Goal: Task Accomplishment & Management: Manage account settings

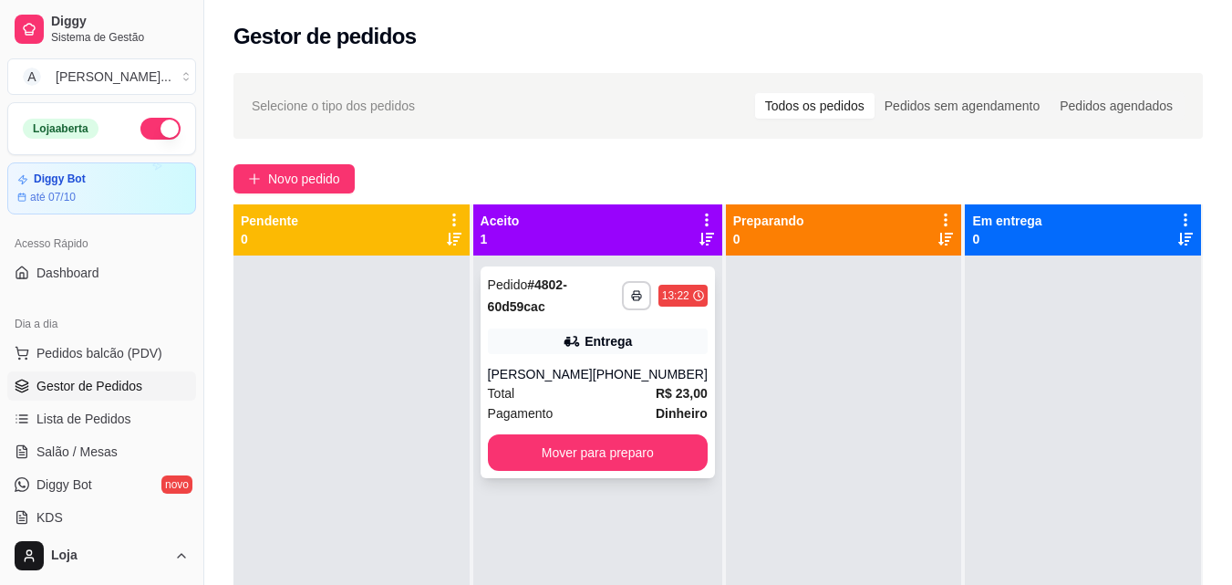
click at [568, 401] on div "Total R$ 23,00" at bounding box center [598, 393] width 220 height 20
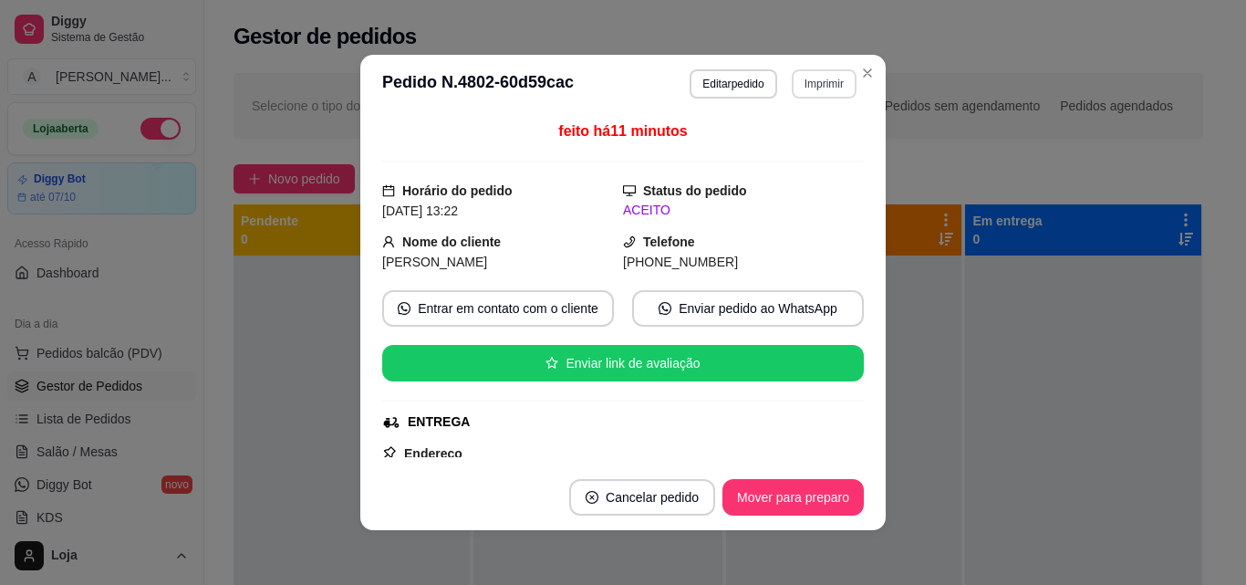
click at [792, 88] on button "Imprimir" at bounding box center [824, 83] width 65 height 29
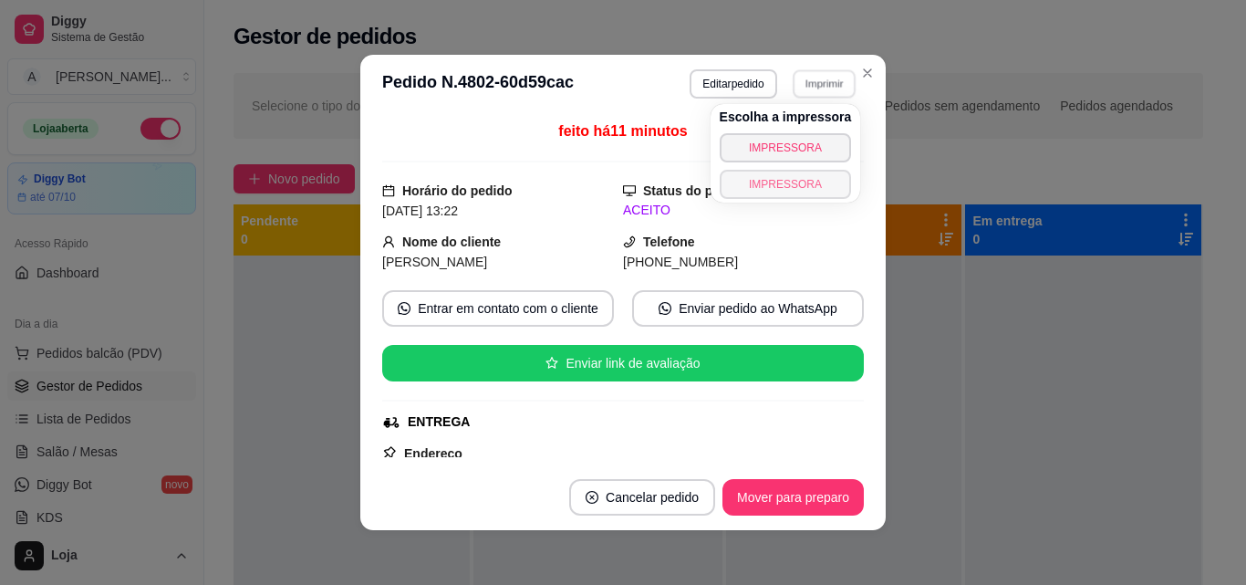
click at [804, 182] on button "IMPRESSORA" at bounding box center [786, 184] width 132 height 29
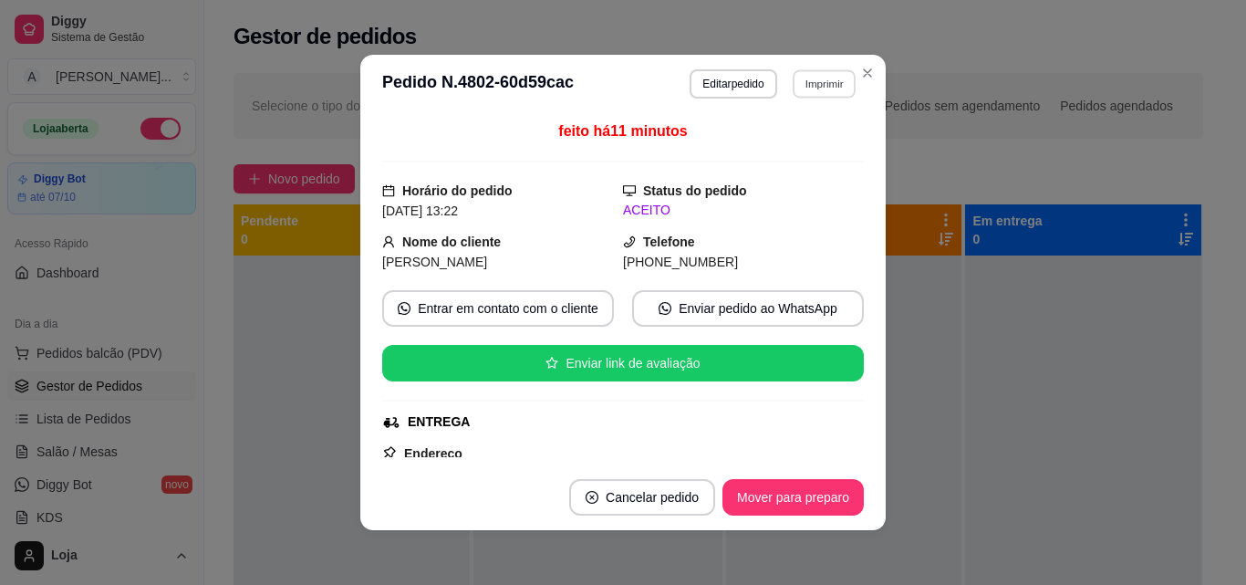
click at [823, 89] on button "Imprimir" at bounding box center [823, 83] width 63 height 28
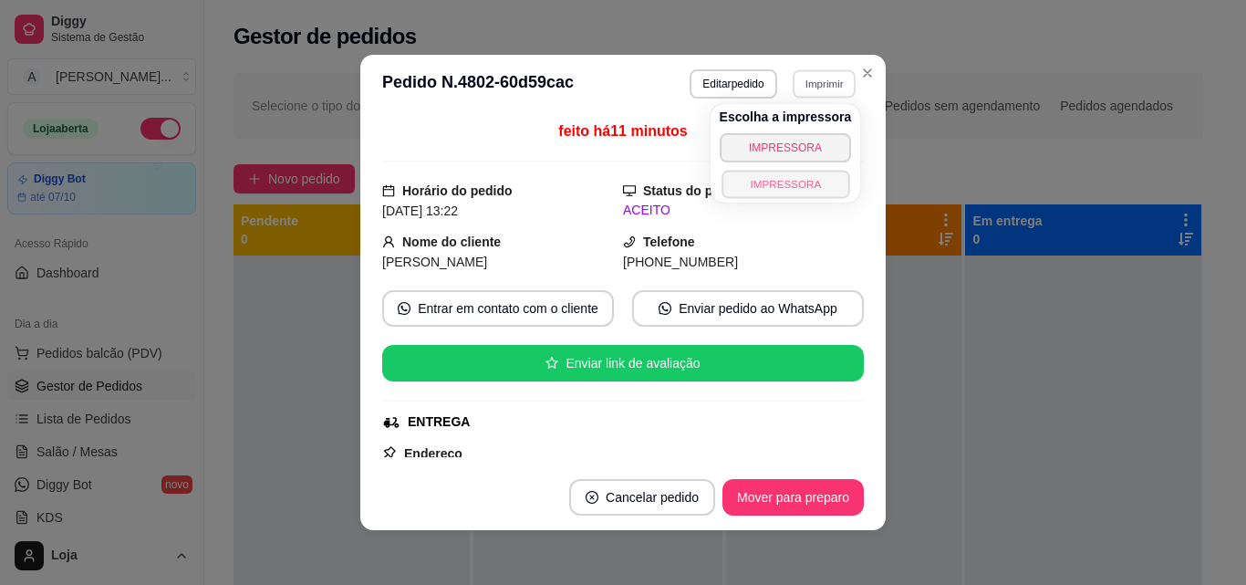
click at [802, 191] on button "IMPRESSORA" at bounding box center [785, 184] width 128 height 28
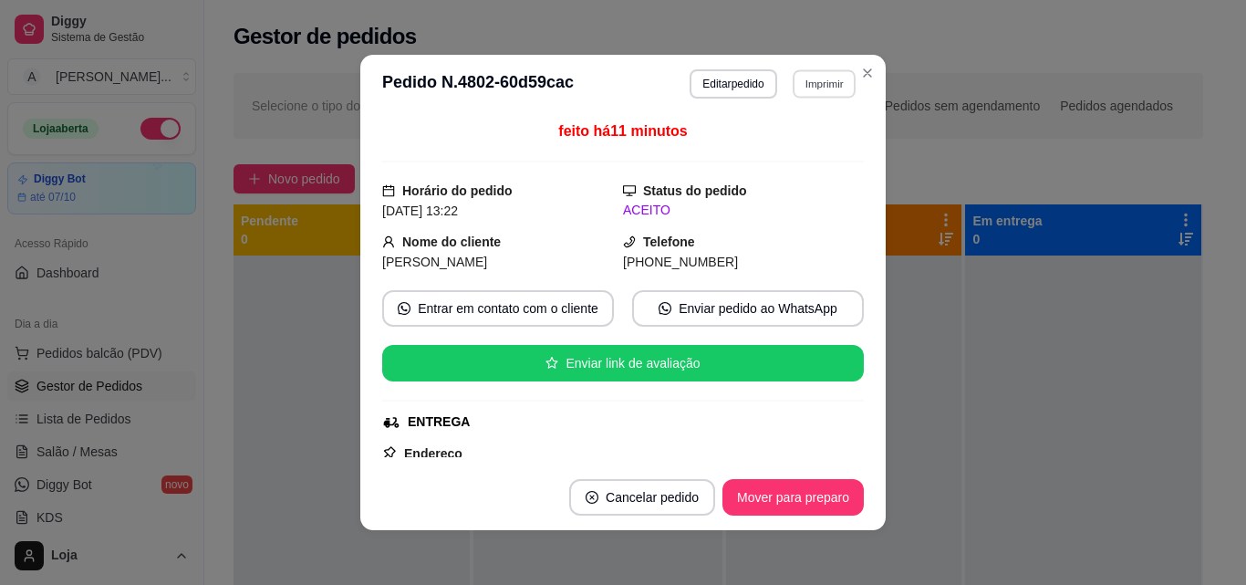
click at [831, 83] on button "Imprimir" at bounding box center [823, 83] width 63 height 28
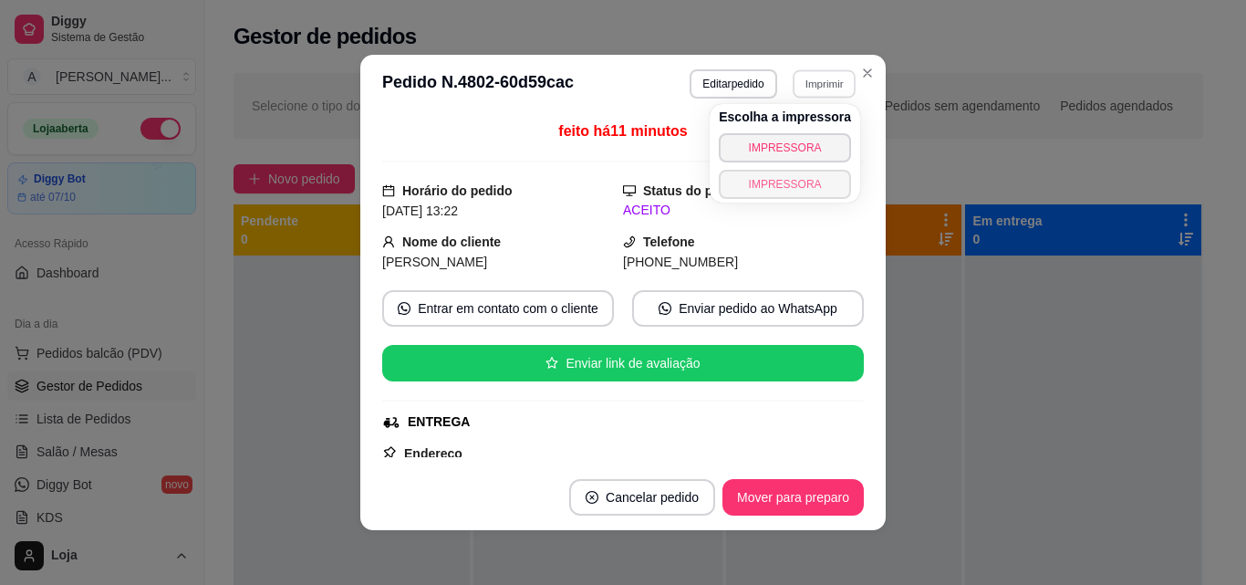
click at [786, 179] on button "IMPRESSORA" at bounding box center [785, 184] width 132 height 29
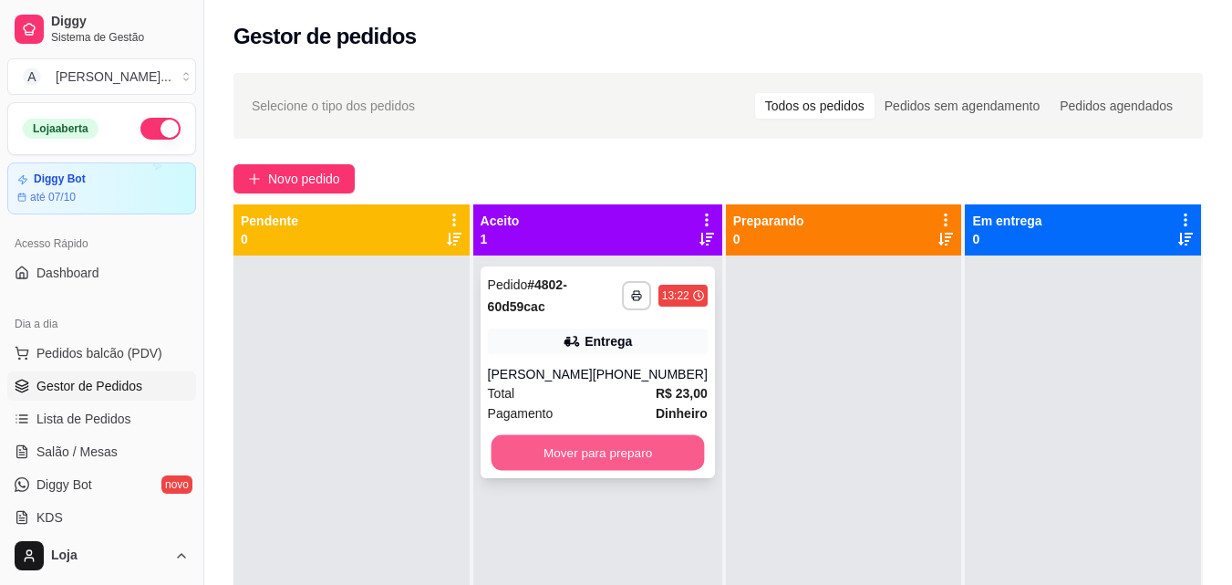
click at [568, 449] on button "Mover para preparo" at bounding box center [597, 453] width 213 height 36
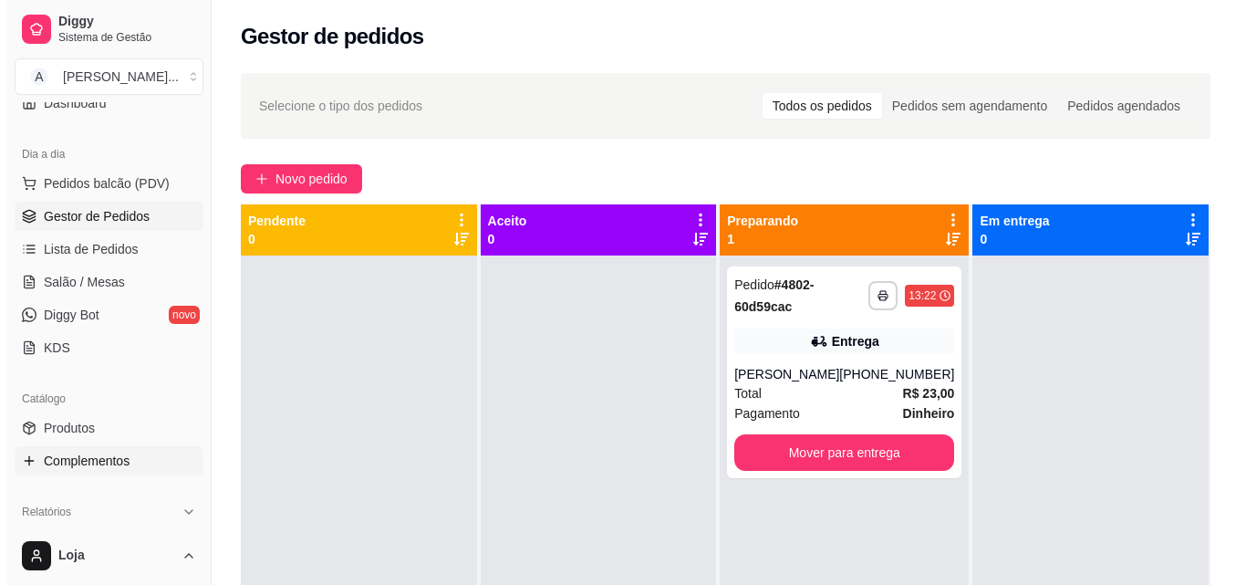
scroll to position [274, 0]
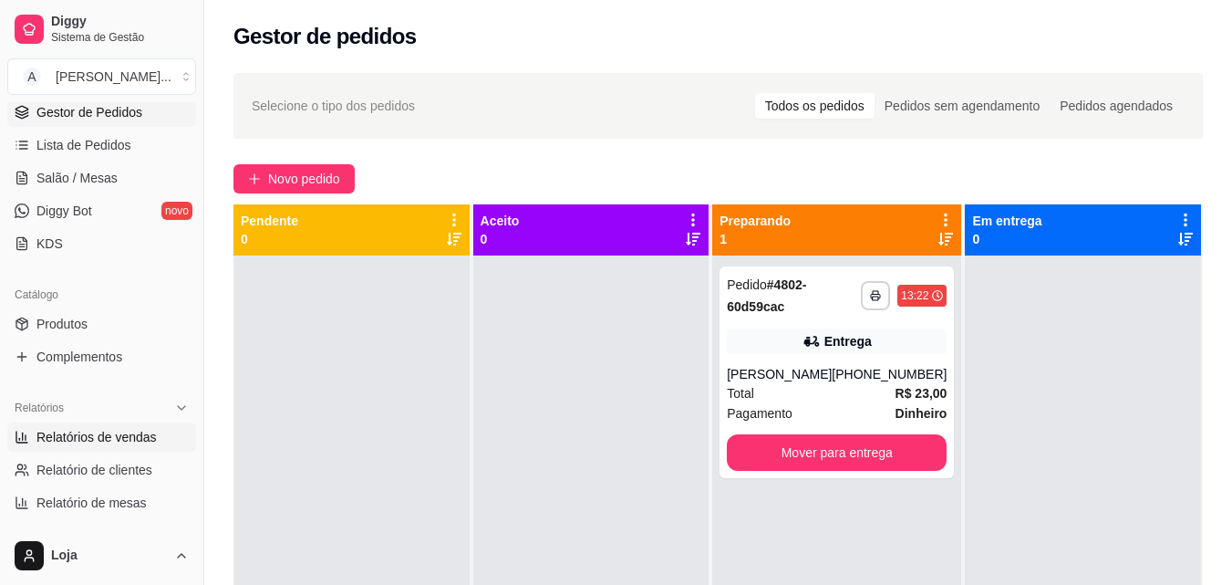
click at [129, 433] on span "Relatórios de vendas" at bounding box center [96, 437] width 120 height 18
select select "ALL"
select select "0"
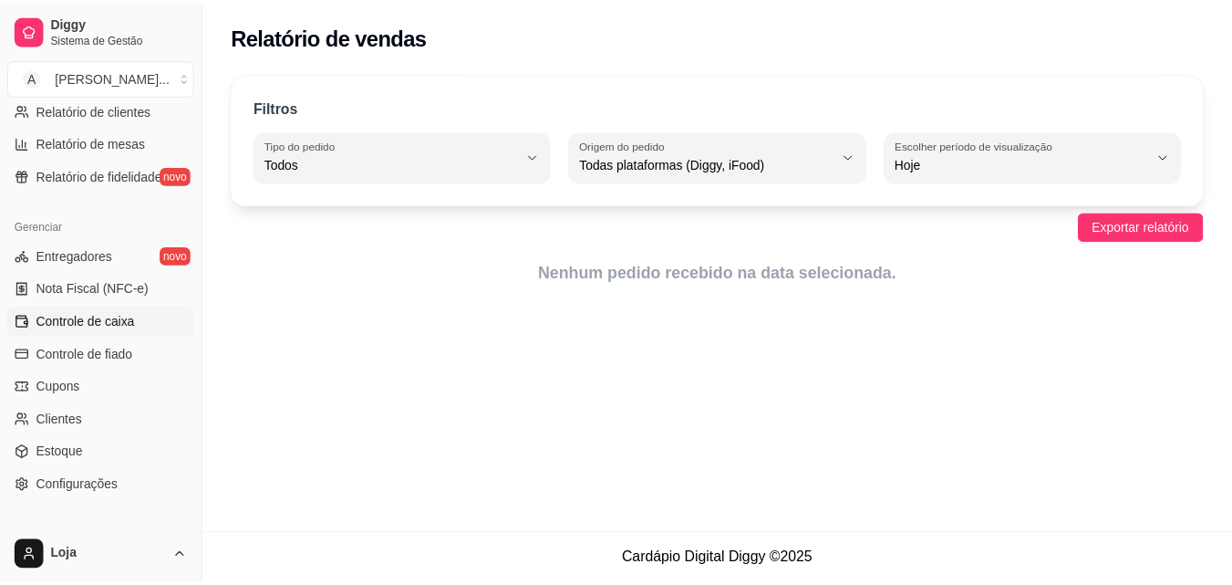
scroll to position [638, 0]
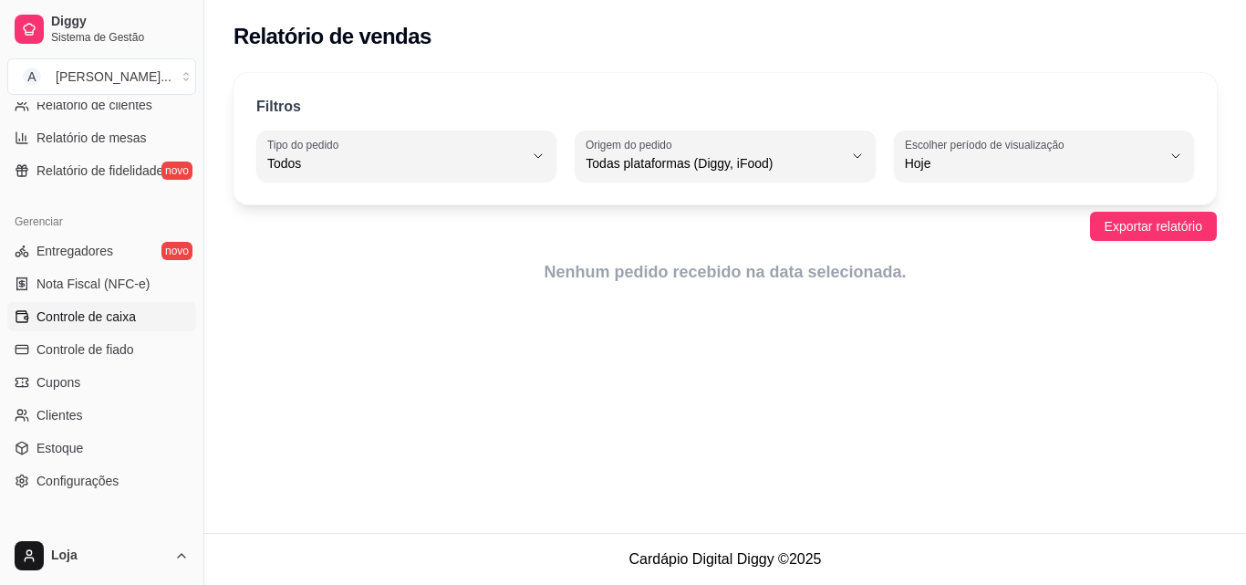
click at [123, 317] on span "Controle de caixa" at bounding box center [85, 316] width 99 height 18
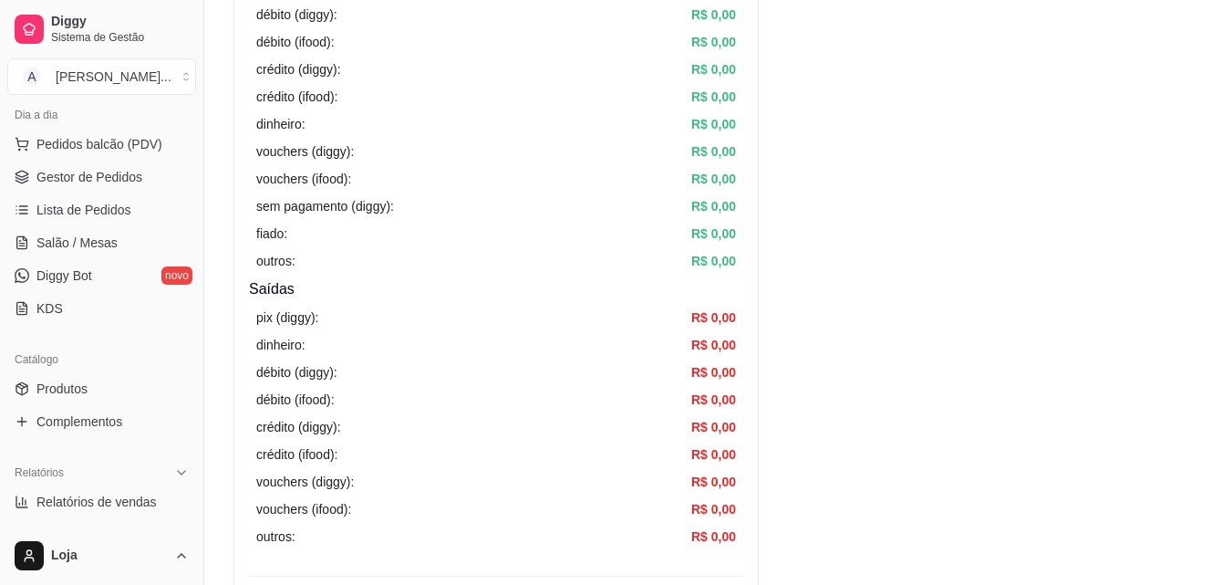
scroll to position [182, 0]
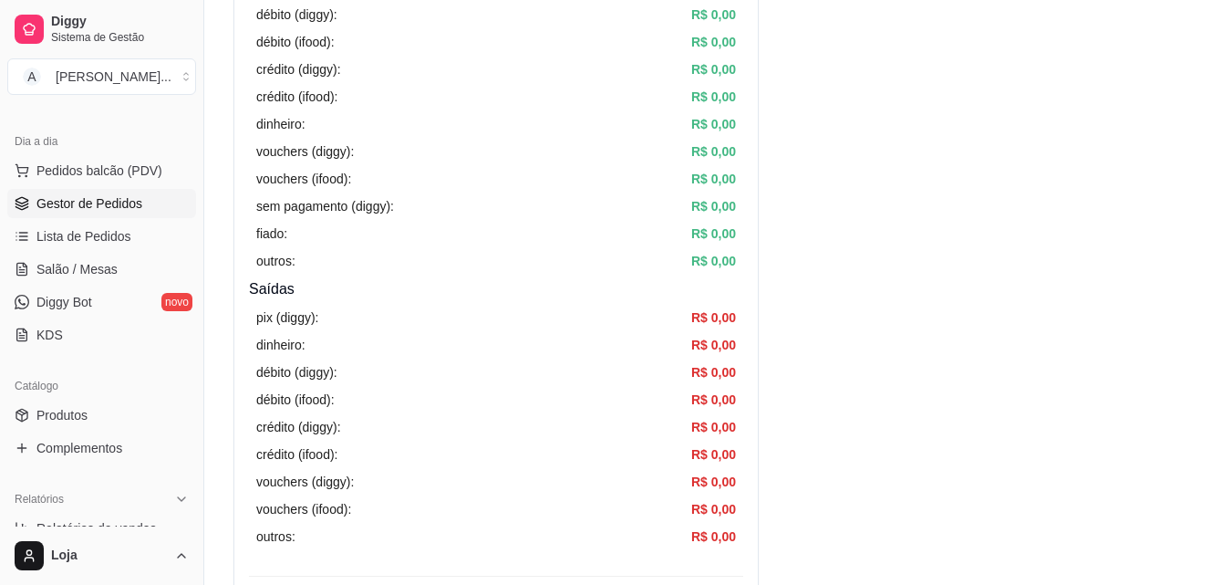
click at [114, 207] on span "Gestor de Pedidos" at bounding box center [89, 203] width 106 height 18
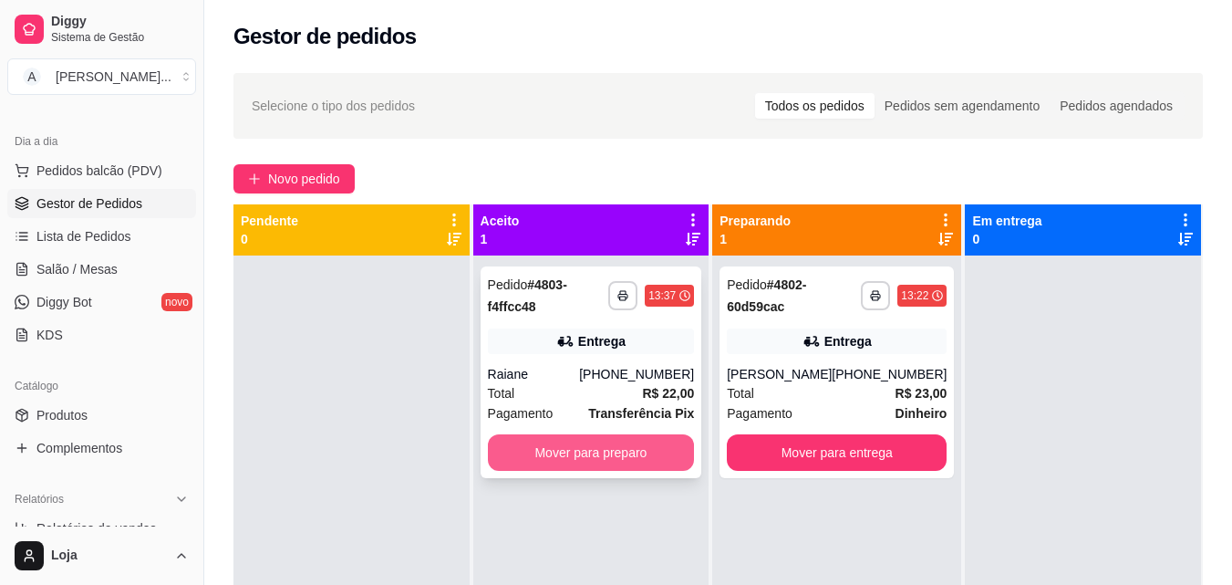
click at [635, 448] on button "Mover para preparo" at bounding box center [591, 452] width 207 height 36
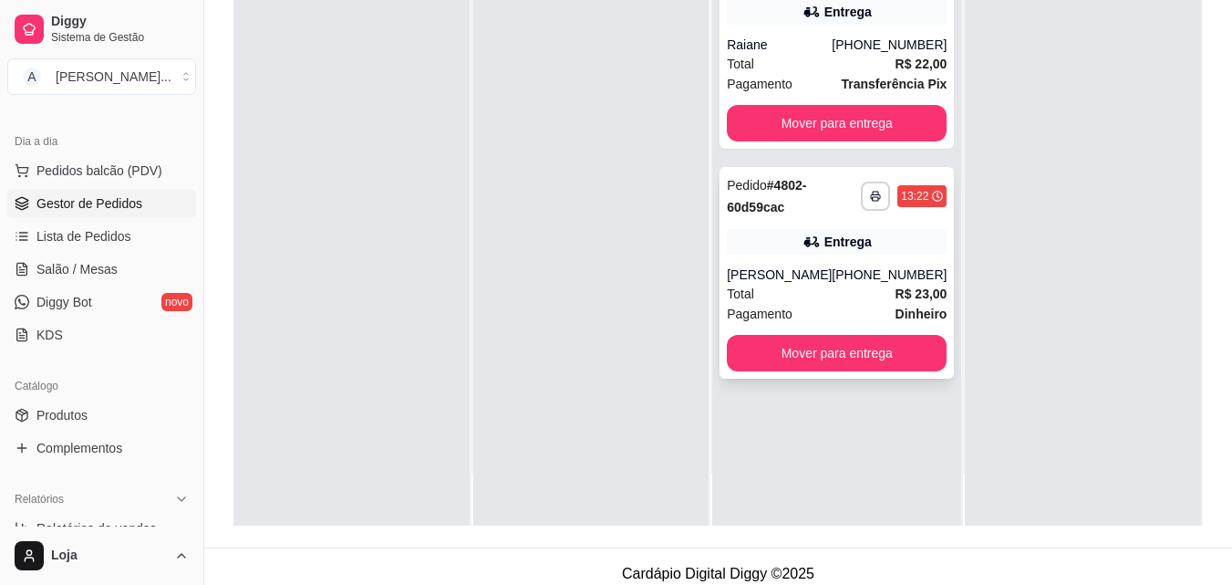
scroll to position [274, 0]
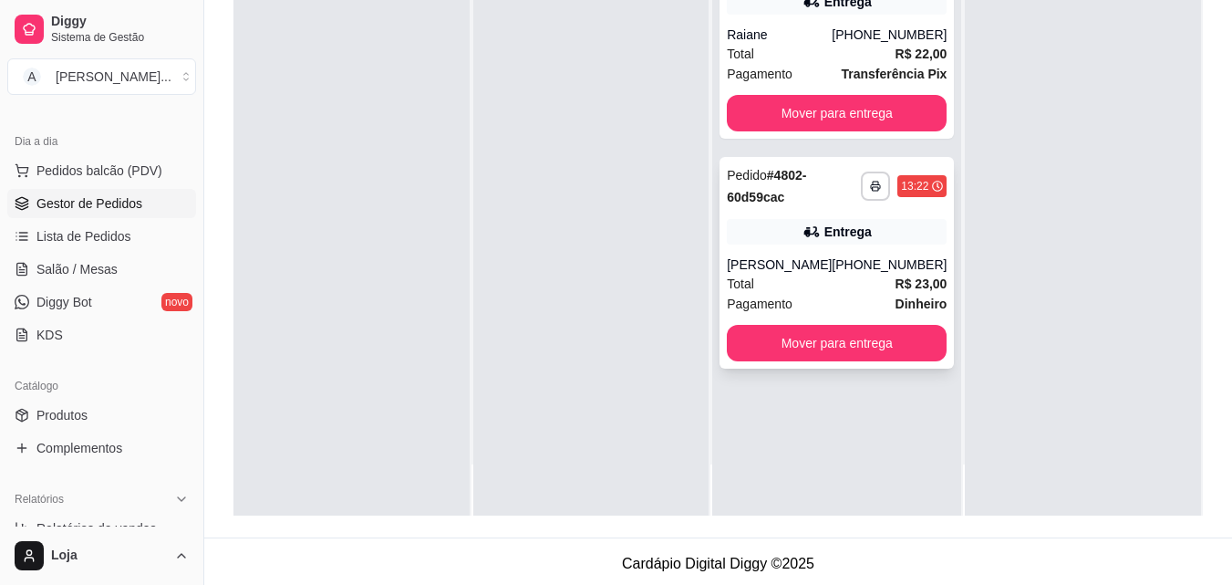
click at [822, 274] on div "[PERSON_NAME]" at bounding box center [779, 264] width 105 height 18
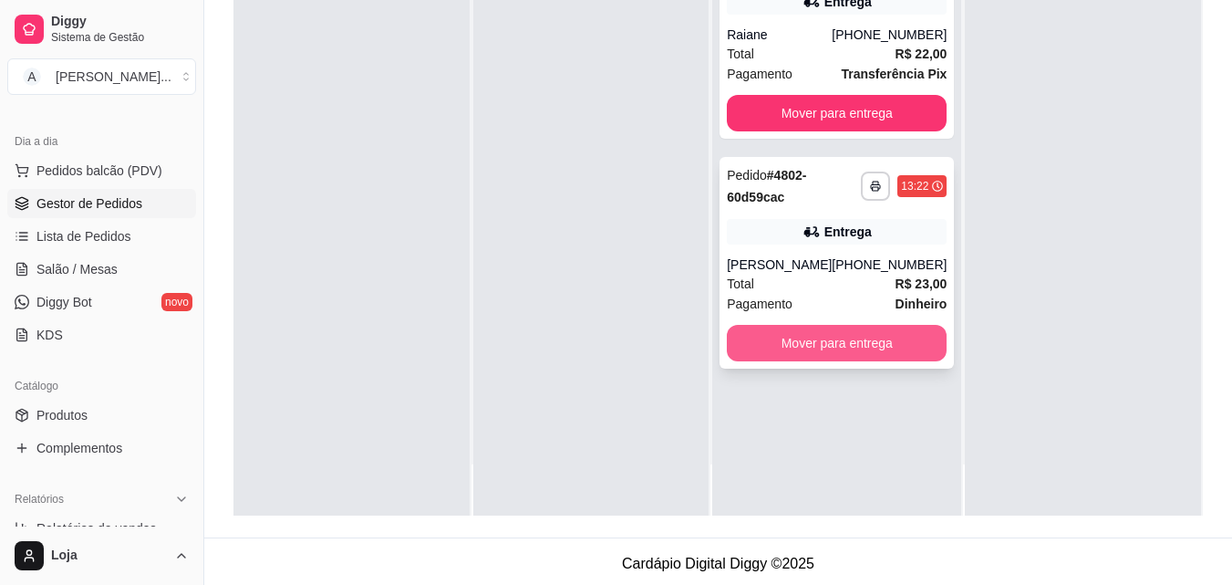
click at [772, 348] on button "Mover para entrega" at bounding box center [837, 343] width 220 height 36
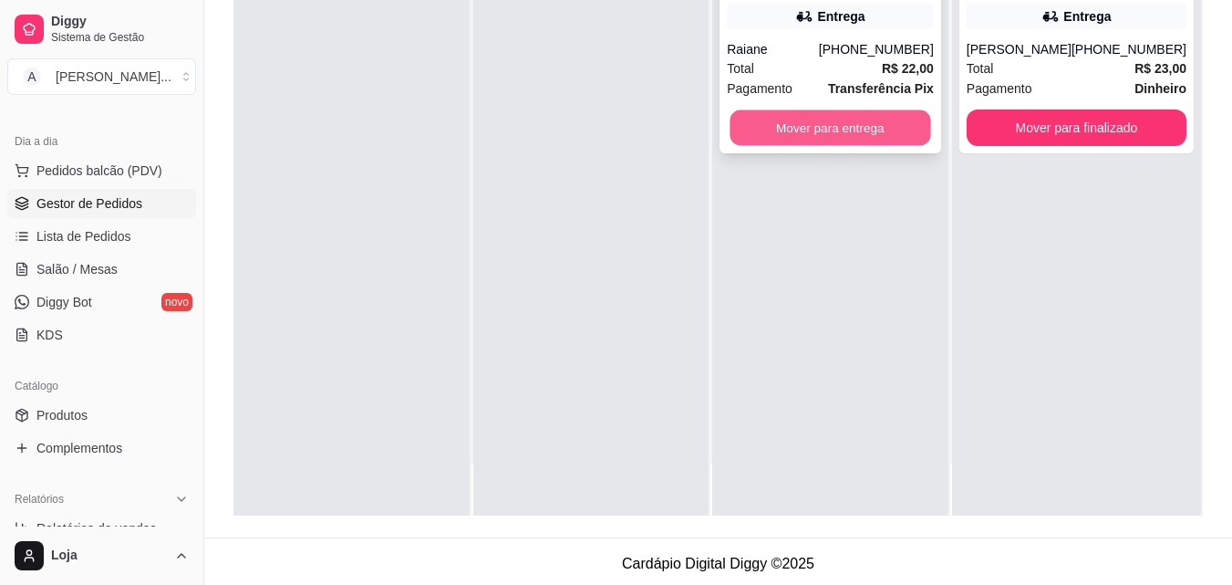
click at [840, 131] on button "Mover para entrega" at bounding box center [830, 128] width 201 height 36
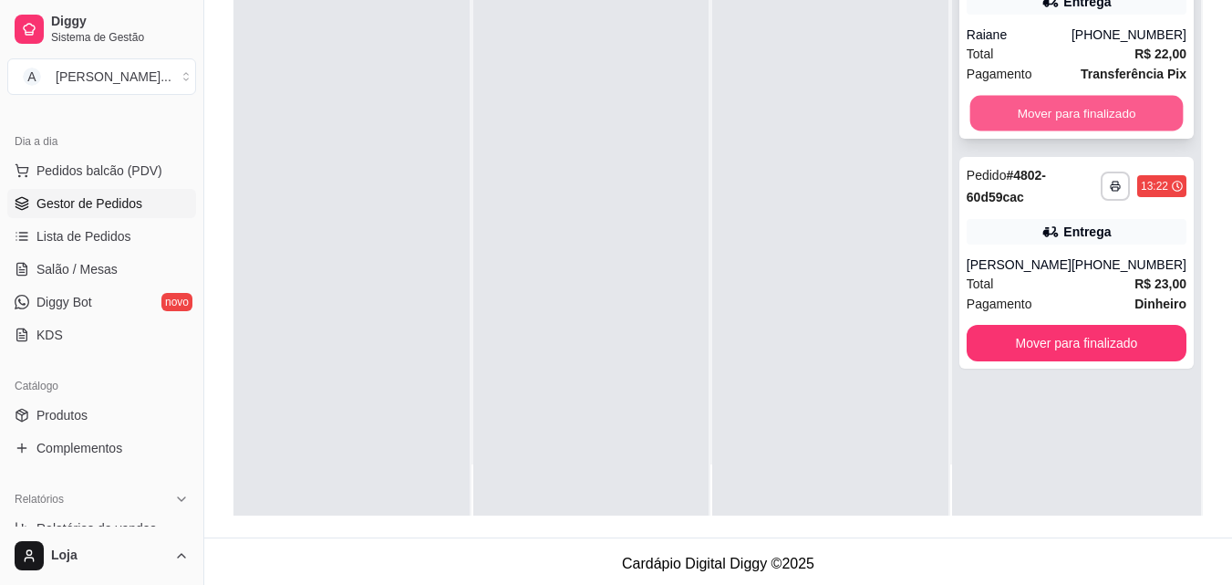
click at [1077, 129] on button "Mover para finalizado" at bounding box center [1075, 114] width 213 height 36
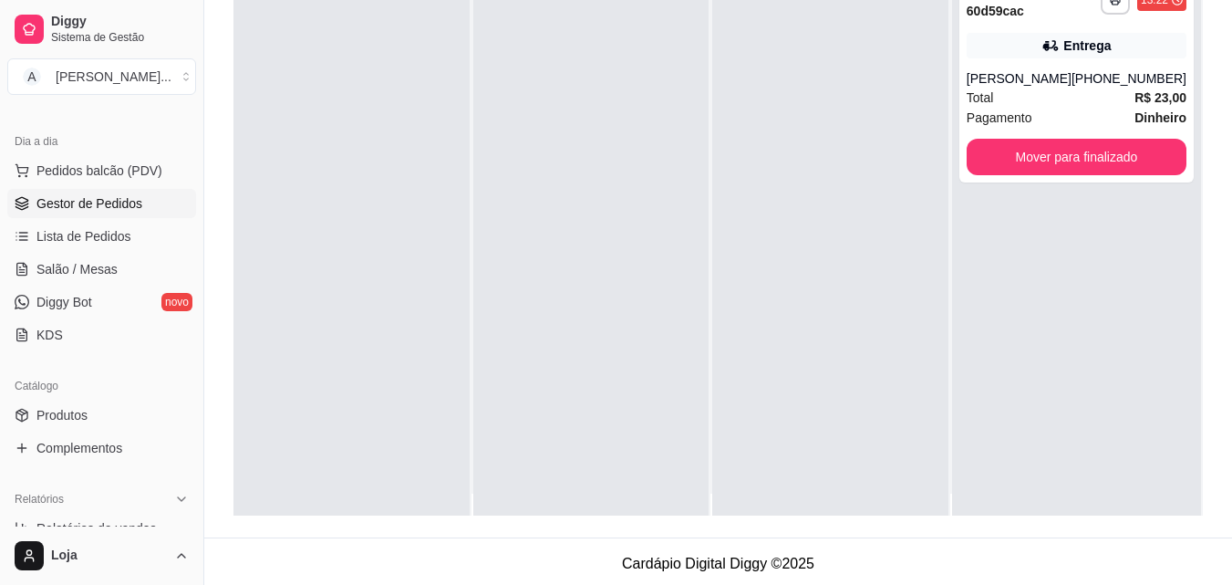
scroll to position [0, 0]
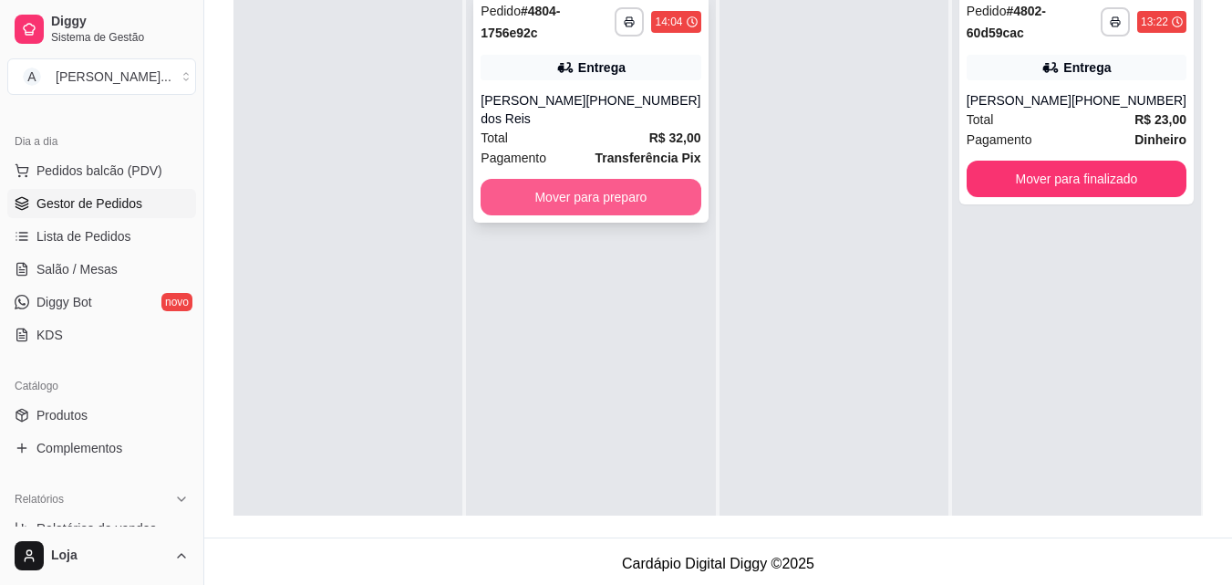
click at [687, 179] on button "Mover para preparo" at bounding box center [591, 197] width 220 height 36
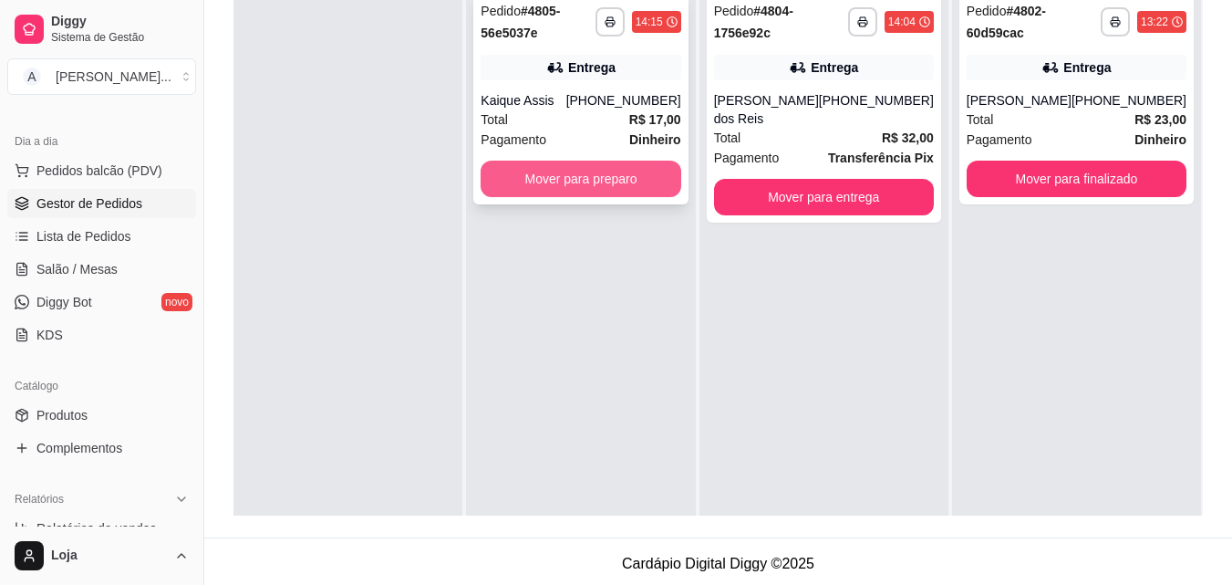
click at [554, 186] on button "Mover para preparo" at bounding box center [581, 179] width 200 height 36
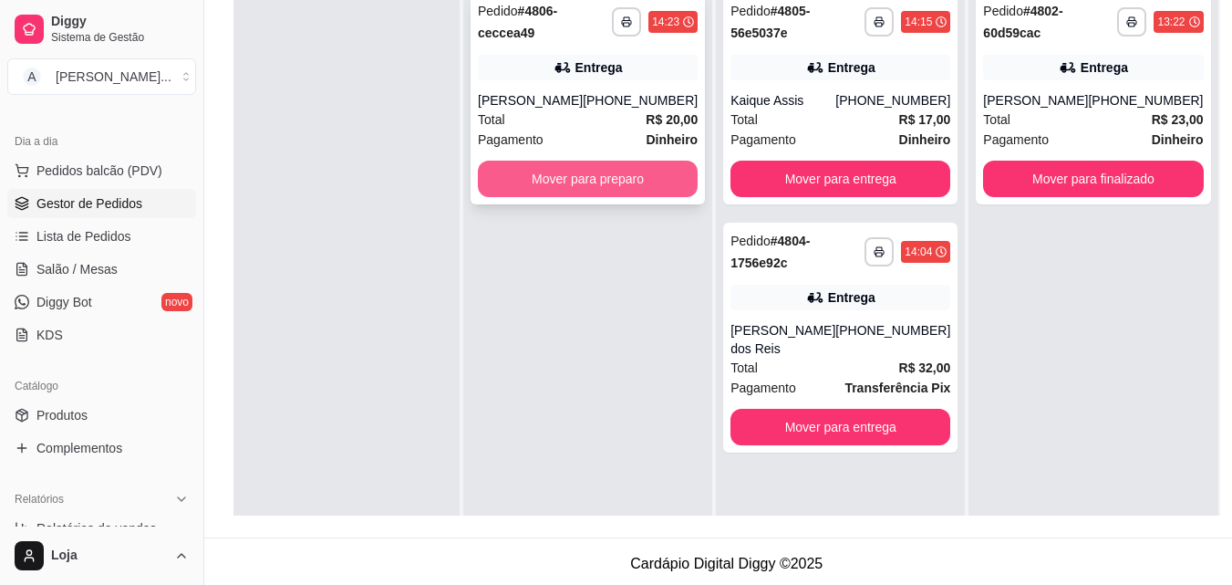
click at [497, 191] on button "Mover para preparo" at bounding box center [588, 179] width 220 height 36
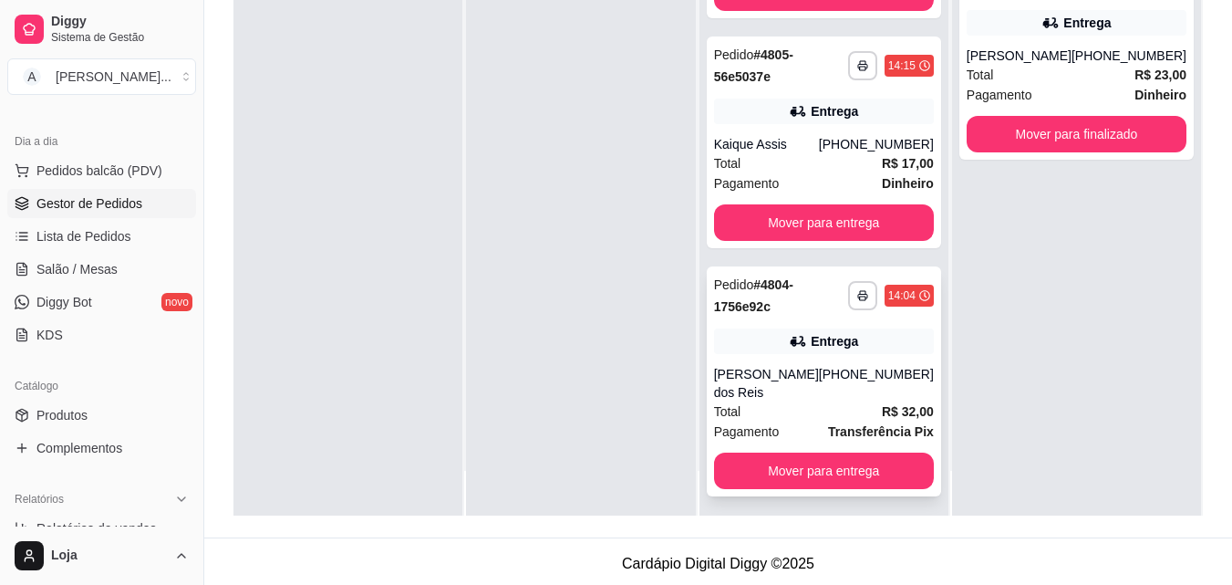
scroll to position [51, 0]
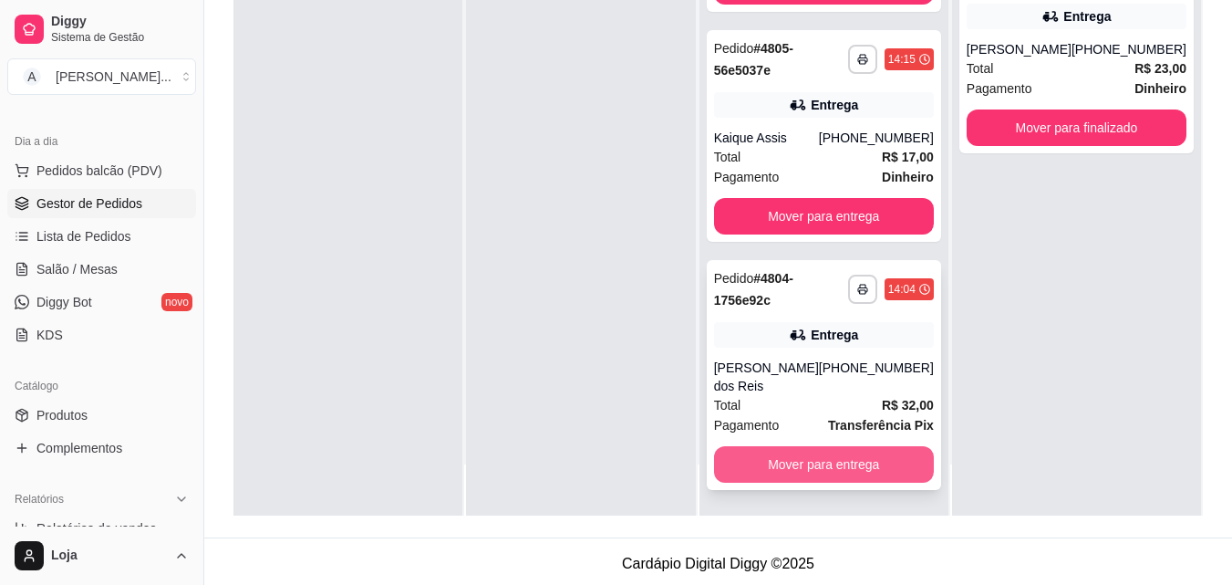
click at [845, 464] on button "Mover para entrega" at bounding box center [824, 464] width 220 height 36
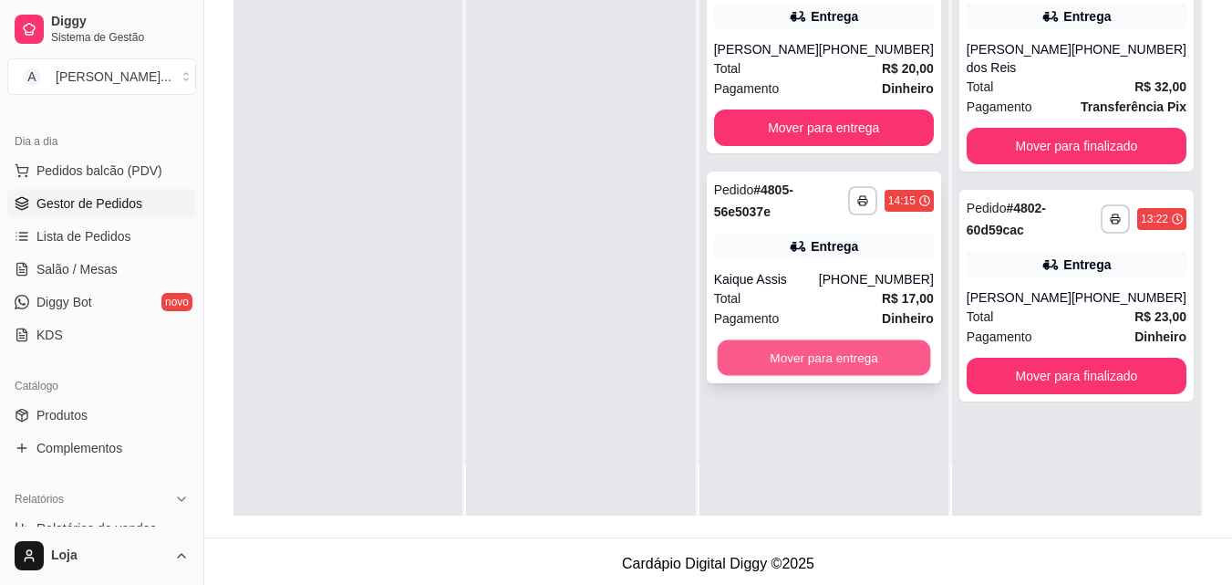
click at [850, 368] on button "Mover para entrega" at bounding box center [823, 358] width 213 height 36
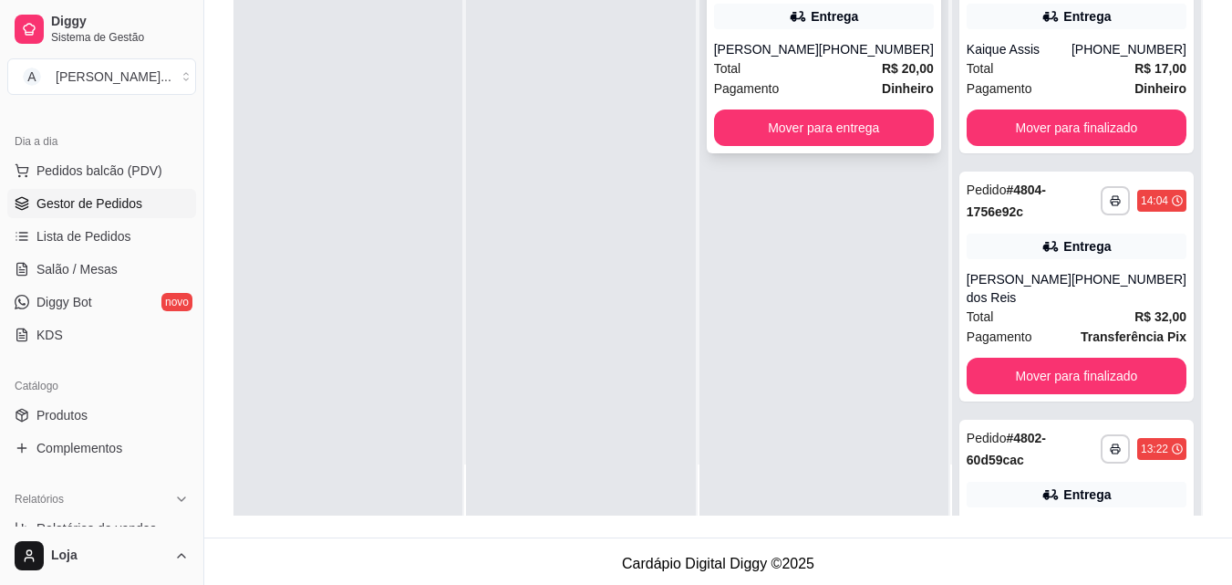
click at [881, 47] on div "[PHONE_NUMBER]" at bounding box center [876, 49] width 115 height 18
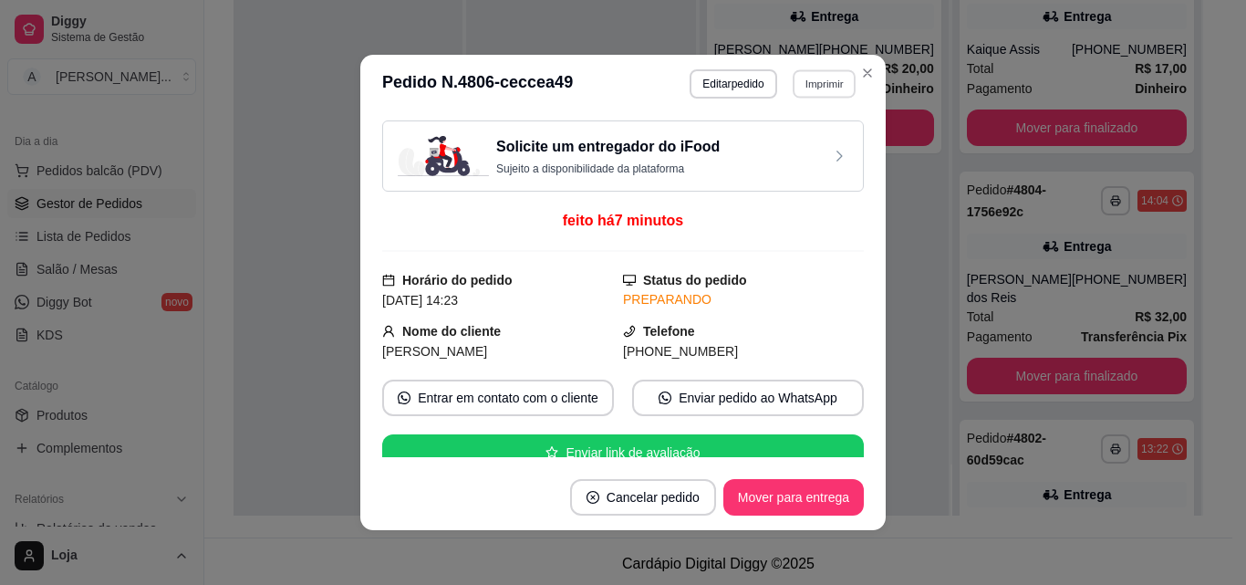
click at [806, 77] on button "Imprimir" at bounding box center [823, 83] width 63 height 28
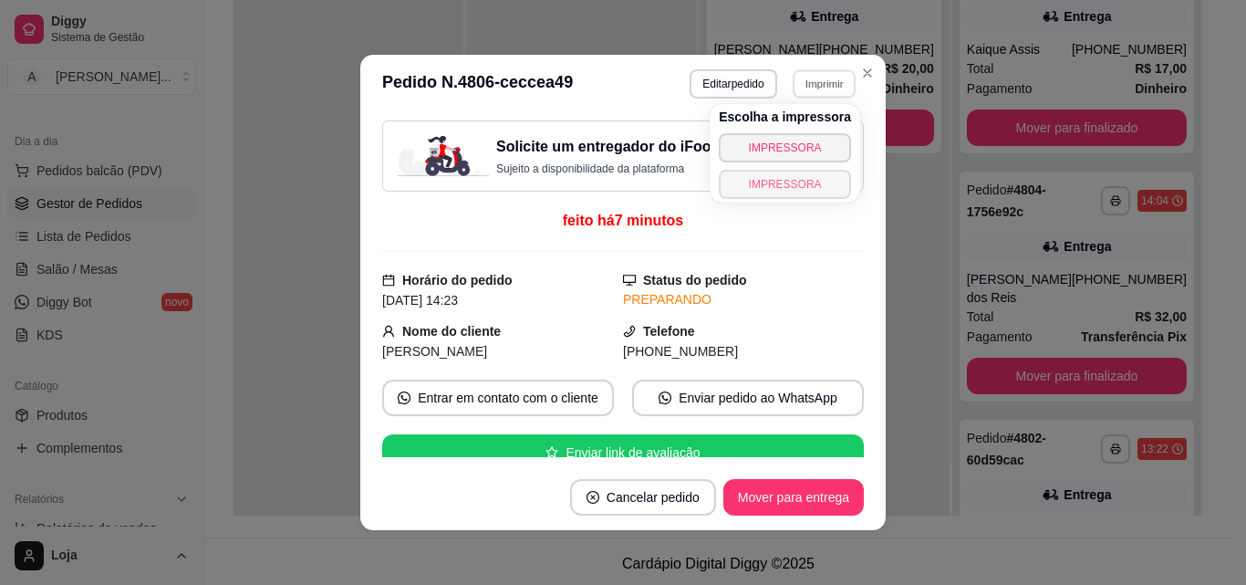
click at [734, 195] on button "IMPRESSORA" at bounding box center [785, 184] width 132 height 29
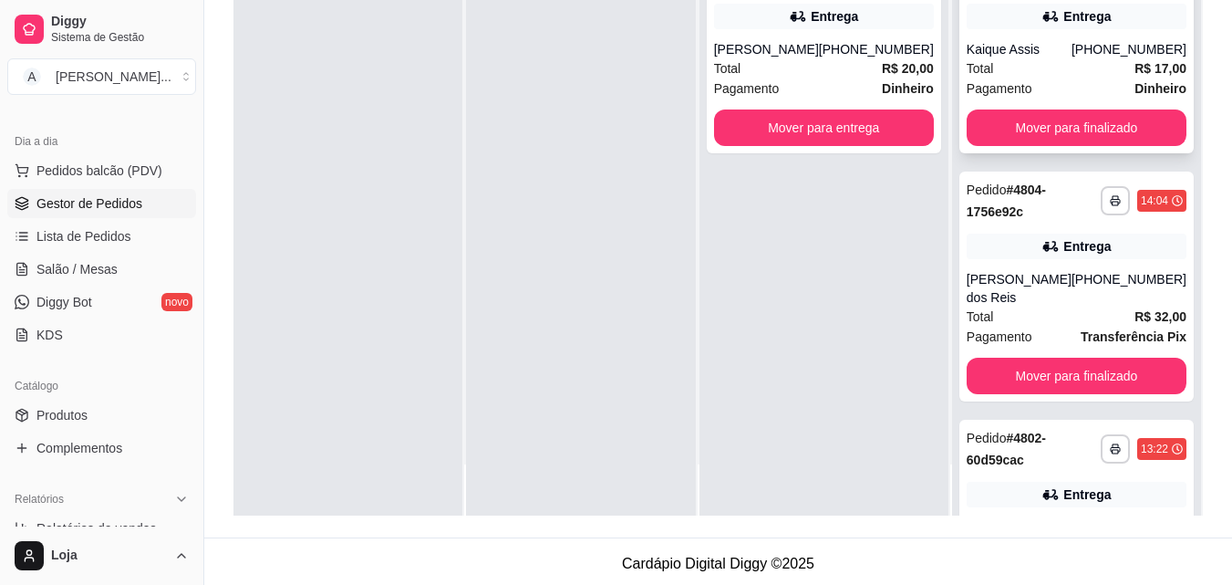
click at [1151, 47] on div "[PHONE_NUMBER]" at bounding box center [1129, 49] width 115 height 18
click at [1086, 305] on div "[PHONE_NUMBER]" at bounding box center [1129, 288] width 115 height 36
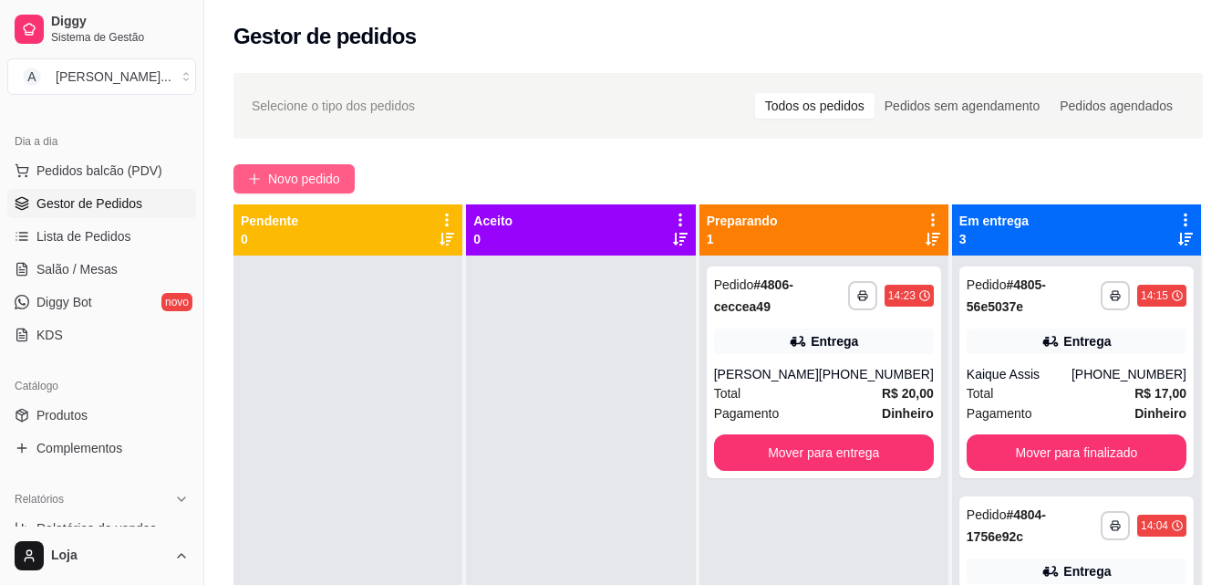
click at [328, 182] on span "Novo pedido" at bounding box center [304, 179] width 72 height 20
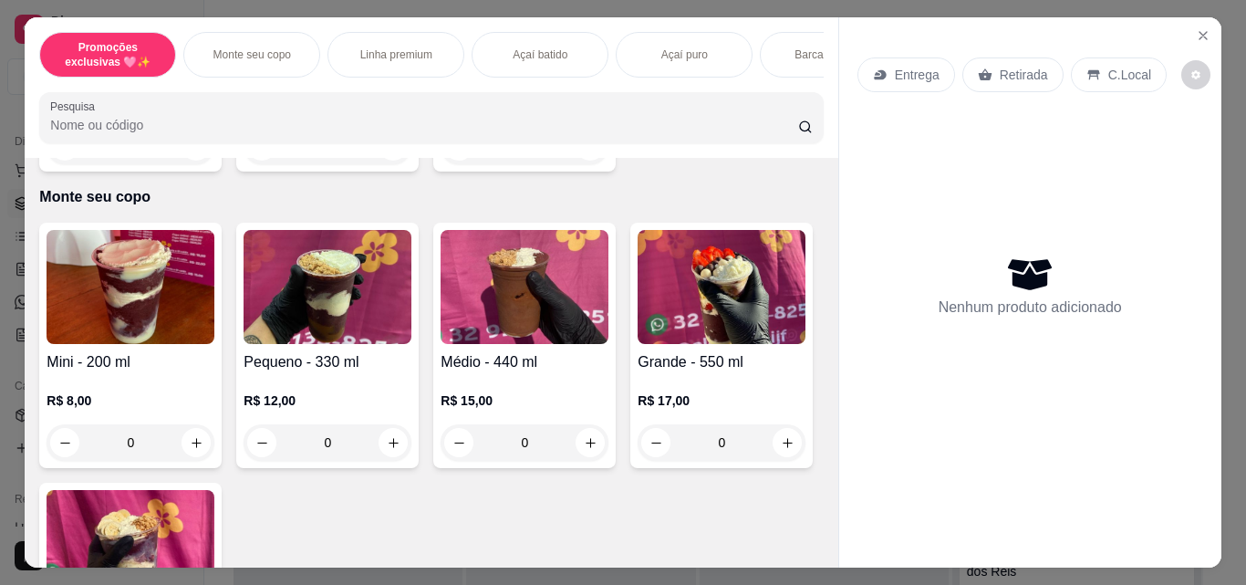
scroll to position [638, 0]
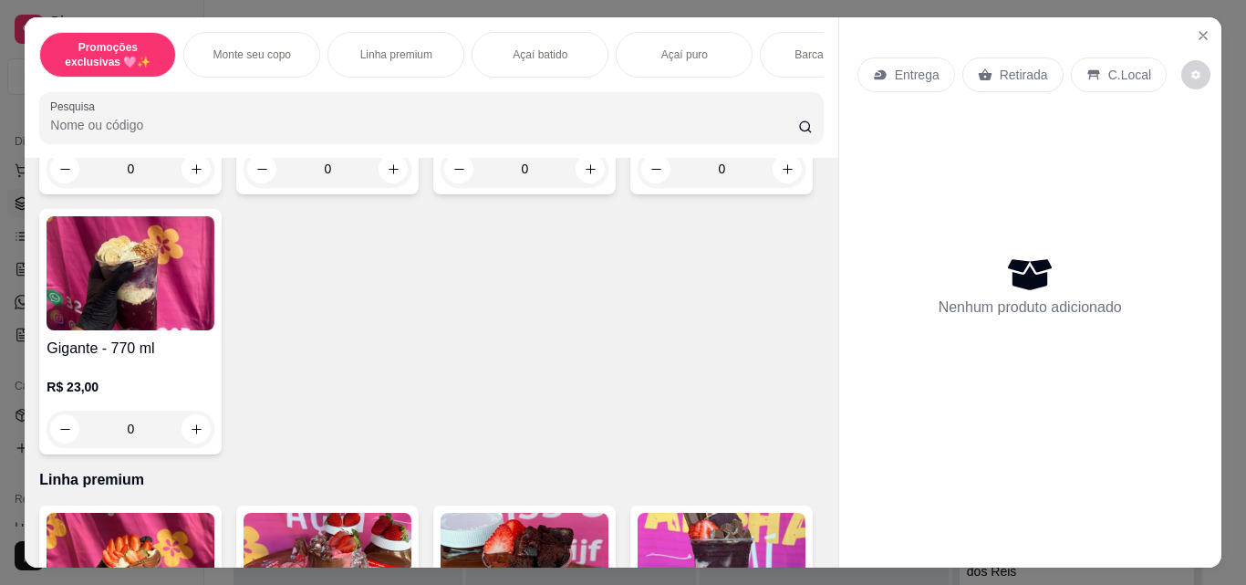
click at [386, 181] on div "0" at bounding box center [327, 168] width 168 height 36
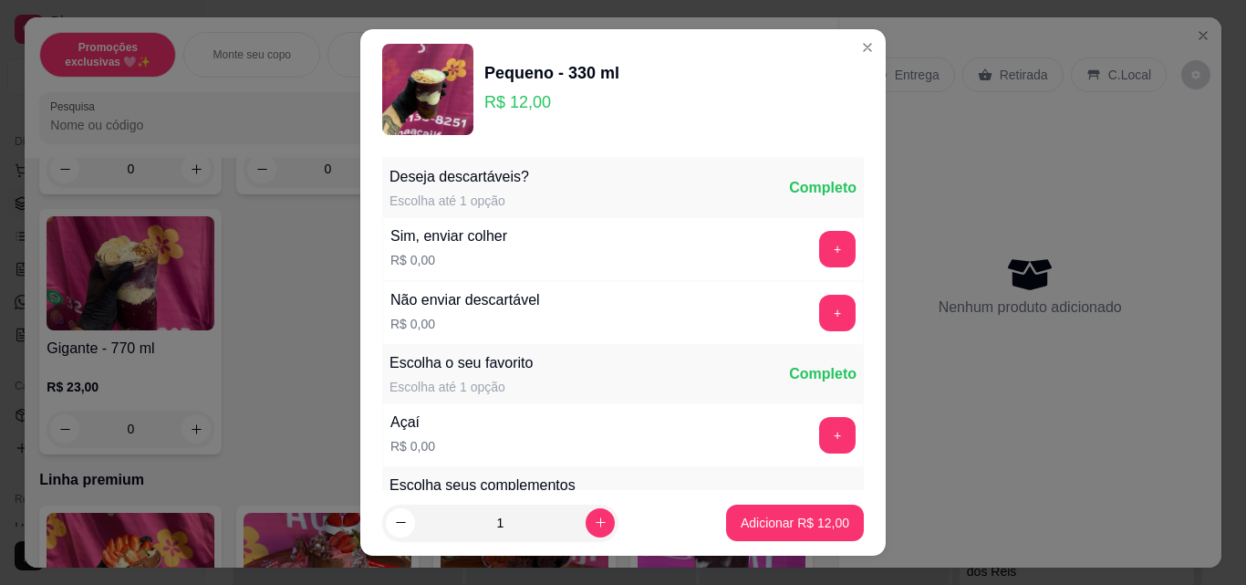
scroll to position [182, 0]
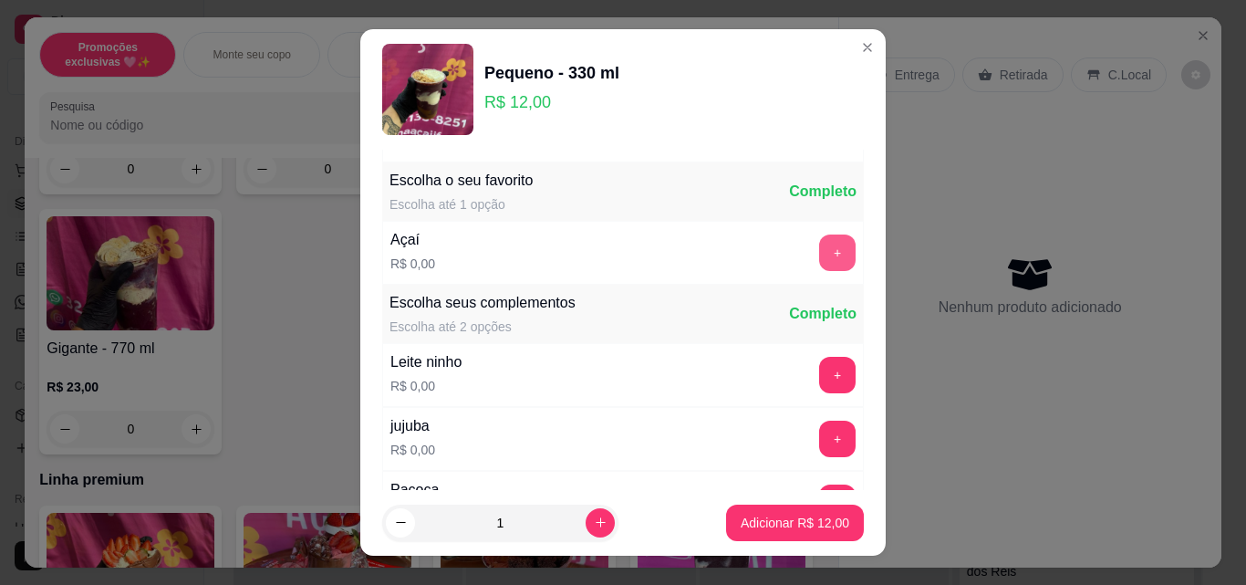
click at [819, 236] on button "+" at bounding box center [837, 252] width 36 height 36
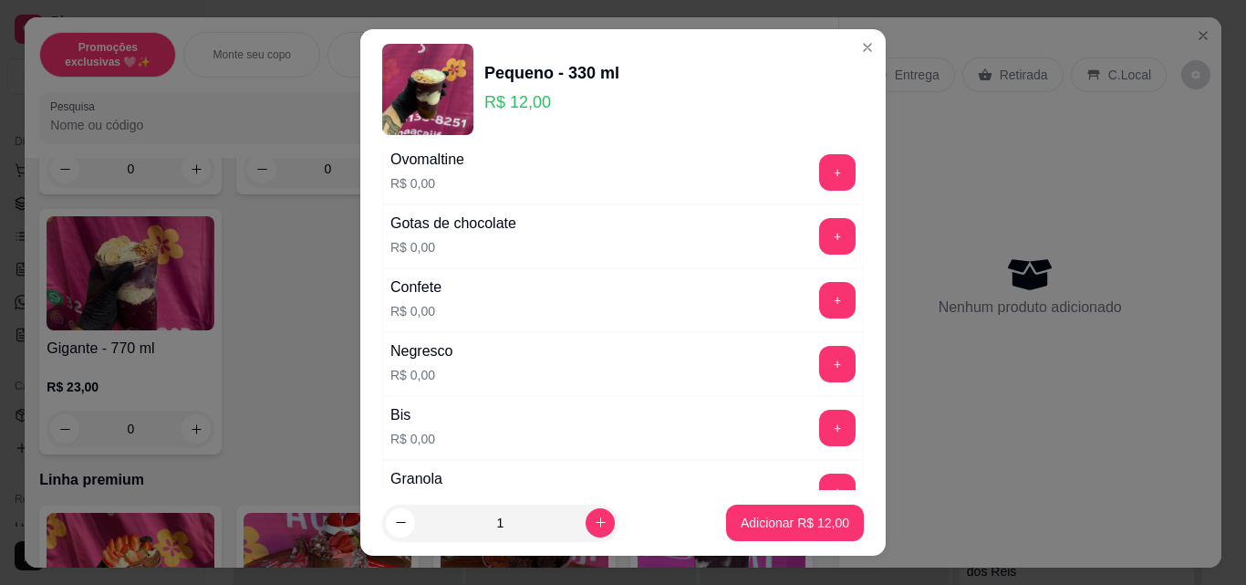
scroll to position [638, 0]
click at [819, 238] on button "+" at bounding box center [837, 238] width 36 height 36
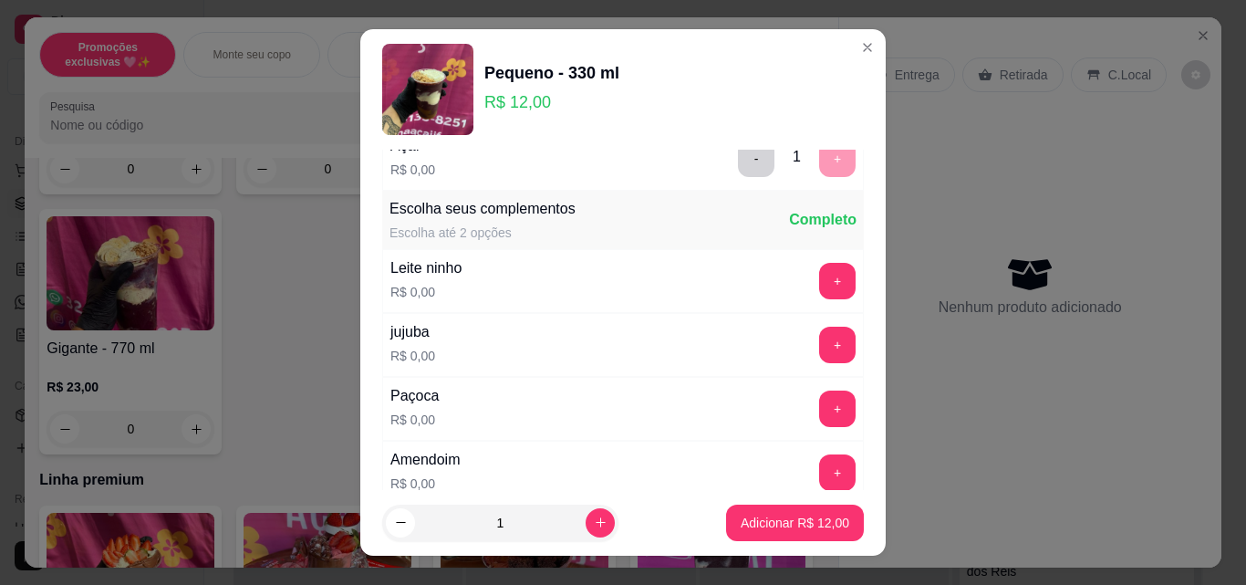
scroll to position [274, 0]
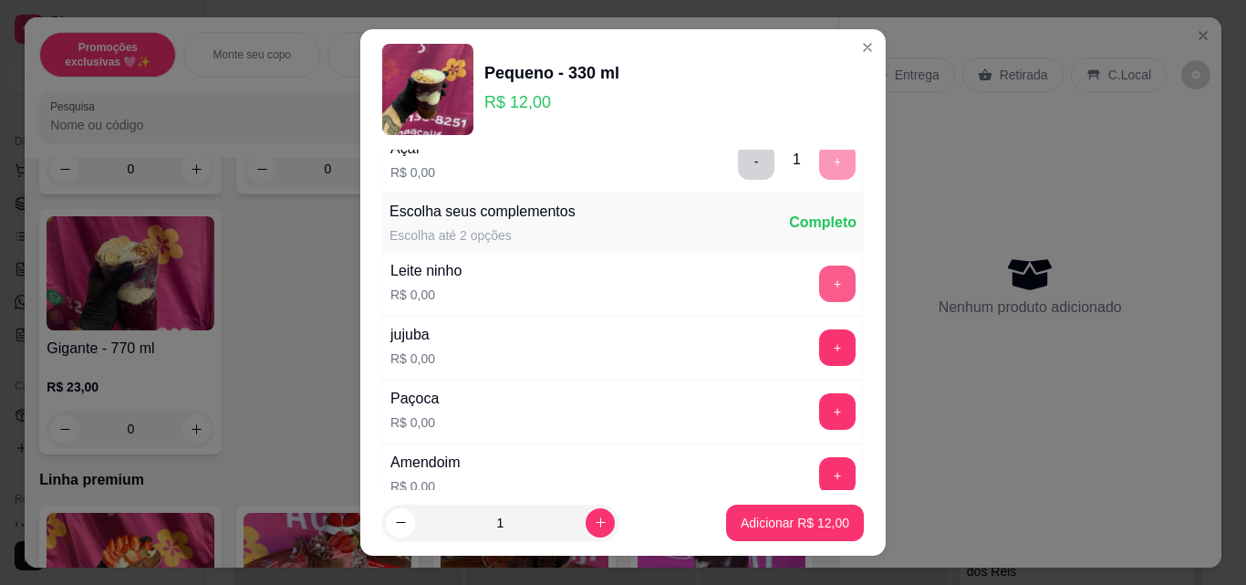
click at [819, 286] on button "+" at bounding box center [837, 283] width 36 height 36
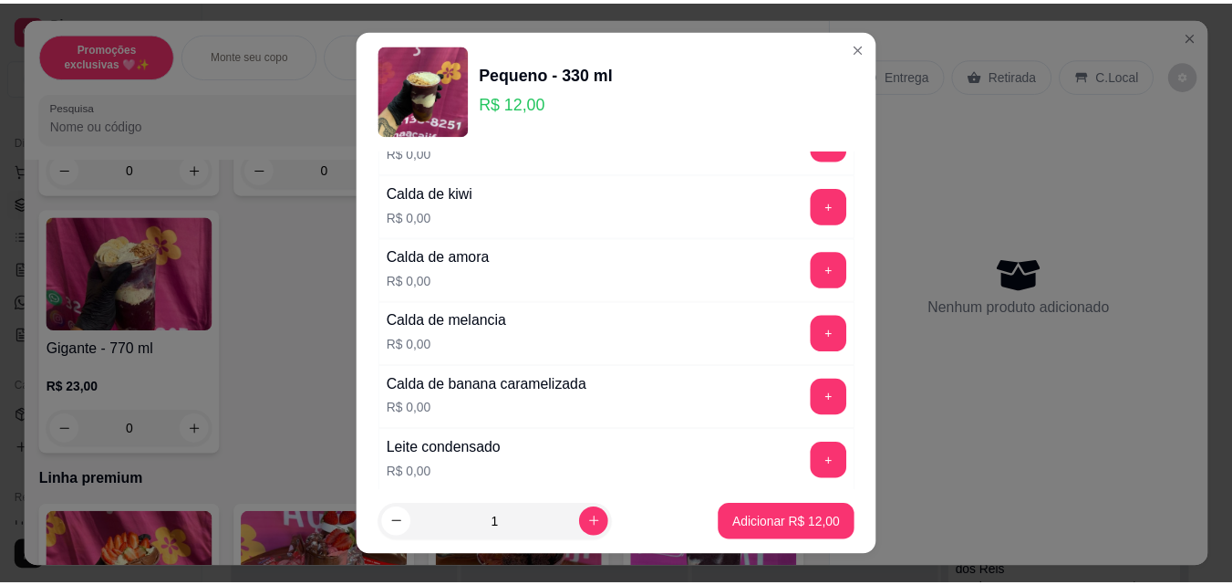
scroll to position [1733, 0]
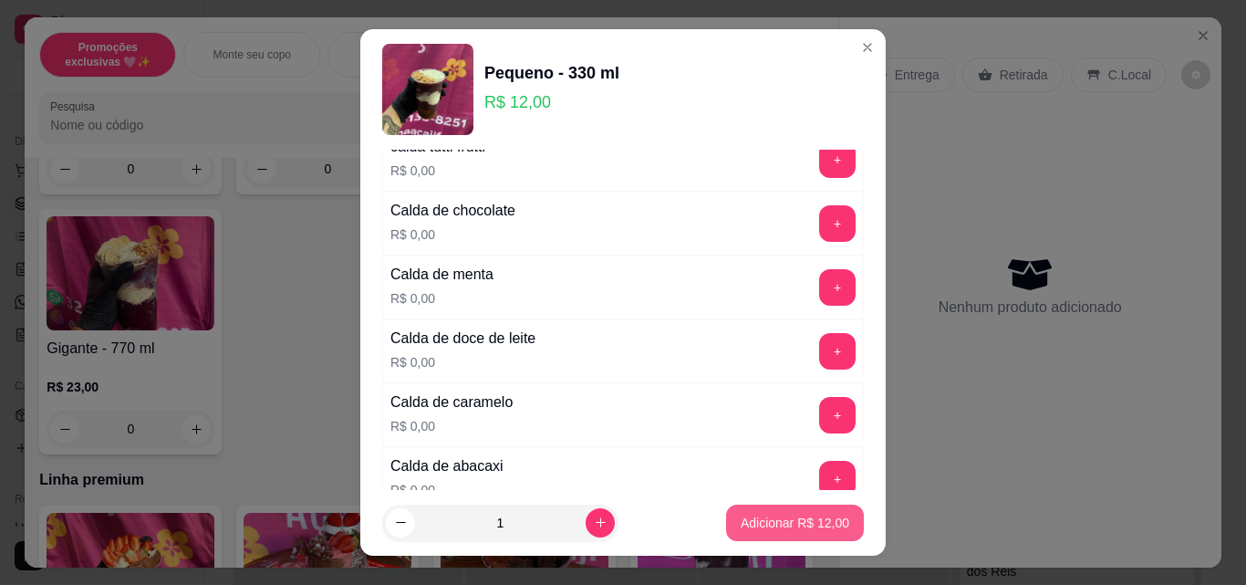
click at [812, 522] on p "Adicionar R$ 12,00" at bounding box center [794, 522] width 109 height 18
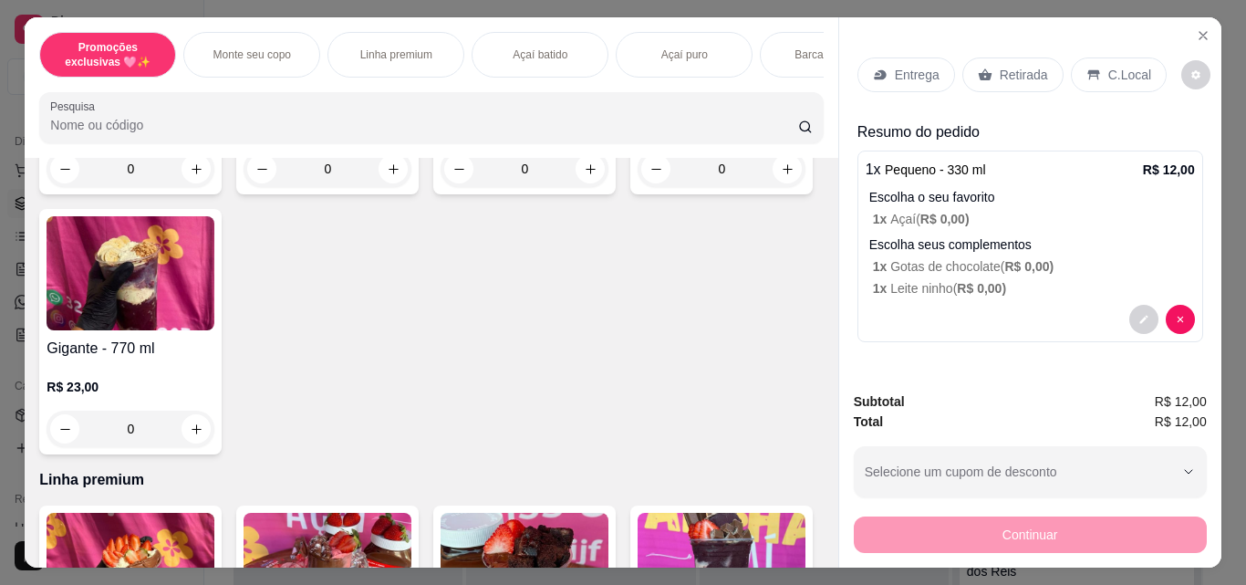
click at [969, 76] on div "Retirada" at bounding box center [1012, 74] width 101 height 35
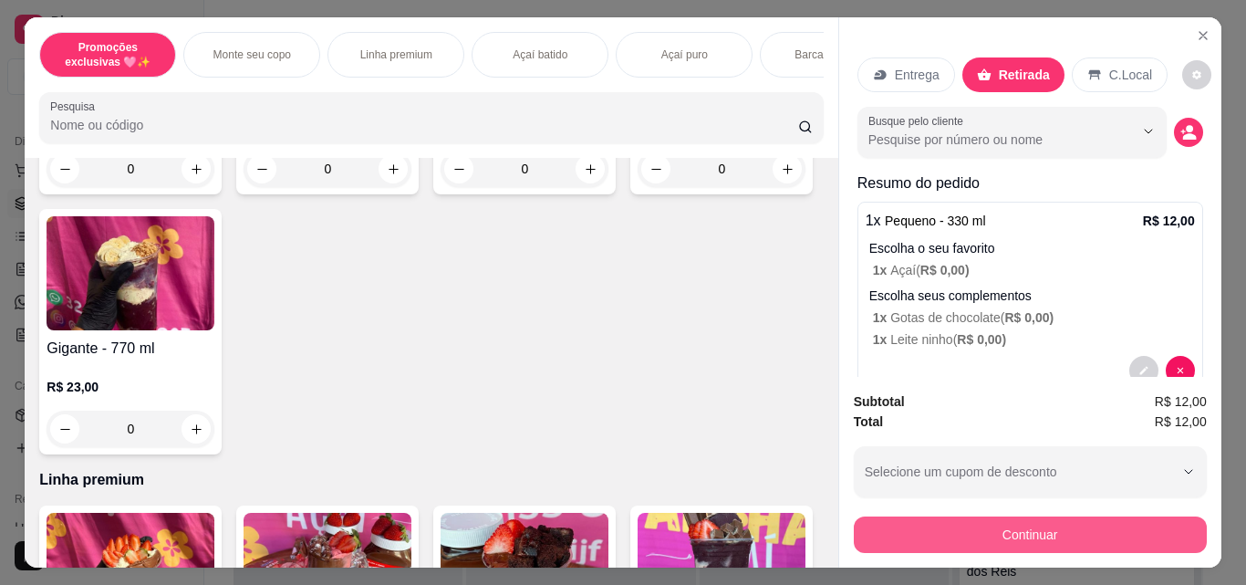
click at [971, 525] on button "Continuar" at bounding box center [1030, 534] width 353 height 36
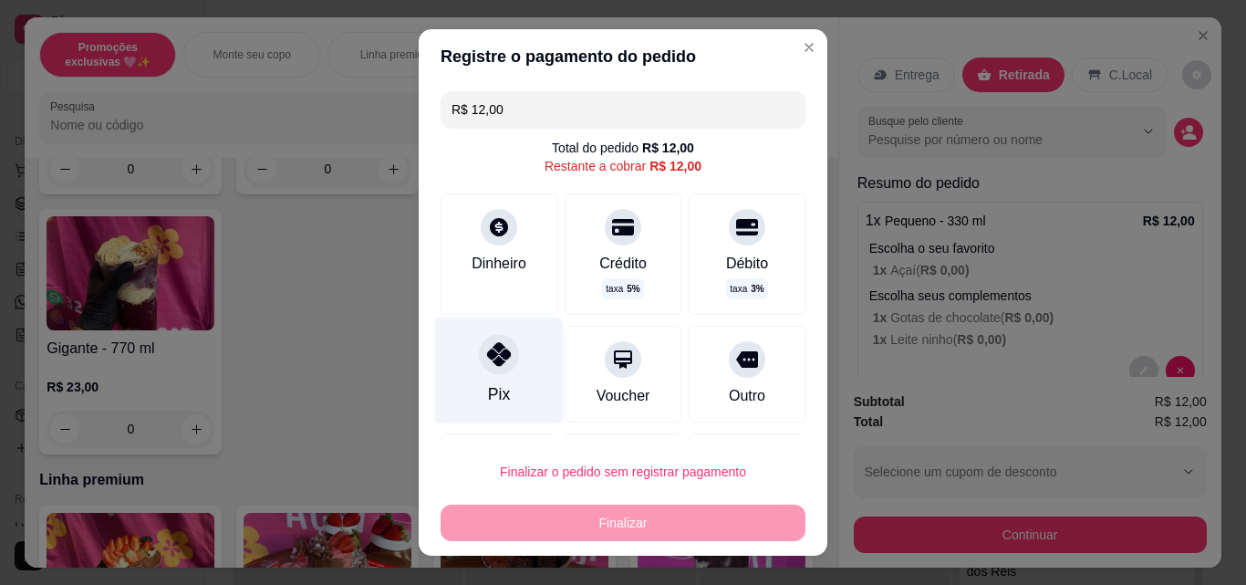
click at [500, 378] on div "Pix" at bounding box center [499, 370] width 129 height 107
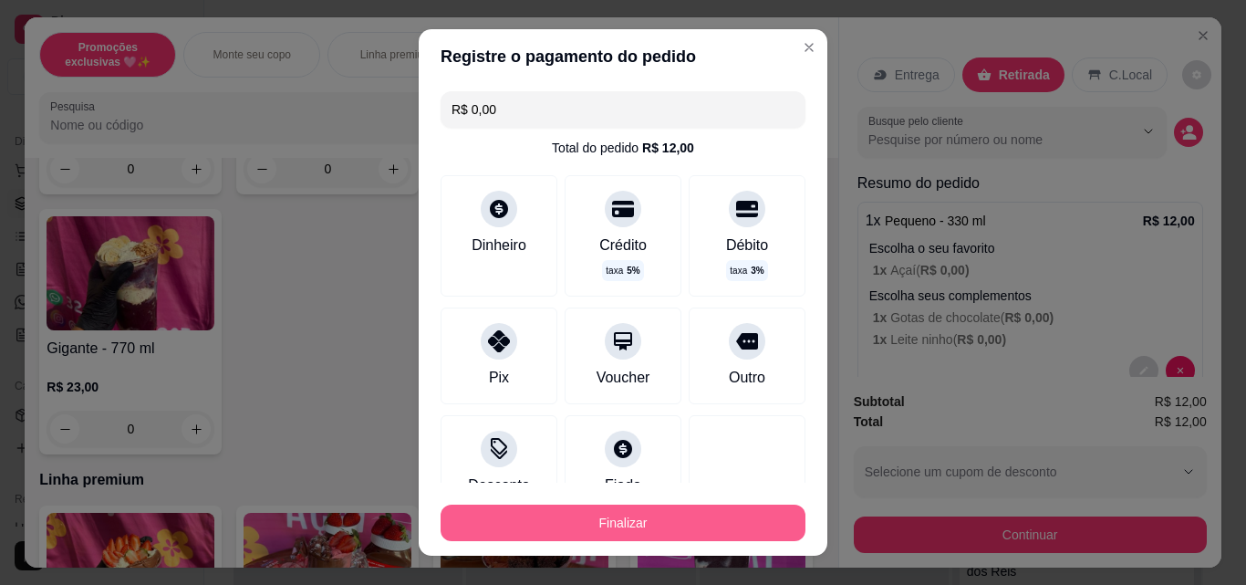
click at [627, 535] on button "Finalizar" at bounding box center [622, 522] width 365 height 36
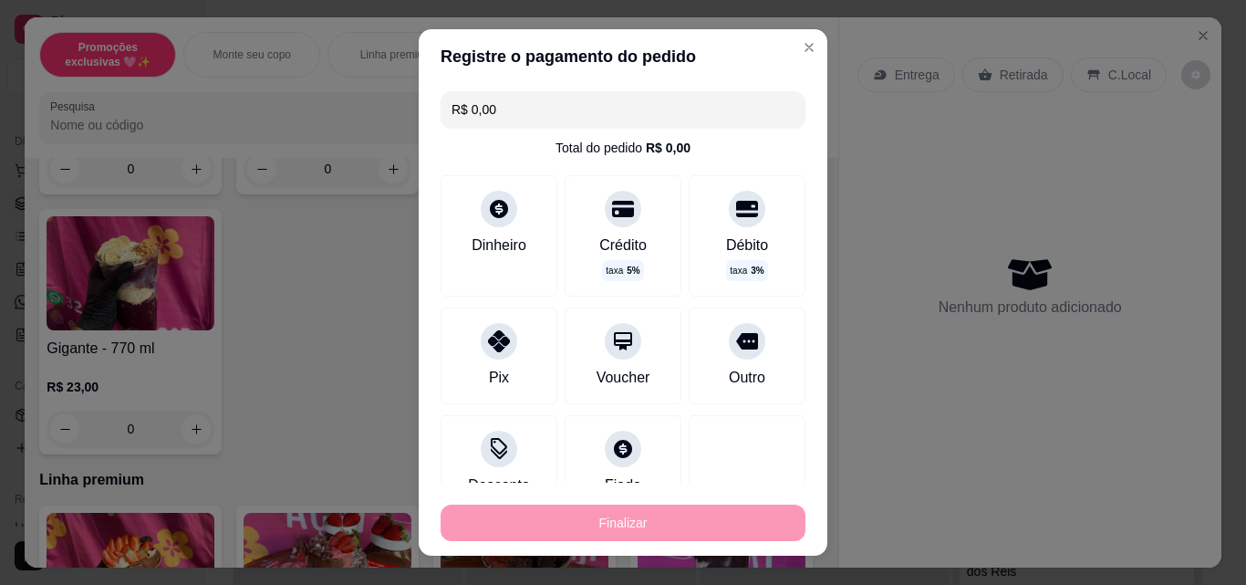
type input "-R$ 12,00"
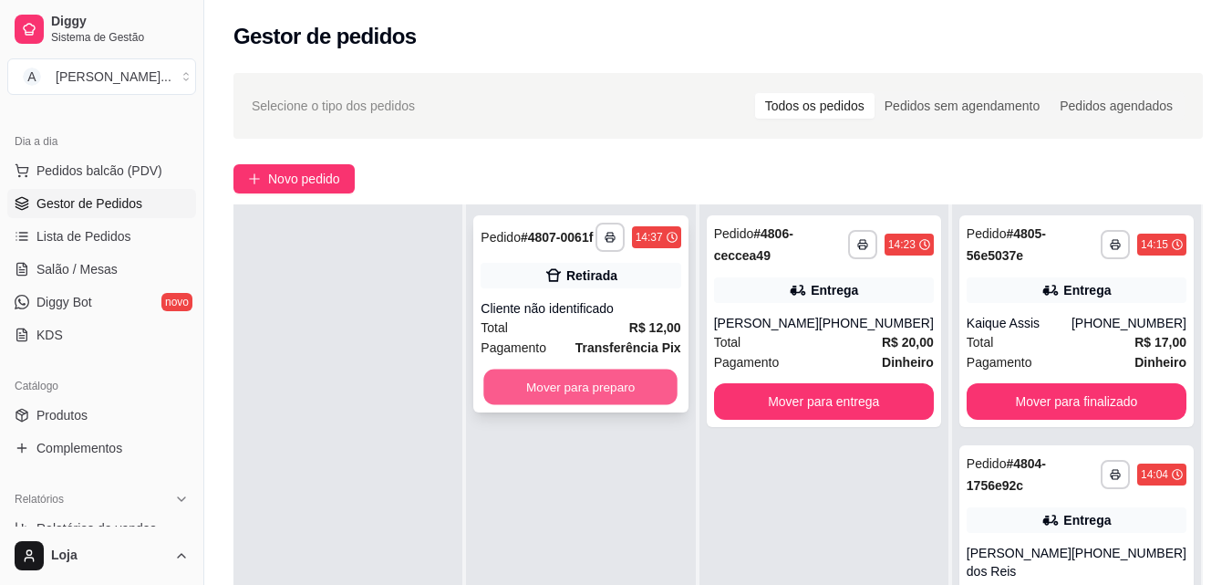
click at [627, 388] on button "Mover para preparo" at bounding box center [581, 387] width 194 height 36
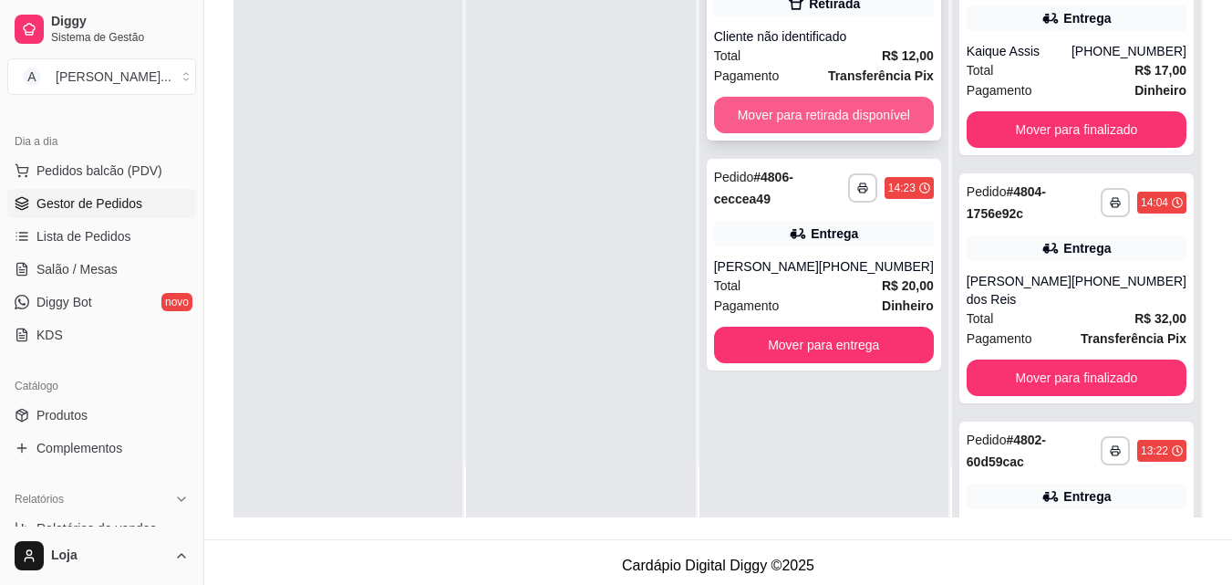
scroll to position [278, 0]
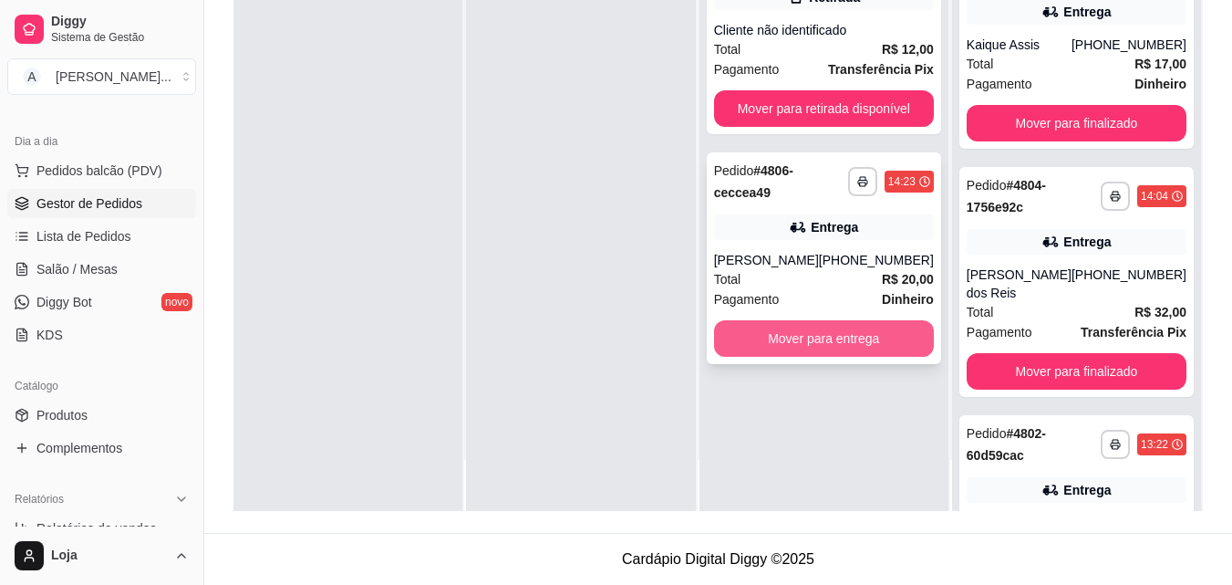
click at [822, 336] on button "Mover para entrega" at bounding box center [824, 338] width 220 height 36
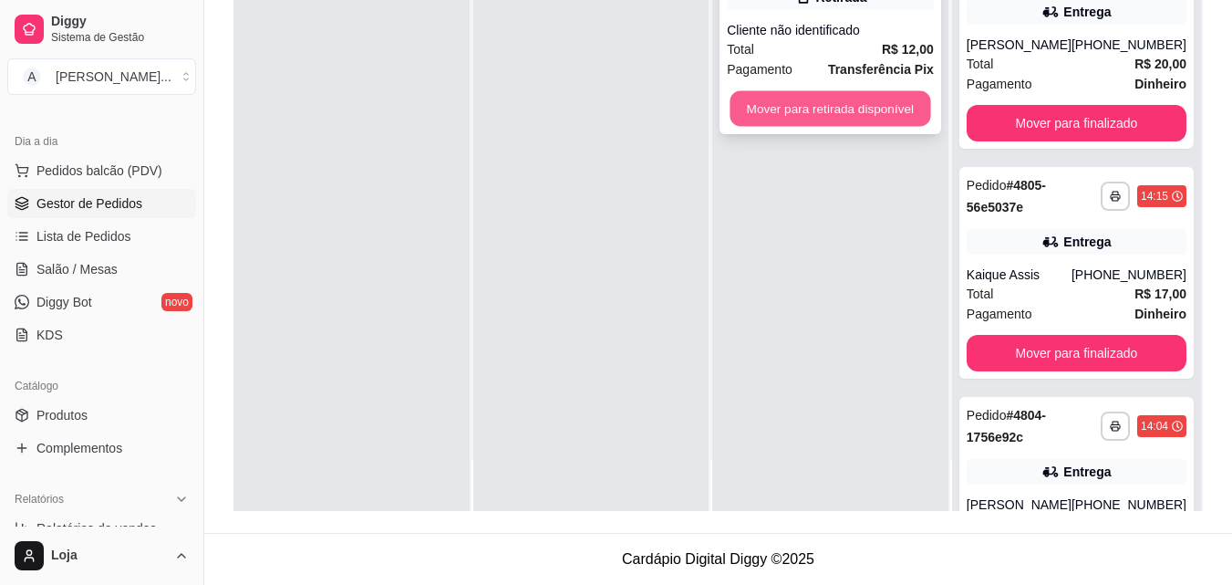
click at [804, 95] on button "Mover para retirada disponível" at bounding box center [830, 109] width 201 height 36
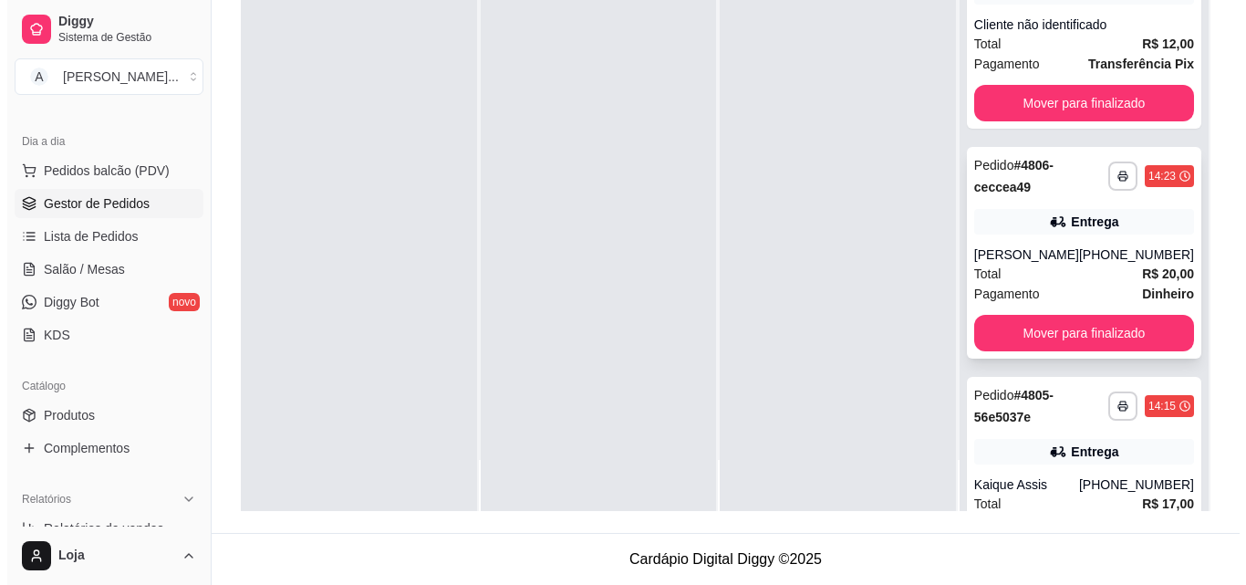
scroll to position [0, 0]
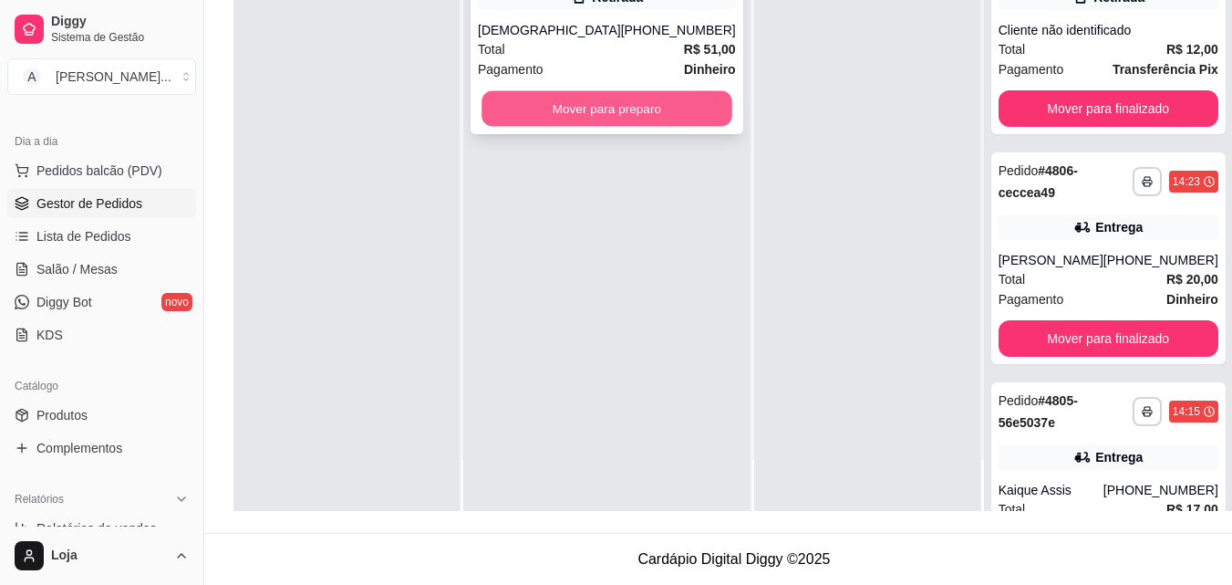
click at [682, 119] on button "Mover para preparo" at bounding box center [607, 109] width 250 height 36
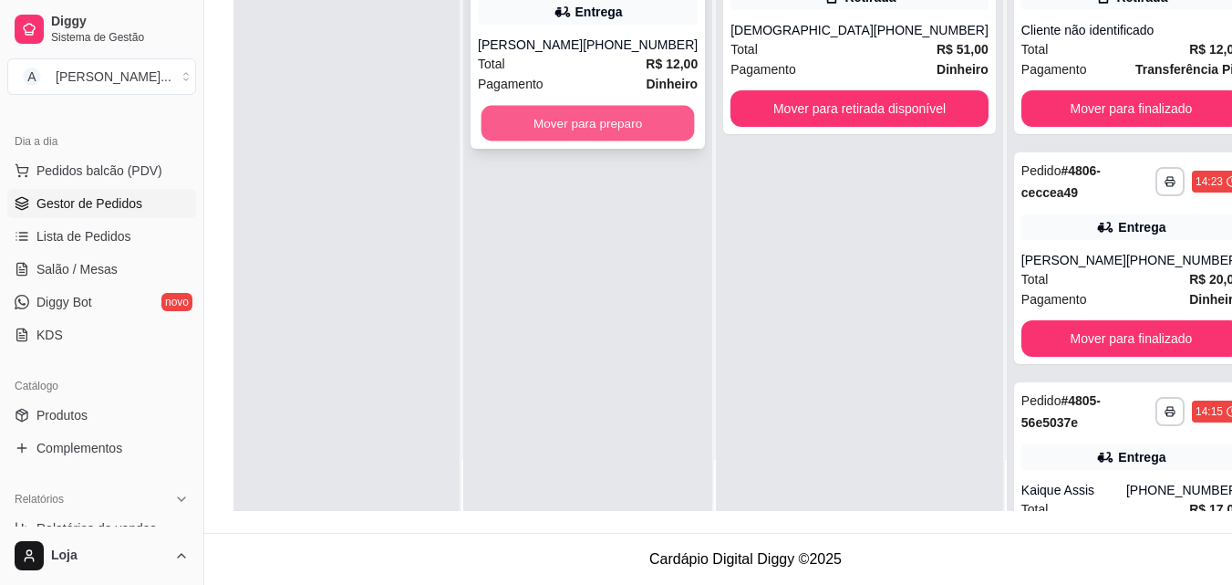
click at [642, 137] on button "Mover para preparo" at bounding box center [588, 124] width 213 height 36
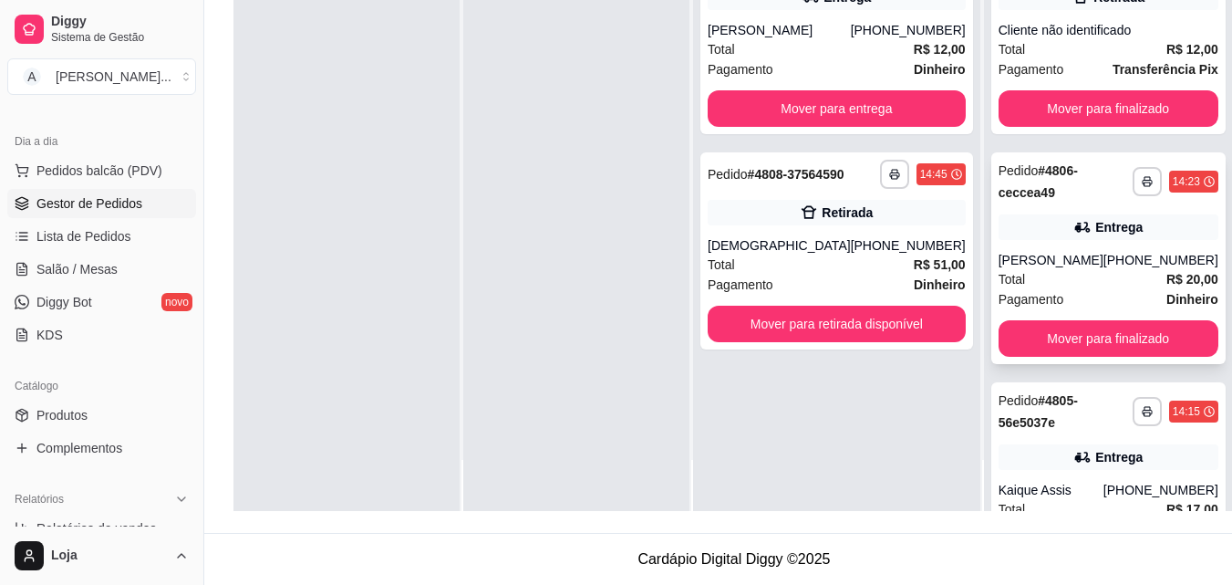
click at [1034, 289] on div "Total R$ 20,00" at bounding box center [1109, 279] width 220 height 20
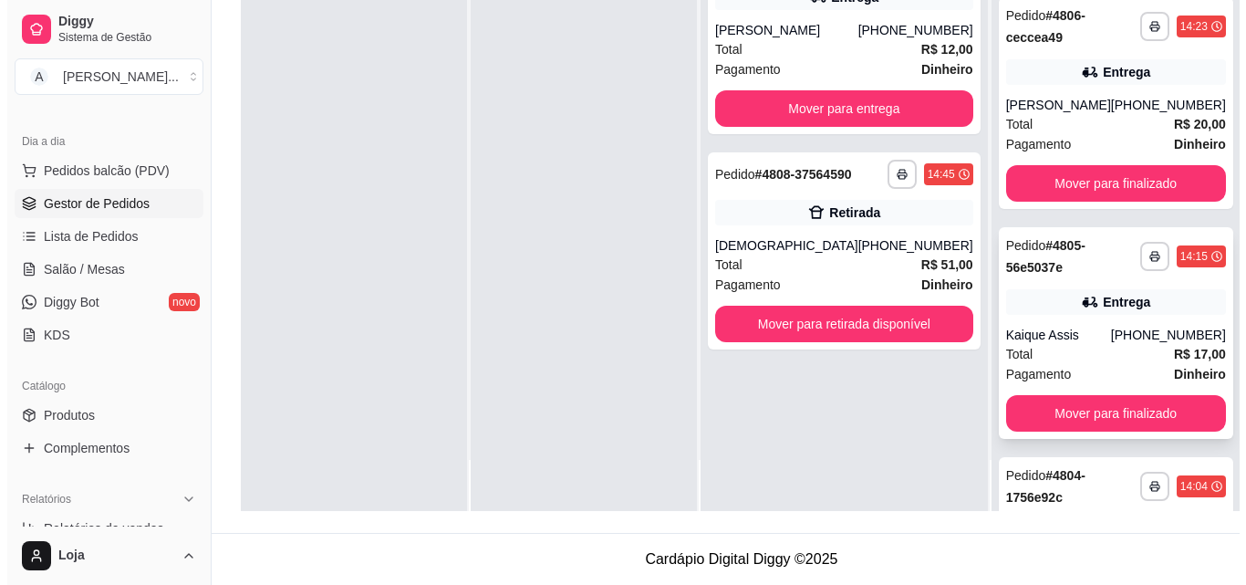
scroll to position [182, 0]
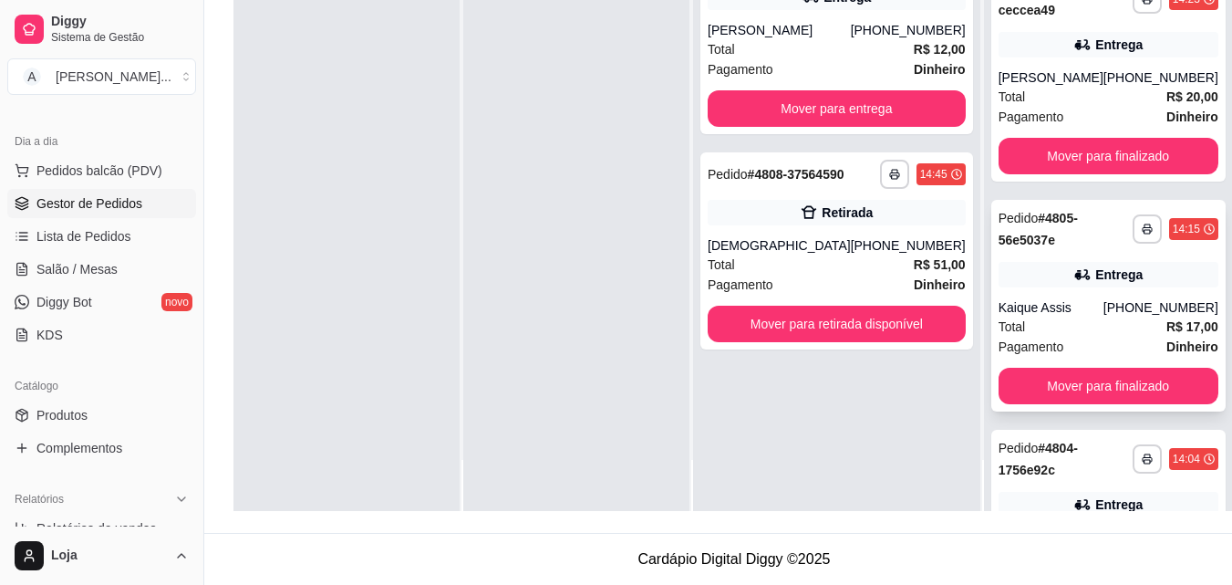
click at [1036, 331] on div "Total R$ 17,00" at bounding box center [1109, 326] width 220 height 20
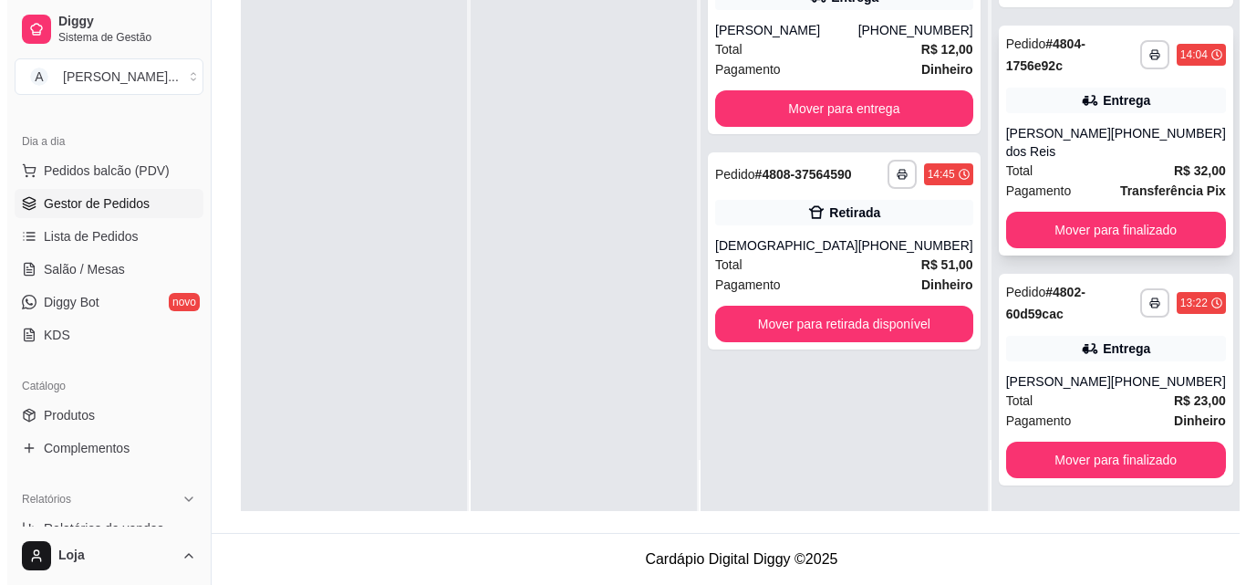
scroll to position [601, 0]
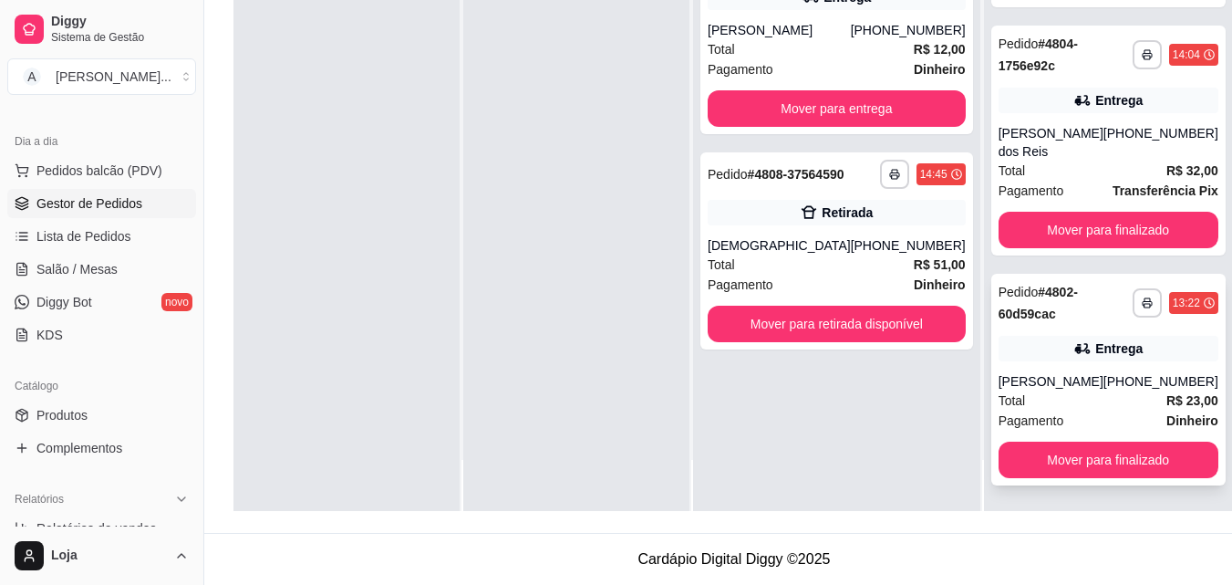
click at [1075, 351] on icon at bounding box center [1081, 348] width 13 height 11
click at [1061, 388] on div "[PERSON_NAME]" at bounding box center [1051, 381] width 105 height 18
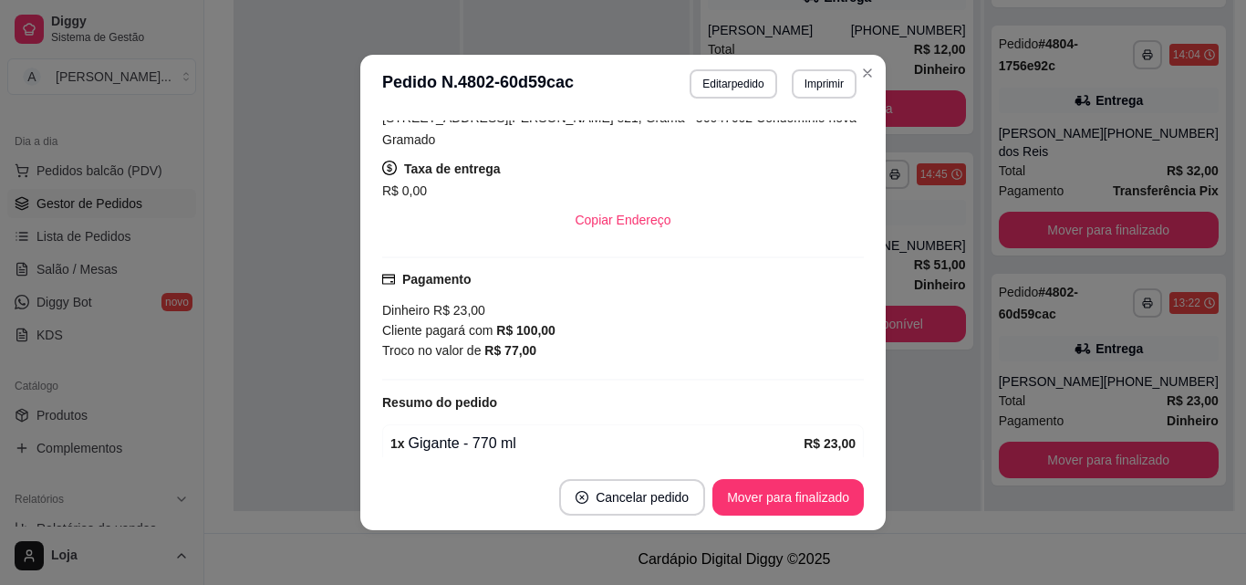
scroll to position [456, 0]
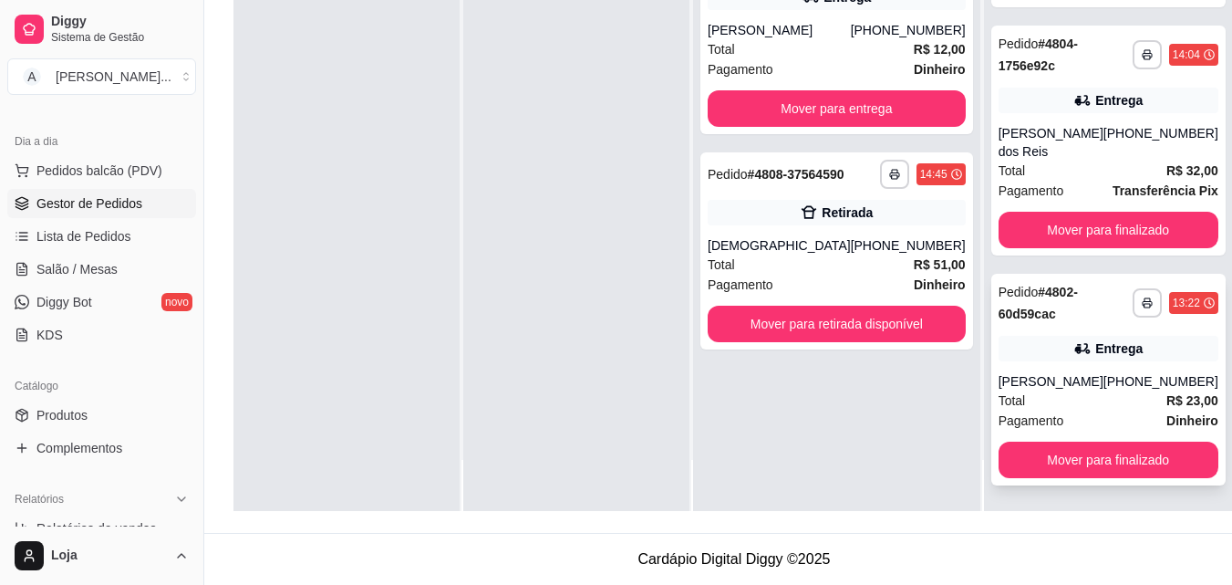
click at [1026, 378] on div "[PERSON_NAME]" at bounding box center [1051, 381] width 105 height 18
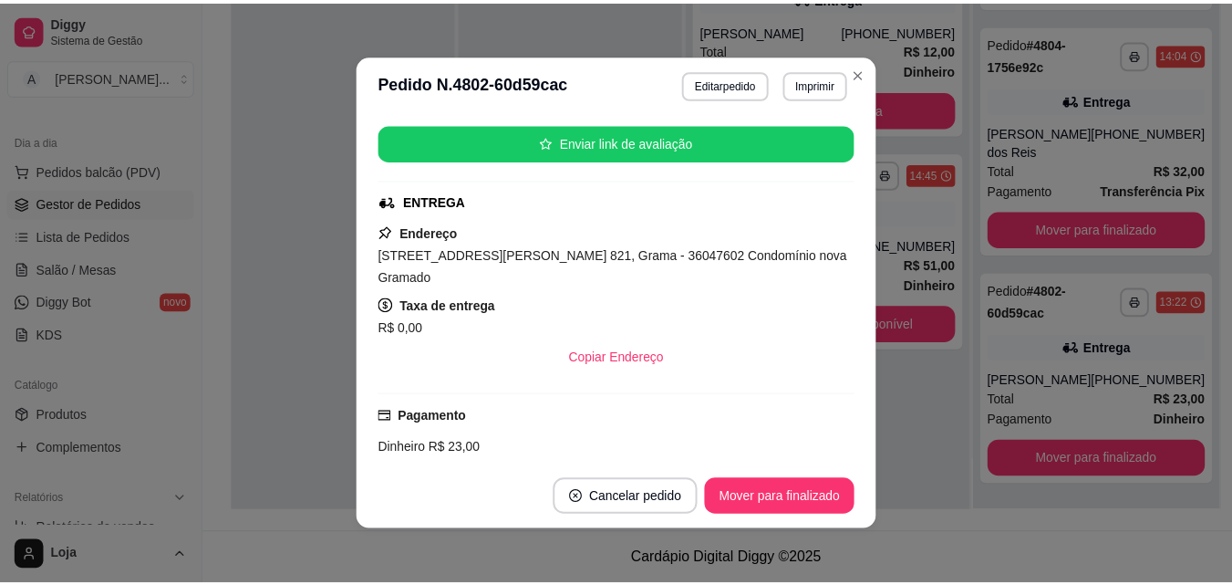
scroll to position [365, 0]
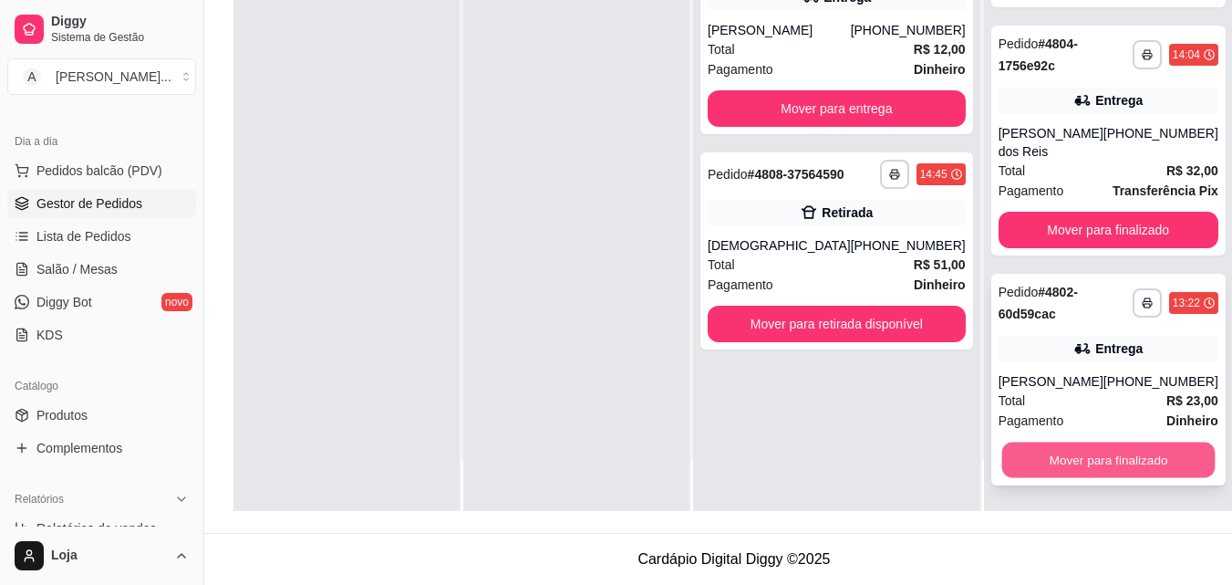
click at [1017, 466] on button "Mover para finalizado" at bounding box center [1107, 460] width 213 height 36
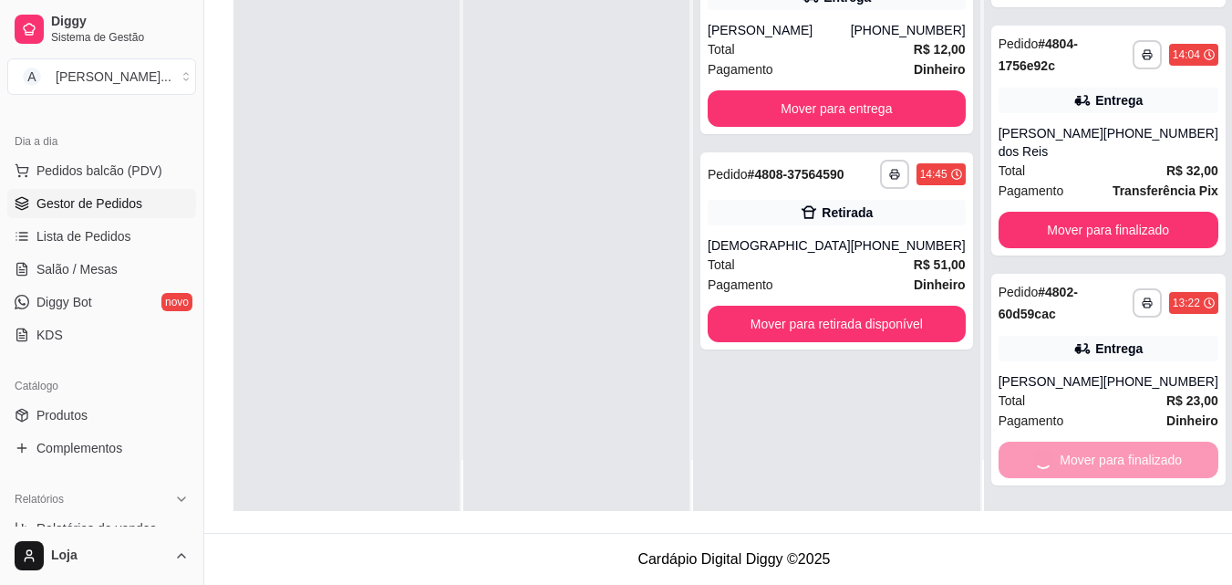
scroll to position [371, 0]
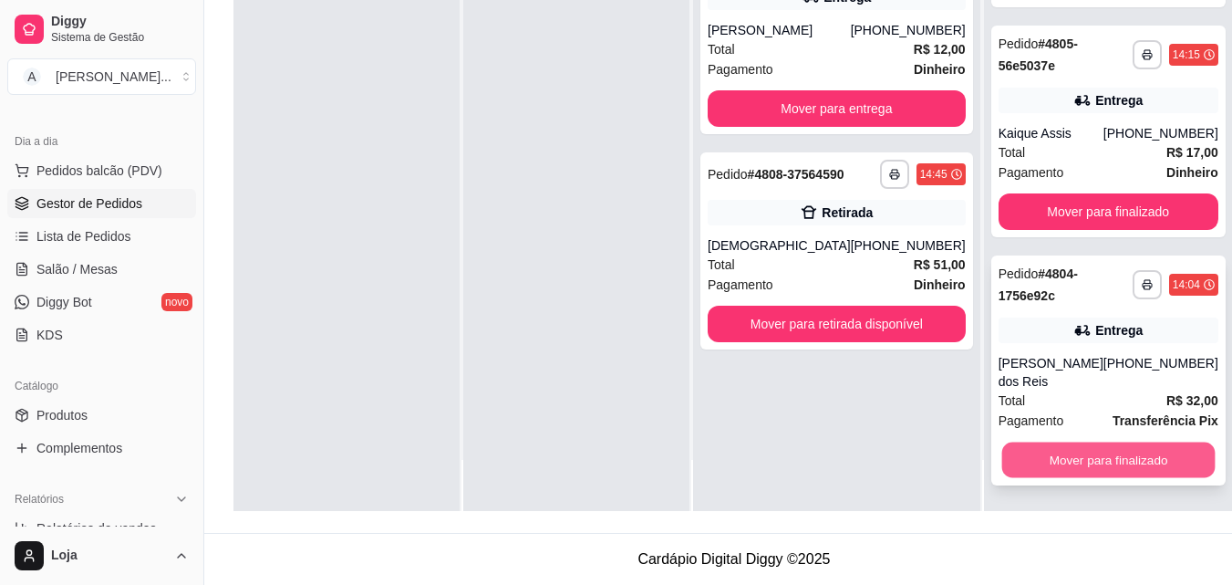
click at [1108, 461] on button "Mover para finalizado" at bounding box center [1107, 460] width 213 height 36
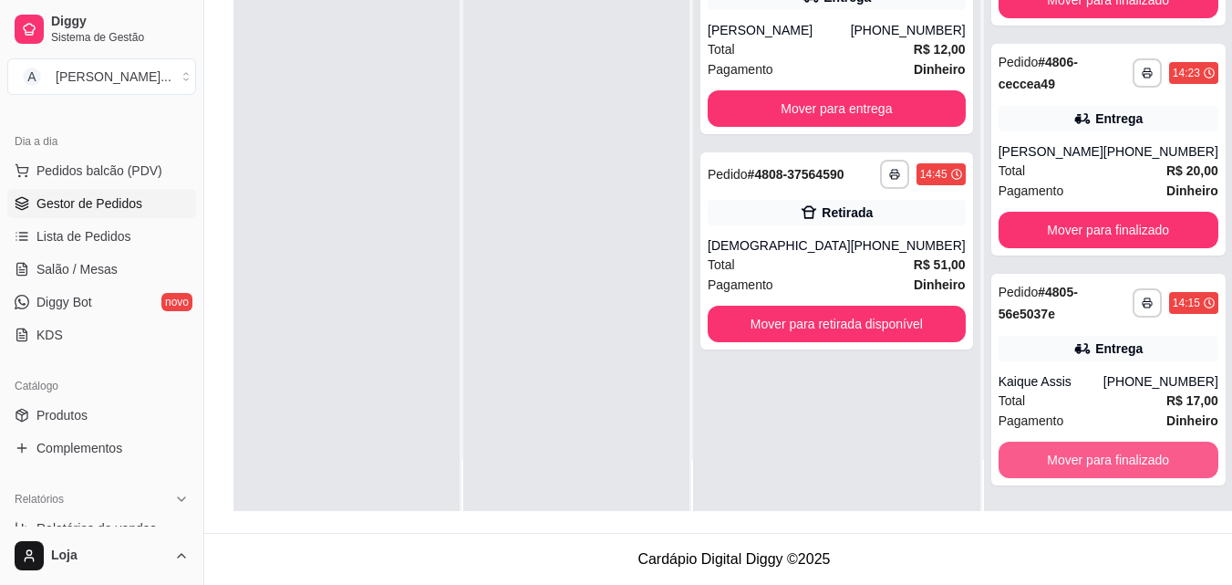
scroll to position [123, 0]
click at [1108, 461] on button "Mover para finalizado" at bounding box center [1107, 460] width 213 height 36
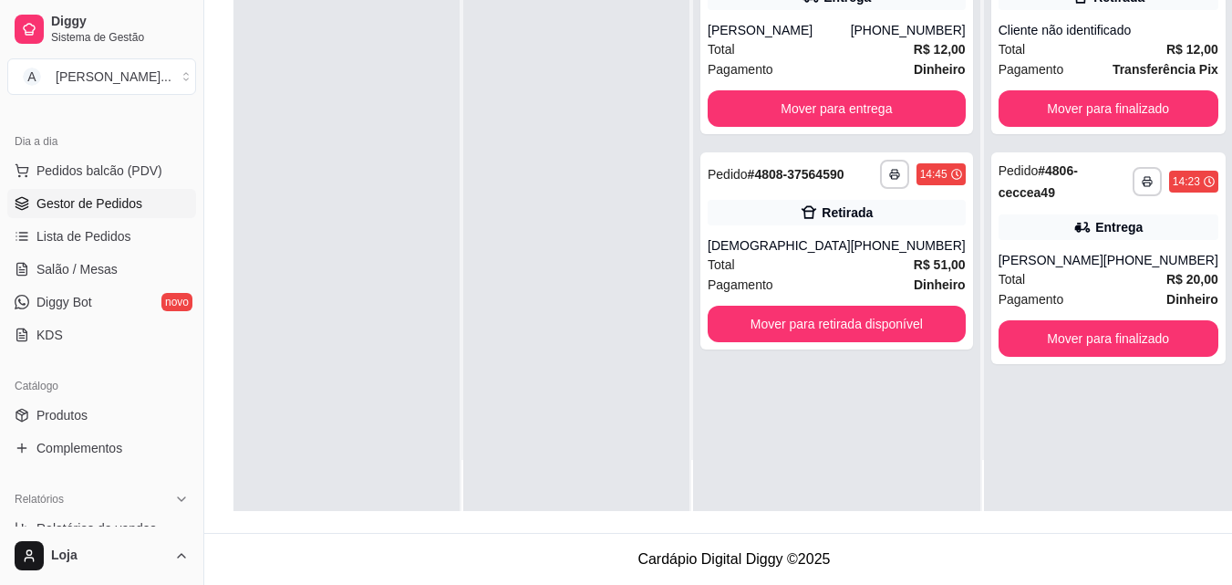
scroll to position [0, 0]
click at [1121, 347] on button "Mover para finalizado" at bounding box center [1109, 338] width 220 height 36
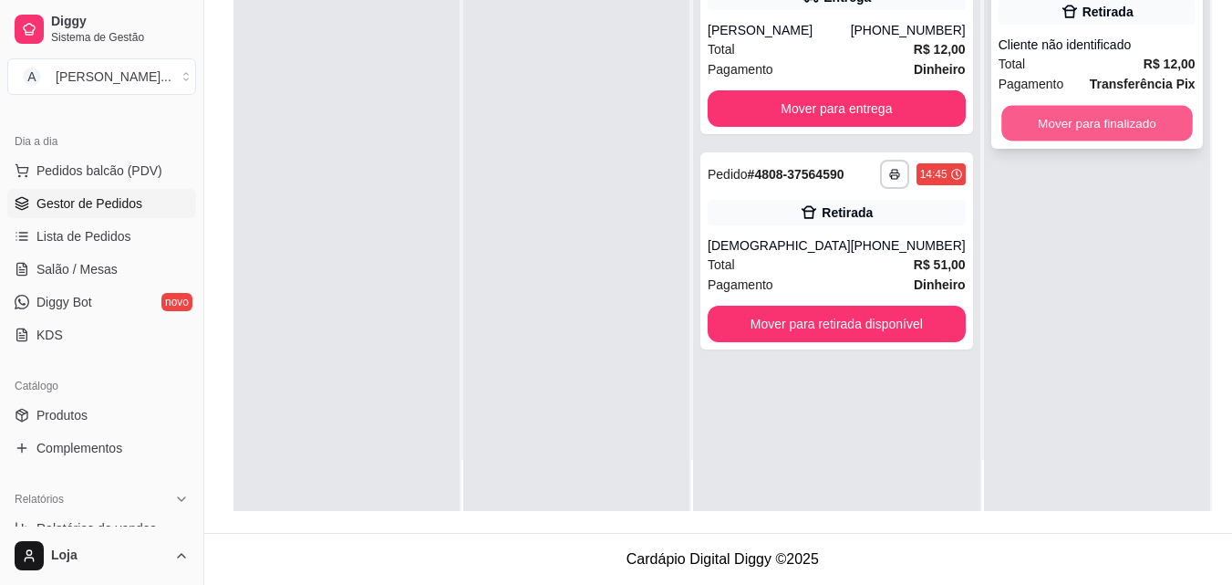
click at [1126, 106] on button "Mover para finalizado" at bounding box center [1097, 124] width 192 height 36
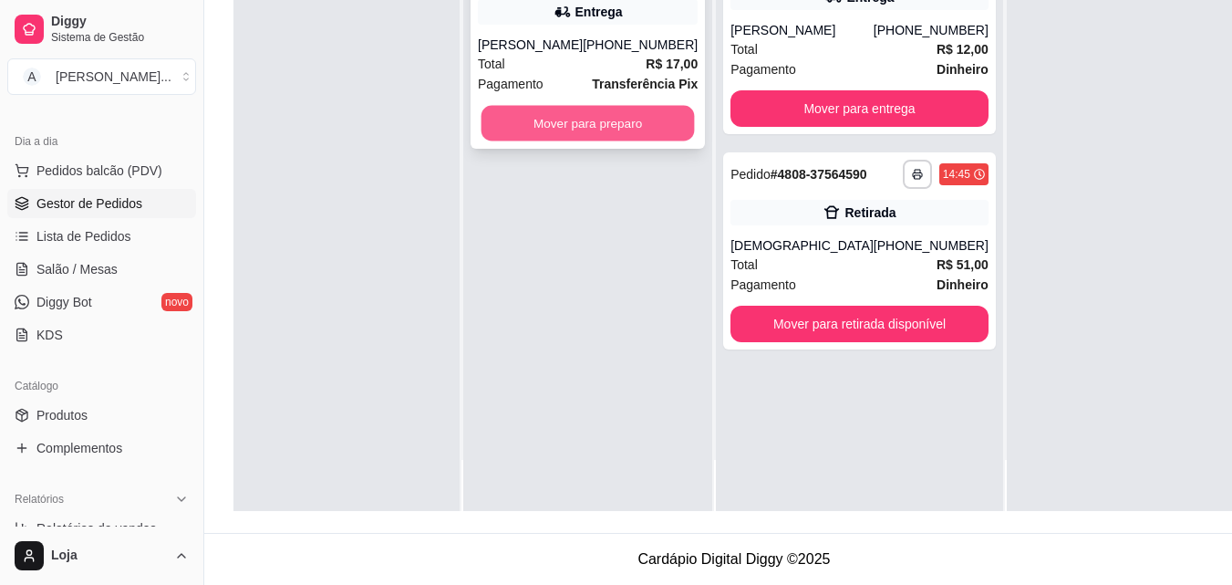
click at [501, 131] on button "Mover para preparo" at bounding box center [588, 124] width 213 height 36
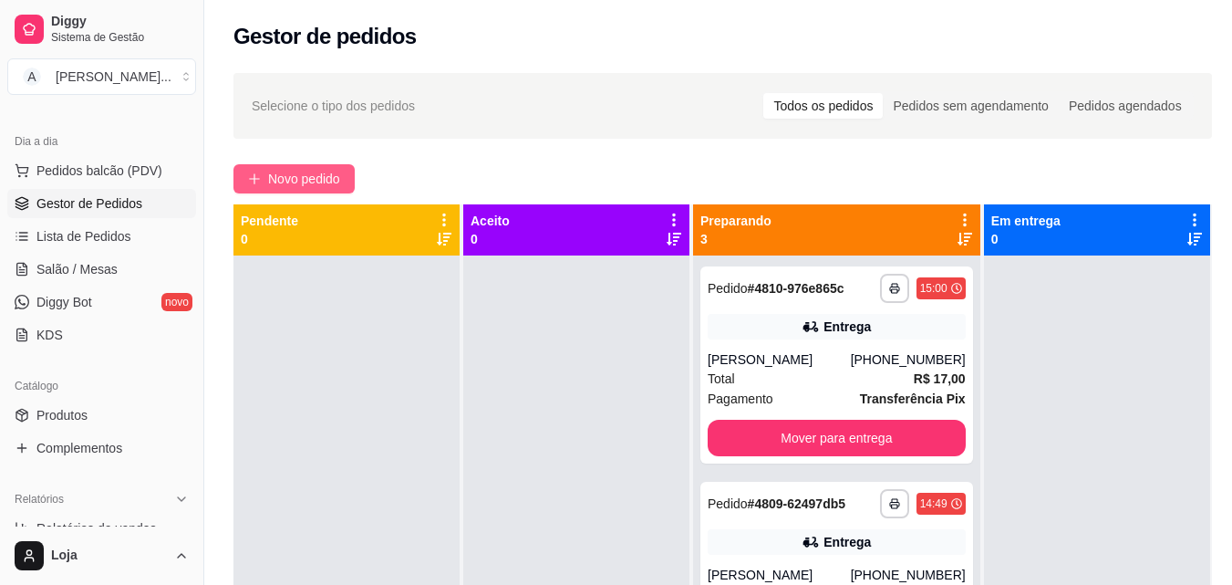
click at [322, 180] on span "Novo pedido" at bounding box center [304, 179] width 72 height 20
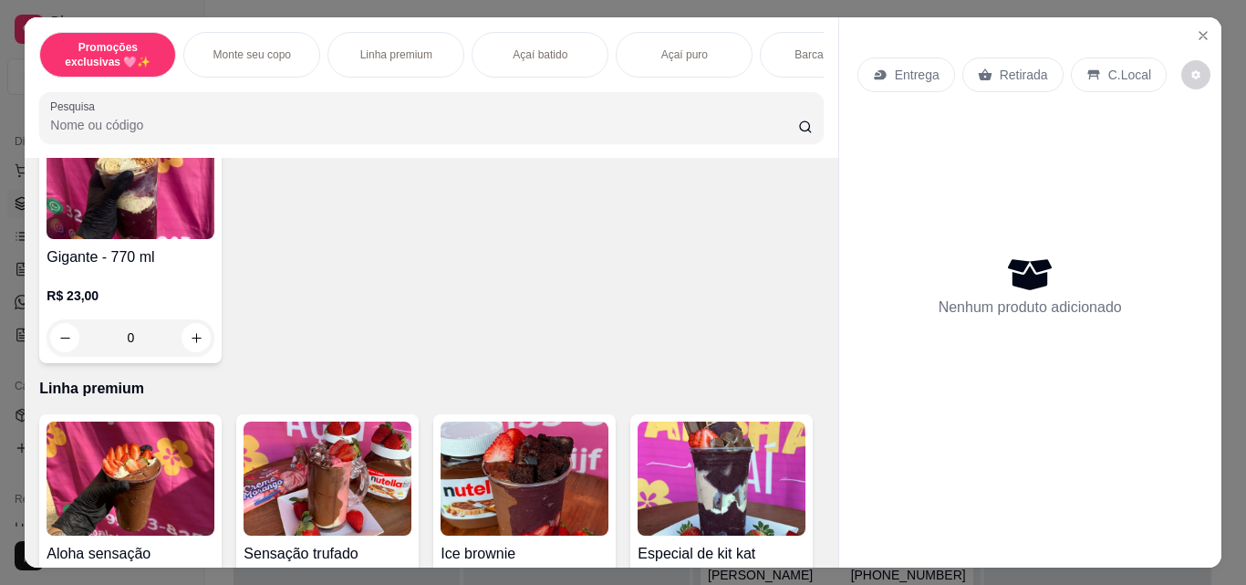
scroll to position [456, 0]
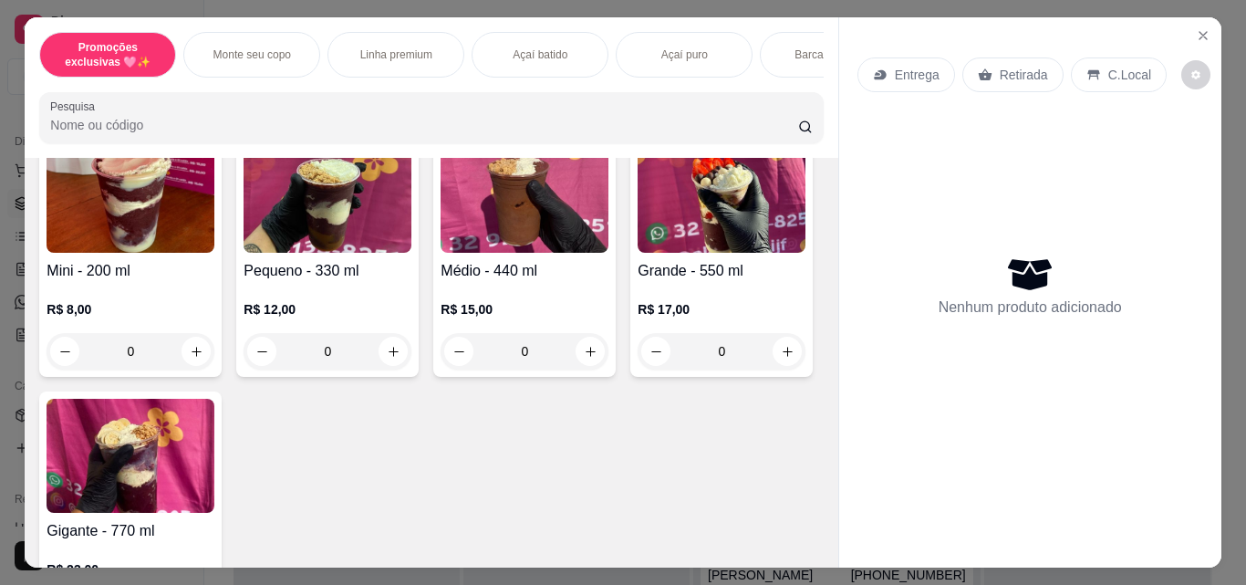
click at [385, 358] on div "0" at bounding box center [327, 351] width 168 height 36
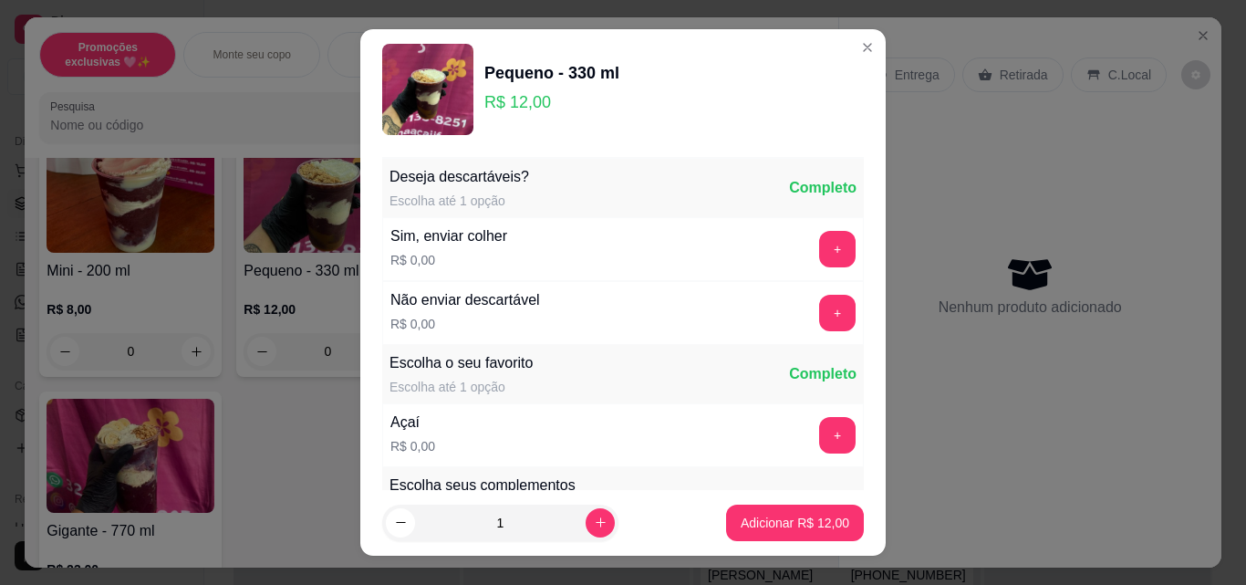
scroll to position [182, 0]
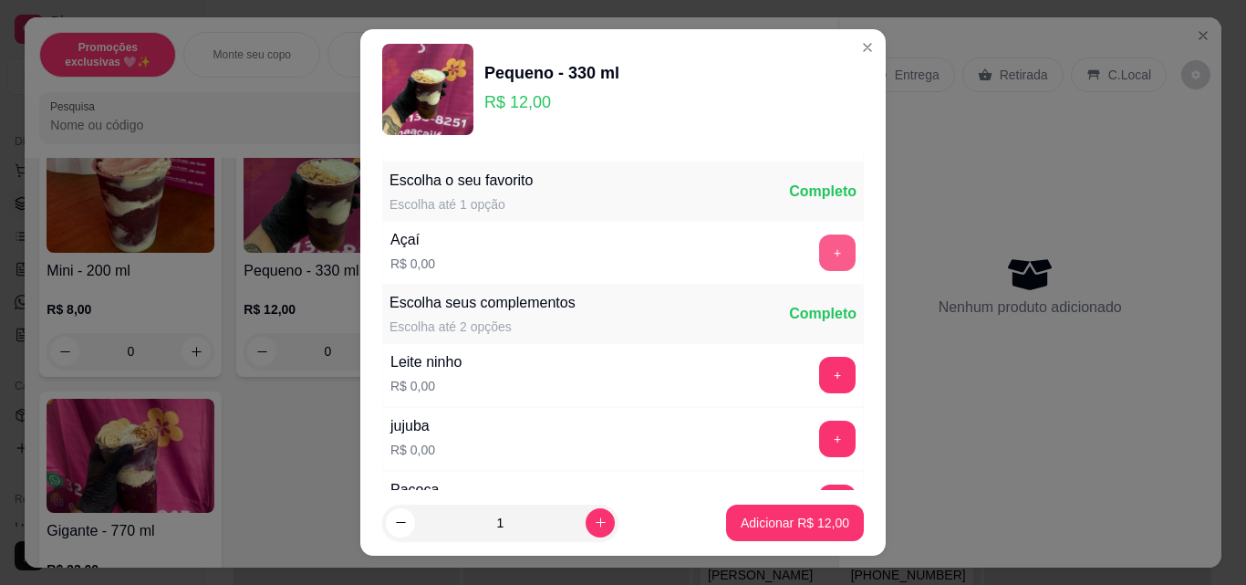
click at [819, 264] on button "+" at bounding box center [837, 252] width 36 height 36
click at [819, 371] on button "+" at bounding box center [837, 375] width 36 height 36
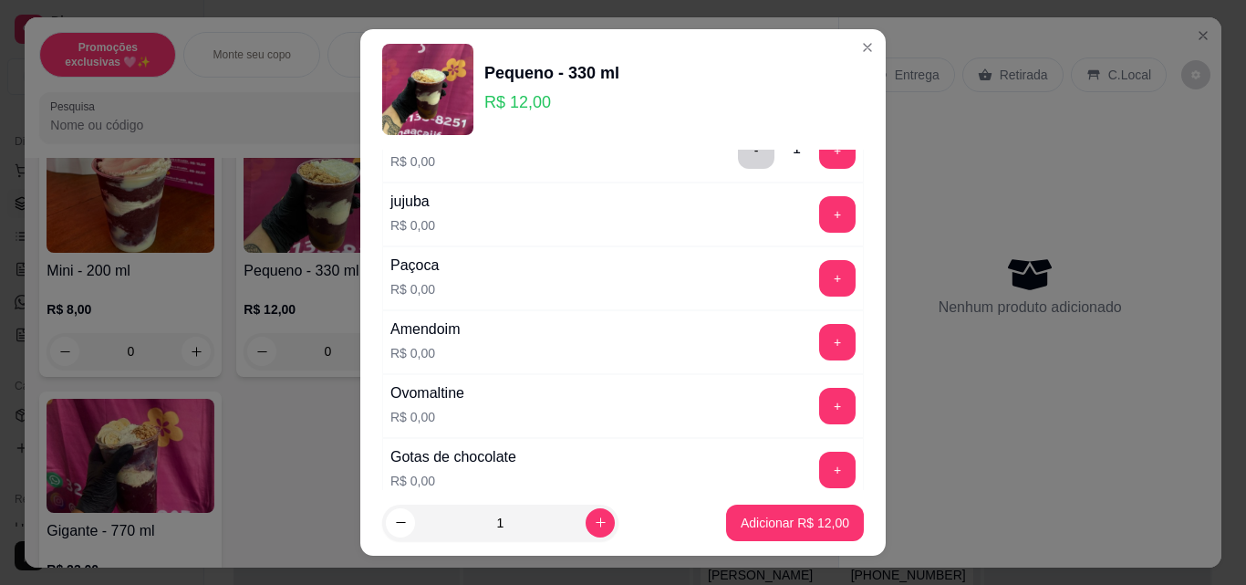
scroll to position [456, 0]
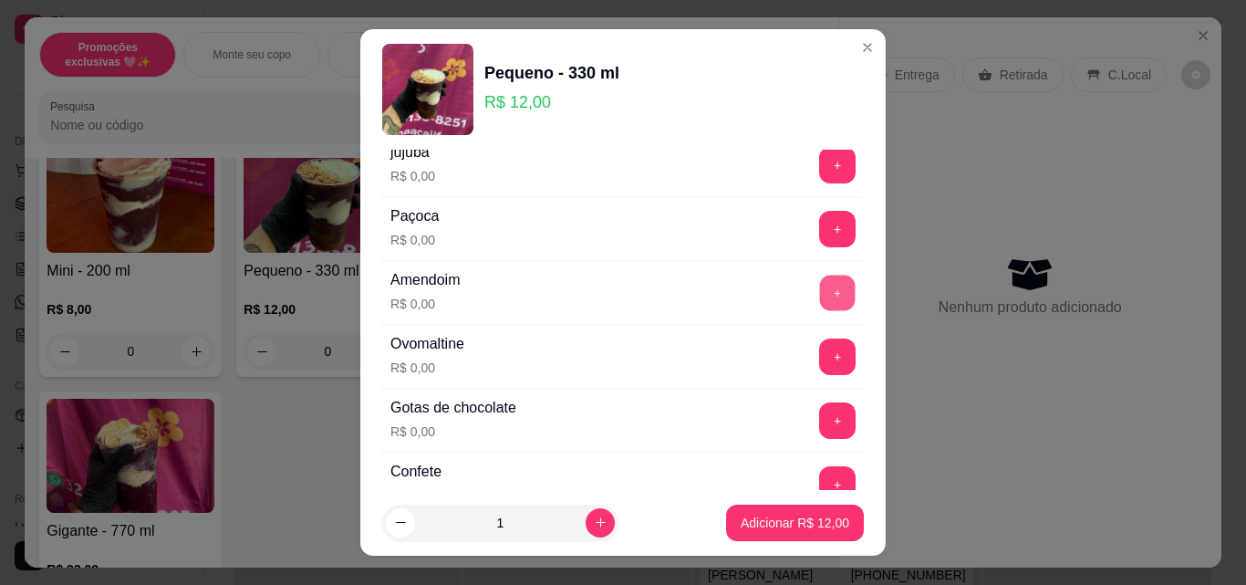
click at [820, 294] on button "+" at bounding box center [838, 293] width 36 height 36
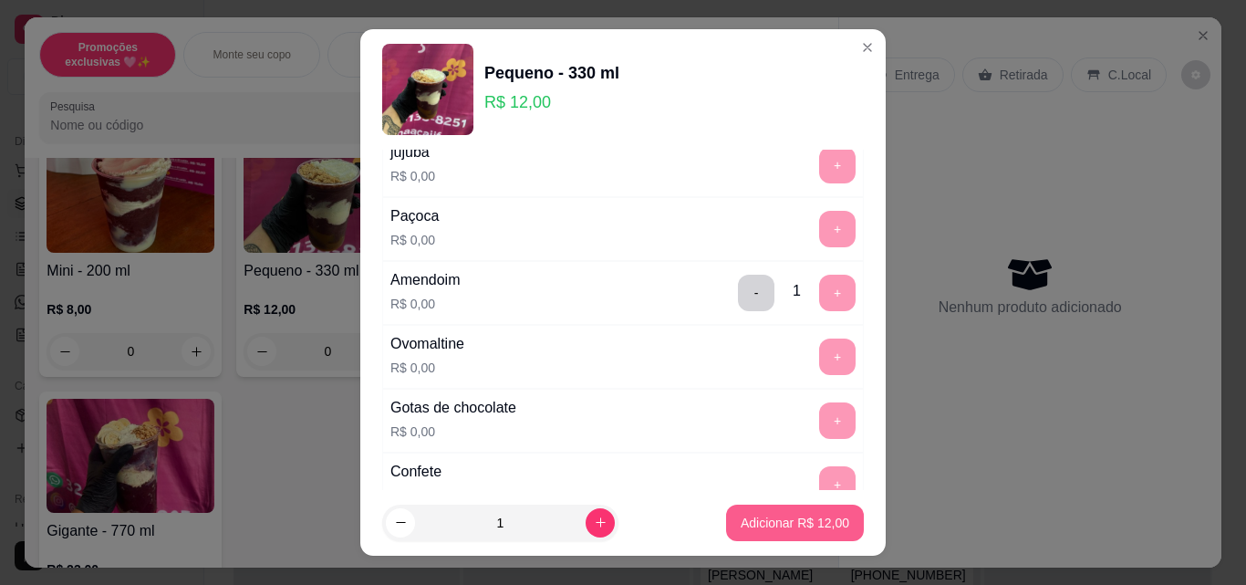
click at [813, 524] on p "Adicionar R$ 12,00" at bounding box center [794, 522] width 109 height 18
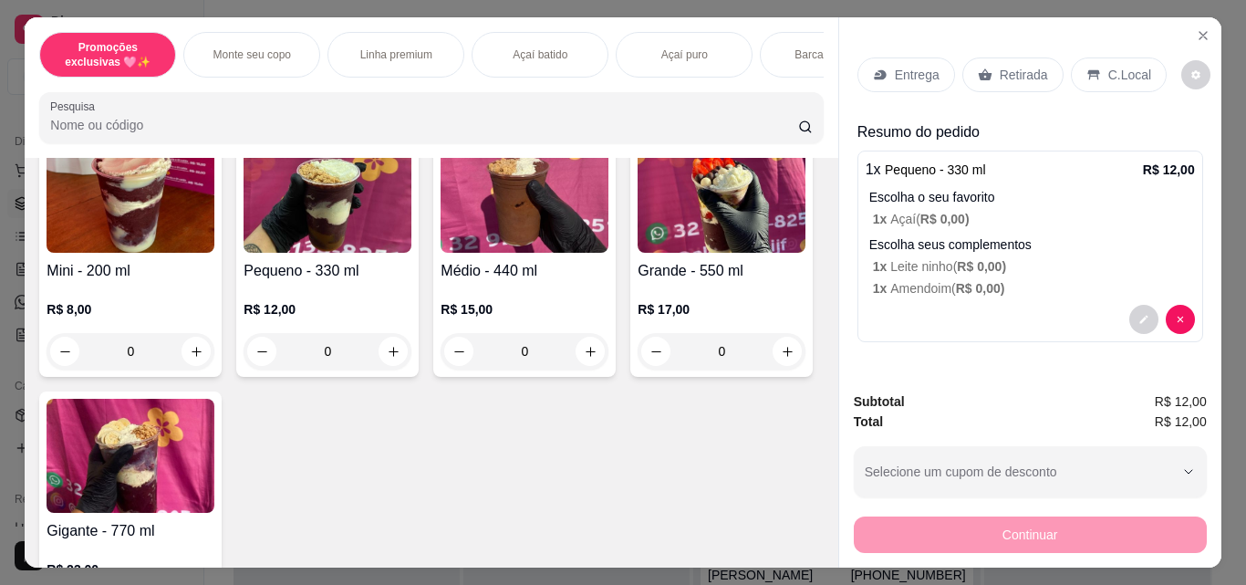
click at [382, 351] on div "0" at bounding box center [327, 351] width 168 height 36
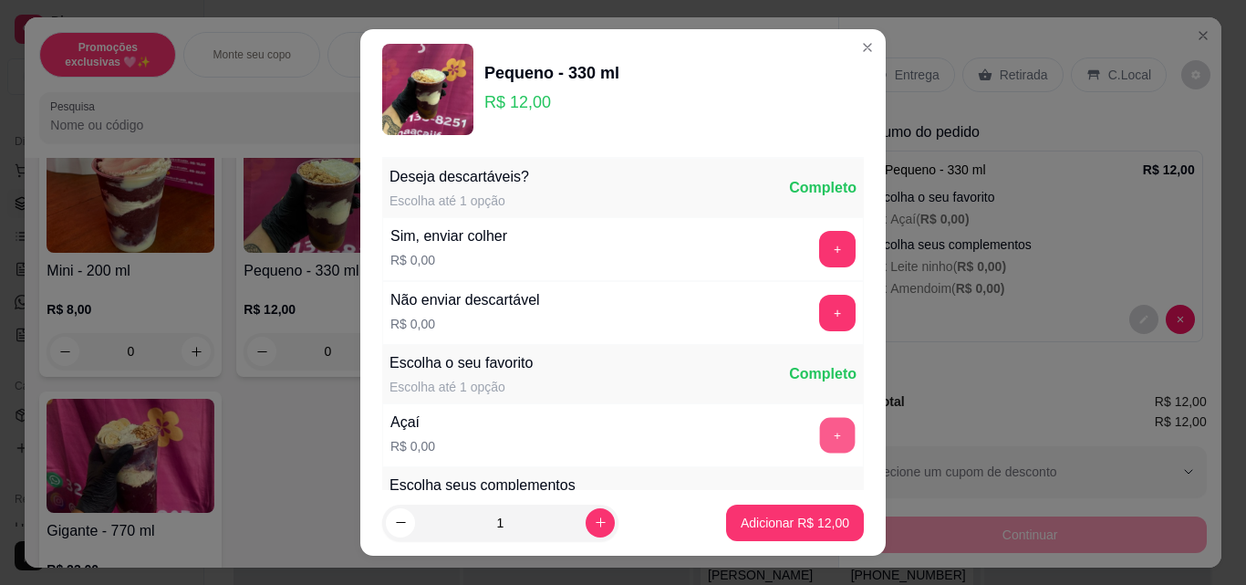
click at [820, 427] on button "+" at bounding box center [838, 436] width 36 height 36
click at [817, 515] on p "Adicionar R$ 12,00" at bounding box center [794, 522] width 109 height 18
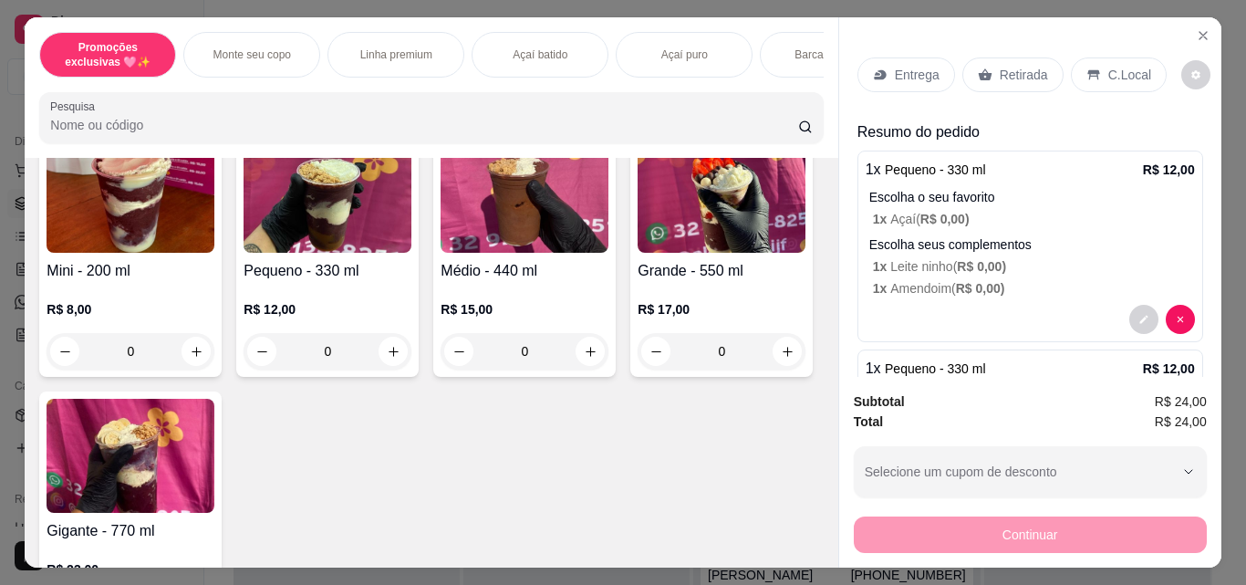
click at [983, 68] on icon at bounding box center [985, 74] width 15 height 15
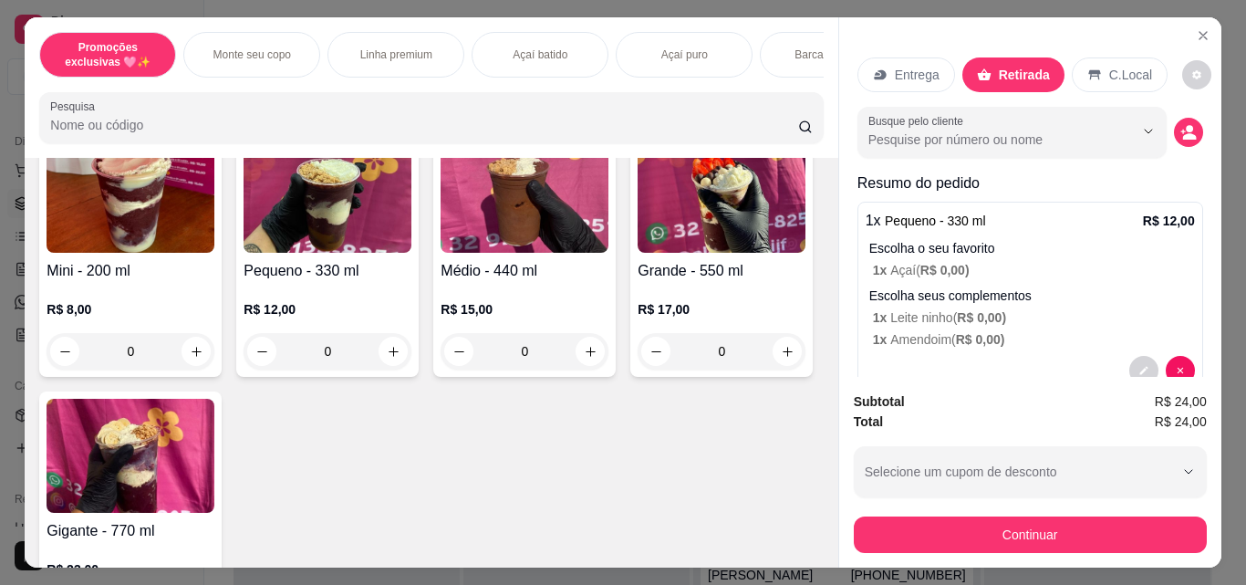
scroll to position [171, 0]
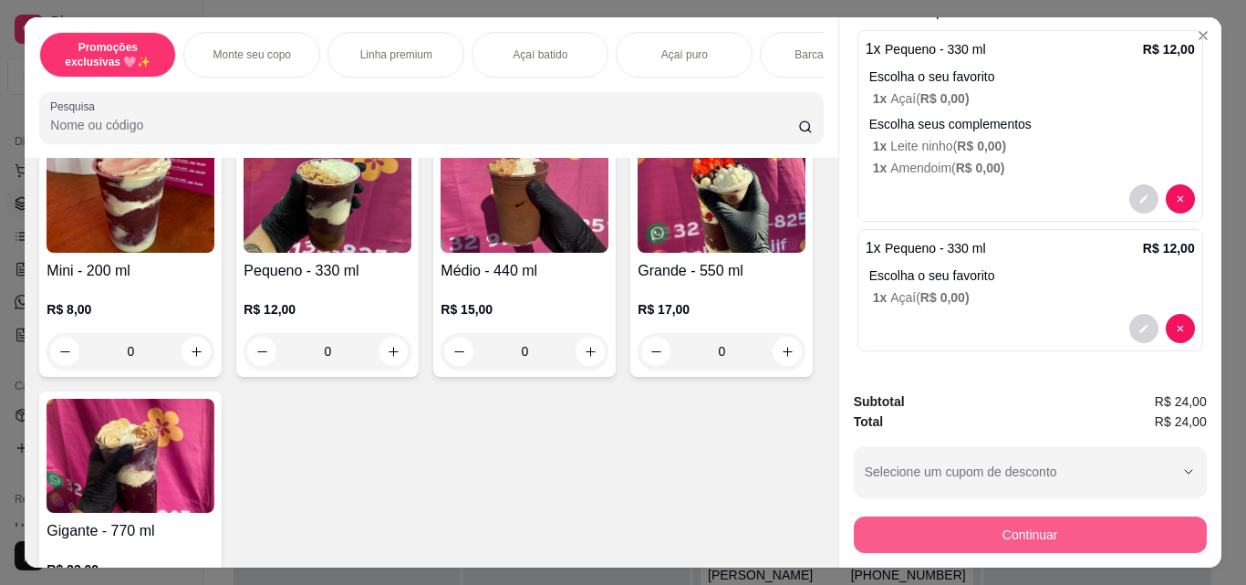
click at [1085, 537] on button "Continuar" at bounding box center [1030, 534] width 353 height 36
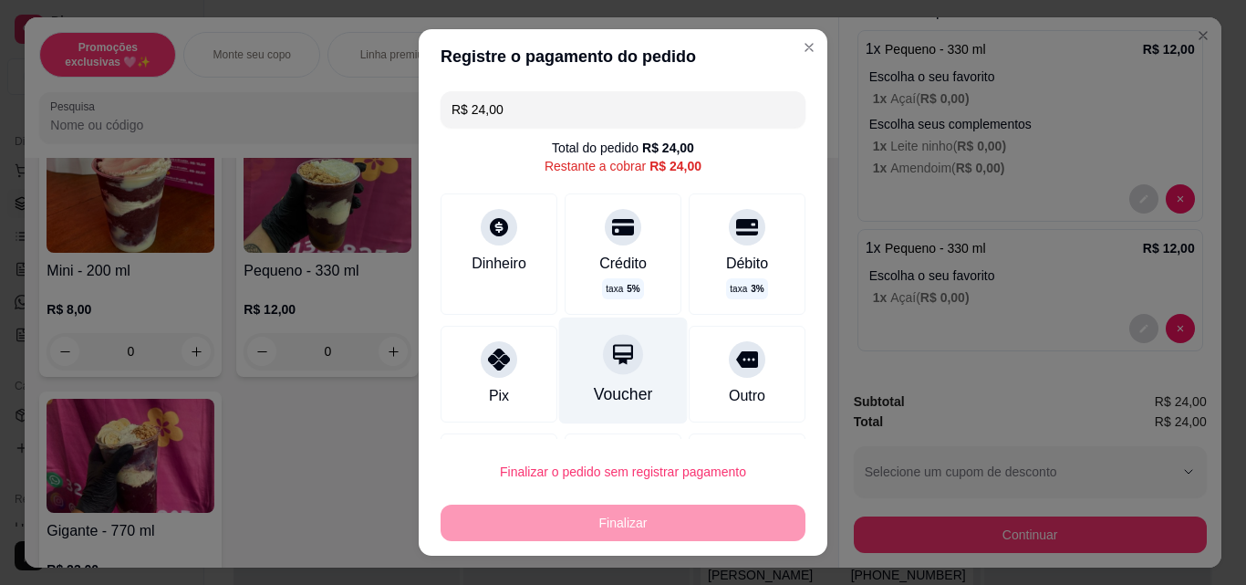
click at [585, 376] on div "Voucher" at bounding box center [623, 370] width 129 height 107
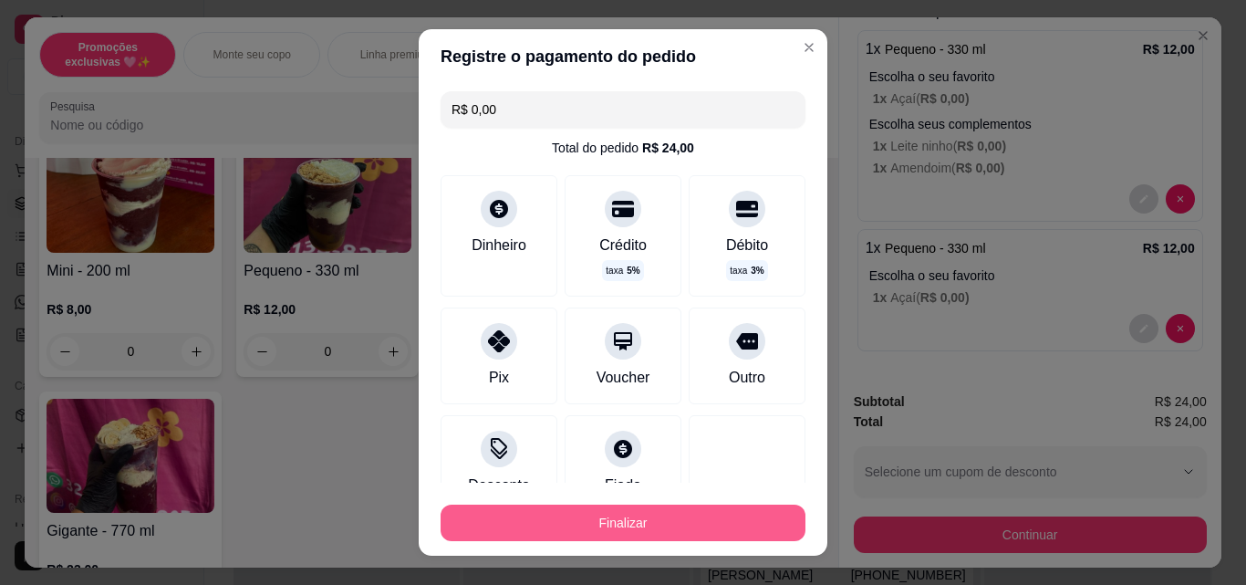
click at [624, 513] on button "Finalizar" at bounding box center [622, 522] width 365 height 36
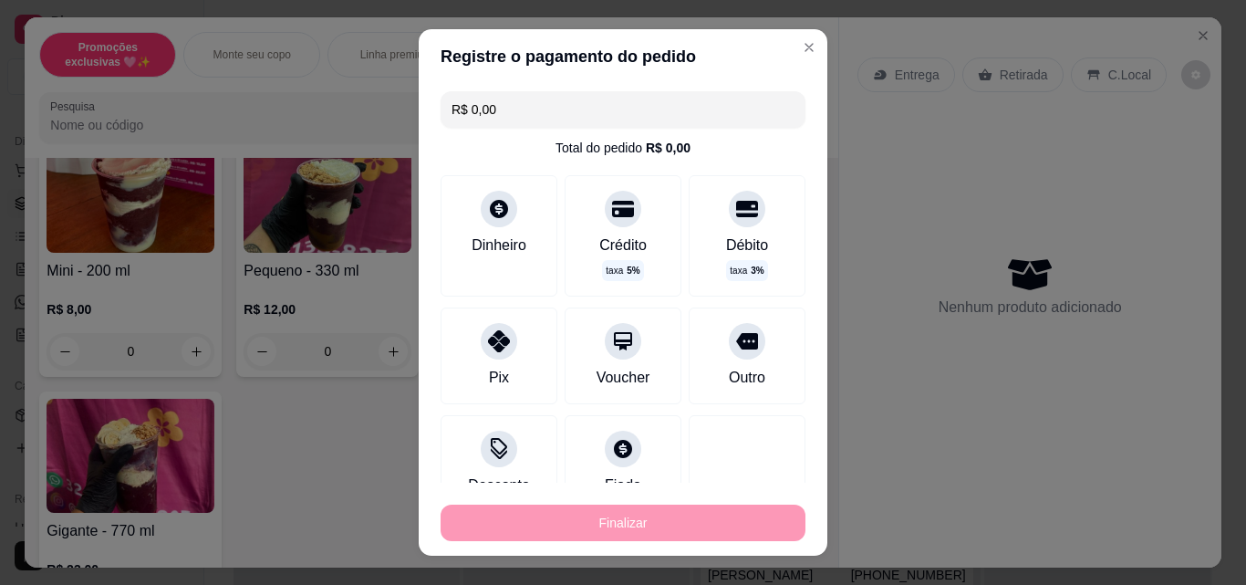
type input "-R$ 24,00"
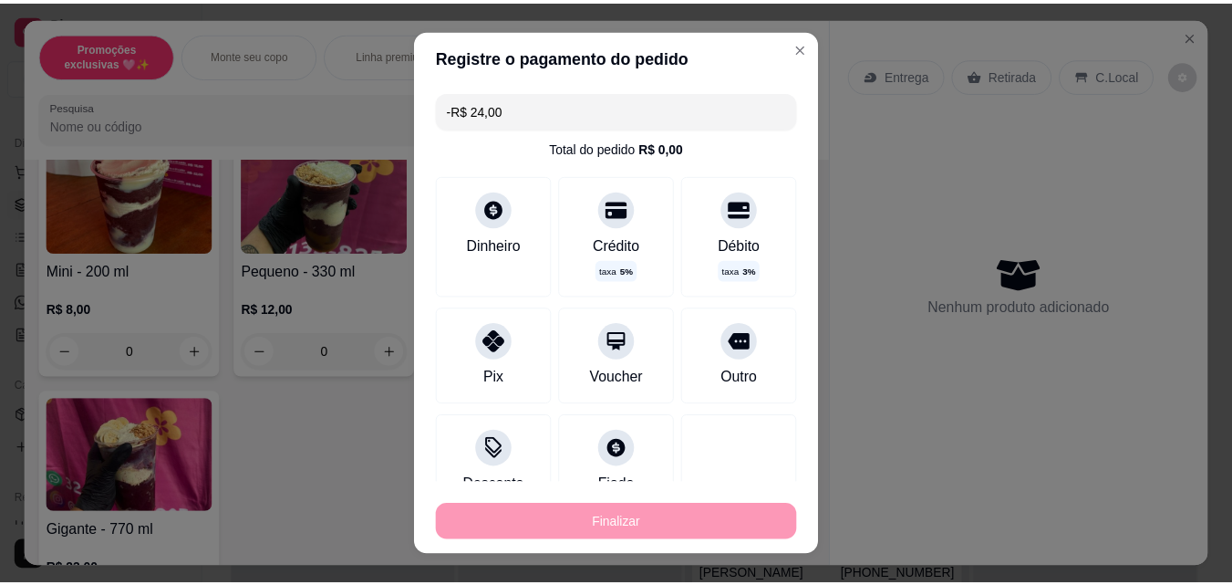
scroll to position [0, 0]
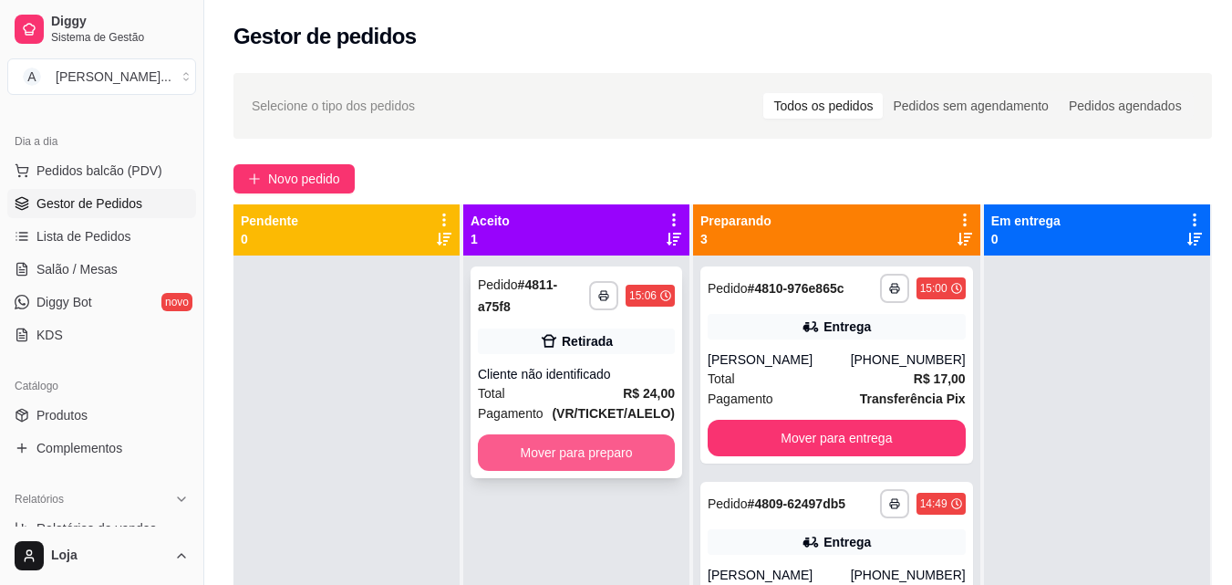
click at [612, 441] on button "Mover para preparo" at bounding box center [576, 452] width 197 height 36
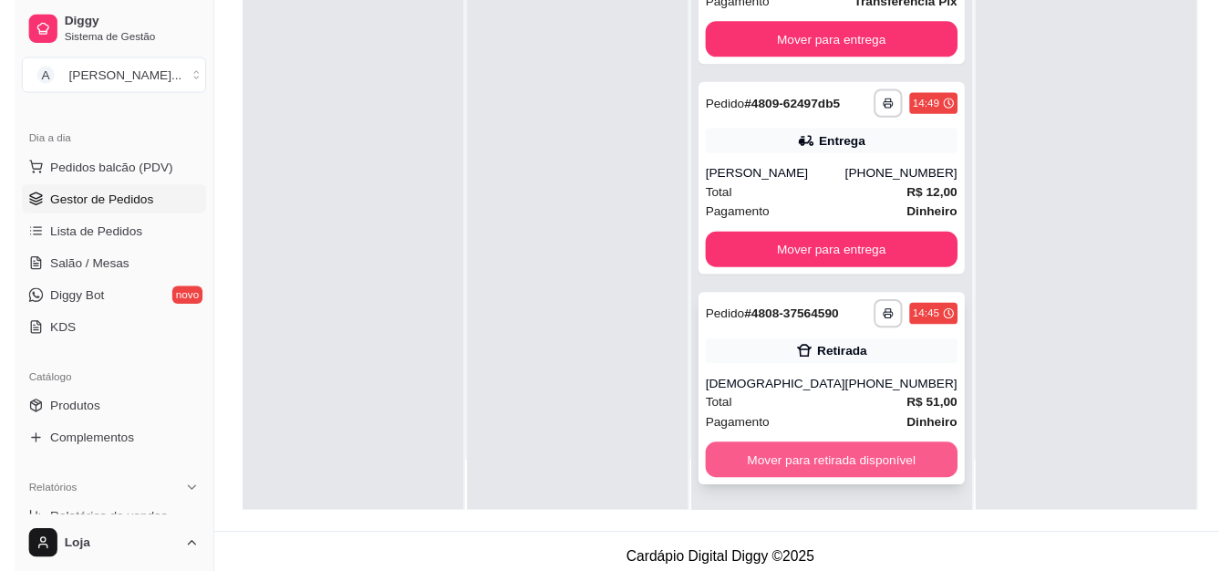
scroll to position [278, 0]
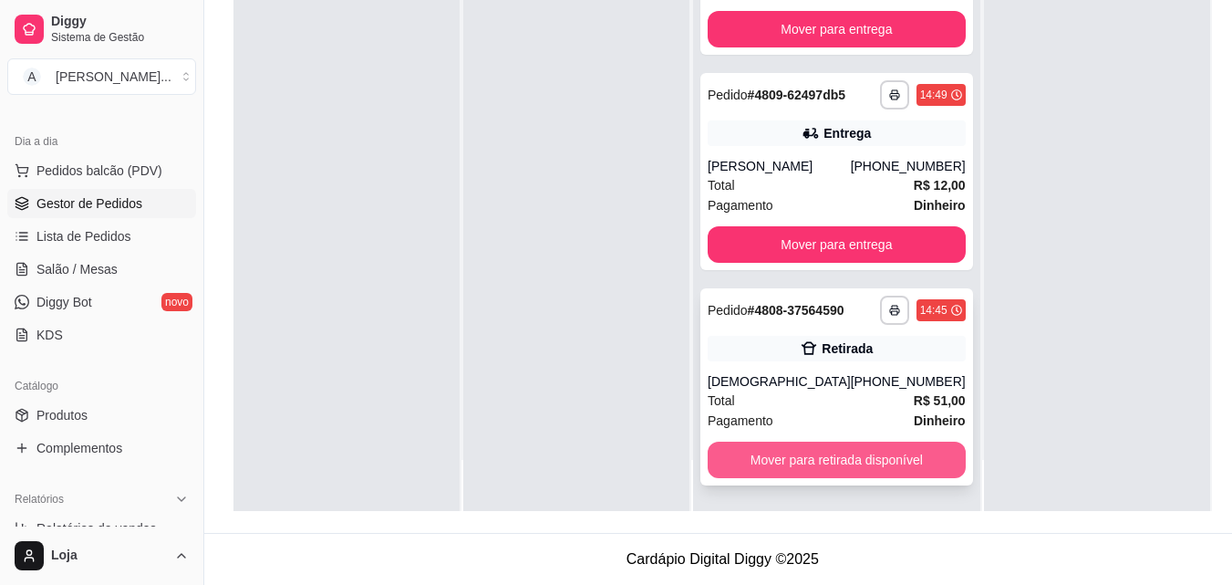
click at [792, 455] on button "Mover para retirada disponível" at bounding box center [837, 459] width 258 height 36
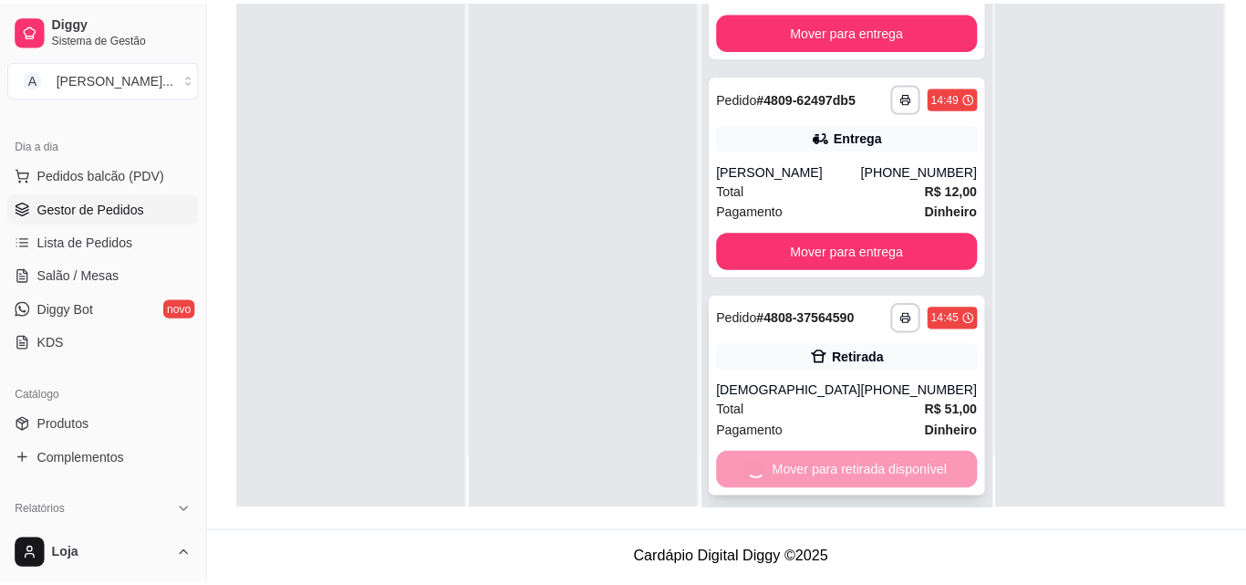
scroll to position [109, 0]
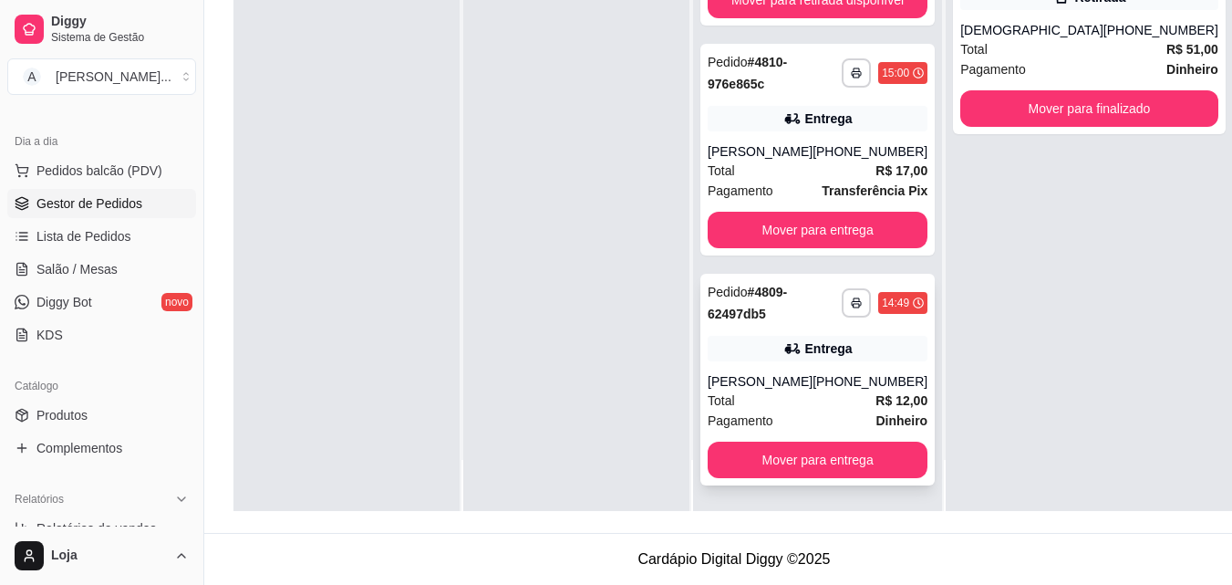
click at [802, 422] on div "Pagamento Dinheiro" at bounding box center [818, 420] width 220 height 20
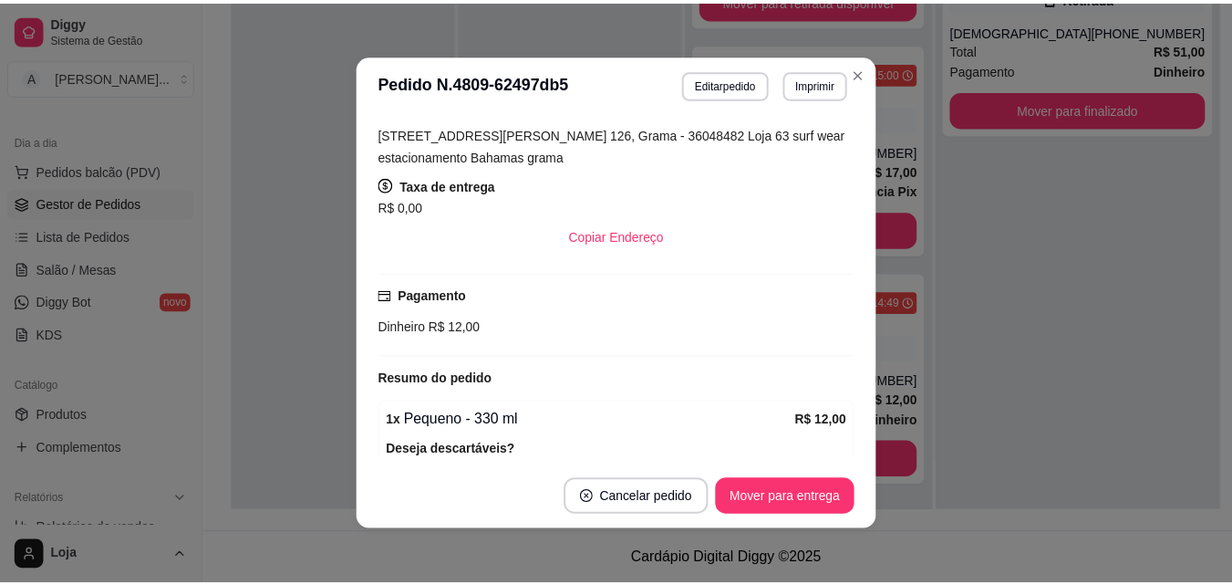
scroll to position [545, 0]
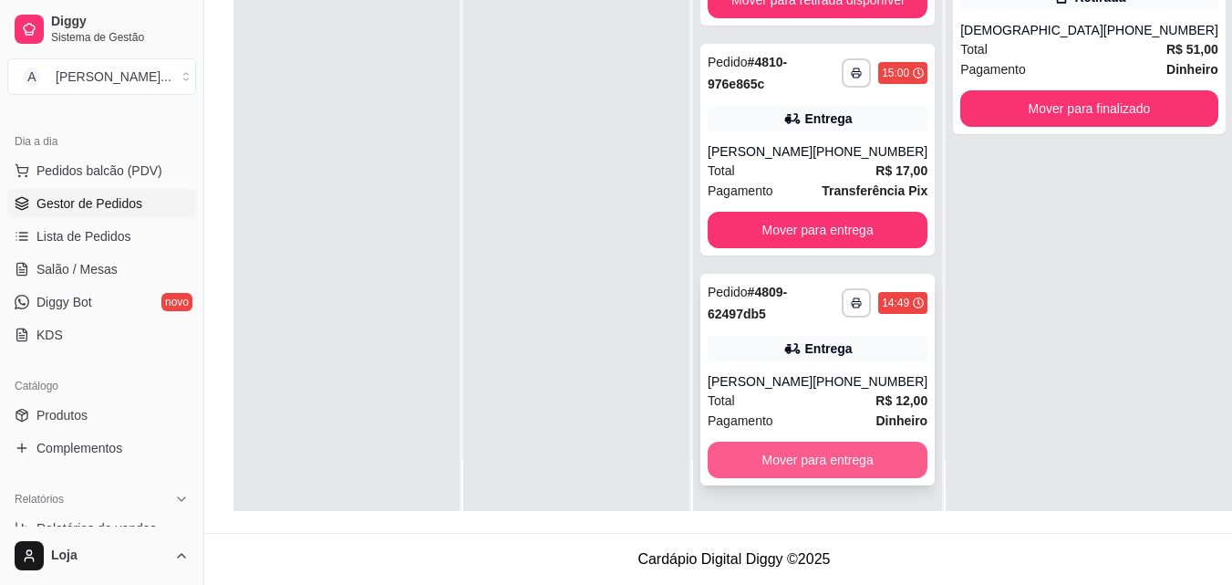
click at [845, 458] on button "Mover para entrega" at bounding box center [818, 459] width 220 height 36
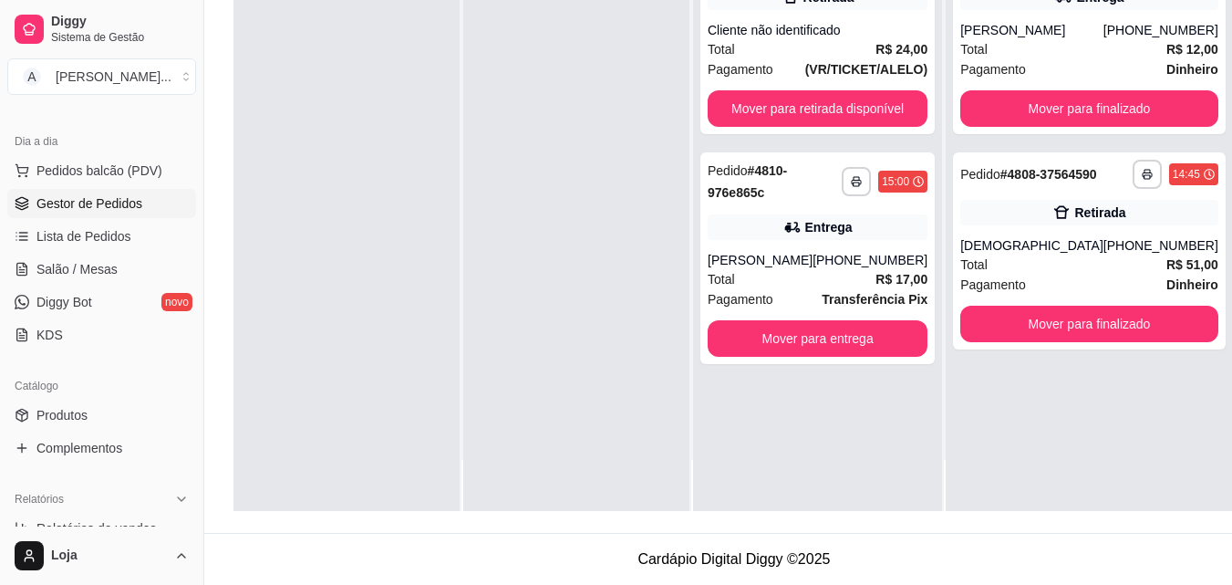
scroll to position [0, 0]
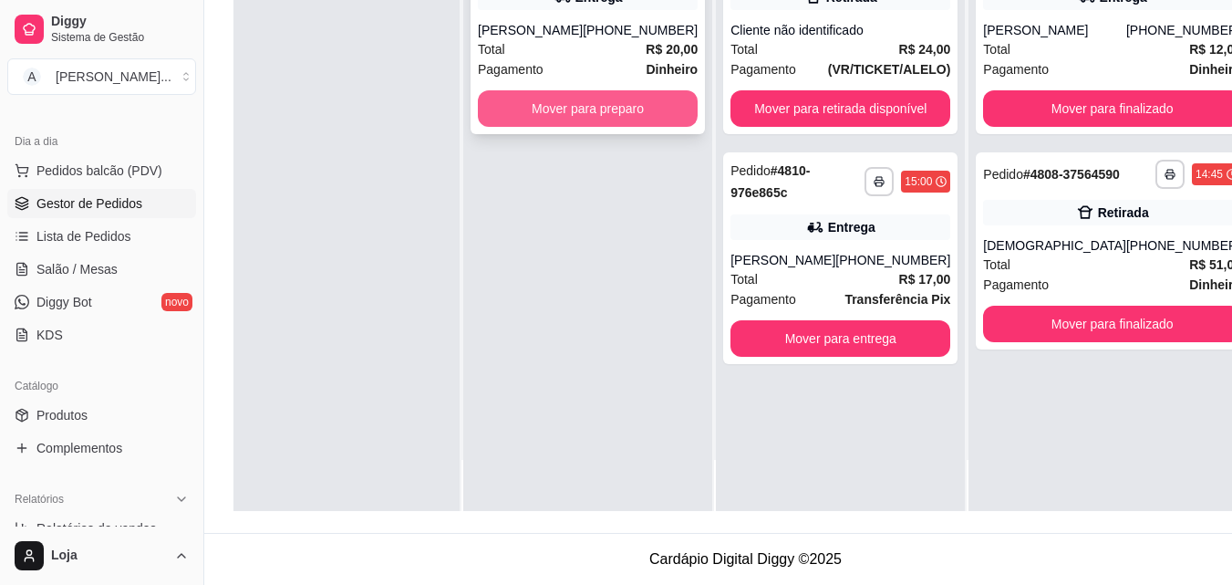
click at [646, 120] on button "Mover para preparo" at bounding box center [588, 108] width 220 height 36
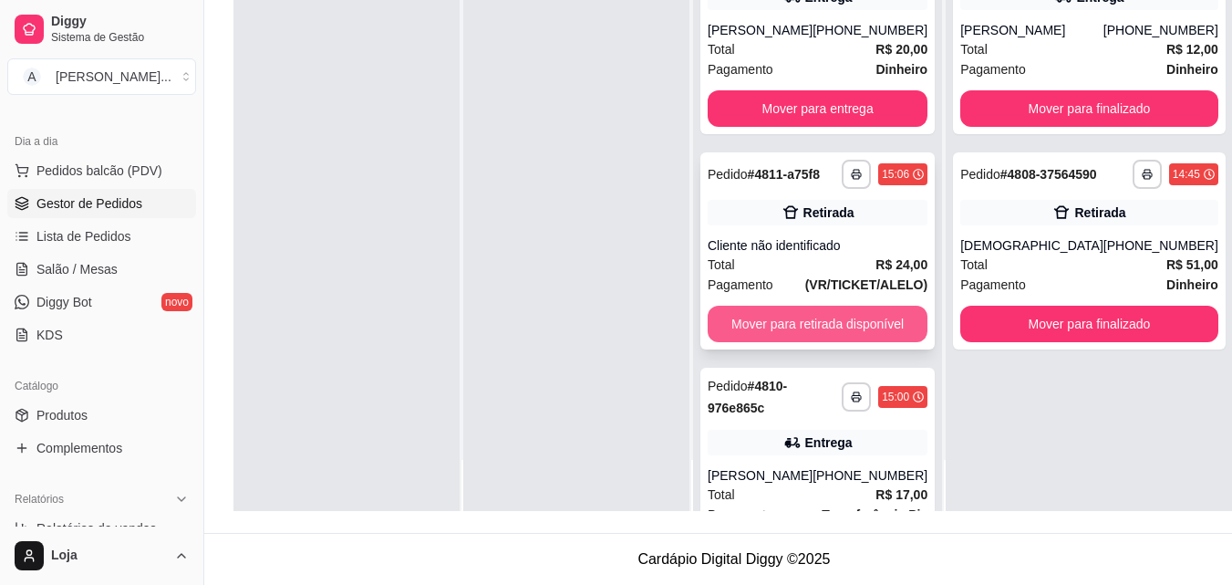
click at [845, 342] on button "Mover para retirada disponível" at bounding box center [818, 324] width 220 height 36
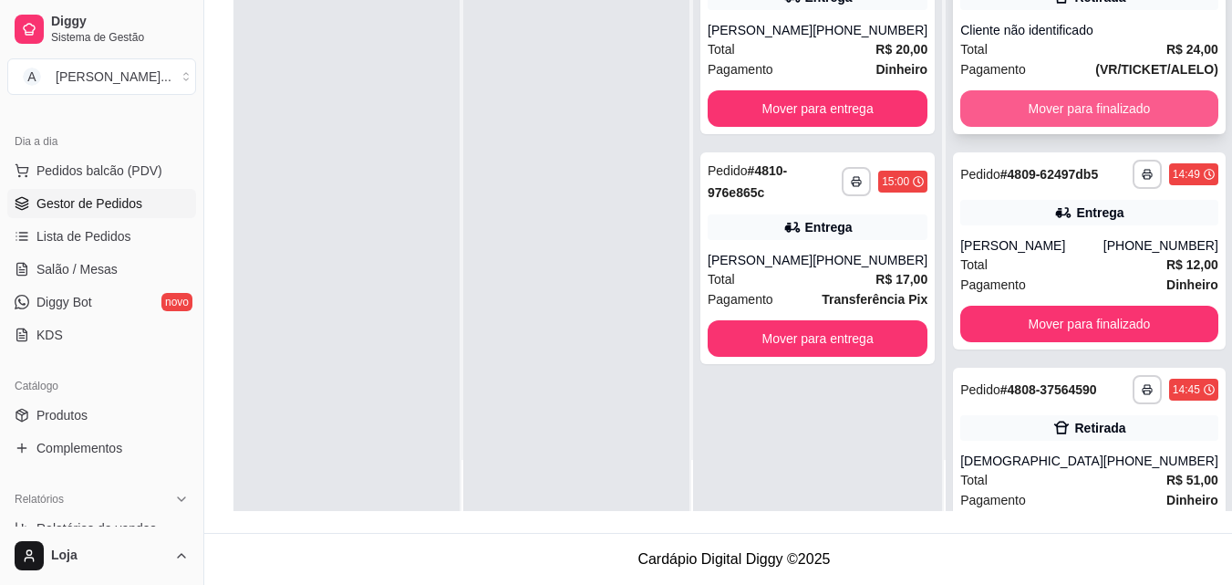
click at [1009, 127] on button "Mover para finalizado" at bounding box center [1089, 108] width 258 height 36
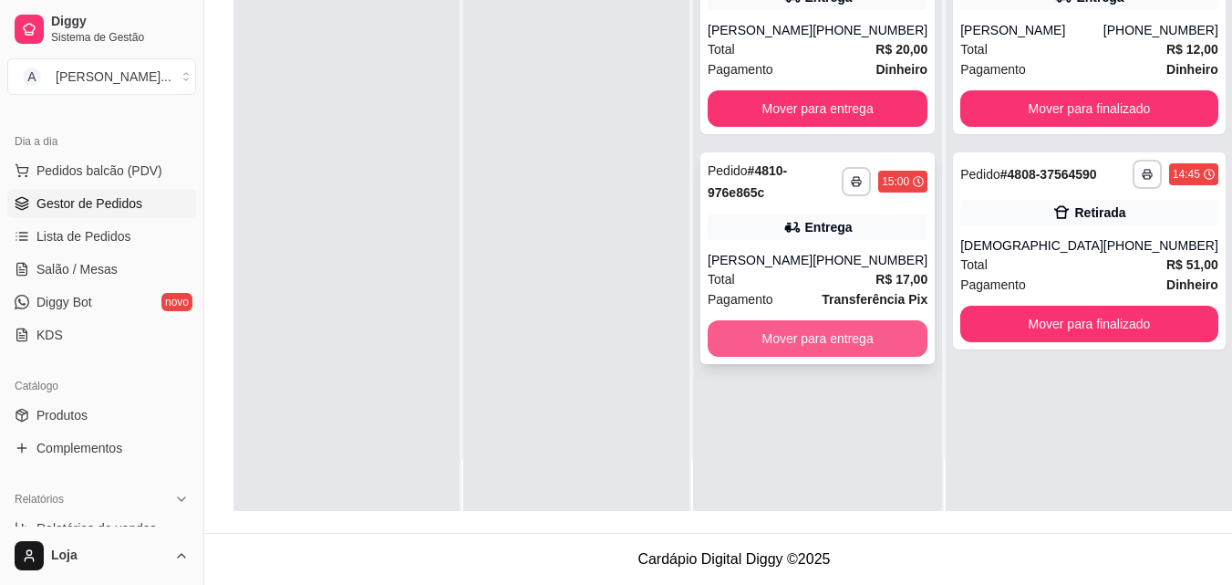
click at [816, 357] on button "Mover para entrega" at bounding box center [818, 338] width 220 height 36
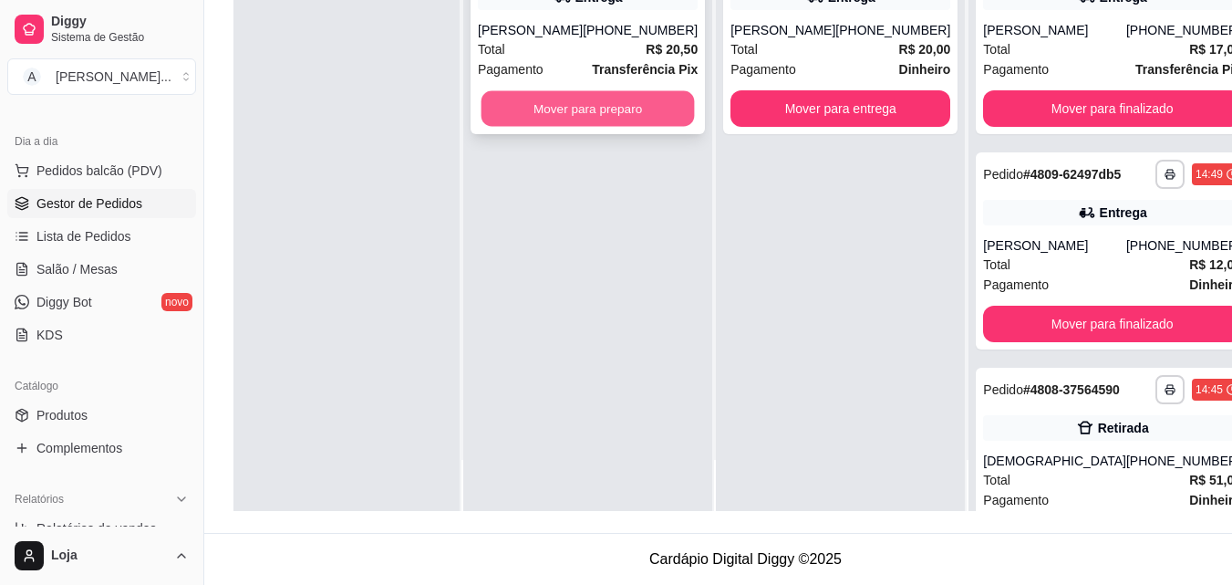
click at [647, 127] on button "Mover para preparo" at bounding box center [588, 109] width 213 height 36
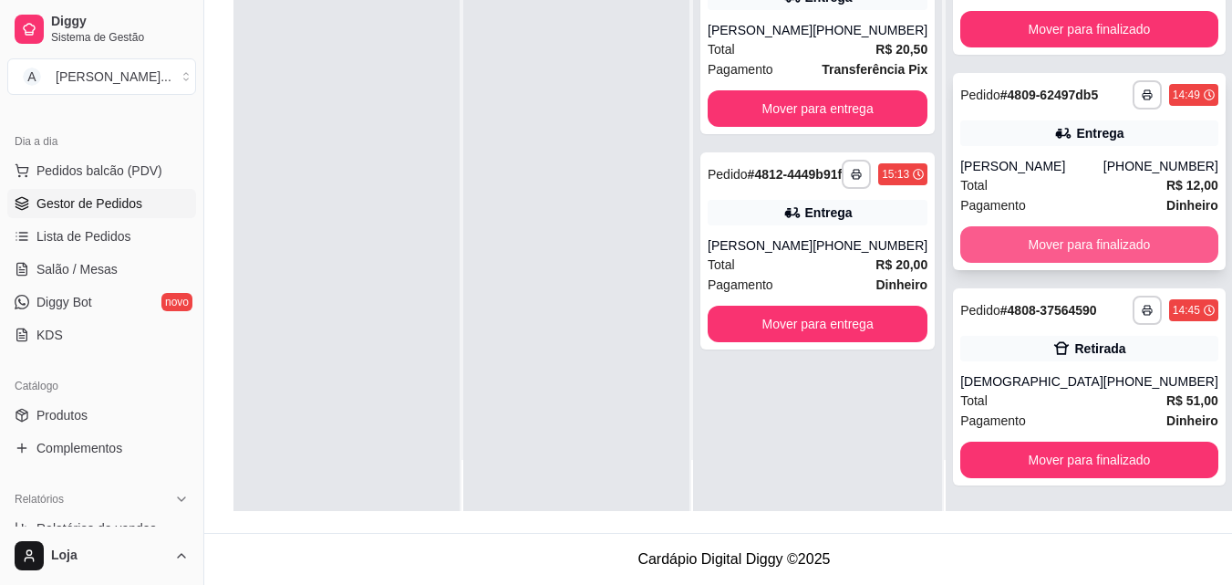
scroll to position [123, 0]
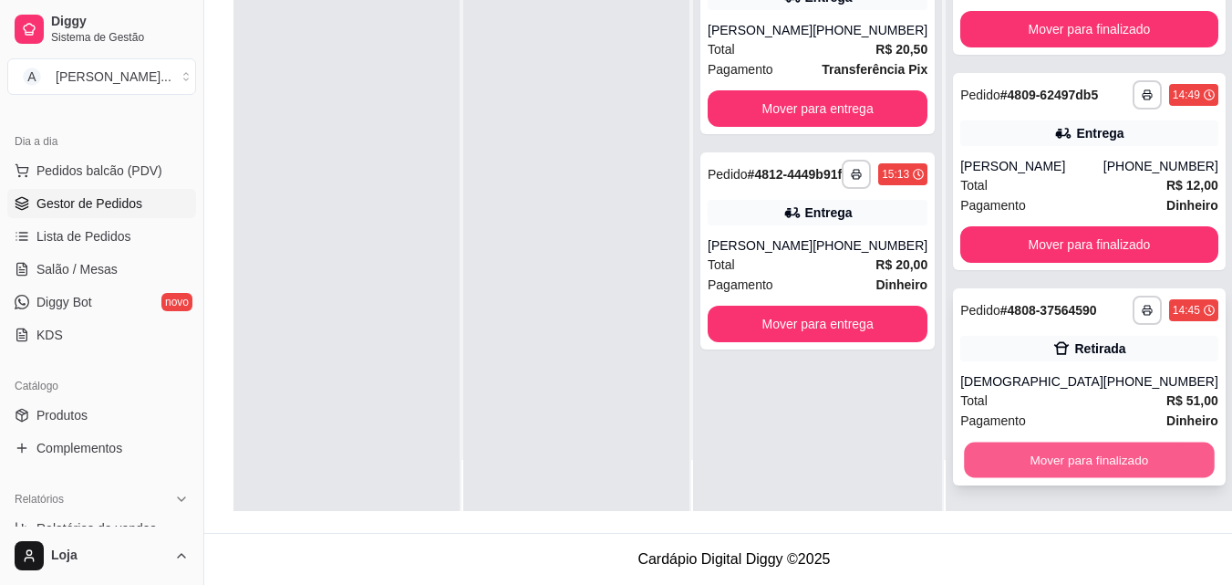
click at [1088, 461] on button "Mover para finalizado" at bounding box center [1089, 460] width 250 height 36
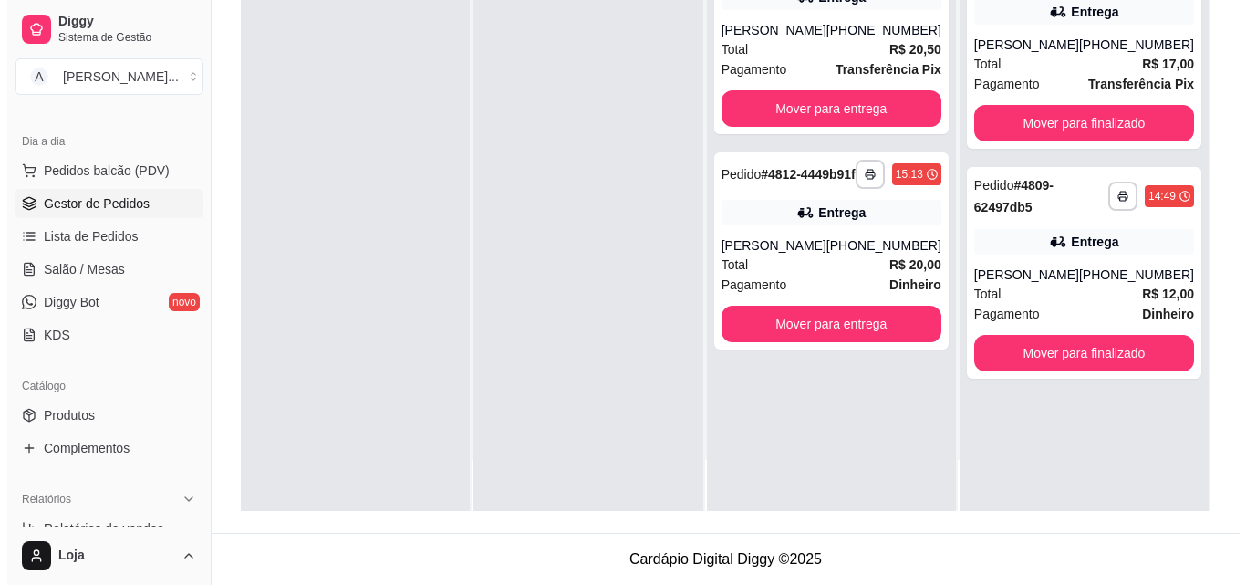
scroll to position [0, 0]
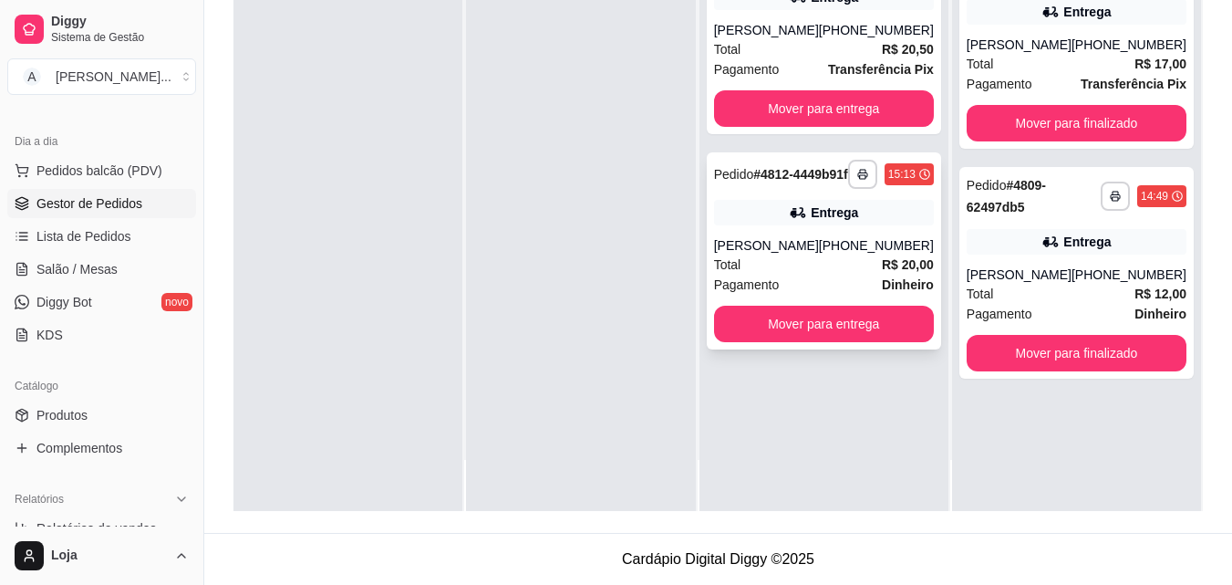
click at [854, 226] on div "**********" at bounding box center [824, 250] width 234 height 197
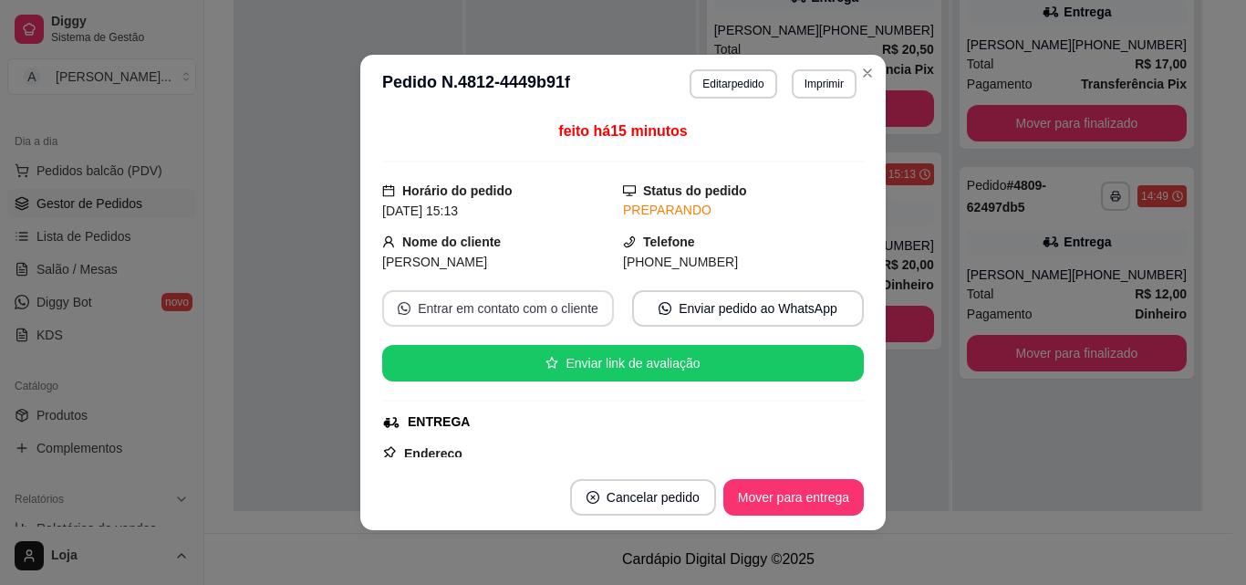
scroll to position [91, 0]
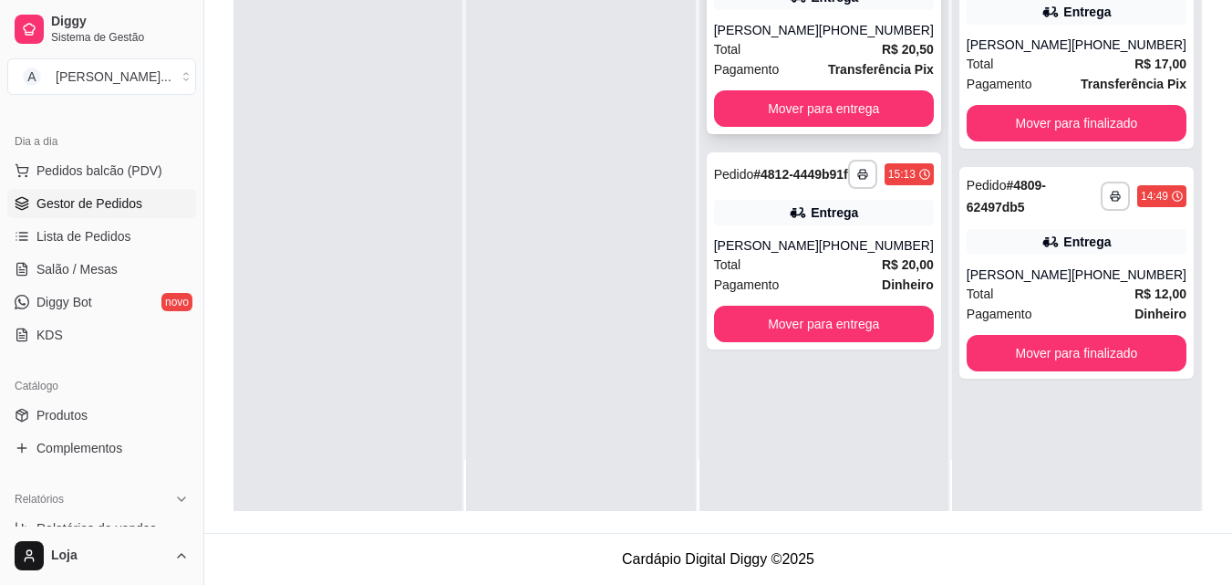
click at [787, 57] on div "Total R$ 20,50" at bounding box center [824, 49] width 220 height 20
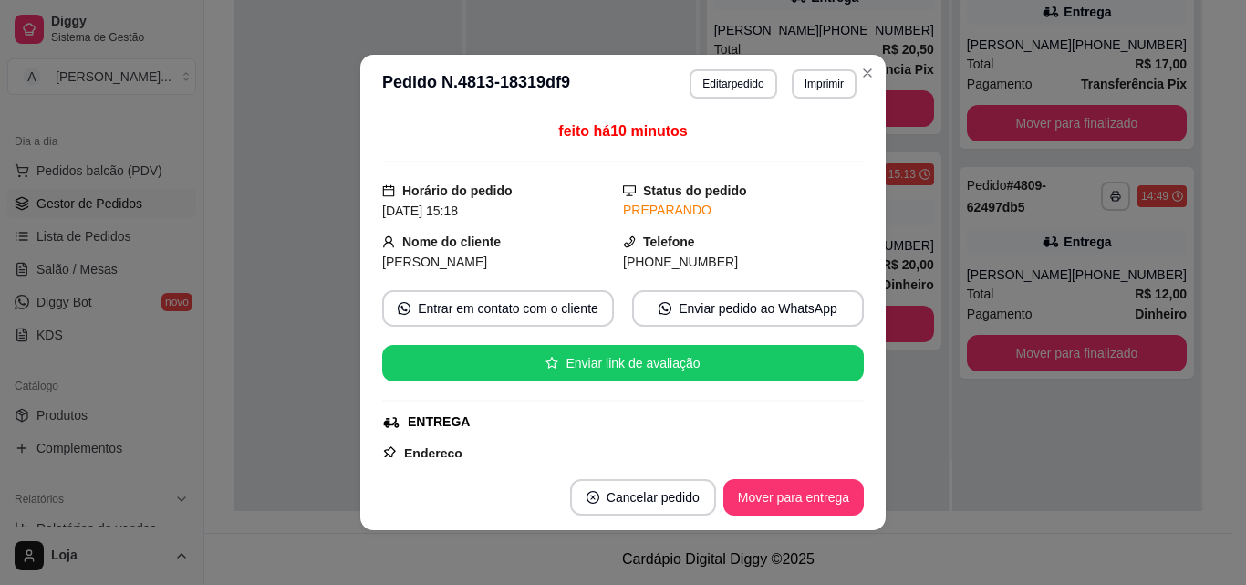
scroll to position [272, 0]
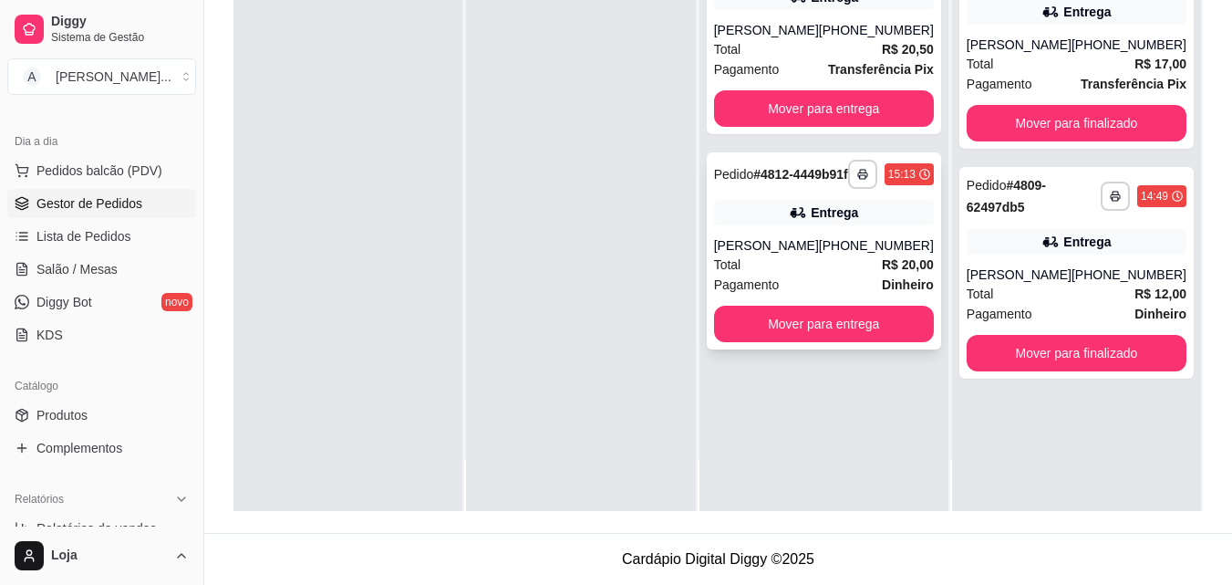
click at [846, 254] on div "[PHONE_NUMBER]" at bounding box center [876, 245] width 115 height 18
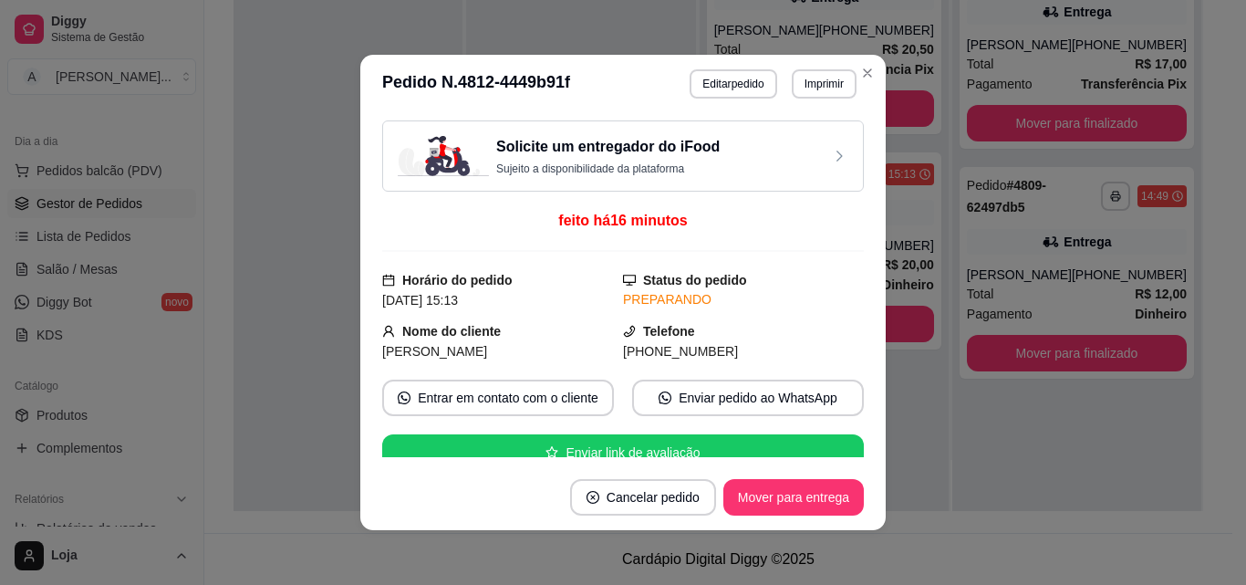
scroll to position [182, 0]
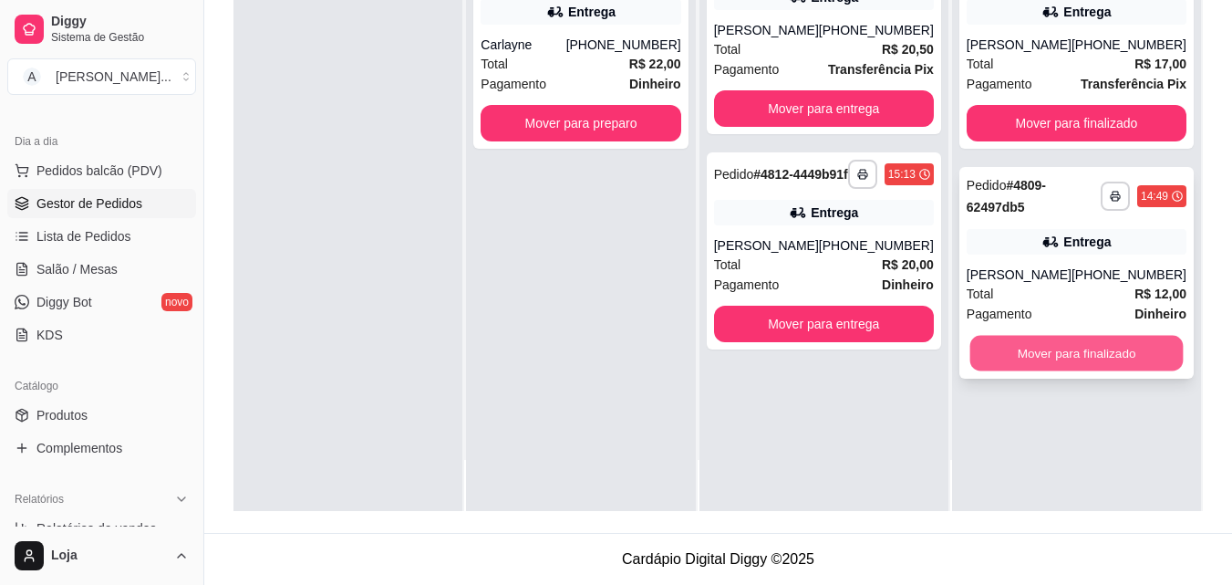
click at [1096, 357] on button "Mover para finalizado" at bounding box center [1075, 354] width 213 height 36
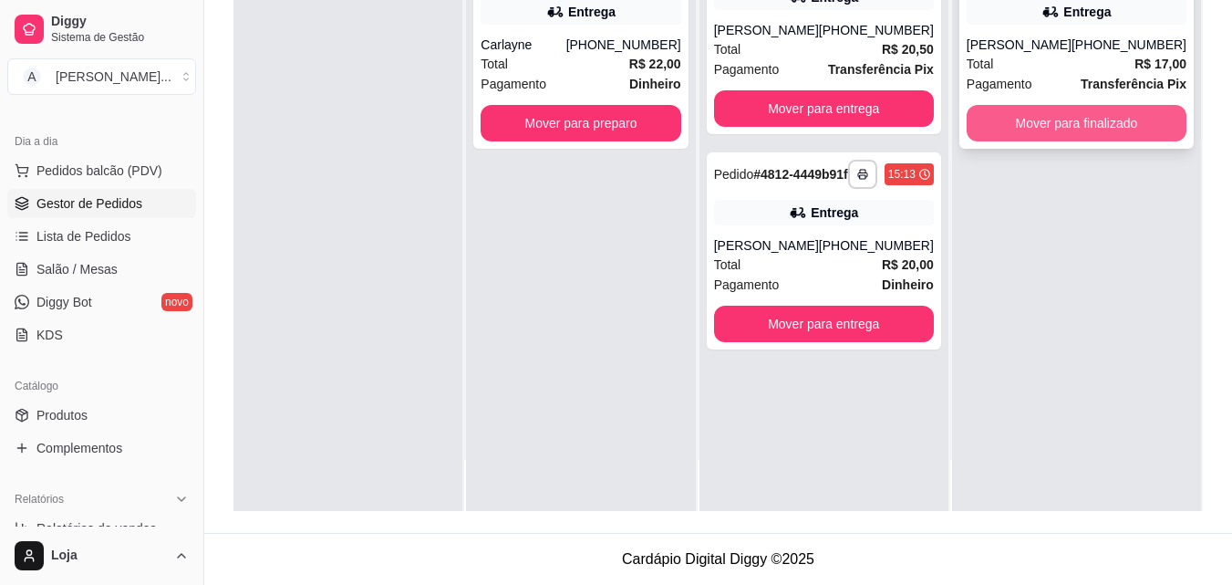
click at [1031, 129] on button "Mover para finalizado" at bounding box center [1077, 123] width 220 height 36
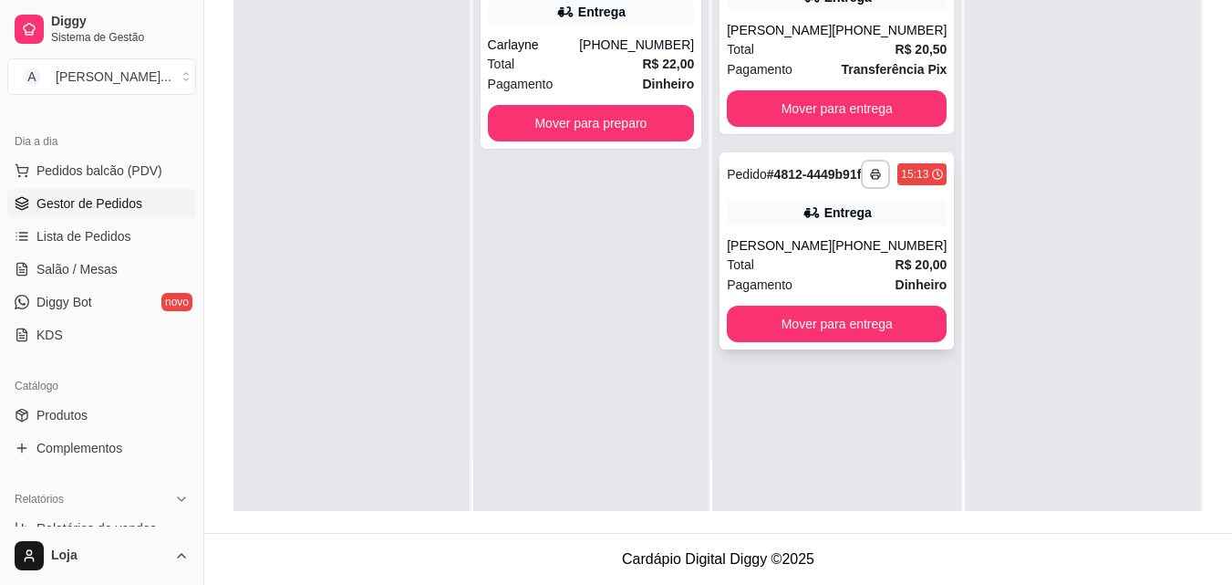
click at [844, 224] on div "**********" at bounding box center [837, 250] width 234 height 197
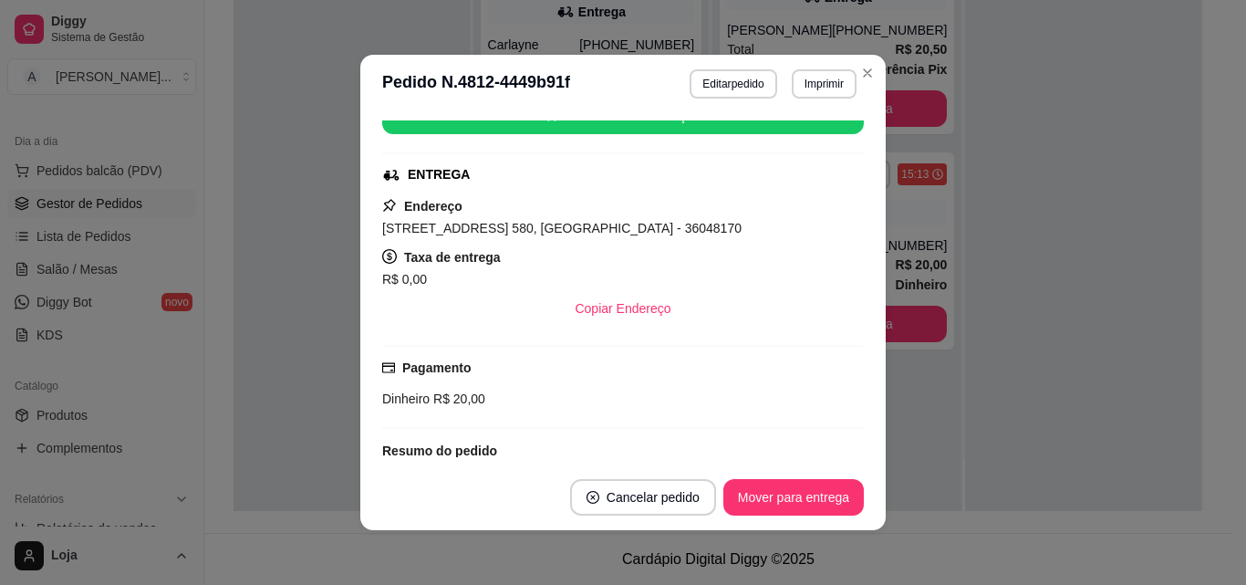
scroll to position [365, 0]
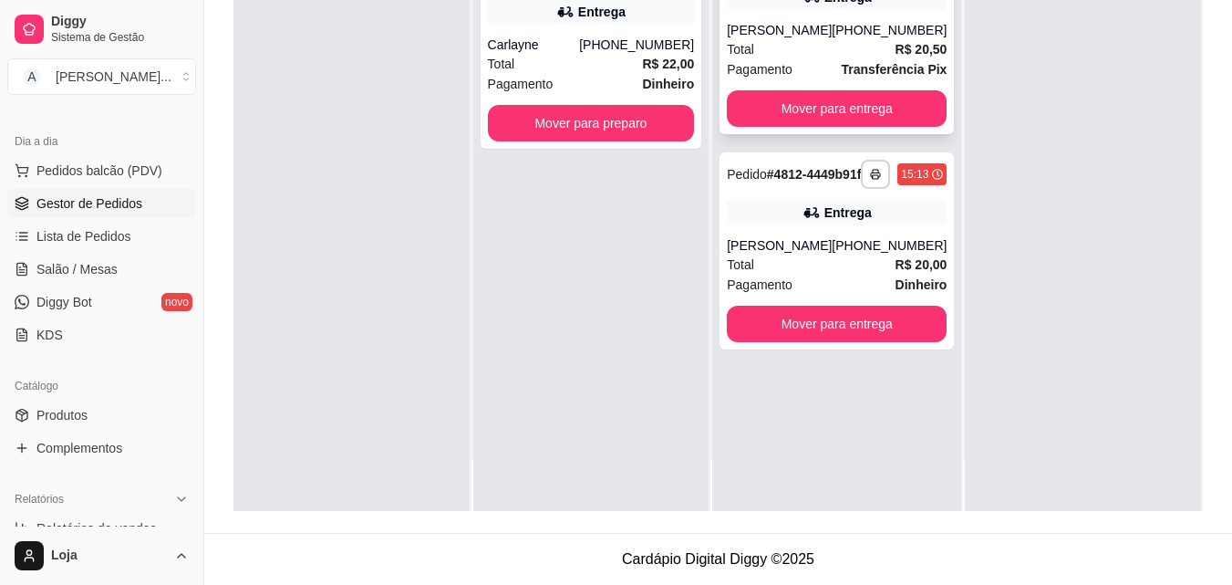
click at [833, 59] on div "Total R$ 20,50" at bounding box center [837, 49] width 220 height 20
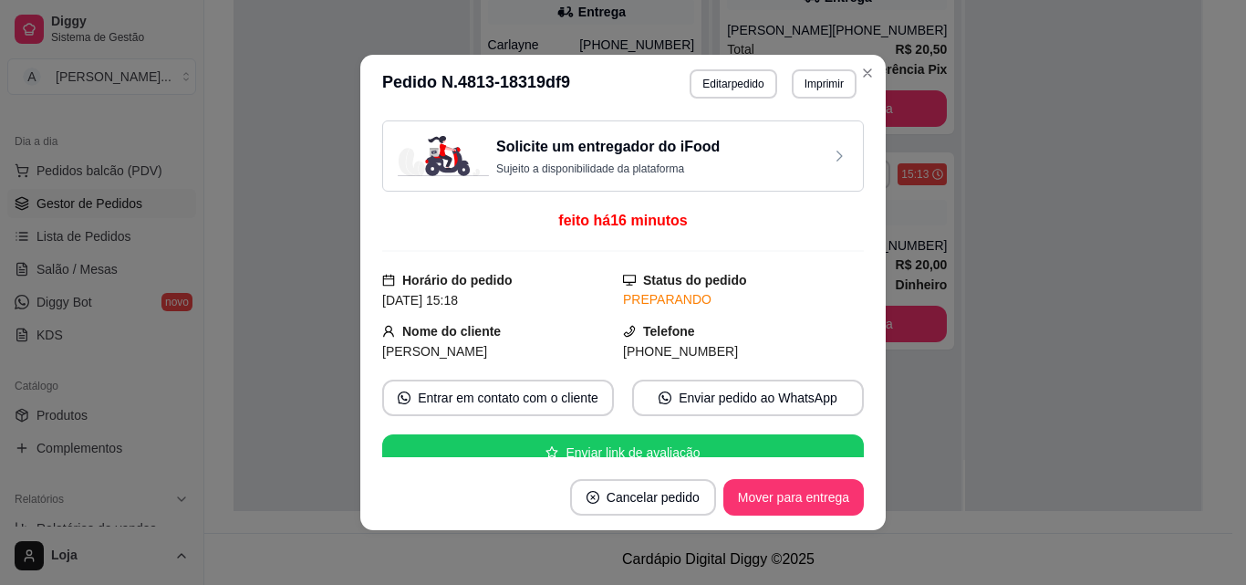
scroll to position [274, 0]
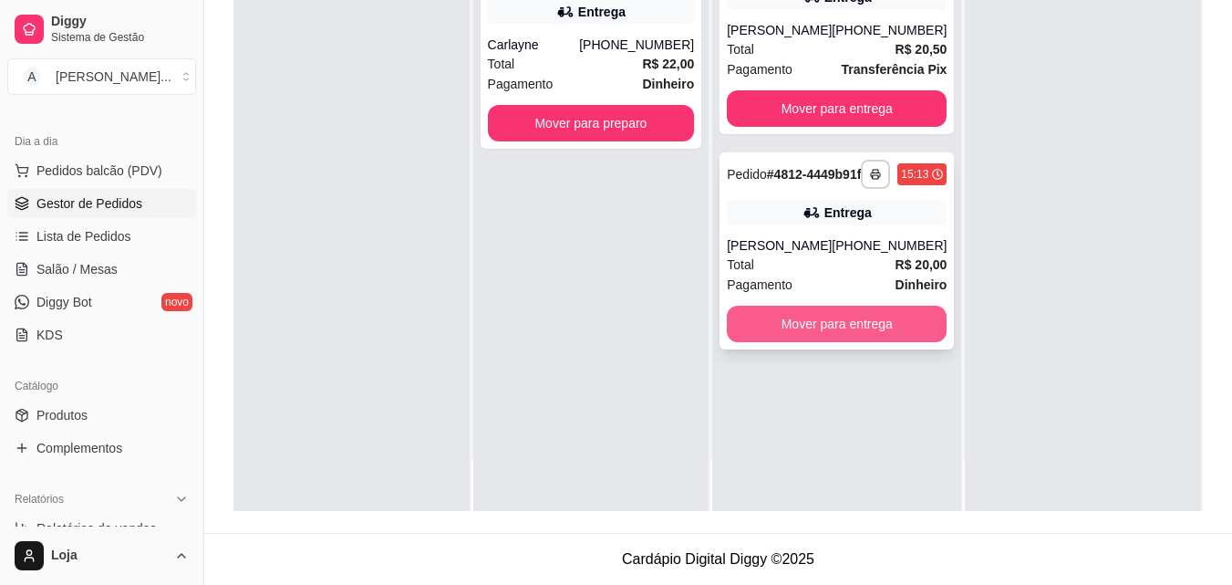
click at [848, 342] on button "Mover para entrega" at bounding box center [837, 324] width 220 height 36
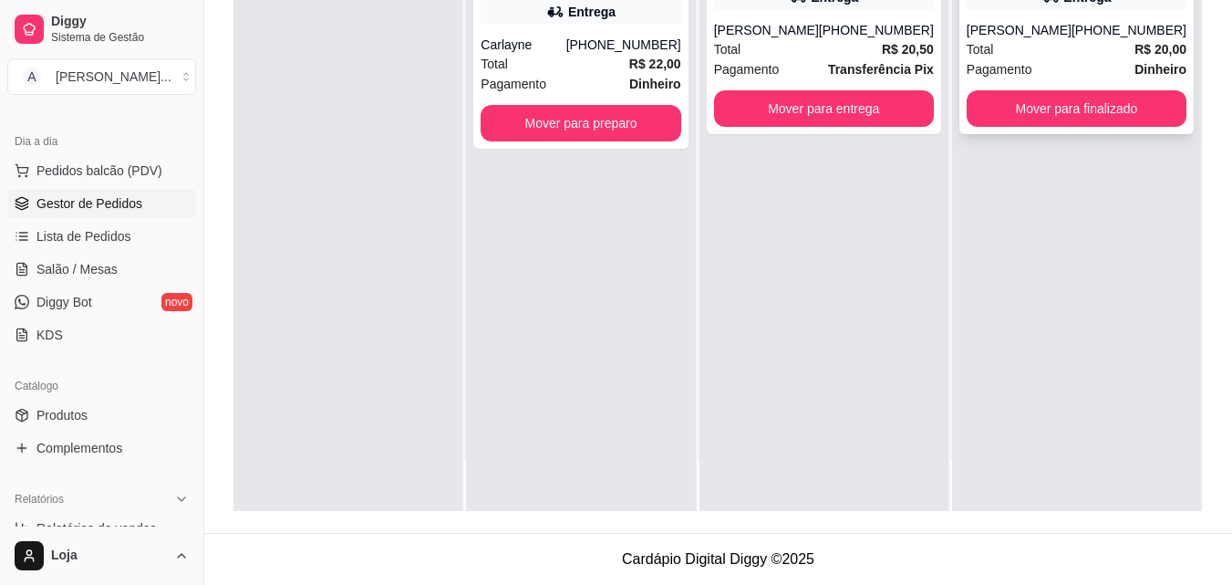
click at [1113, 57] on div "Total R$ 20,00" at bounding box center [1077, 49] width 220 height 20
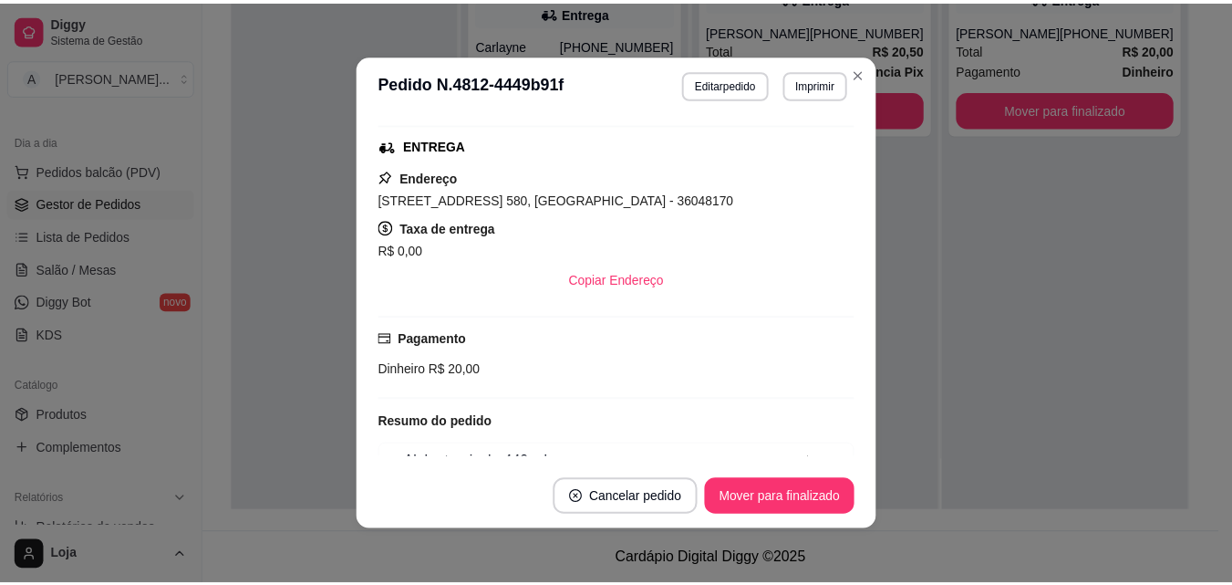
scroll to position [365, 0]
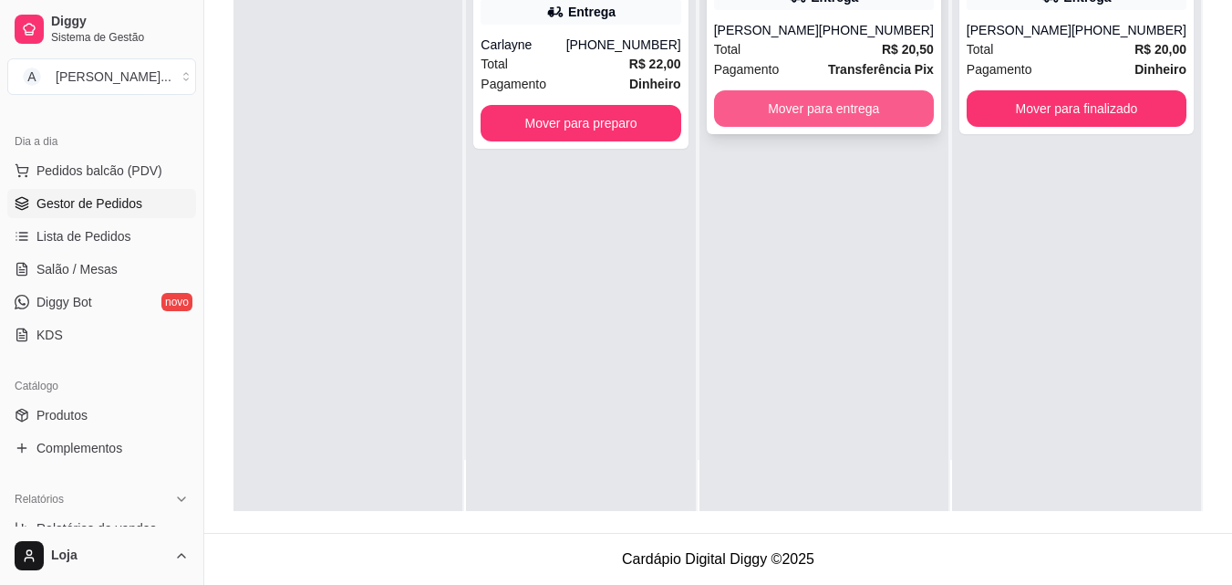
click at [815, 127] on button "Mover para entrega" at bounding box center [824, 108] width 220 height 36
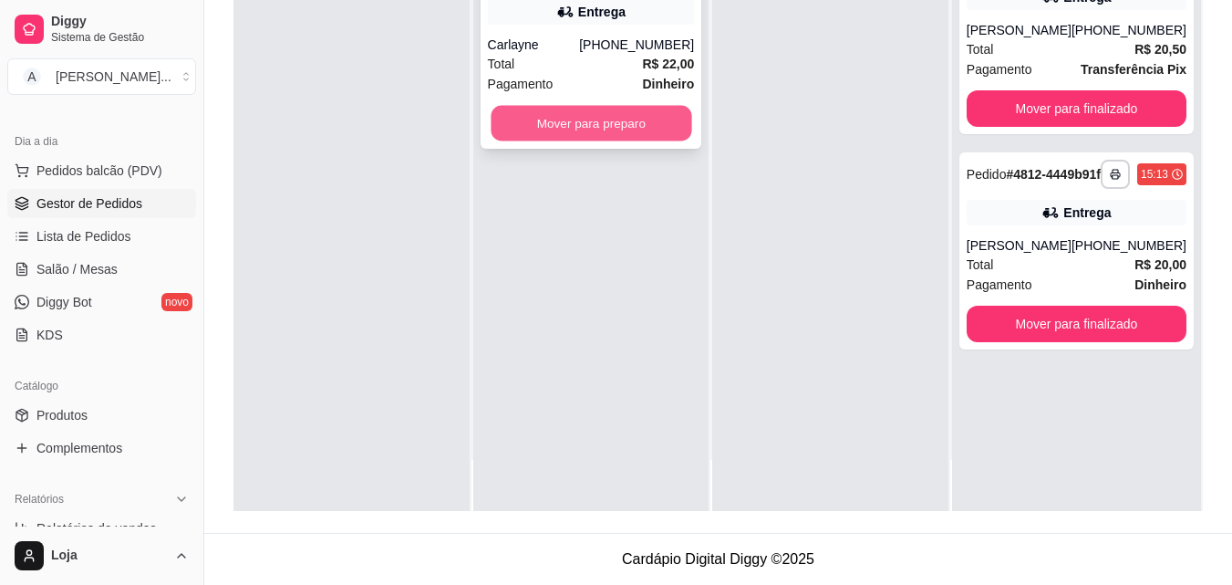
click at [587, 120] on button "Mover para preparo" at bounding box center [591, 124] width 201 height 36
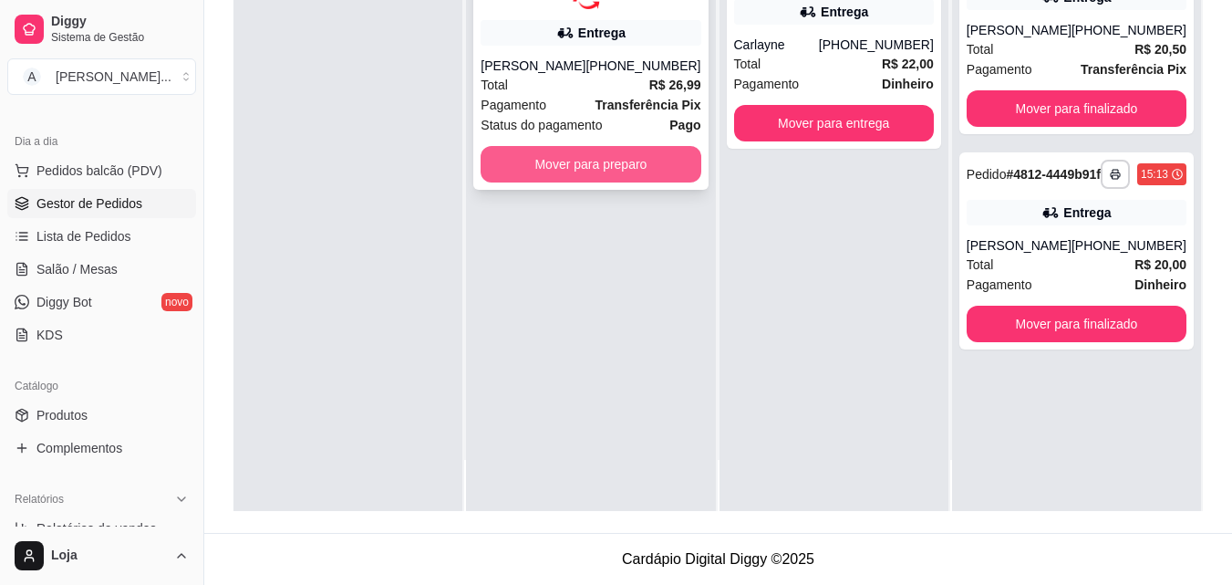
click at [583, 165] on button "Mover para preparo" at bounding box center [591, 164] width 220 height 36
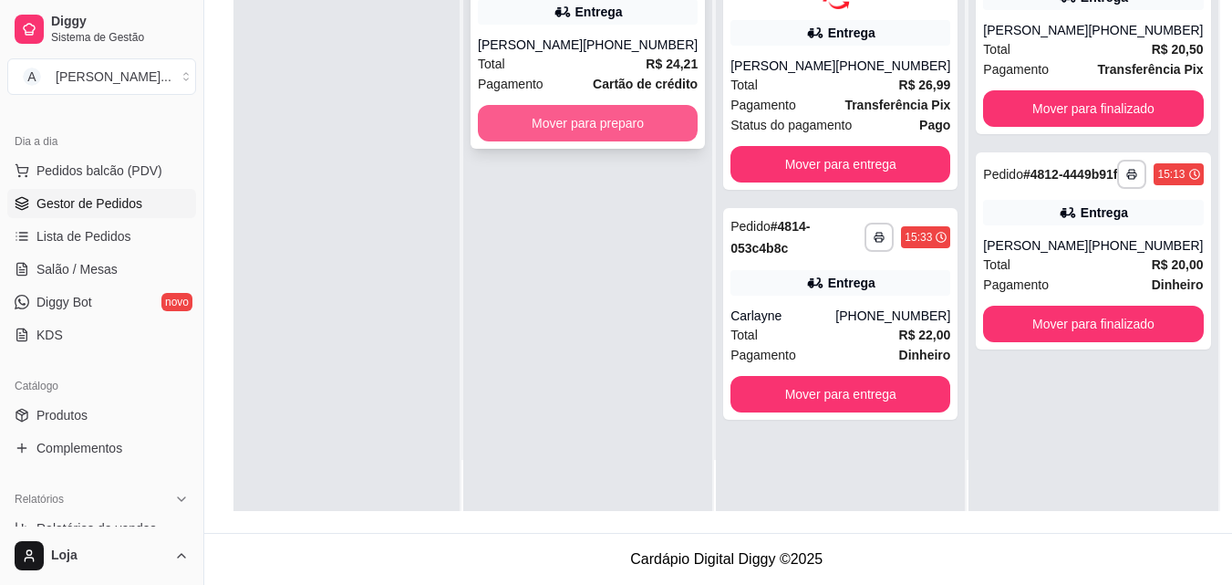
click at [515, 141] on button "Mover para preparo" at bounding box center [588, 123] width 220 height 36
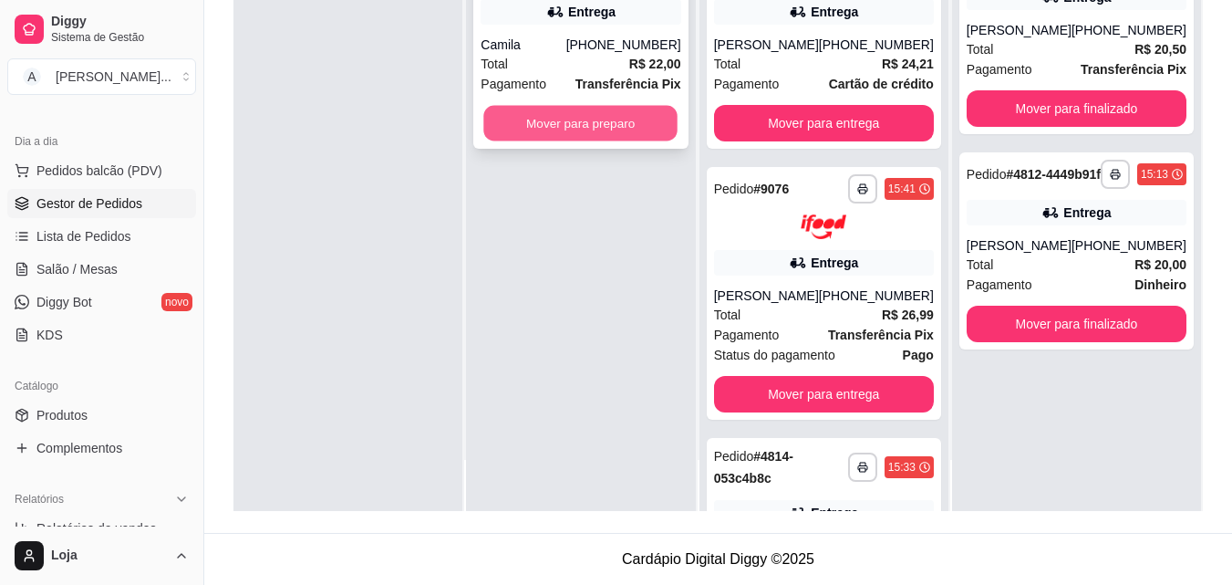
click at [494, 118] on button "Mover para preparo" at bounding box center [581, 124] width 194 height 36
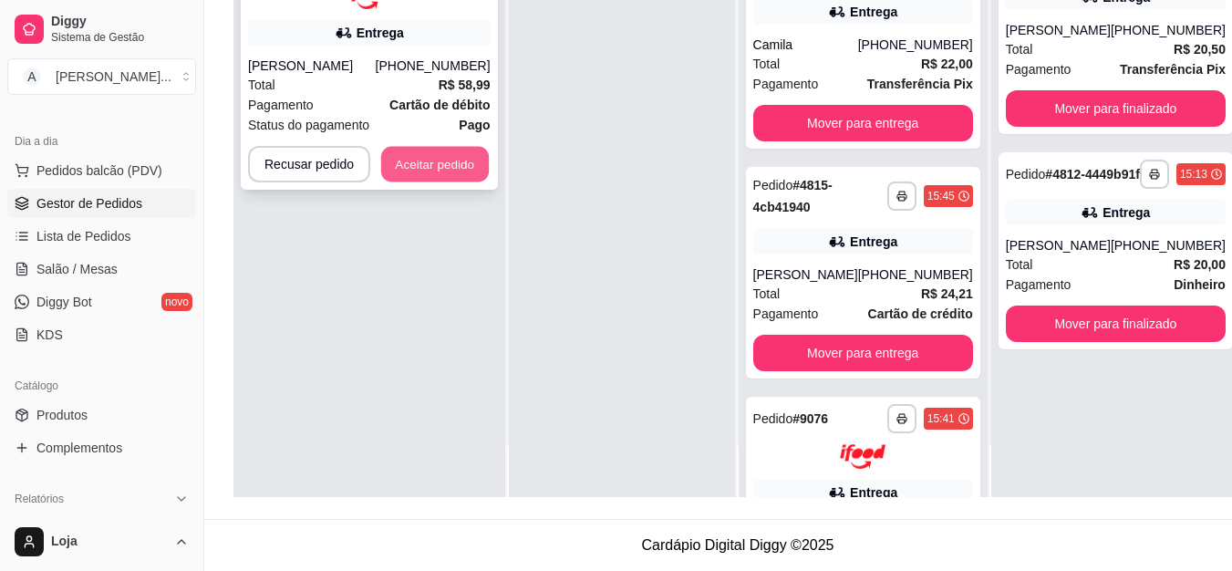
click at [451, 167] on button "Aceitar pedido" at bounding box center [435, 164] width 108 height 36
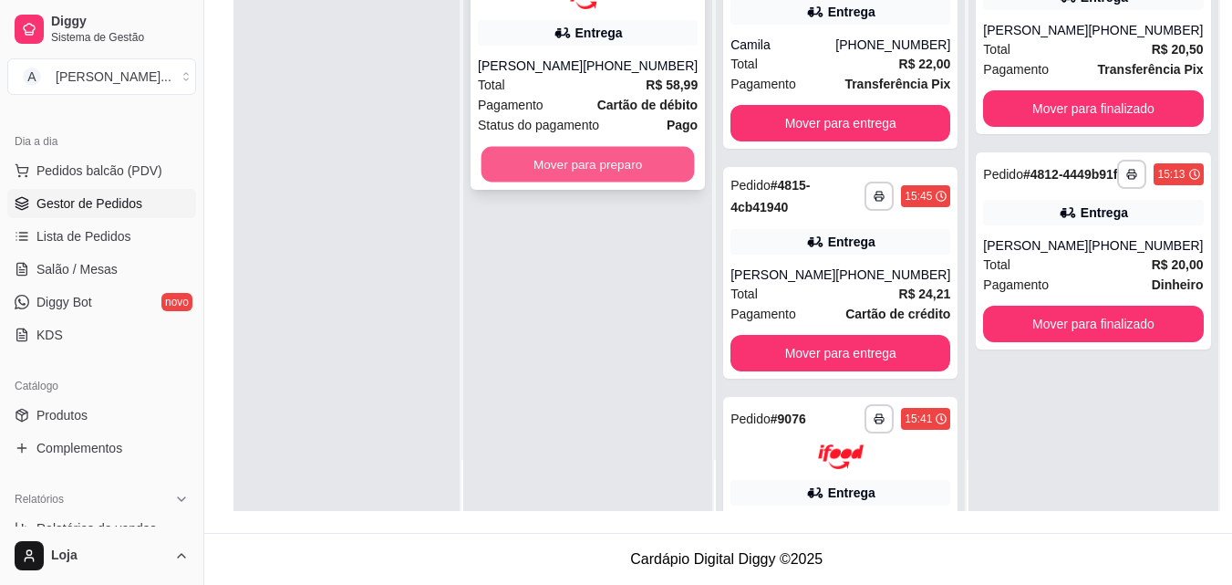
click at [665, 175] on button "Mover para preparo" at bounding box center [588, 164] width 213 height 36
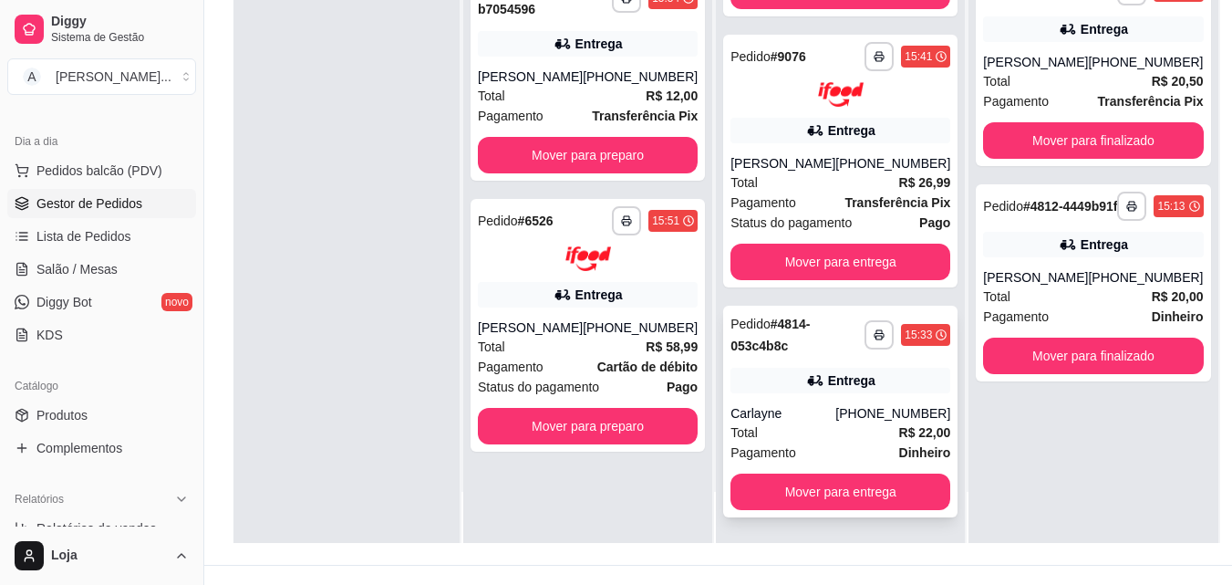
scroll to position [274, 0]
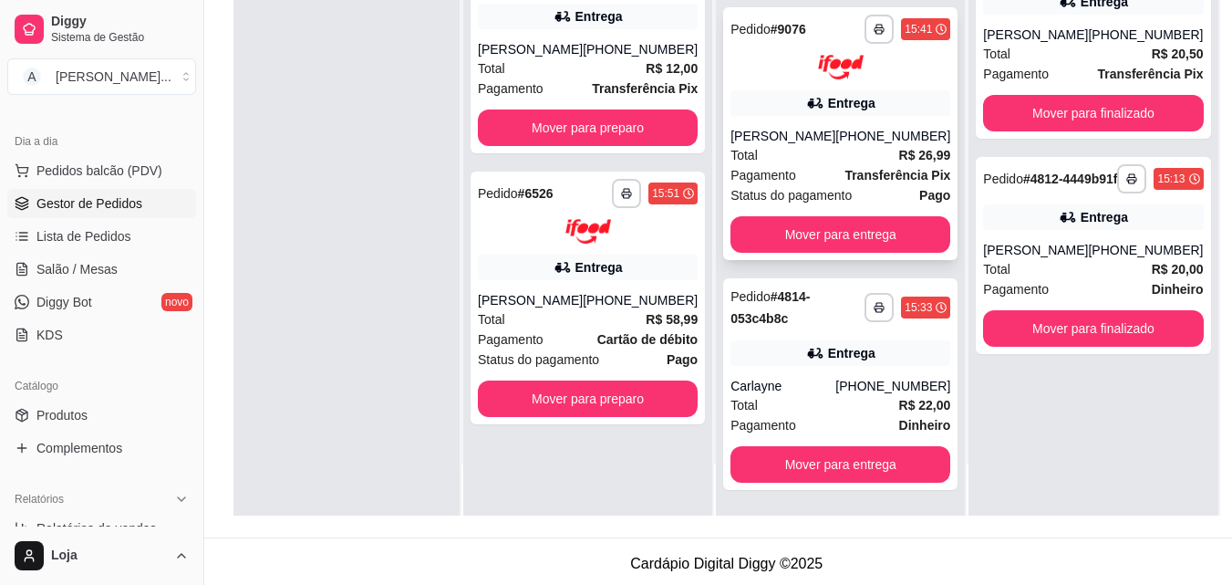
click at [789, 150] on div "Total R$ 26,99" at bounding box center [840, 155] width 220 height 20
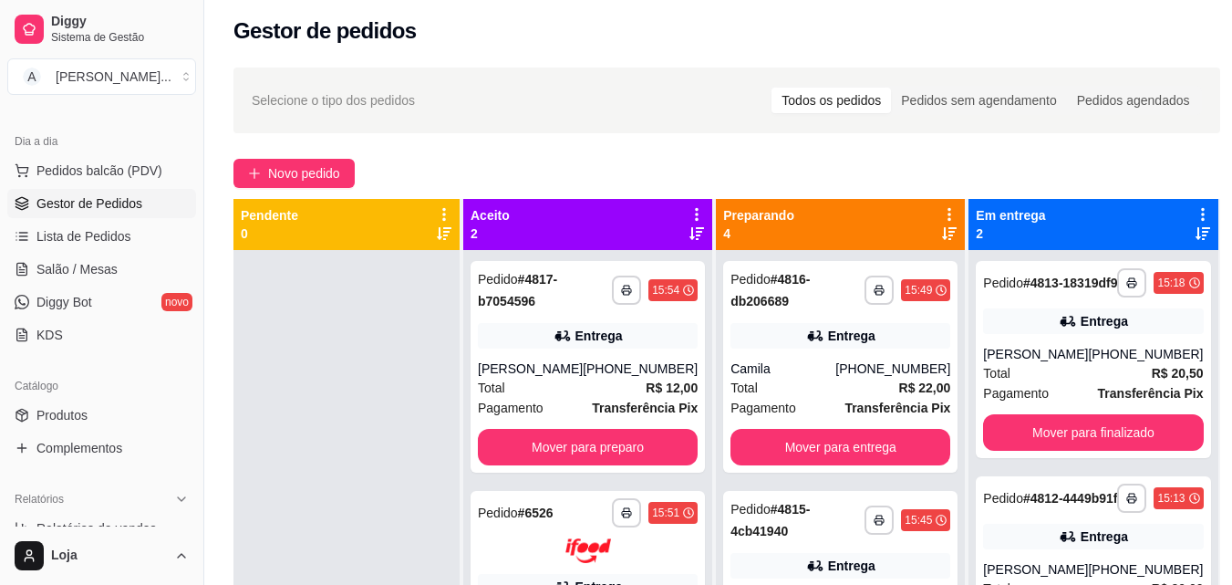
scroll to position [0, 0]
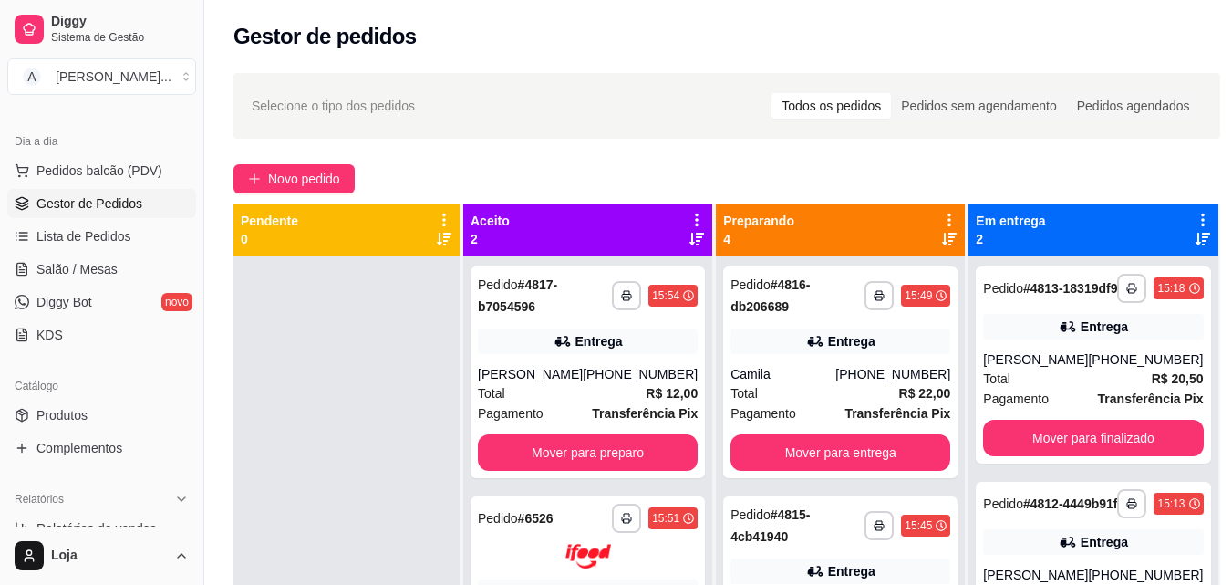
click at [316, 368] on div at bounding box center [346, 547] width 226 height 585
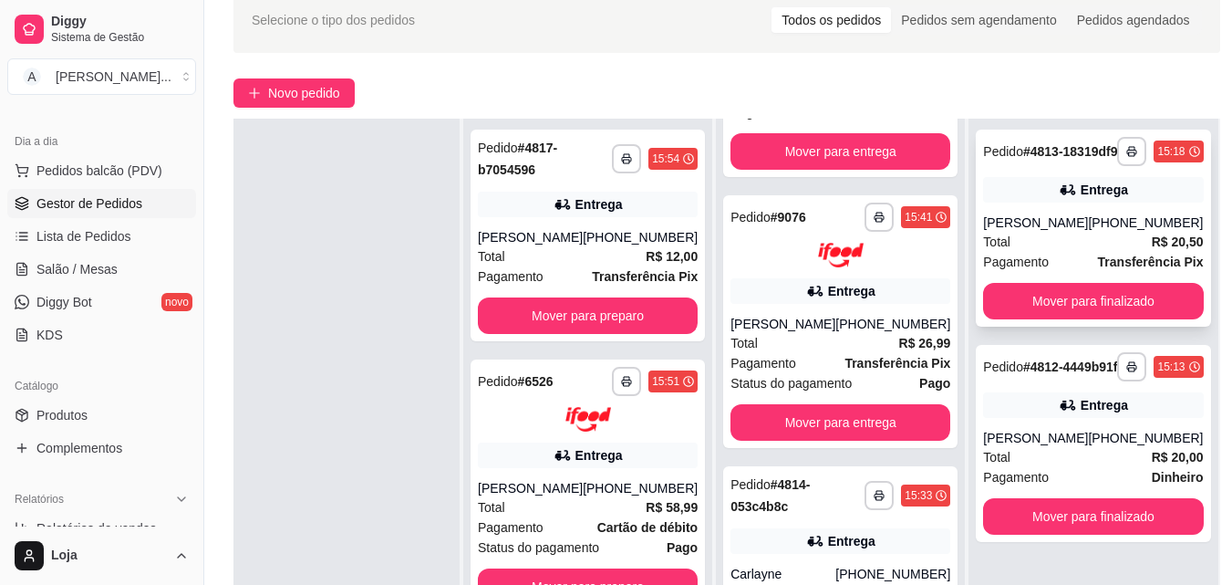
scroll to position [274, 0]
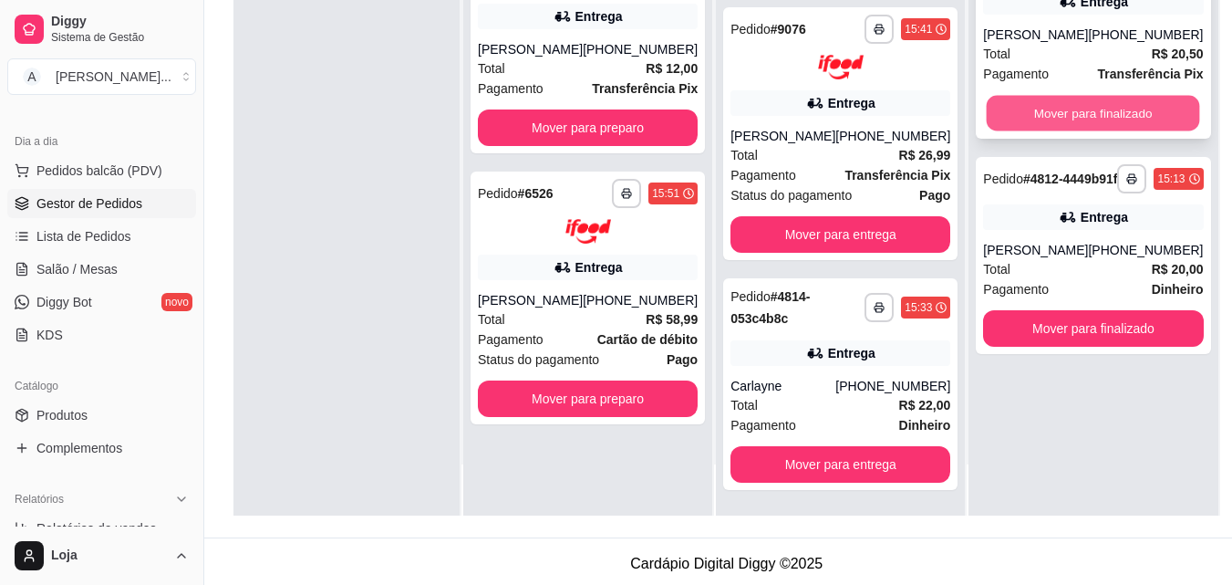
click at [1077, 122] on button "Mover para finalizado" at bounding box center [1093, 114] width 213 height 36
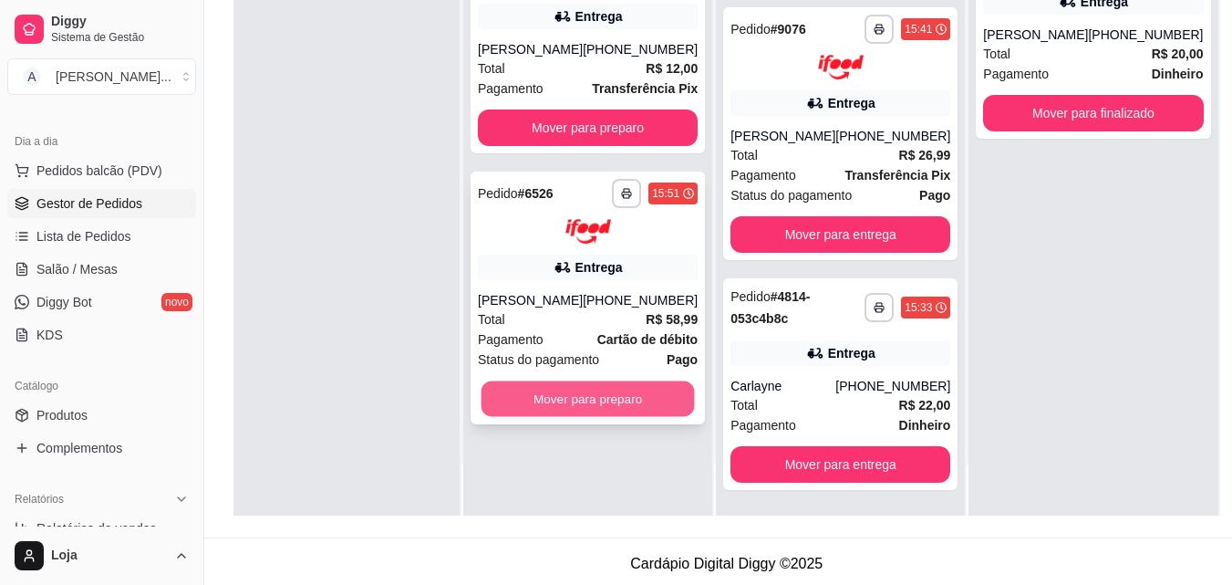
click at [630, 399] on button "Mover para preparo" at bounding box center [588, 398] width 213 height 36
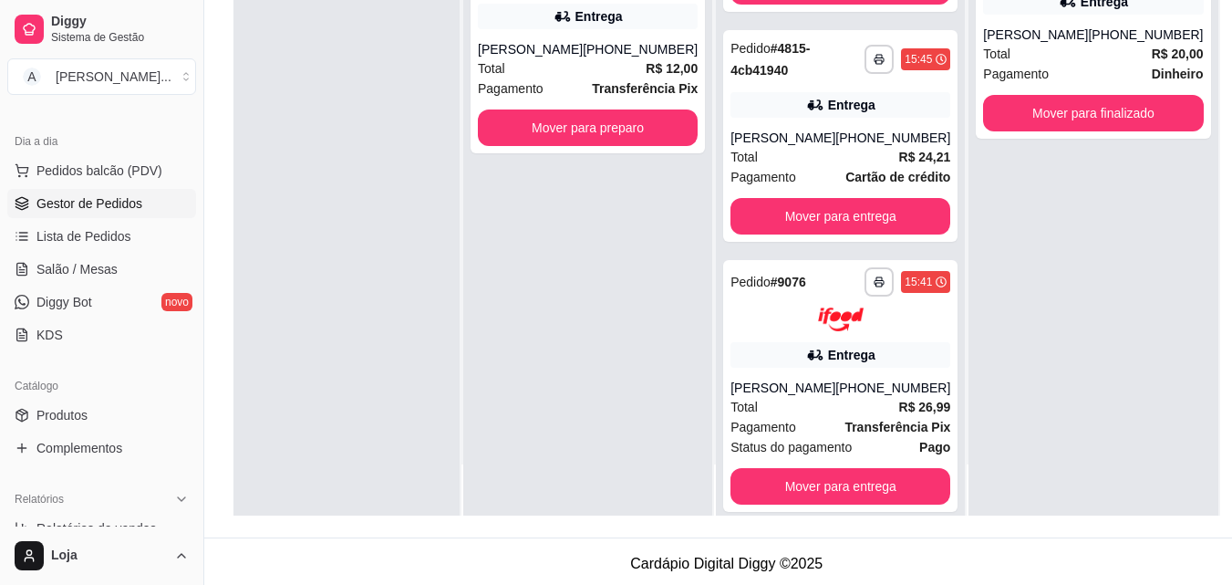
scroll to position [700, 0]
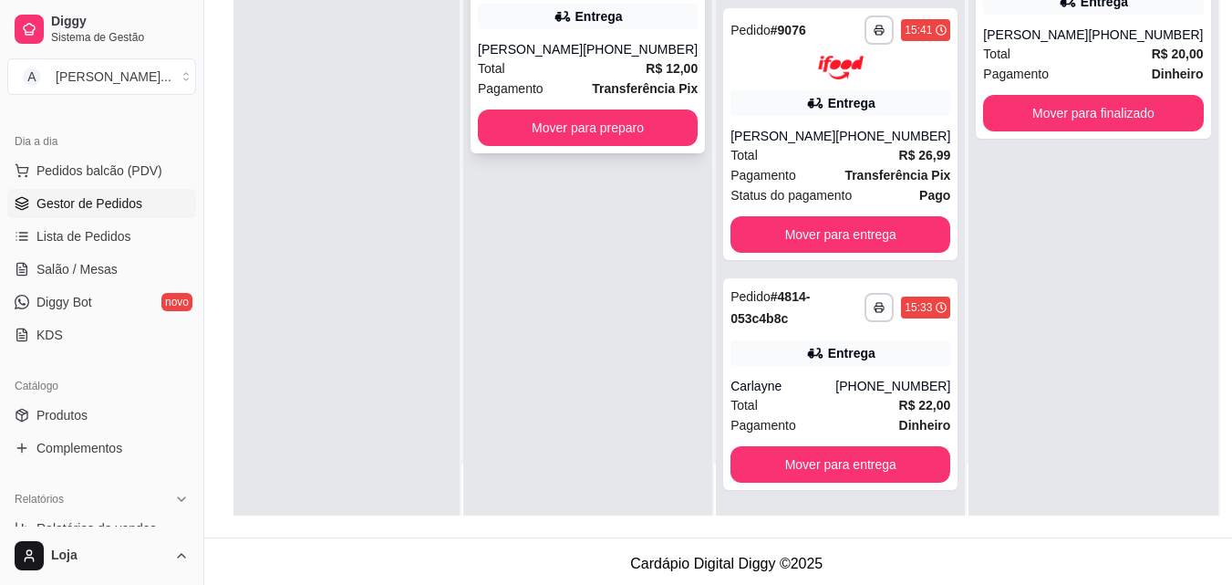
click at [533, 78] on div "Total R$ 12,00" at bounding box center [588, 68] width 220 height 20
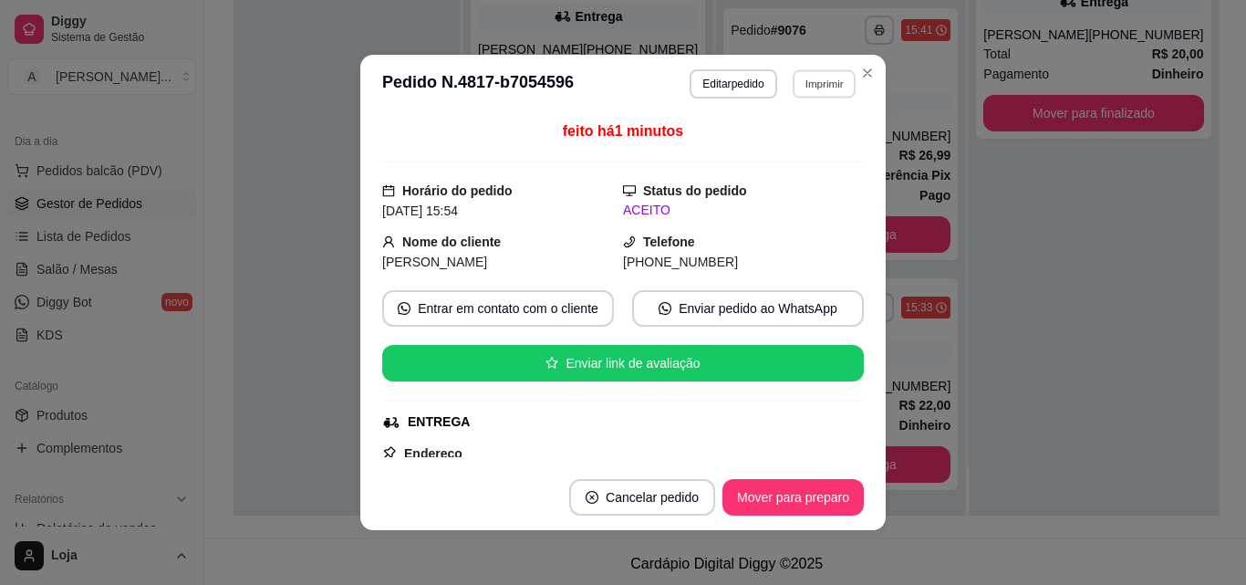
click at [830, 74] on button "Imprimir" at bounding box center [823, 83] width 63 height 28
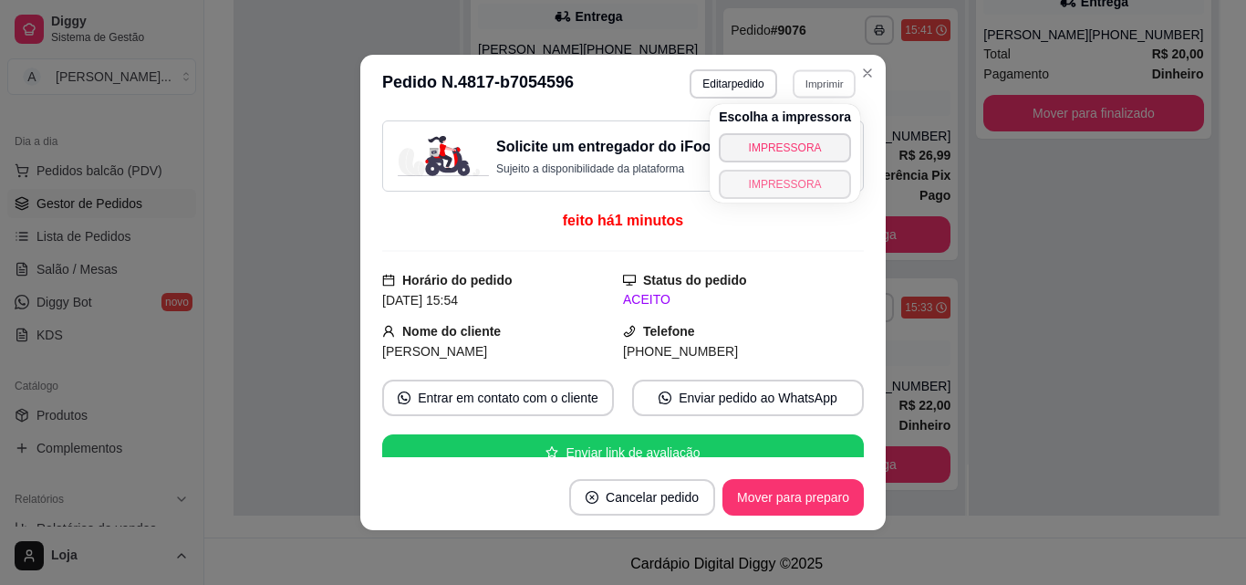
click at [746, 180] on button "IMPRESSORA" at bounding box center [785, 184] width 132 height 29
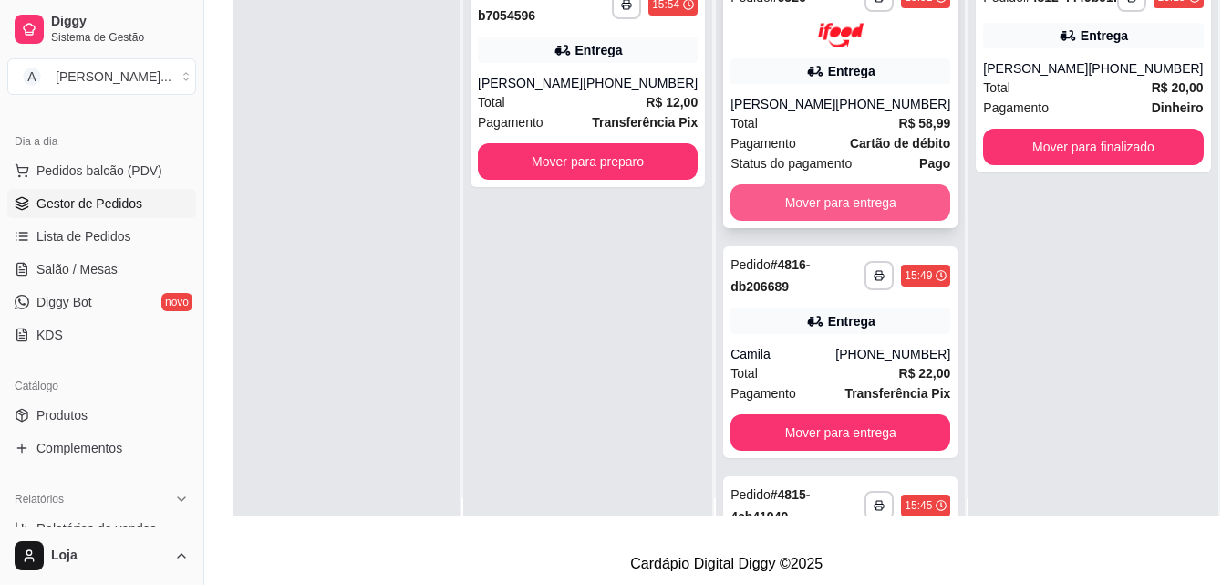
scroll to position [0, 0]
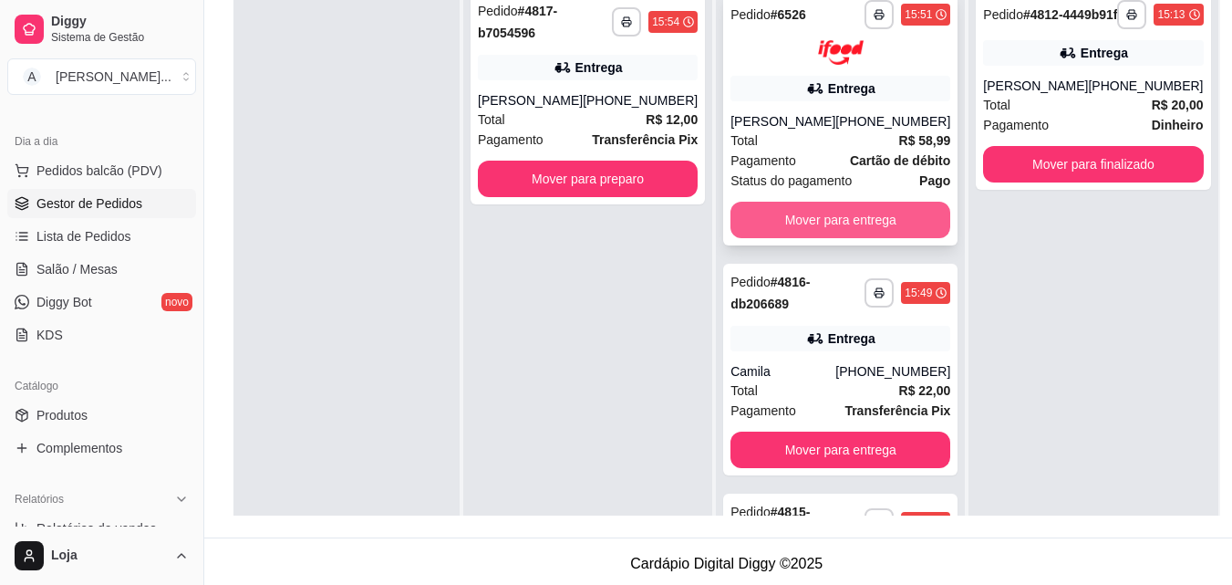
click at [850, 168] on strong "Cartão de débito" at bounding box center [900, 160] width 100 height 15
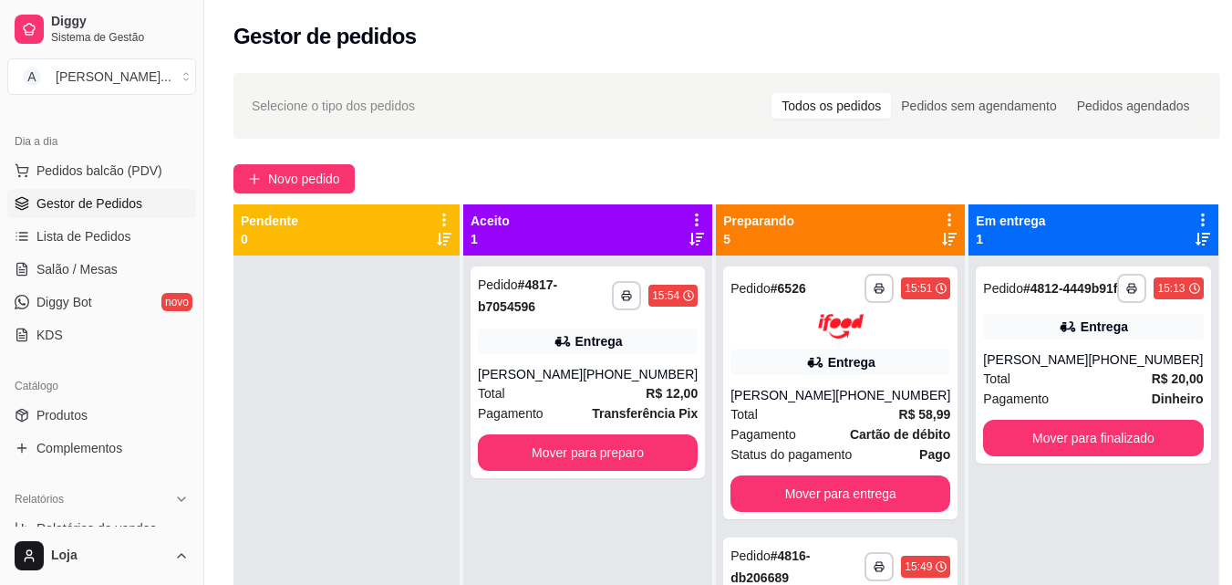
click at [942, 238] on icon at bounding box center [949, 239] width 15 height 13
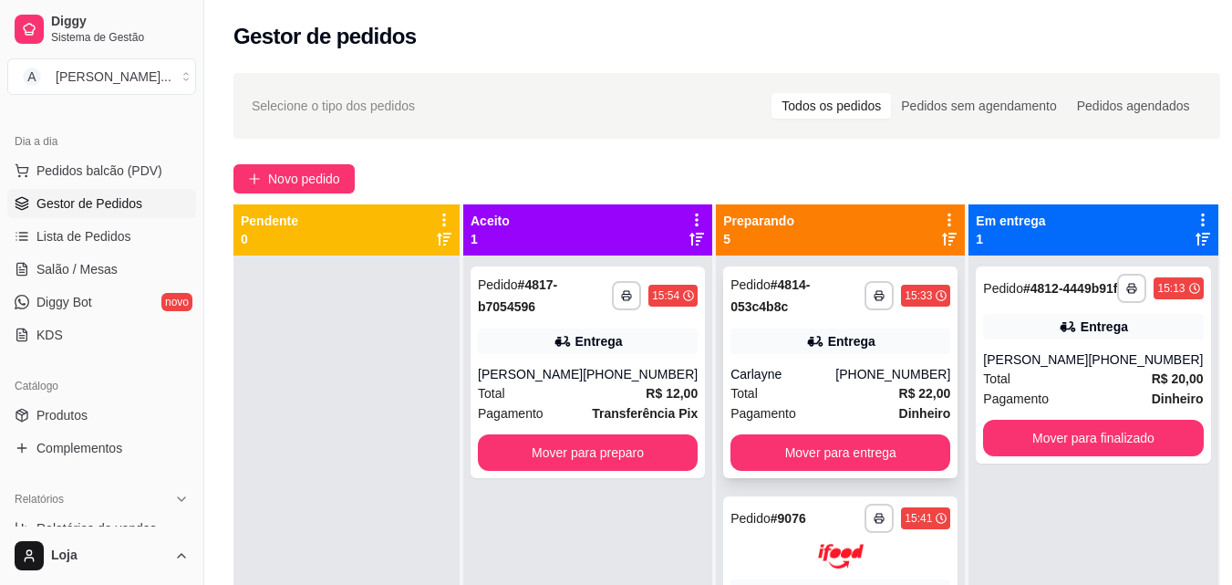
click at [814, 352] on div "Entrega" at bounding box center [840, 341] width 220 height 26
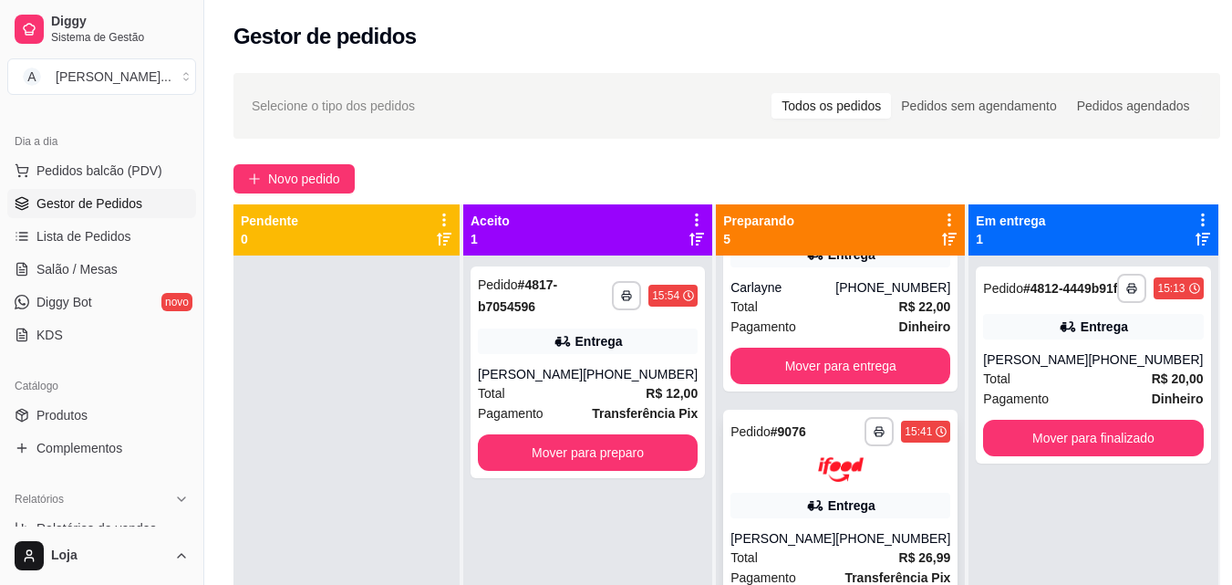
scroll to position [182, 0]
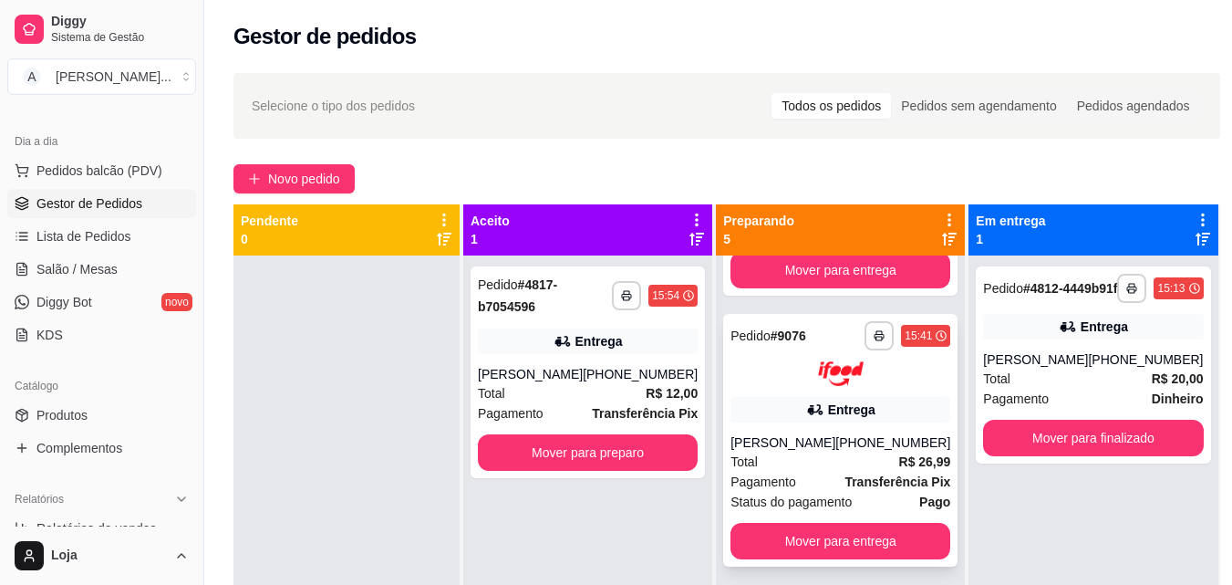
click at [818, 377] on img at bounding box center [841, 373] width 46 height 25
click at [576, 440] on button "Mover para preparo" at bounding box center [588, 453] width 213 height 36
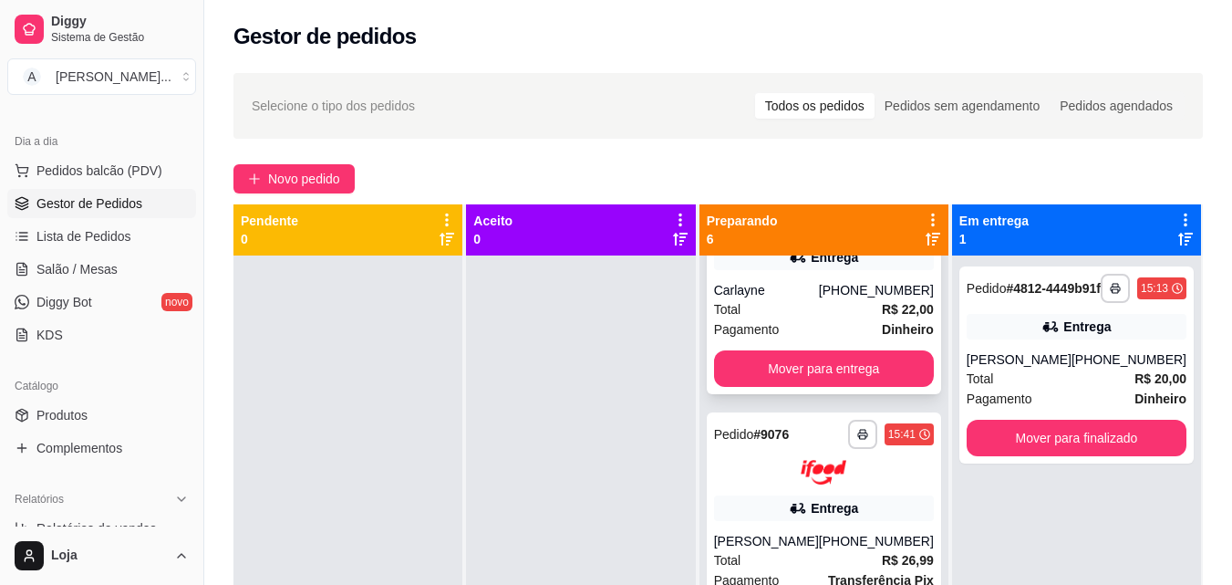
scroll to position [0, 0]
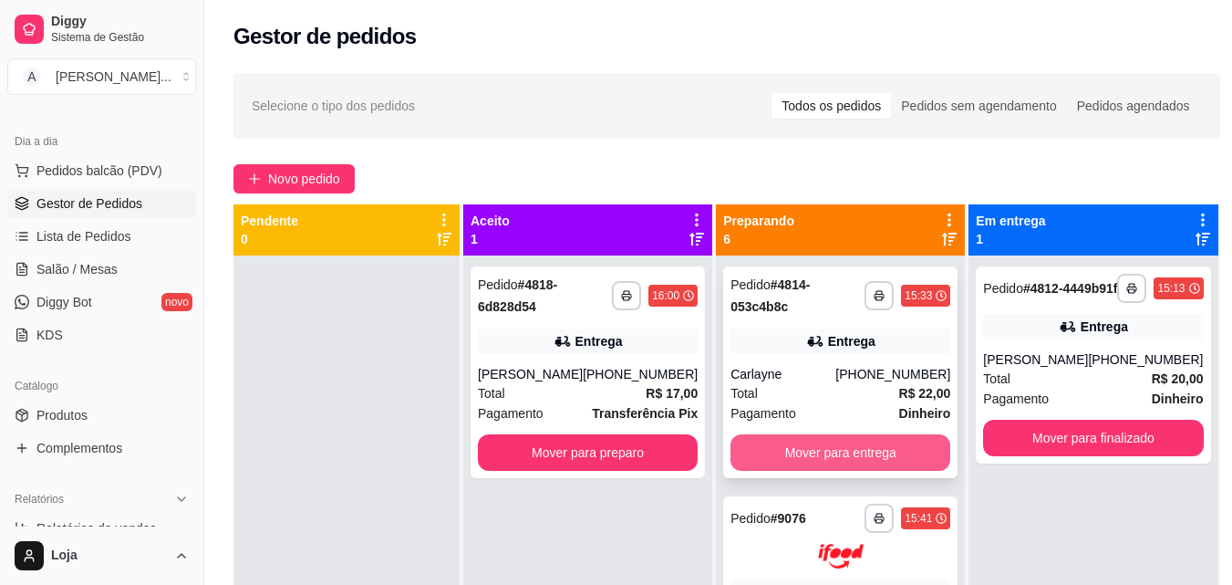
click at [823, 457] on button "Mover para entrega" at bounding box center [840, 452] width 220 height 36
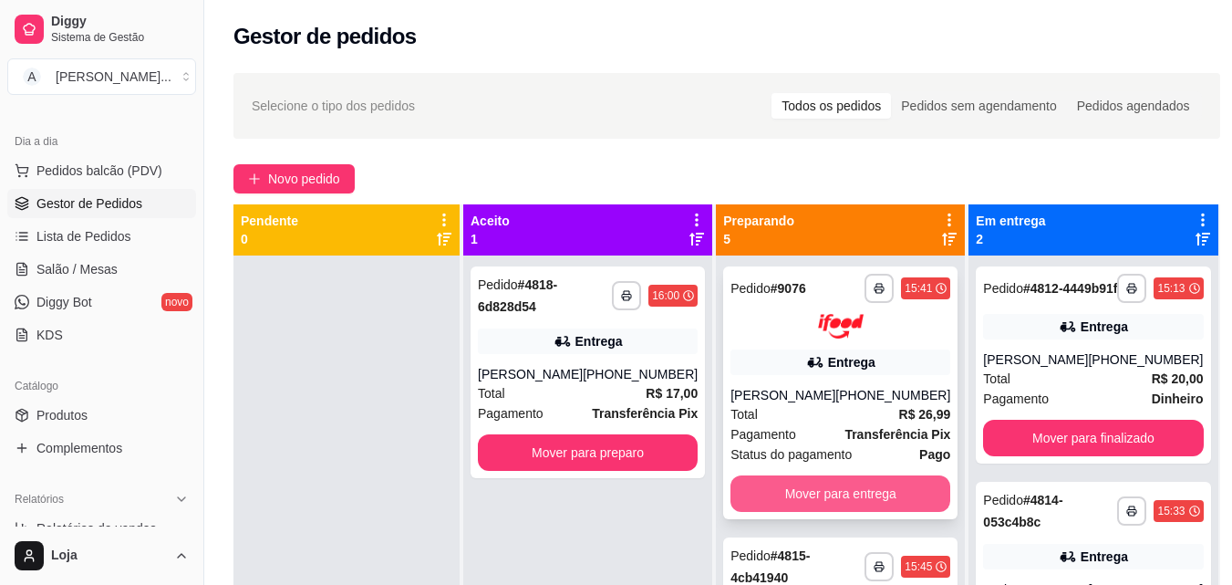
click at [853, 491] on button "Mover para entrega" at bounding box center [840, 493] width 220 height 36
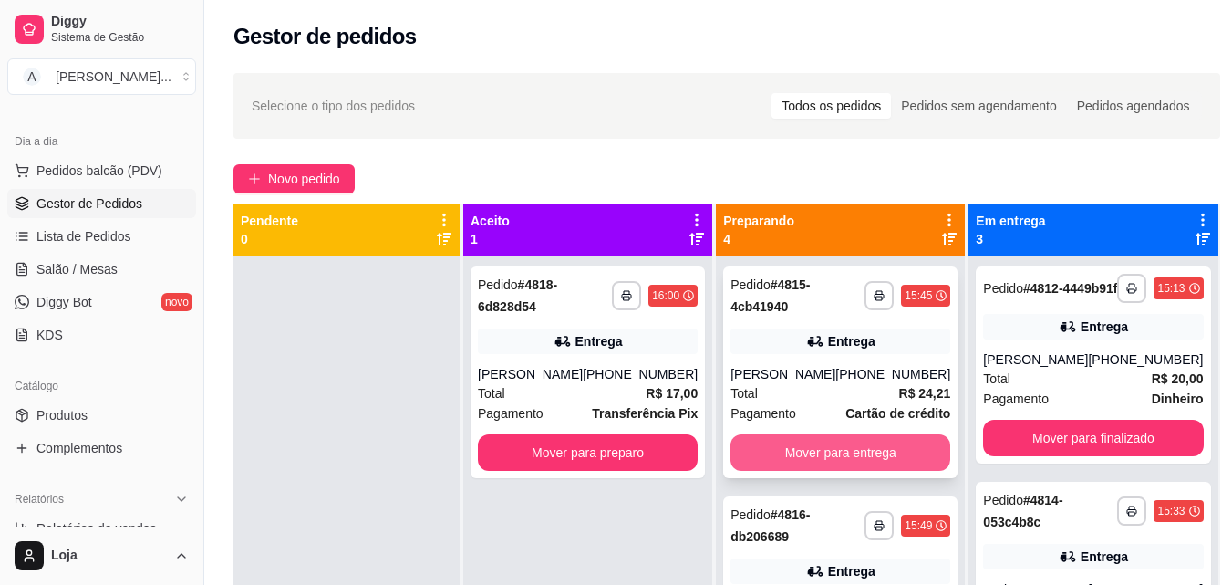
click at [841, 471] on button "Mover para entrega" at bounding box center [840, 452] width 220 height 36
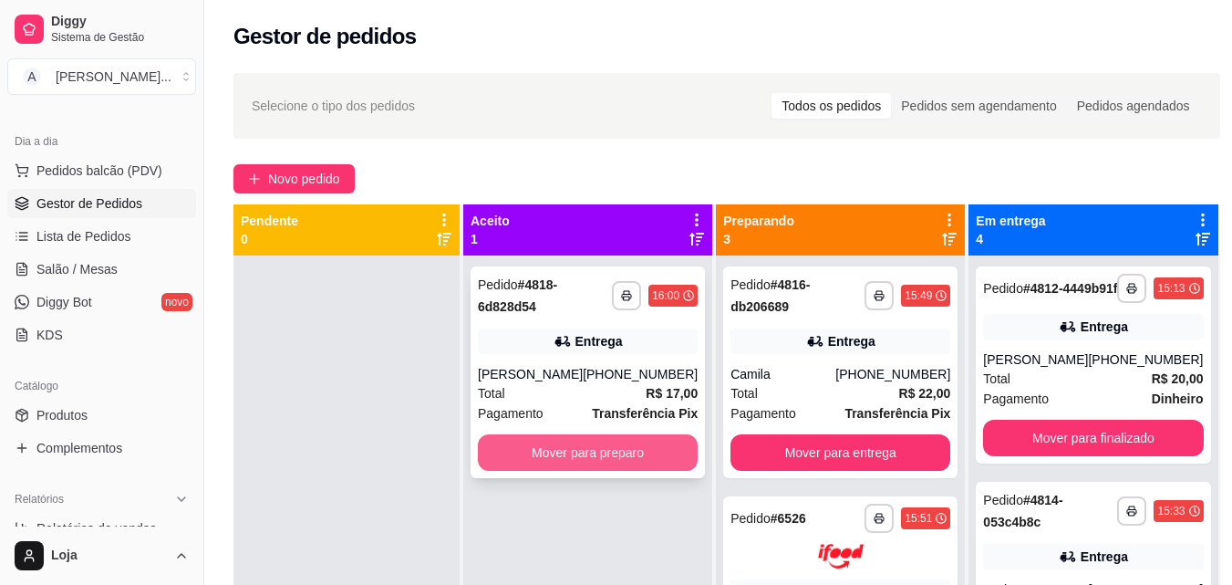
click at [661, 451] on button "Mover para preparo" at bounding box center [588, 452] width 220 height 36
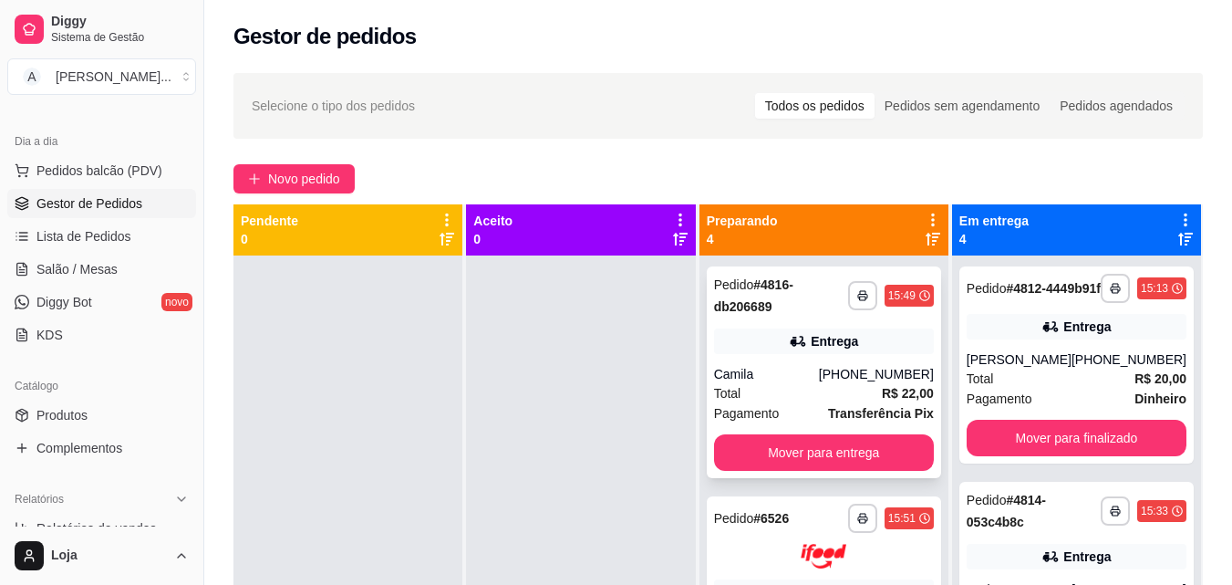
click at [801, 357] on div "**********" at bounding box center [824, 372] width 234 height 212
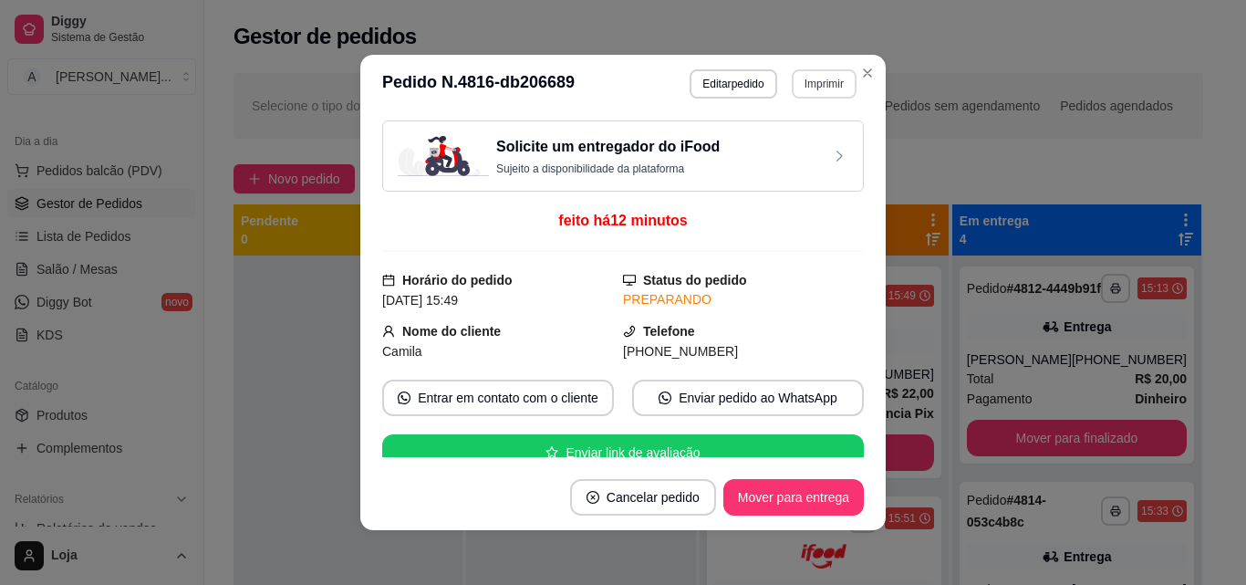
click at [814, 84] on button "Imprimir" at bounding box center [824, 83] width 65 height 29
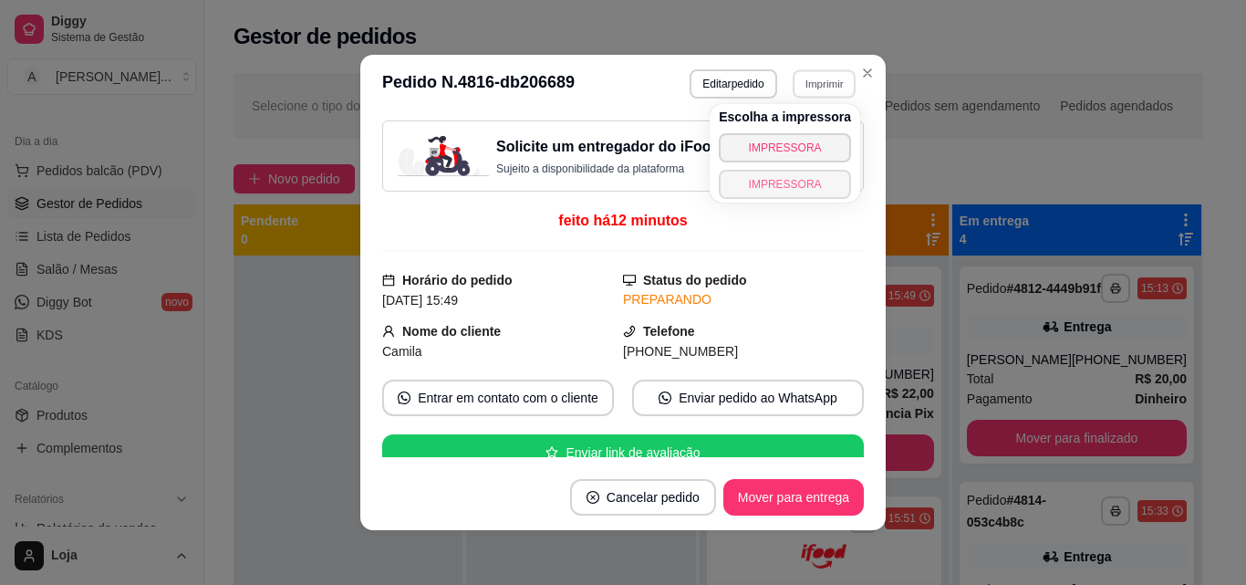
click at [809, 174] on button "IMPRESSORA" at bounding box center [785, 184] width 132 height 29
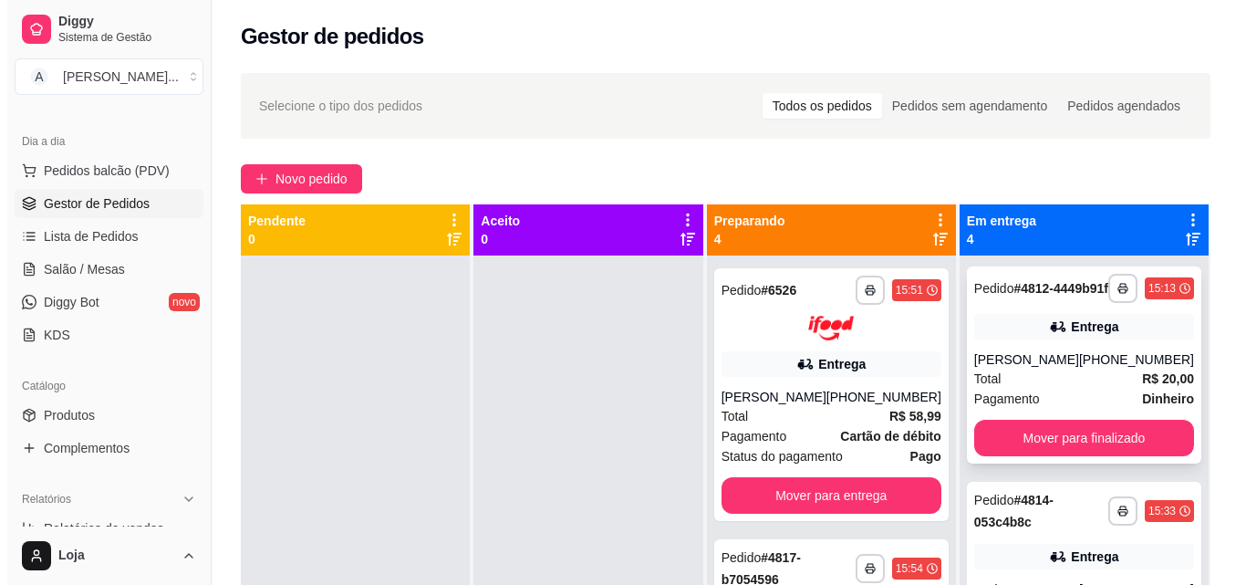
scroll to position [274, 0]
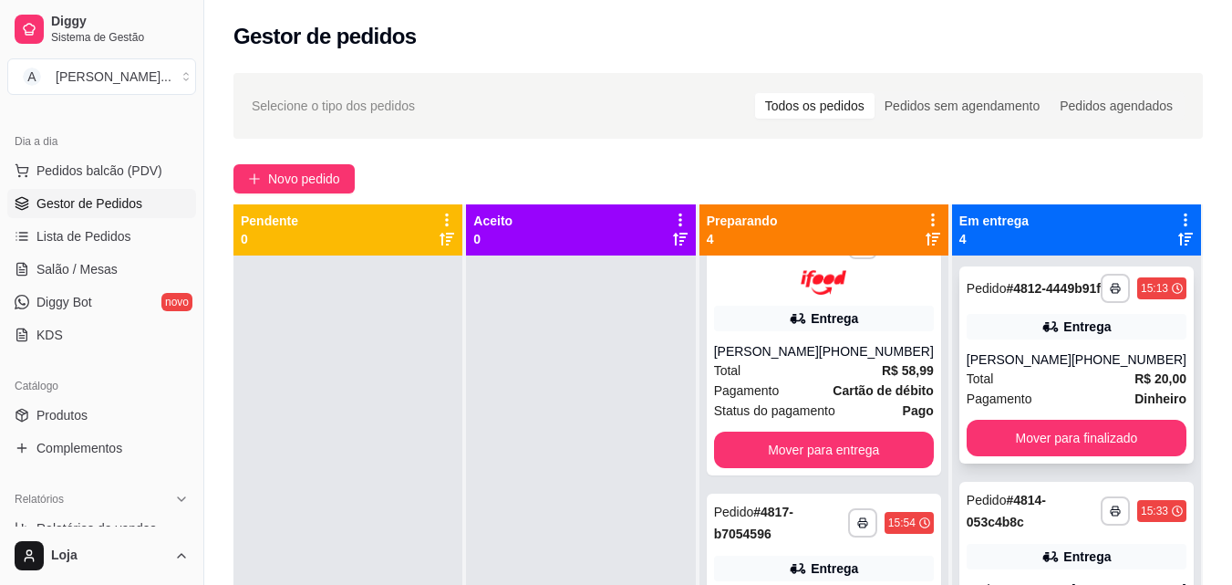
click at [1061, 388] on div "Total R$ 20,00" at bounding box center [1077, 378] width 220 height 20
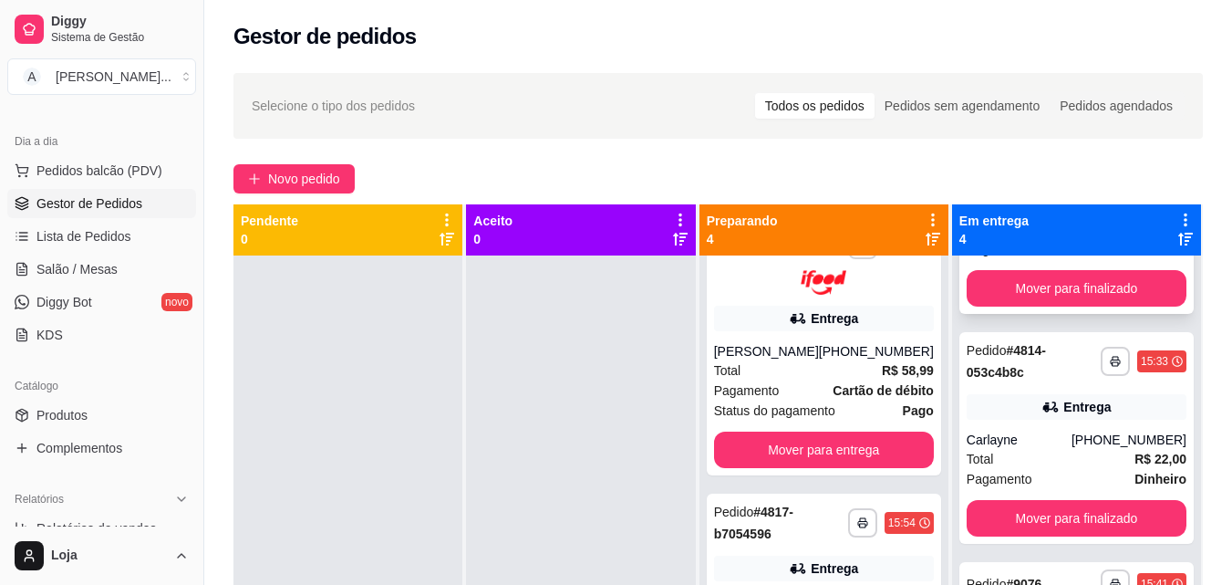
scroll to position [91, 0]
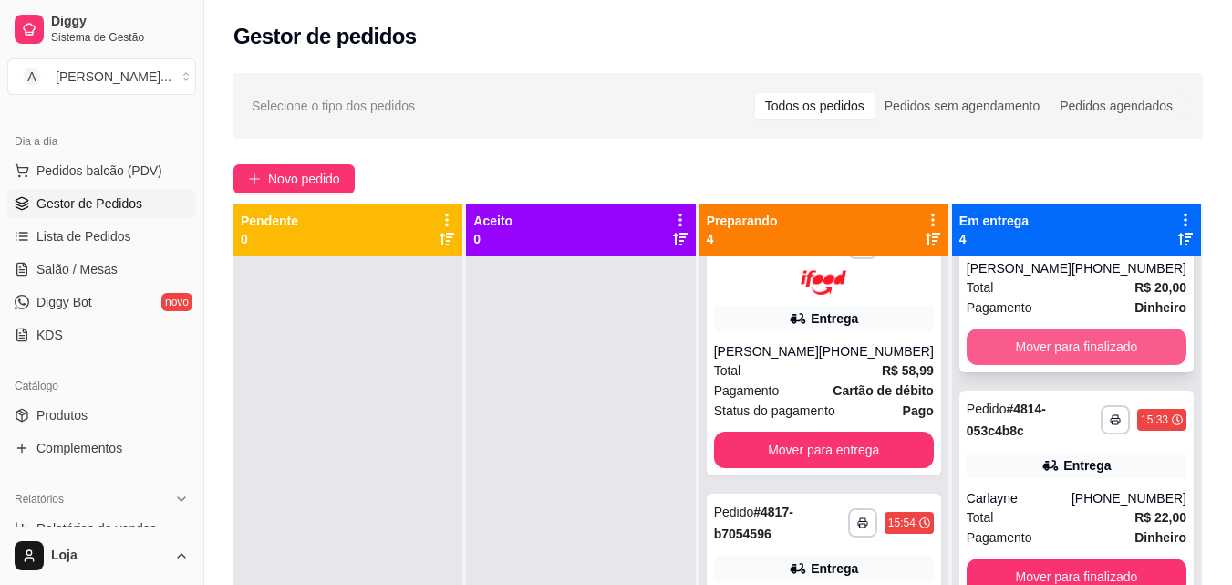
click at [1062, 354] on button "Mover para finalizado" at bounding box center [1077, 346] width 220 height 36
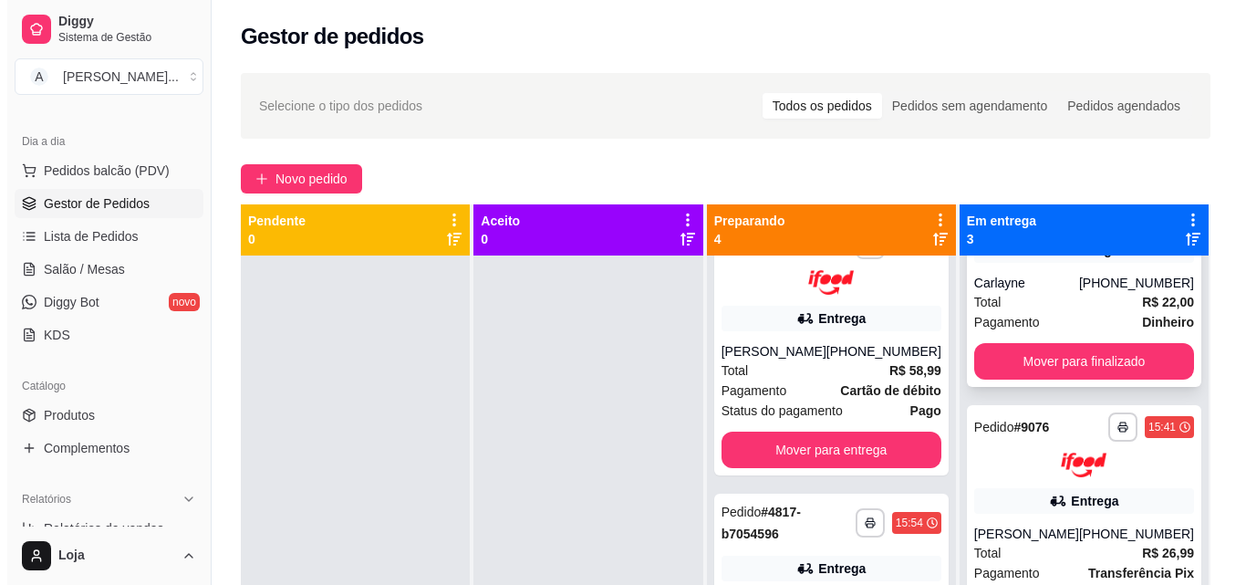
scroll to position [0, 0]
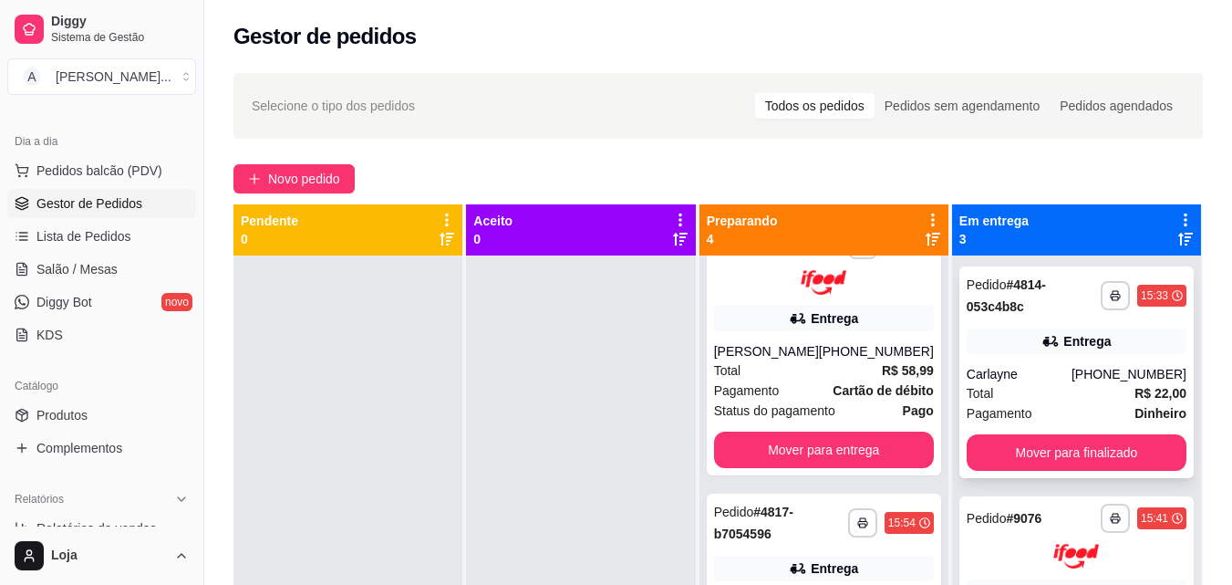
click at [1032, 373] on div "Carlayne" at bounding box center [1019, 374] width 105 height 18
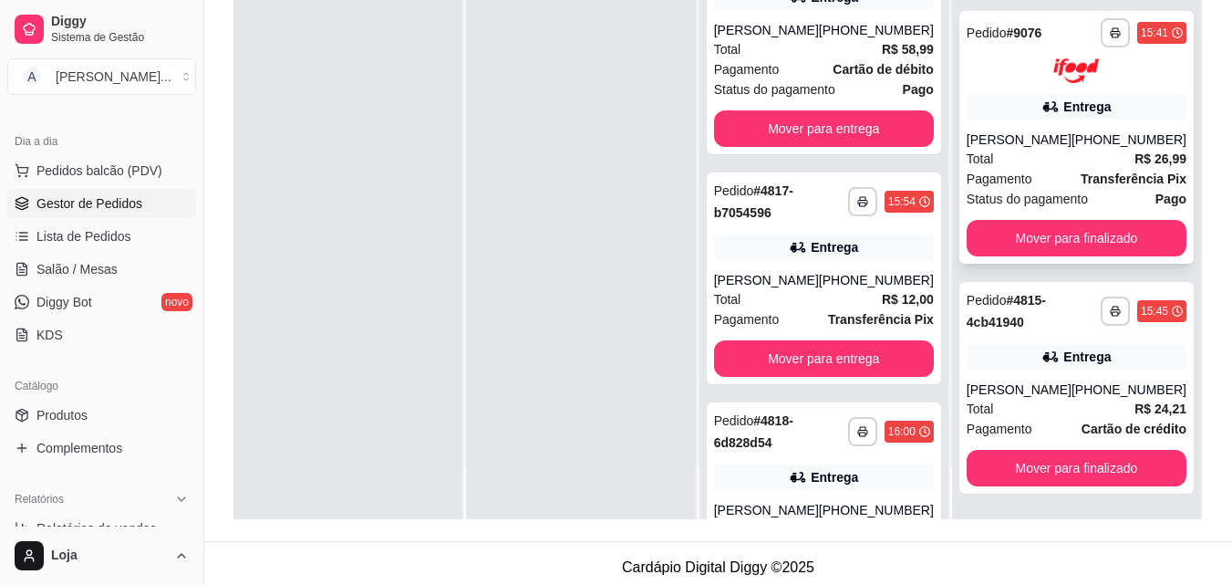
scroll to position [274, 0]
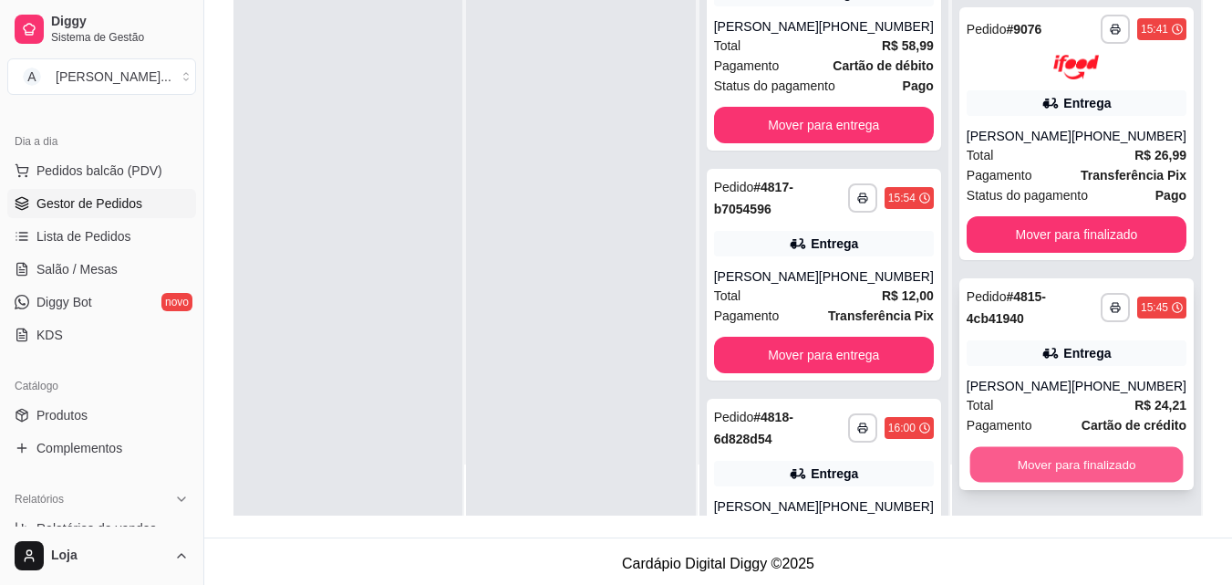
click at [1030, 464] on button "Mover para finalizado" at bounding box center [1075, 464] width 213 height 36
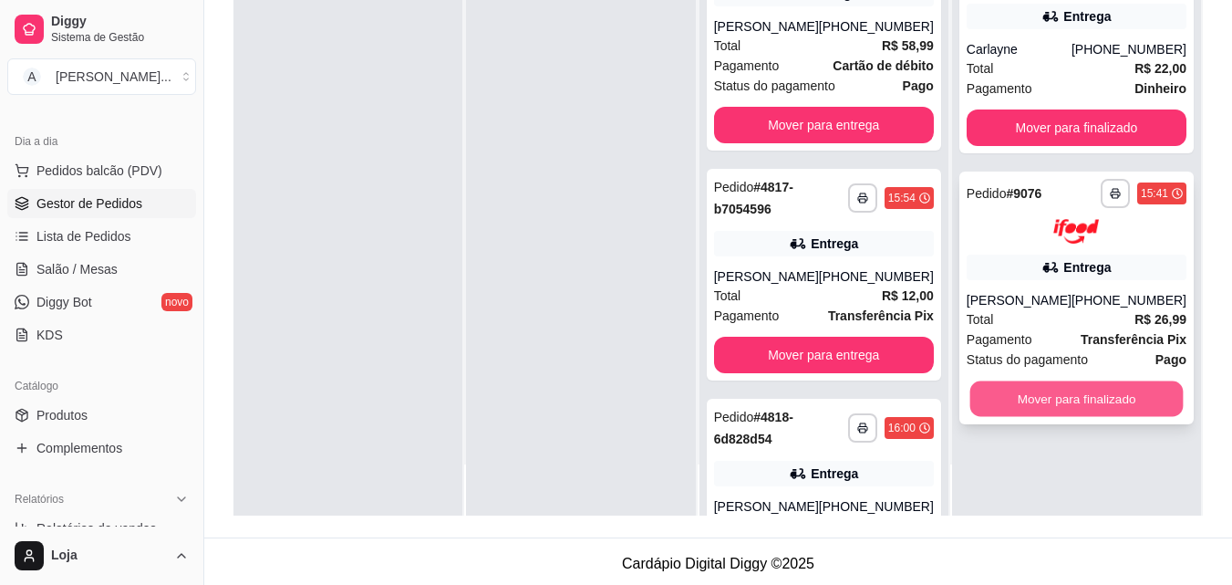
click at [1010, 400] on button "Mover para finalizado" at bounding box center [1075, 398] width 213 height 36
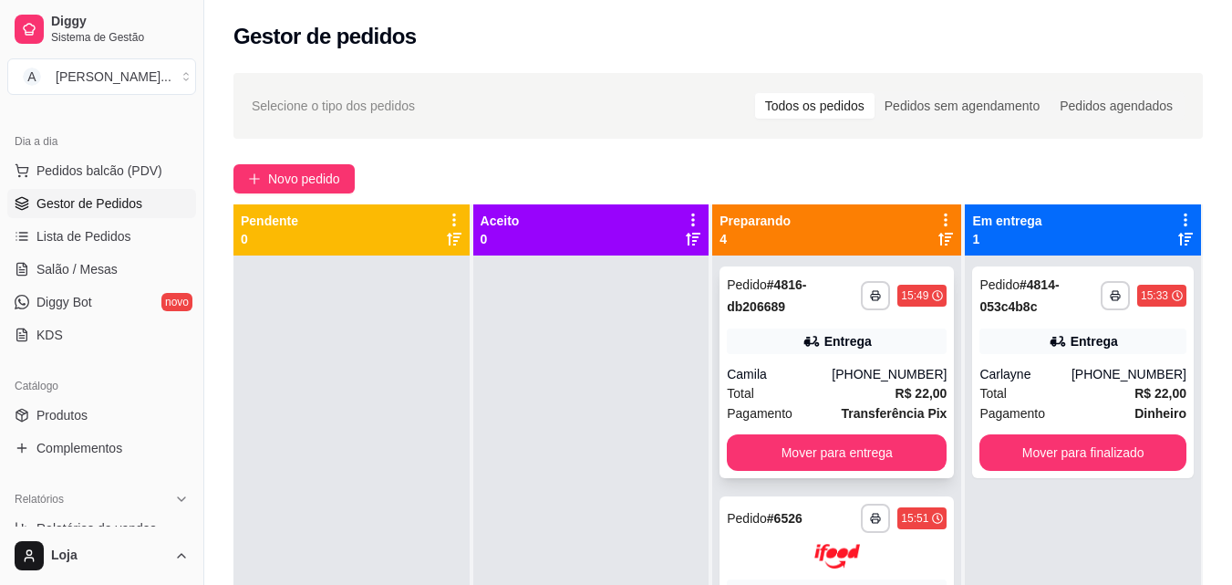
click at [823, 357] on div "**********" at bounding box center [837, 372] width 234 height 212
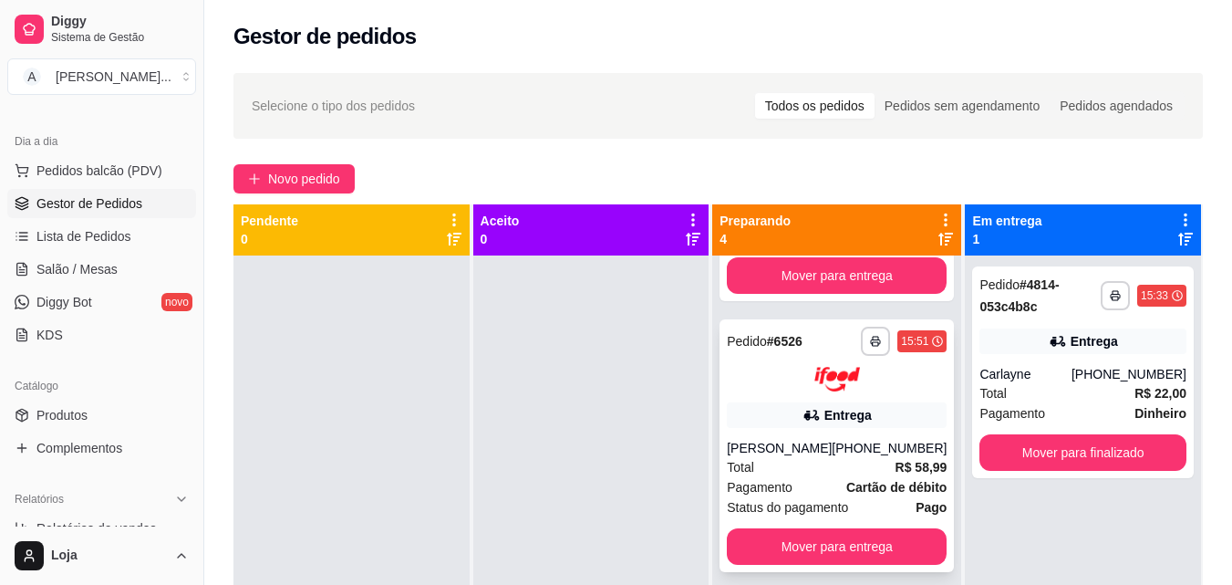
scroll to position [182, 0]
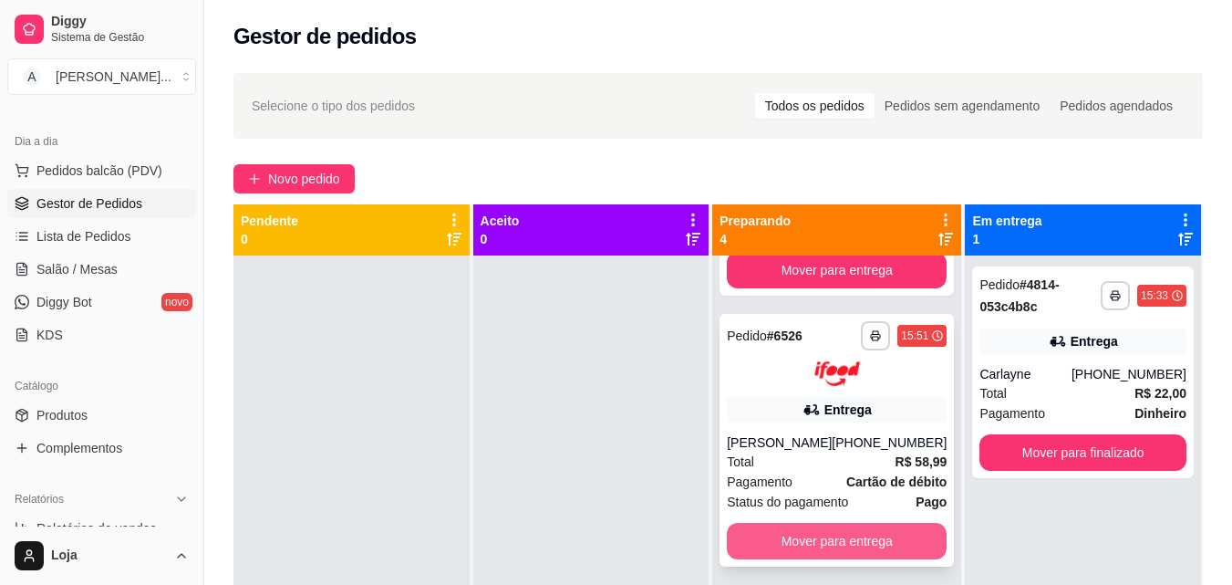
click at [867, 556] on button "Mover para entrega" at bounding box center [837, 541] width 220 height 36
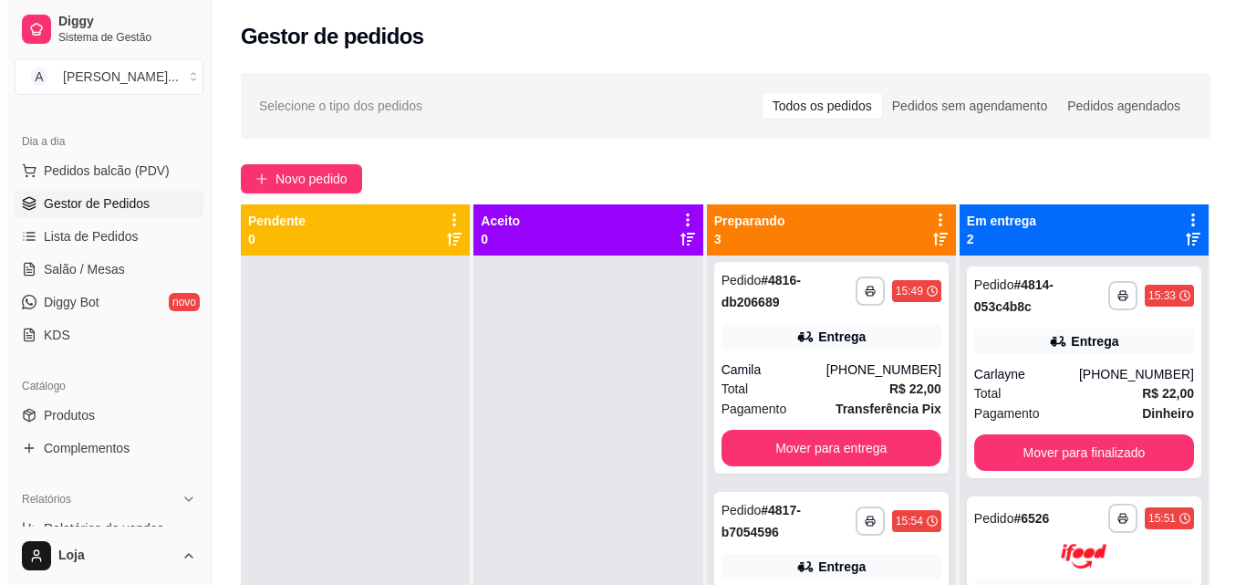
scroll to position [0, 0]
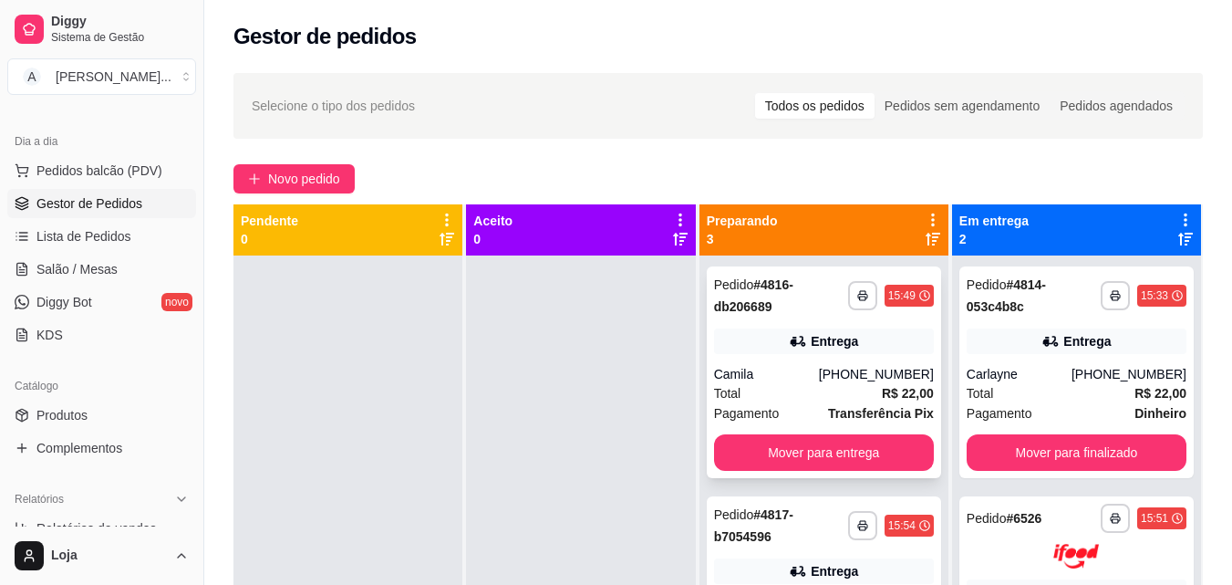
click at [864, 355] on div "**********" at bounding box center [824, 372] width 234 height 212
click at [1027, 533] on div "**********" at bounding box center [1077, 535] width 220 height 65
click at [807, 369] on div "Camila" at bounding box center [766, 374] width 105 height 18
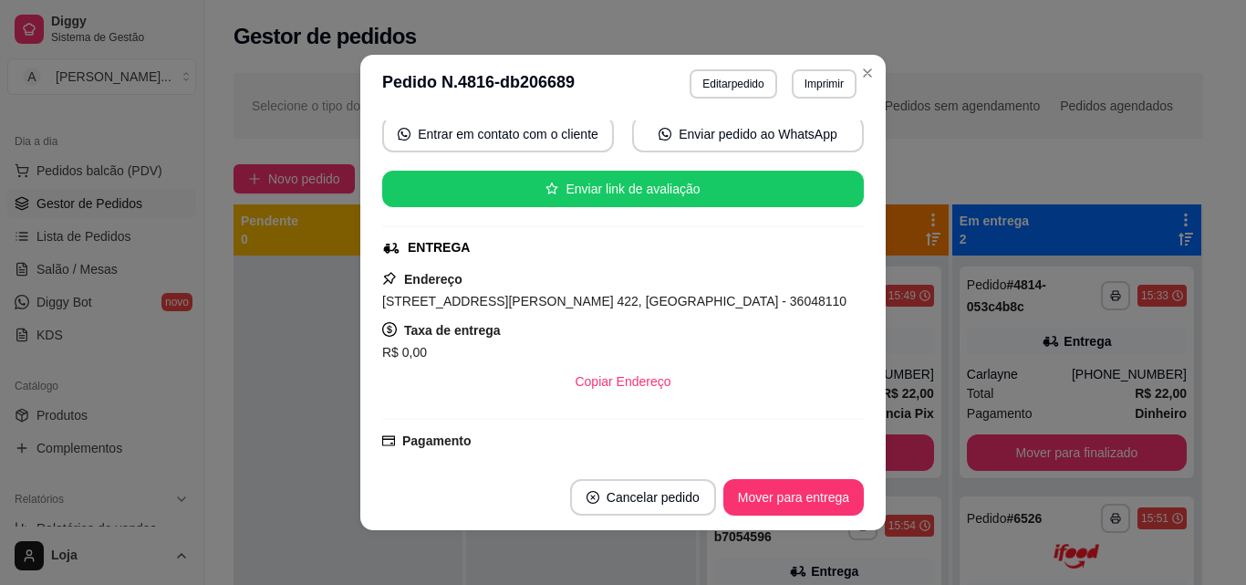
scroll to position [272, 0]
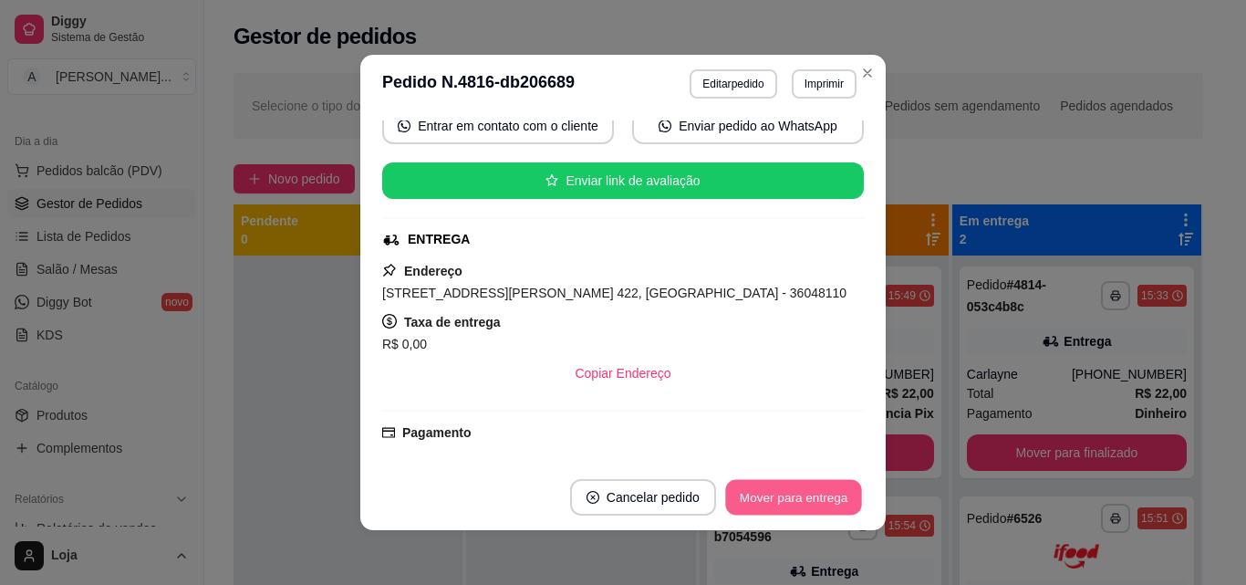
click at [772, 498] on button "Mover para entrega" at bounding box center [793, 498] width 137 height 36
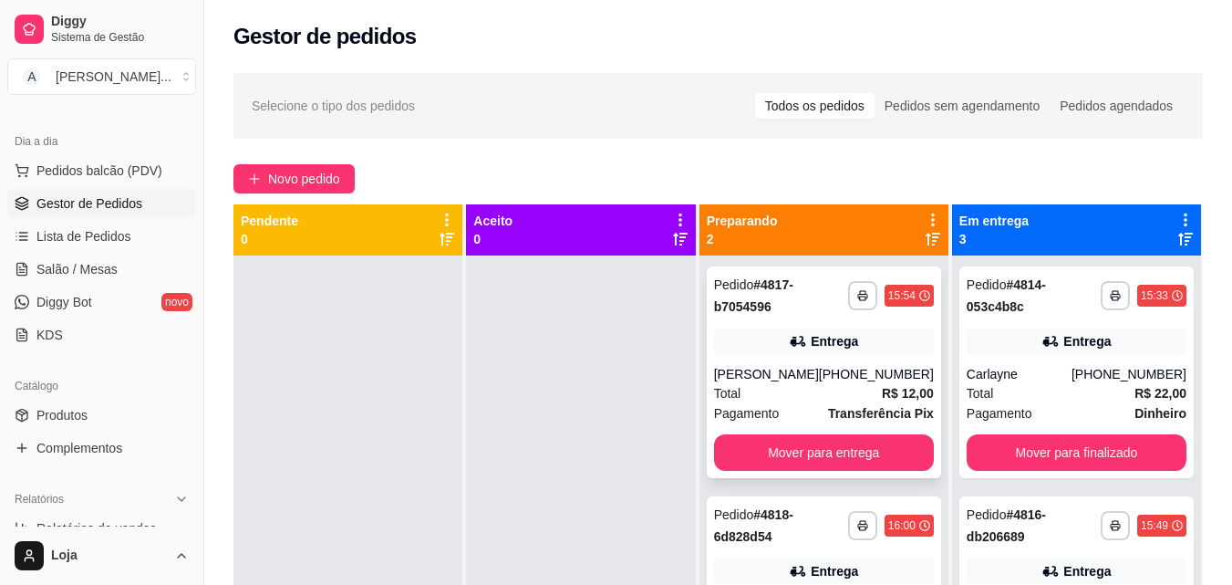
click at [908, 365] on div "[PHONE_NUMBER]" at bounding box center [876, 374] width 115 height 18
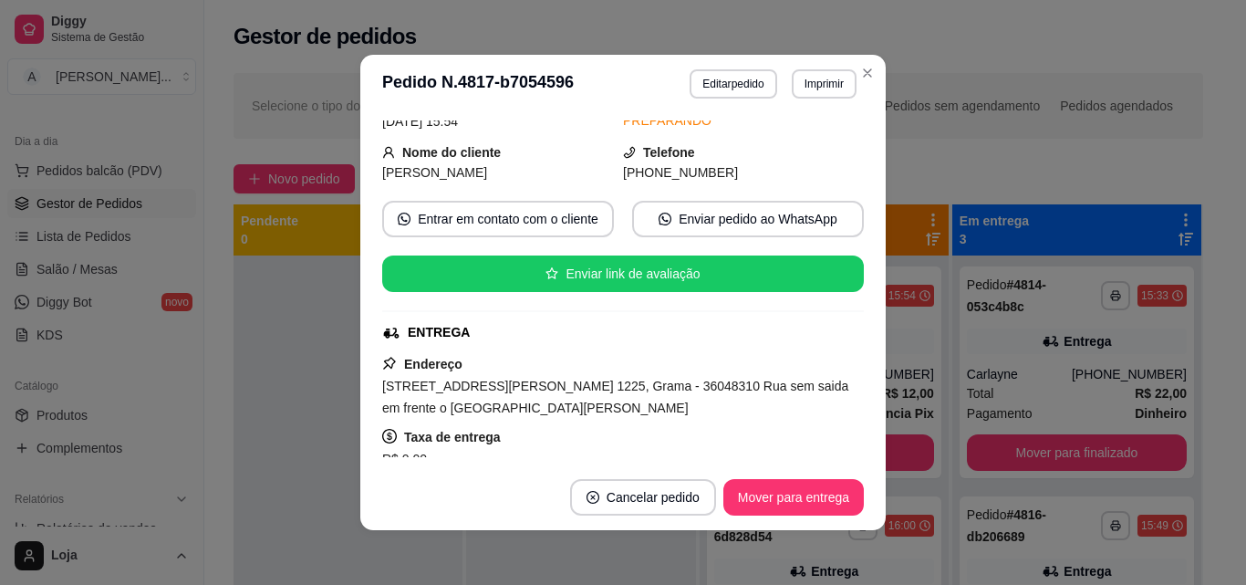
scroll to position [182, 0]
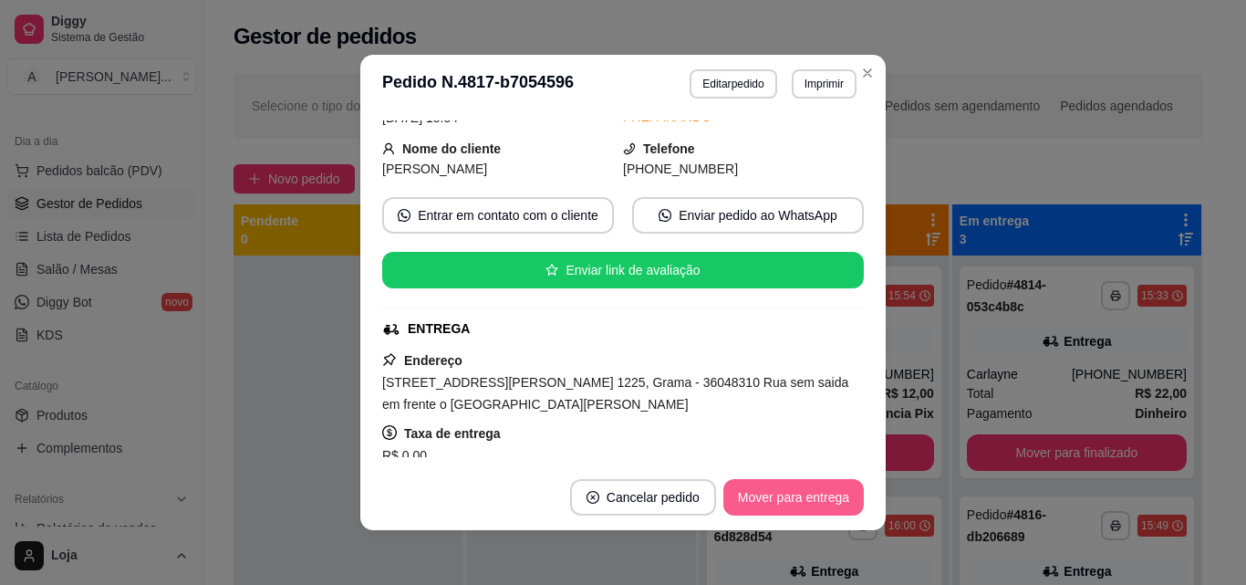
click at [809, 502] on button "Mover para entrega" at bounding box center [793, 497] width 140 height 36
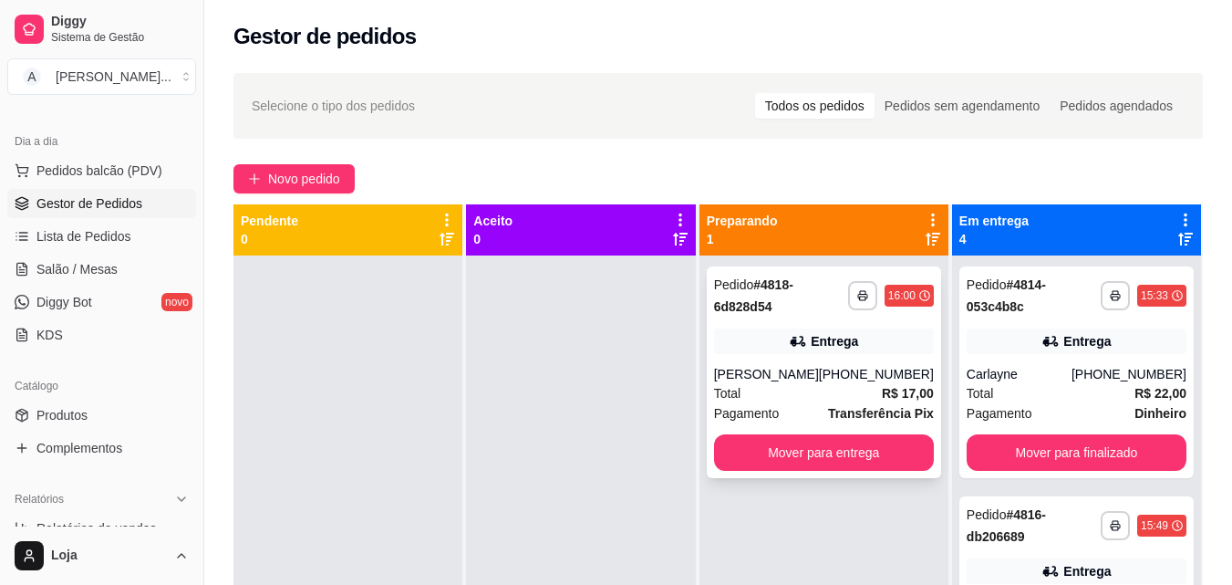
click at [839, 357] on div "**********" at bounding box center [824, 372] width 234 height 212
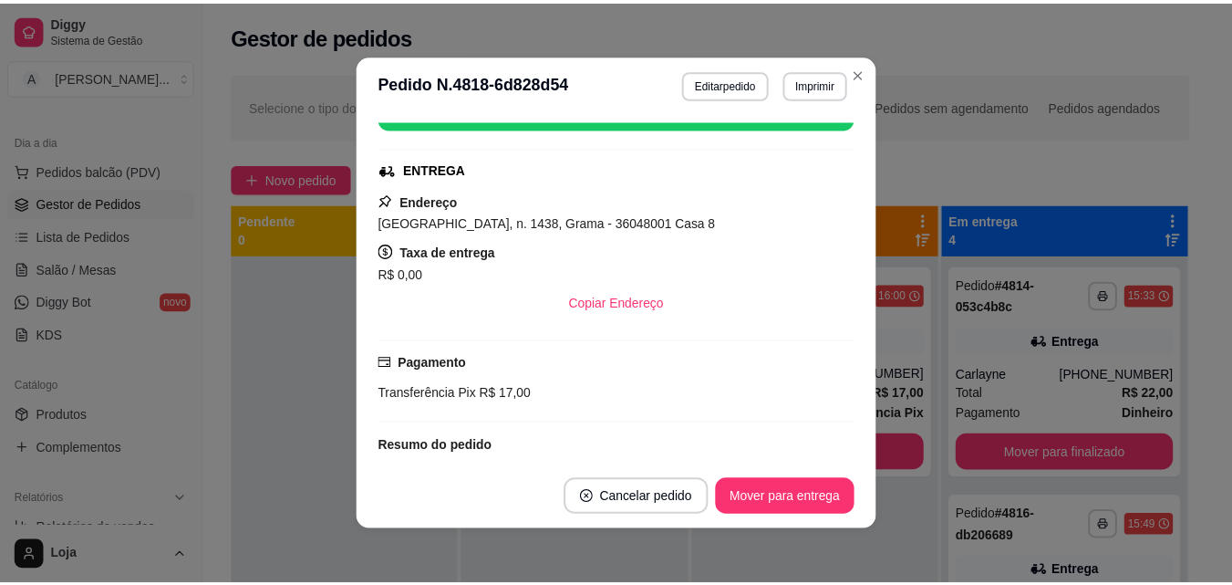
scroll to position [365, 0]
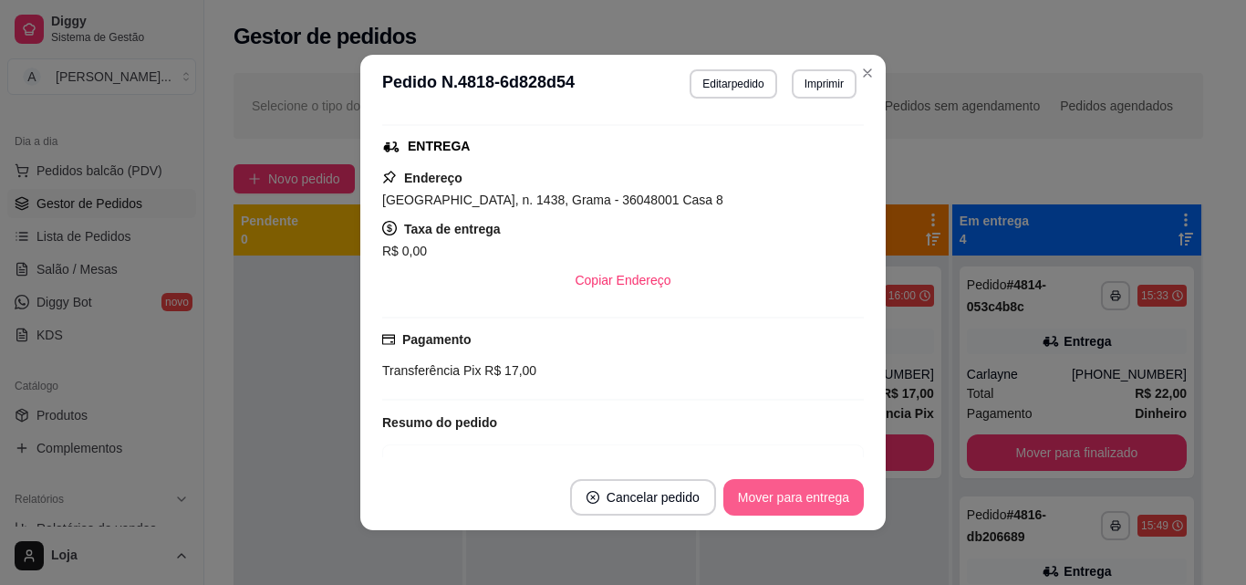
click at [805, 493] on button "Mover para entrega" at bounding box center [793, 497] width 140 height 36
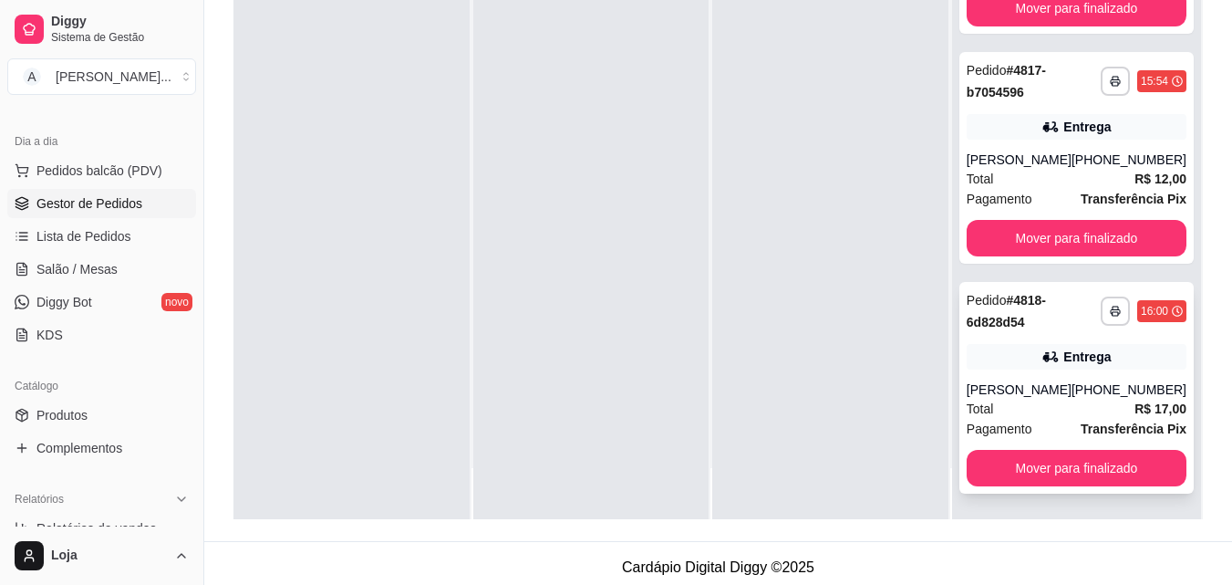
scroll to position [274, 0]
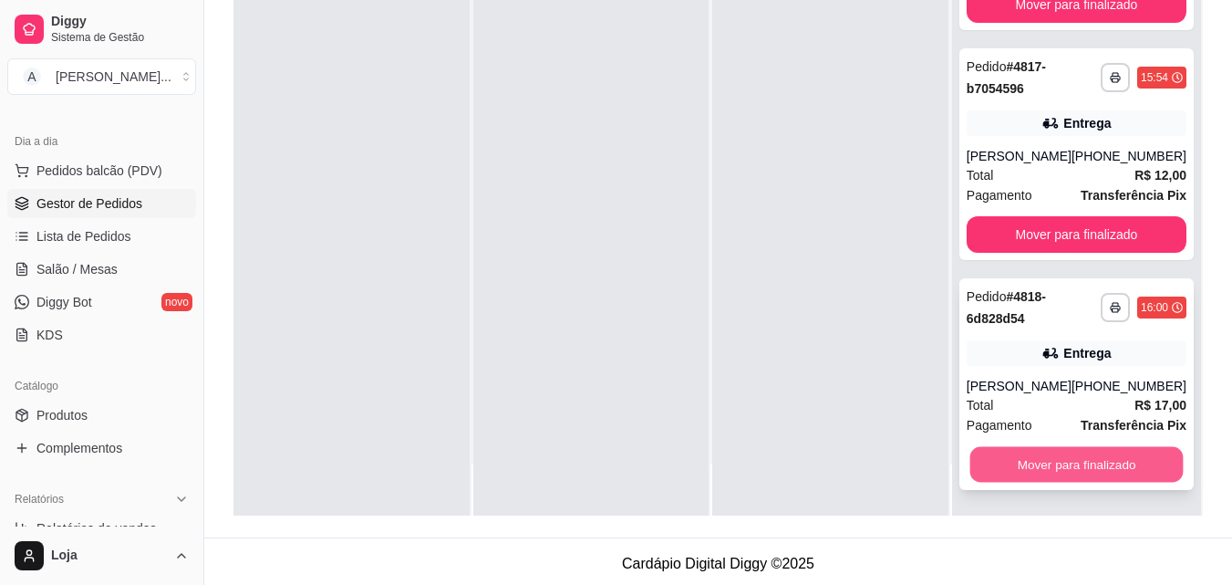
click at [1040, 463] on button "Mover para finalizado" at bounding box center [1075, 464] width 213 height 36
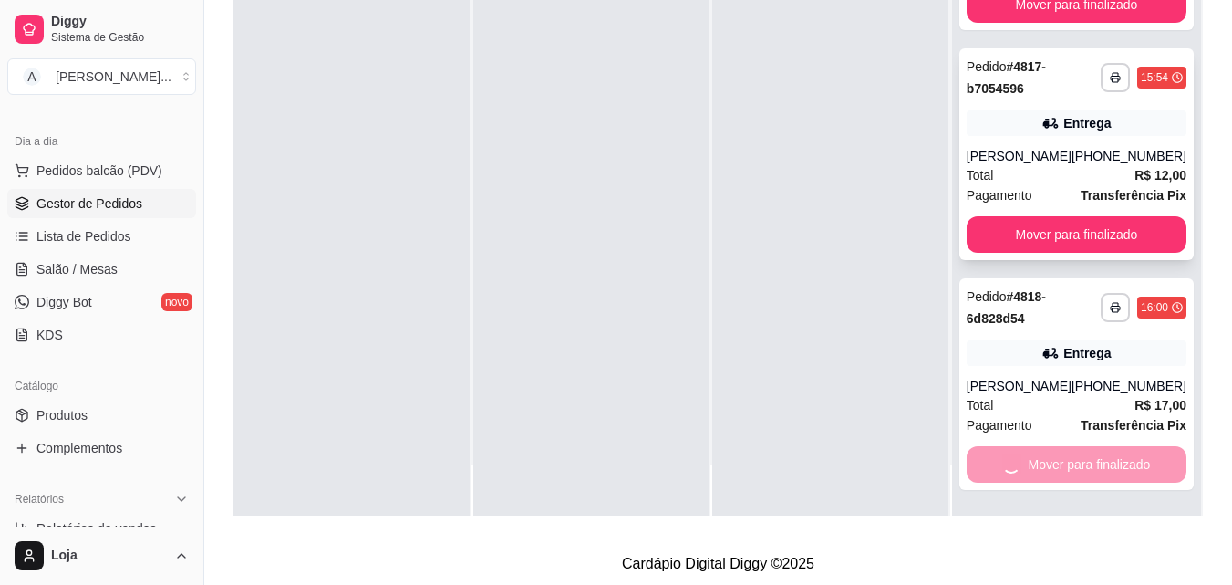
scroll to position [412, 0]
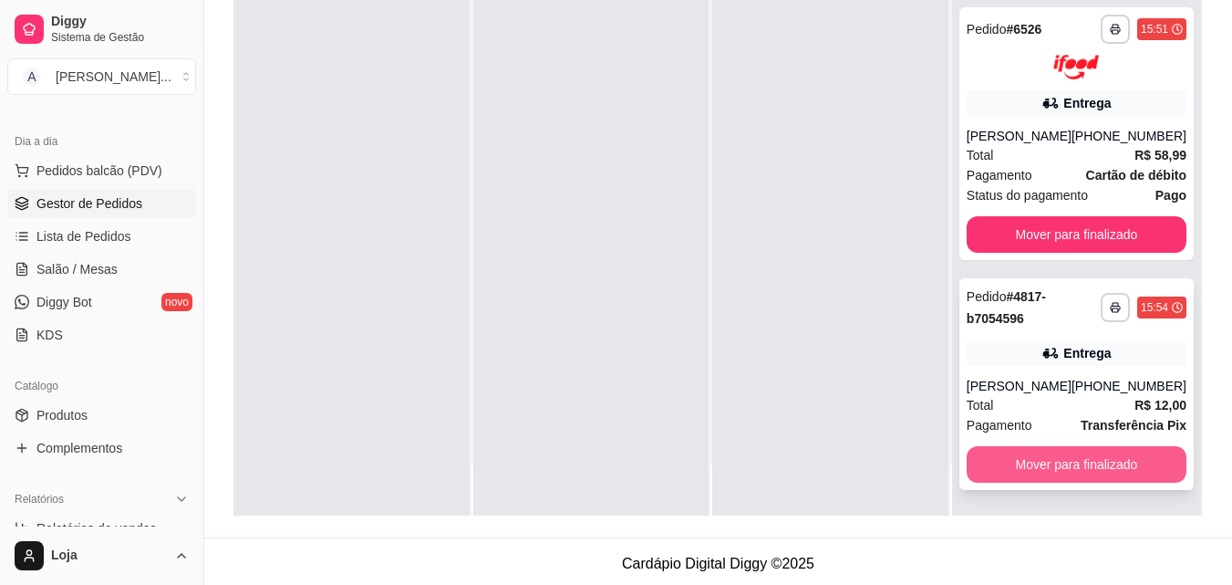
click at [1055, 452] on button "Mover para finalizado" at bounding box center [1077, 464] width 220 height 36
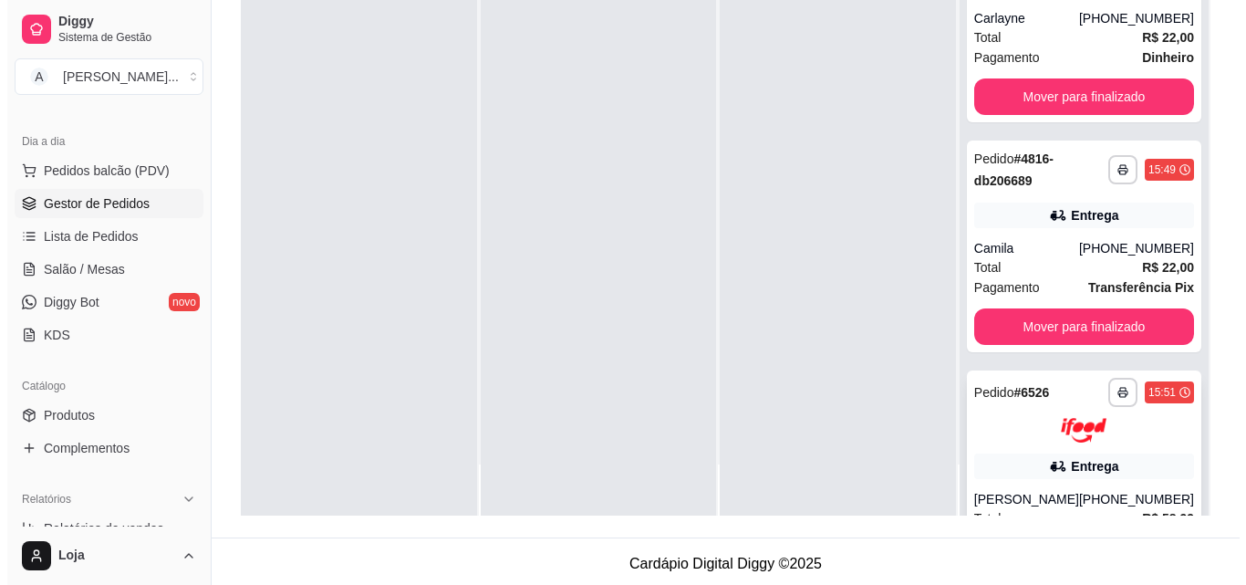
scroll to position [0, 0]
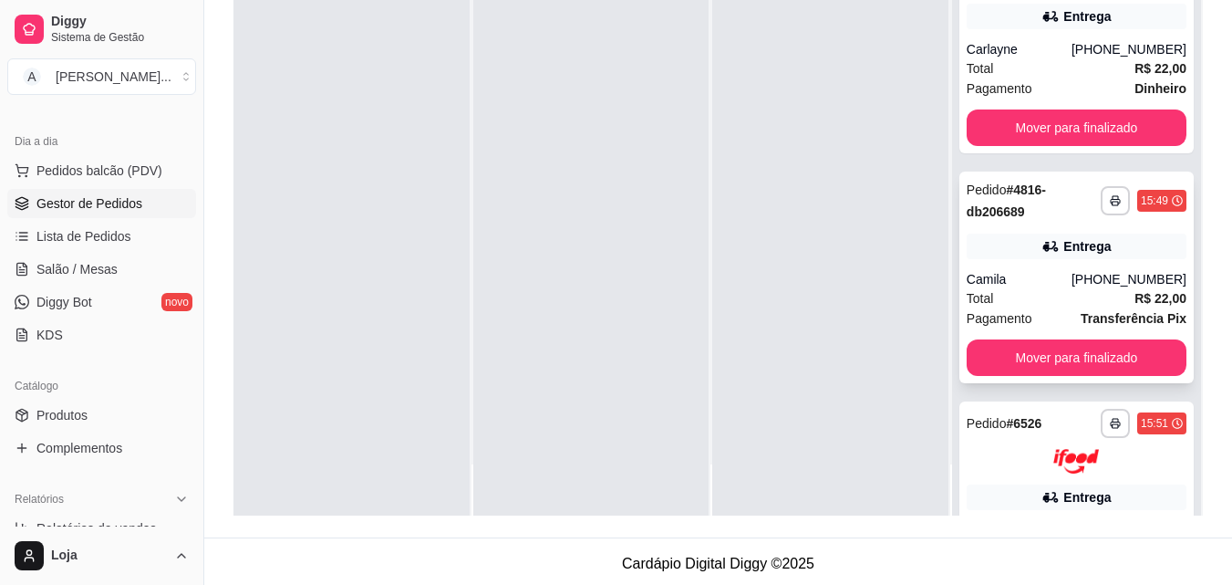
click at [1036, 276] on div "Camila" at bounding box center [1019, 279] width 105 height 18
click at [1039, 75] on div "Total R$ 22,00" at bounding box center [1077, 68] width 220 height 20
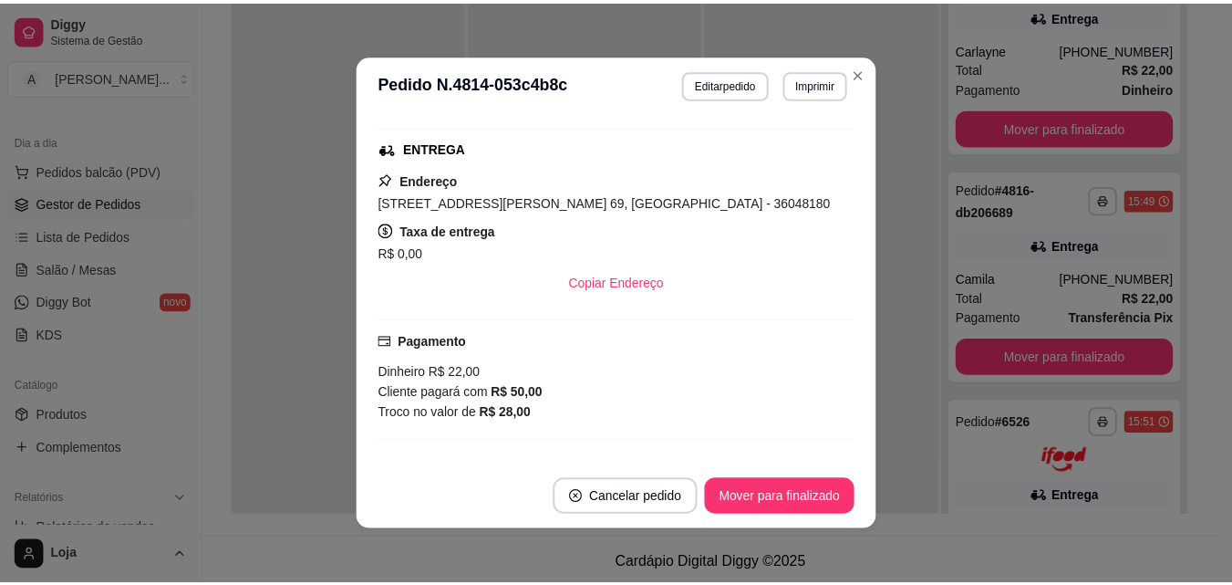
scroll to position [365, 0]
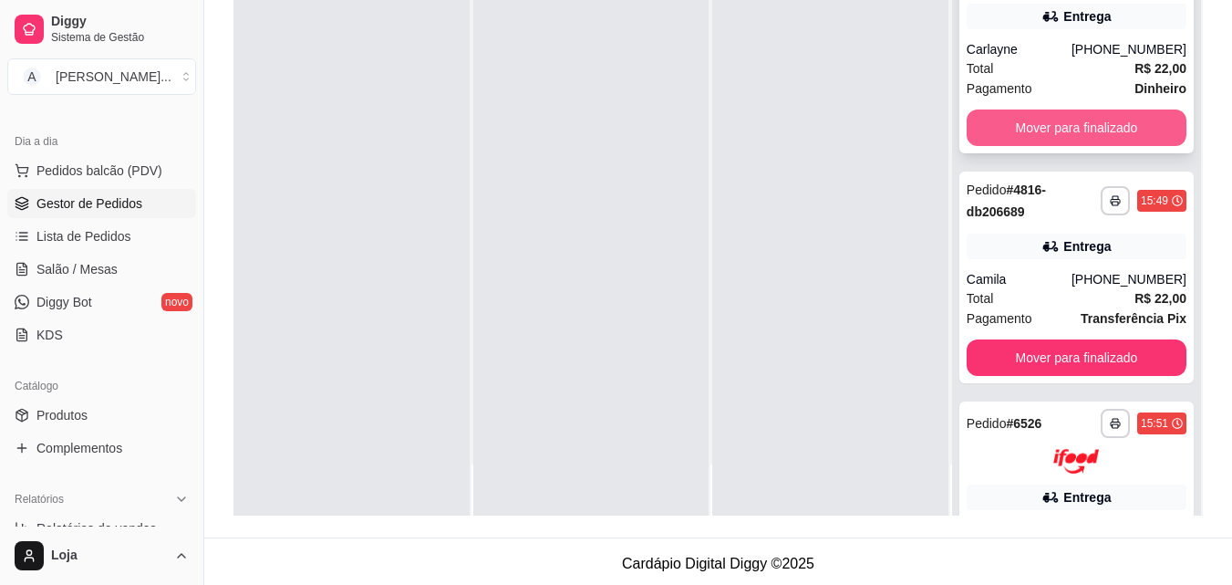
click at [1046, 114] on button "Mover para finalizado" at bounding box center [1077, 127] width 220 height 36
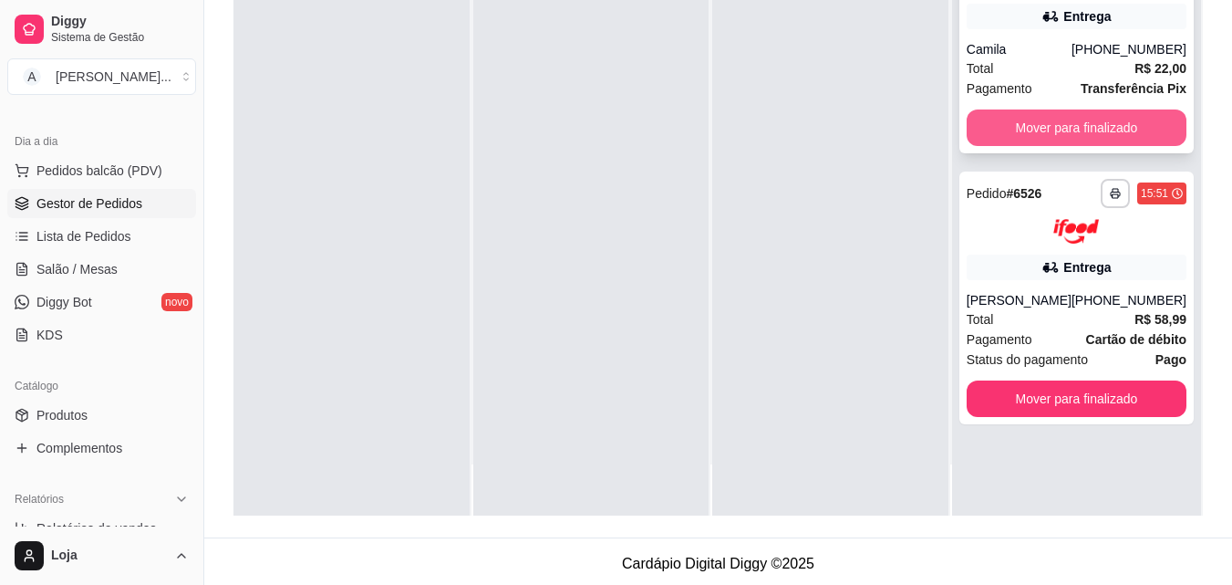
click at [1046, 119] on button "Mover para finalizado" at bounding box center [1077, 127] width 220 height 36
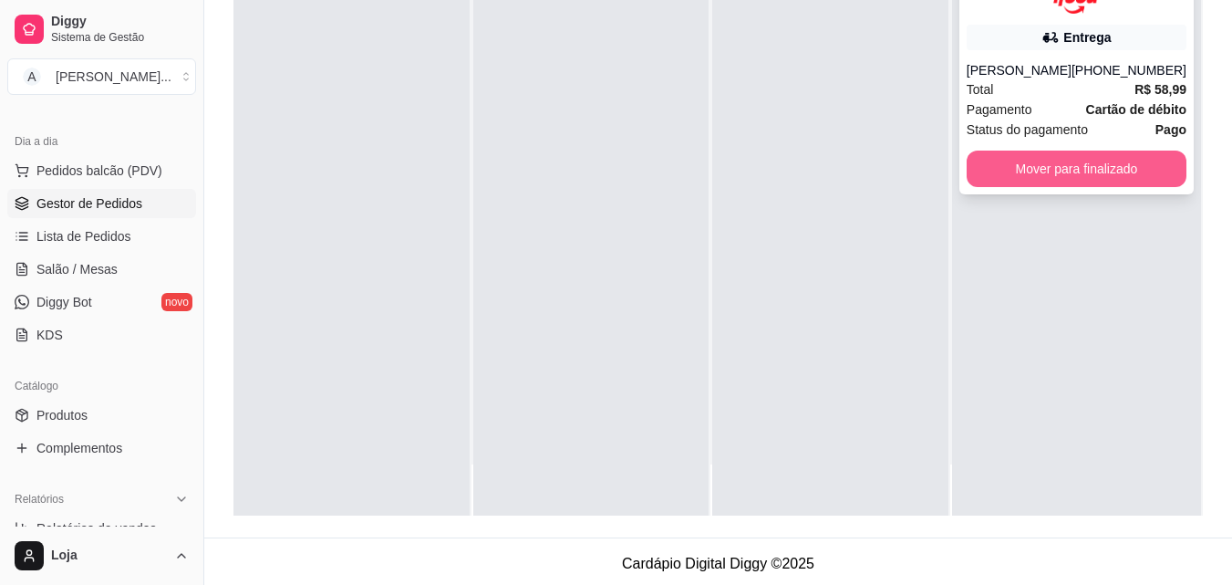
click at [1044, 154] on button "Mover para finalizado" at bounding box center [1077, 168] width 220 height 36
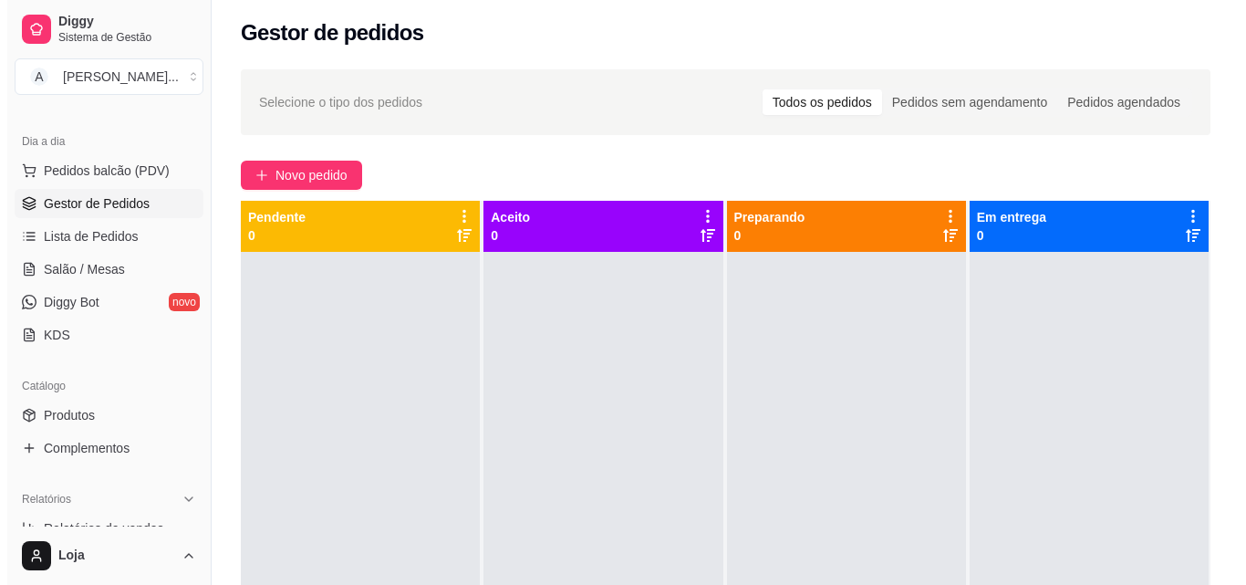
scroll to position [0, 0]
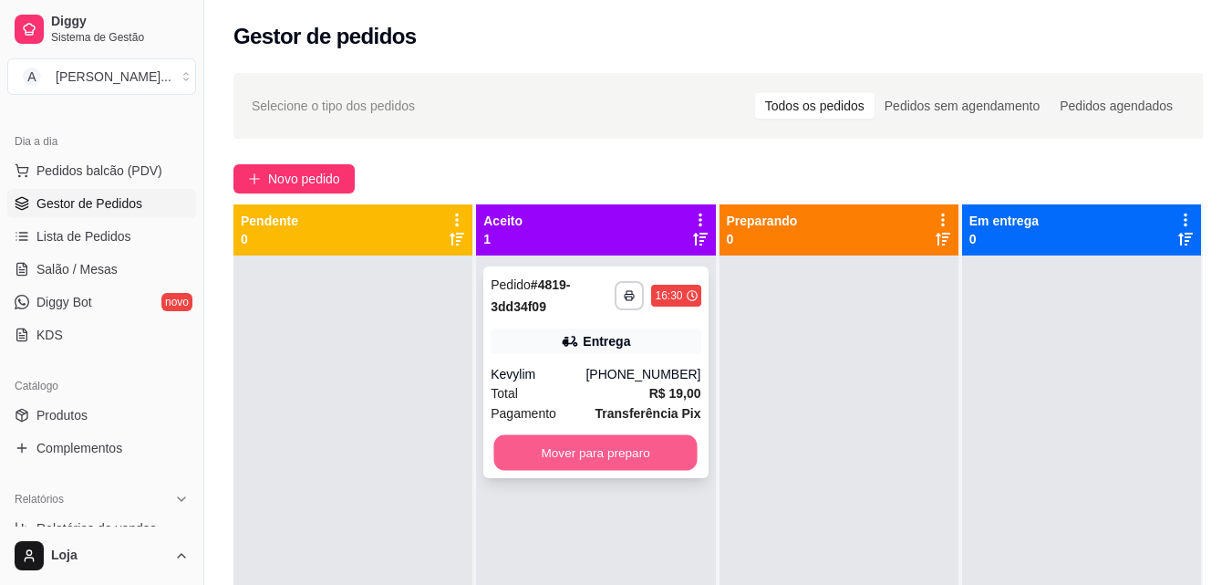
click at [581, 447] on button "Mover para preparo" at bounding box center [595, 453] width 203 height 36
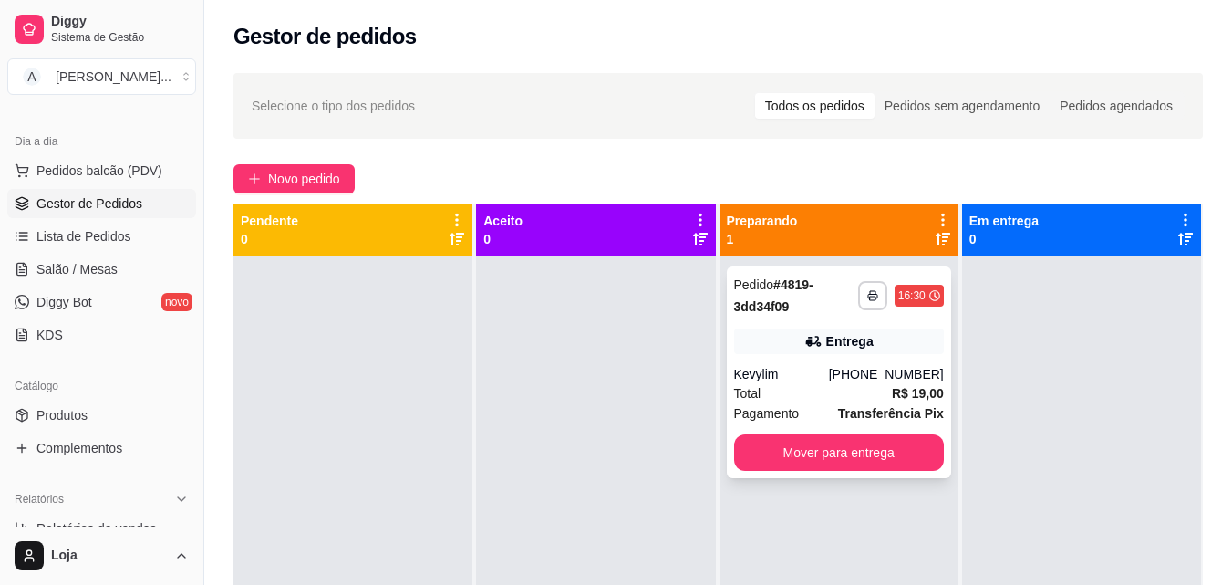
click at [927, 386] on strong "R$ 19,00" at bounding box center [918, 393] width 52 height 15
click at [250, 172] on icon "plus" at bounding box center [254, 178] width 13 height 13
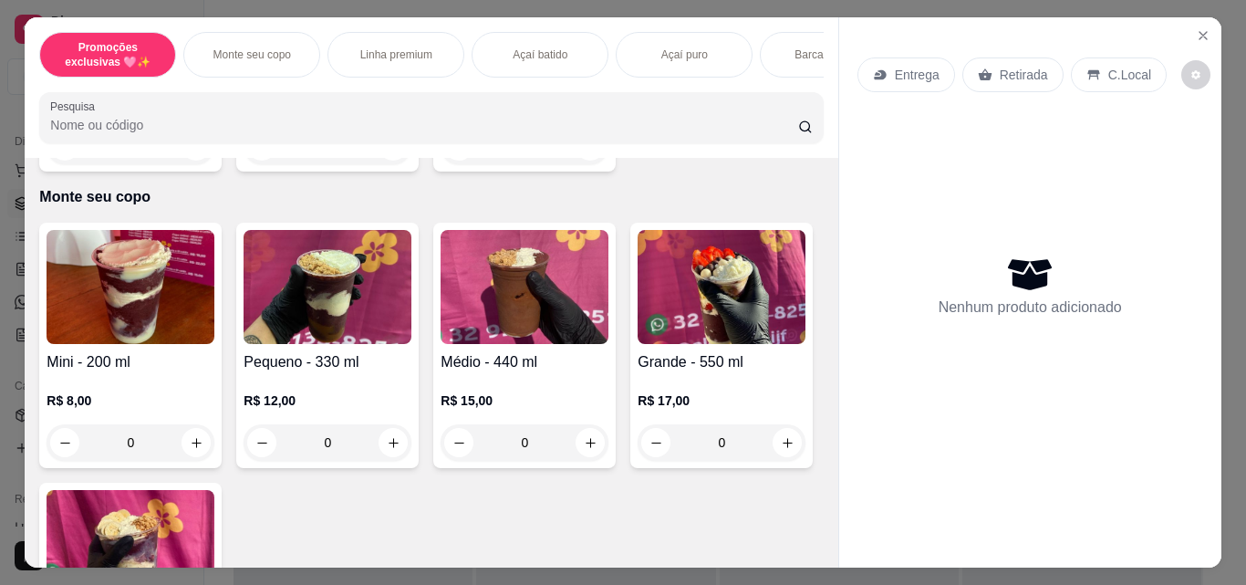
scroll to position [638, 0]
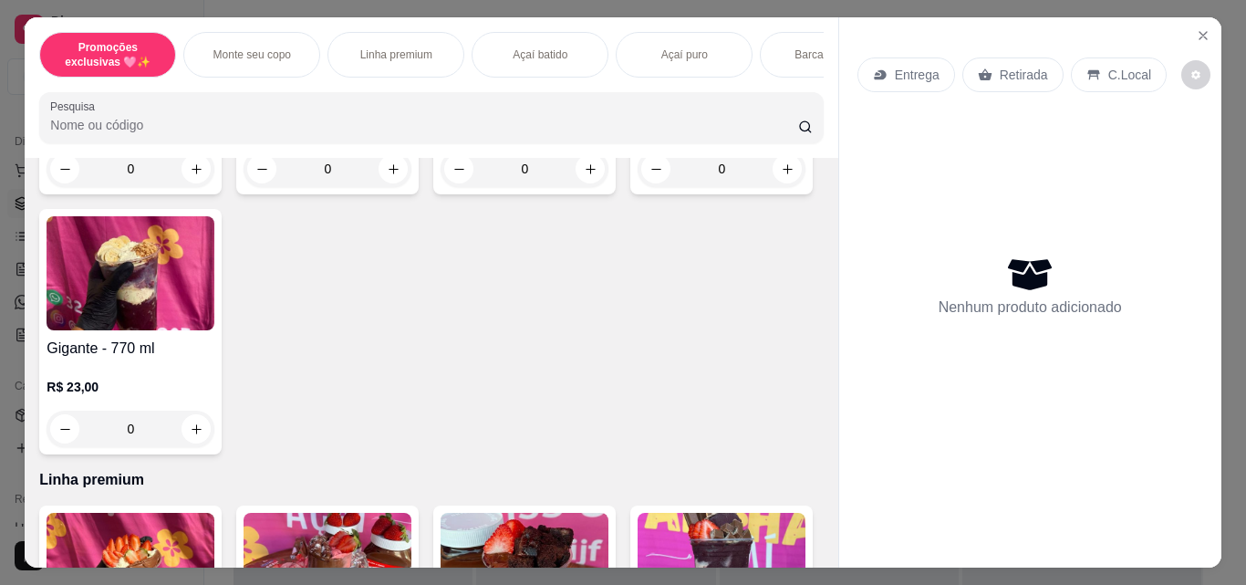
click at [214, 439] on div "0" at bounding box center [131, 428] width 168 height 36
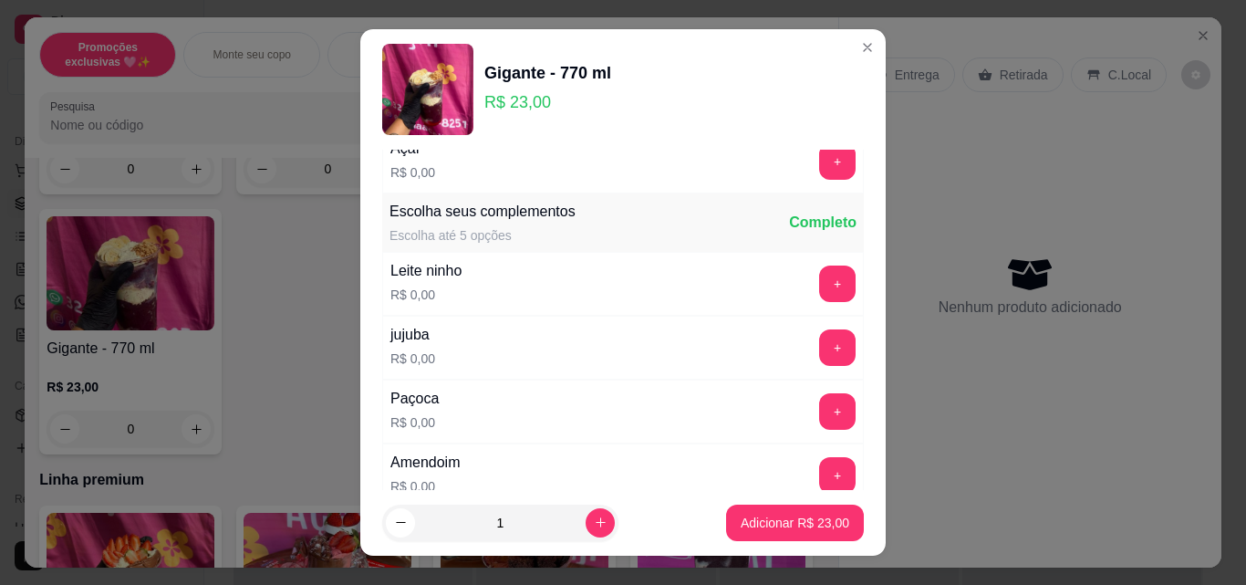
scroll to position [365, 0]
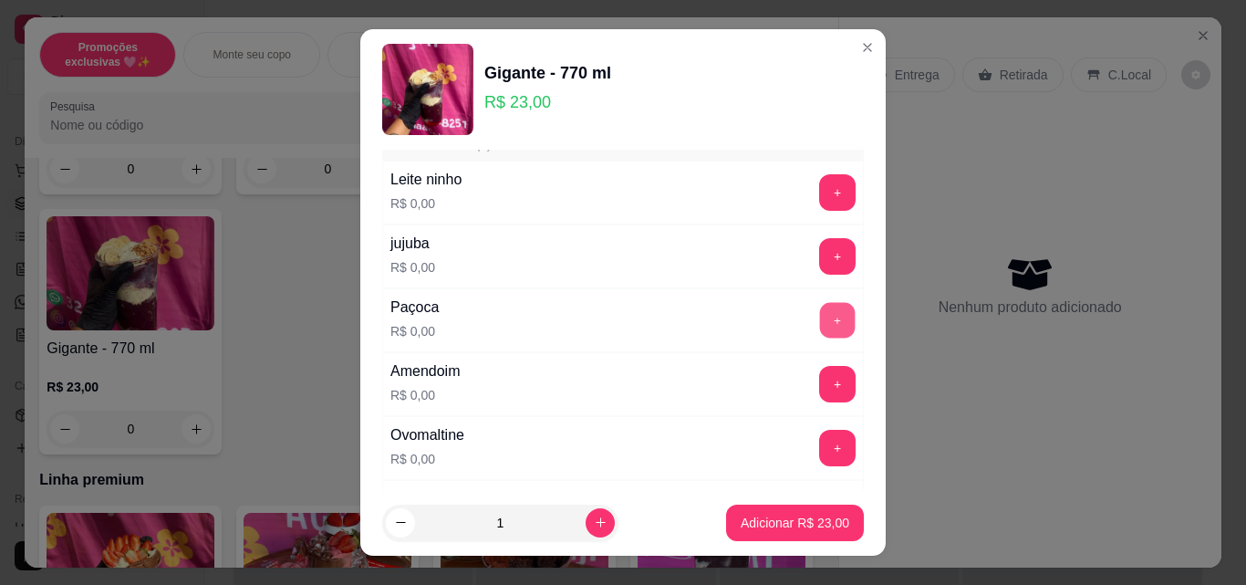
click at [820, 322] on button "+" at bounding box center [838, 321] width 36 height 36
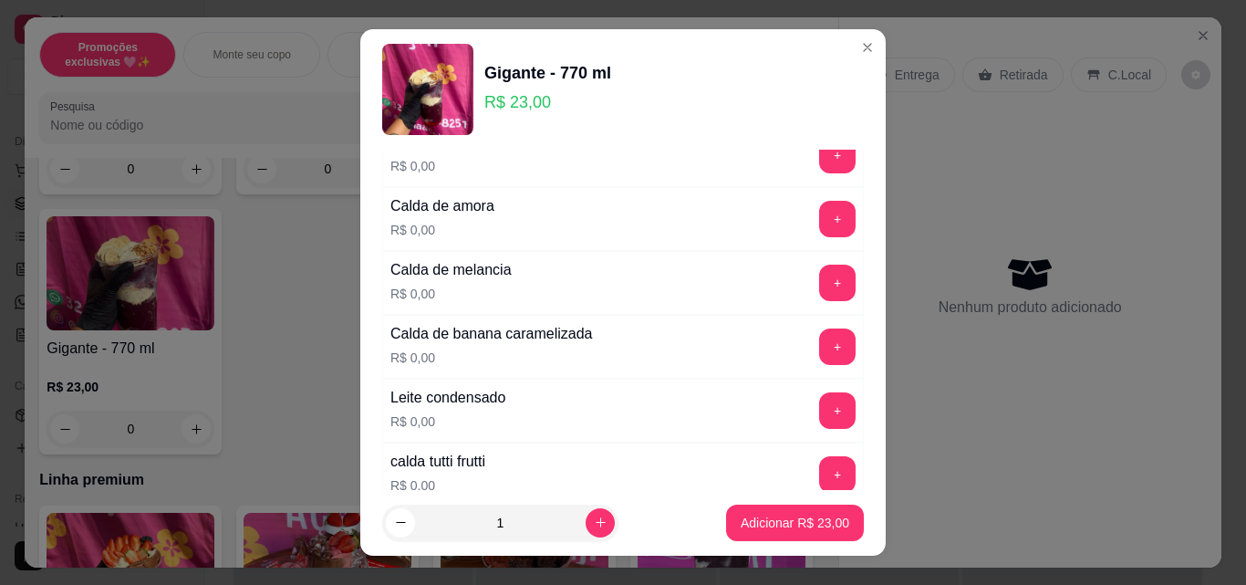
scroll to position [1459, 0]
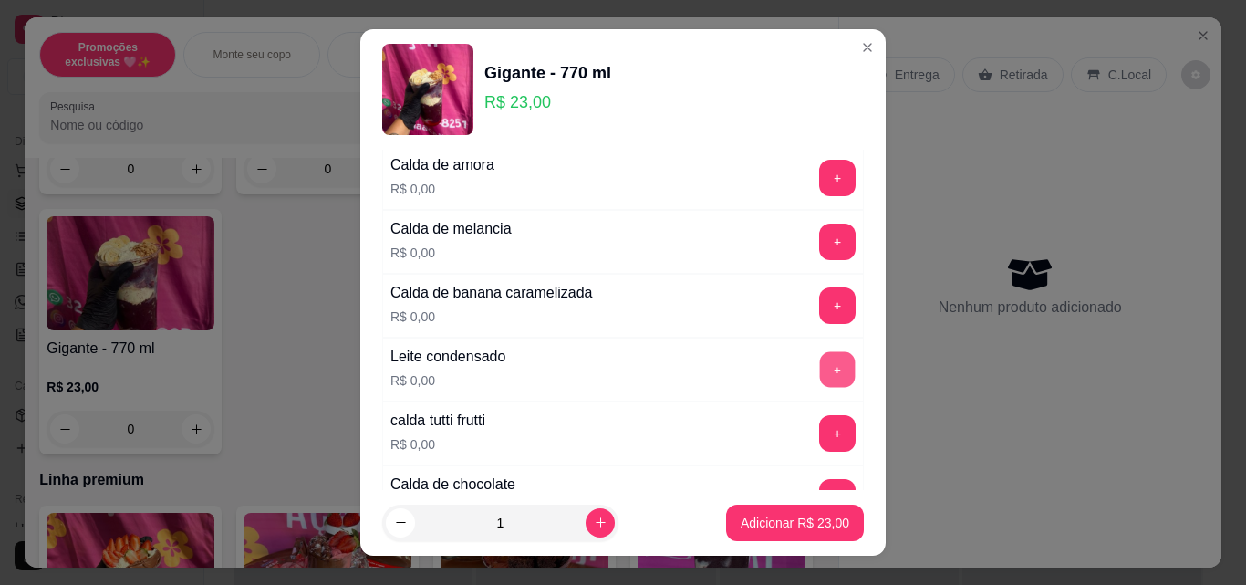
click at [820, 374] on button "+" at bounding box center [838, 370] width 36 height 36
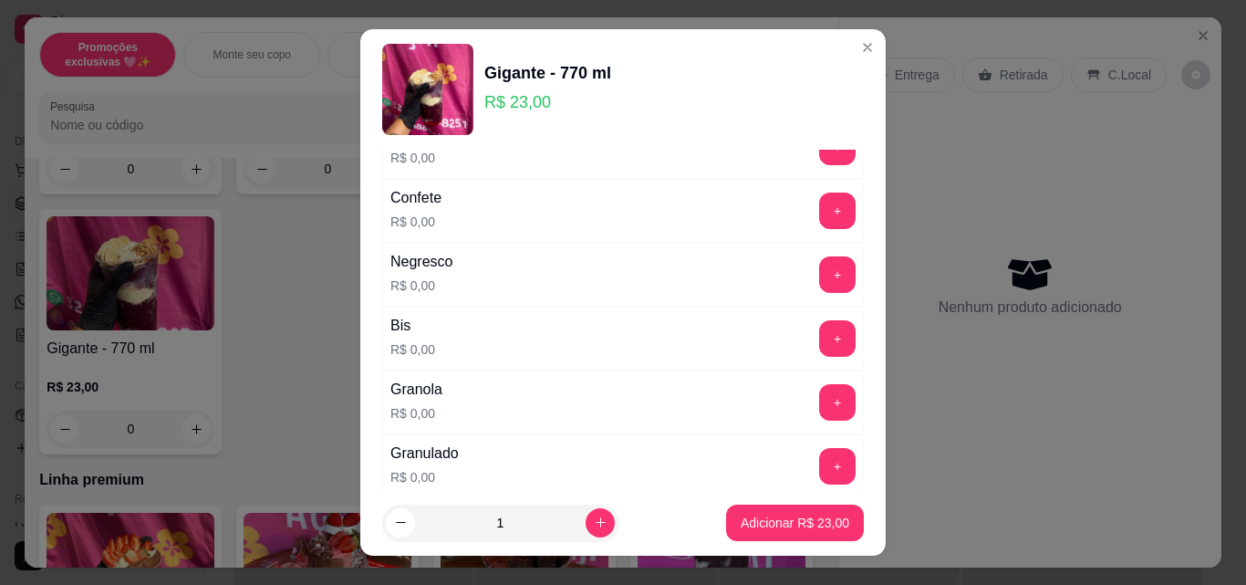
scroll to position [1003, 0]
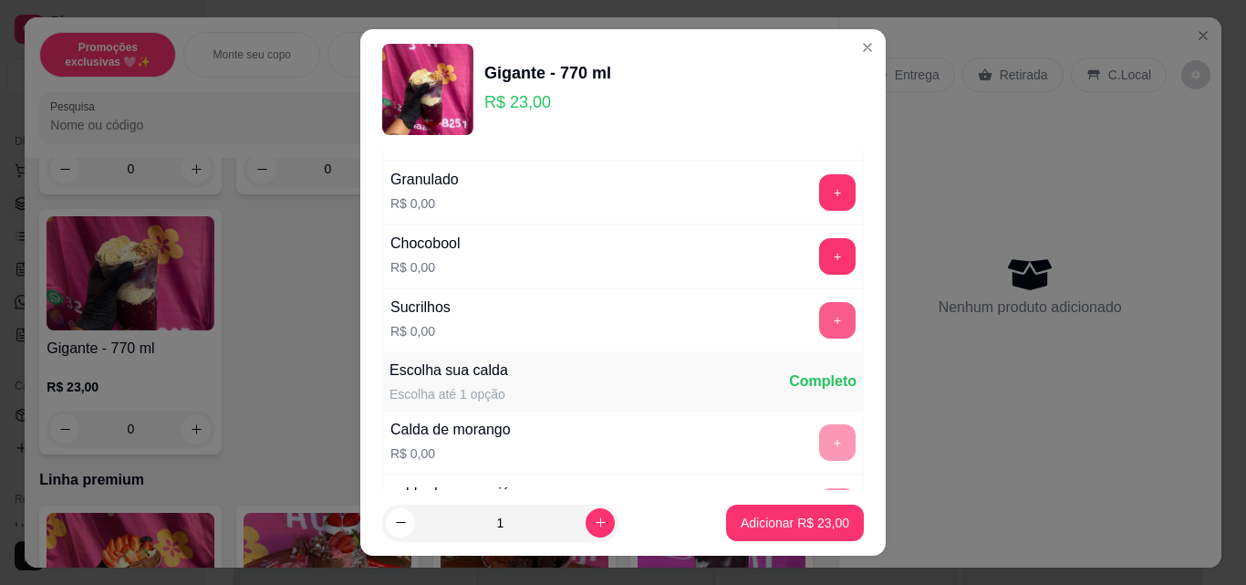
click at [819, 326] on button "+" at bounding box center [837, 320] width 36 height 36
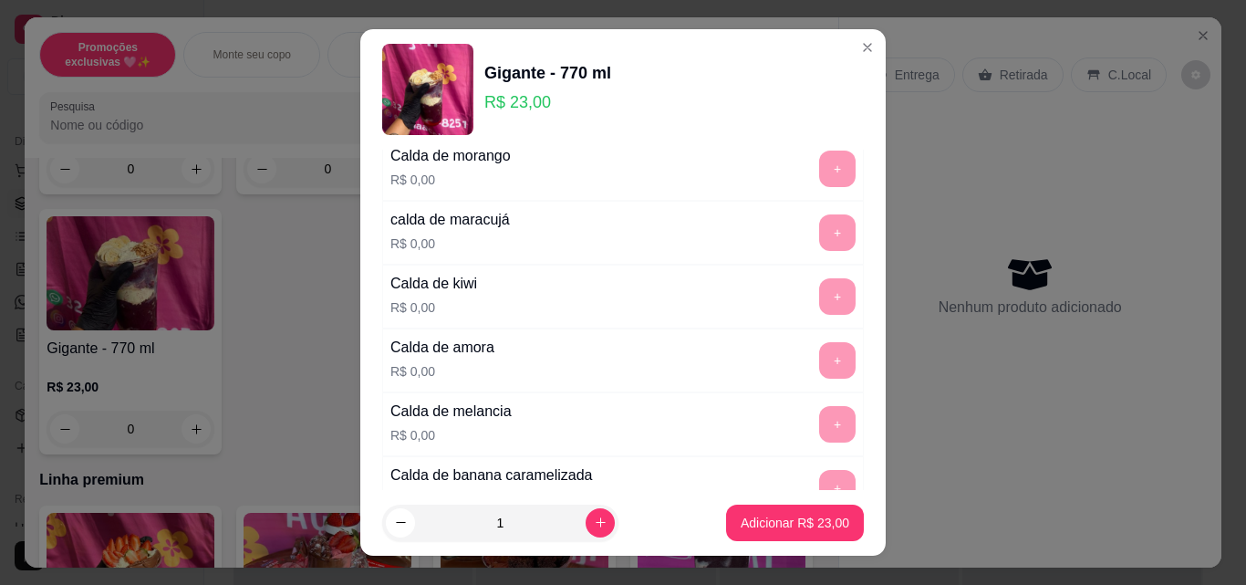
scroll to position [1368, 0]
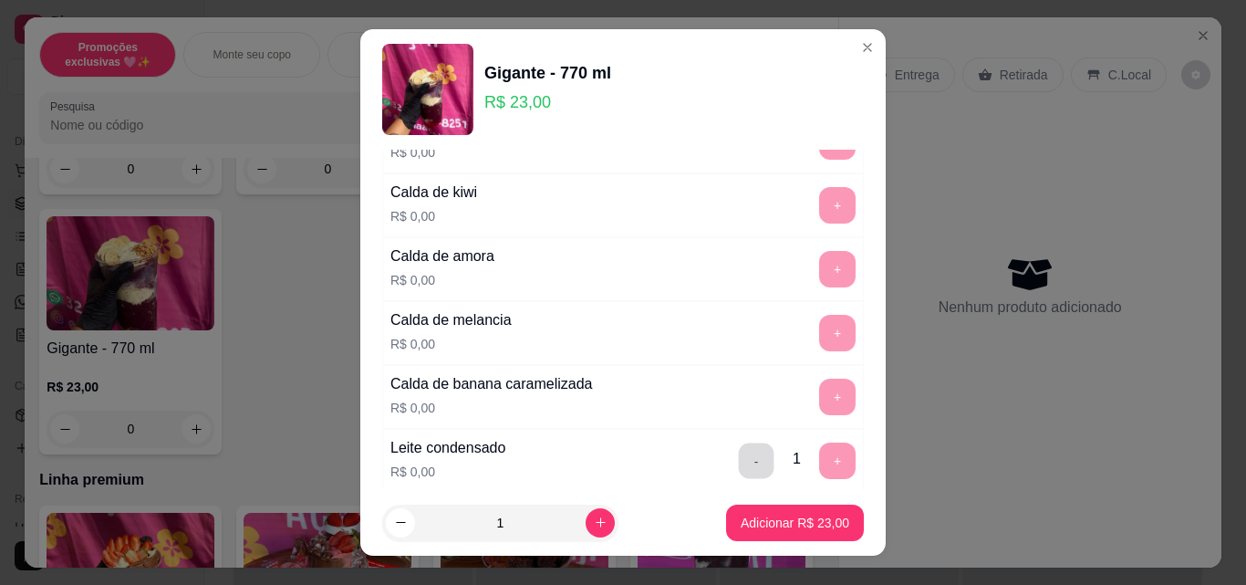
click at [739, 456] on button "-" at bounding box center [757, 461] width 36 height 36
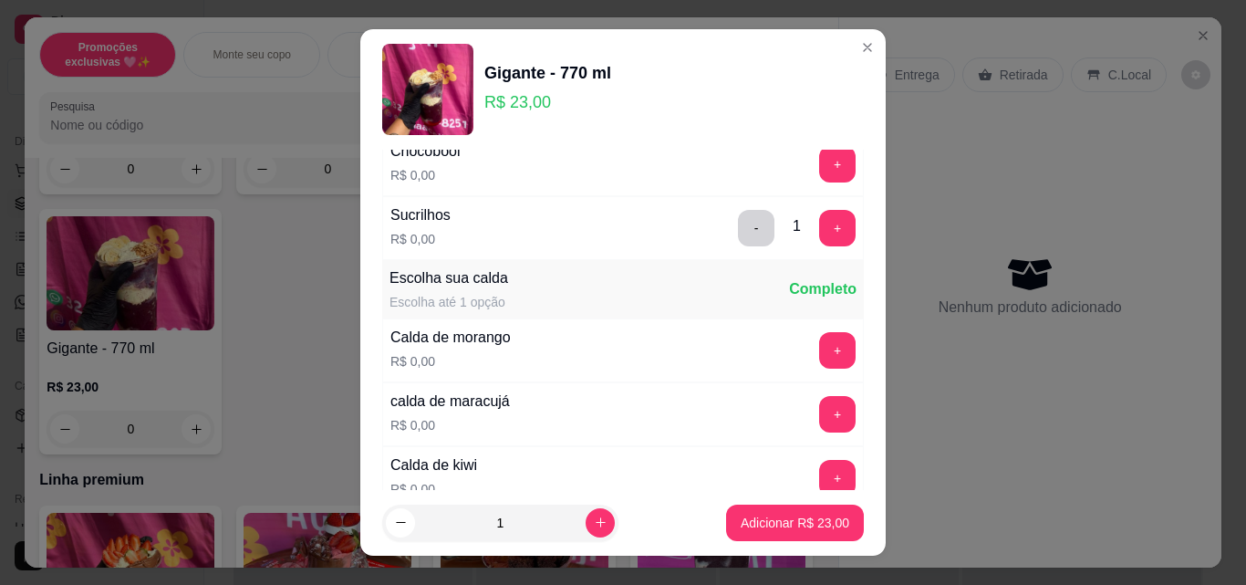
scroll to position [1094, 0]
click at [820, 356] on button "+" at bounding box center [838, 352] width 36 height 36
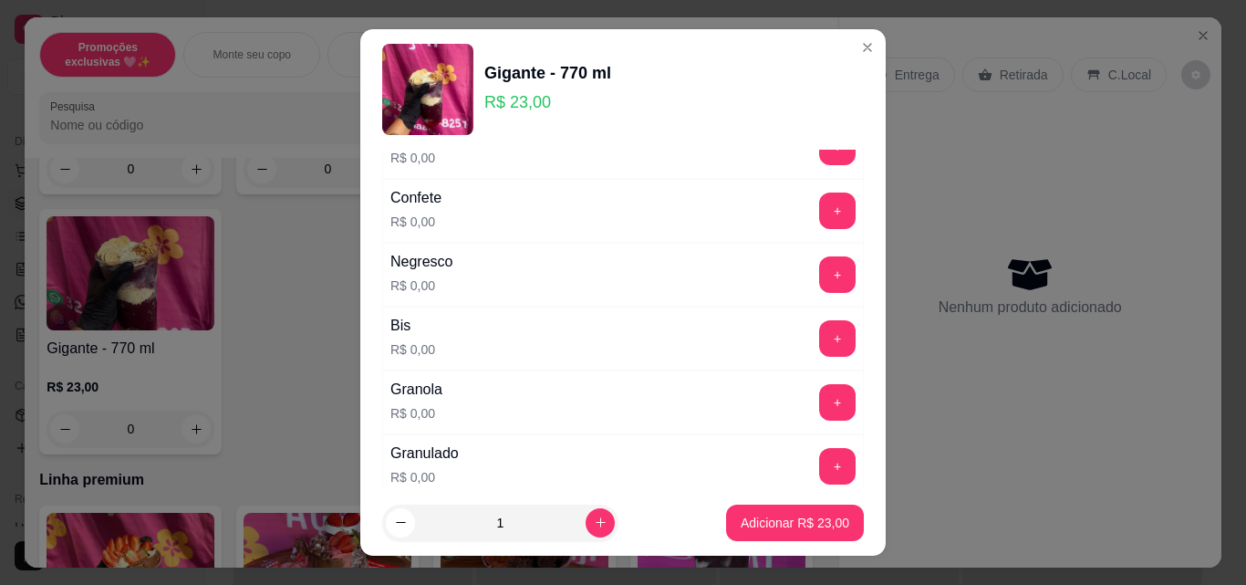
scroll to position [638, 0]
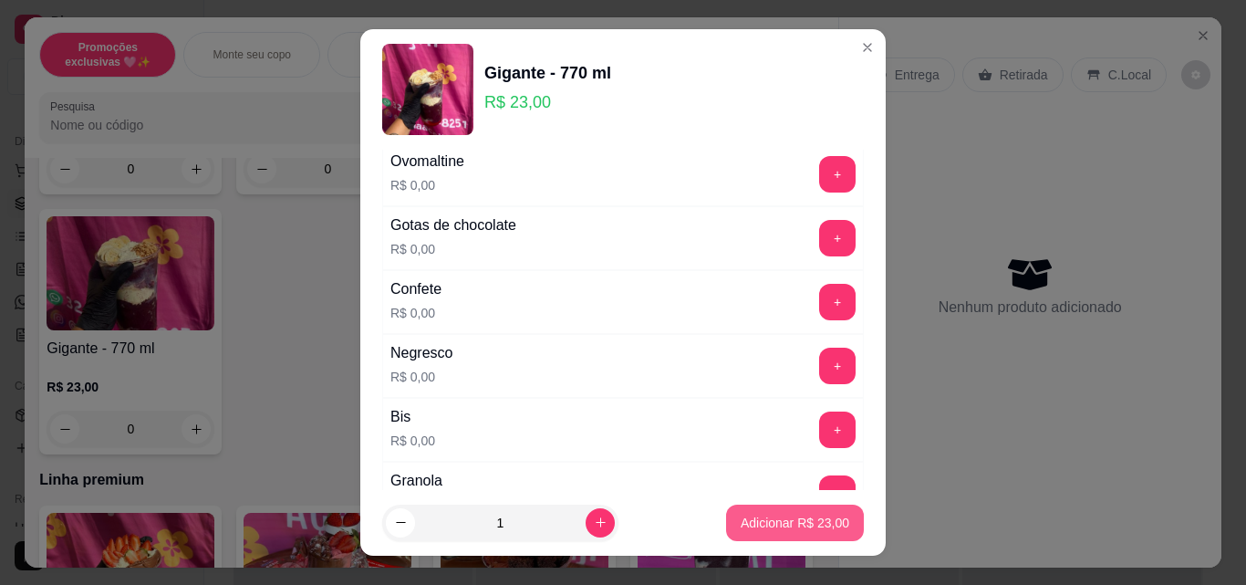
click at [748, 528] on p "Adicionar R$ 23,00" at bounding box center [794, 522] width 109 height 18
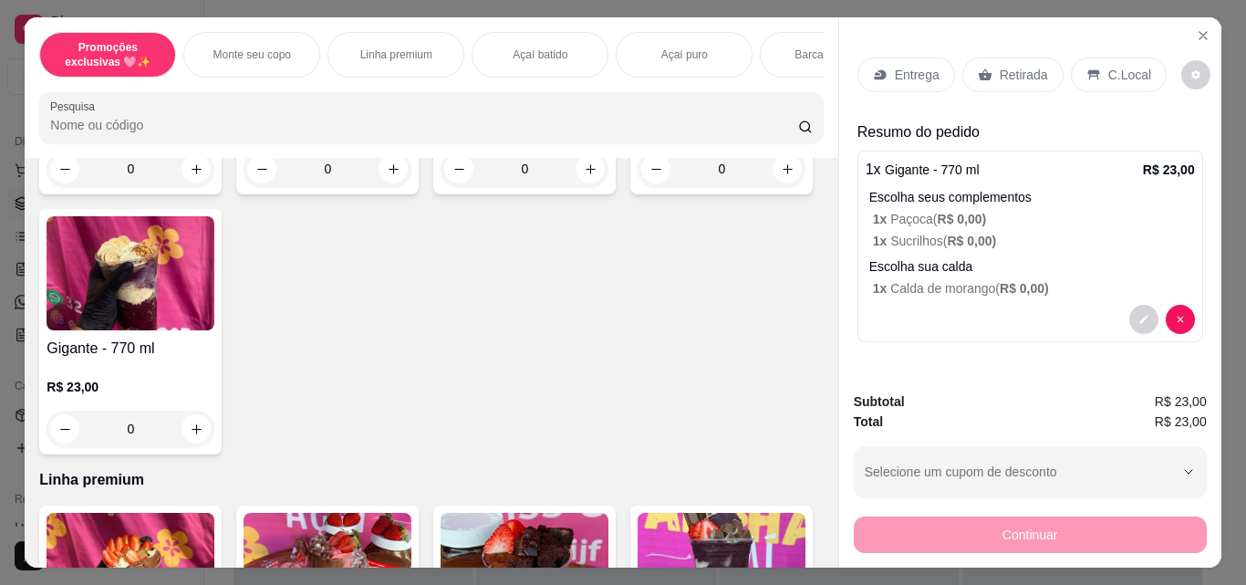
click at [214, 440] on div "0" at bounding box center [131, 428] width 168 height 36
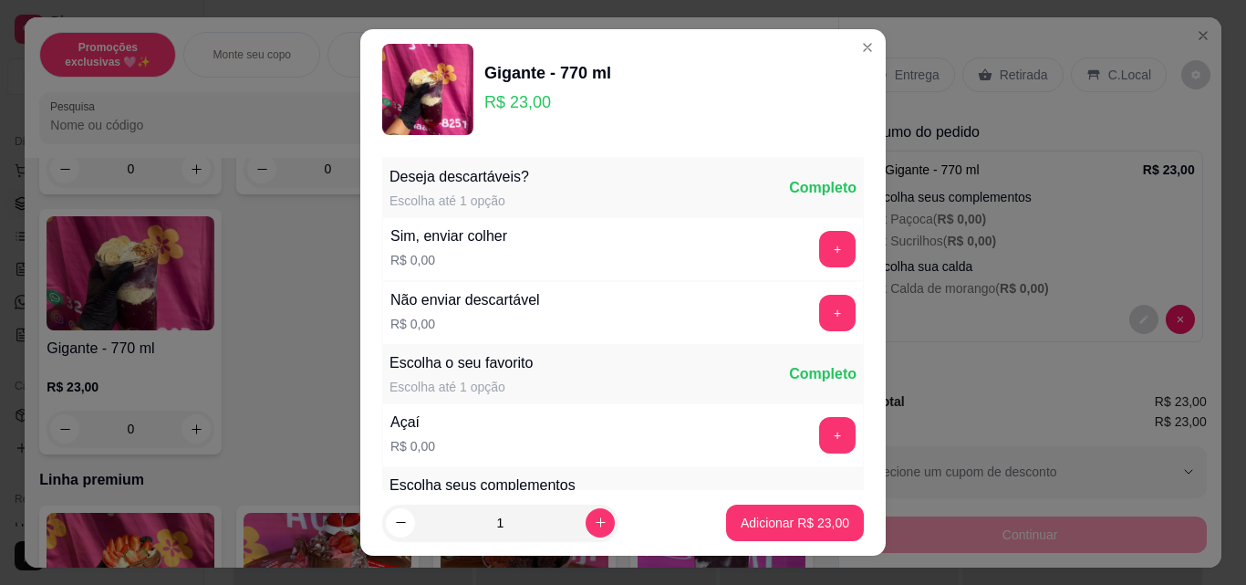
scroll to position [274, 0]
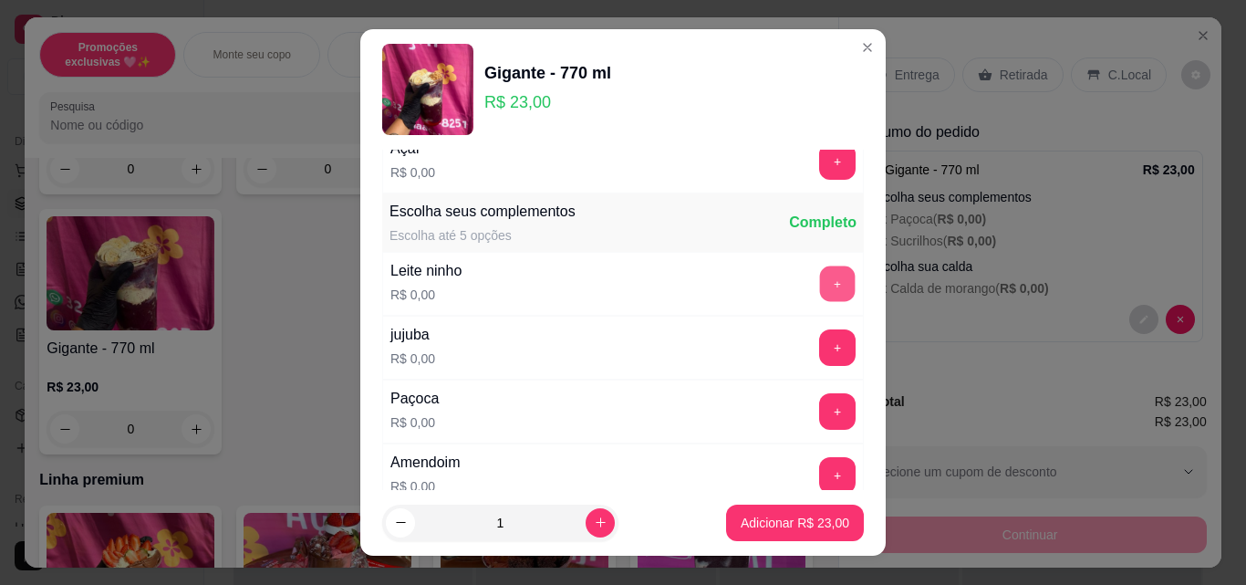
click at [820, 279] on button "+" at bounding box center [838, 284] width 36 height 36
click at [820, 163] on button "+" at bounding box center [838, 162] width 36 height 36
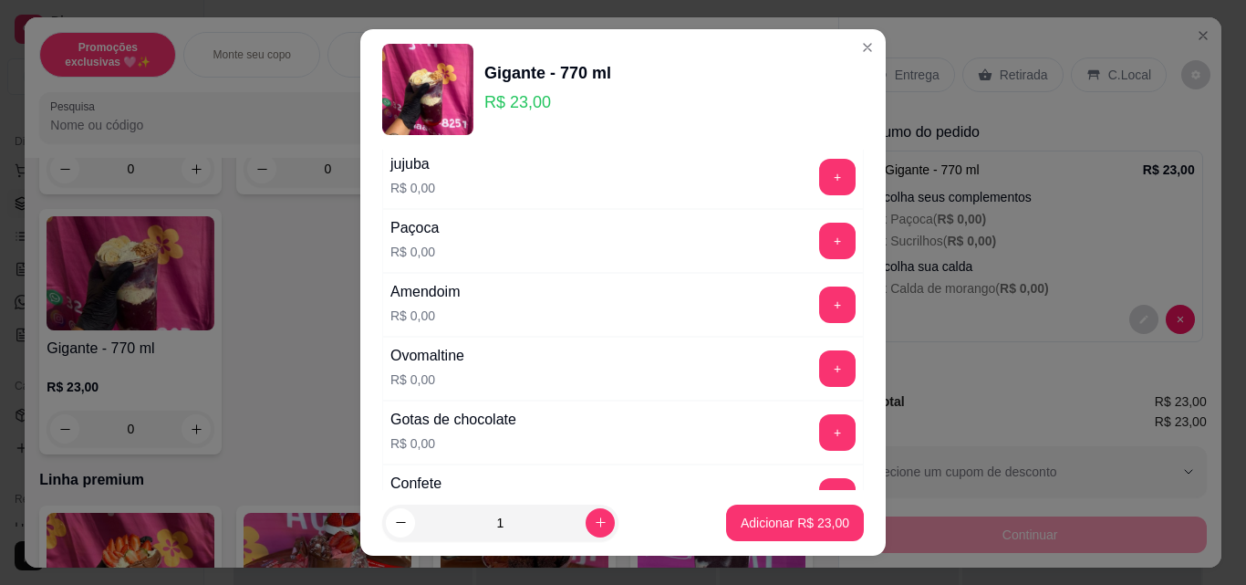
scroll to position [456, 0]
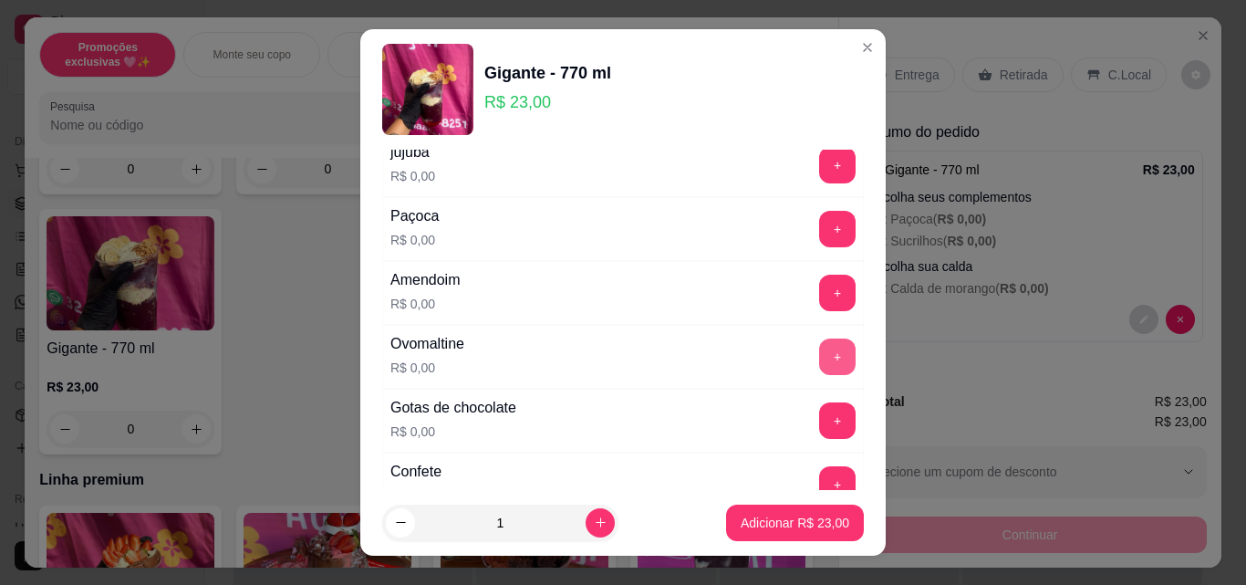
click at [819, 349] on button "+" at bounding box center [837, 356] width 36 height 36
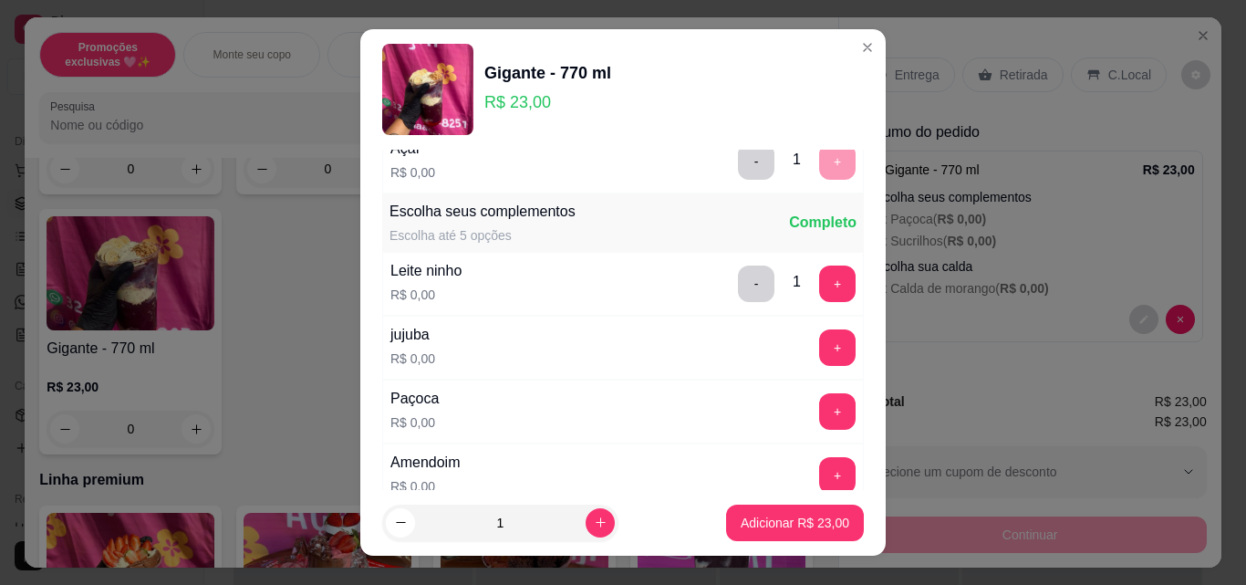
scroll to position [365, 0]
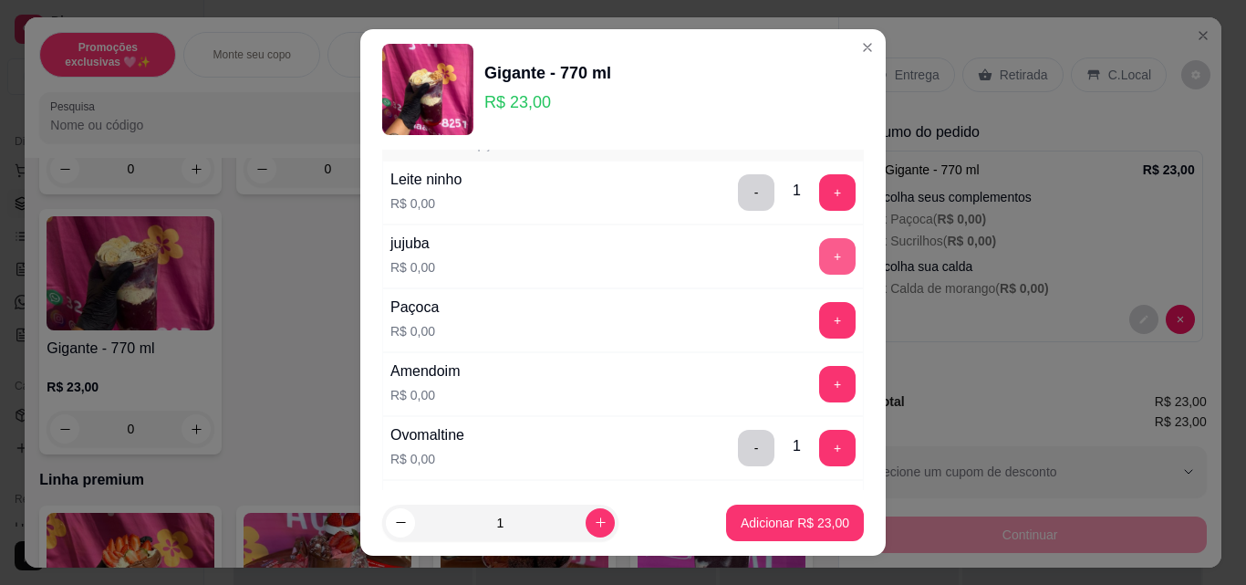
click at [819, 267] on button "+" at bounding box center [837, 256] width 36 height 36
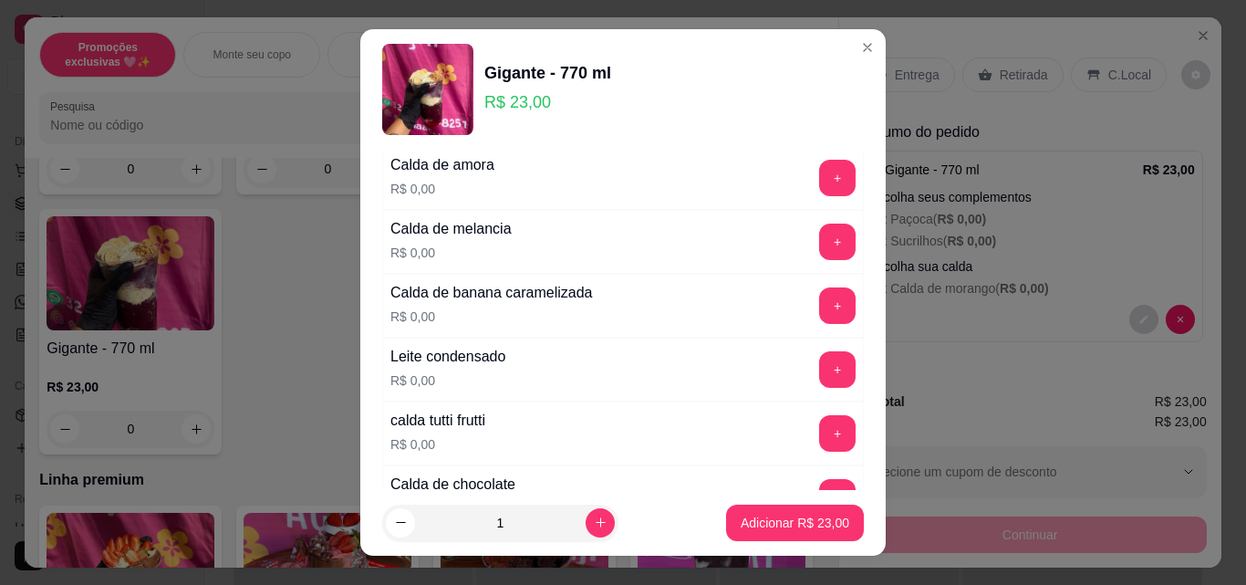
scroll to position [1550, 0]
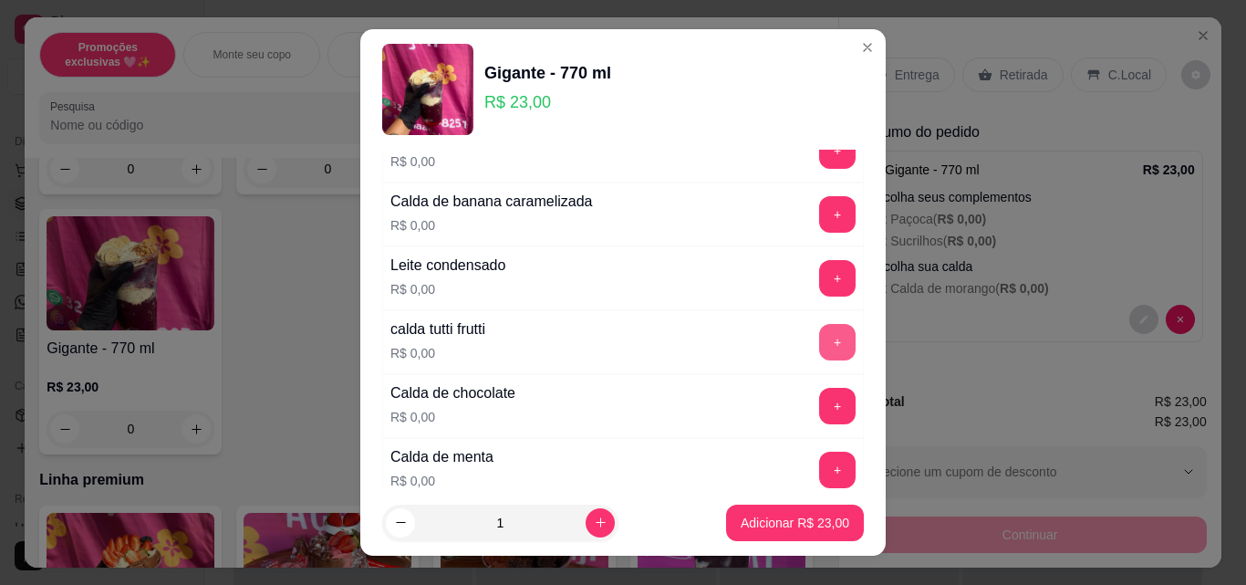
click at [821, 343] on button "+" at bounding box center [837, 342] width 36 height 36
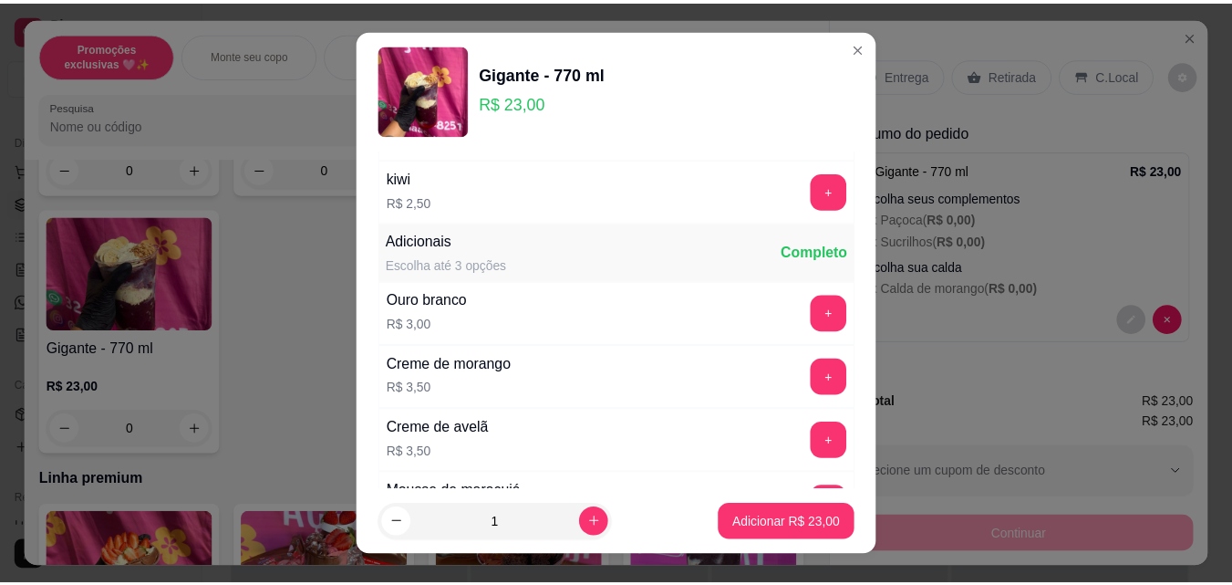
scroll to position [2736, 0]
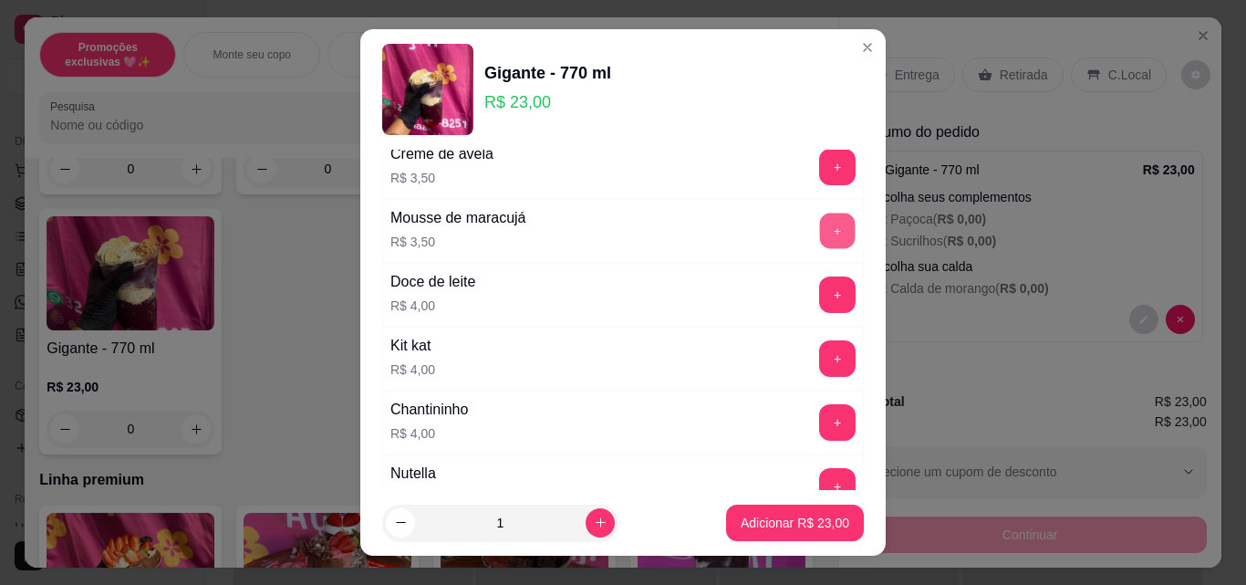
click at [820, 238] on button "+" at bounding box center [838, 231] width 36 height 36
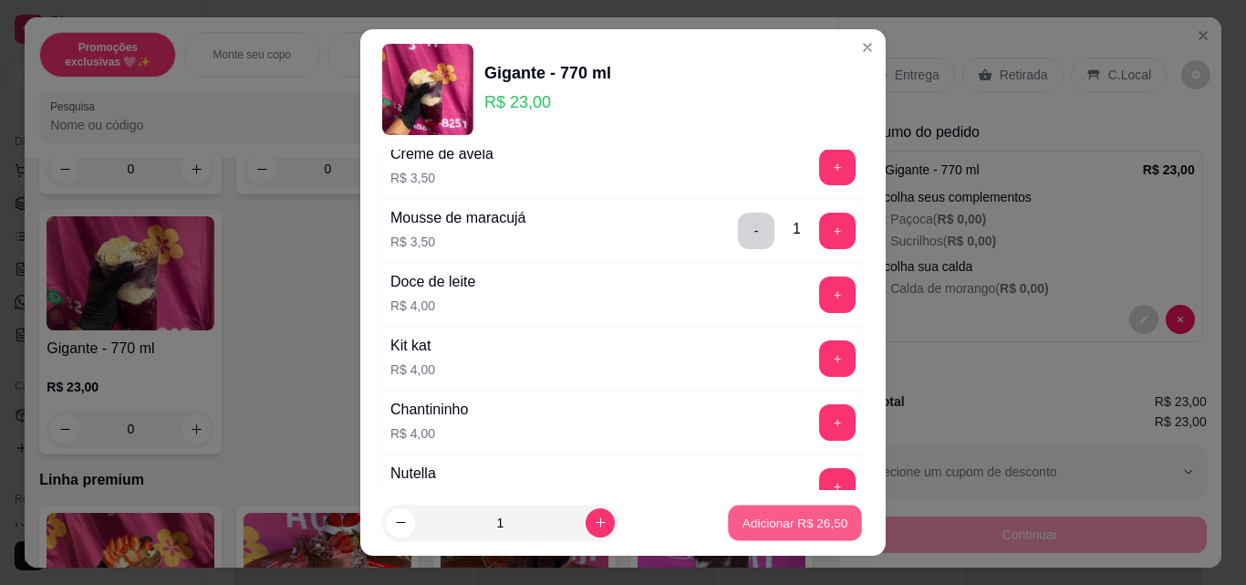
click at [777, 521] on p "Adicionar R$ 26,50" at bounding box center [795, 521] width 106 height 17
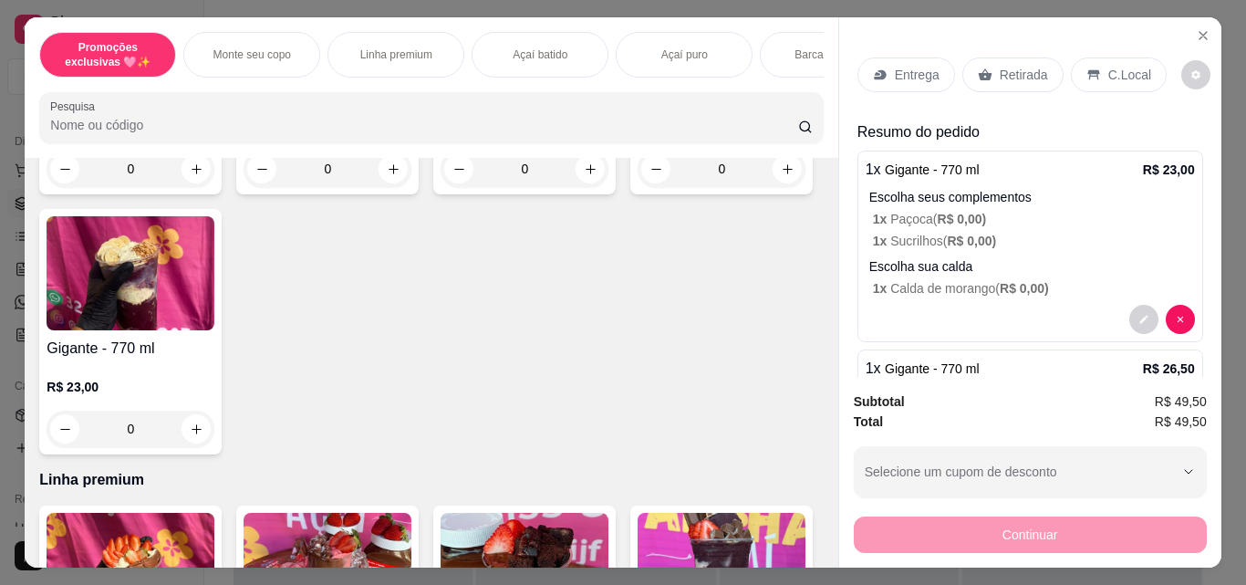
click at [986, 74] on div "Retirada" at bounding box center [1012, 74] width 101 height 35
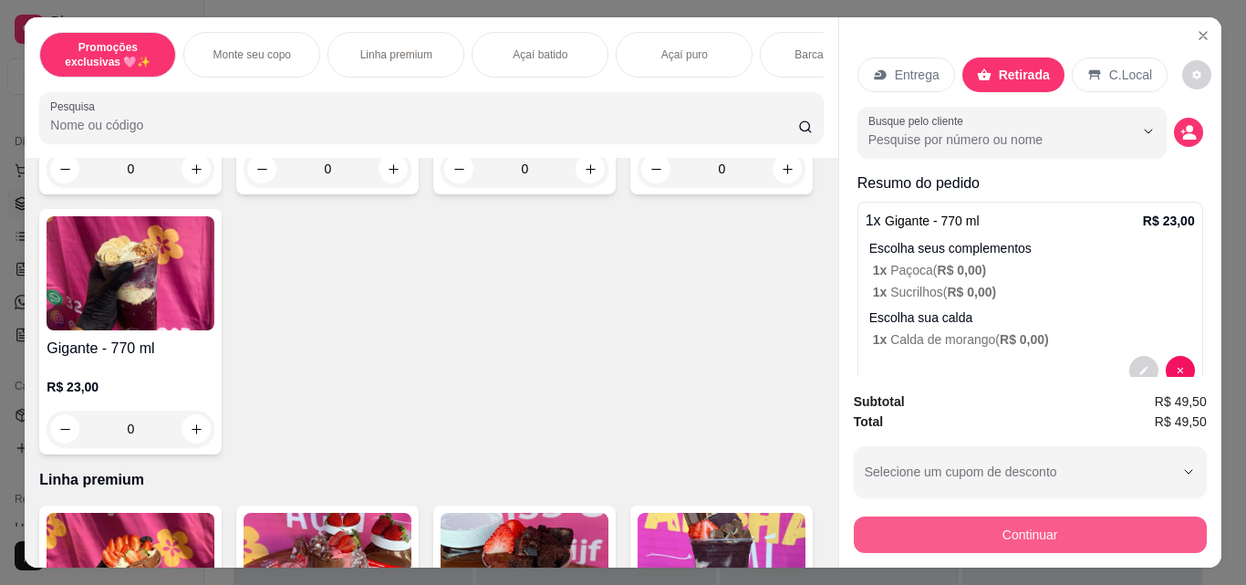
click at [1112, 531] on button "Continuar" at bounding box center [1030, 534] width 353 height 36
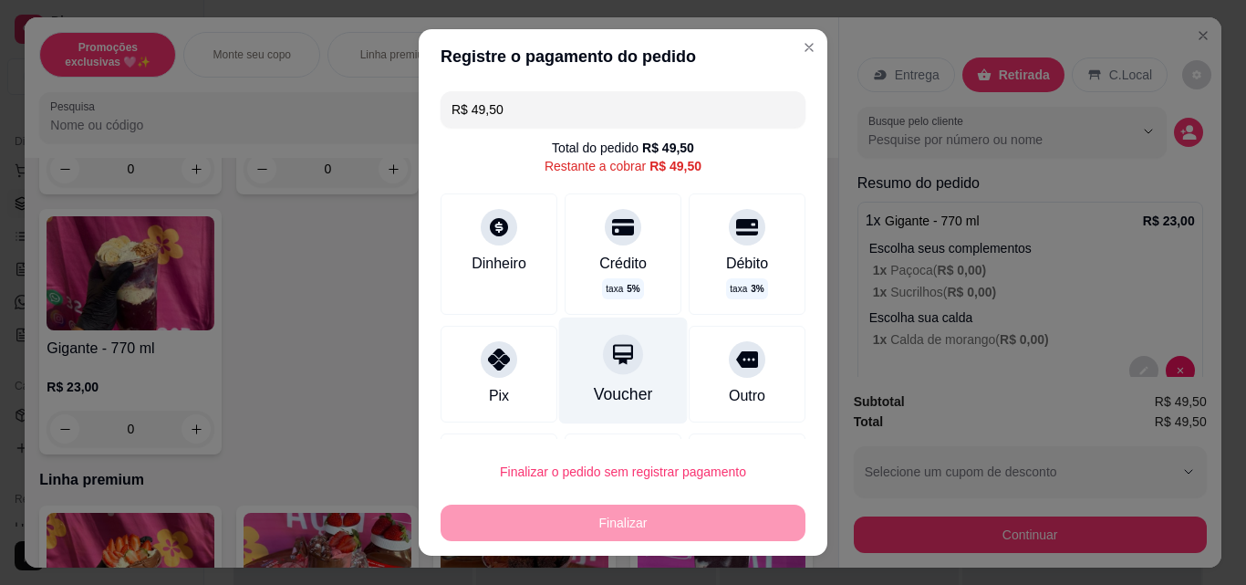
click at [594, 395] on div "Voucher" at bounding box center [623, 394] width 59 height 24
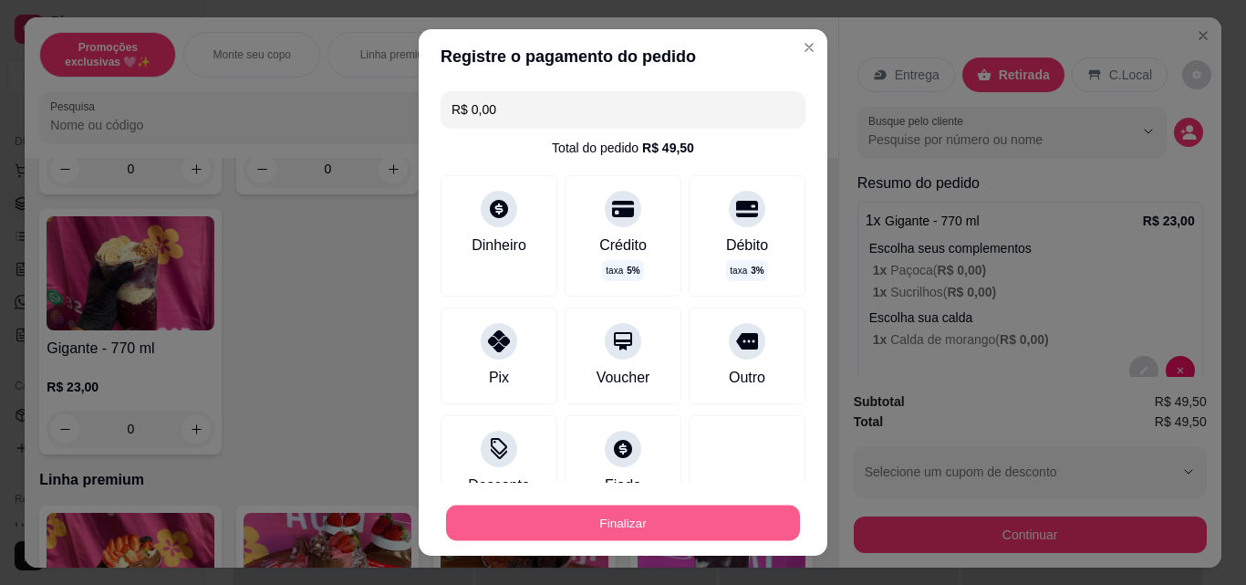
click at [667, 520] on button "Finalizar" at bounding box center [623, 523] width 354 height 36
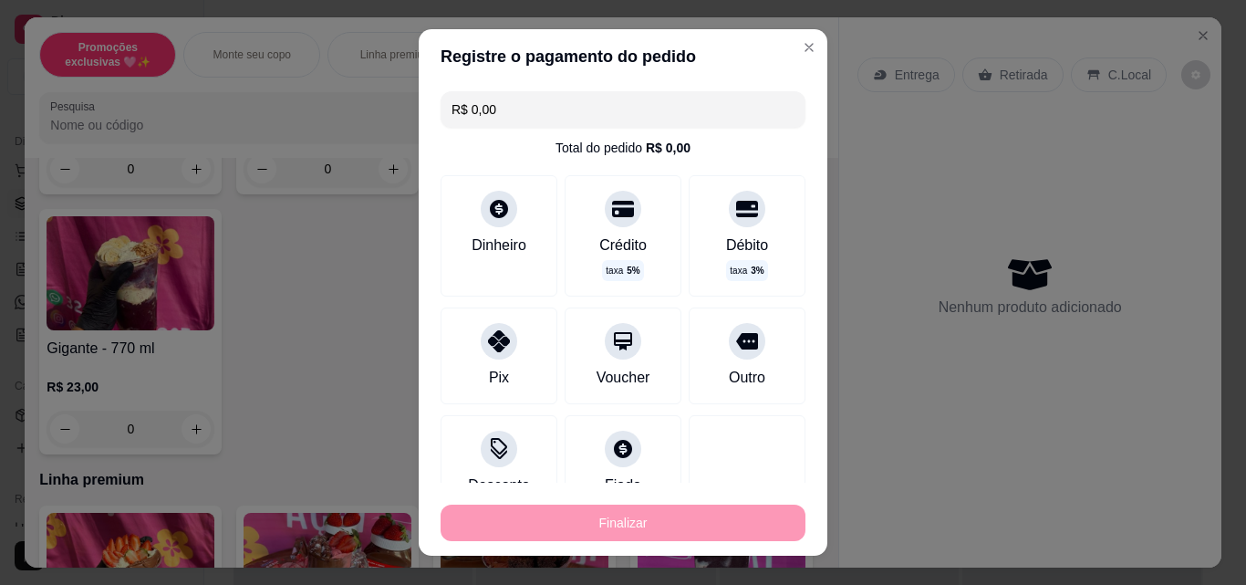
type input "-R$ 49,50"
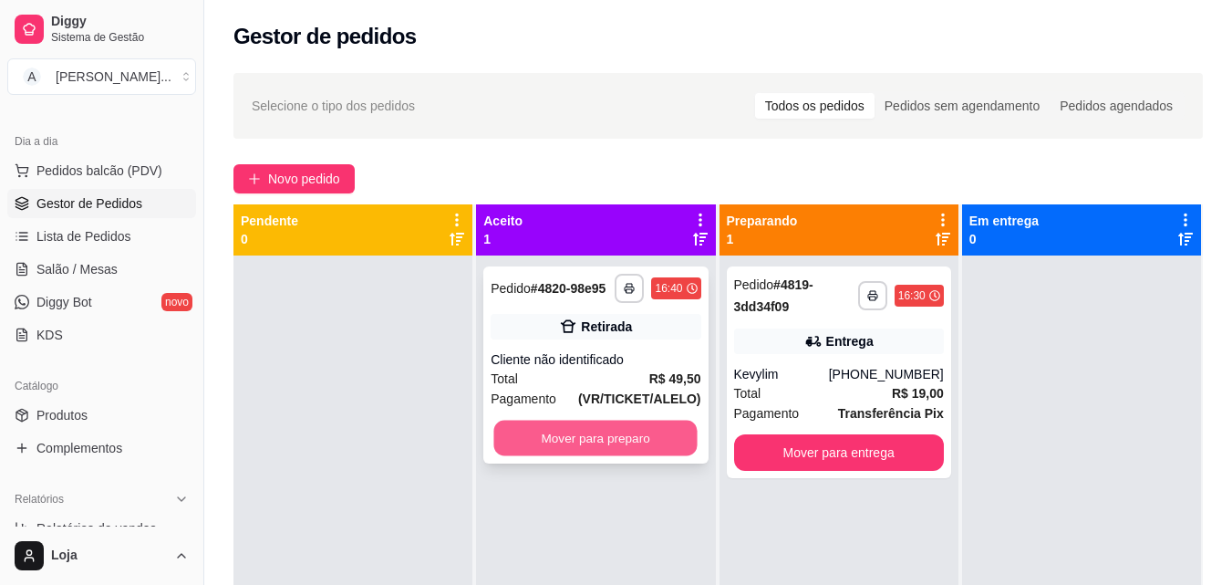
click at [556, 436] on button "Mover para preparo" at bounding box center [595, 438] width 203 height 36
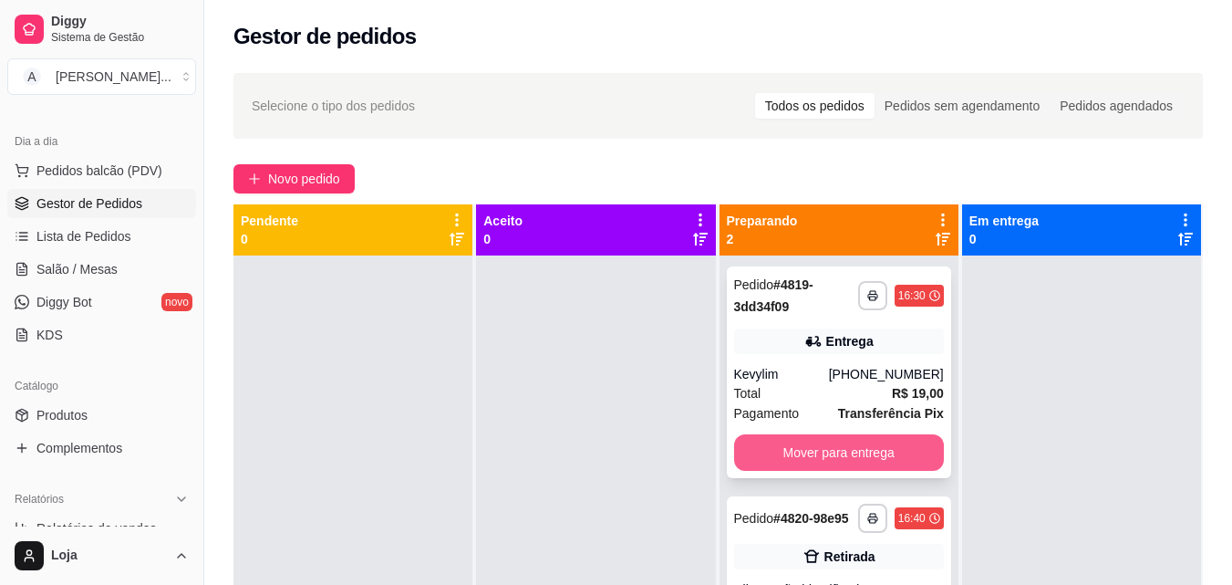
click at [846, 440] on button "Mover para entrega" at bounding box center [839, 452] width 210 height 36
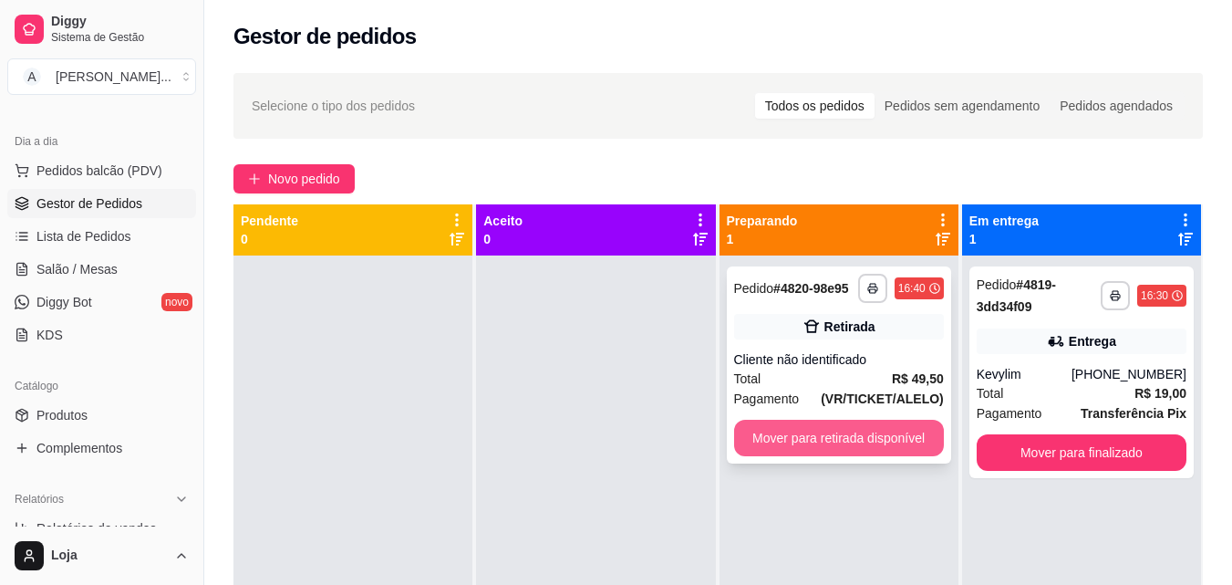
click at [905, 447] on button "Mover para retirada disponível" at bounding box center [839, 437] width 210 height 36
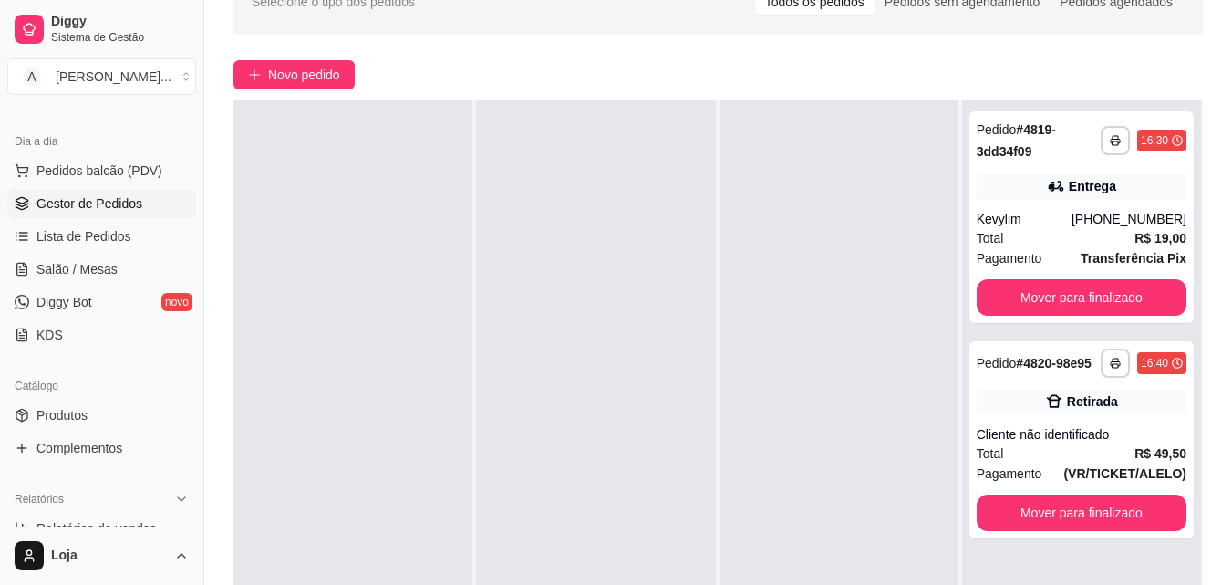
scroll to position [278, 0]
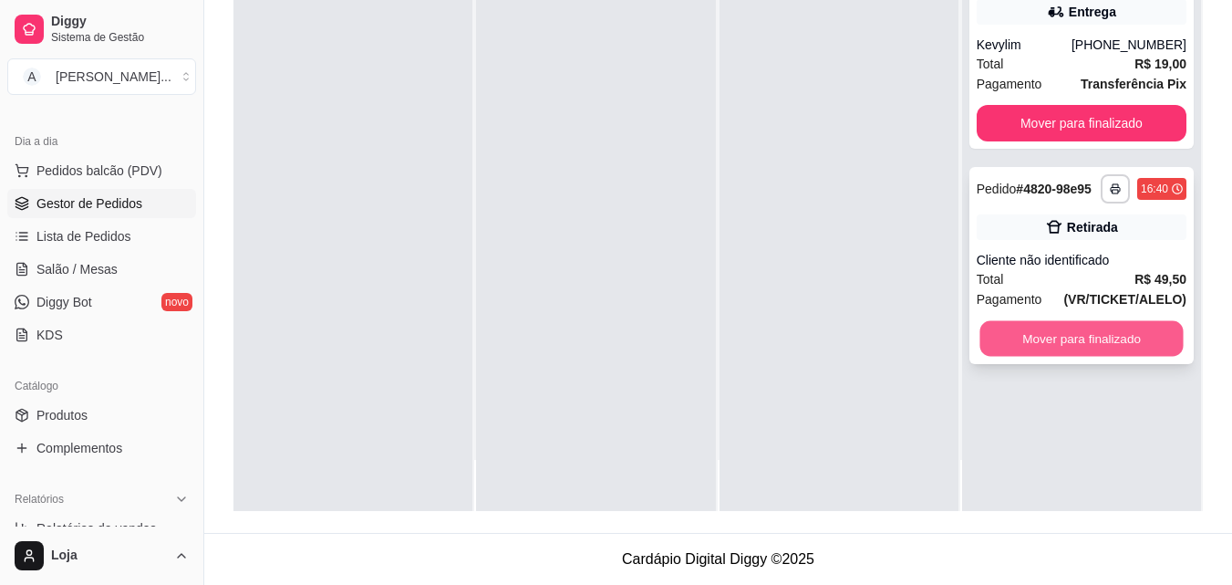
click at [1040, 348] on button "Mover para finalizado" at bounding box center [1080, 339] width 203 height 36
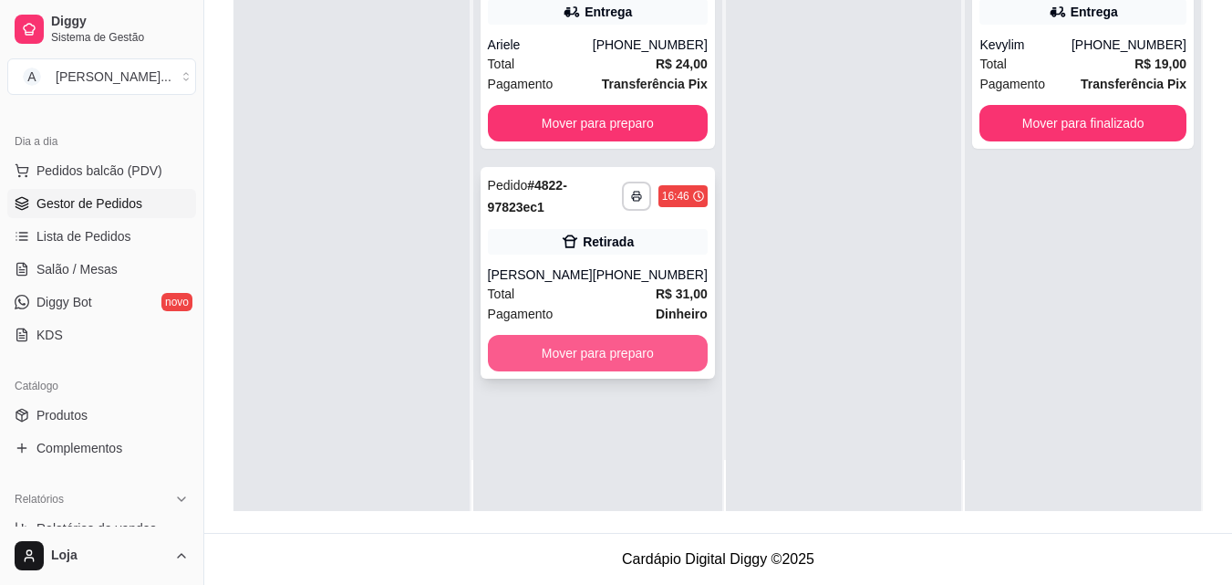
click at [610, 354] on button "Mover para preparo" at bounding box center [598, 353] width 220 height 36
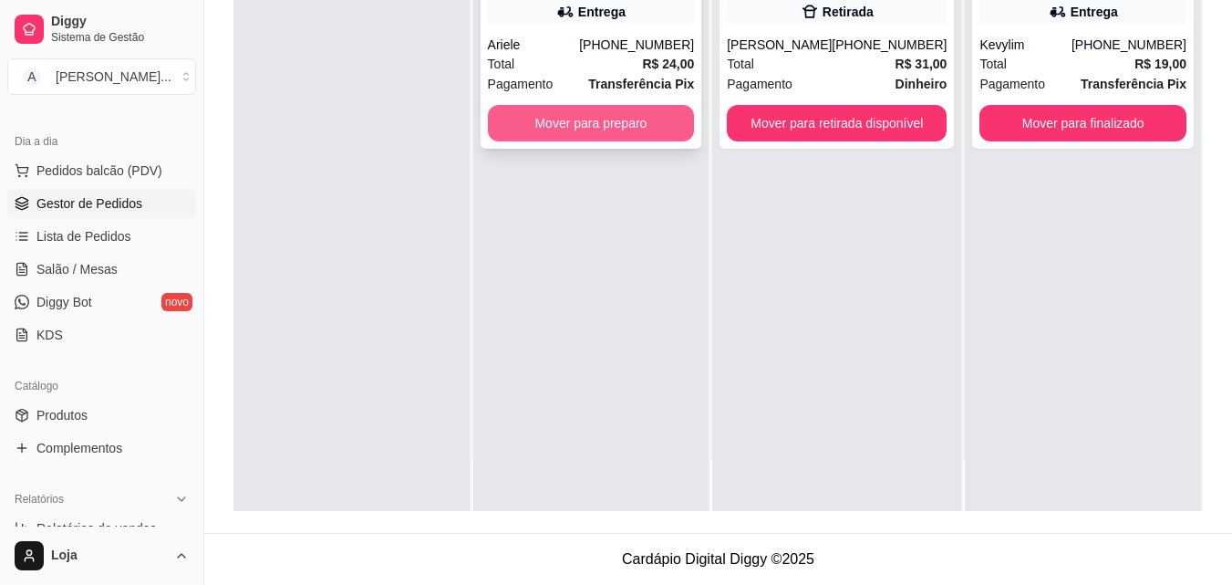
click at [610, 135] on button "Mover para preparo" at bounding box center [591, 123] width 207 height 36
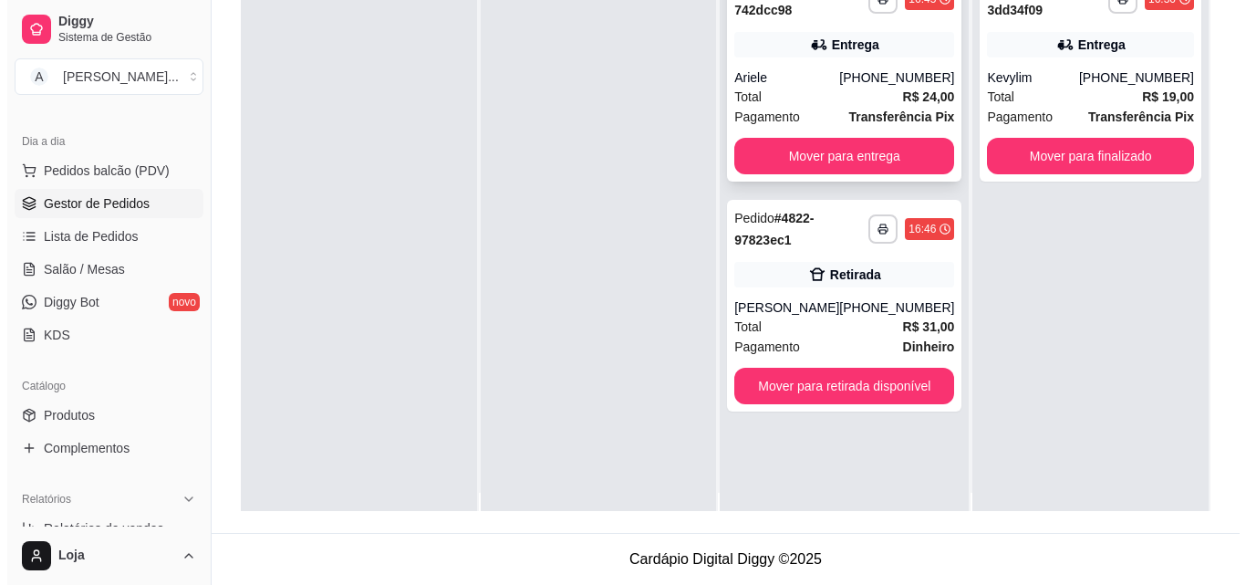
scroll to position [0, 0]
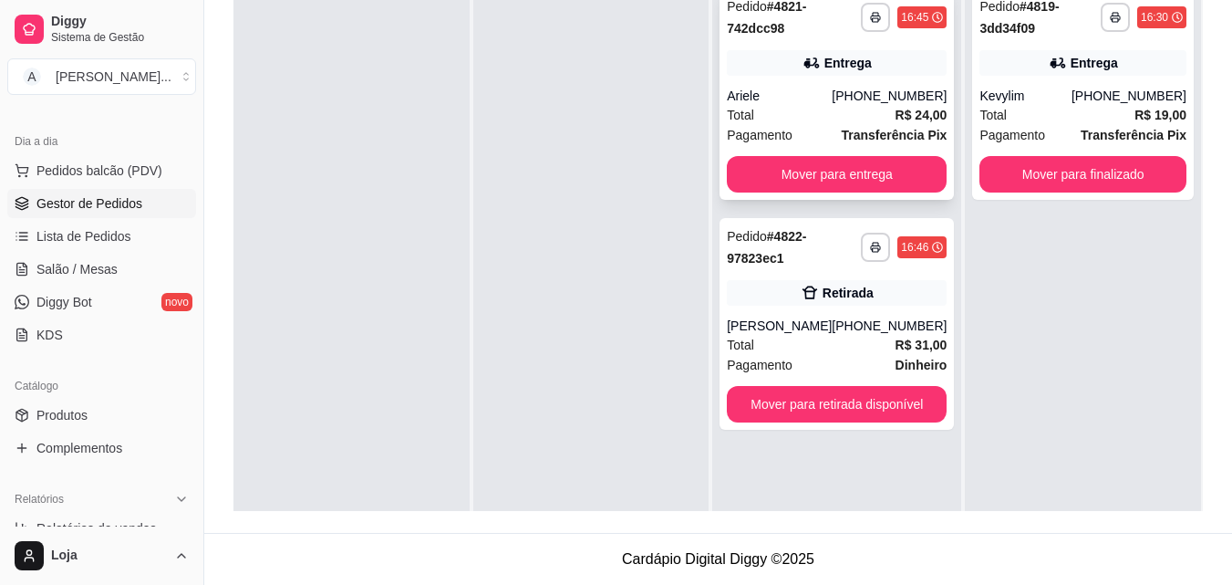
click at [871, 121] on div "Total R$ 24,00" at bounding box center [837, 115] width 220 height 20
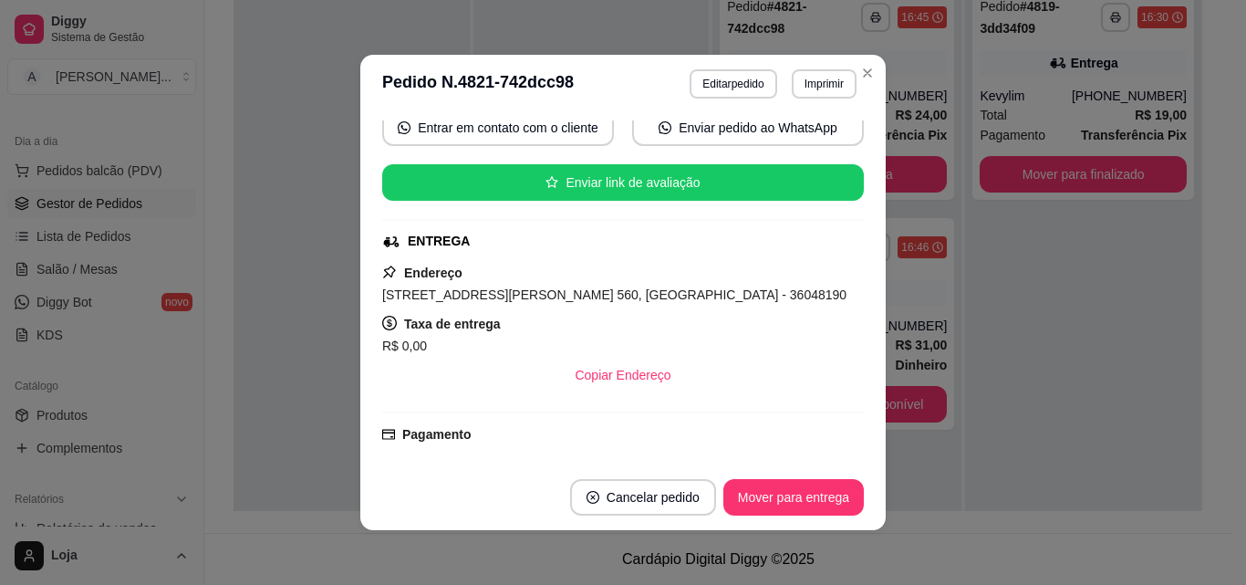
scroll to position [363, 0]
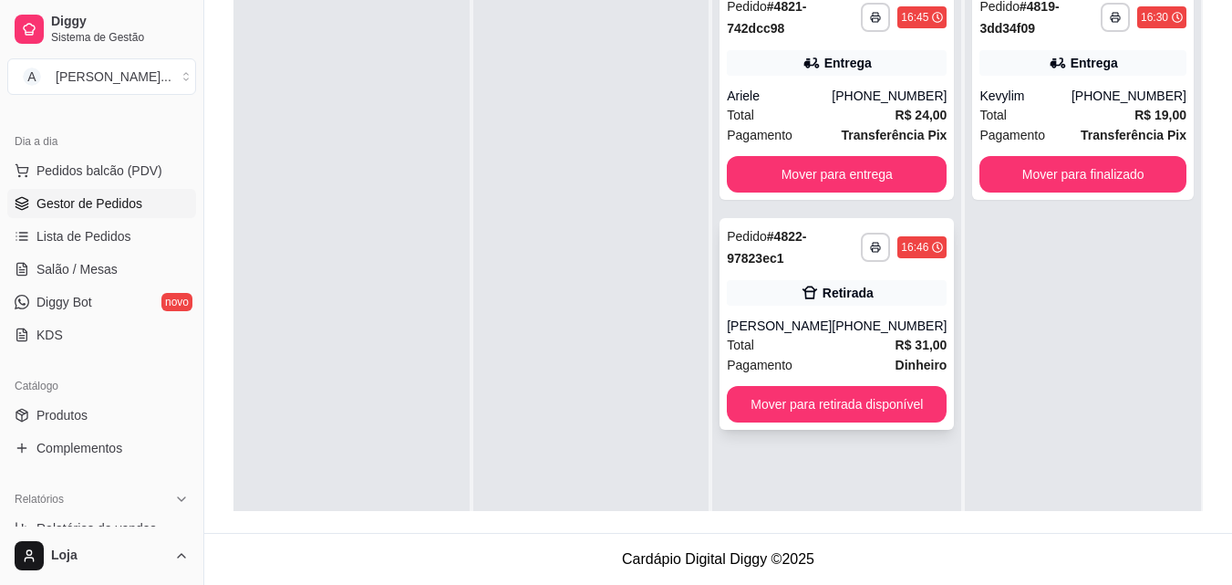
click at [871, 301] on div "Retirada" at bounding box center [837, 293] width 220 height 26
click at [841, 68] on div "Entrega" at bounding box center [847, 63] width 47 height 18
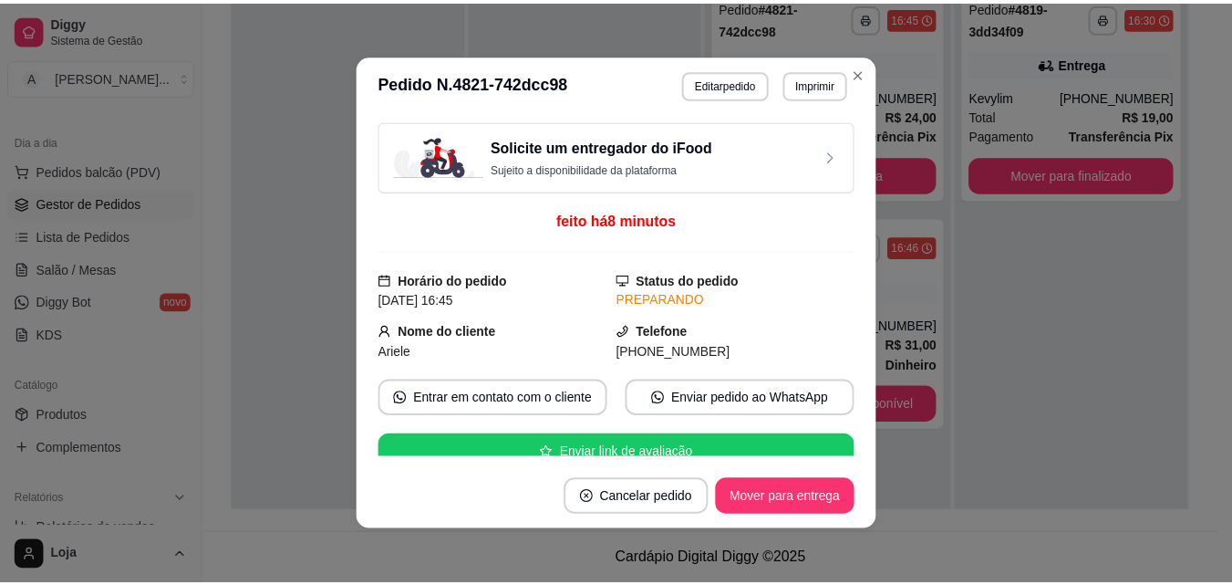
scroll to position [91, 0]
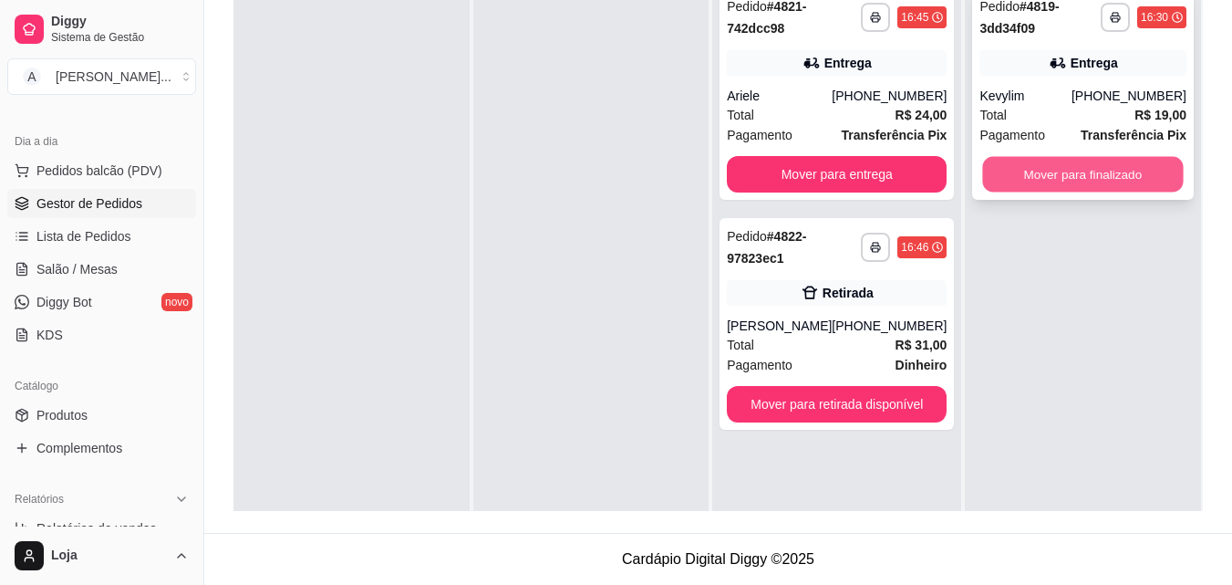
click at [1018, 186] on button "Mover para finalizado" at bounding box center [1083, 175] width 201 height 36
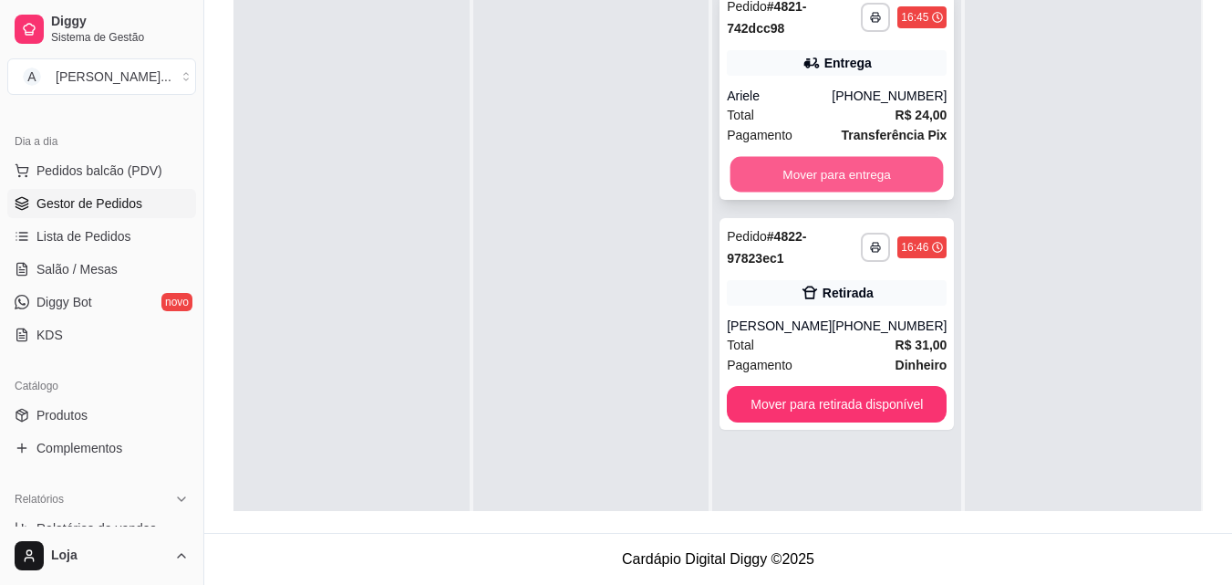
click at [769, 173] on button "Mover para entrega" at bounding box center [836, 175] width 213 height 36
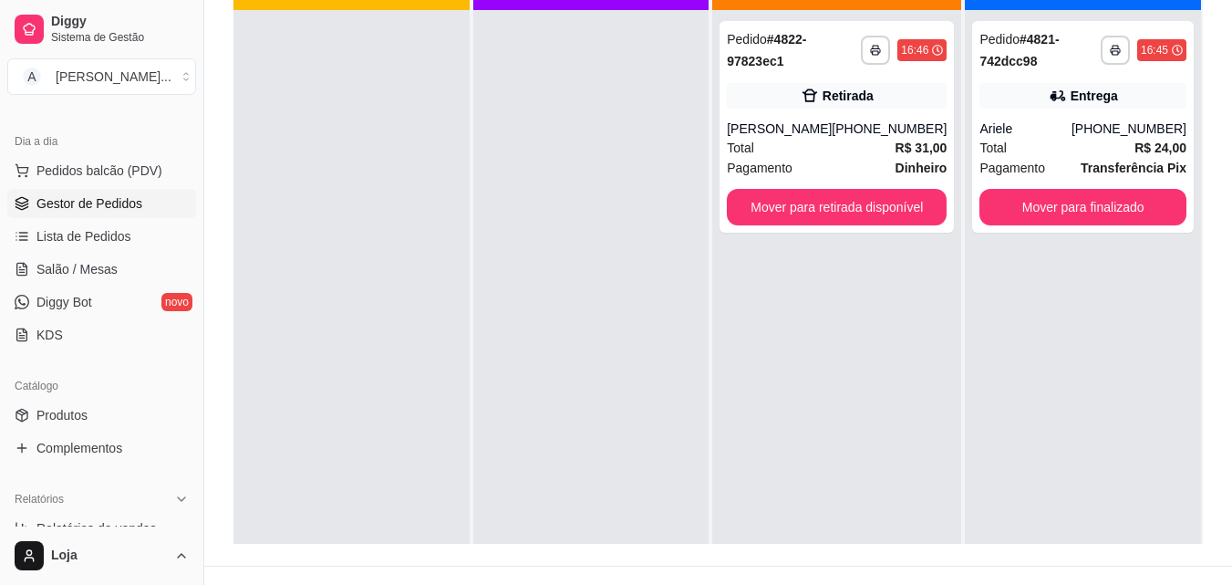
scroll to position [187, 0]
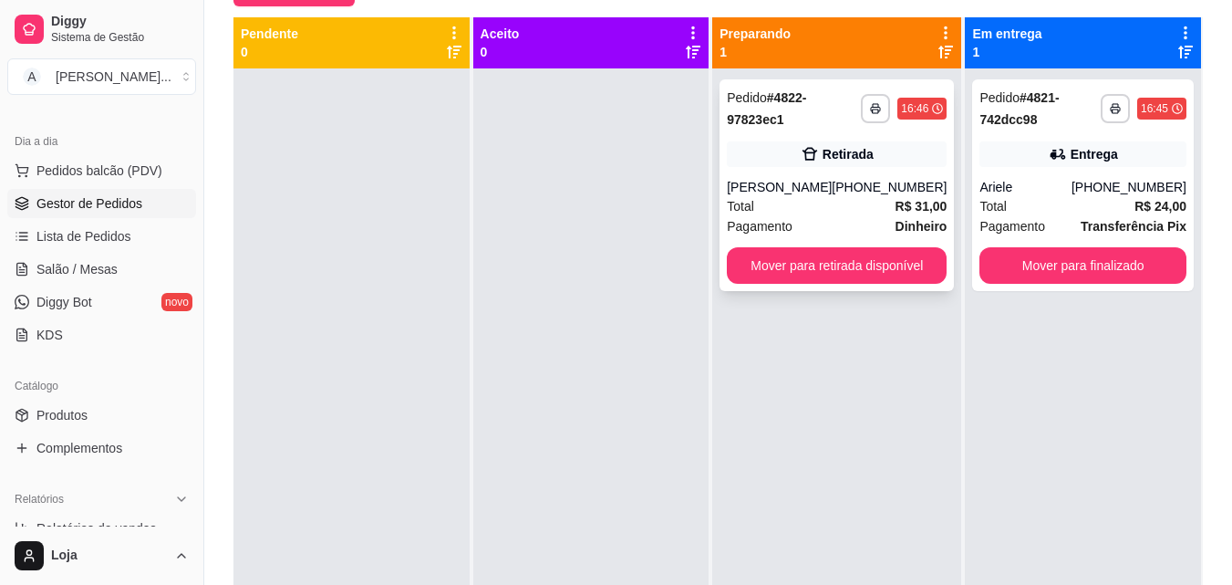
click at [848, 215] on div "Total R$ 31,00" at bounding box center [837, 206] width 220 height 20
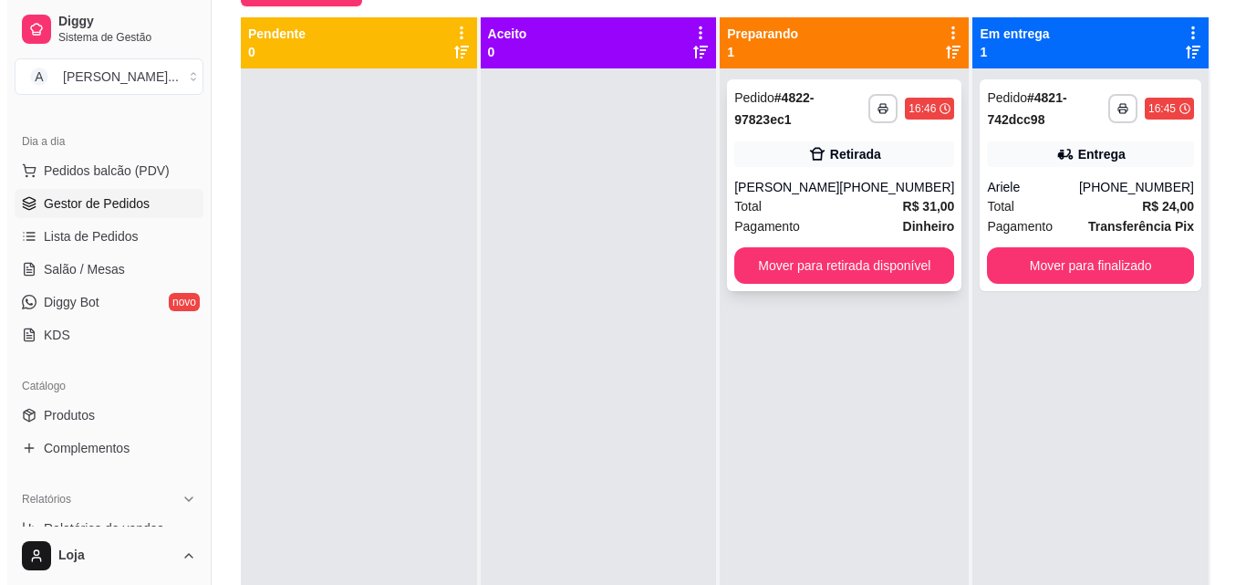
scroll to position [51, 0]
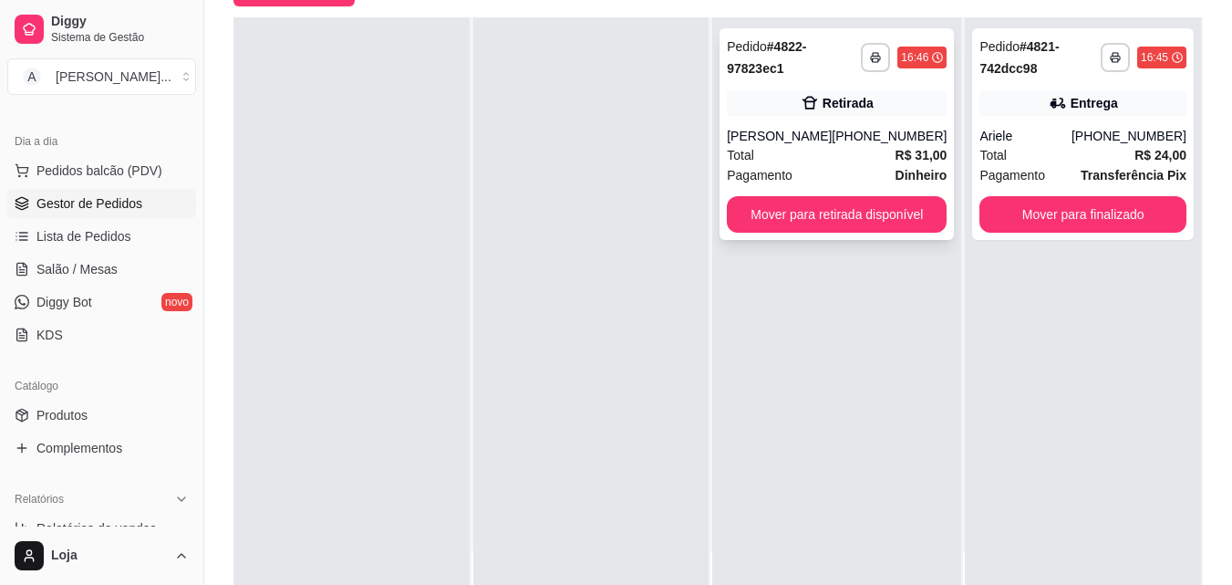
click at [859, 99] on div "Retirada" at bounding box center [848, 103] width 51 height 18
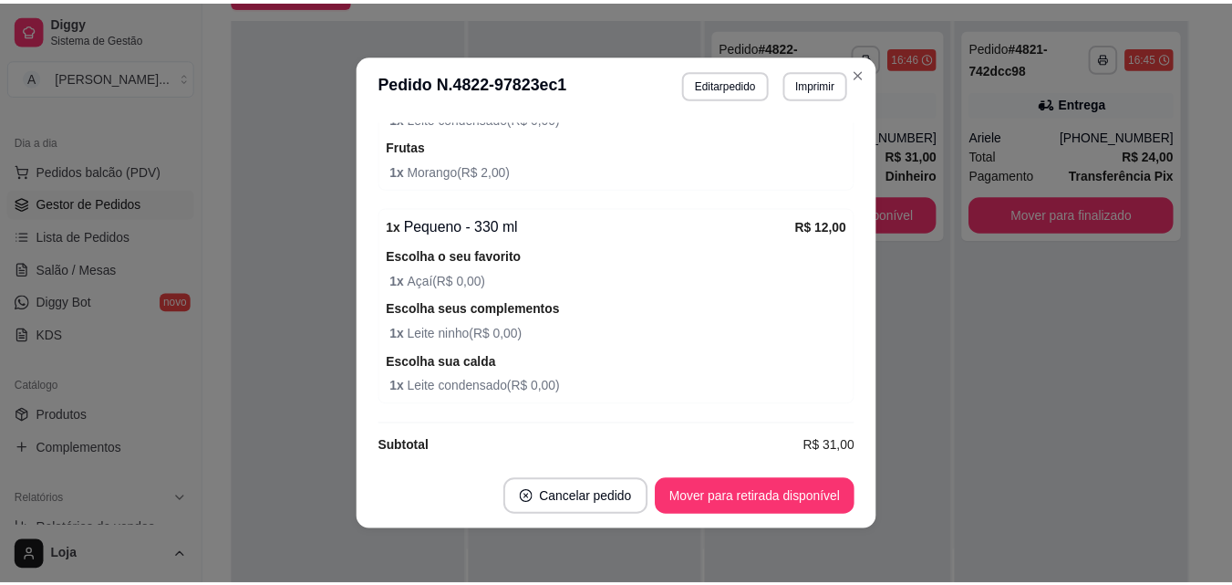
scroll to position [657, 0]
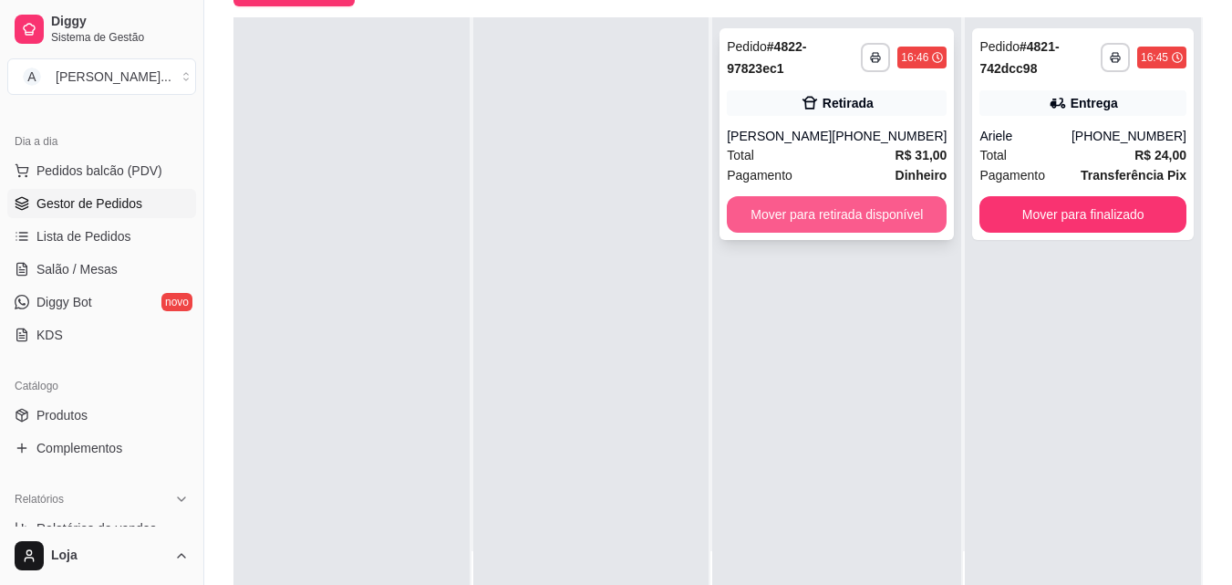
click at [813, 216] on button "Mover para retirada disponível" at bounding box center [837, 214] width 220 height 36
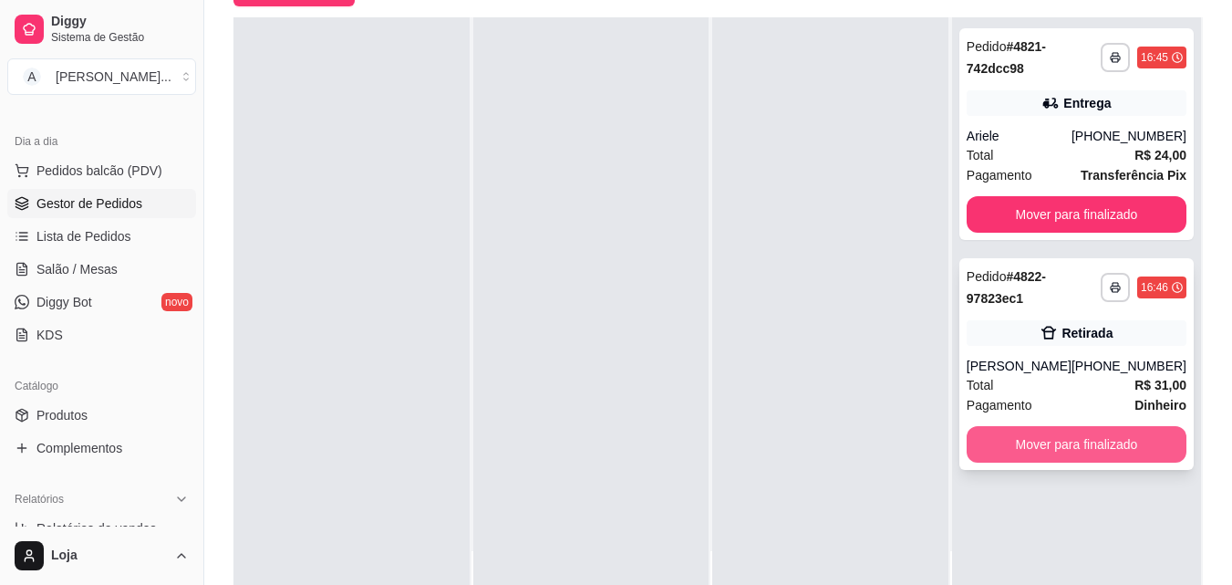
click at [1048, 441] on button "Mover para finalizado" at bounding box center [1077, 444] width 220 height 36
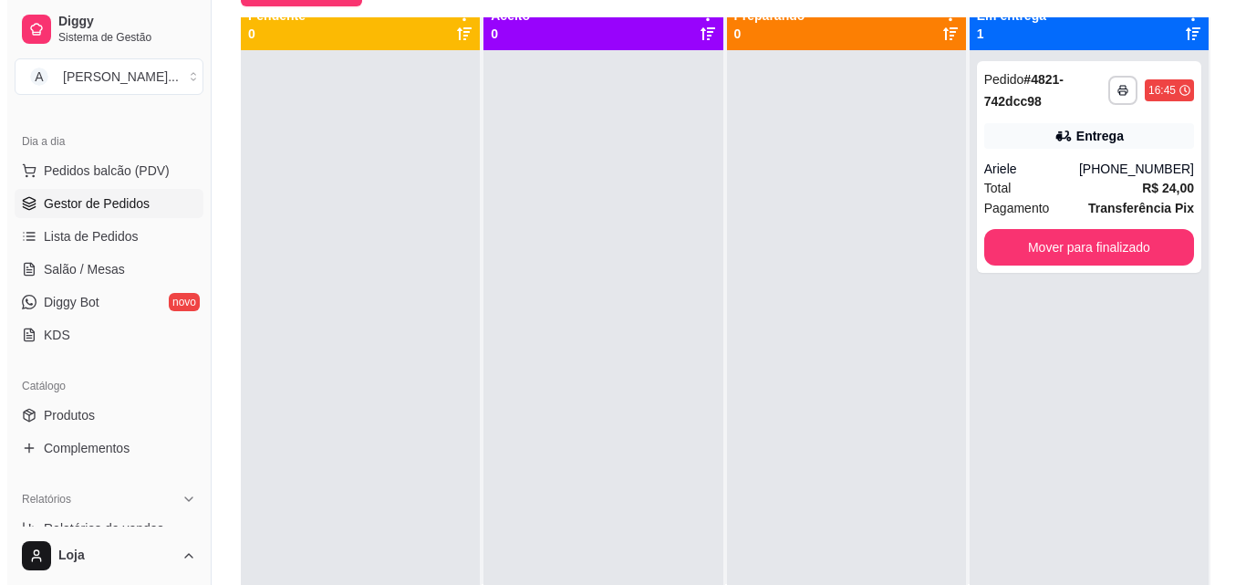
scroll to position [0, 0]
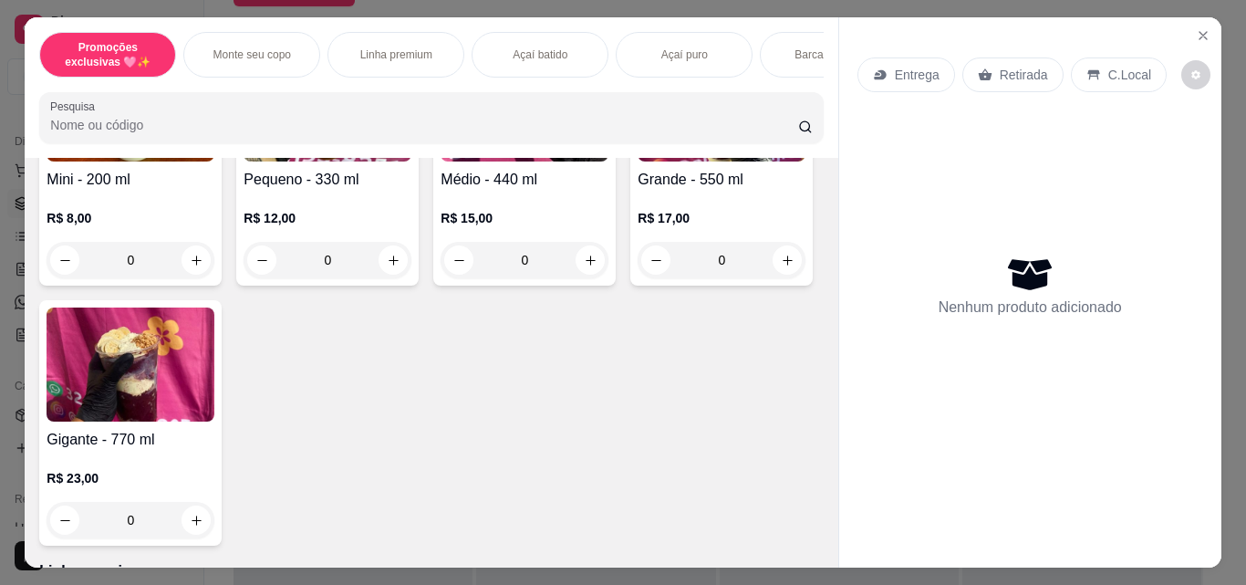
scroll to position [638, 0]
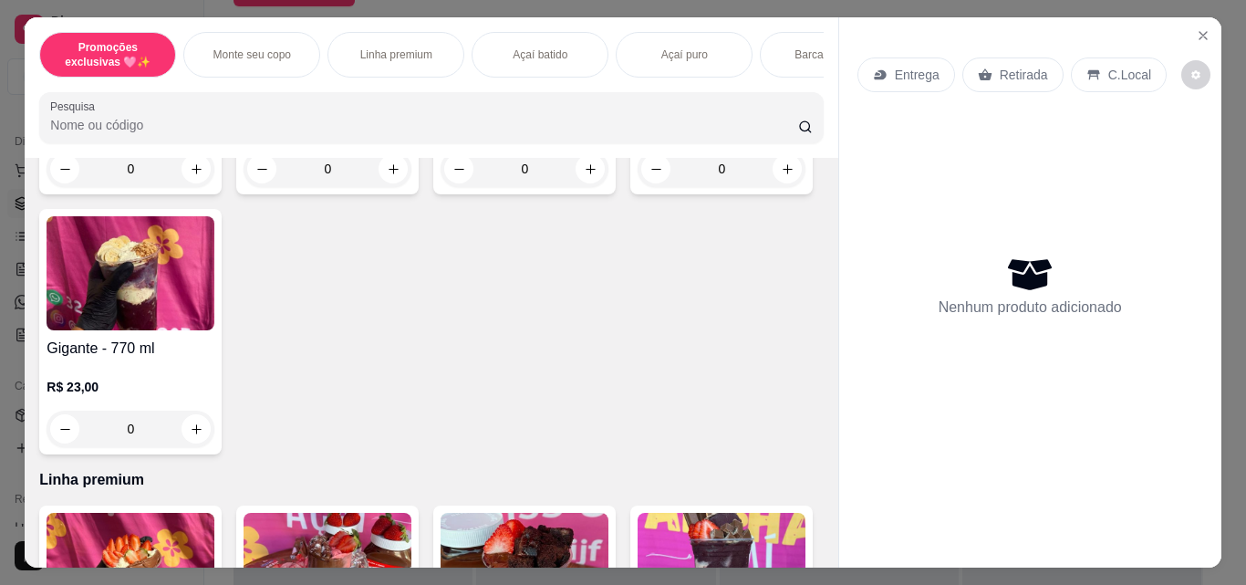
click at [637, 187] on div "0" at bounding box center [721, 168] width 168 height 36
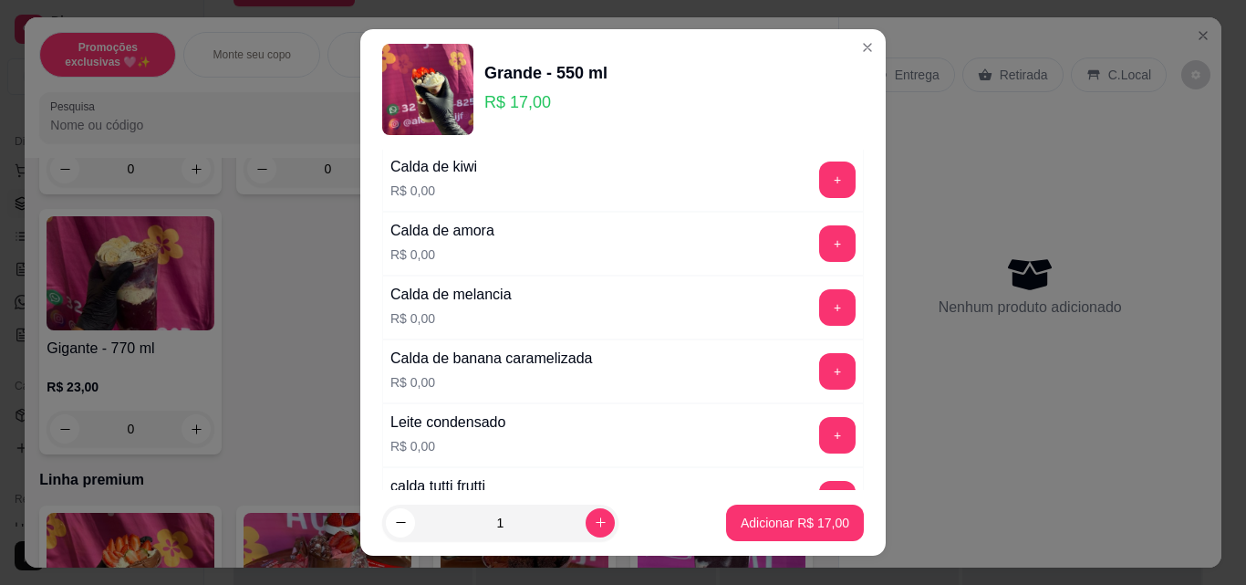
scroll to position [1459, 0]
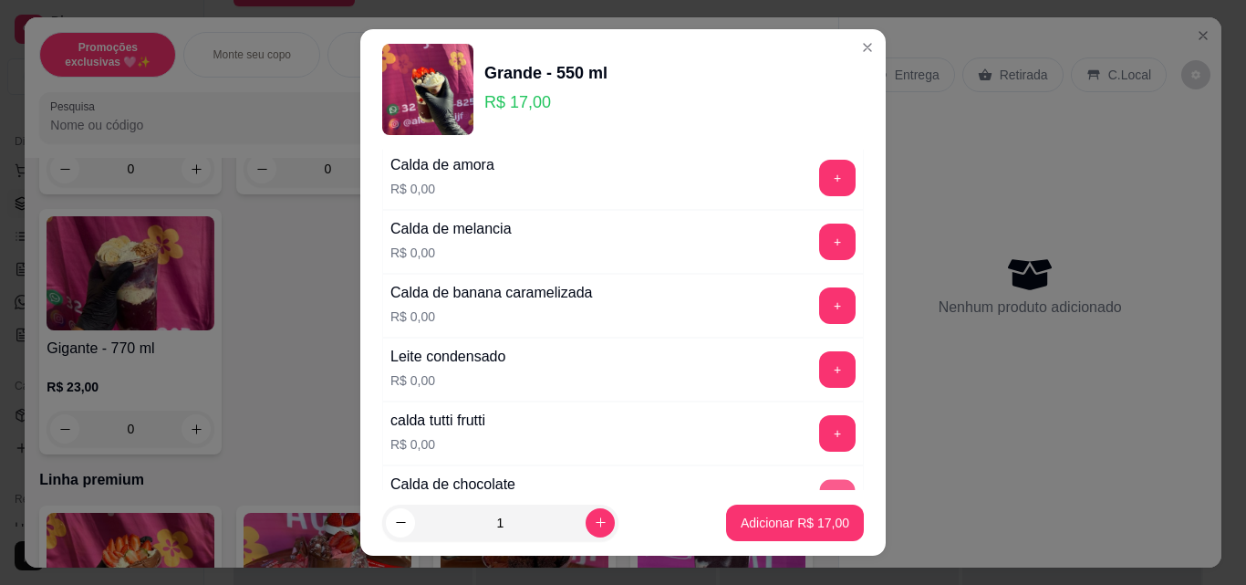
click at [820, 480] on button "+" at bounding box center [838, 498] width 36 height 36
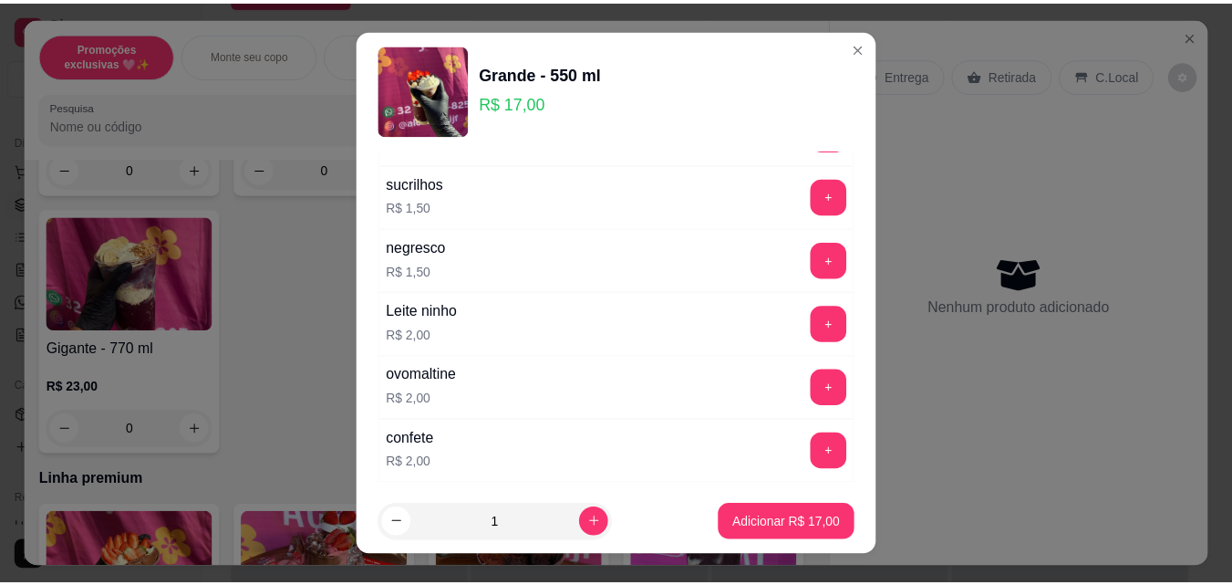
scroll to position [4108, 0]
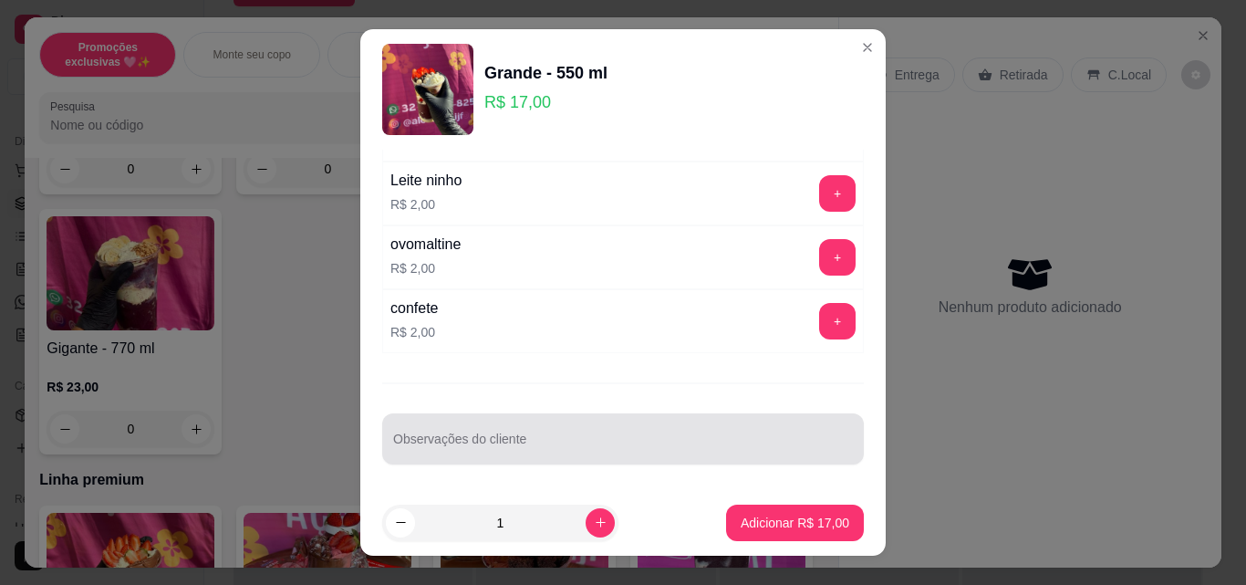
click at [618, 422] on div at bounding box center [623, 438] width 460 height 36
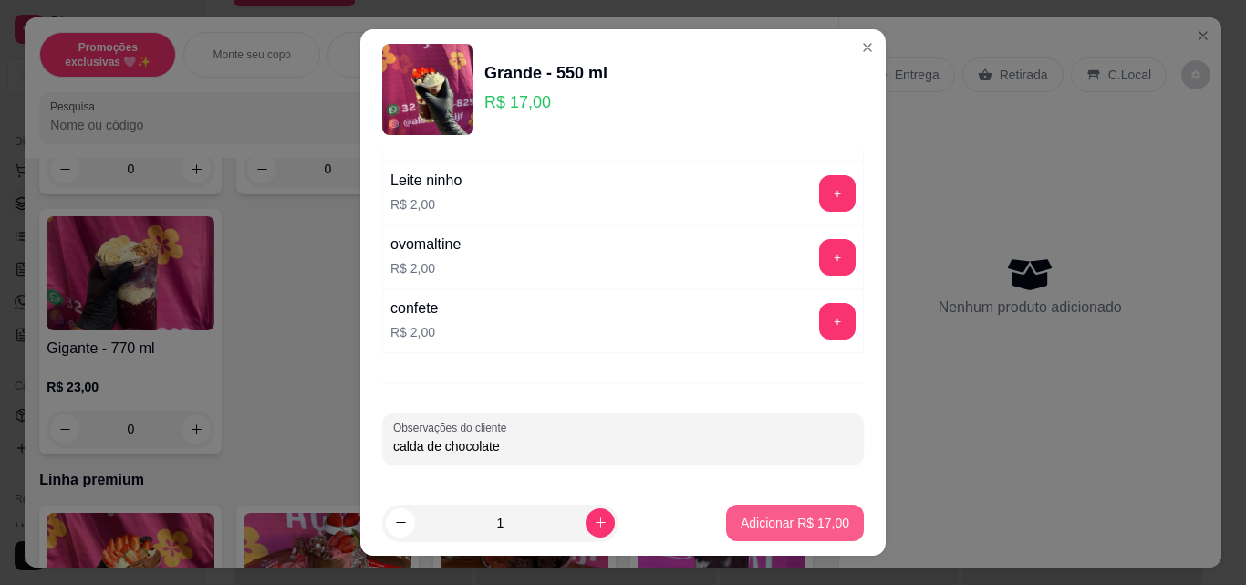
type input "calda de chocolate"
click at [771, 533] on button "Adicionar R$ 17,00" at bounding box center [795, 522] width 138 height 36
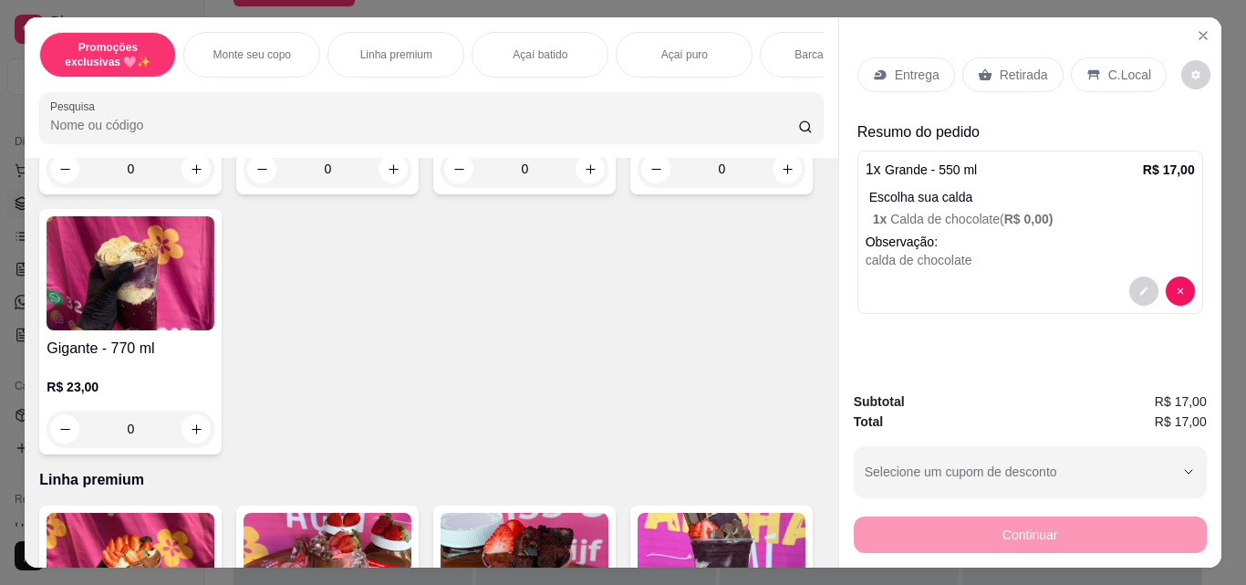
click at [999, 73] on p "Retirada" at bounding box center [1023, 75] width 48 height 18
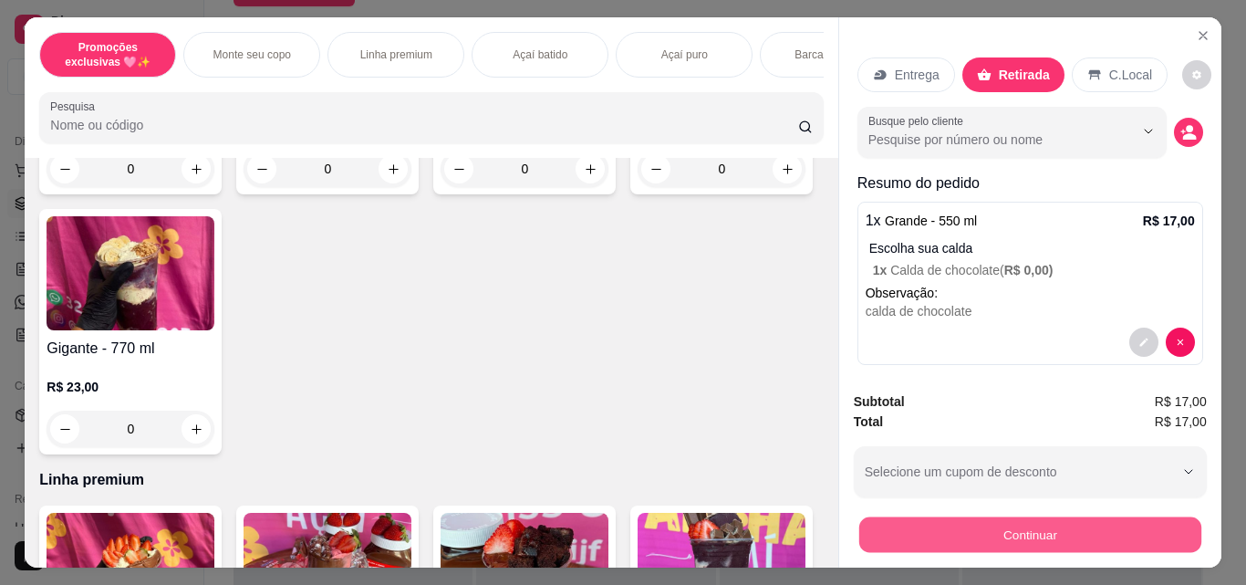
click at [997, 532] on button "Continuar" at bounding box center [1029, 534] width 342 height 36
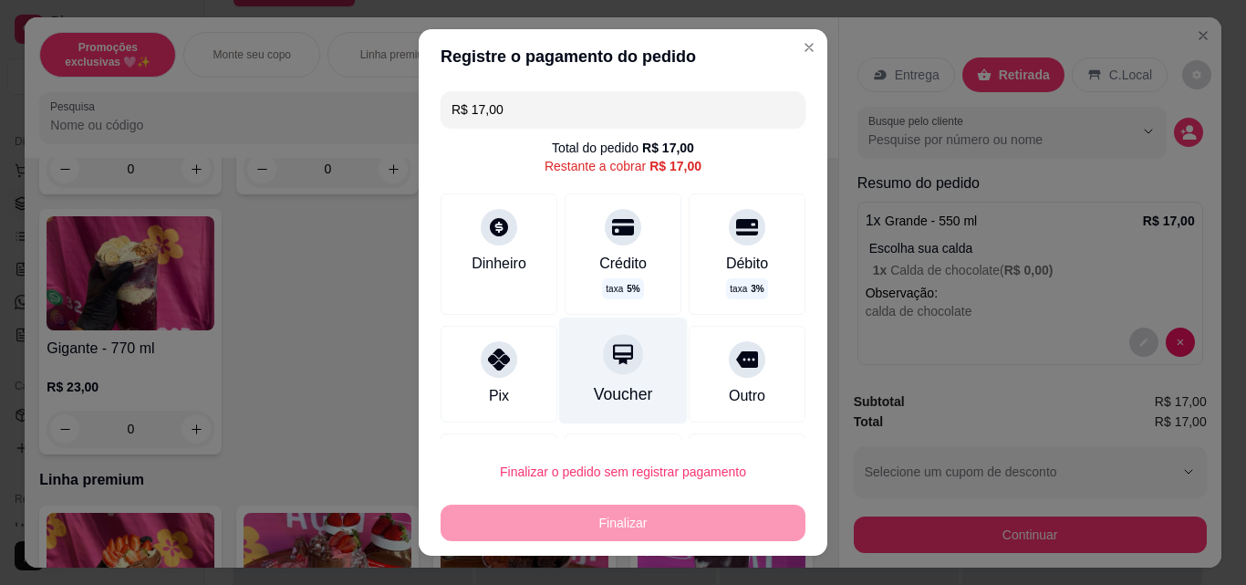
click at [591, 379] on div "Voucher" at bounding box center [623, 370] width 129 height 107
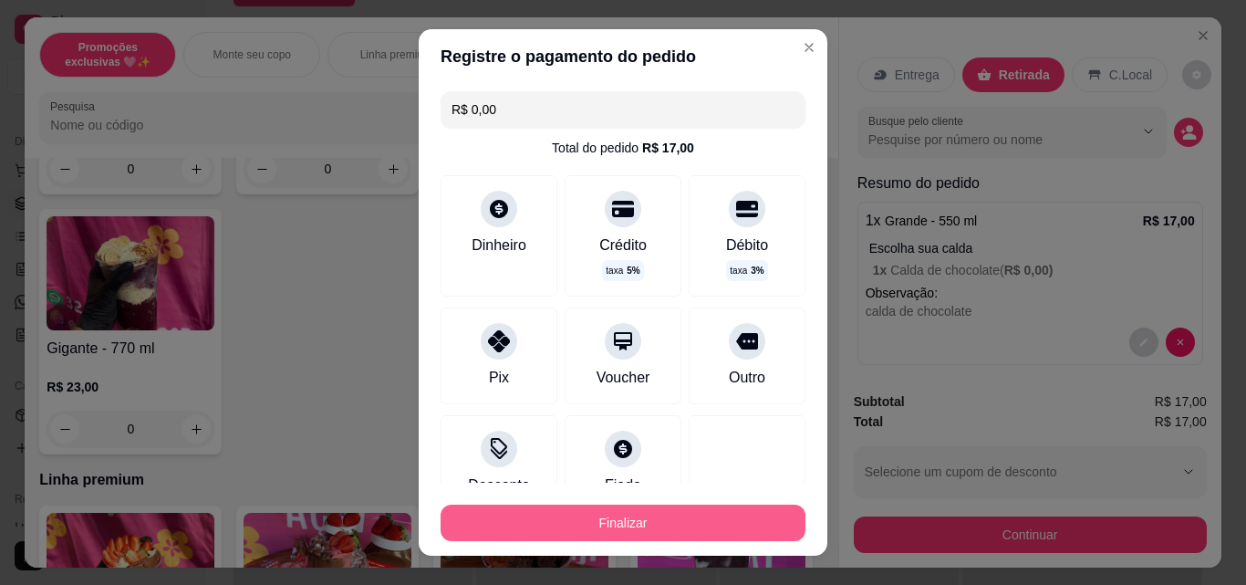
click at [645, 529] on button "Finalizar" at bounding box center [622, 522] width 365 height 36
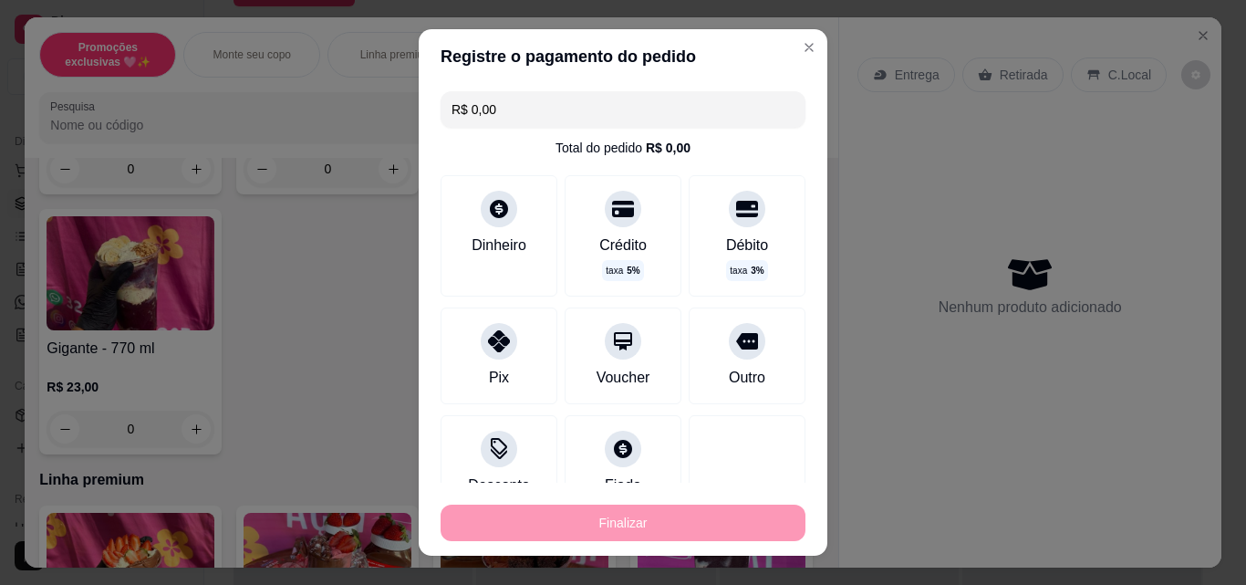
type input "-R$ 17,00"
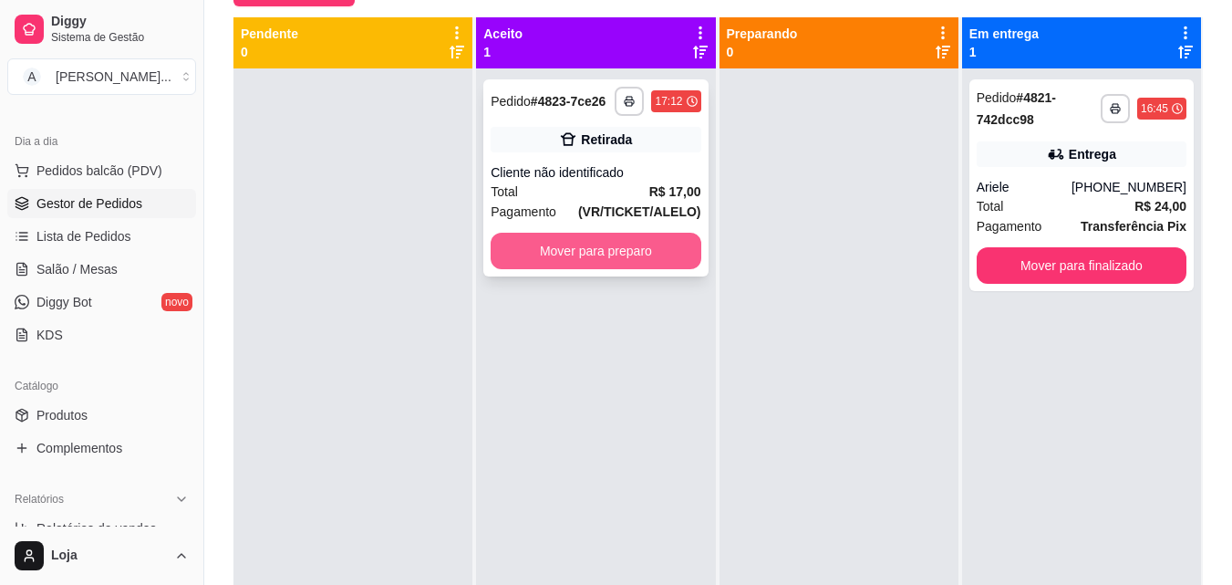
click at [689, 250] on button "Mover para preparo" at bounding box center [596, 251] width 210 height 36
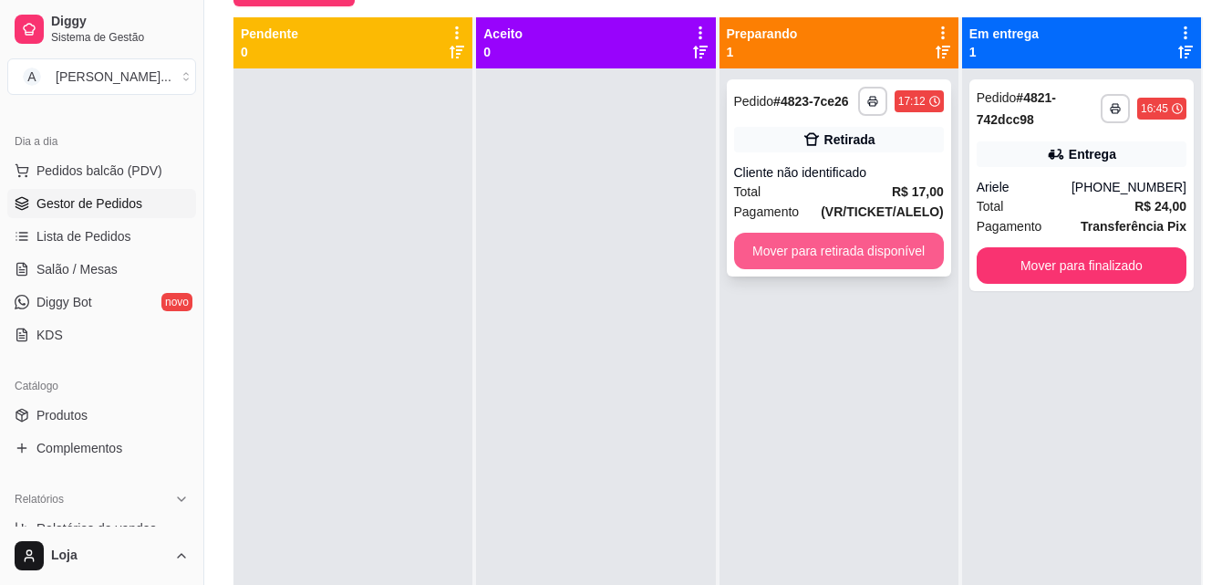
click at [813, 243] on button "Mover para retirada disponível" at bounding box center [839, 251] width 210 height 36
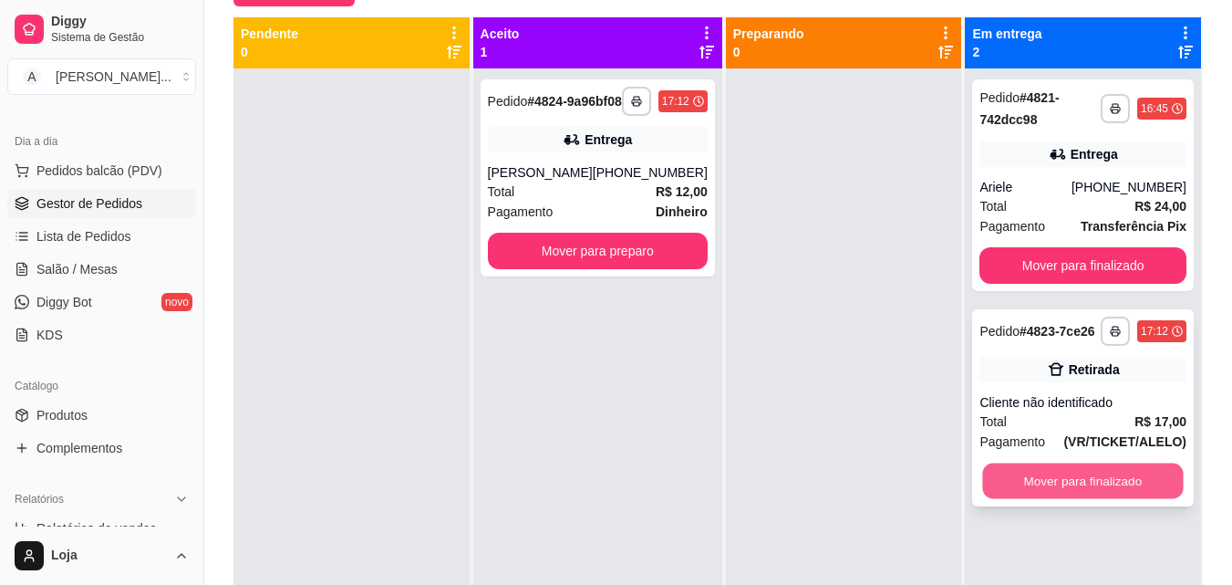
click at [1112, 472] on button "Mover para finalizado" at bounding box center [1083, 481] width 201 height 36
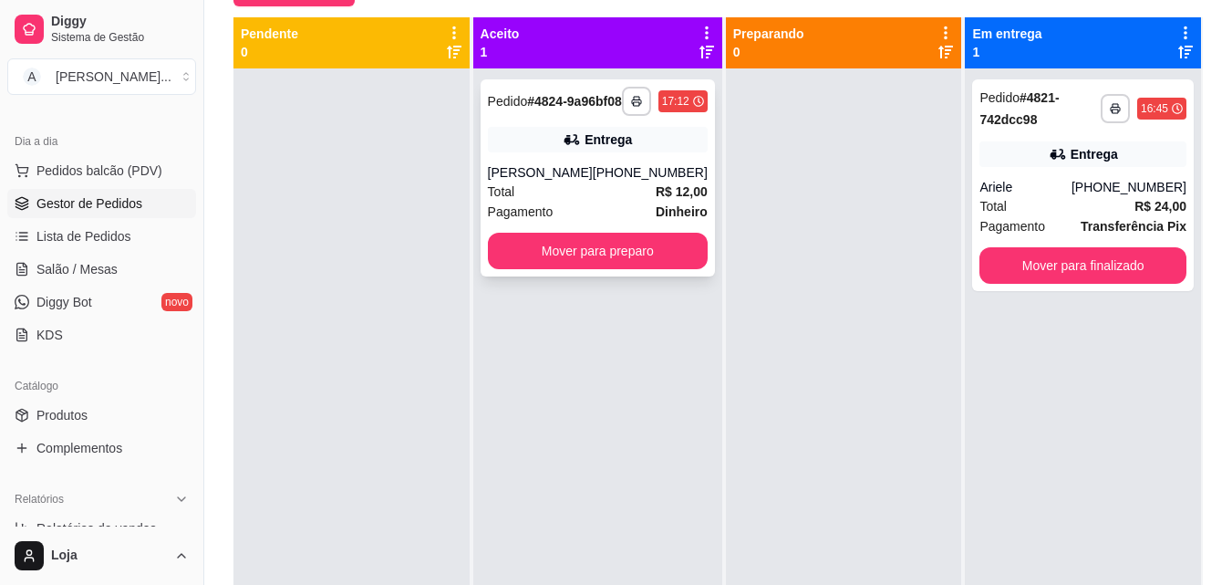
click at [656, 152] on div "Entrega" at bounding box center [598, 140] width 220 height 26
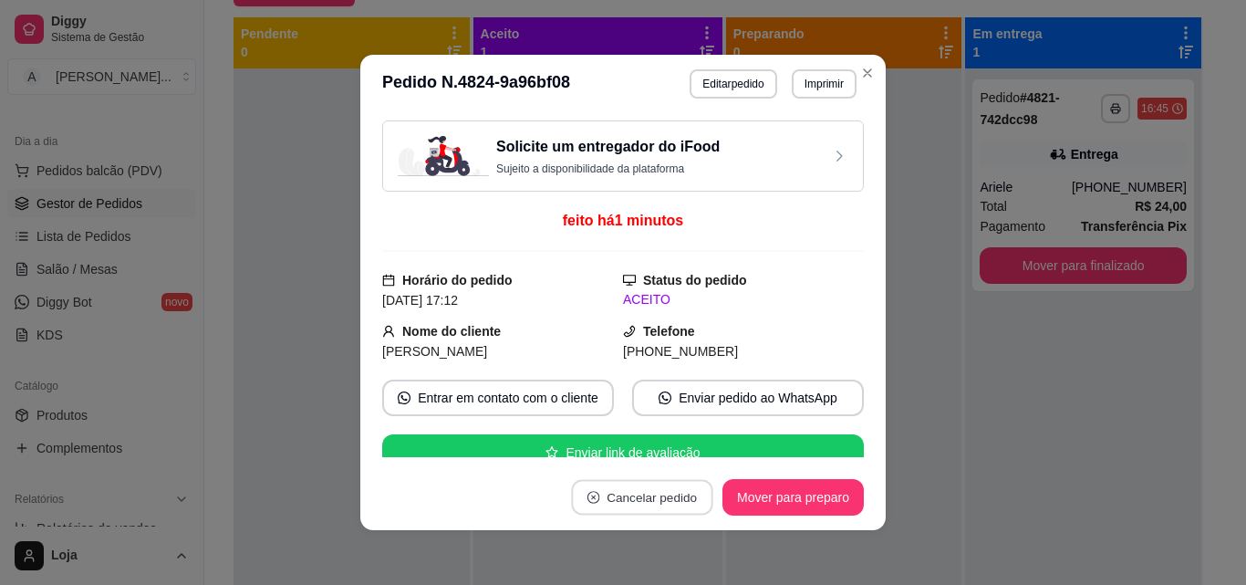
click at [663, 499] on button "Cancelar pedido" at bounding box center [641, 498] width 141 height 36
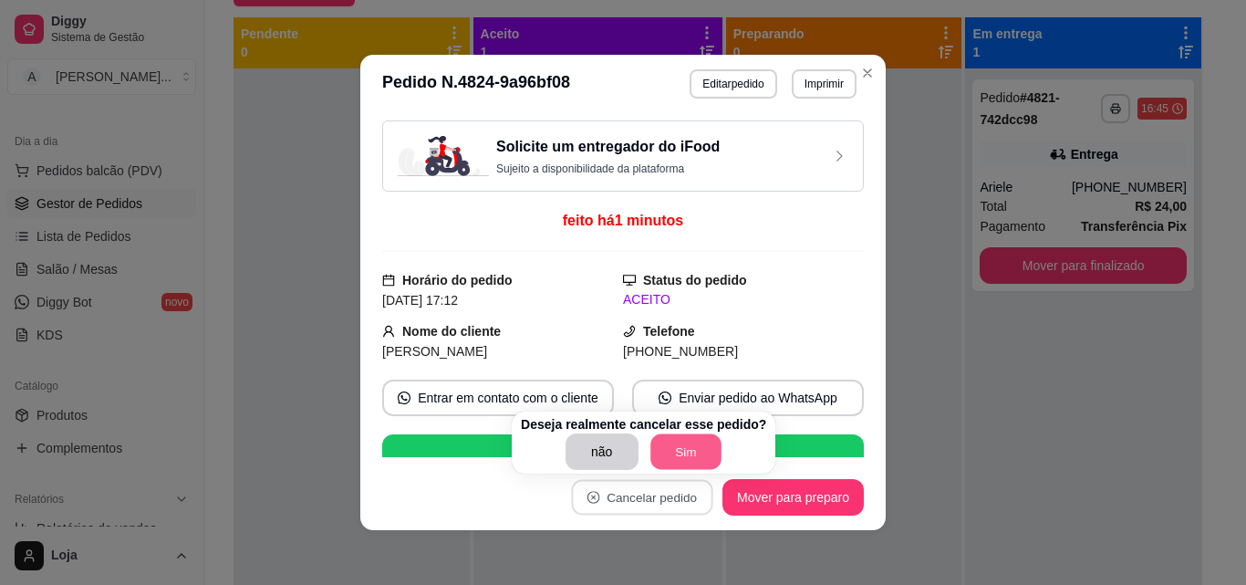
click at [667, 452] on button "Sim" at bounding box center [685, 452] width 71 height 36
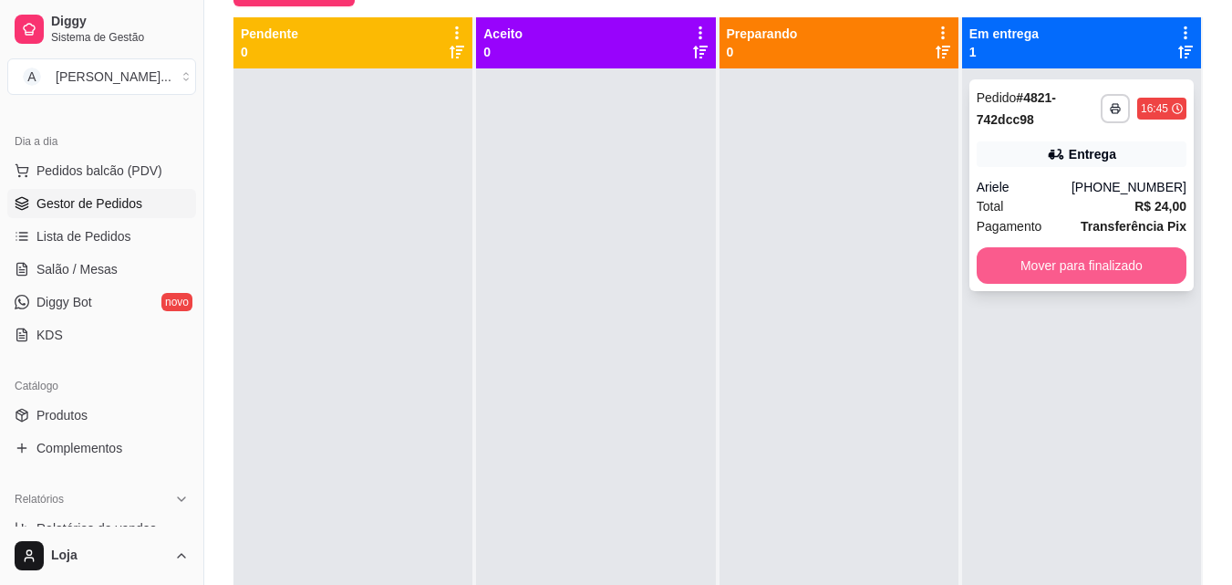
click at [1053, 262] on button "Mover para finalizado" at bounding box center [1082, 265] width 210 height 36
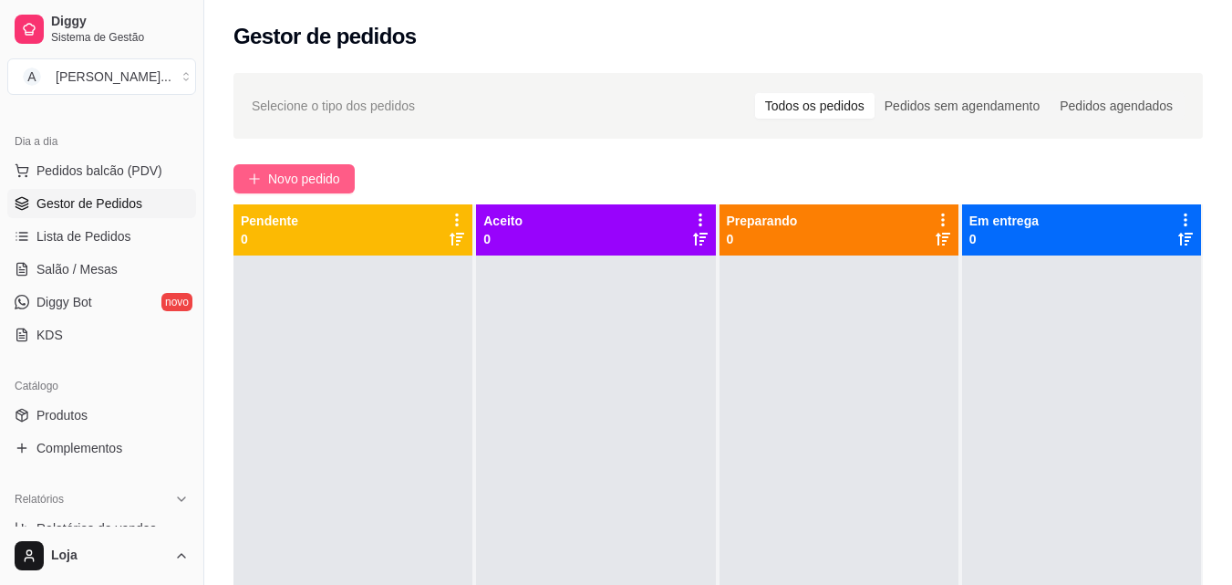
click at [276, 189] on button "Novo pedido" at bounding box center [293, 178] width 121 height 29
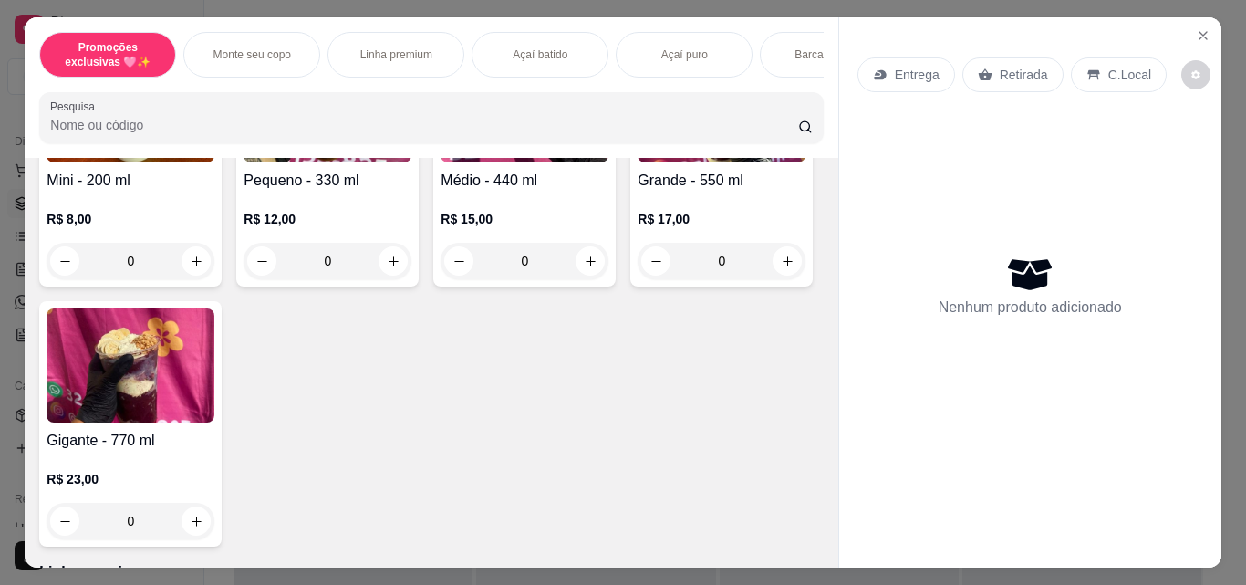
scroll to position [547, 0]
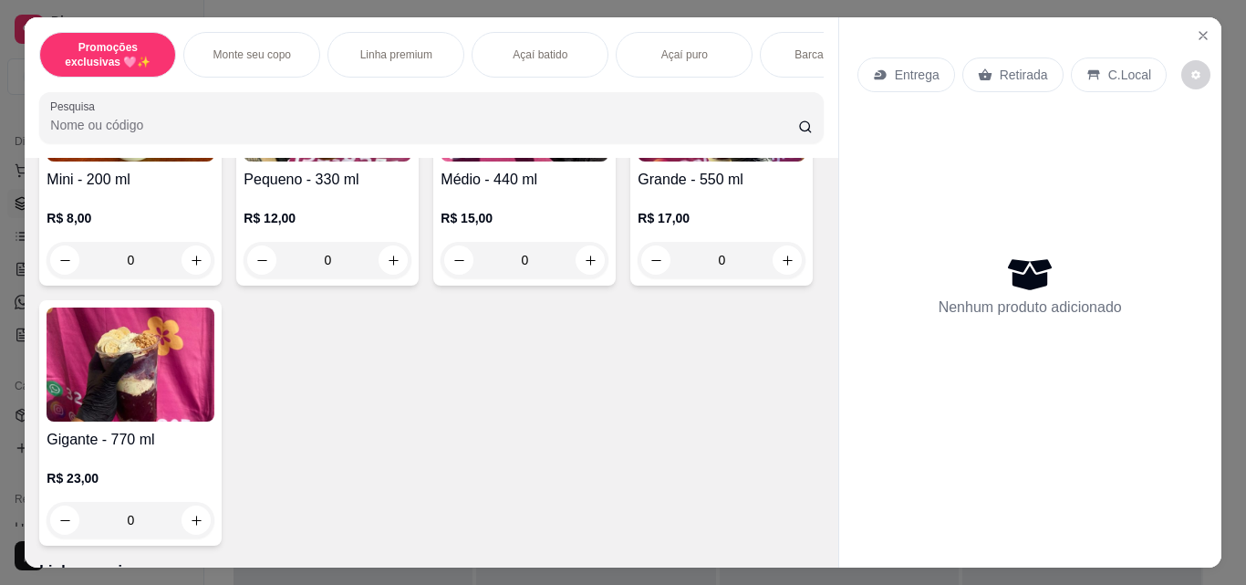
click at [579, 266] on div "0" at bounding box center [524, 260] width 168 height 36
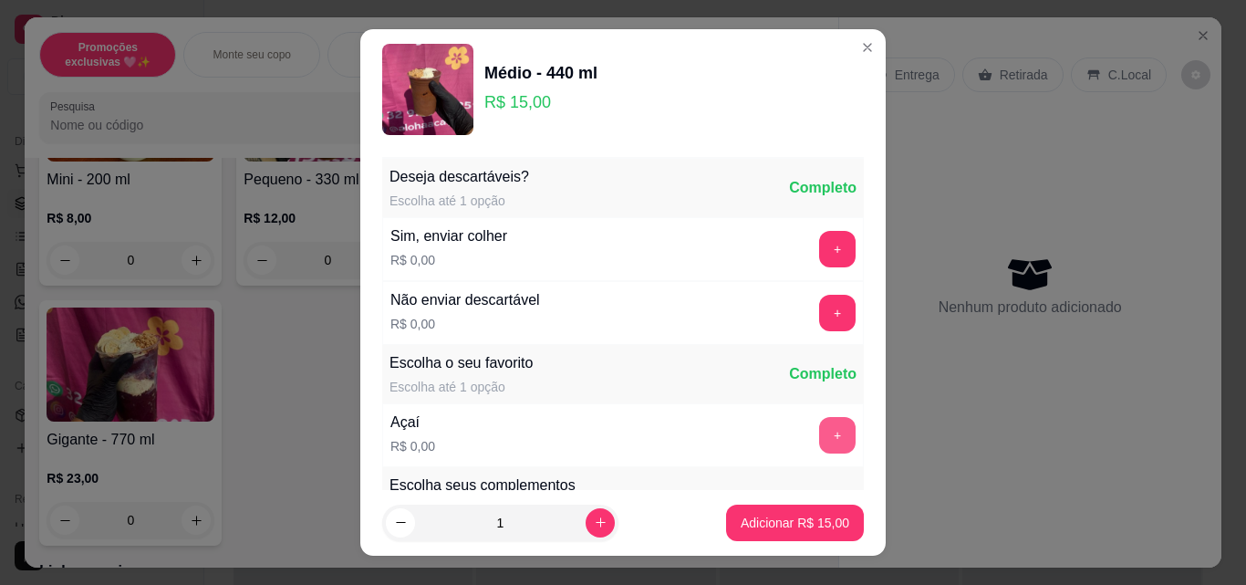
click at [819, 446] on button "+" at bounding box center [837, 435] width 36 height 36
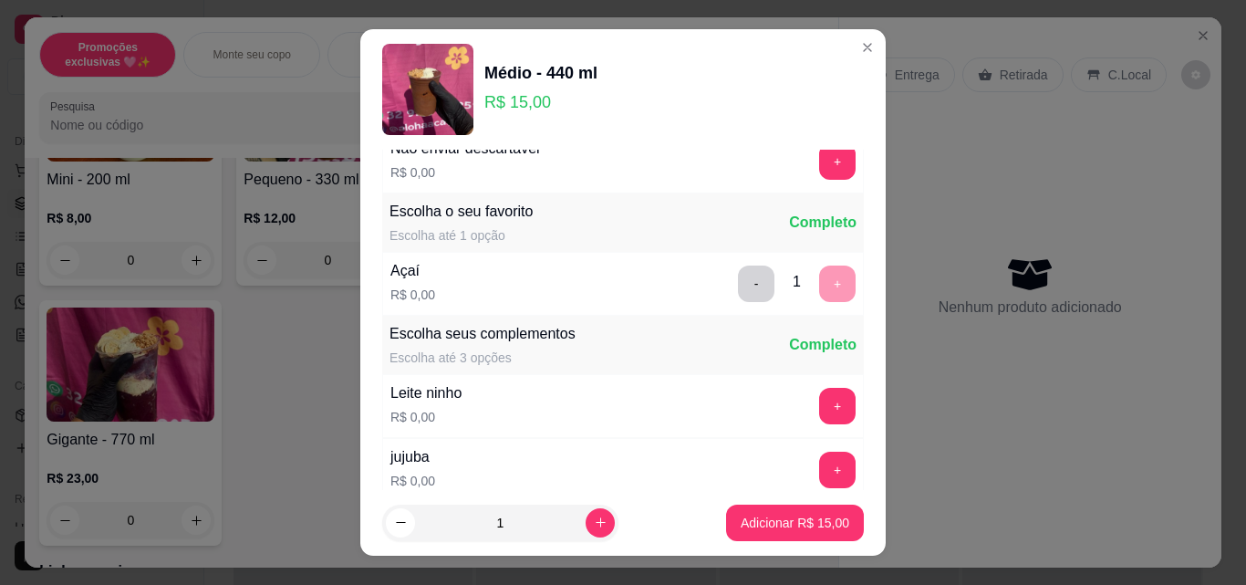
scroll to position [182, 0]
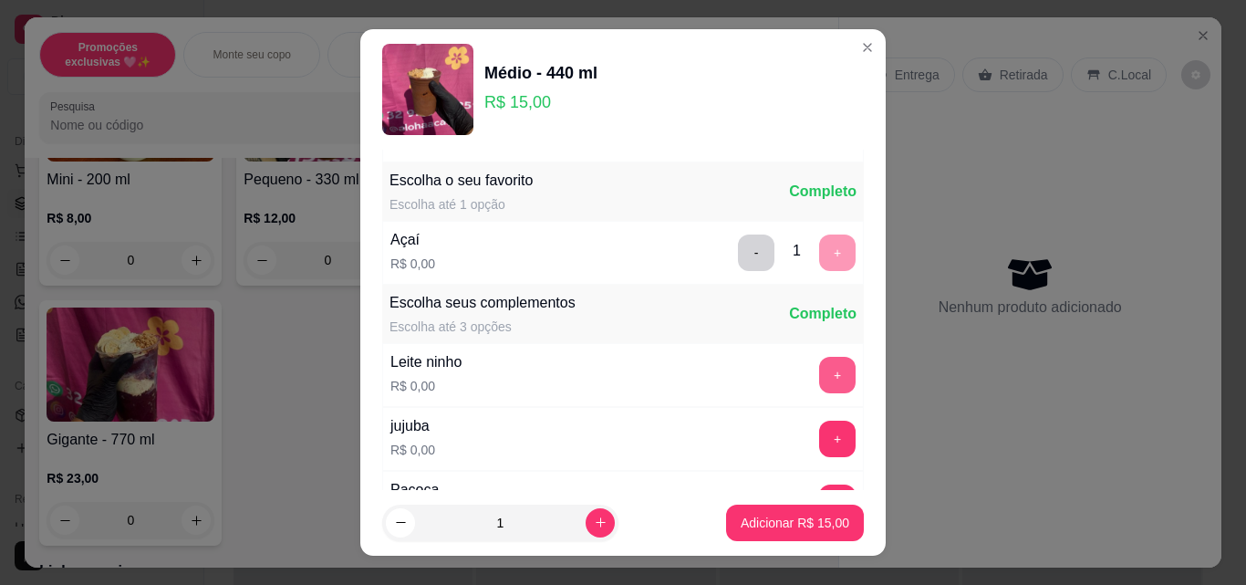
click at [819, 382] on button "+" at bounding box center [837, 375] width 36 height 36
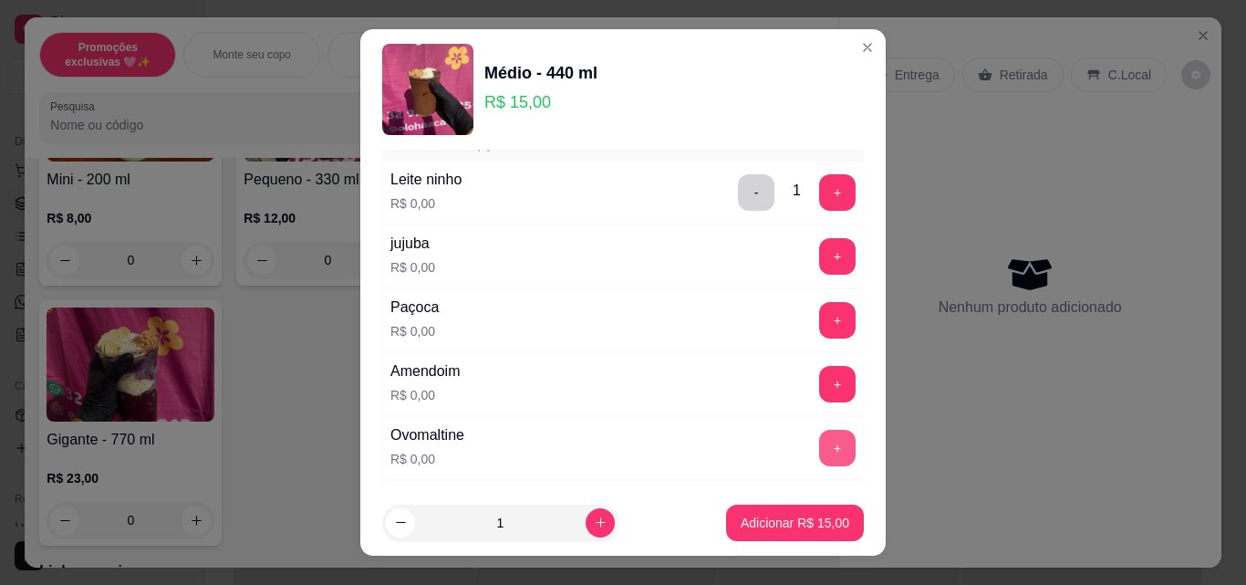
click at [819, 450] on button "+" at bounding box center [837, 448] width 36 height 36
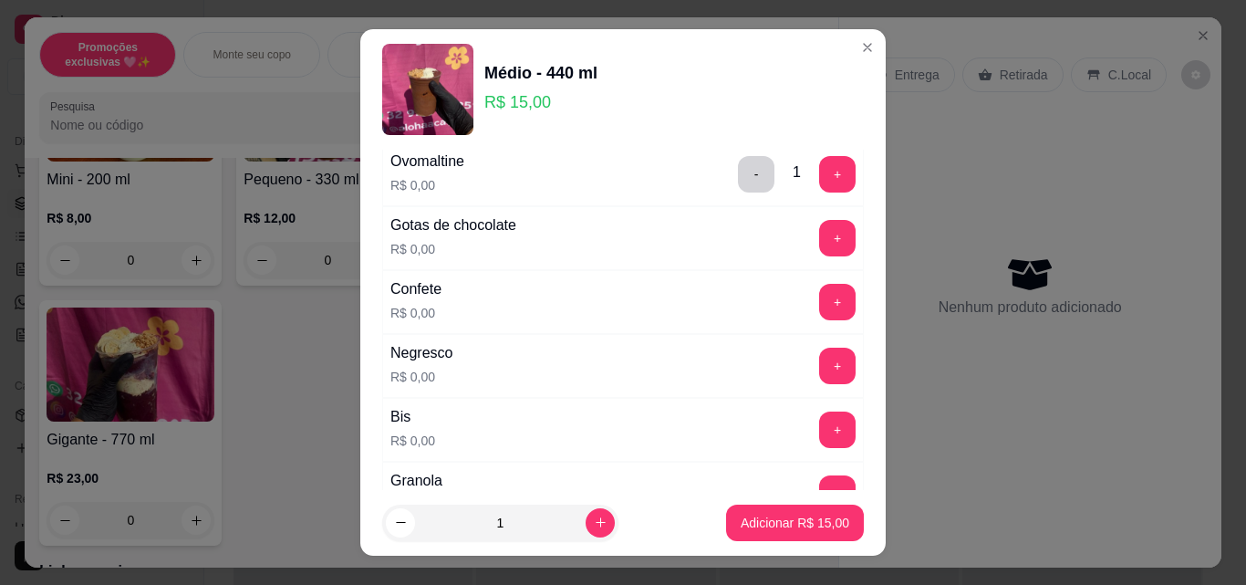
scroll to position [730, 0]
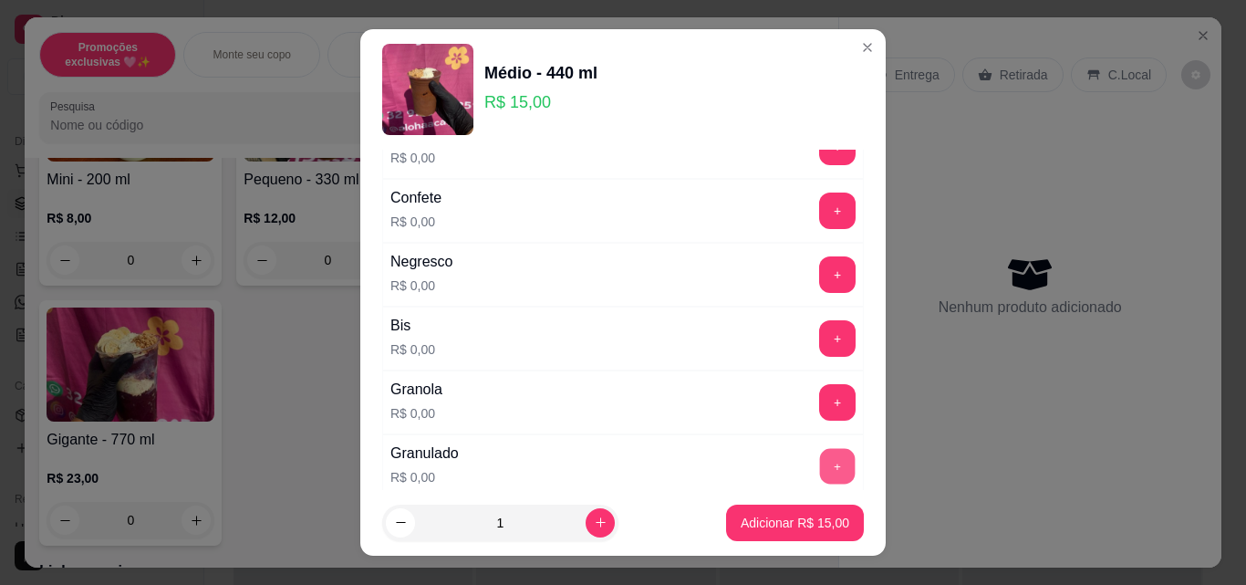
click at [820, 454] on button "+" at bounding box center [838, 467] width 36 height 36
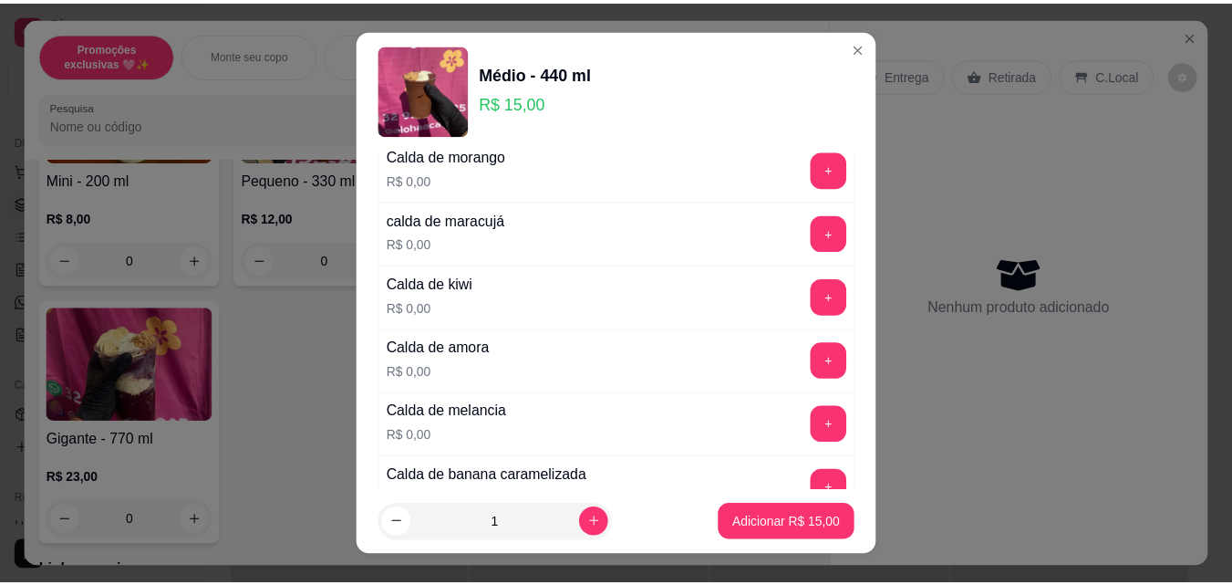
scroll to position [1641, 0]
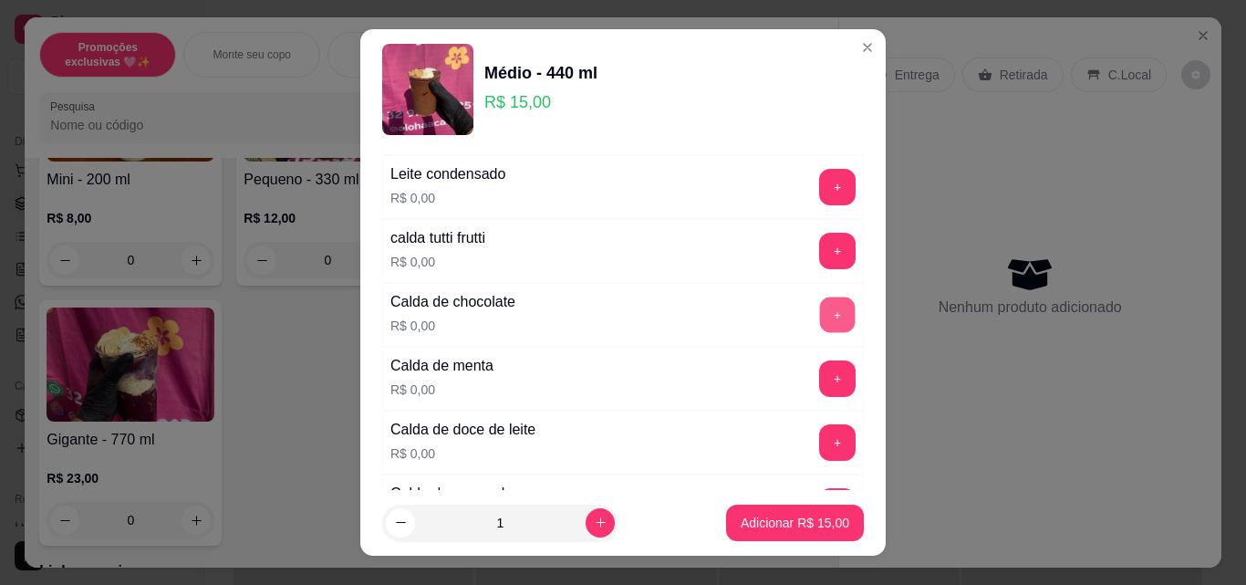
click at [820, 324] on button "+" at bounding box center [838, 315] width 36 height 36
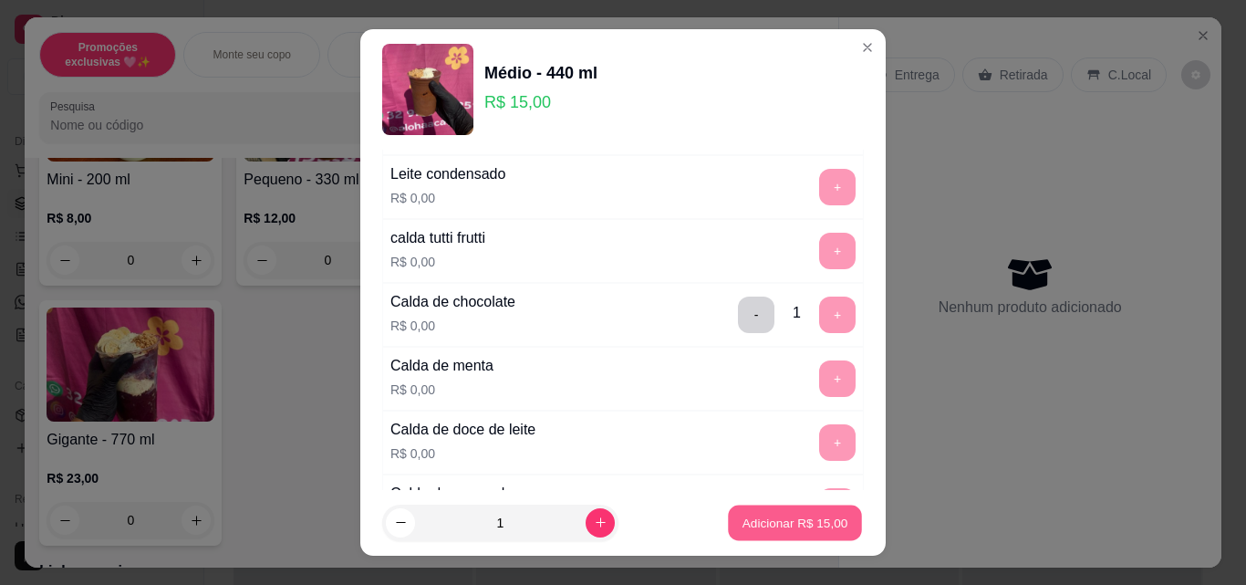
click at [810, 520] on p "Adicionar R$ 15,00" at bounding box center [795, 521] width 106 height 17
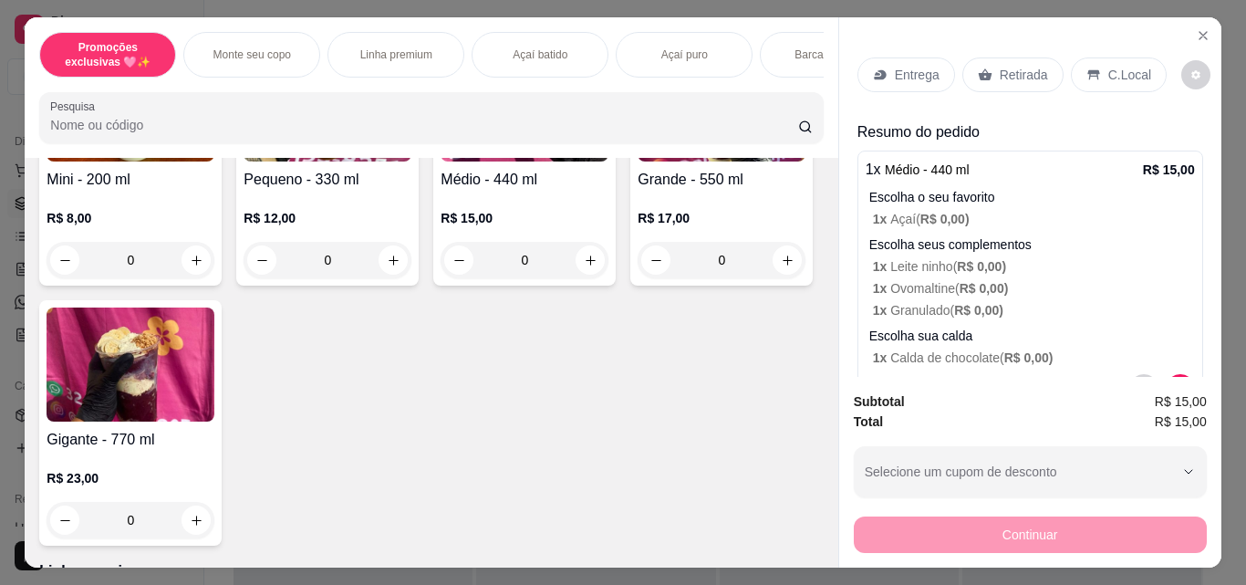
click at [1025, 57] on div "Retirada" at bounding box center [1012, 74] width 101 height 35
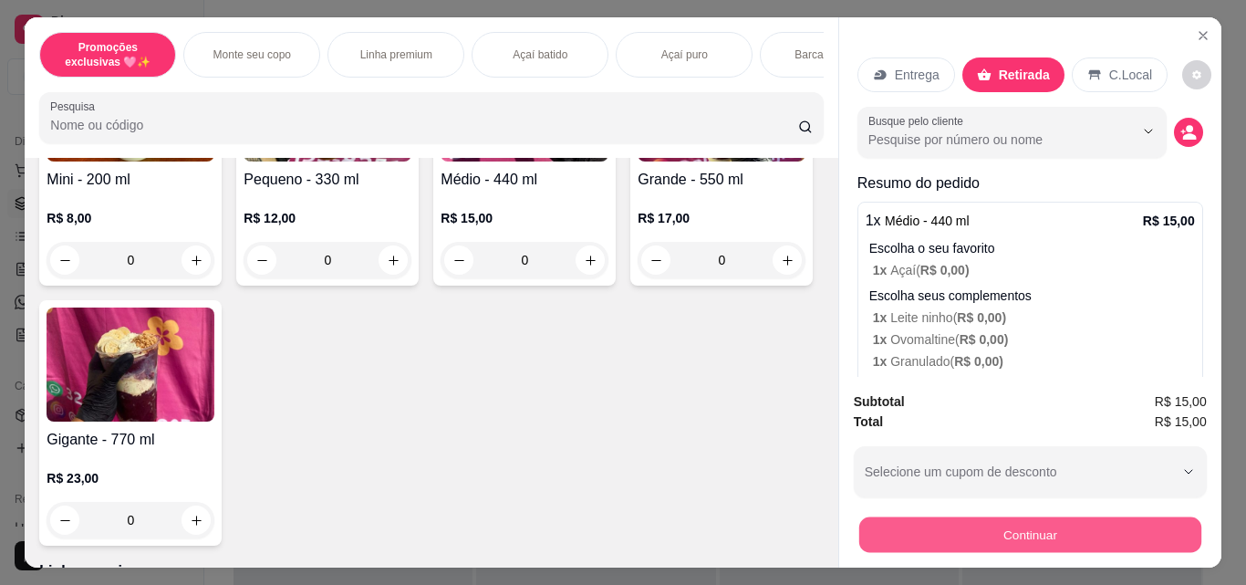
click at [1093, 540] on button "Continuar" at bounding box center [1029, 534] width 342 height 36
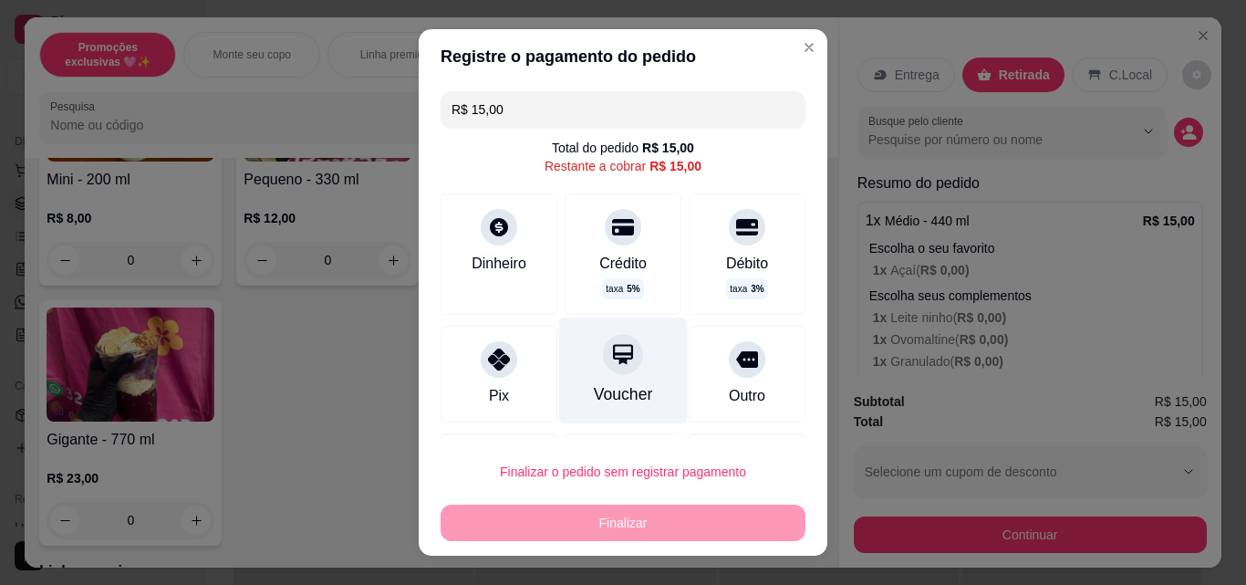
click at [594, 405] on div "Voucher" at bounding box center [623, 394] width 59 height 24
type input "R$ 0,00"
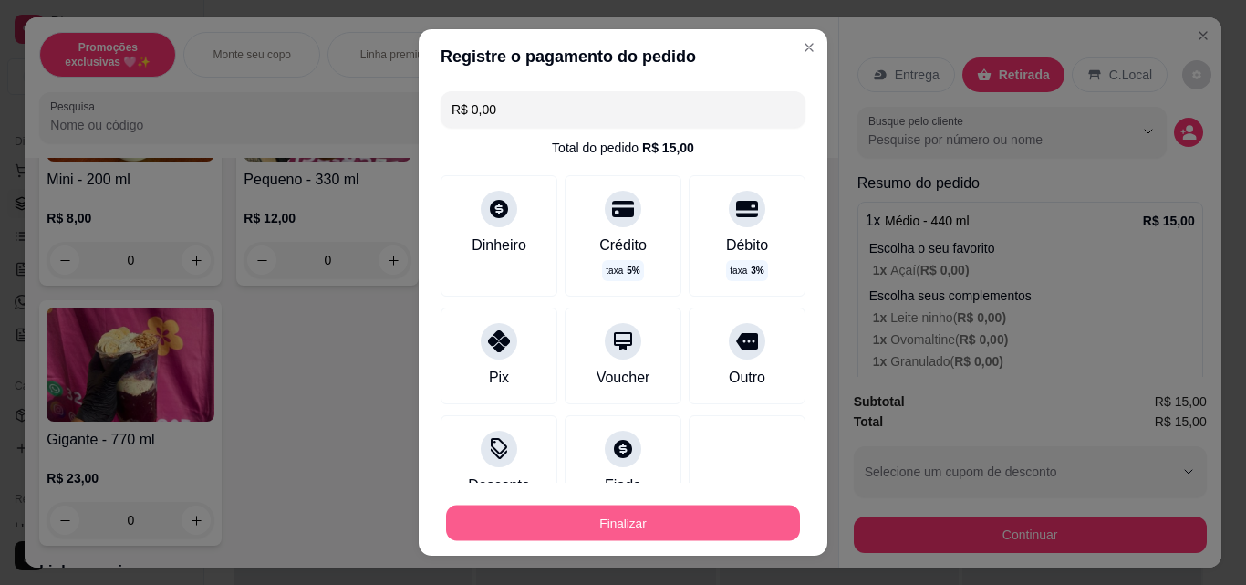
click at [678, 515] on button "Finalizar" at bounding box center [623, 523] width 354 height 36
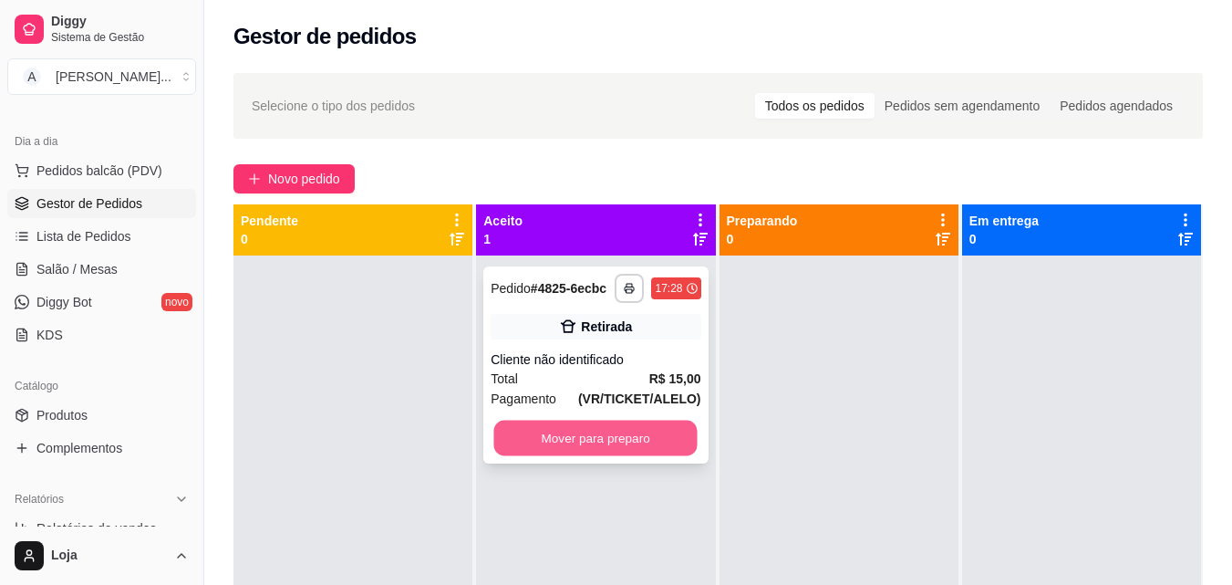
click at [496, 445] on button "Mover para preparo" at bounding box center [595, 438] width 203 height 36
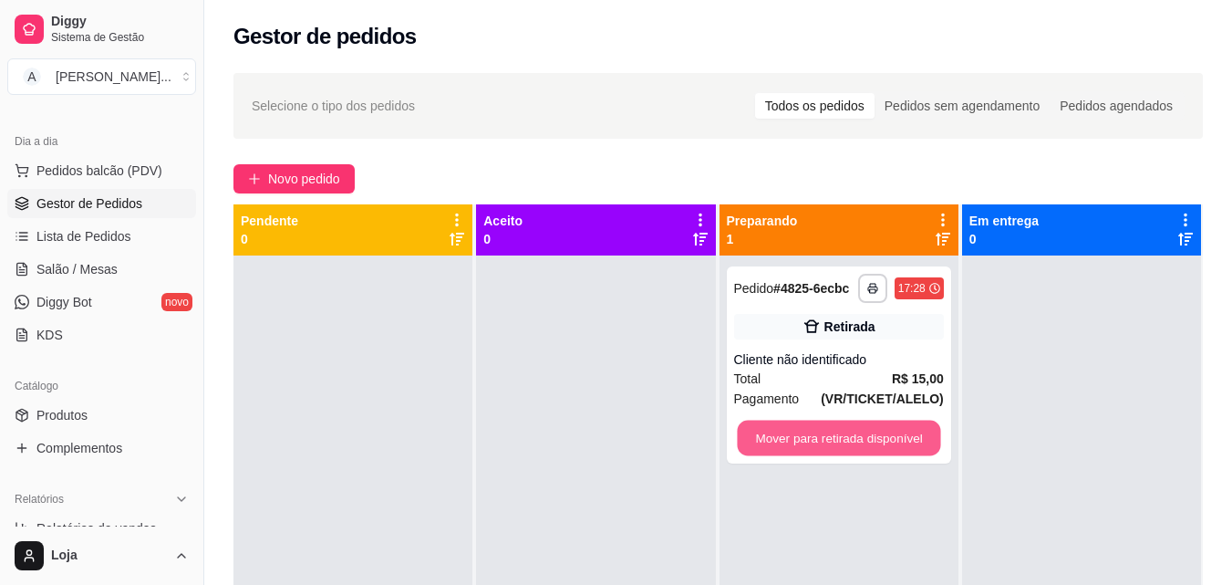
click at [781, 447] on button "Mover para retirada disponível" at bounding box center [838, 438] width 203 height 36
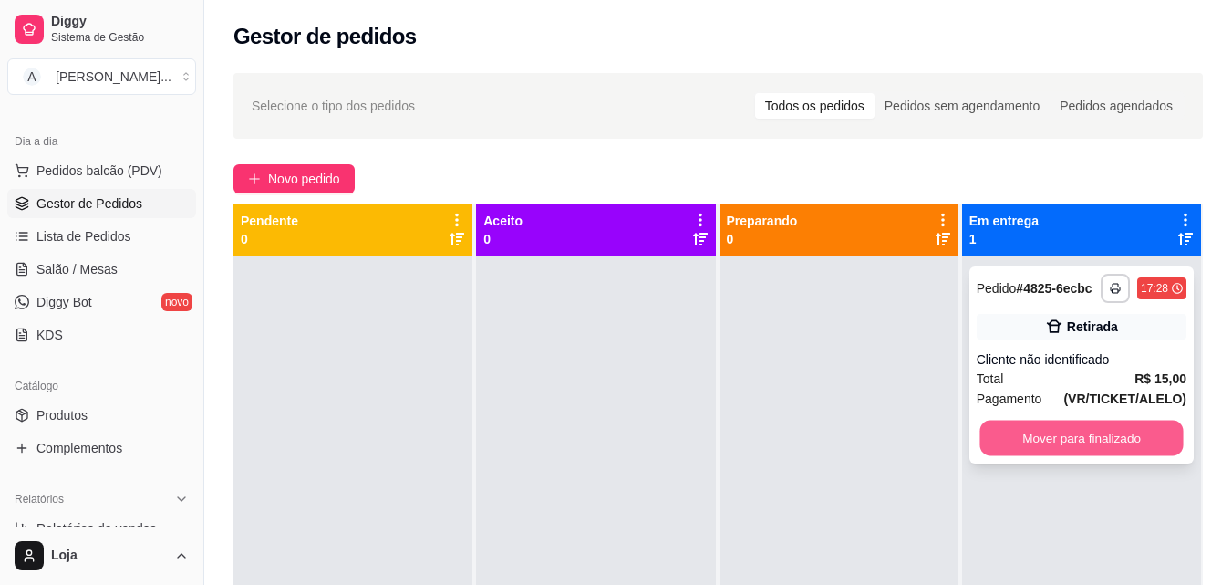
click at [1060, 442] on button "Mover para finalizado" at bounding box center [1080, 438] width 203 height 36
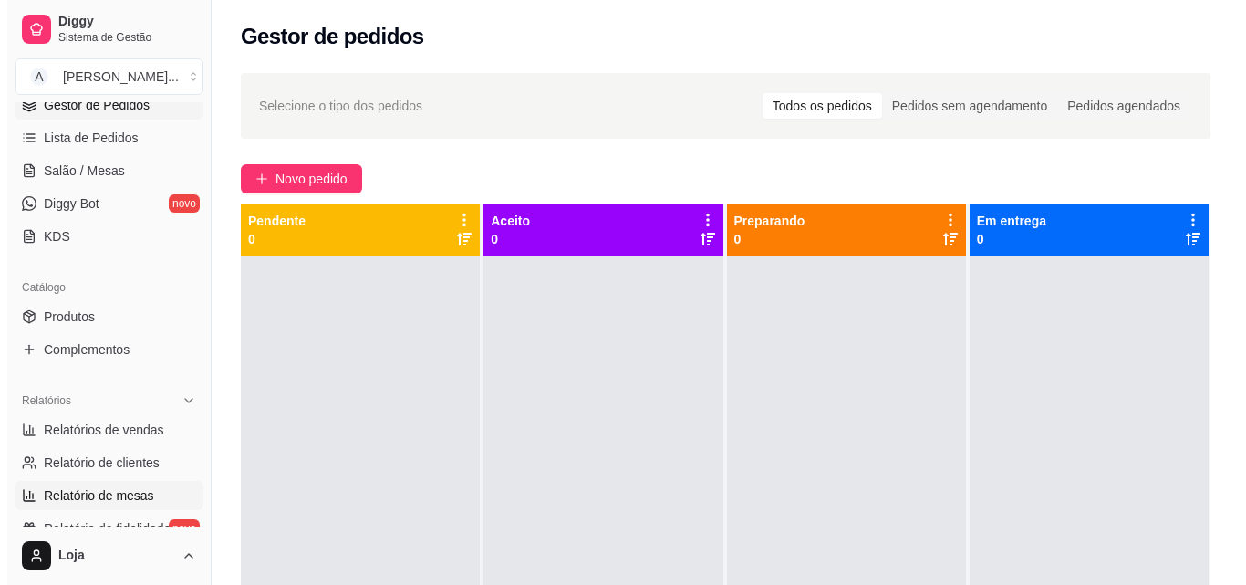
scroll to position [274, 0]
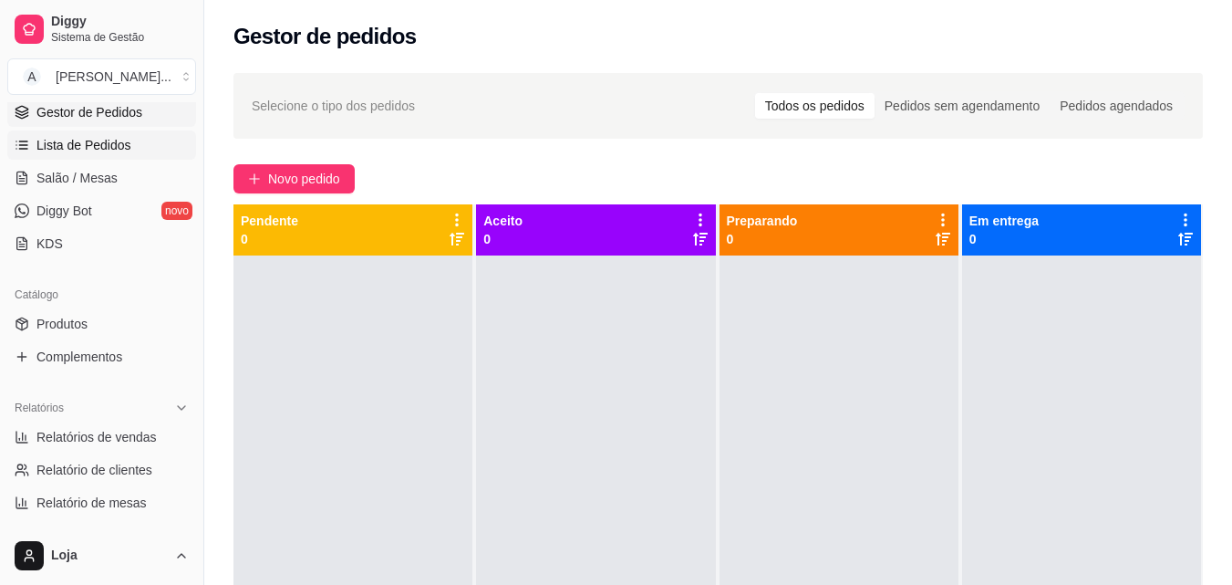
click at [102, 156] on link "Lista de Pedidos" at bounding box center [101, 144] width 189 height 29
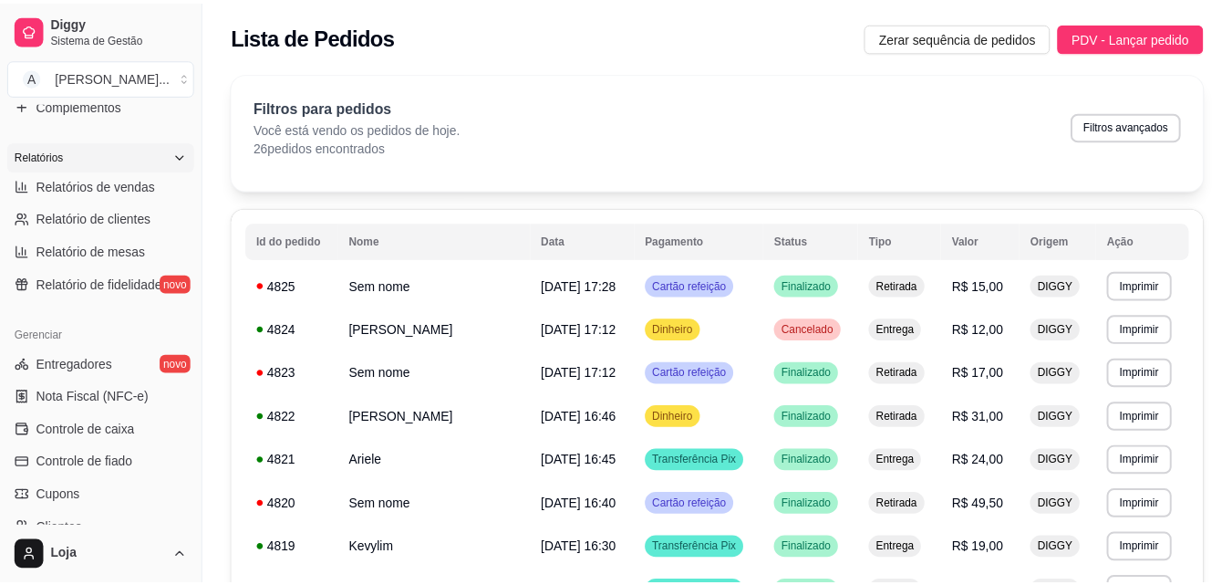
scroll to position [547, 0]
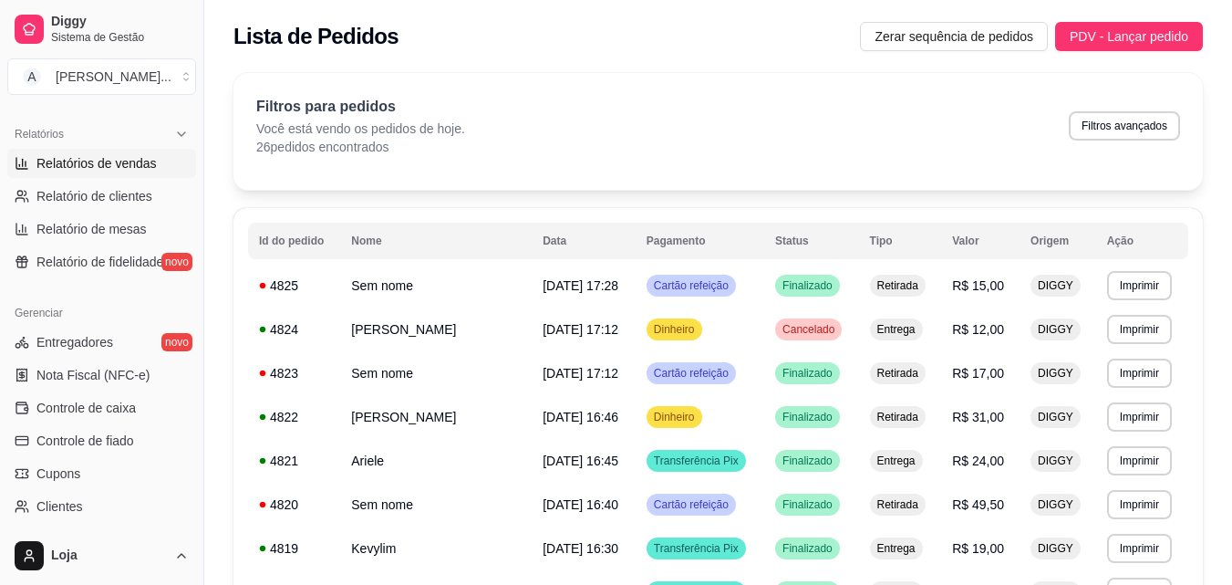
click at [131, 153] on link "Relatórios de vendas" at bounding box center [101, 163] width 189 height 29
select select "ALL"
select select "0"
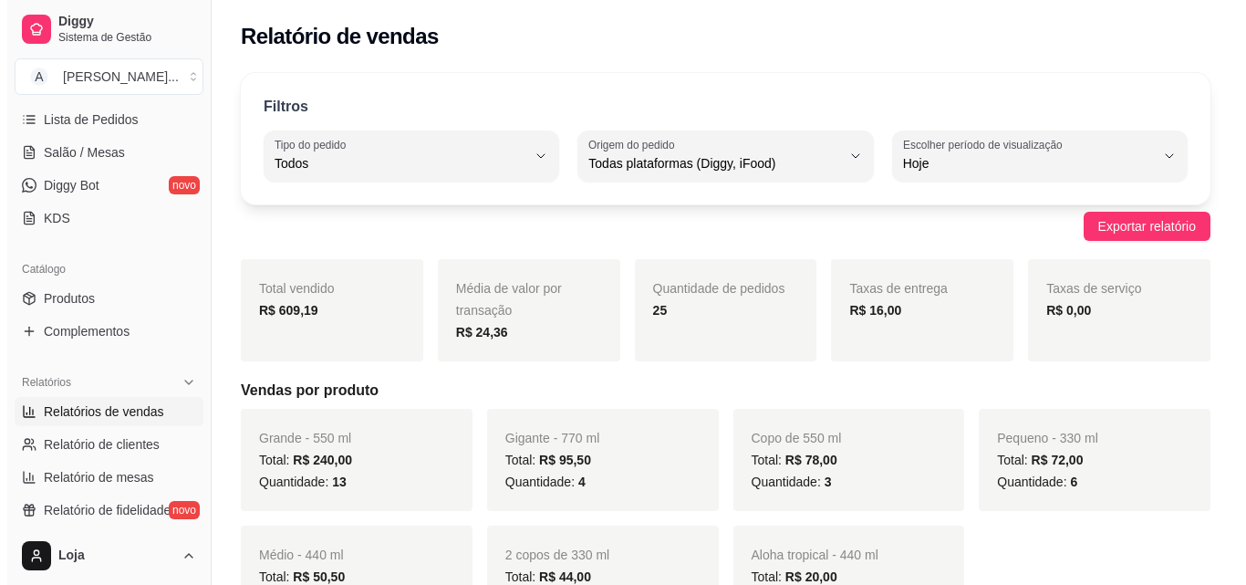
scroll to position [274, 0]
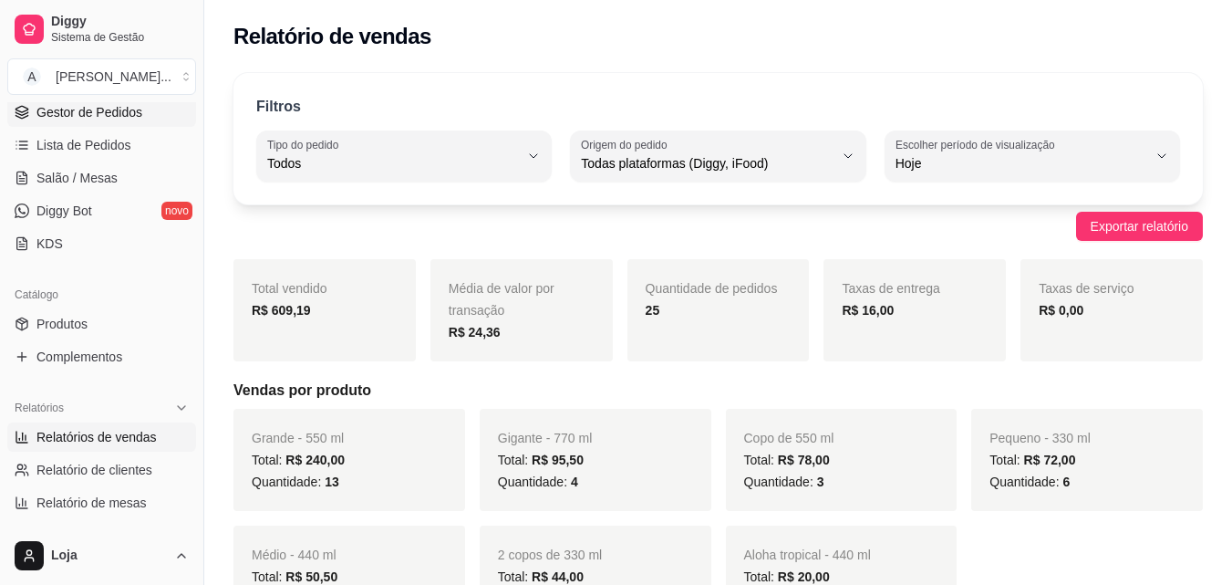
click at [94, 119] on span "Gestor de Pedidos" at bounding box center [89, 112] width 106 height 18
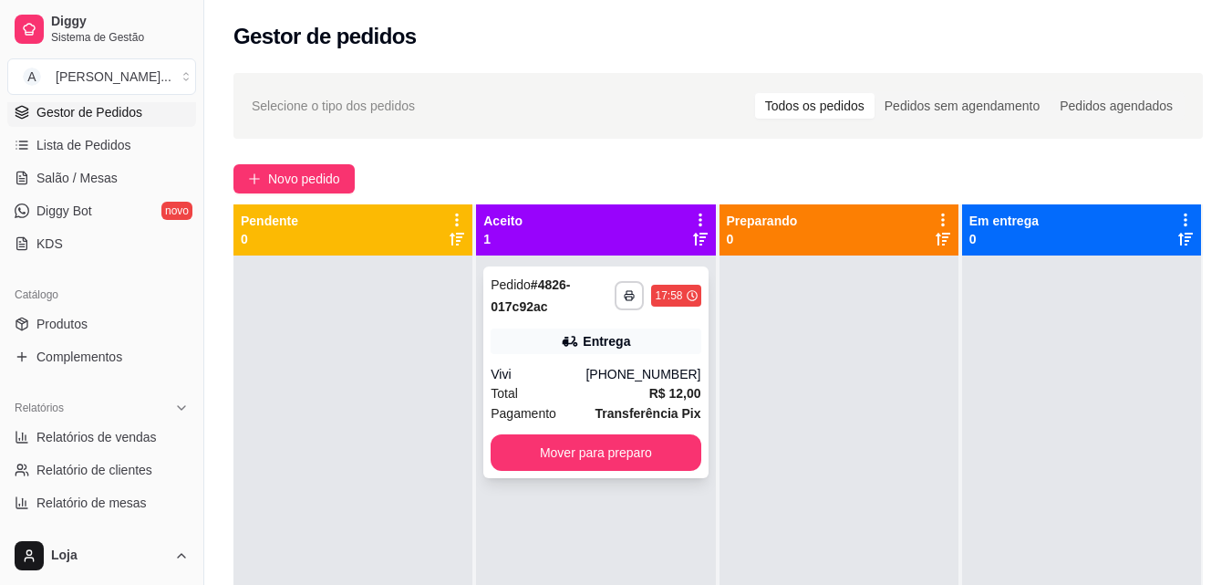
click at [585, 471] on div "**********" at bounding box center [595, 372] width 224 height 212
click at [578, 454] on button "Mover para preparo" at bounding box center [595, 453] width 203 height 36
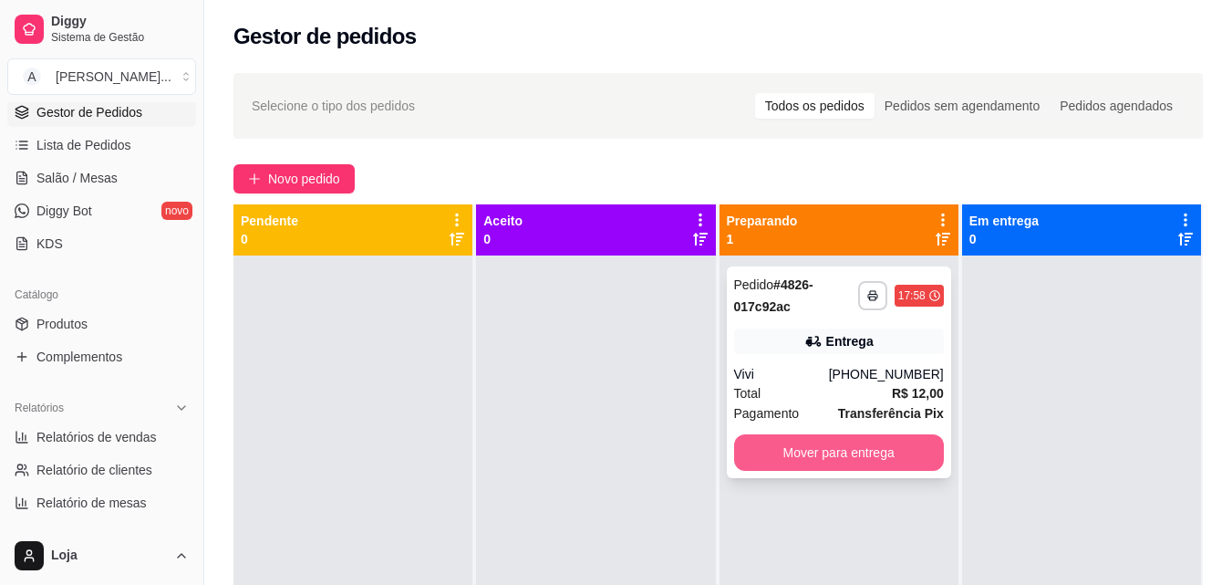
click at [841, 453] on button "Mover para entrega" at bounding box center [839, 452] width 210 height 36
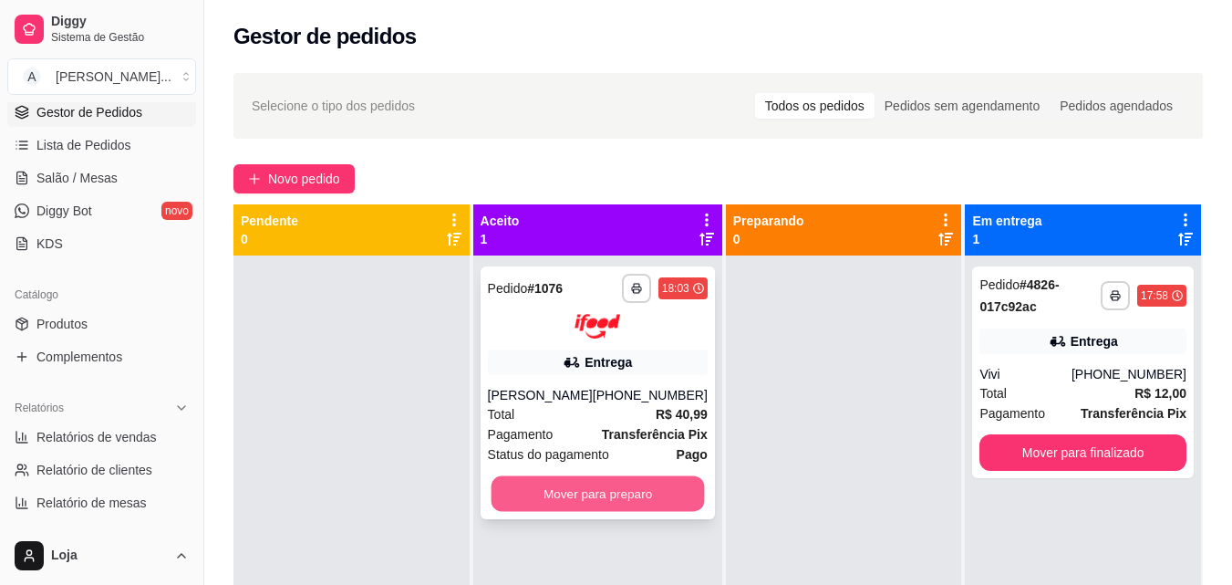
click at [529, 491] on button "Mover para preparo" at bounding box center [597, 493] width 213 height 36
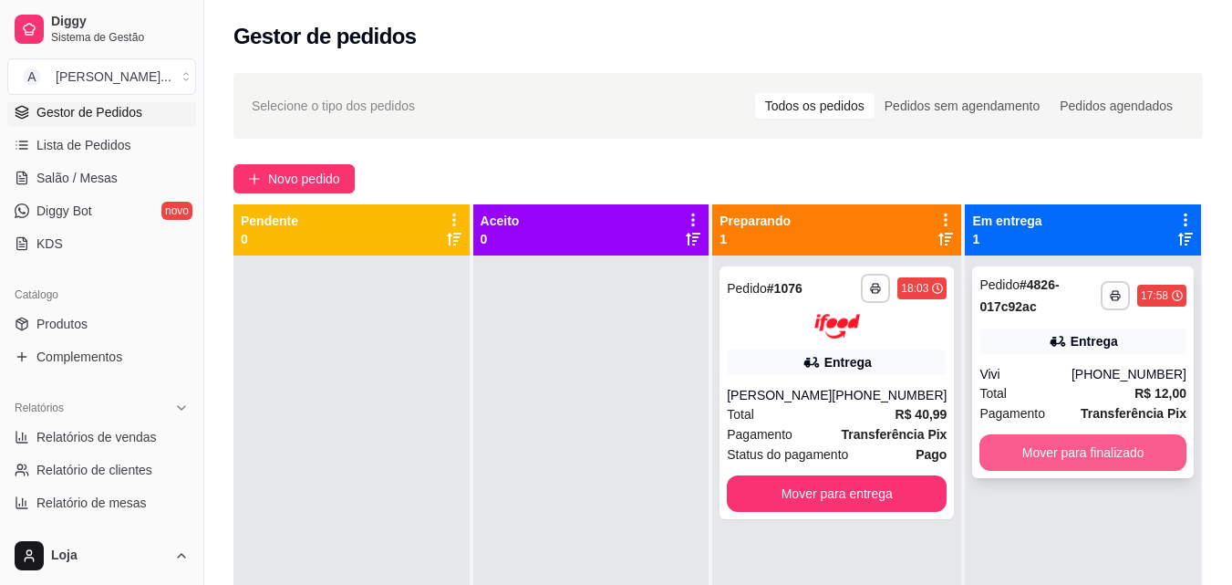
click at [1017, 464] on button "Mover para finalizado" at bounding box center [1082, 452] width 207 height 36
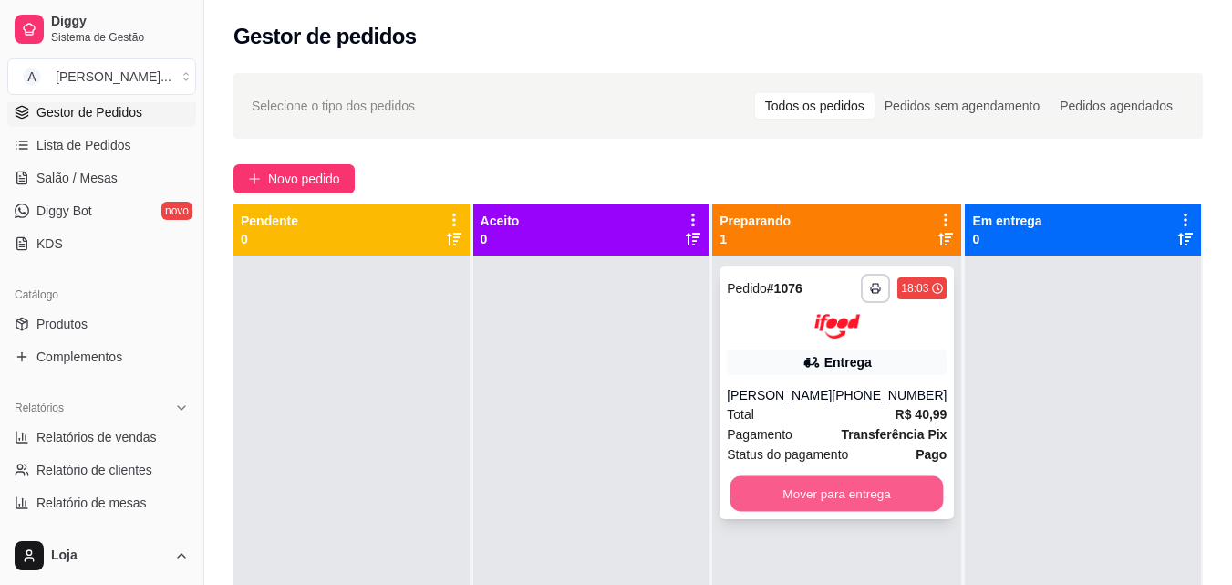
click at [824, 480] on button "Mover para entrega" at bounding box center [836, 493] width 213 height 36
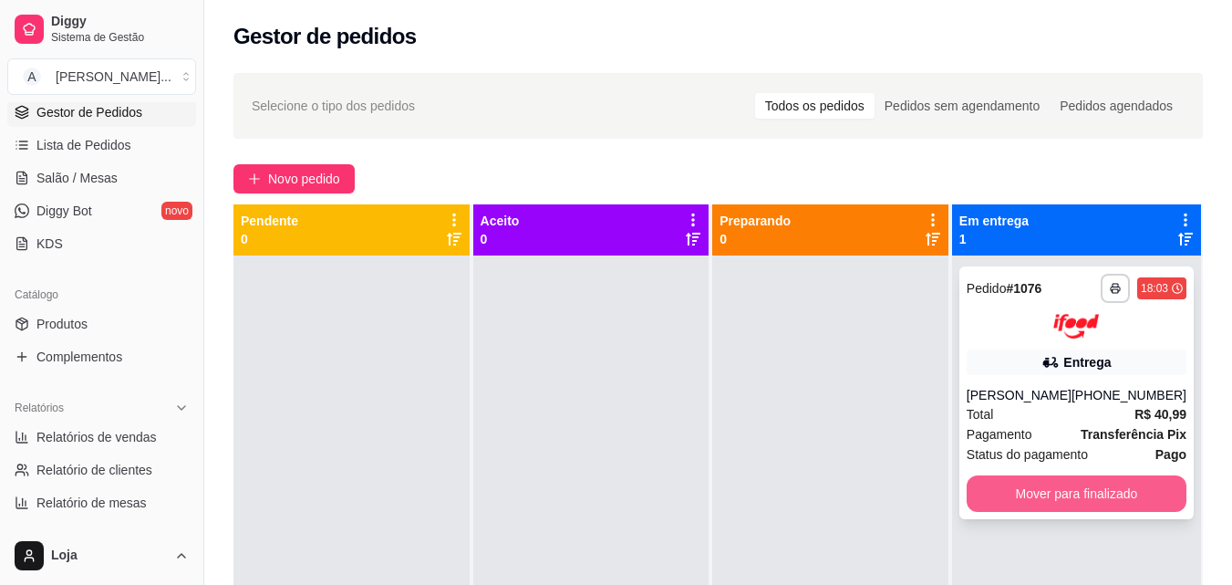
click at [1028, 495] on button "Mover para finalizado" at bounding box center [1077, 493] width 220 height 36
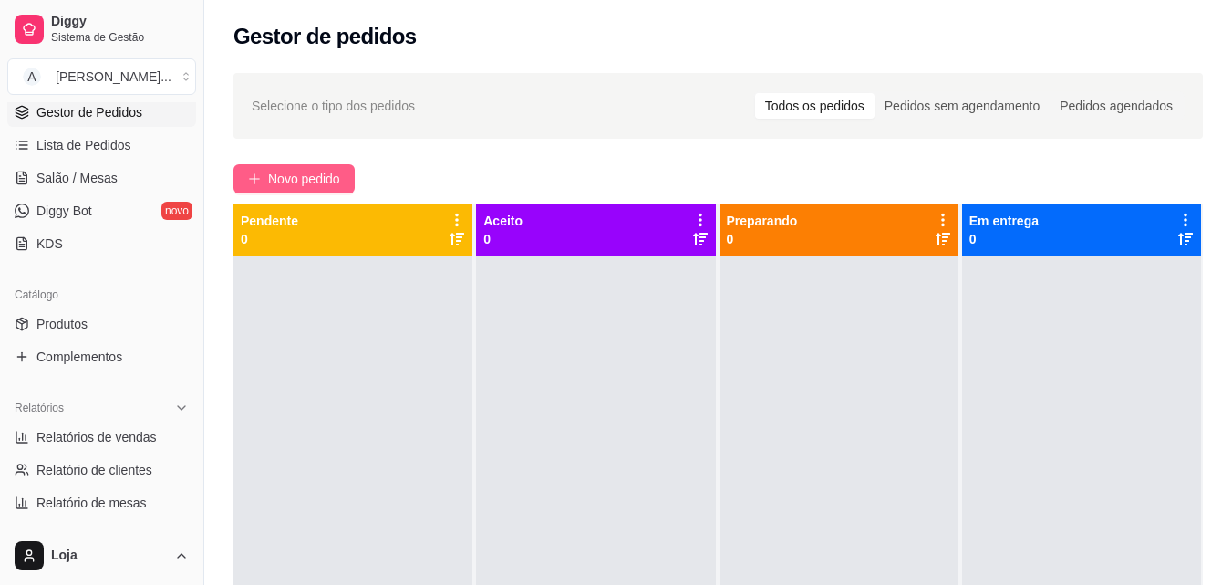
click at [271, 178] on span "Novo pedido" at bounding box center [304, 179] width 72 height 20
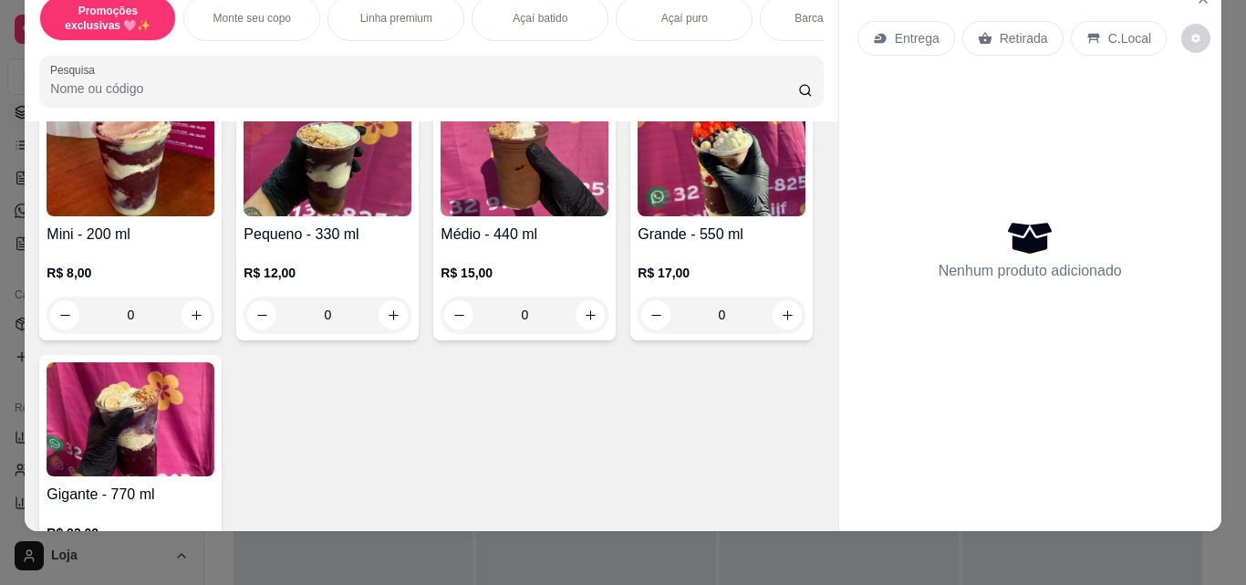
scroll to position [47, 0]
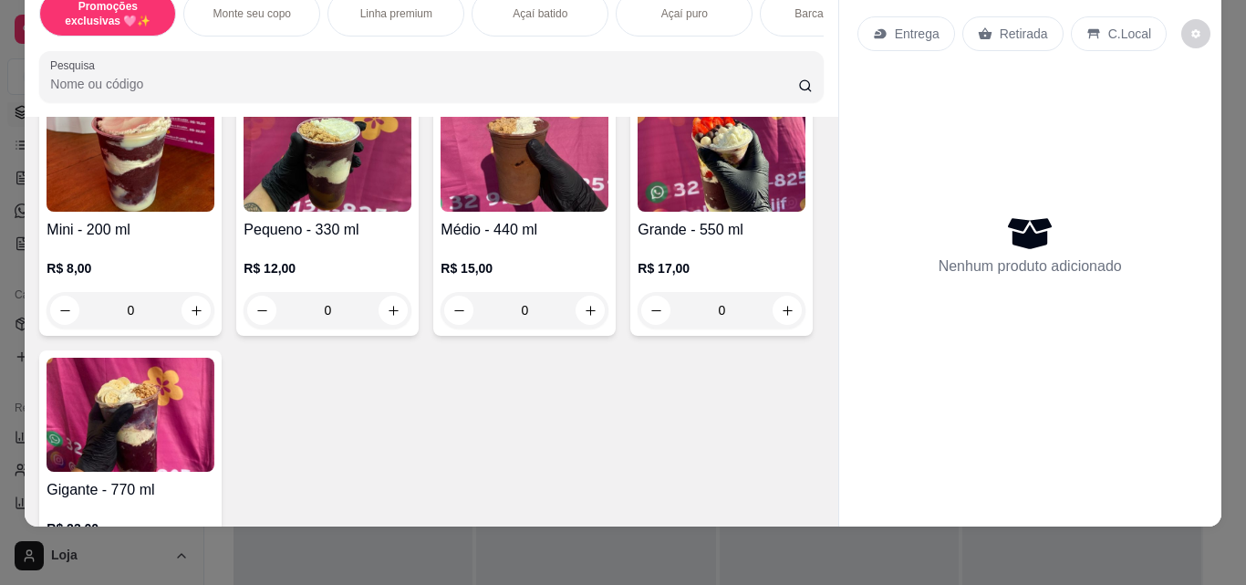
click at [637, 212] on img at bounding box center [721, 155] width 168 height 114
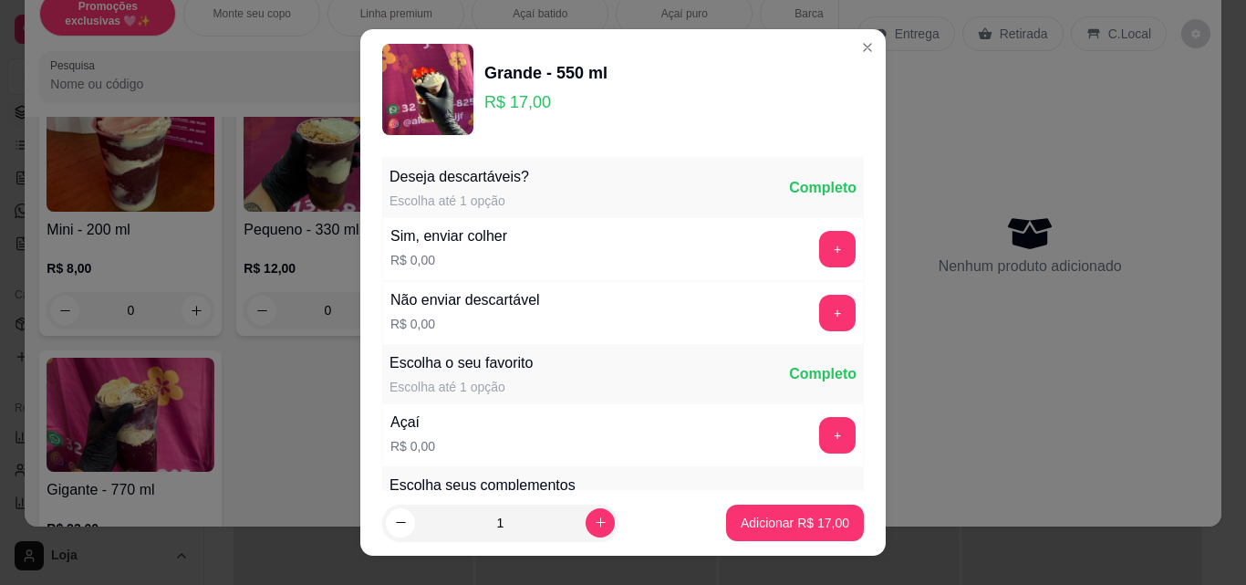
click at [819, 440] on button "+" at bounding box center [837, 435] width 36 height 36
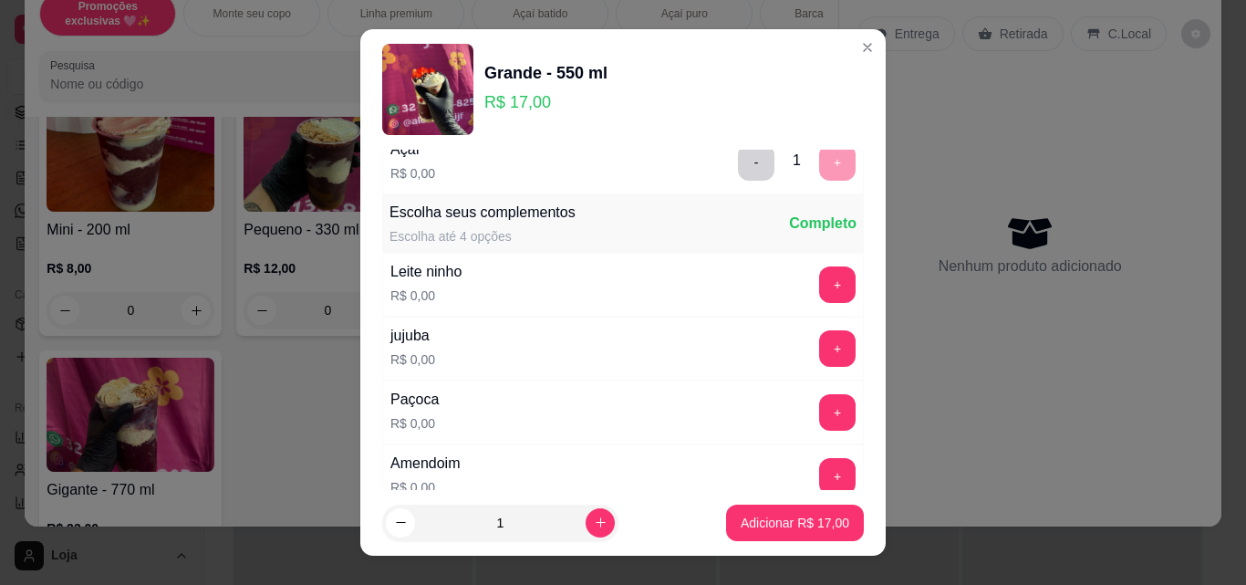
scroll to position [274, 0]
click at [819, 419] on button "+" at bounding box center [837, 411] width 36 height 36
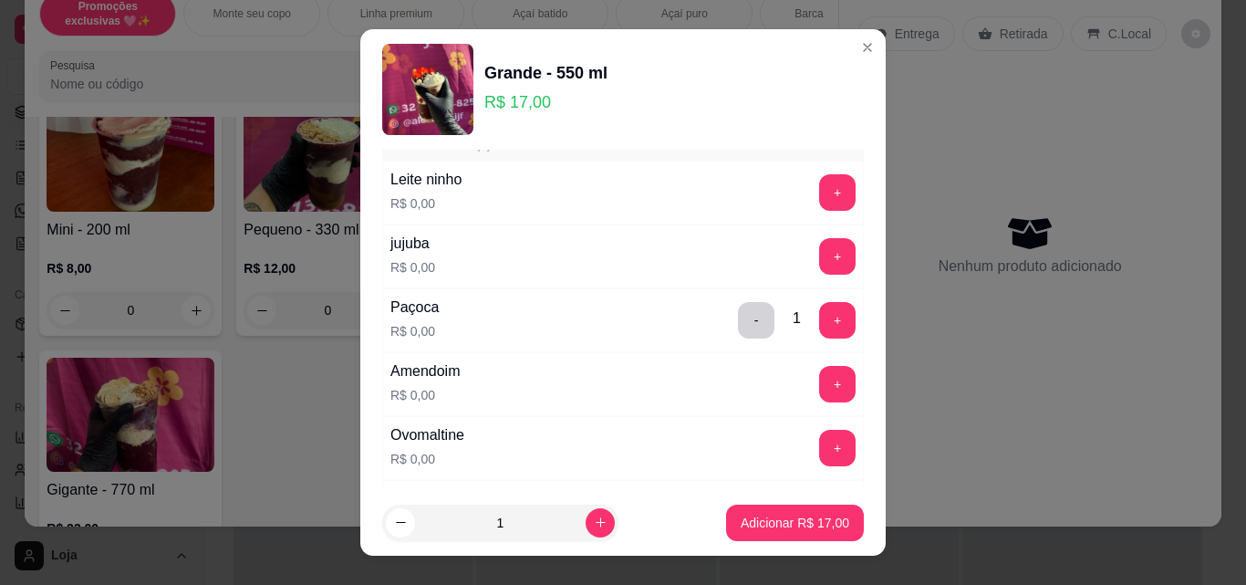
scroll to position [638, 0]
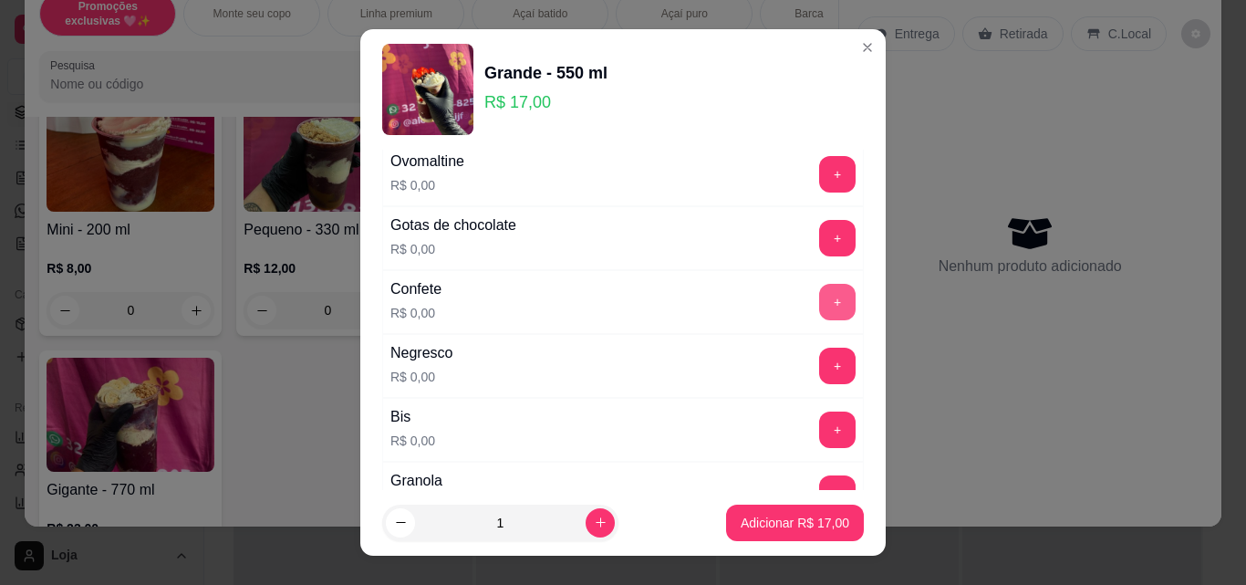
click at [819, 304] on button "+" at bounding box center [837, 302] width 36 height 36
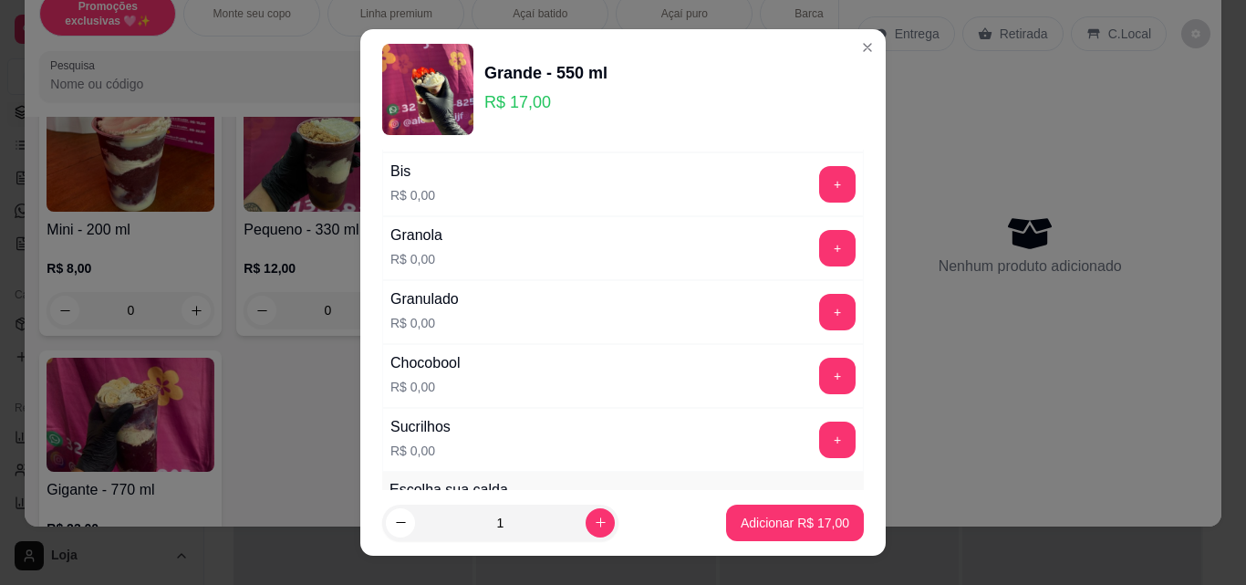
scroll to position [912, 0]
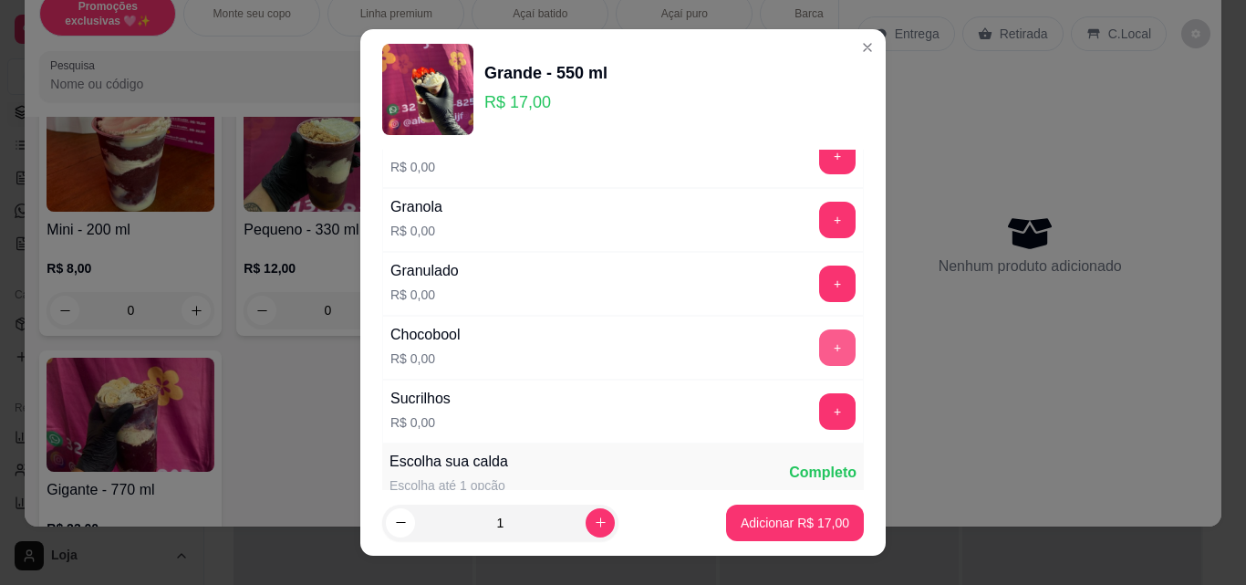
click at [812, 348] on div "+" at bounding box center [837, 347] width 51 height 36
click at [820, 354] on button "+" at bounding box center [838, 348] width 36 height 36
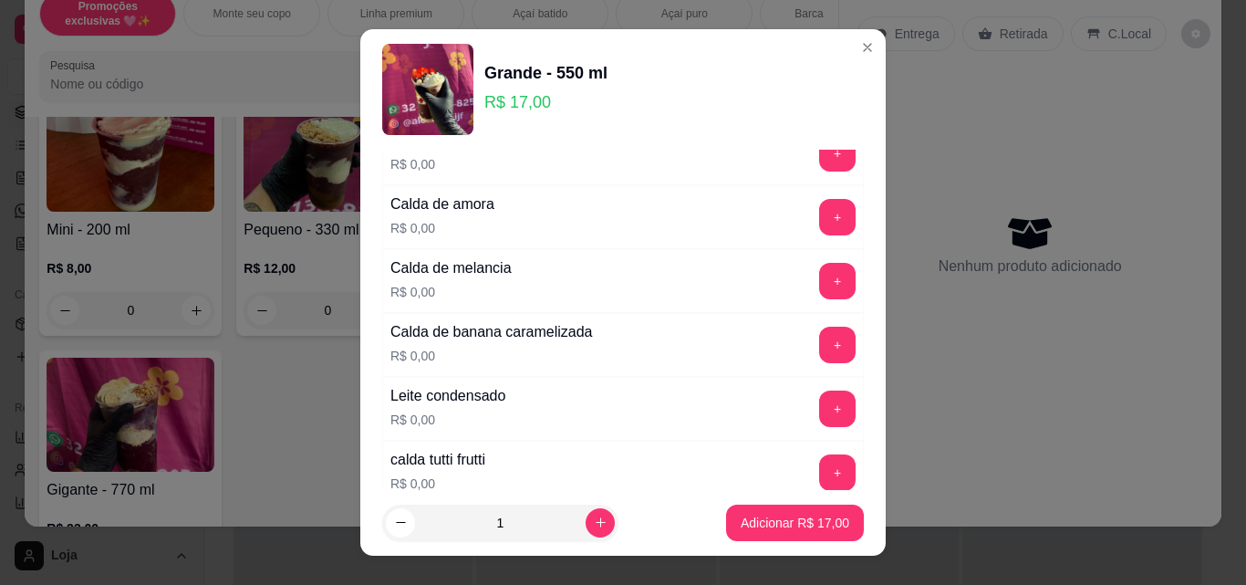
scroll to position [1459, 0]
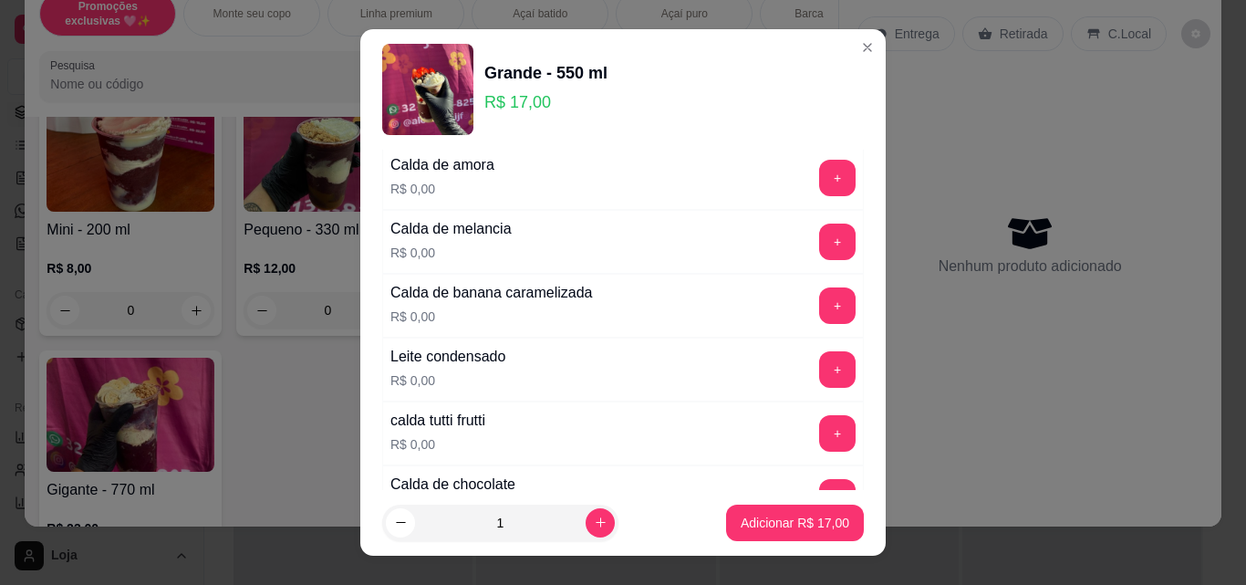
click at [819, 351] on div "+" at bounding box center [837, 369] width 51 height 36
click at [819, 360] on button "+" at bounding box center [837, 369] width 36 height 36
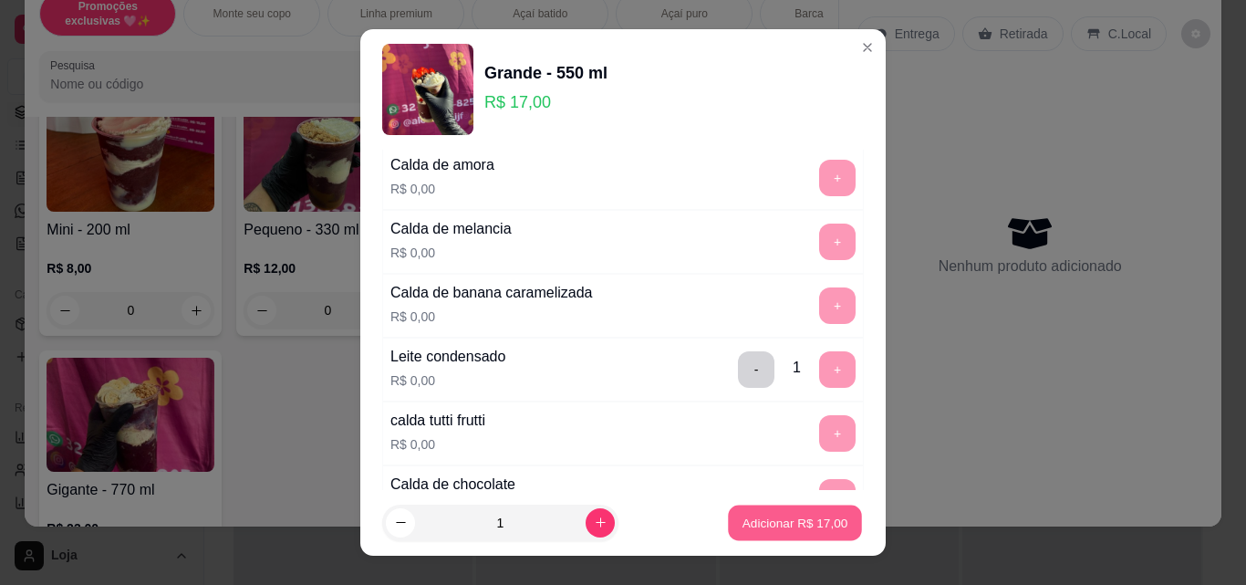
click at [800, 515] on p "Adicionar R$ 17,00" at bounding box center [795, 521] width 106 height 17
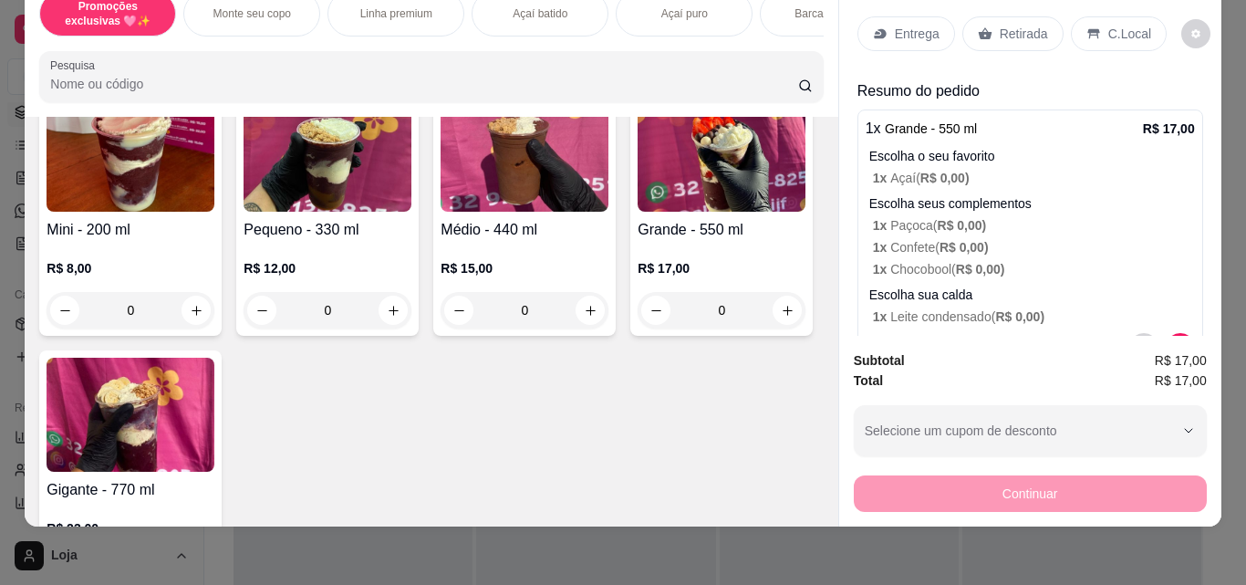
click at [637, 212] on img at bounding box center [721, 155] width 168 height 114
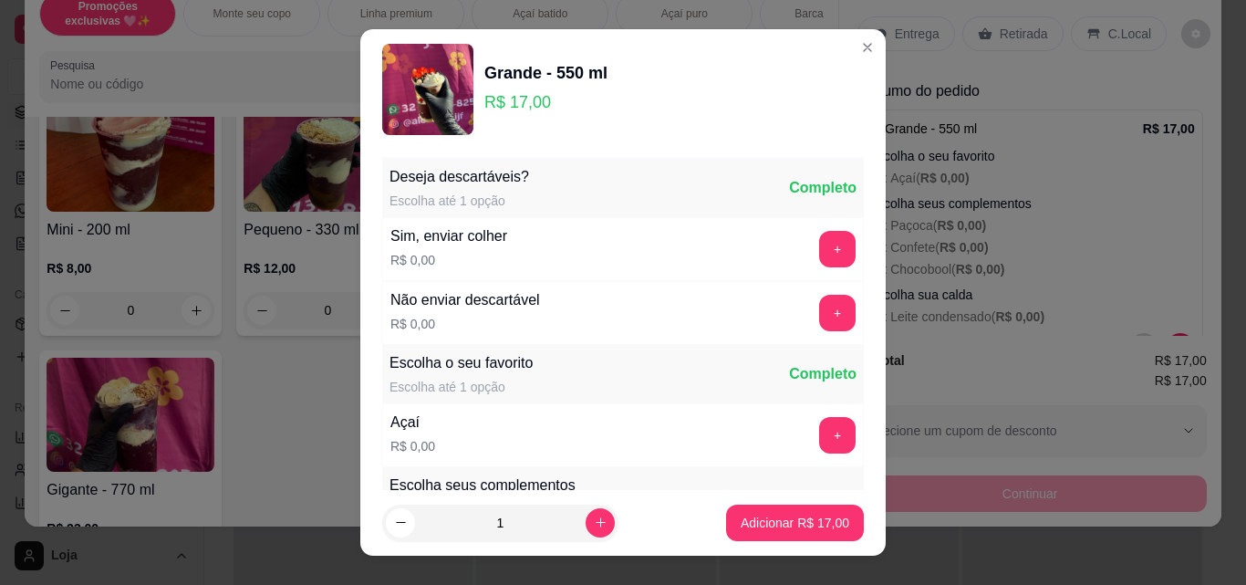
click at [819, 441] on button "+" at bounding box center [837, 435] width 36 height 36
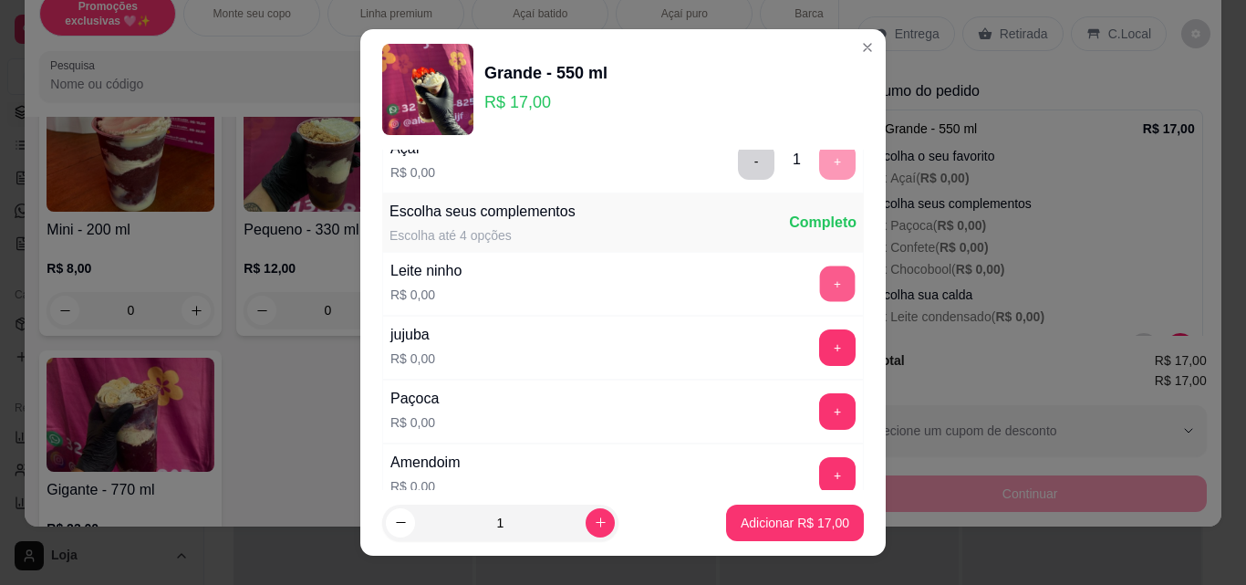
click at [820, 295] on button "+" at bounding box center [838, 284] width 36 height 36
click at [820, 409] on button "+" at bounding box center [838, 412] width 36 height 36
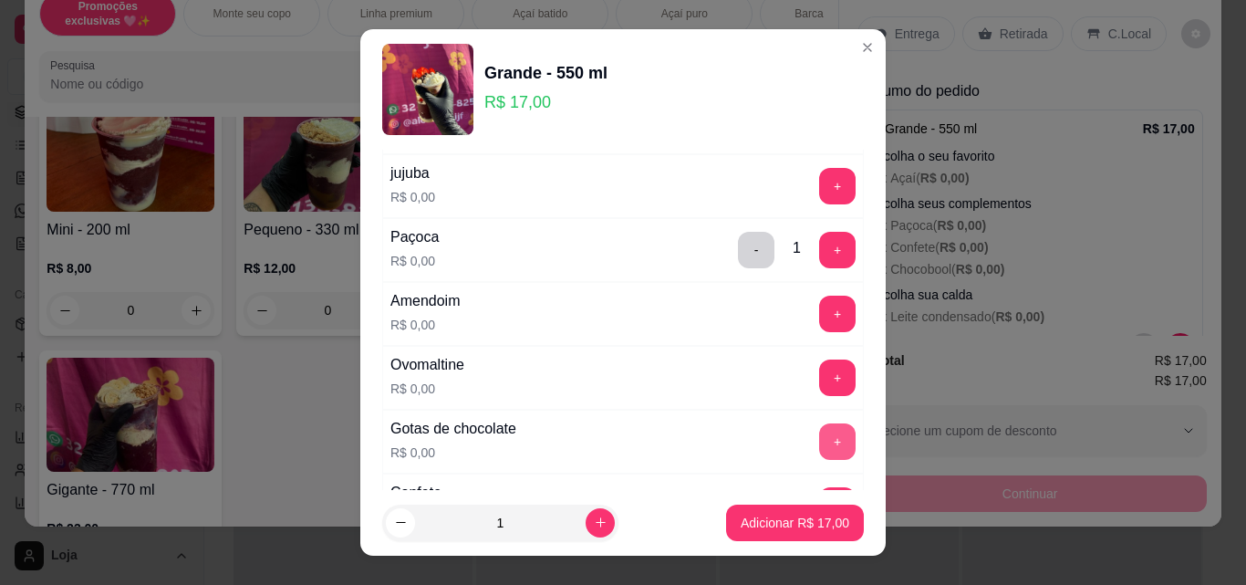
scroll to position [456, 0]
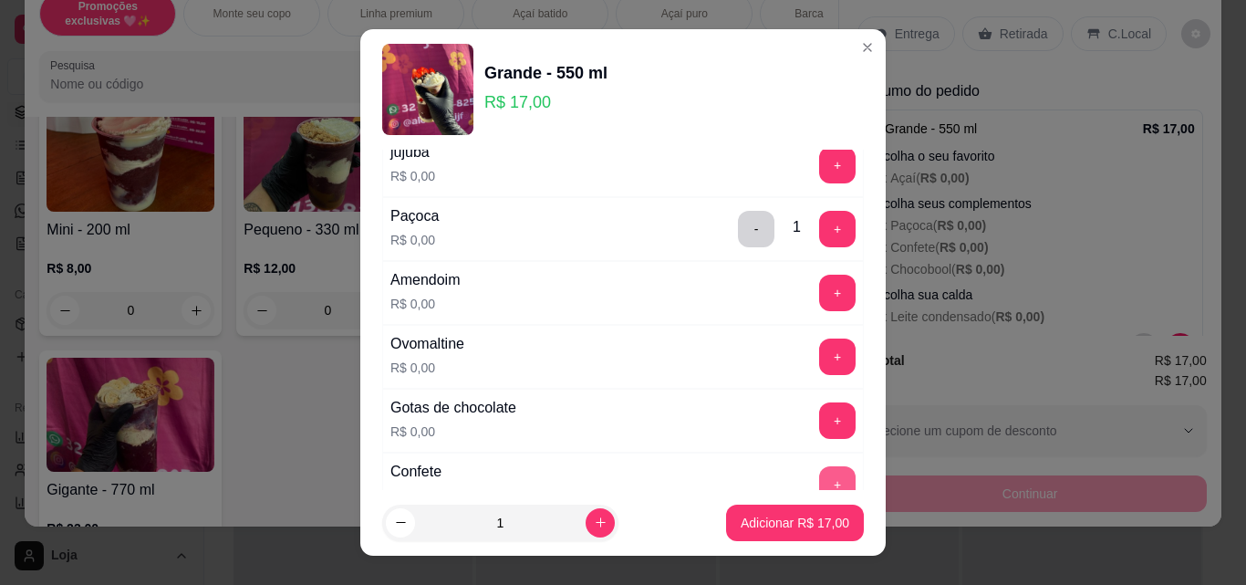
click at [819, 471] on button "+" at bounding box center [837, 484] width 36 height 36
click at [819, 354] on button "+" at bounding box center [837, 356] width 36 height 36
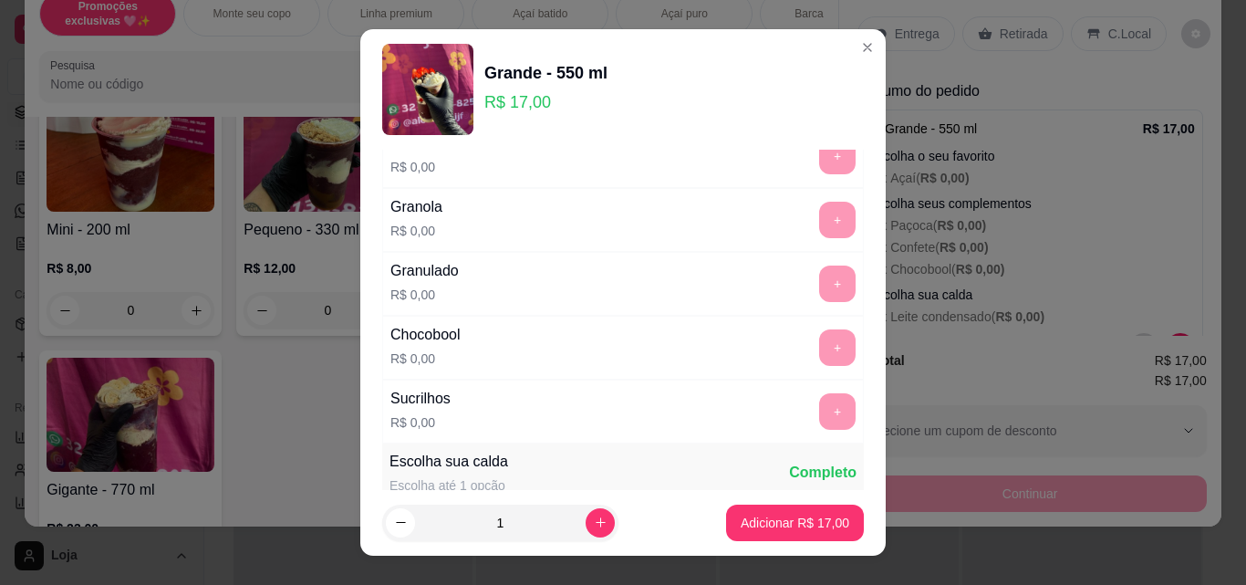
scroll to position [1003, 0]
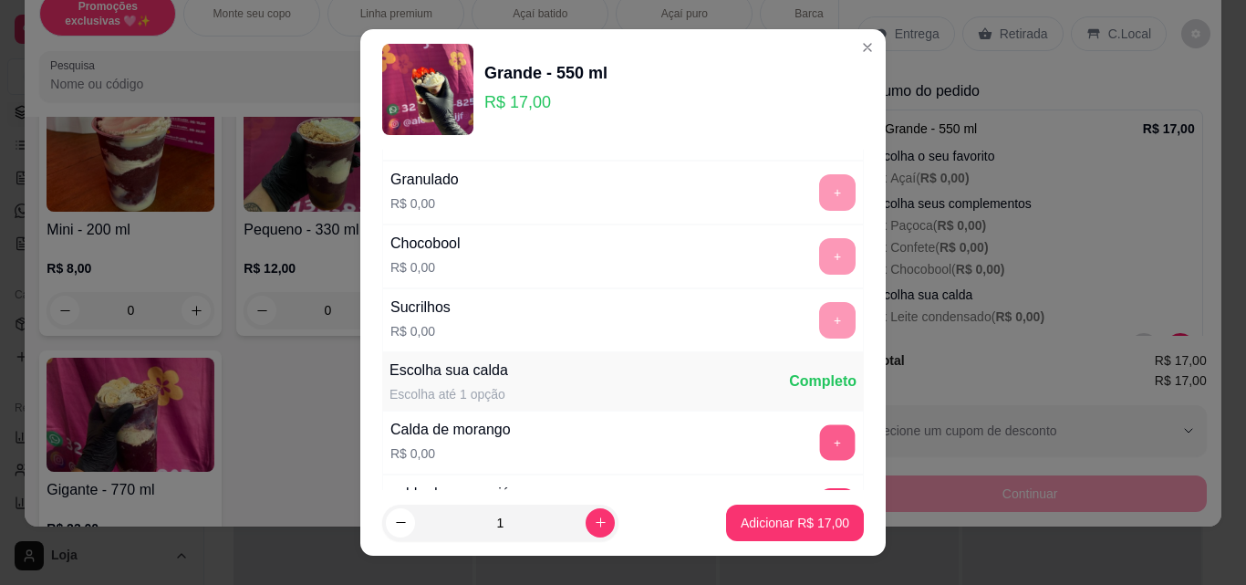
click at [820, 446] on button "+" at bounding box center [838, 443] width 36 height 36
click at [802, 521] on p "Adicionar R$ 17,00" at bounding box center [794, 522] width 109 height 18
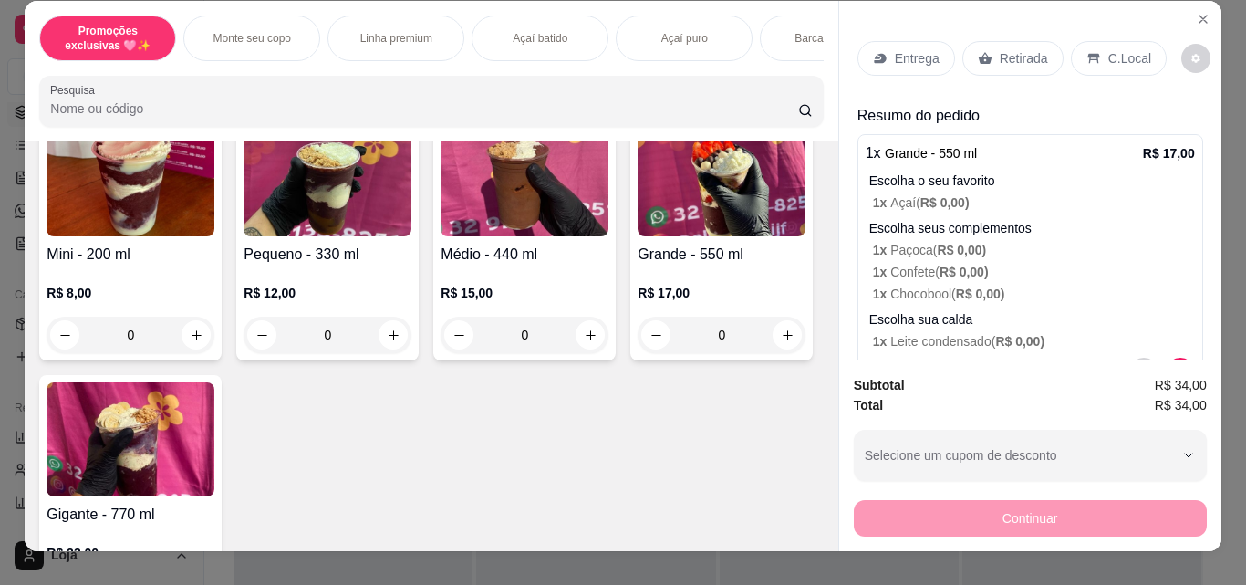
scroll to position [0, 0]
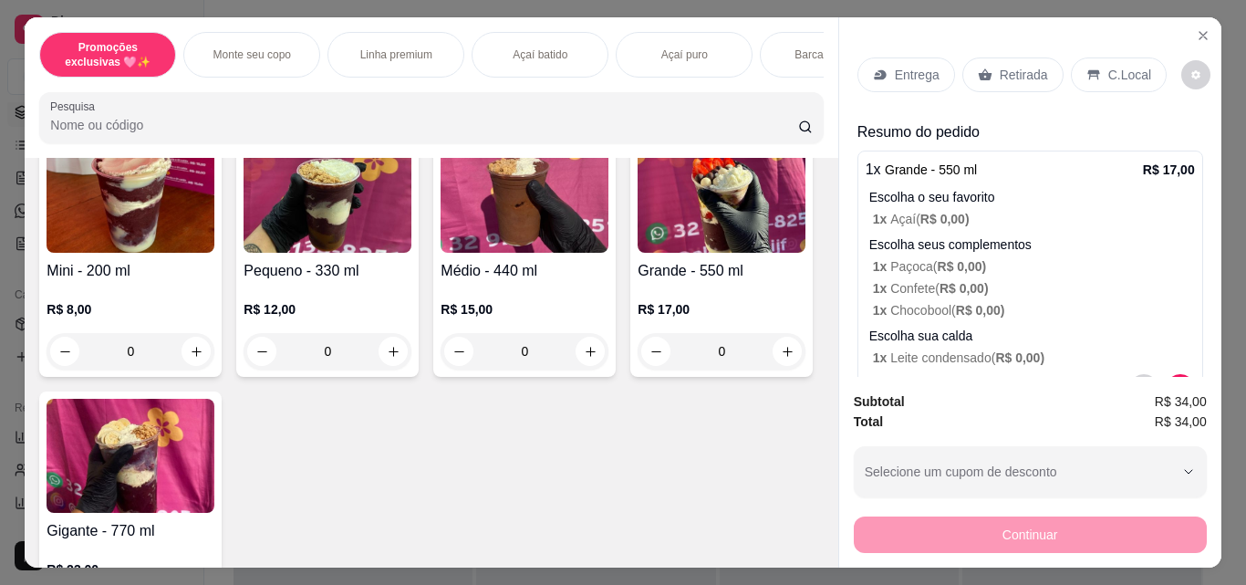
click at [1019, 71] on p "Retirada" at bounding box center [1023, 75] width 48 height 18
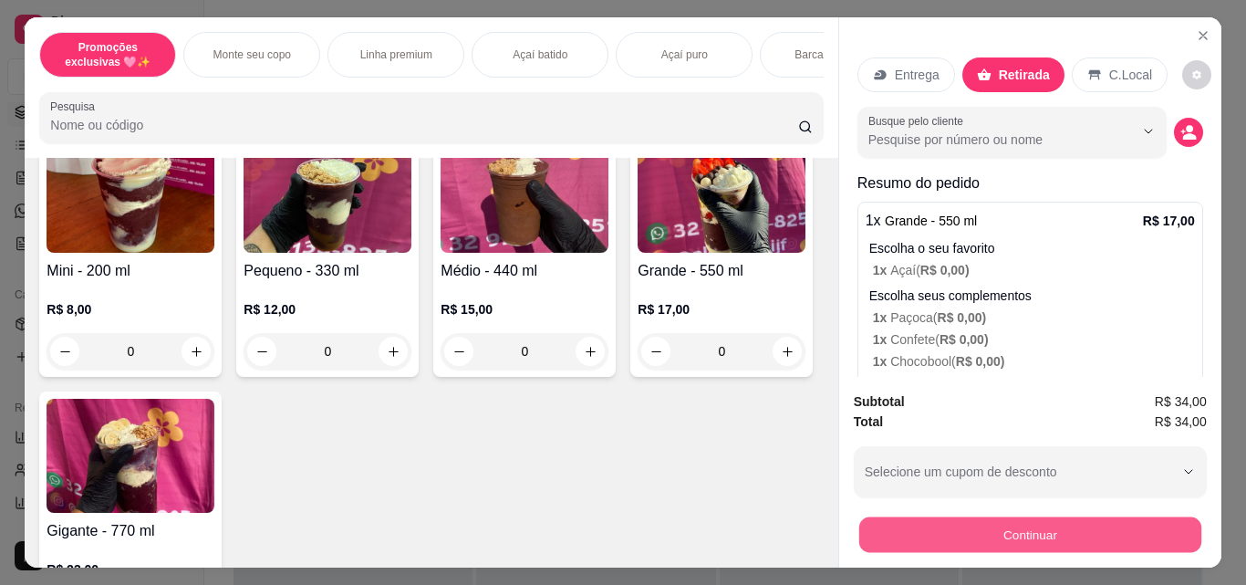
click at [960, 529] on button "Continuar" at bounding box center [1029, 534] width 342 height 36
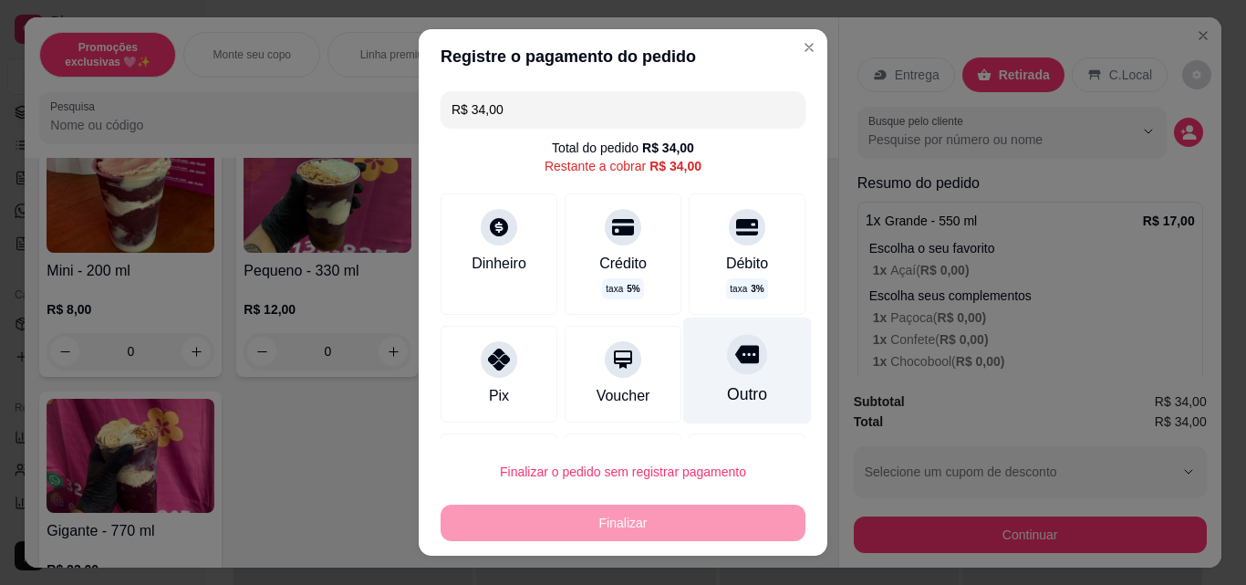
click at [728, 372] on div "Outro" at bounding box center [747, 370] width 129 height 107
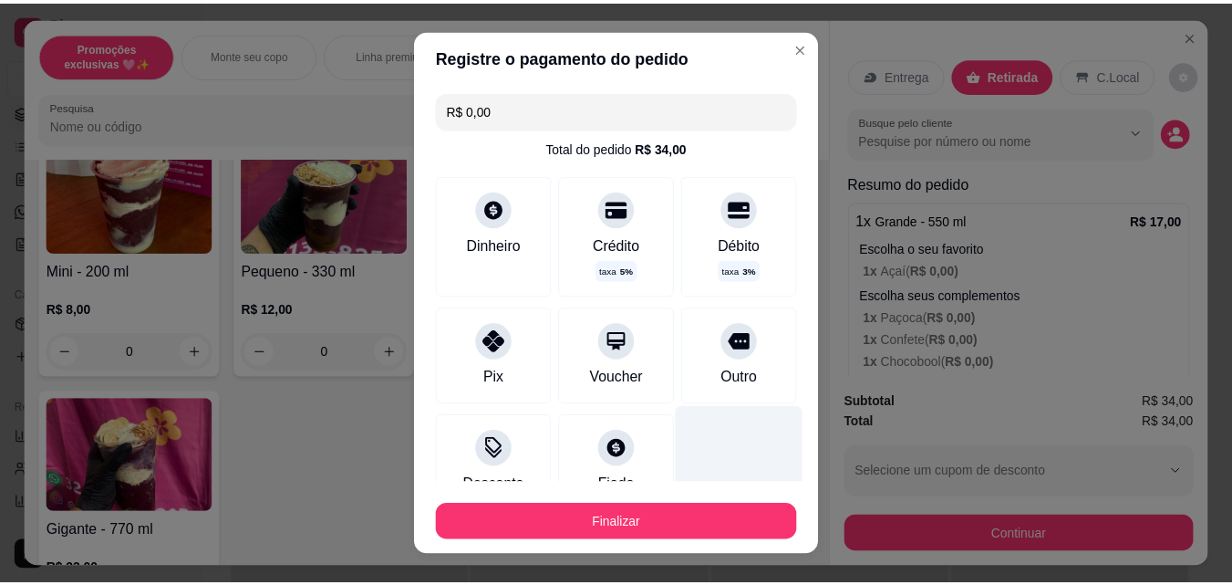
scroll to position [91, 0]
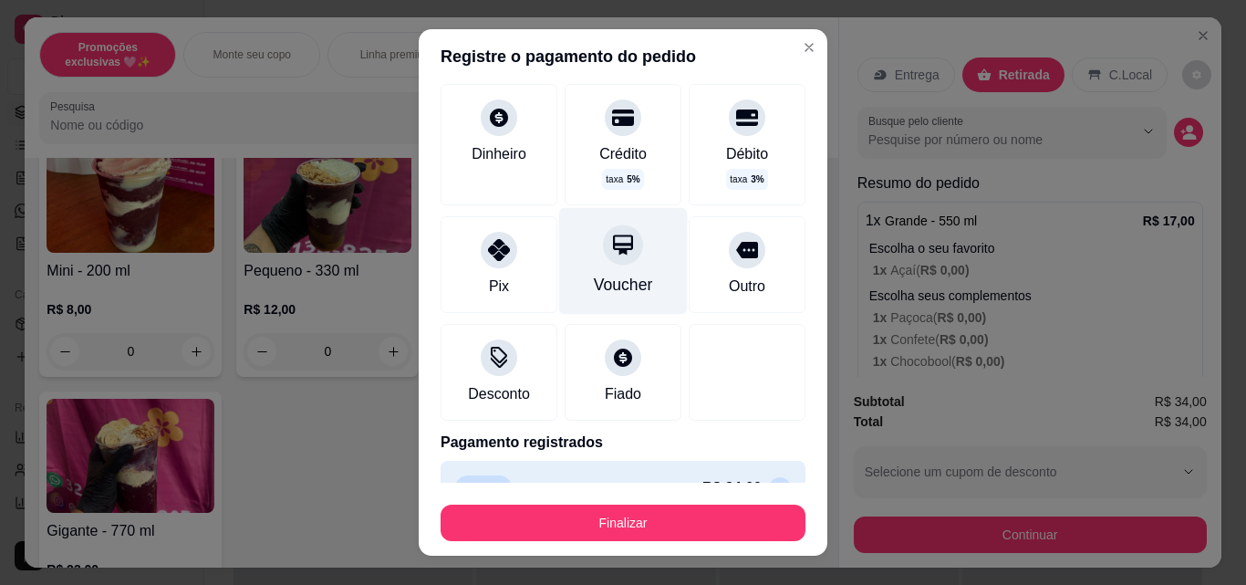
click at [617, 279] on div "Voucher" at bounding box center [623, 285] width 59 height 24
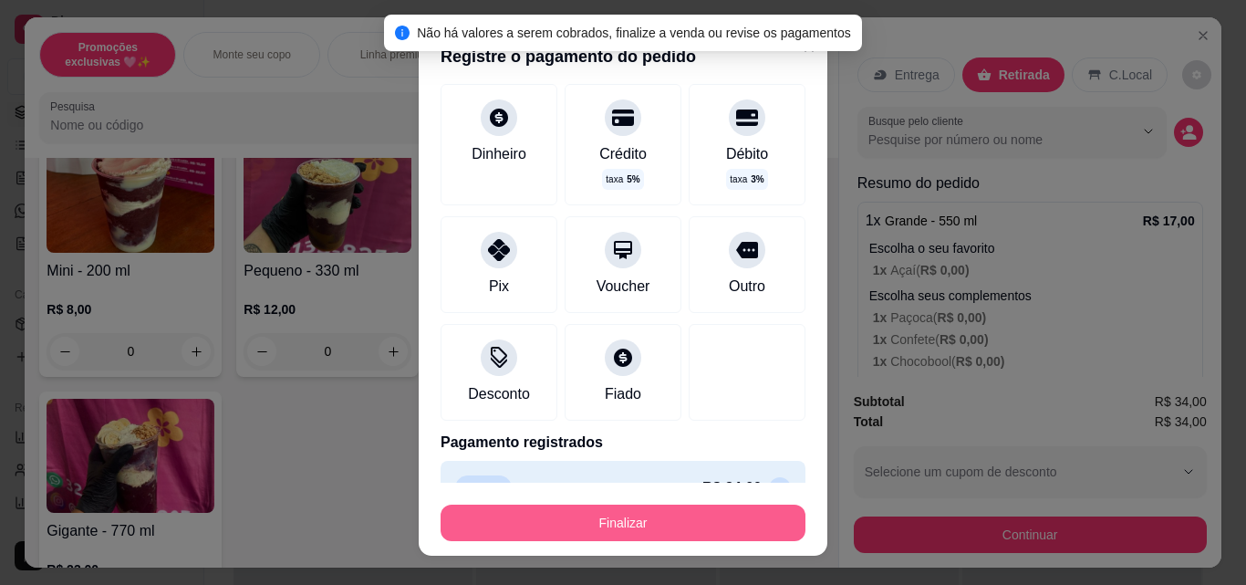
click at [632, 521] on button "Finalizar" at bounding box center [622, 522] width 365 height 36
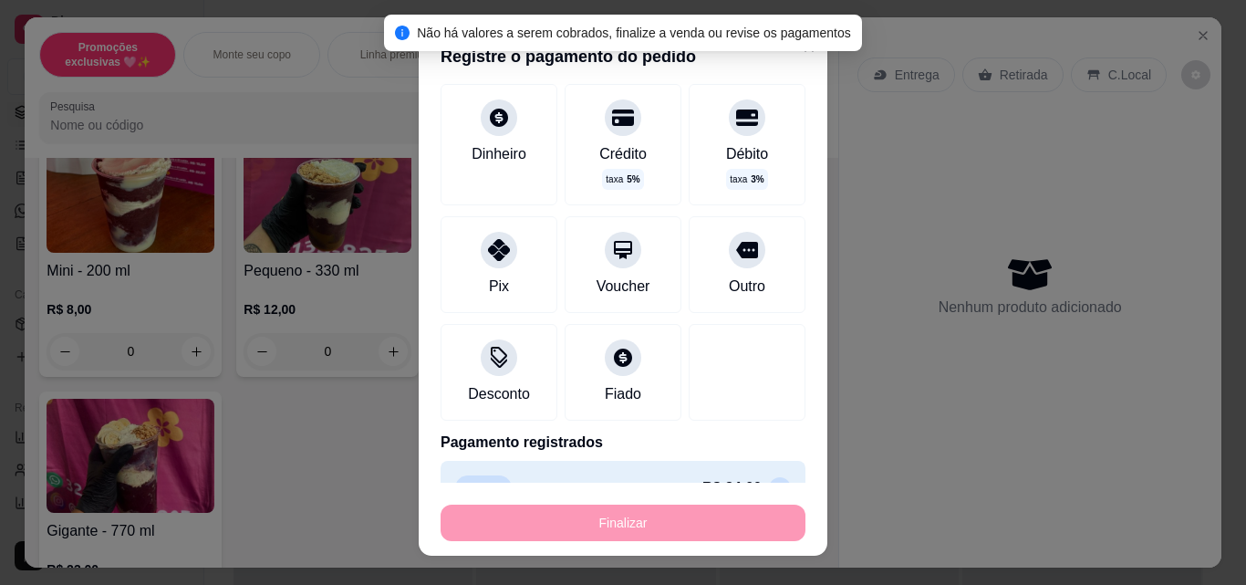
type input "-R$ 34,00"
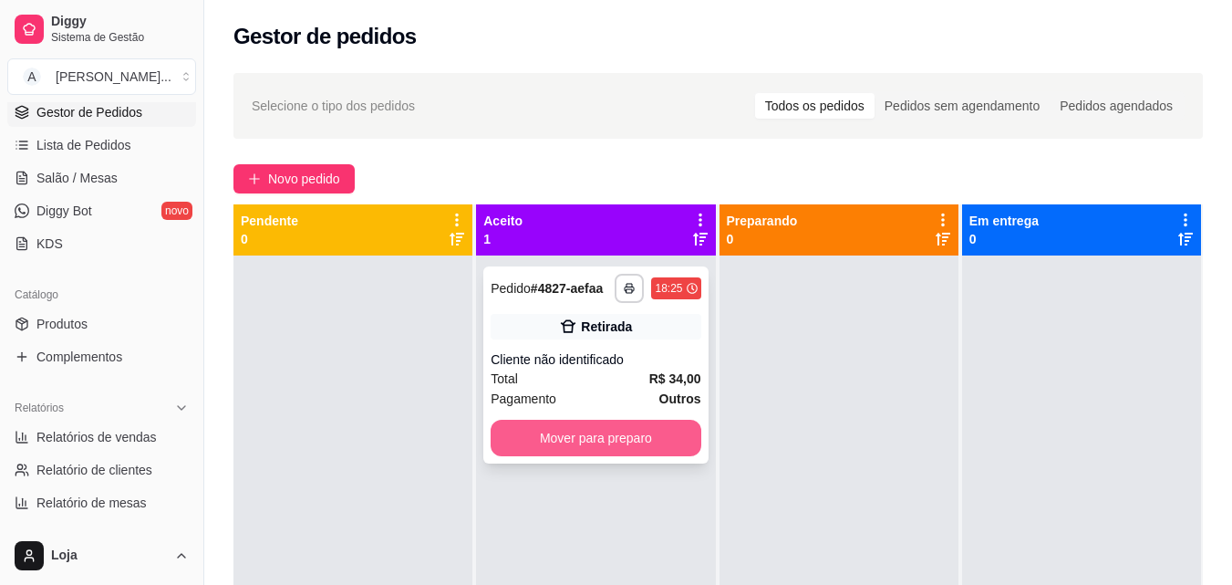
click at [665, 431] on button "Mover para preparo" at bounding box center [596, 437] width 210 height 36
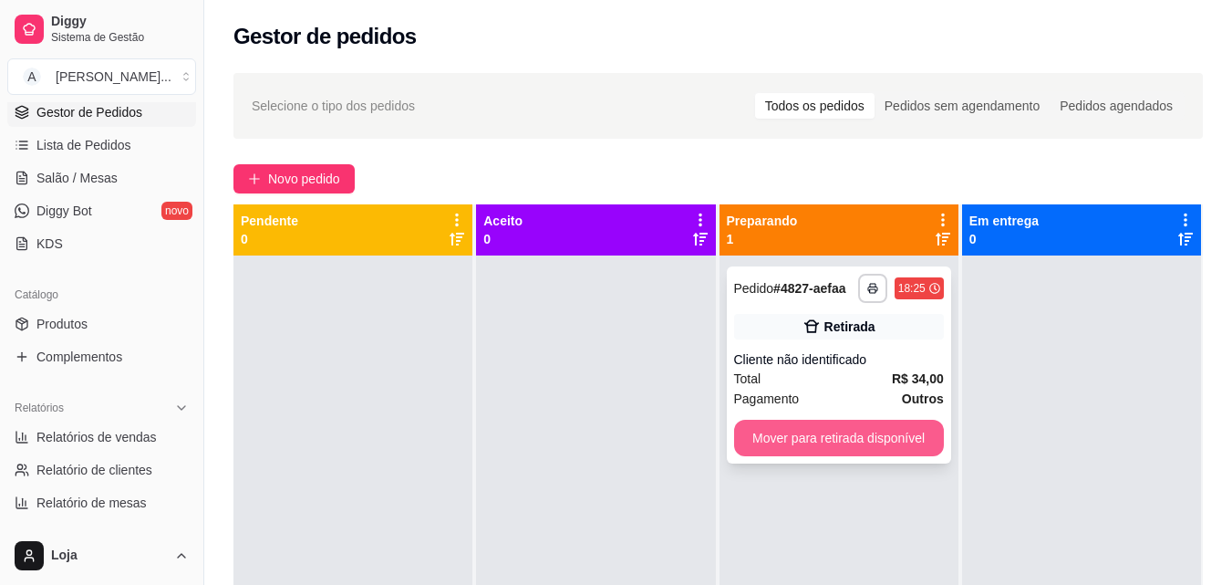
click at [777, 447] on button "Mover para retirada disponível" at bounding box center [839, 437] width 210 height 36
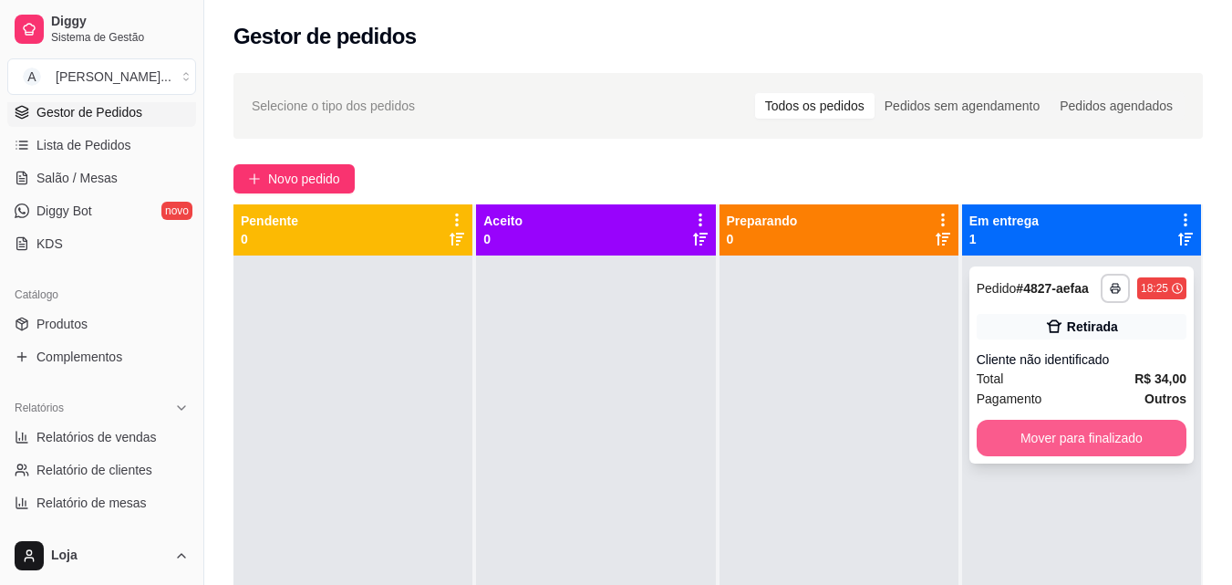
click at [1020, 450] on button "Mover para finalizado" at bounding box center [1082, 437] width 210 height 36
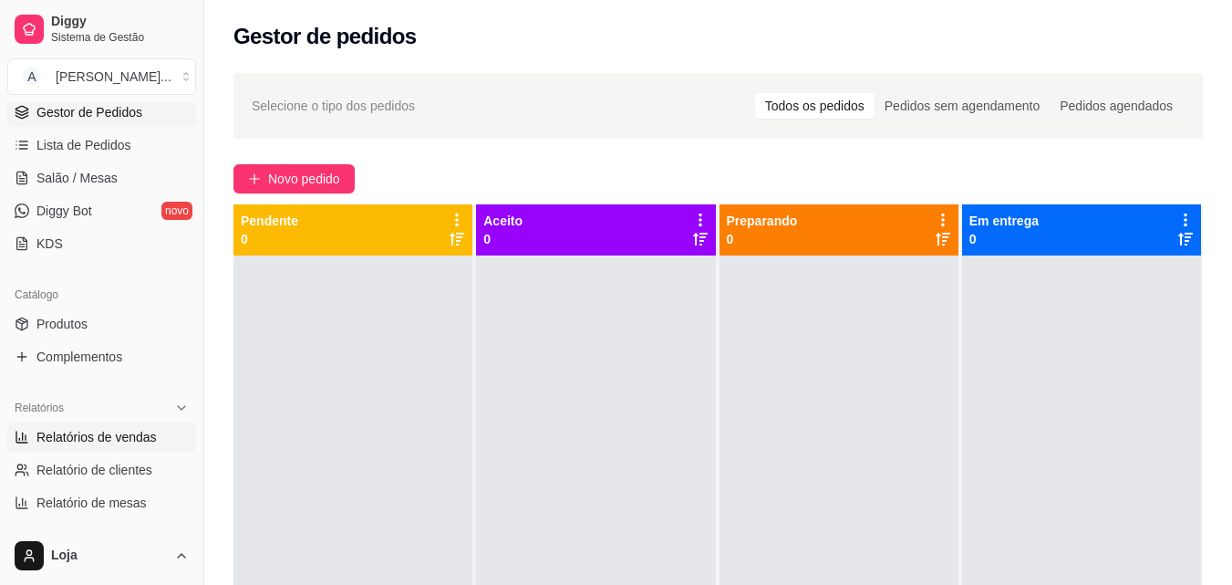
click at [104, 436] on span "Relatórios de vendas" at bounding box center [96, 437] width 120 height 18
select select "ALL"
select select "0"
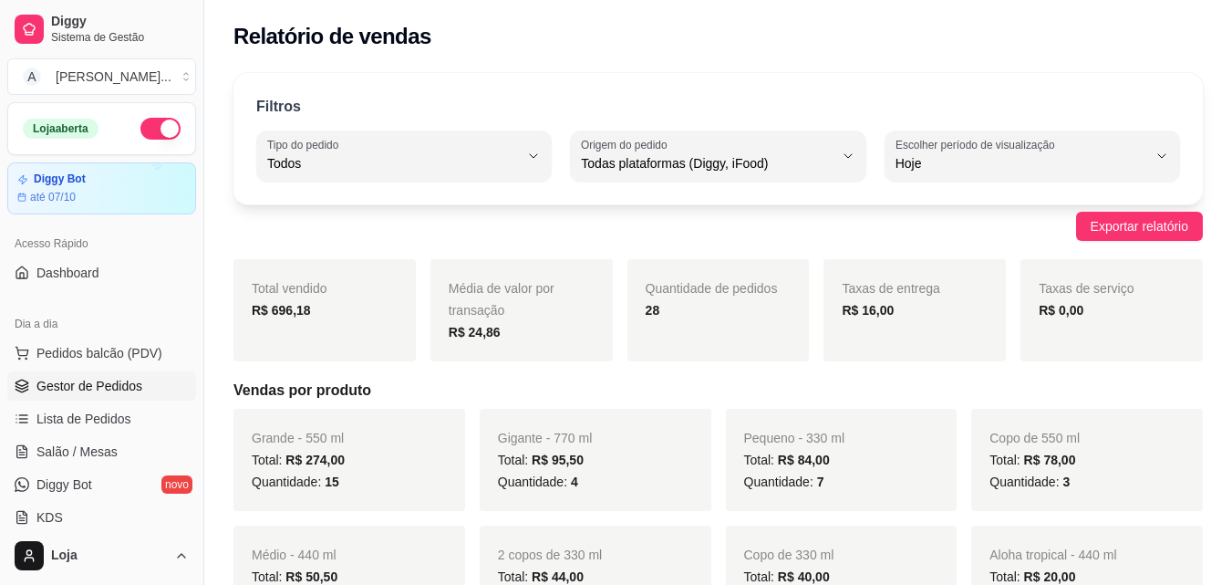
click at [142, 389] on link "Gestor de Pedidos" at bounding box center [101, 385] width 189 height 29
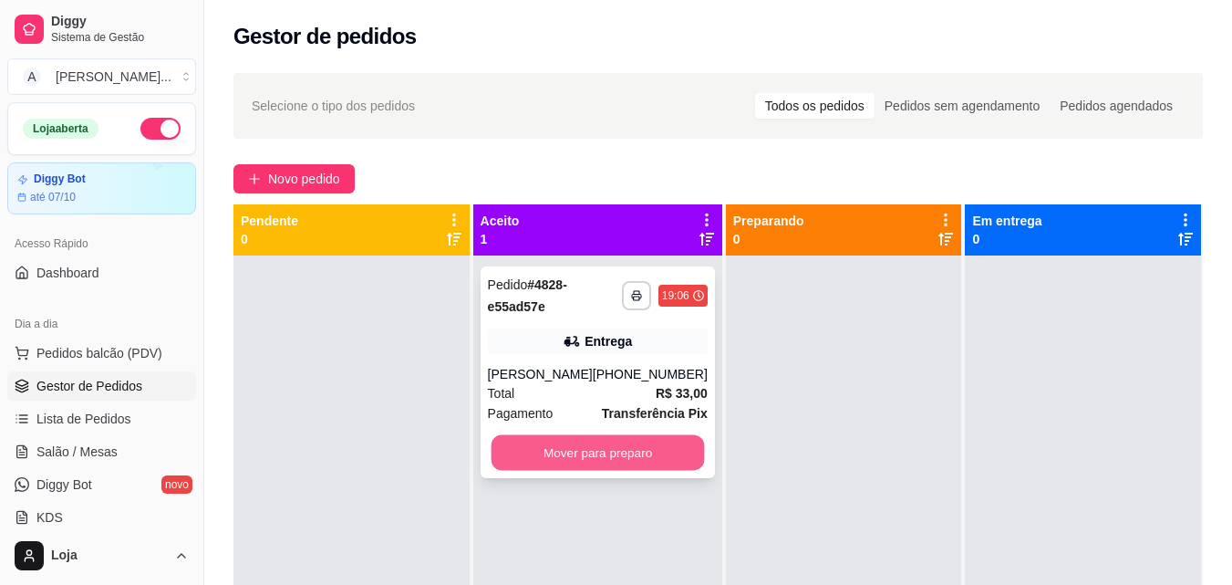
click at [583, 470] on button "Mover para preparo" at bounding box center [597, 453] width 213 height 36
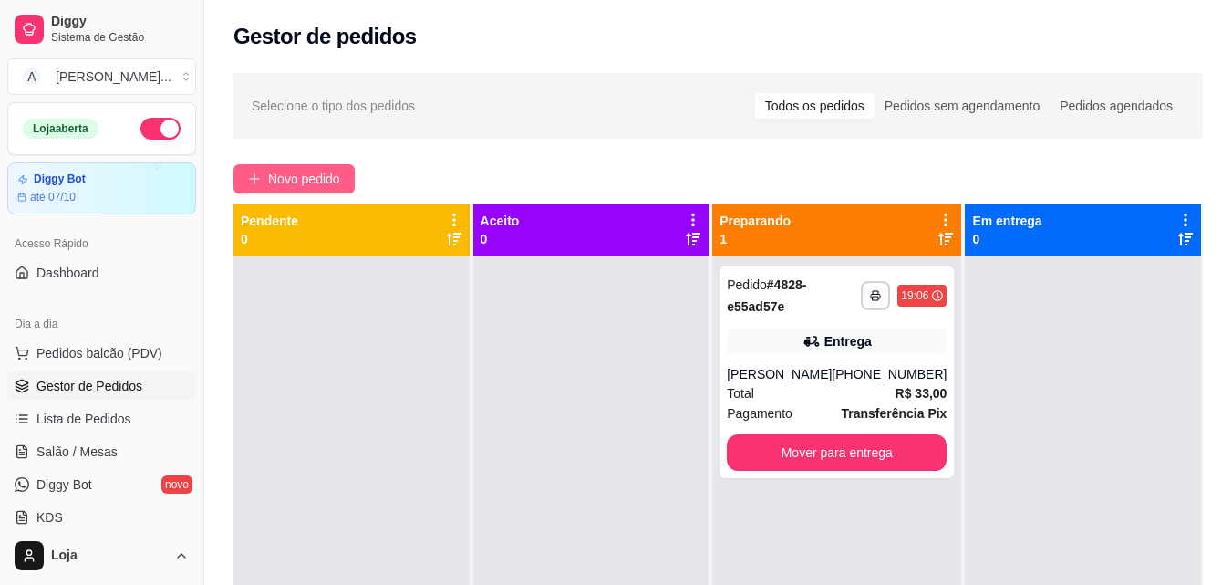
click at [270, 174] on span "Novo pedido" at bounding box center [304, 179] width 72 height 20
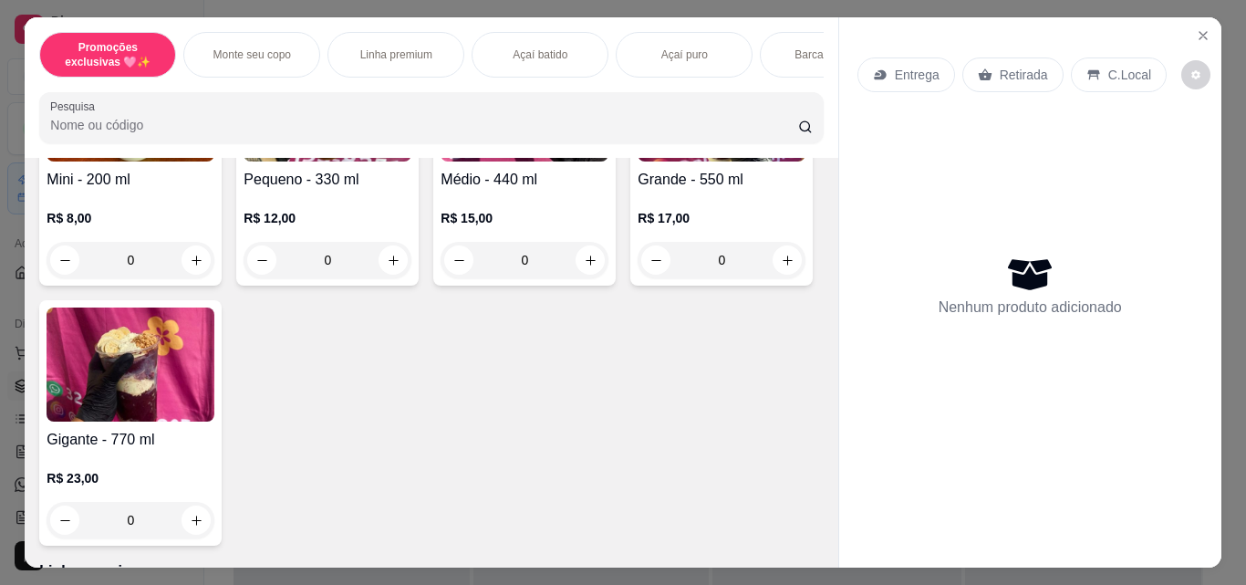
scroll to position [638, 0]
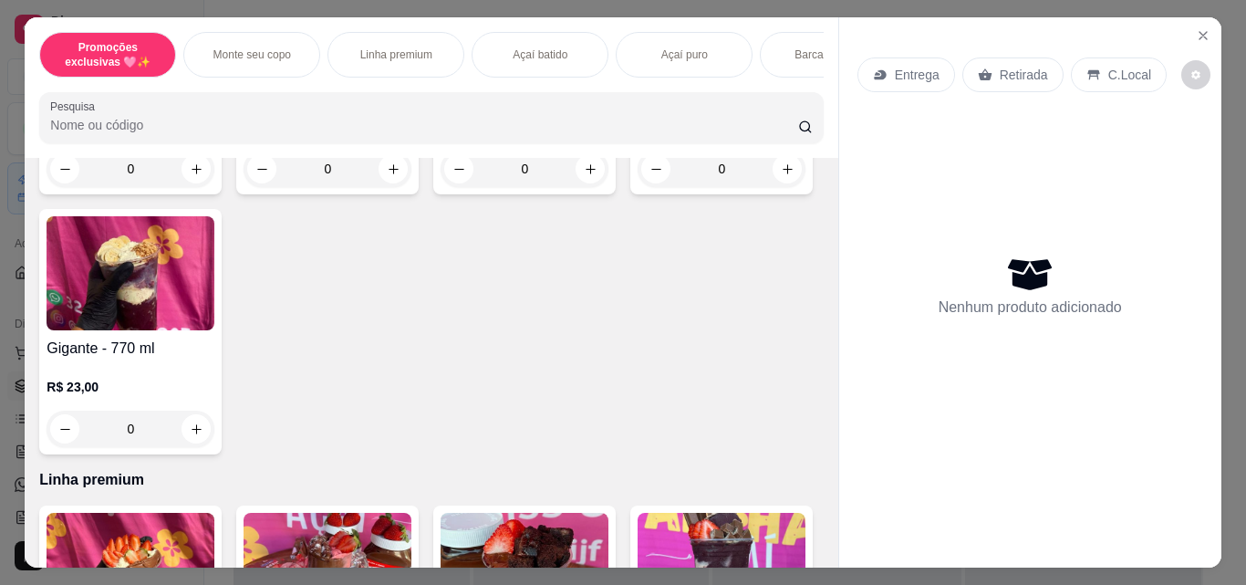
click at [637, 187] on div "0" at bounding box center [721, 168] width 168 height 36
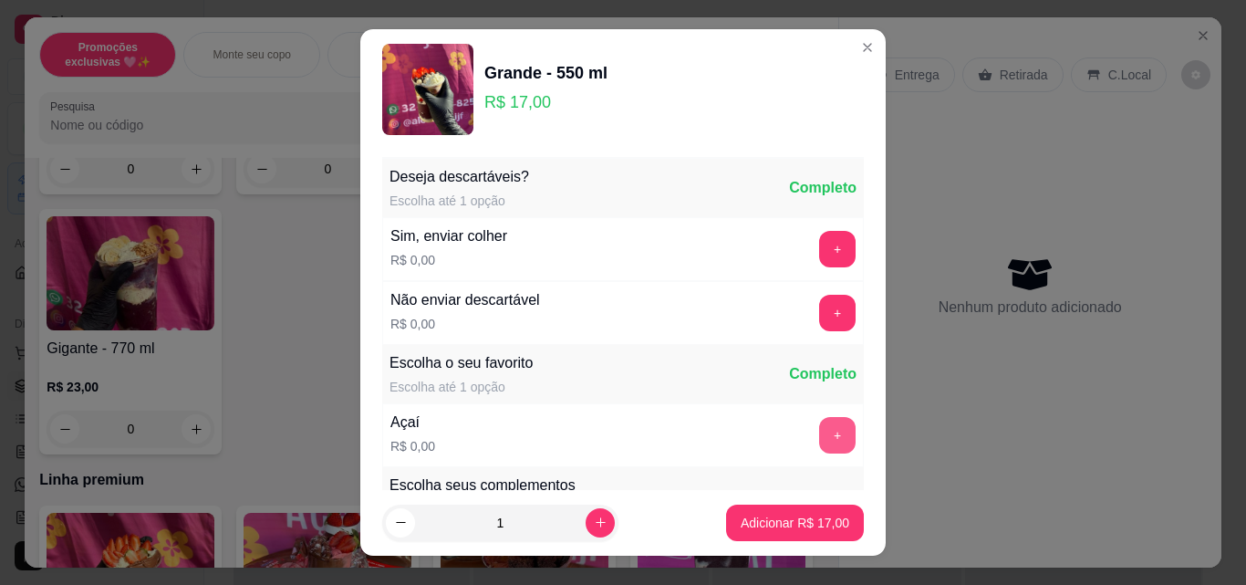
click at [819, 438] on button "+" at bounding box center [837, 435] width 36 height 36
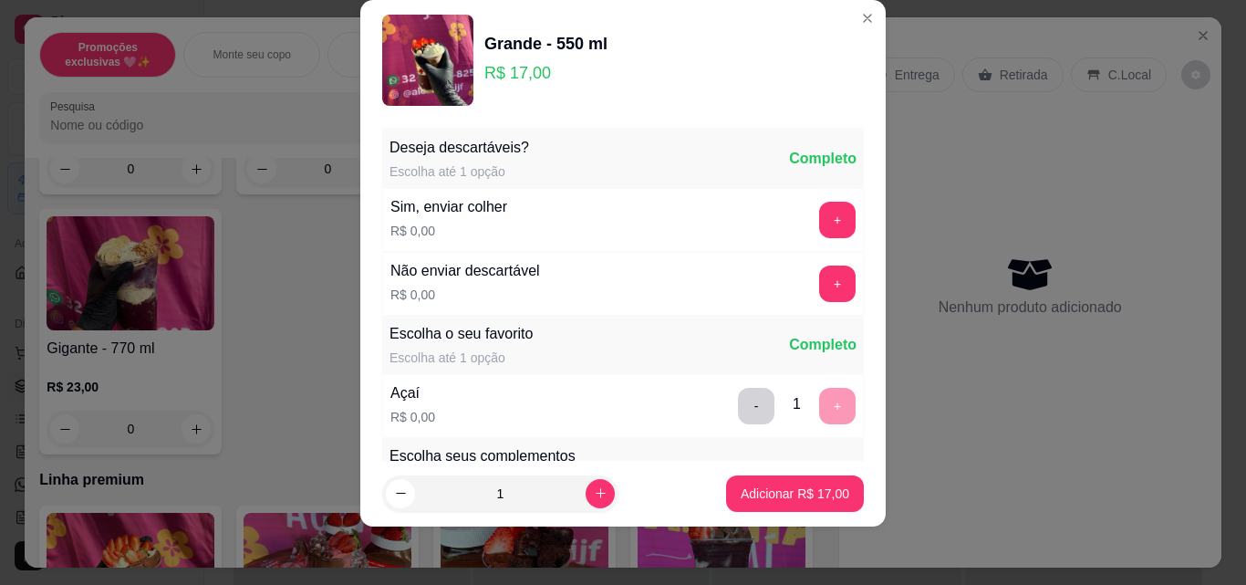
scroll to position [274, 0]
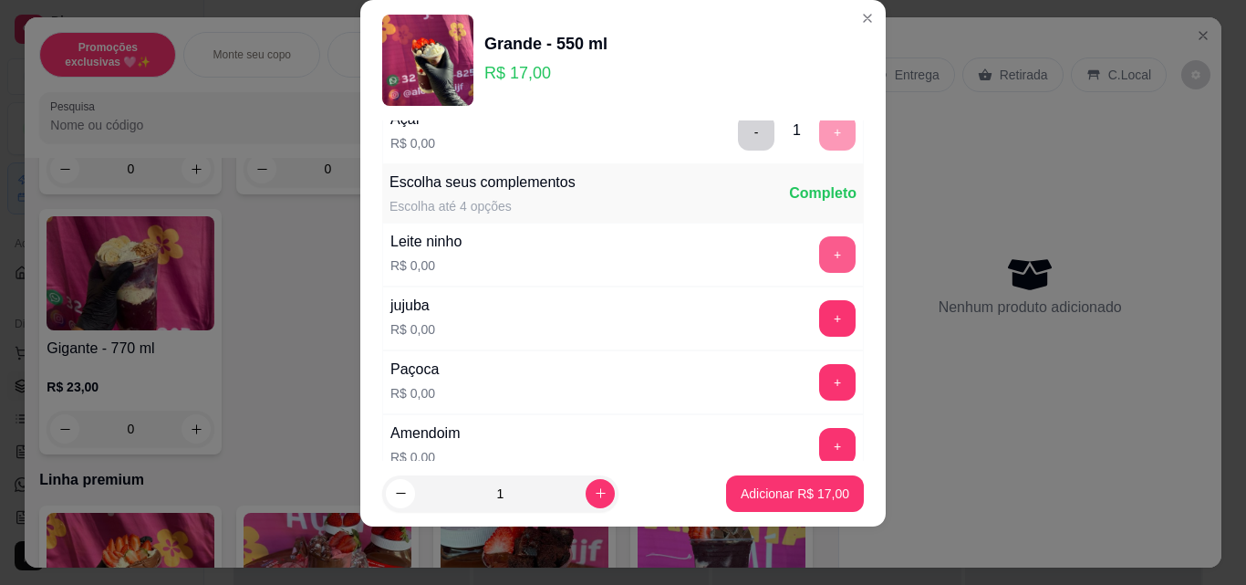
click at [819, 254] on button "+" at bounding box center [837, 254] width 36 height 36
click at [820, 312] on button "+" at bounding box center [838, 319] width 36 height 36
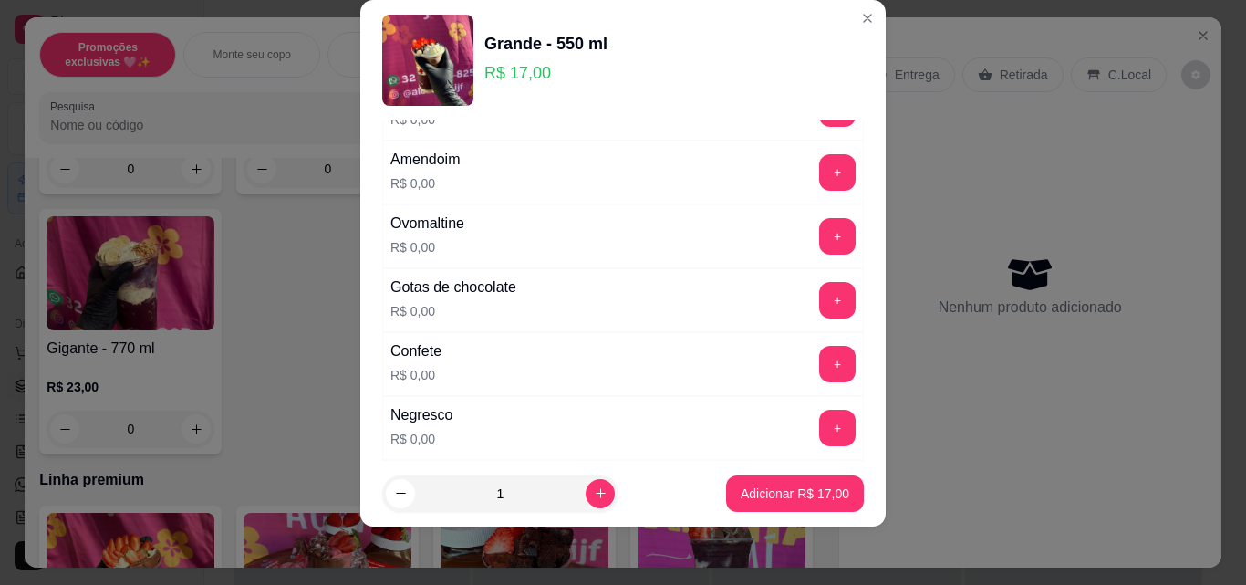
scroll to position [730, 0]
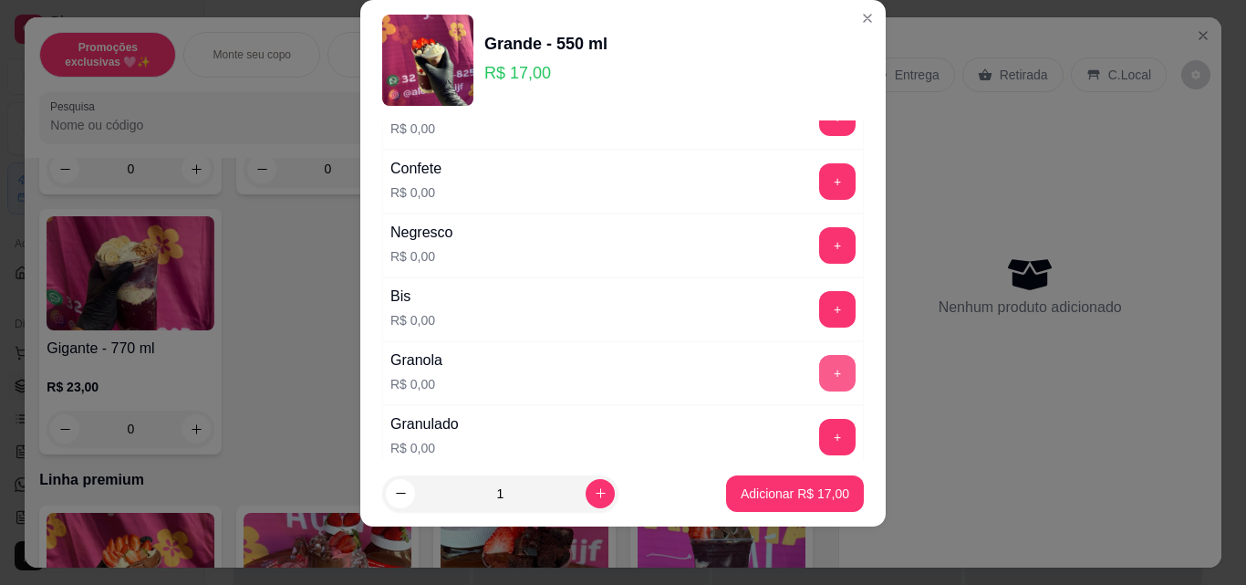
click at [819, 378] on button "+" at bounding box center [837, 373] width 36 height 36
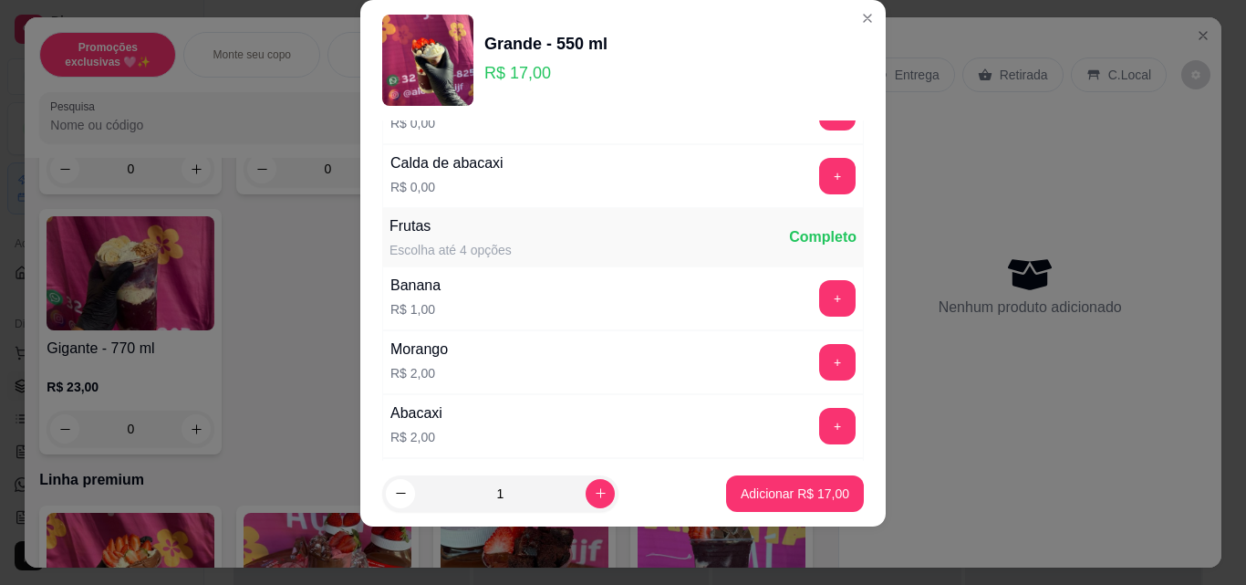
scroll to position [2097, 0]
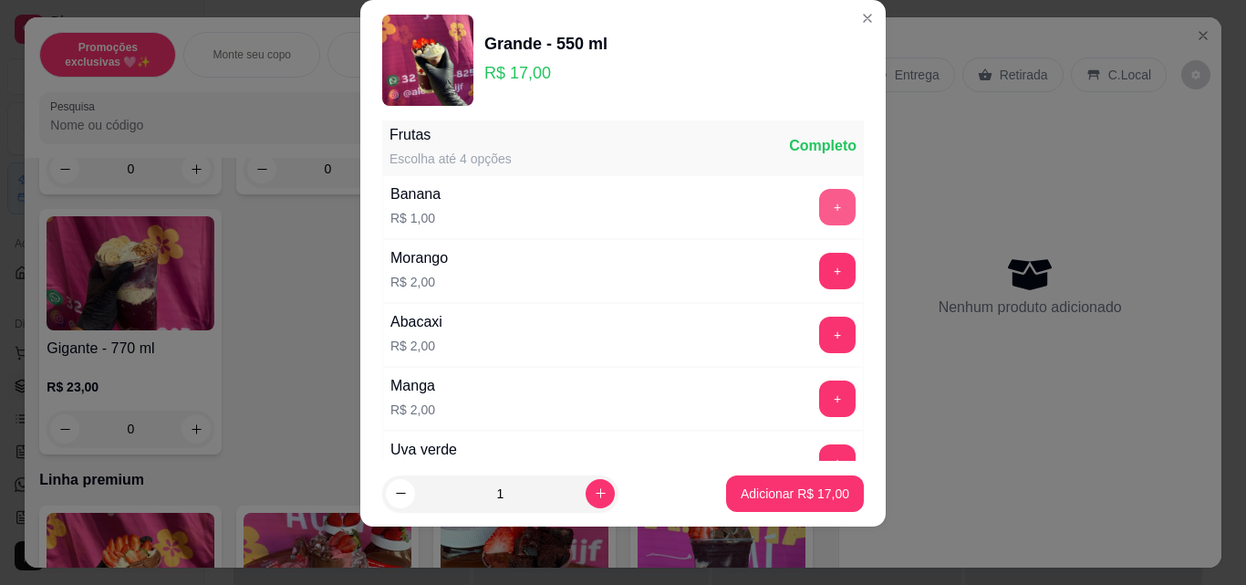
click at [819, 218] on button "+" at bounding box center [837, 207] width 36 height 36
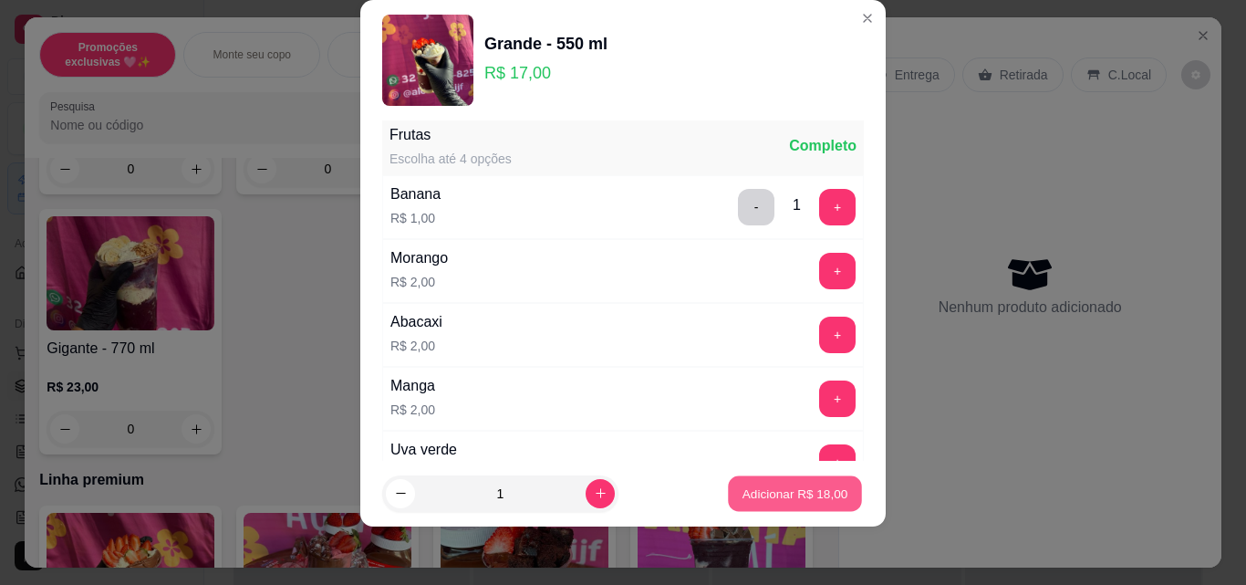
click at [790, 489] on p "Adicionar R$ 18,00" at bounding box center [795, 492] width 106 height 17
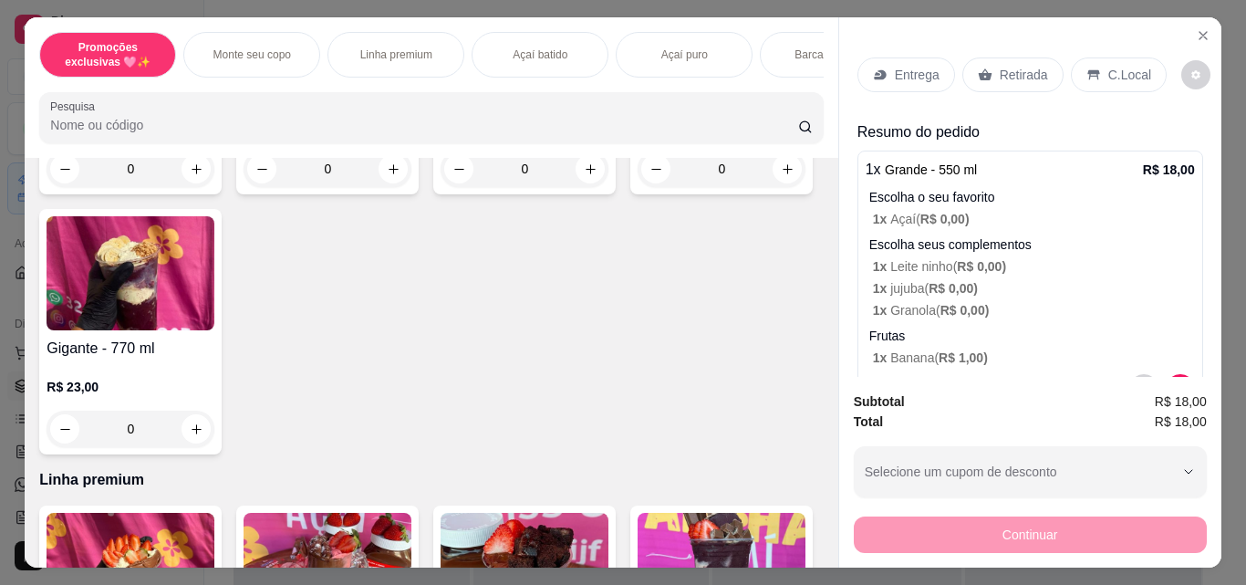
click at [637, 187] on div "0" at bounding box center [721, 168] width 168 height 36
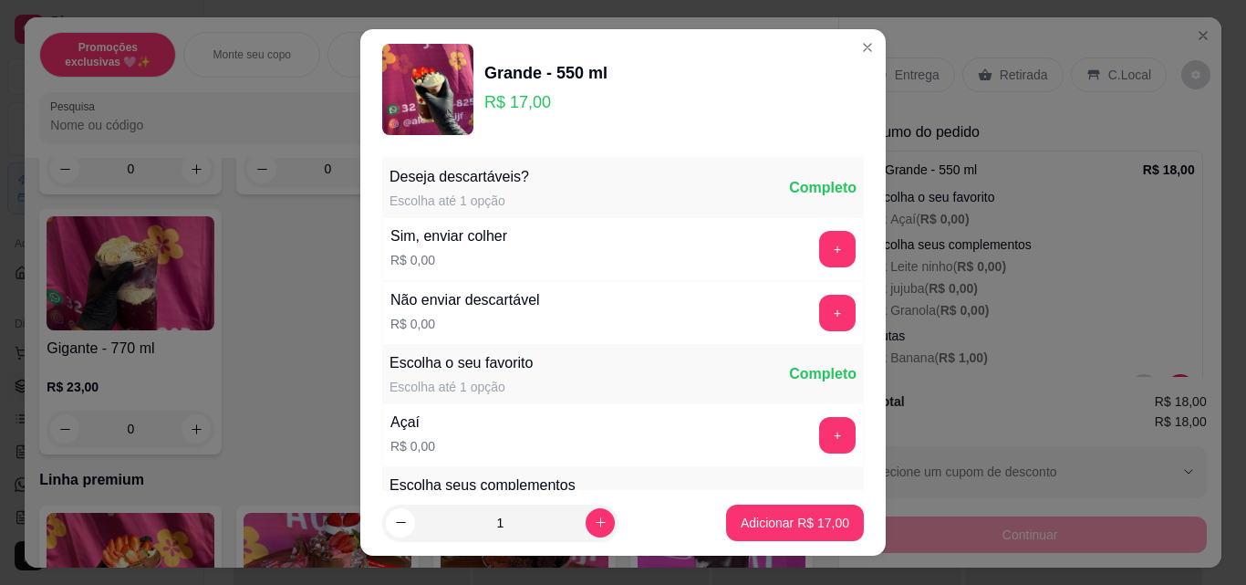
scroll to position [182, 0]
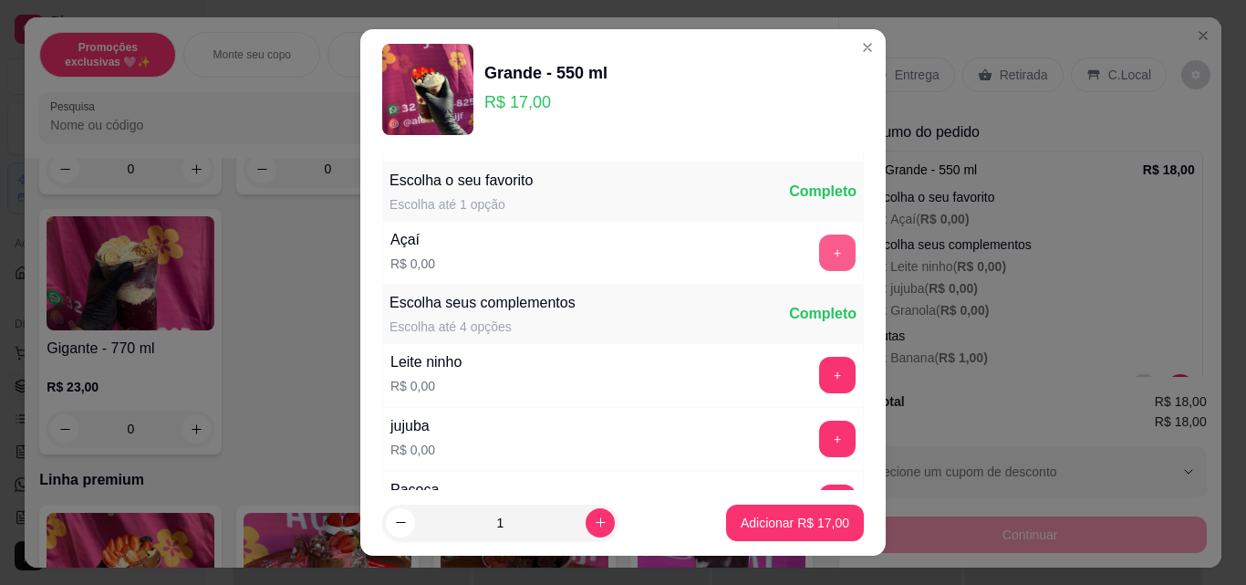
click at [819, 267] on button "+" at bounding box center [837, 252] width 36 height 36
click at [819, 367] on button "+" at bounding box center [837, 375] width 36 height 36
click at [820, 427] on button "+" at bounding box center [838, 439] width 36 height 36
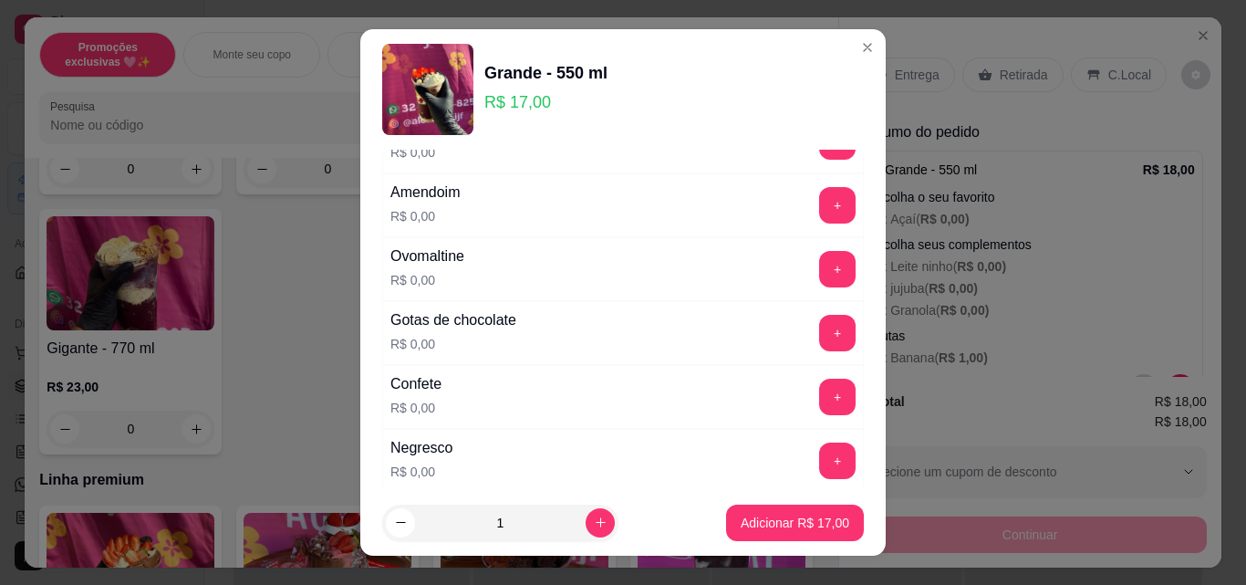
scroll to position [547, 0]
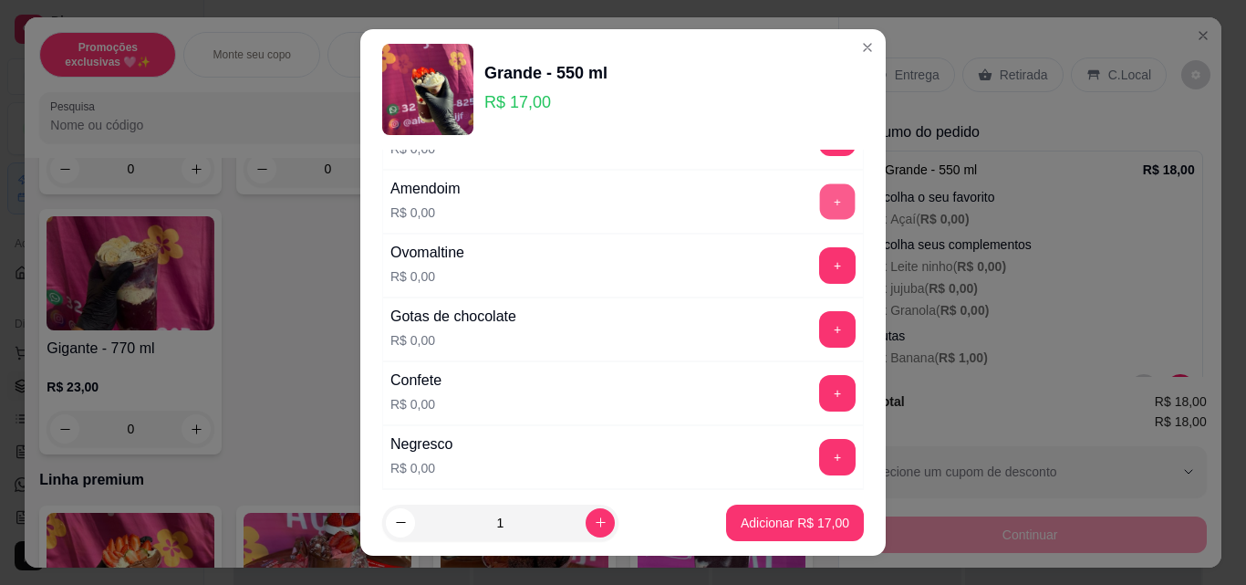
click at [820, 208] on button "+" at bounding box center [838, 202] width 36 height 36
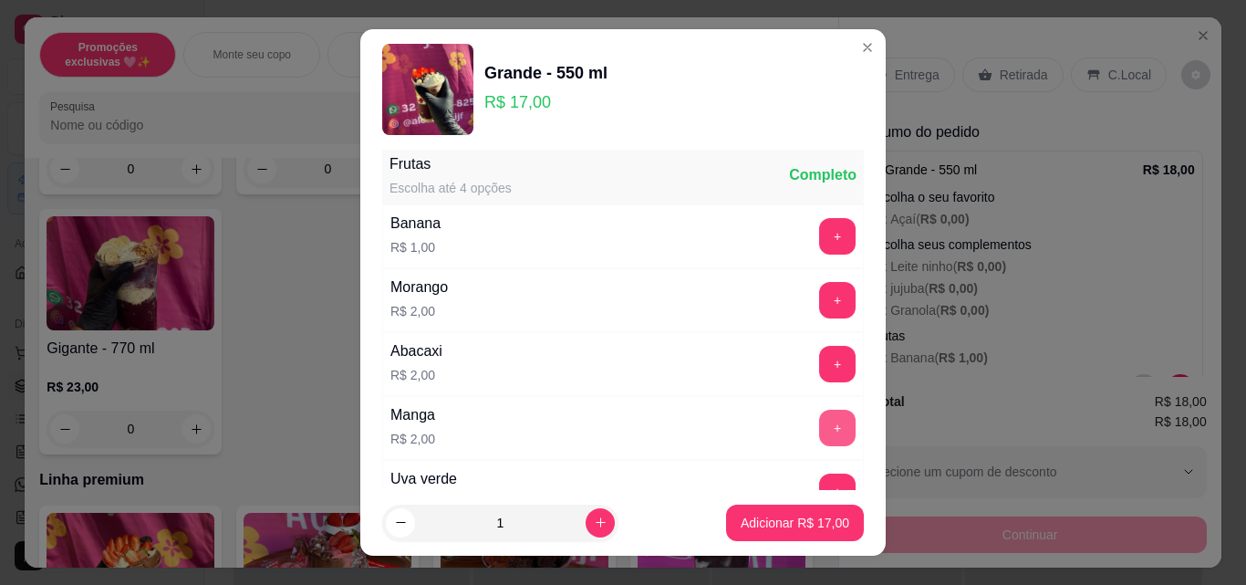
scroll to position [2189, 0]
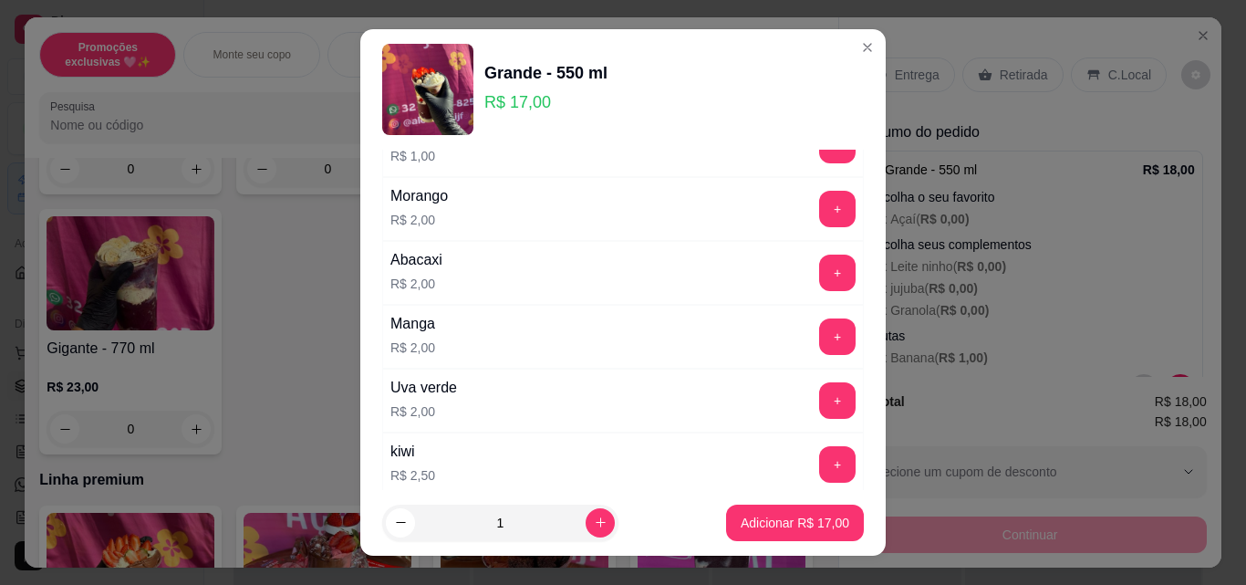
click at [812, 400] on div "+" at bounding box center [837, 400] width 51 height 36
click at [820, 399] on button "+" at bounding box center [838, 401] width 36 height 36
click at [803, 515] on p "Adicionar R$ 19,00" at bounding box center [794, 522] width 109 height 18
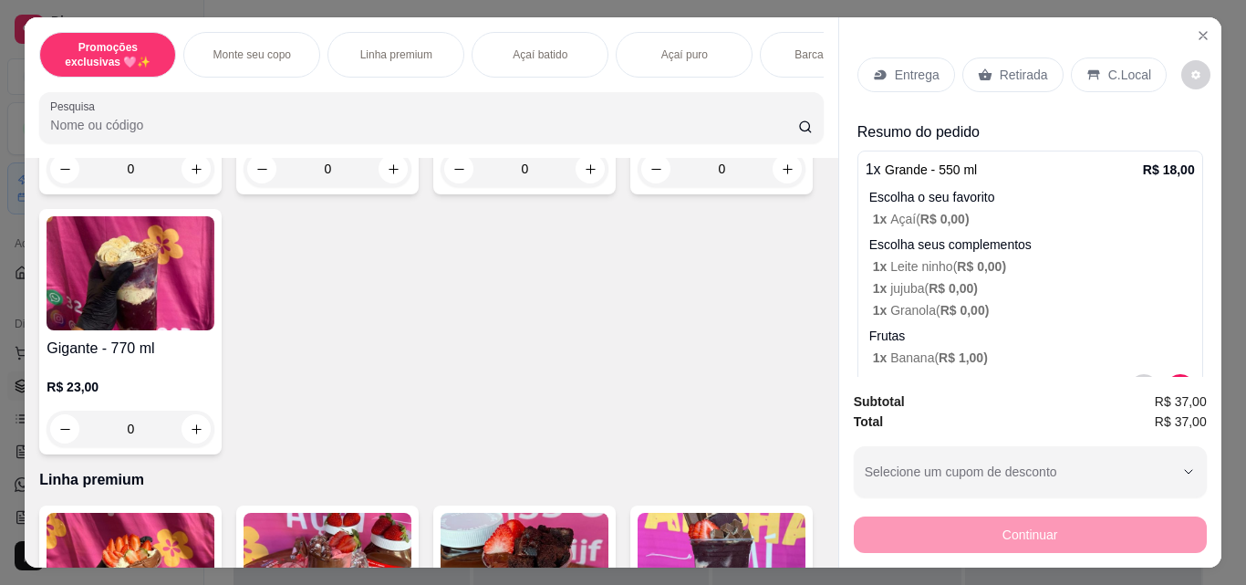
click at [637, 187] on div "0" at bounding box center [721, 168] width 168 height 36
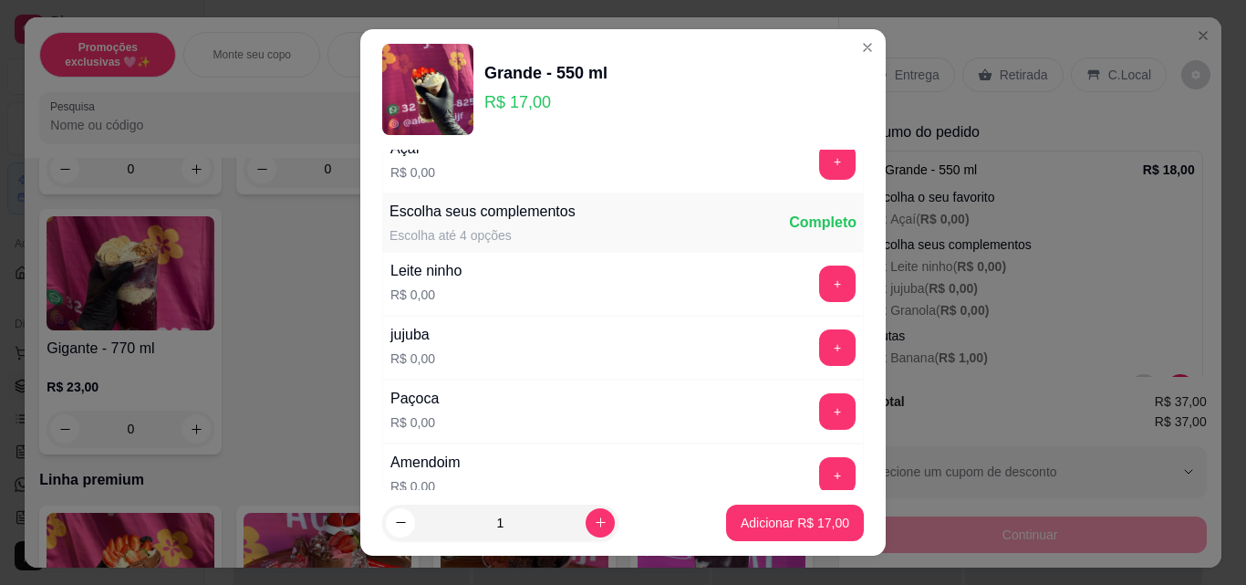
scroll to position [365, 0]
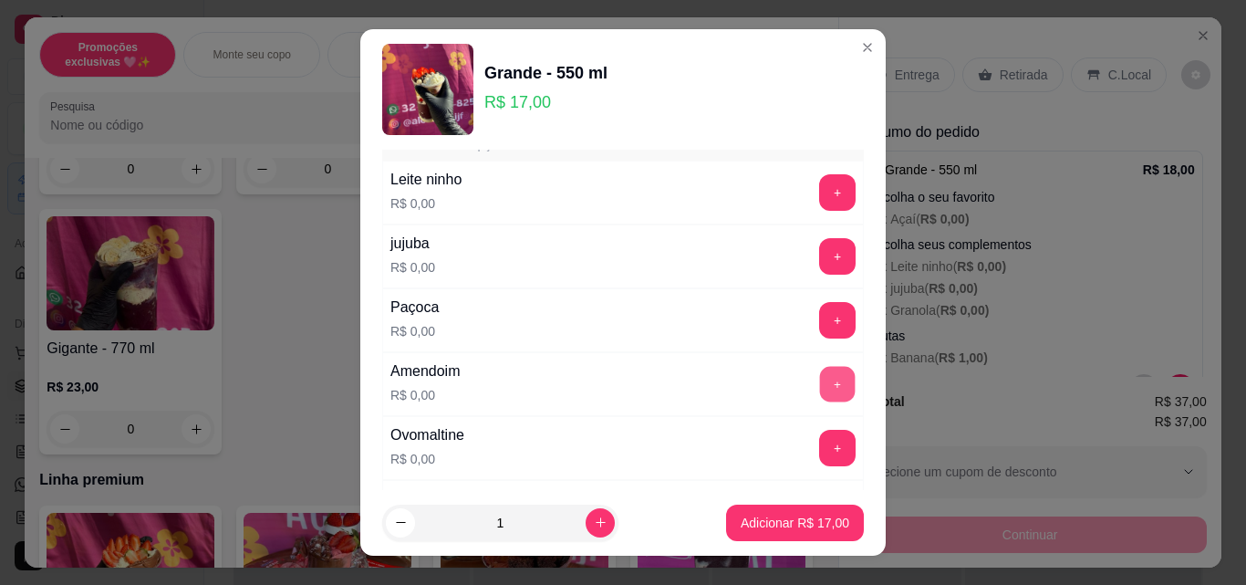
click at [820, 384] on button "+" at bounding box center [838, 385] width 36 height 36
click at [820, 191] on button "+" at bounding box center [838, 193] width 36 height 36
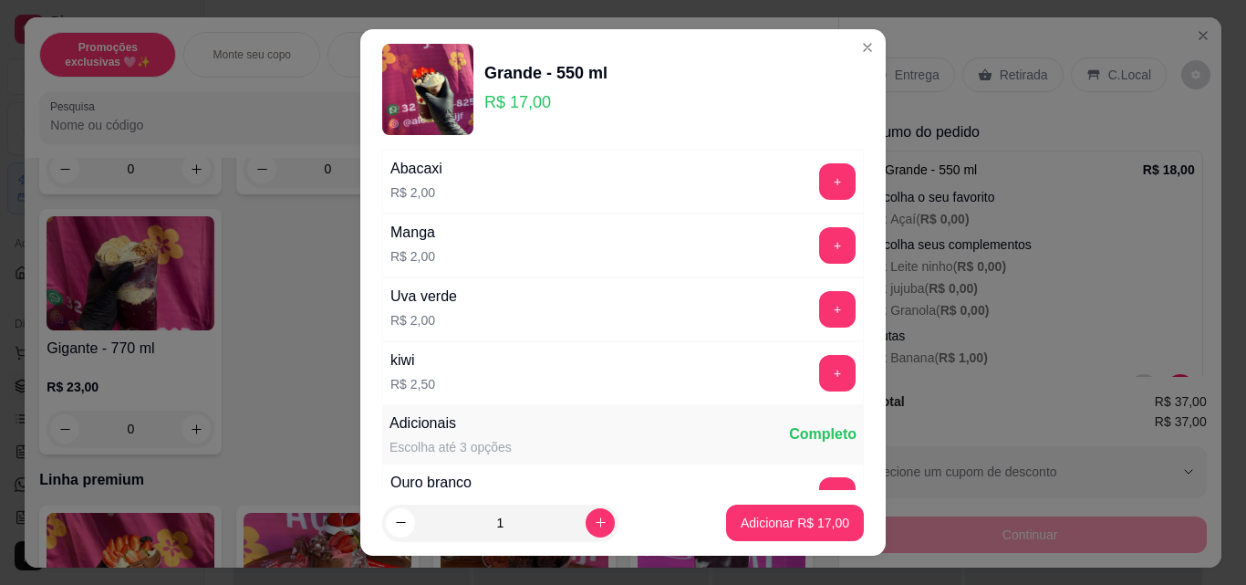
scroll to position [2097, 0]
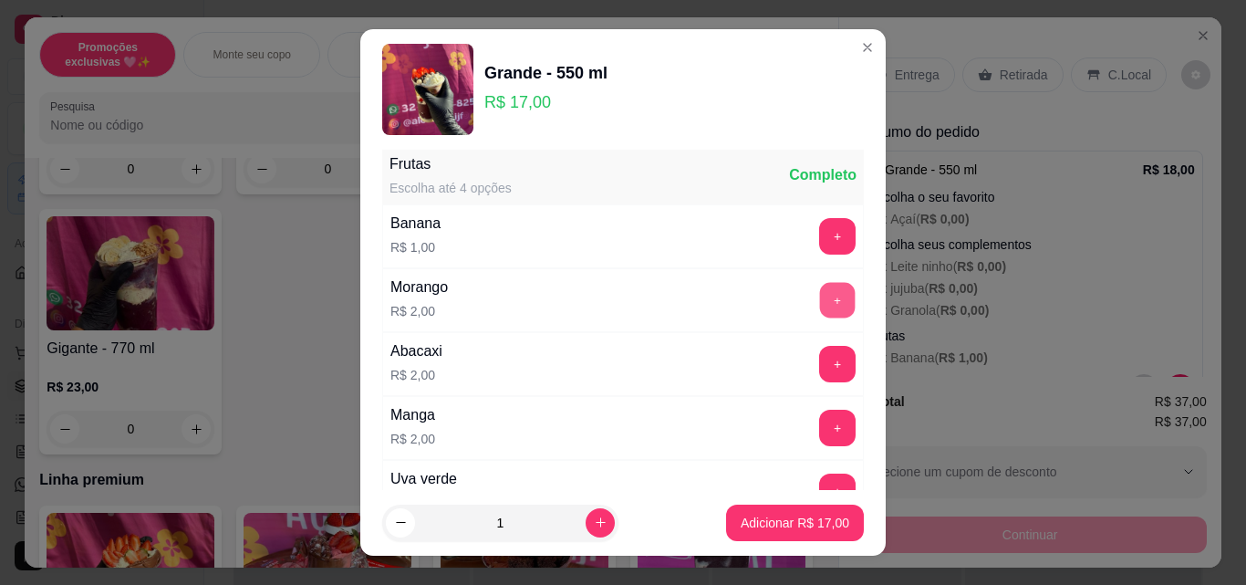
click at [820, 297] on button "+" at bounding box center [838, 301] width 36 height 36
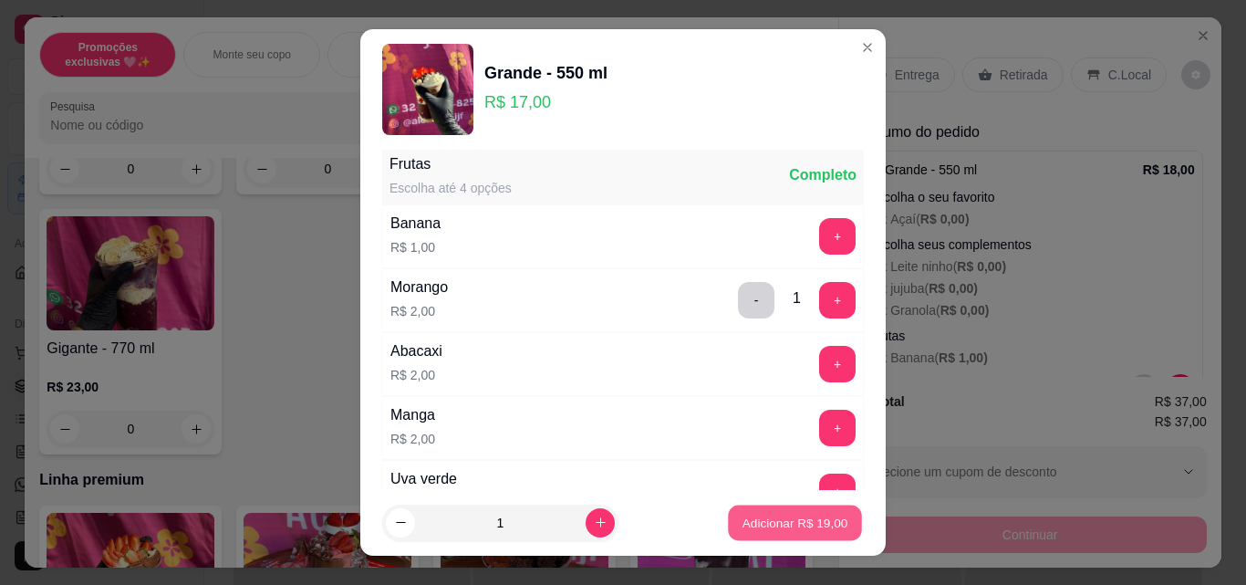
click at [781, 519] on p "Adicionar R$ 19,00" at bounding box center [795, 521] width 106 height 17
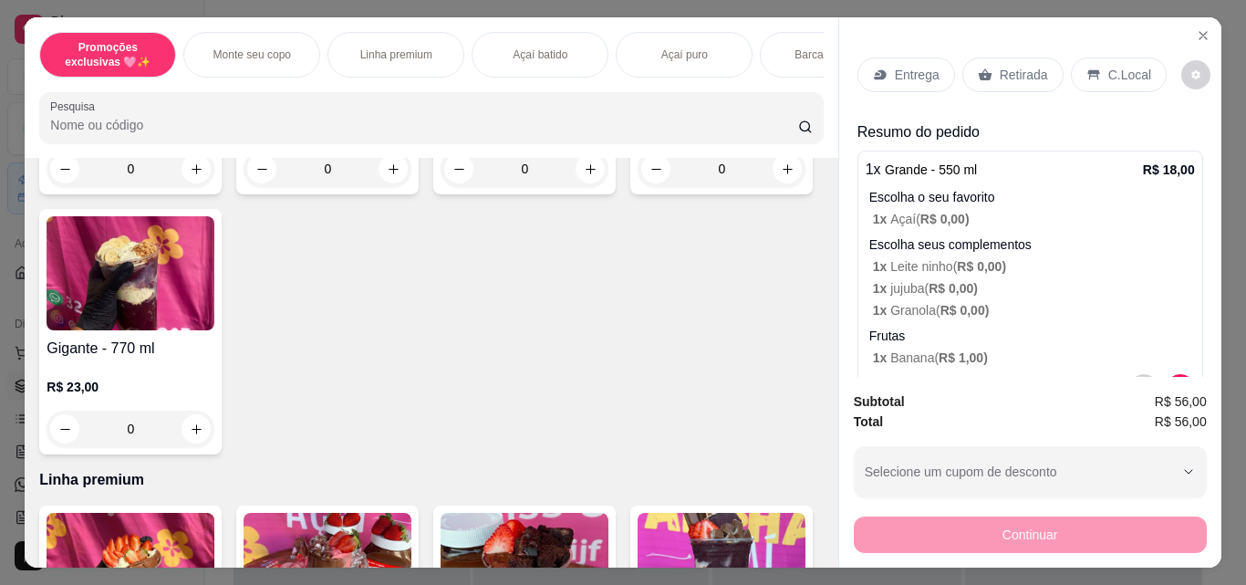
click at [912, 77] on p "Entrega" at bounding box center [917, 75] width 45 height 18
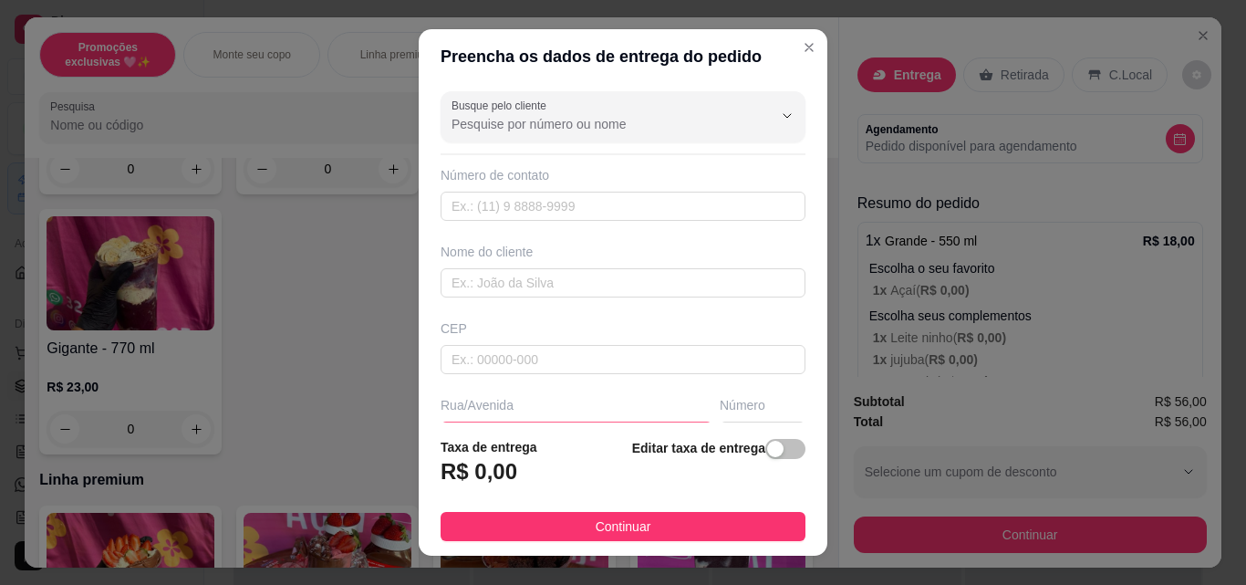
scroll to position [91, 0]
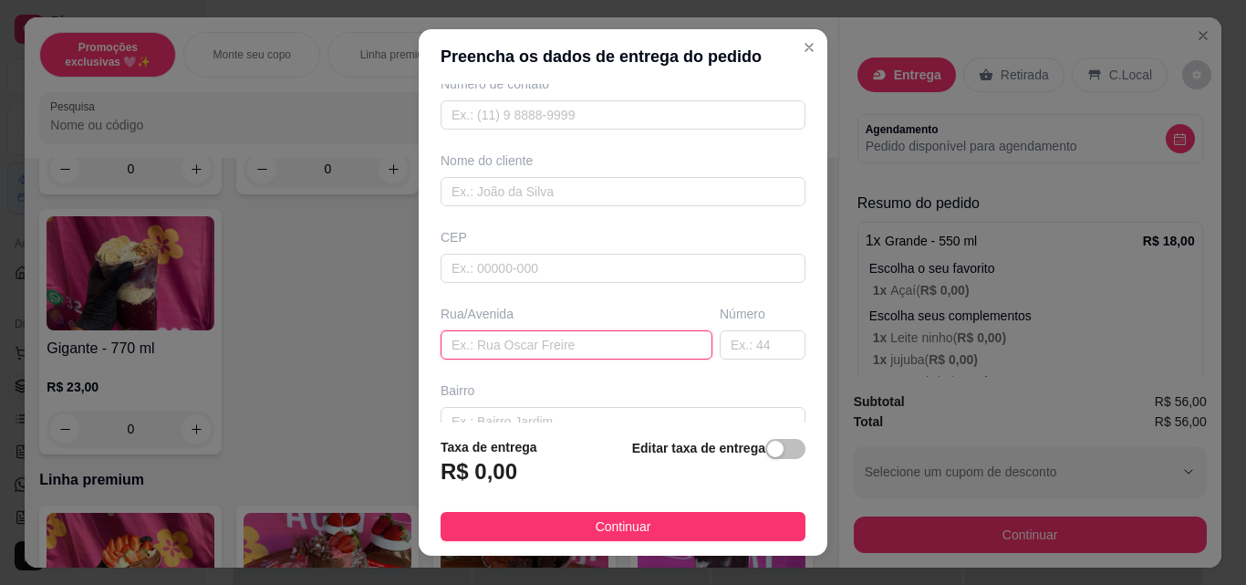
click at [575, 344] on input "text" at bounding box center [576, 344] width 272 height 29
type input "aven"
click at [762, 338] on input "text" at bounding box center [763, 344] width 86 height 29
type input "1681"
click at [625, 339] on input "aven" at bounding box center [576, 344] width 272 height 29
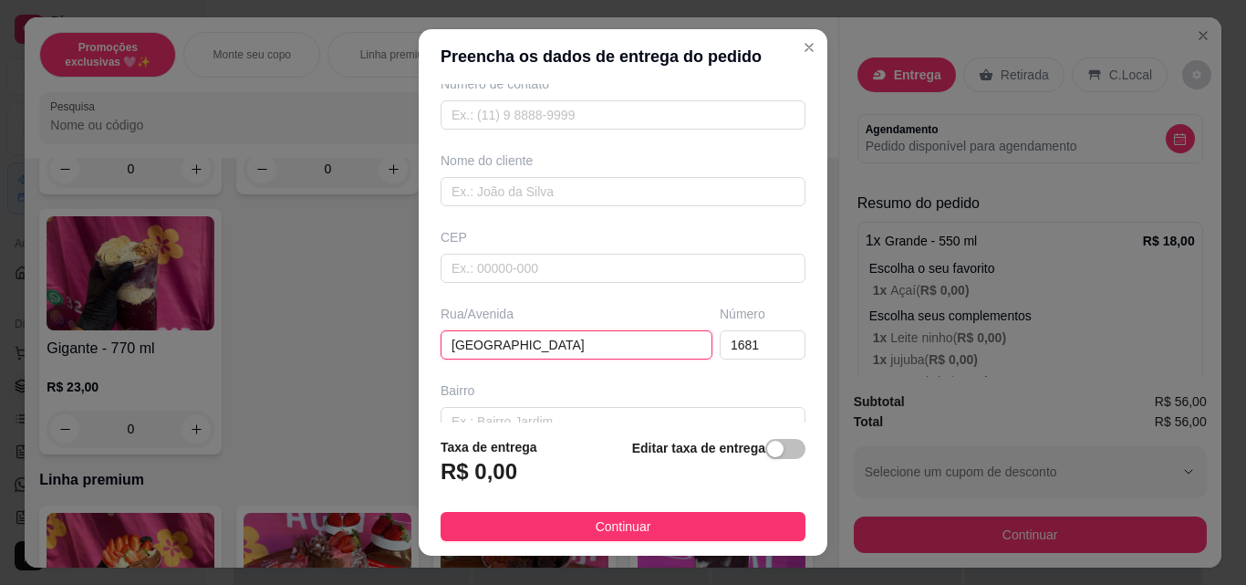
scroll to position [182, 0]
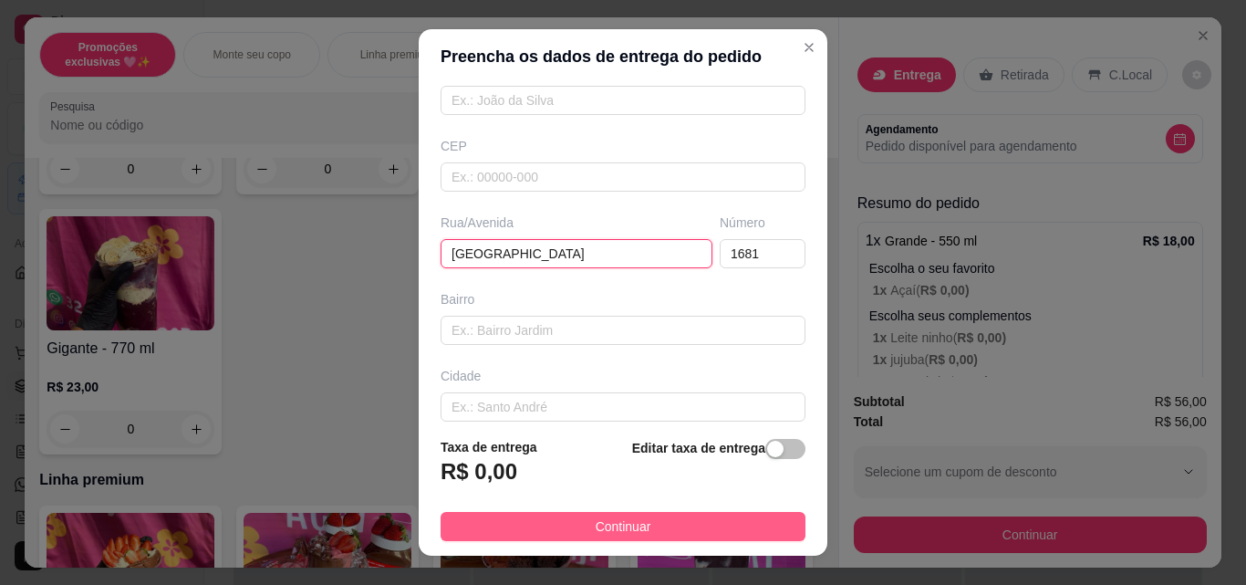
type input "[GEOGRAPHIC_DATA]"
click at [611, 528] on span "Continuar" at bounding box center [623, 526] width 56 height 20
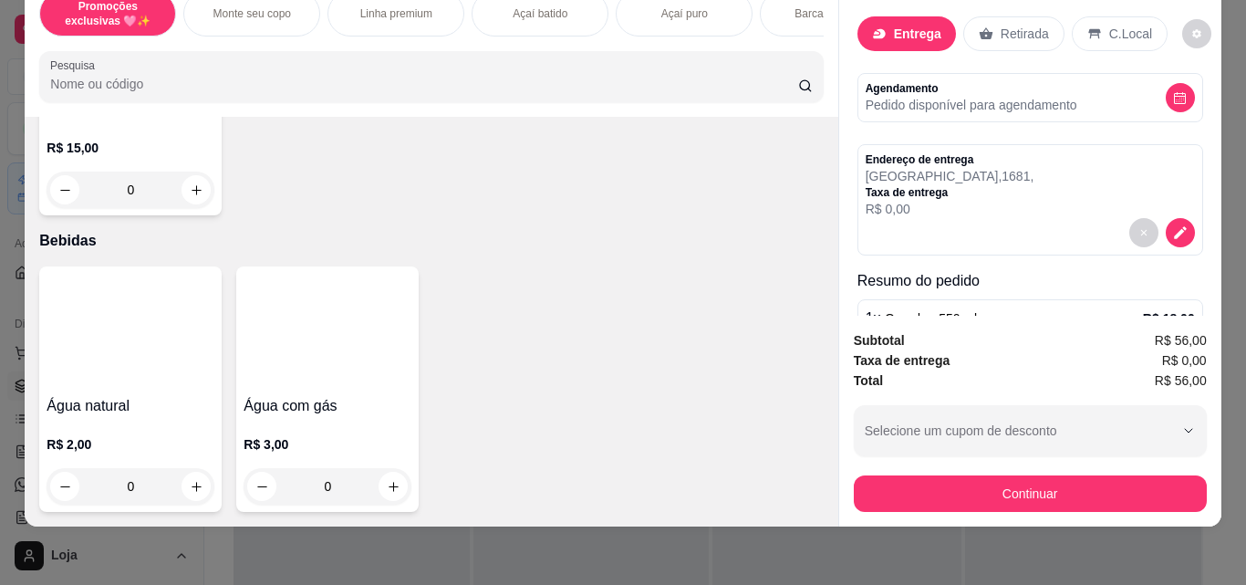
scroll to position [4137, 0]
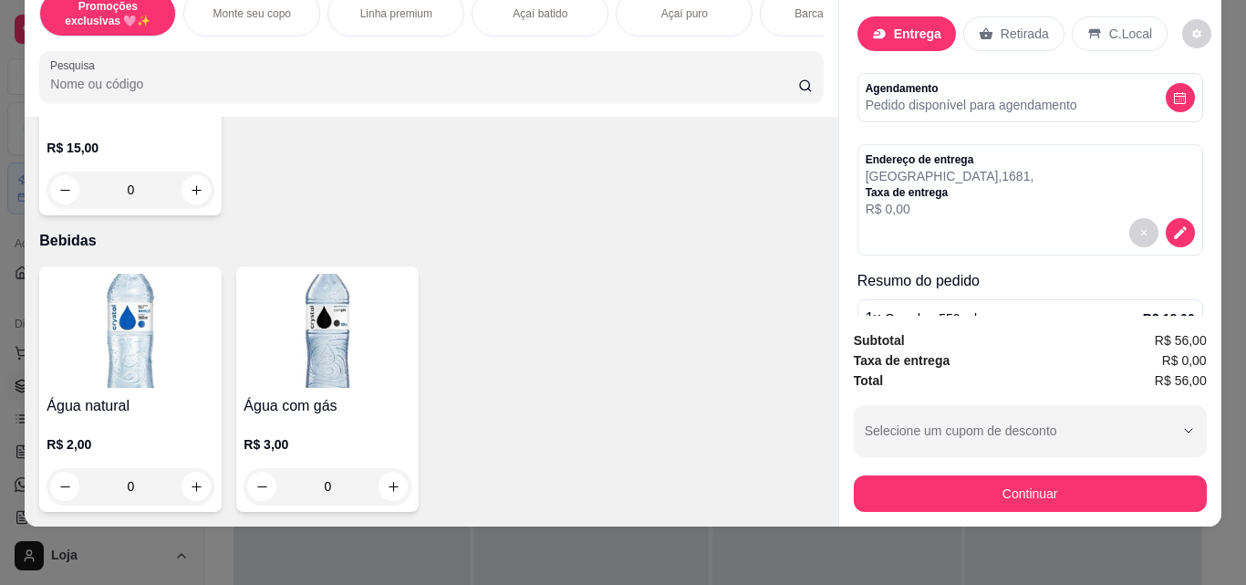
click at [192, 208] on div "0" at bounding box center [131, 189] width 168 height 36
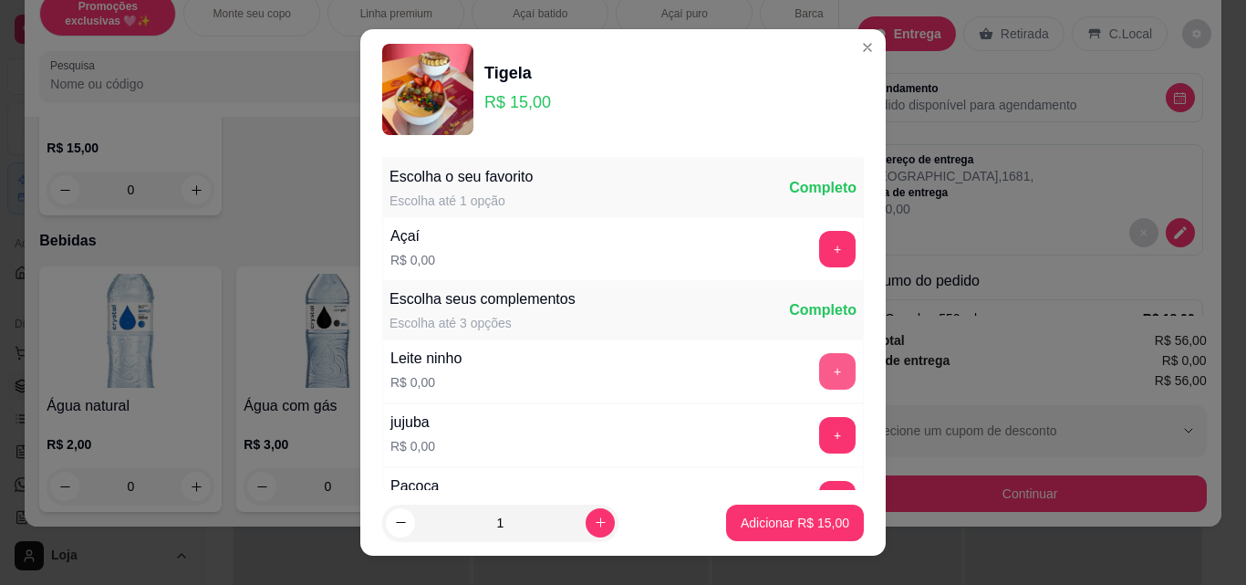
click at [819, 372] on button "+" at bounding box center [837, 371] width 36 height 36
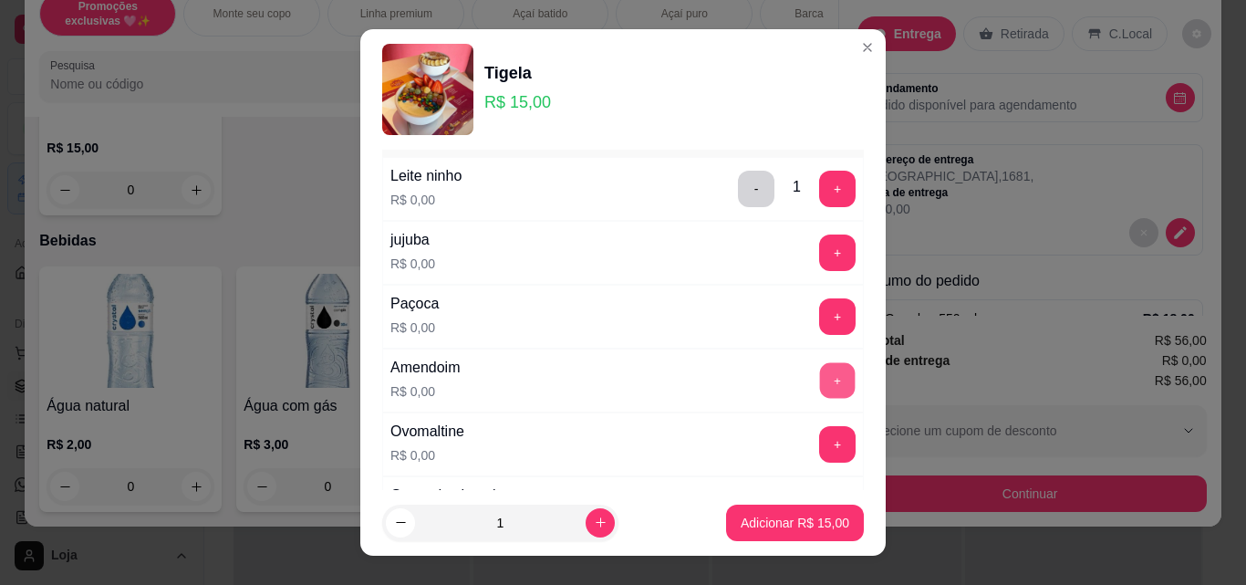
click at [820, 385] on button "+" at bounding box center [838, 381] width 36 height 36
click at [819, 439] on button "+" at bounding box center [837, 444] width 36 height 36
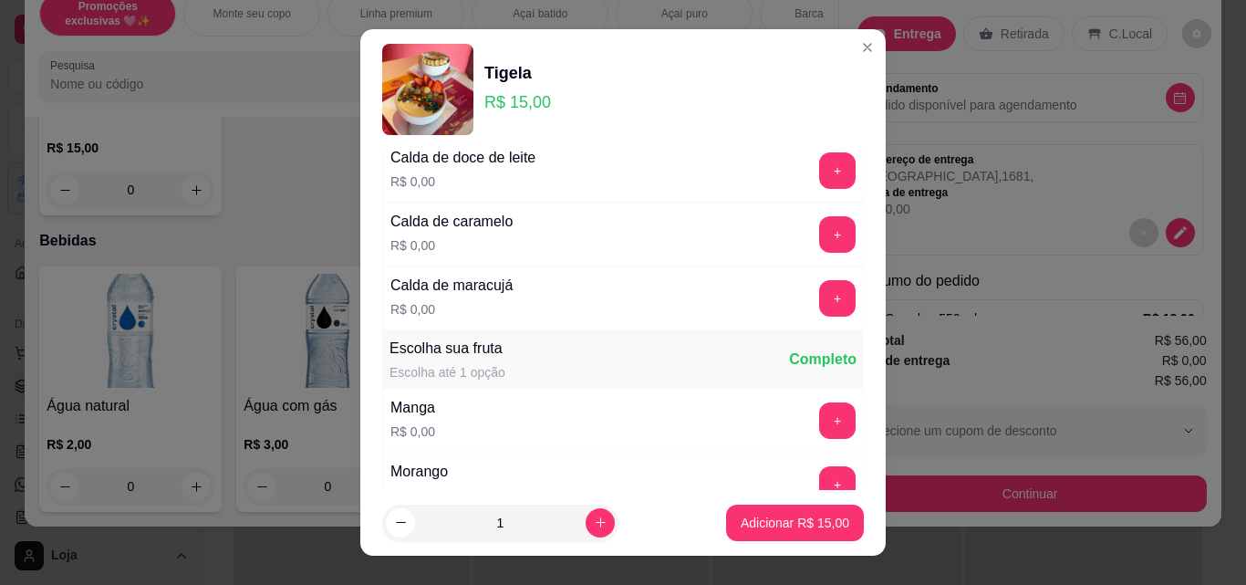
scroll to position [1824, 0]
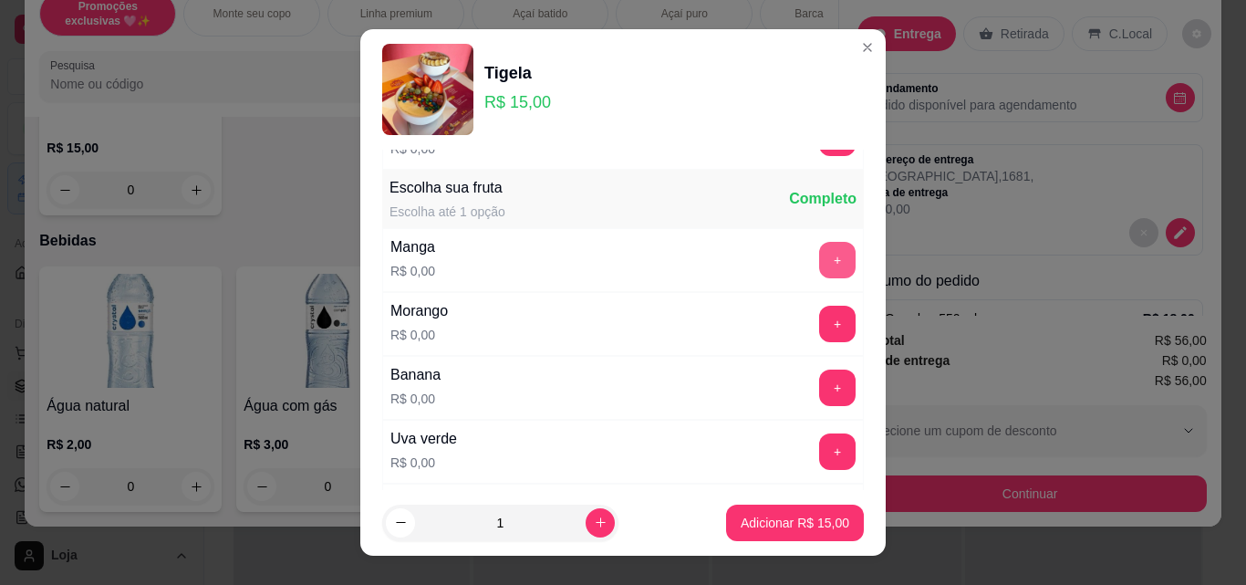
click at [819, 267] on button "+" at bounding box center [837, 260] width 36 height 36
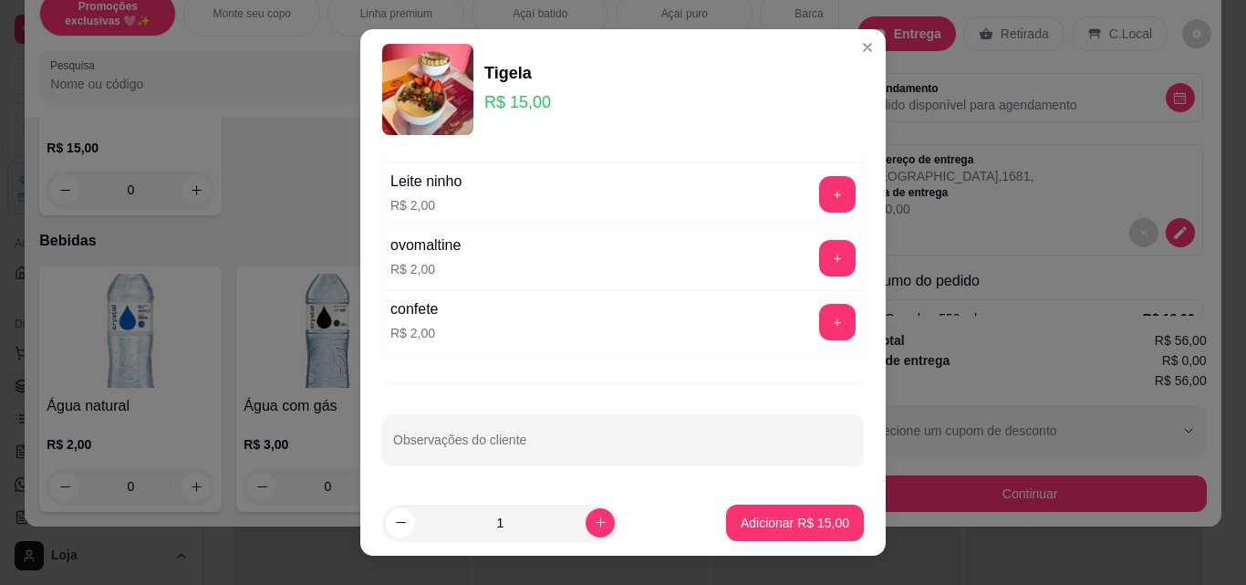
scroll to position [3858, 0]
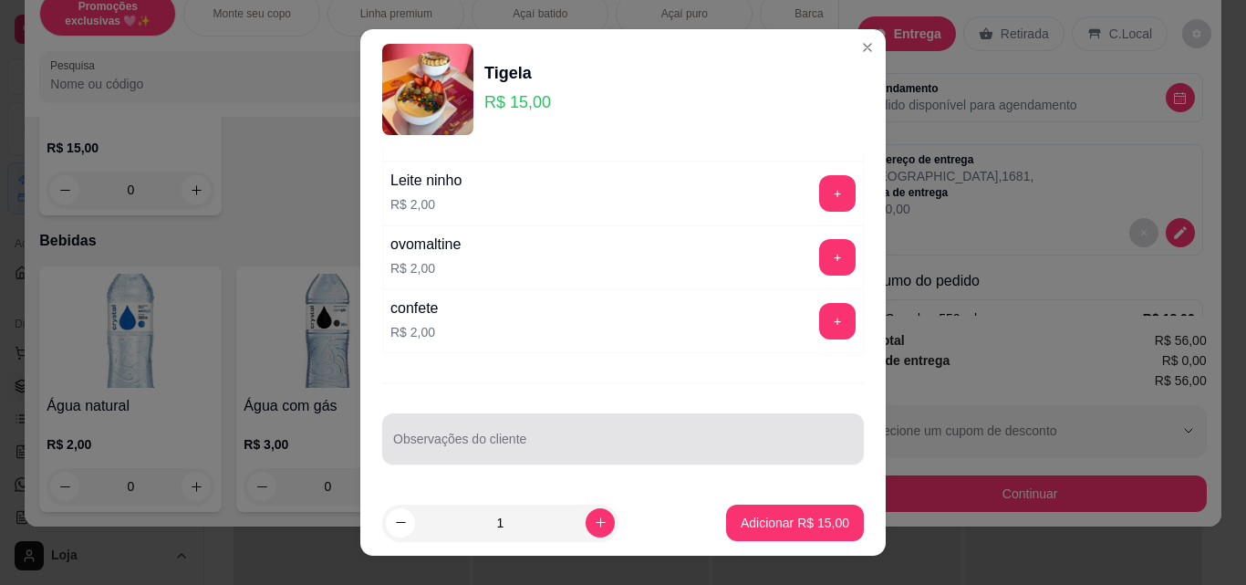
click at [703, 436] on div at bounding box center [623, 438] width 460 height 36
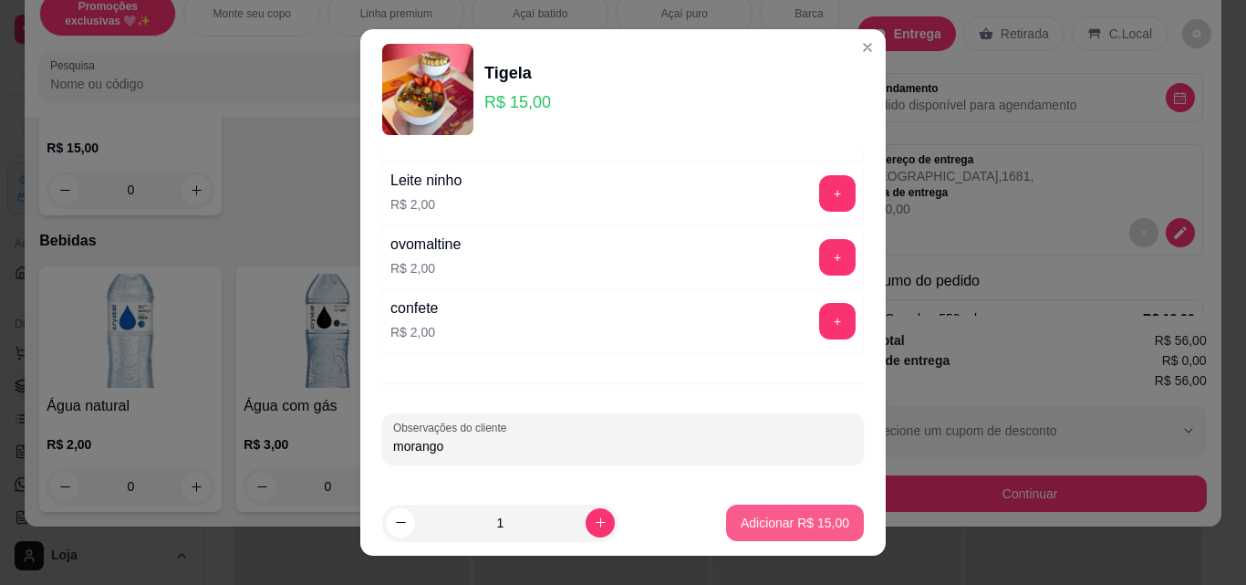
type input "morango"
click at [822, 529] on p "Adicionar R$ 15,00" at bounding box center [794, 522] width 109 height 18
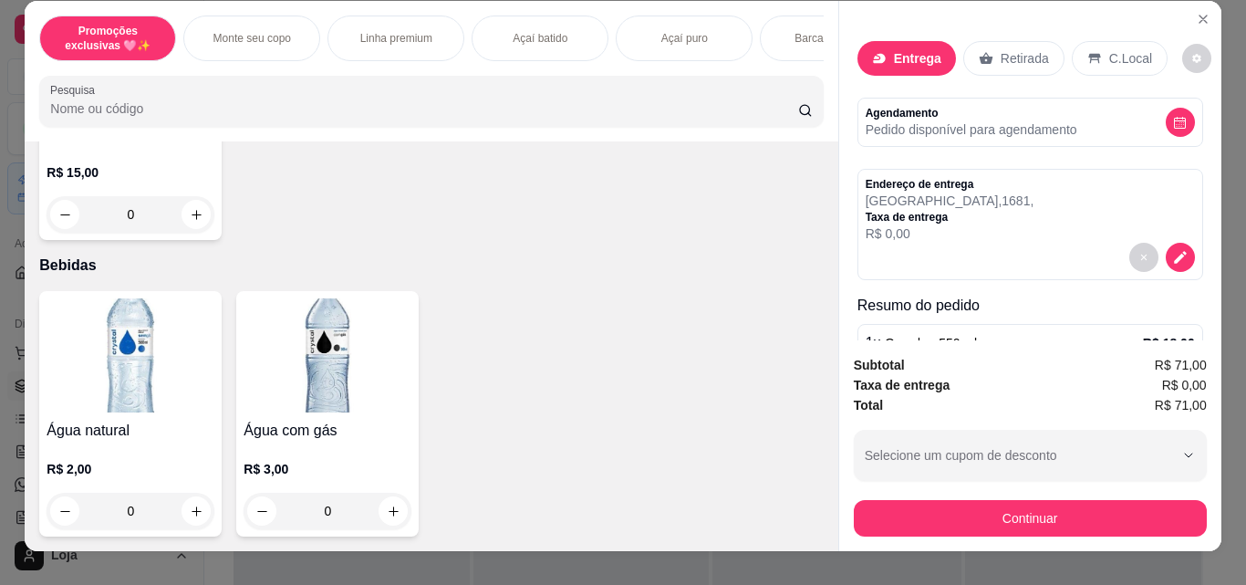
scroll to position [0, 0]
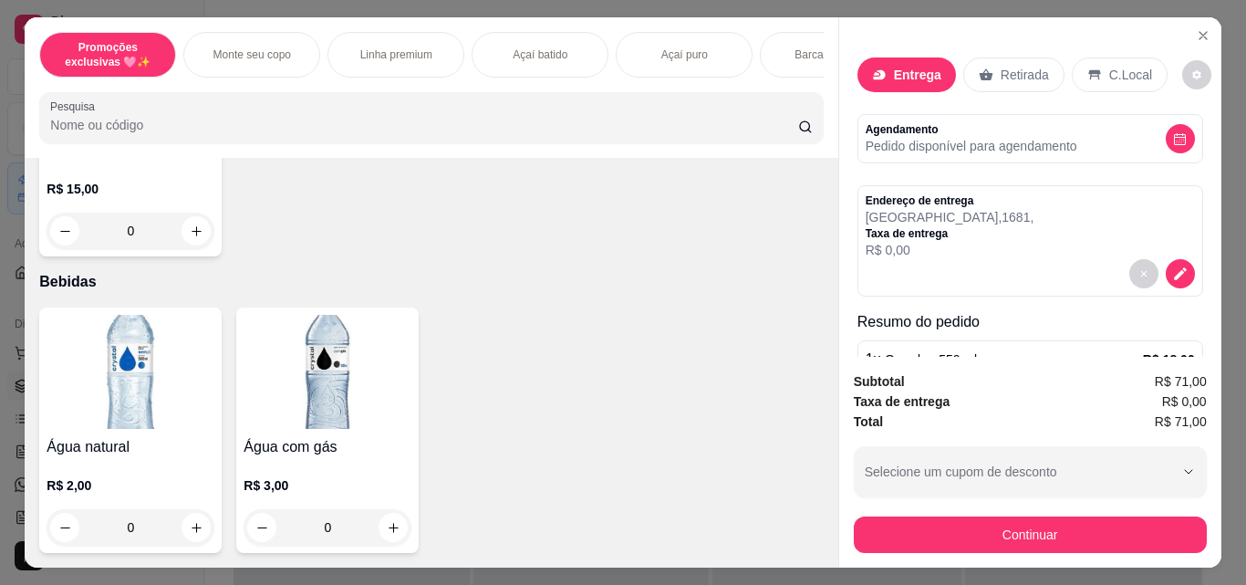
click at [987, 74] on div "Retirada" at bounding box center [1013, 74] width 101 height 35
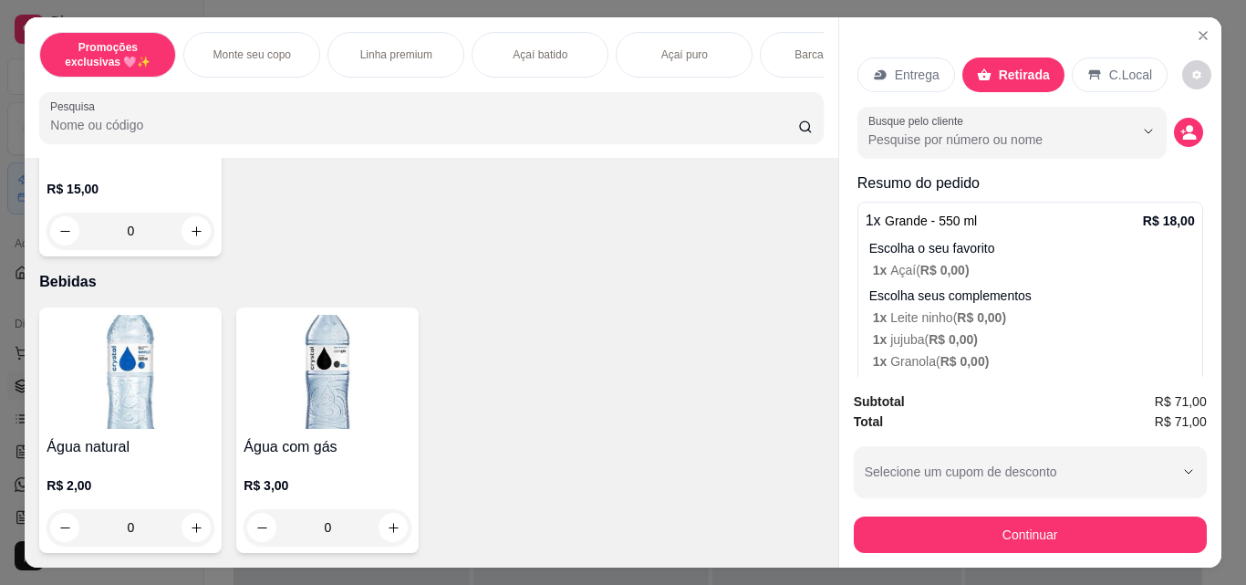
click at [895, 74] on p "Entrega" at bounding box center [917, 75] width 45 height 18
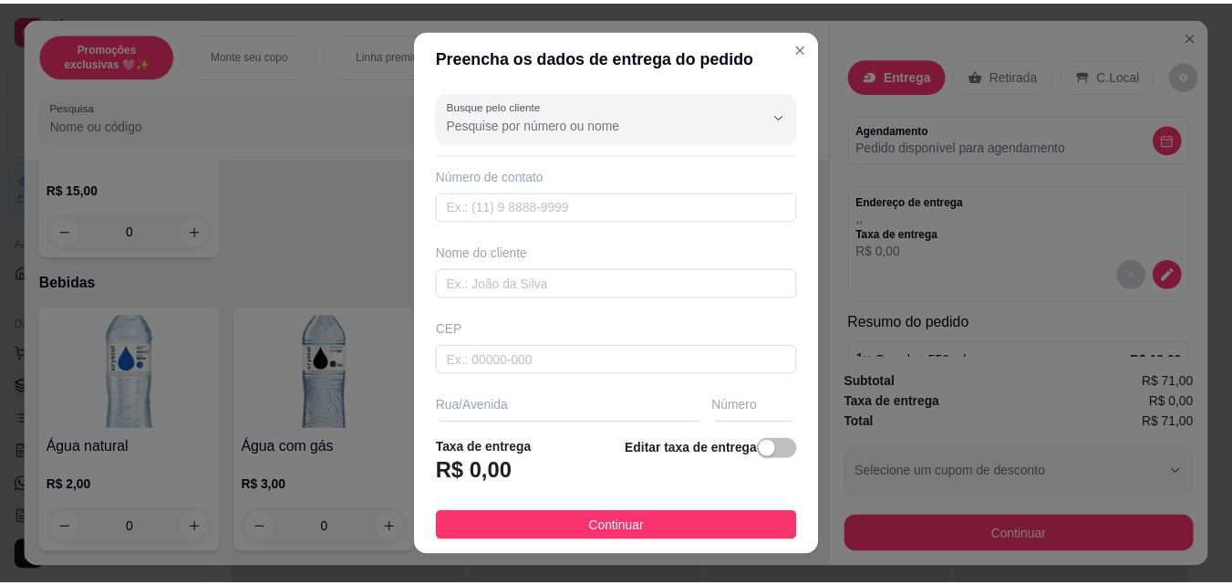
scroll to position [182, 0]
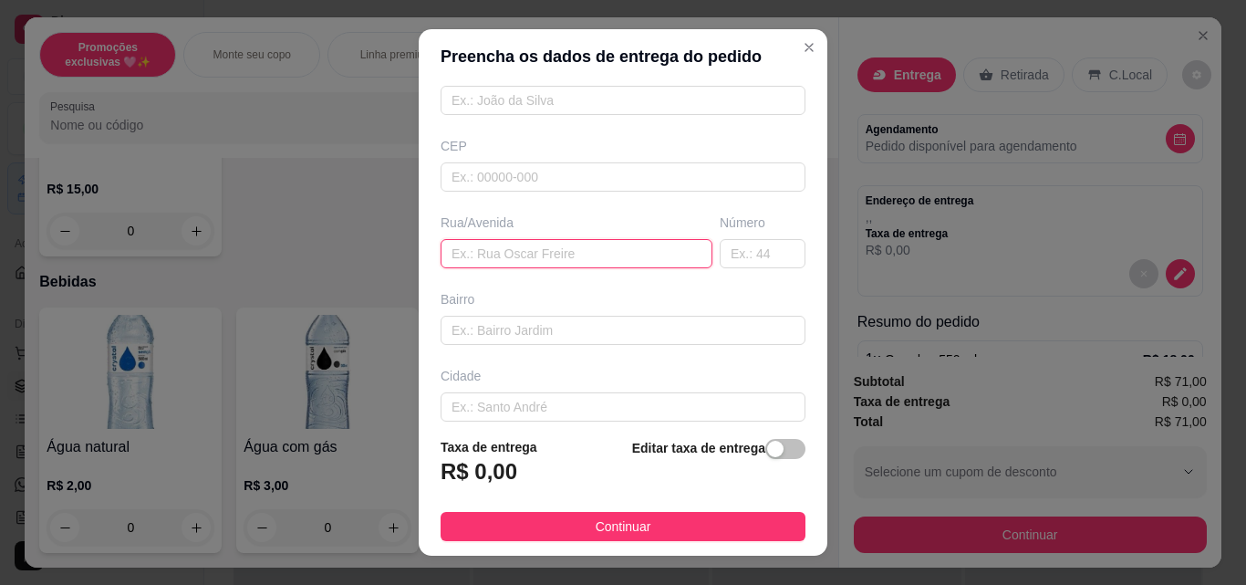
click at [540, 251] on input "text" at bounding box center [576, 253] width 272 height 29
type input "1"
click at [720, 257] on input "text" at bounding box center [763, 253] width 86 height 29
type input "1681"
click at [484, 257] on input "text" at bounding box center [576, 253] width 272 height 29
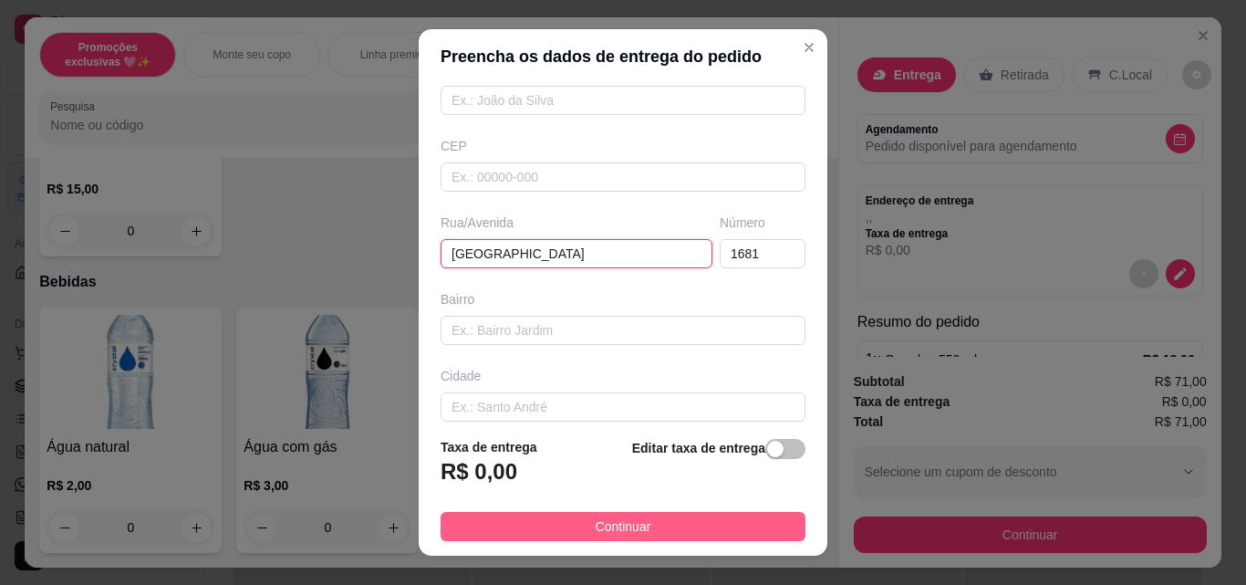
type input "[GEOGRAPHIC_DATA]"
click at [680, 522] on button "Continuar" at bounding box center [622, 526] width 365 height 29
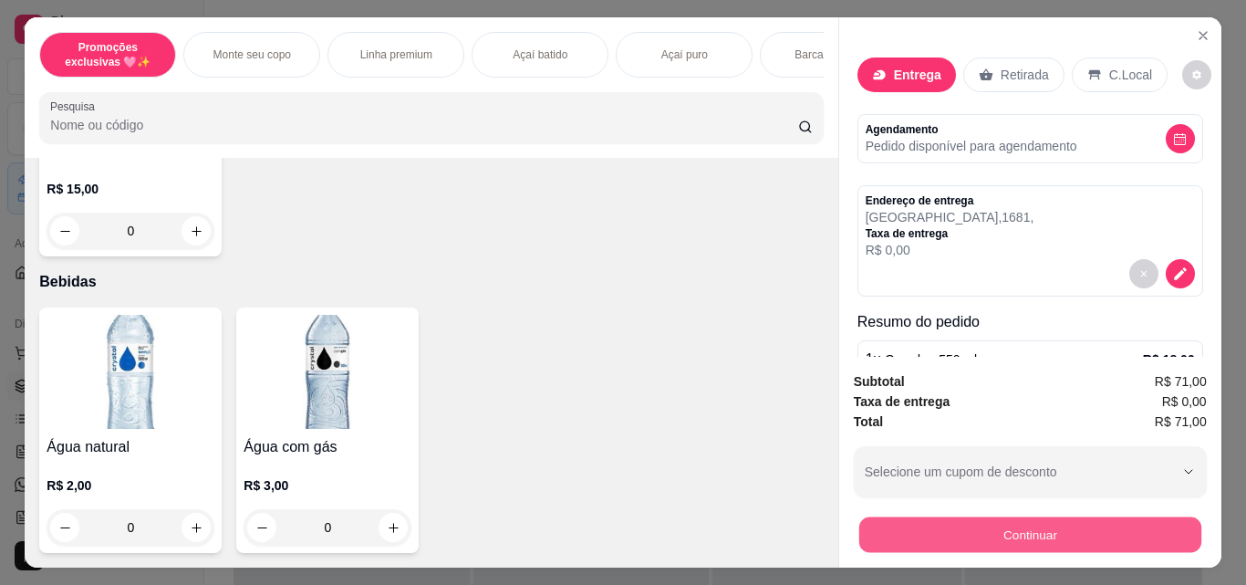
click at [891, 516] on button "Continuar" at bounding box center [1029, 534] width 342 height 36
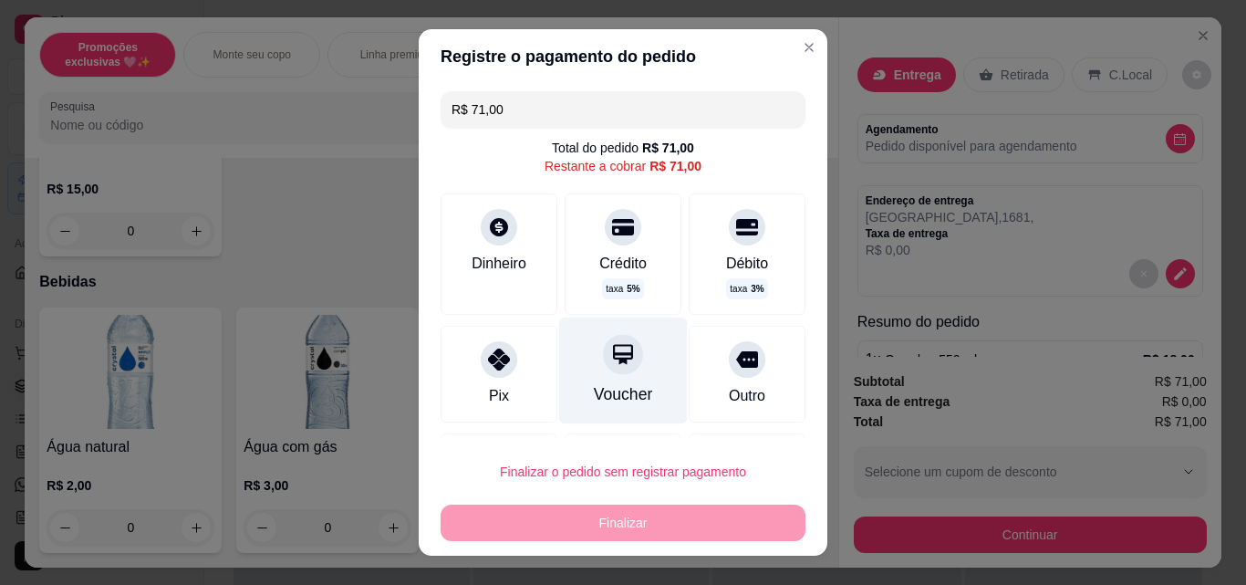
click at [626, 406] on div "Voucher" at bounding box center [623, 394] width 59 height 24
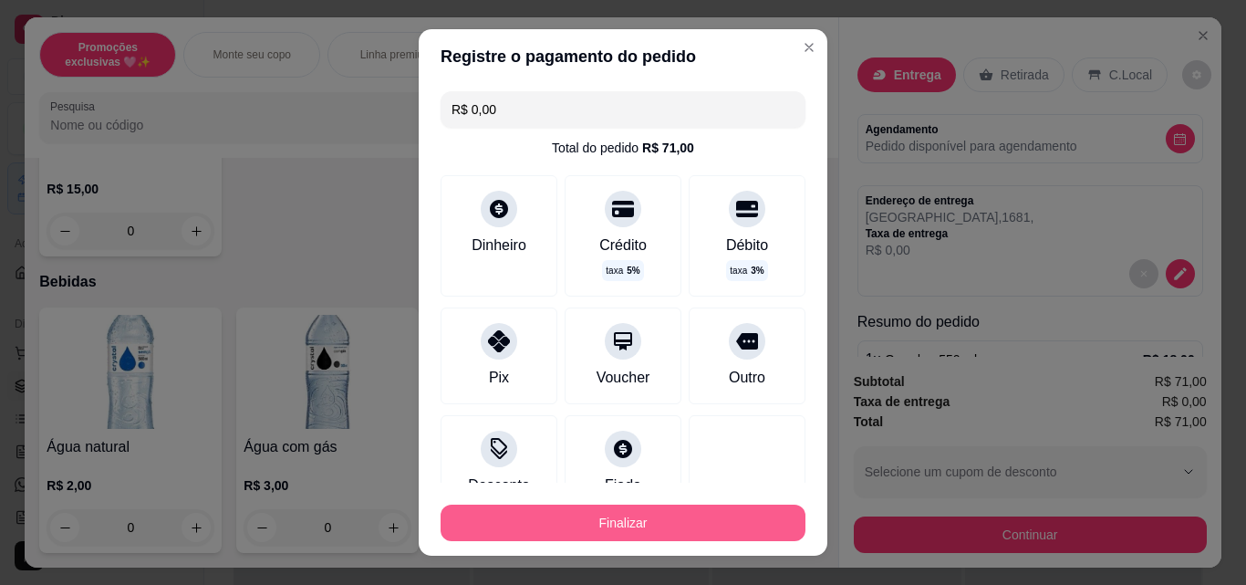
click at [657, 519] on button "Finalizar" at bounding box center [622, 522] width 365 height 36
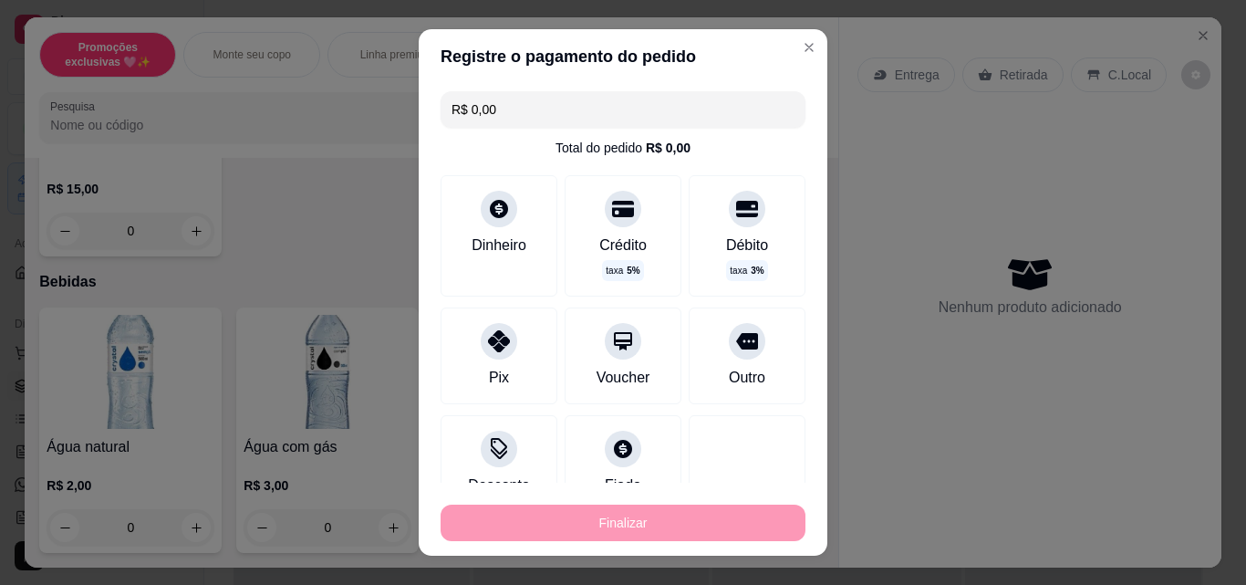
type input "-R$ 71,00"
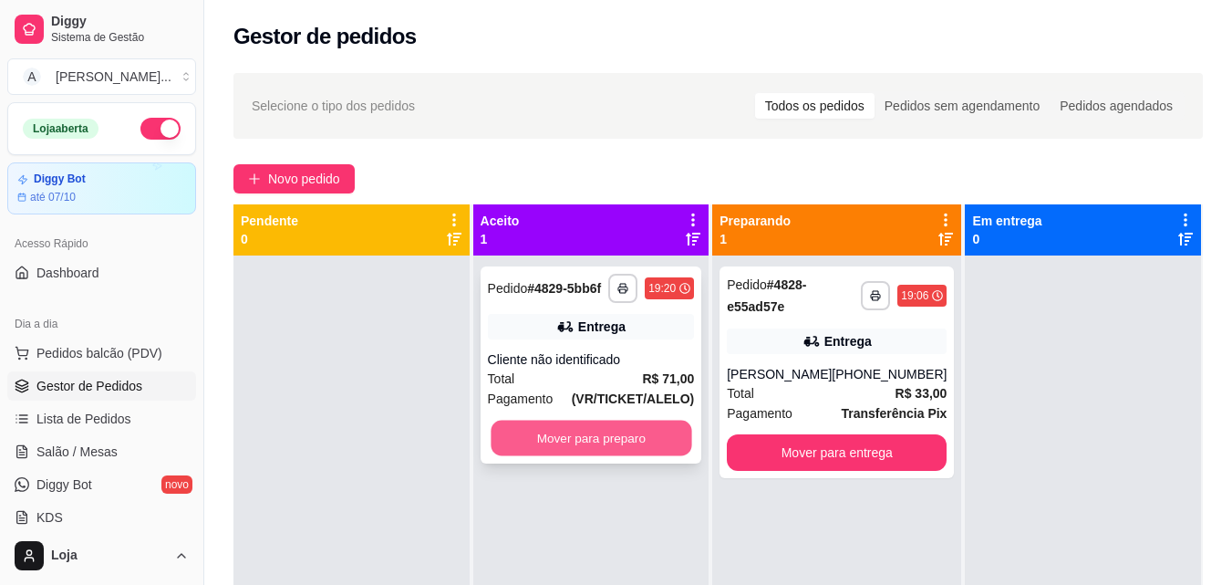
click at [606, 441] on button "Mover para preparo" at bounding box center [591, 438] width 201 height 36
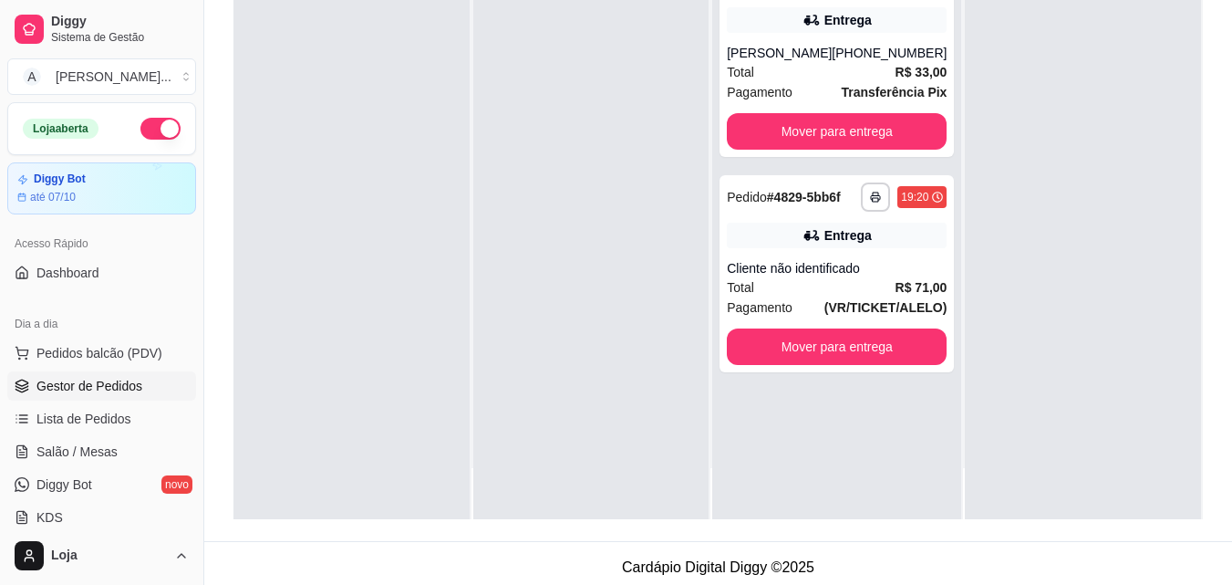
scroll to position [278, 0]
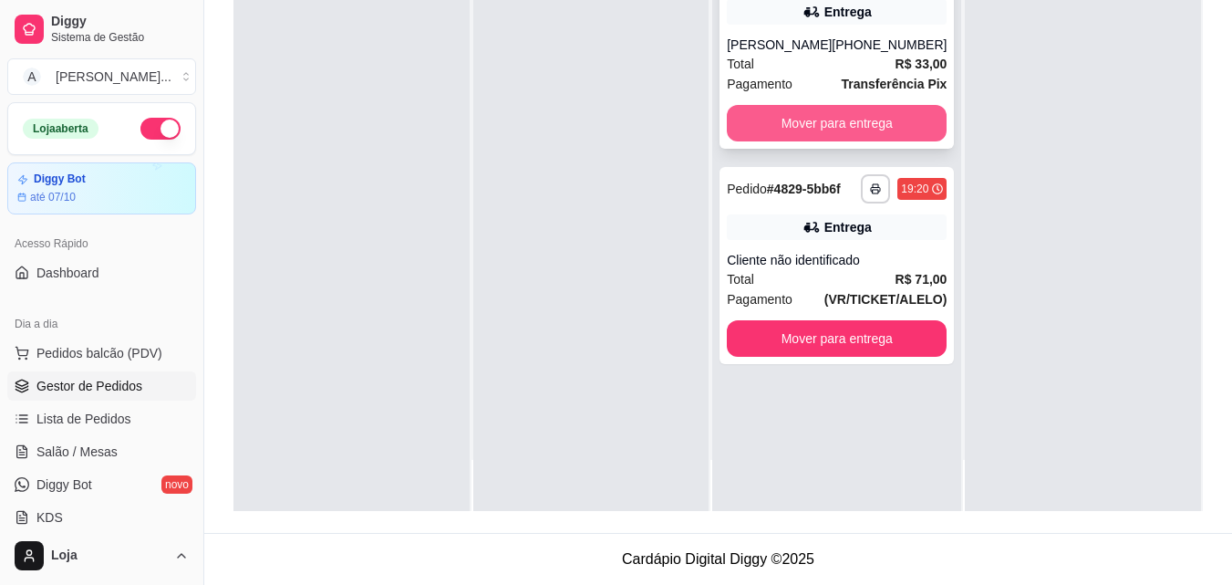
click at [875, 129] on button "Mover para entrega" at bounding box center [837, 123] width 220 height 36
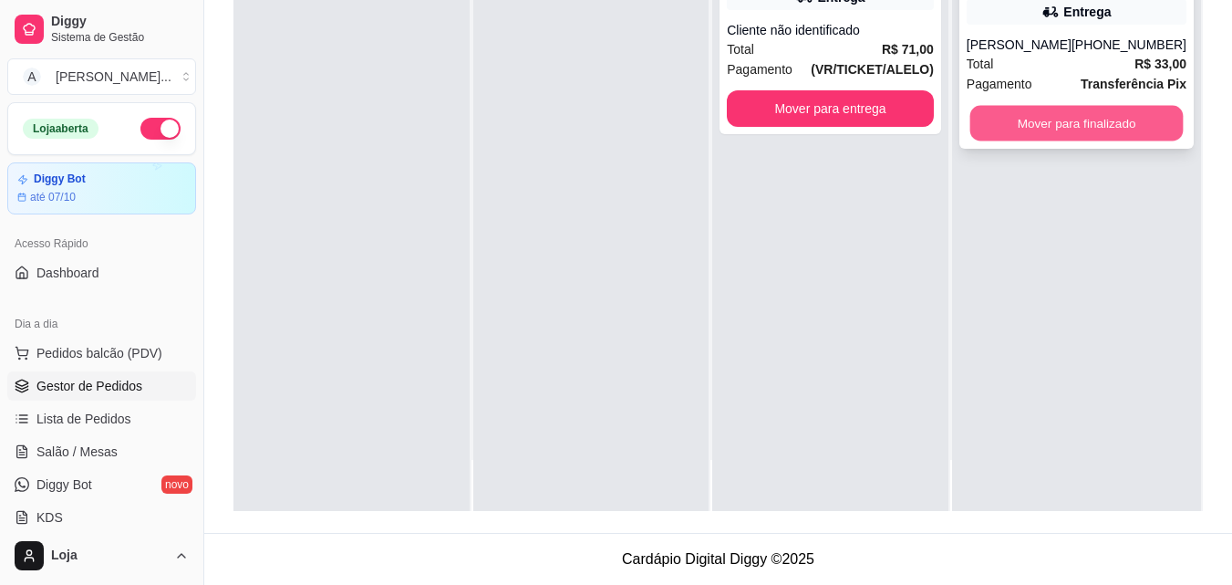
click at [1034, 119] on button "Mover para finalizado" at bounding box center [1075, 124] width 213 height 36
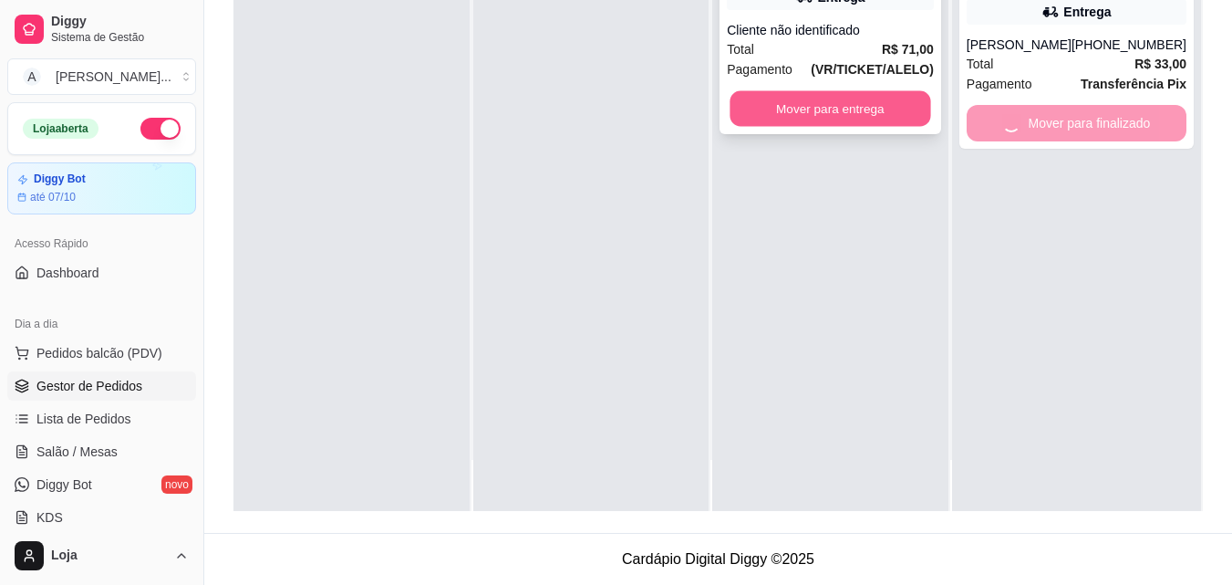
click at [911, 118] on button "Mover para entrega" at bounding box center [830, 109] width 201 height 36
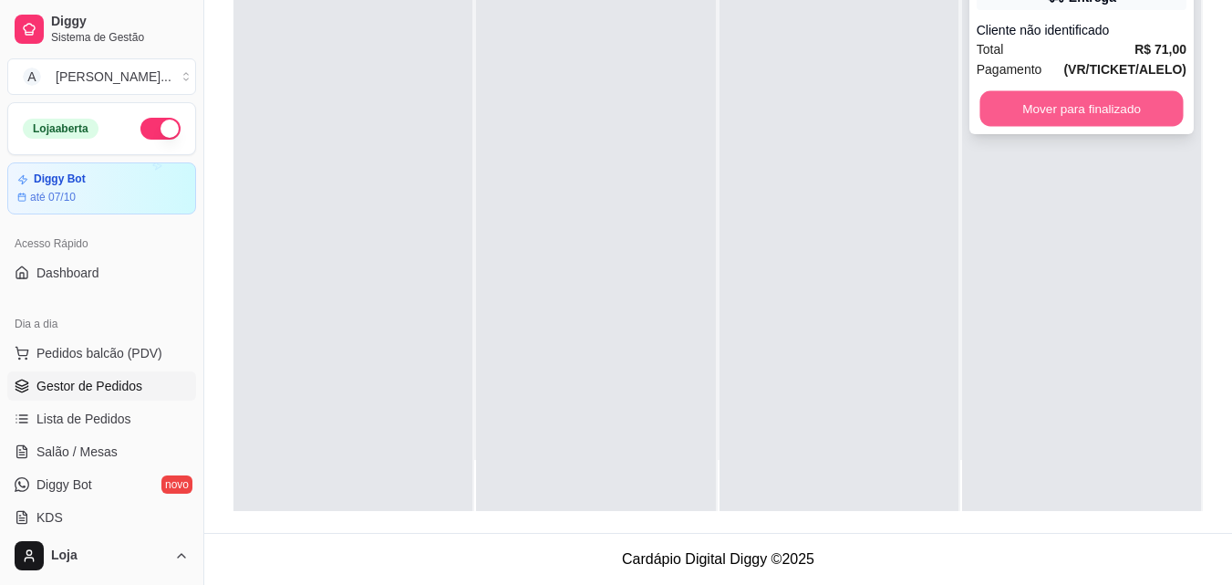
click at [1012, 120] on button "Mover para finalizado" at bounding box center [1080, 109] width 203 height 36
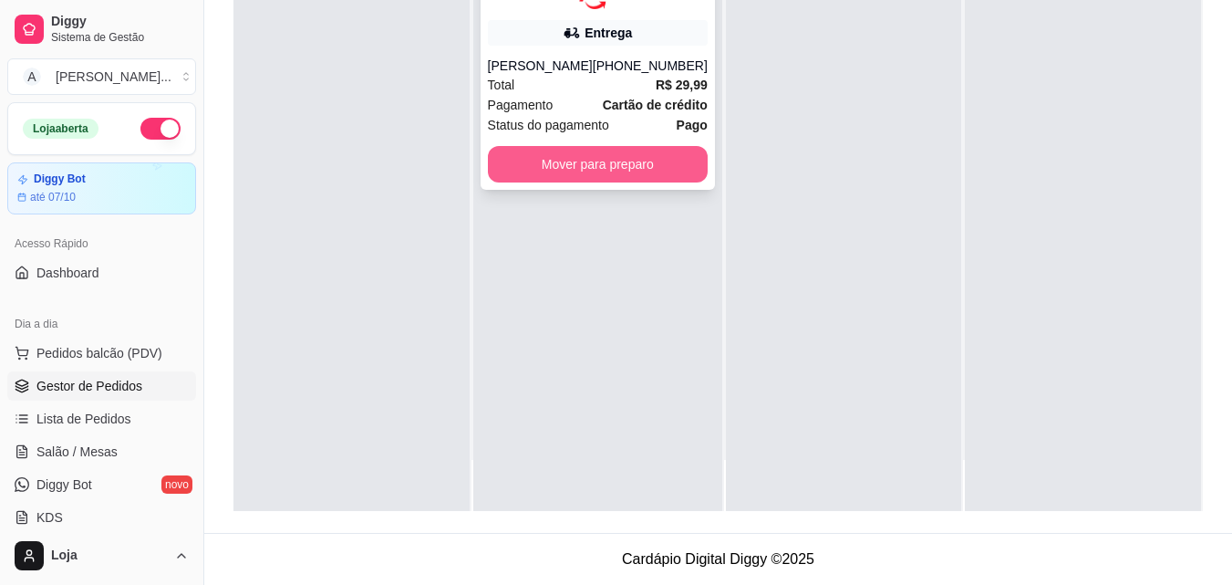
click at [557, 156] on button "Mover para preparo" at bounding box center [598, 164] width 220 height 36
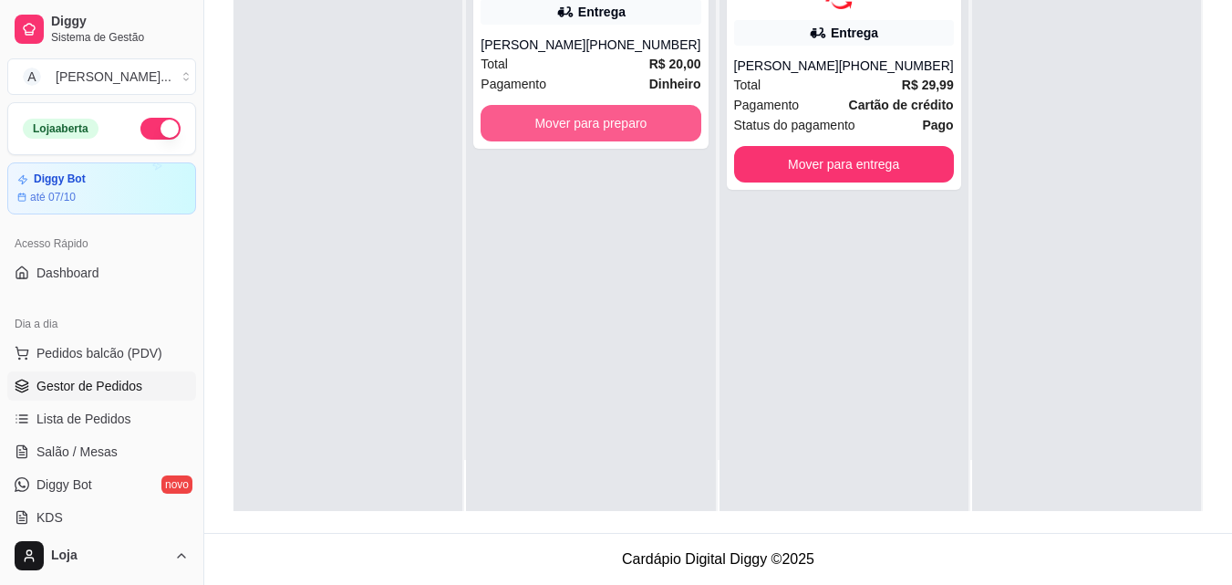
click at [533, 109] on button "Mover para preparo" at bounding box center [591, 123] width 220 height 36
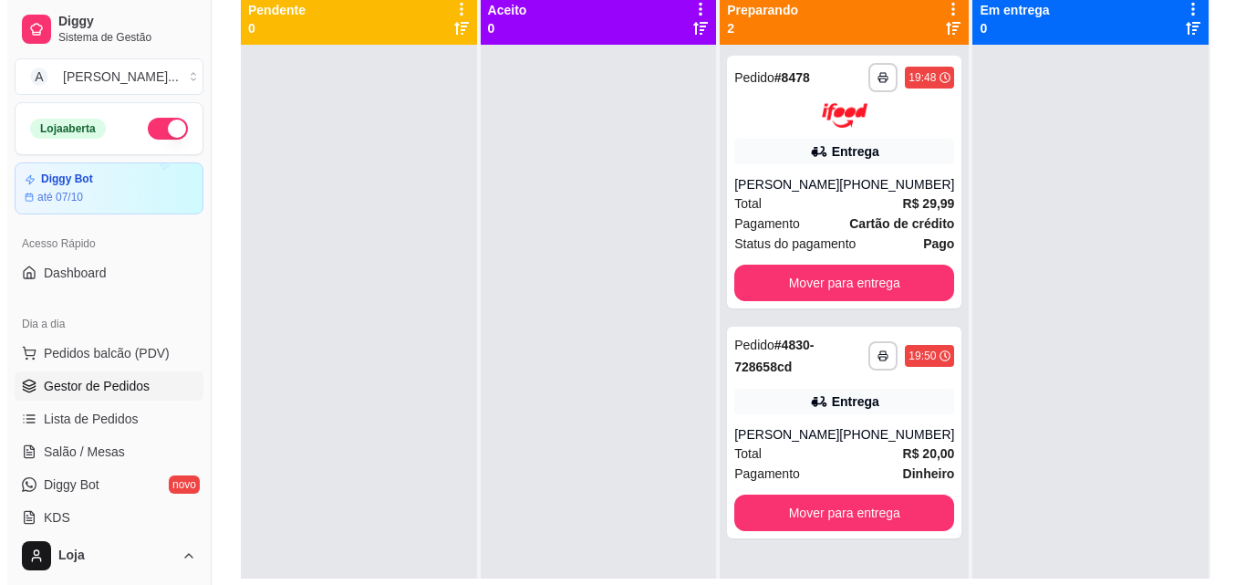
scroll to position [5, 0]
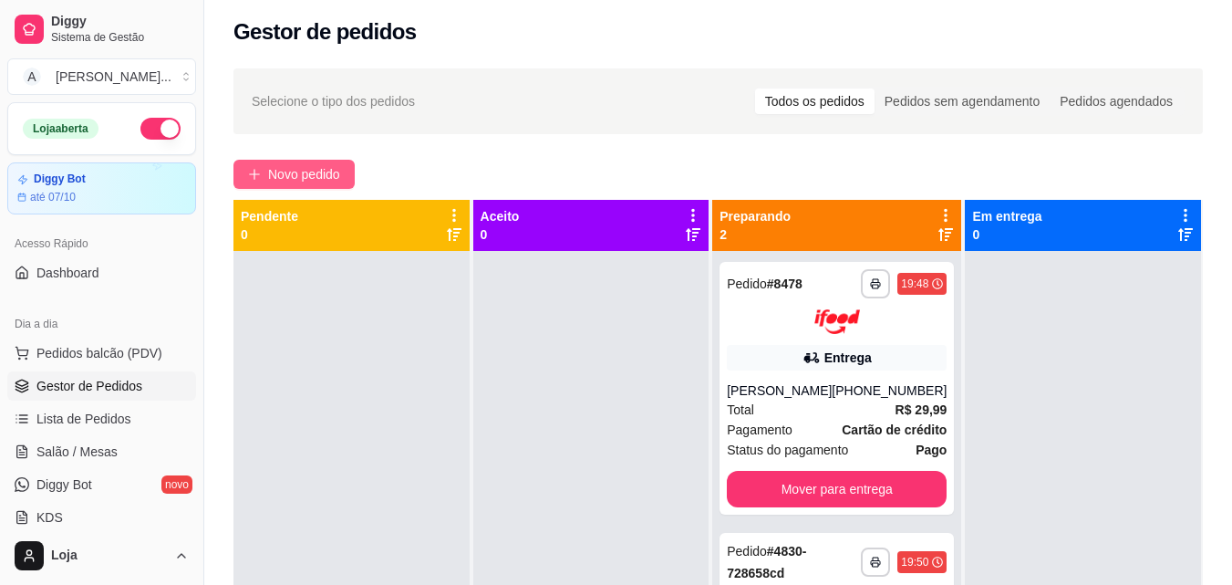
click at [353, 171] on button "Novo pedido" at bounding box center [293, 174] width 121 height 29
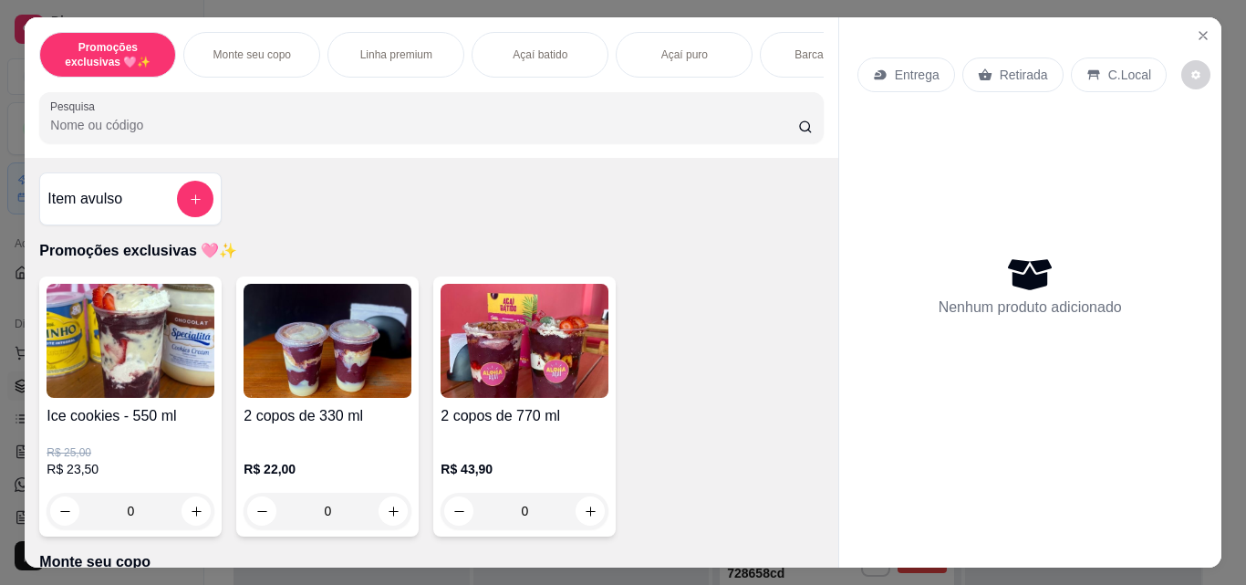
scroll to position [274, 0]
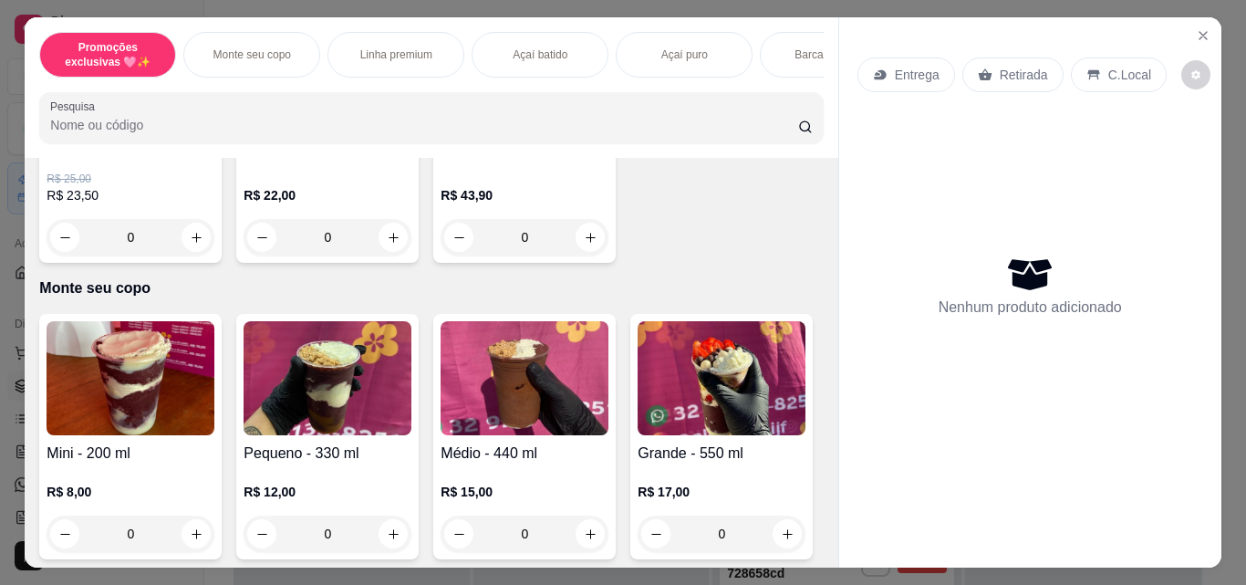
click at [351, 389] on img at bounding box center [327, 378] width 168 height 114
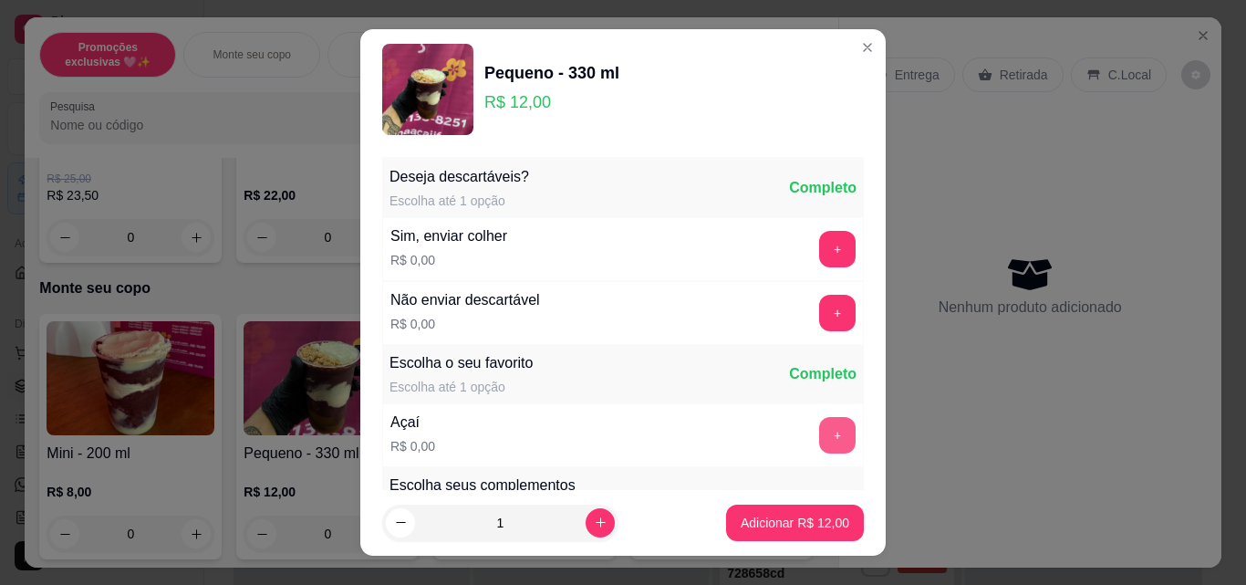
scroll to position [182, 0]
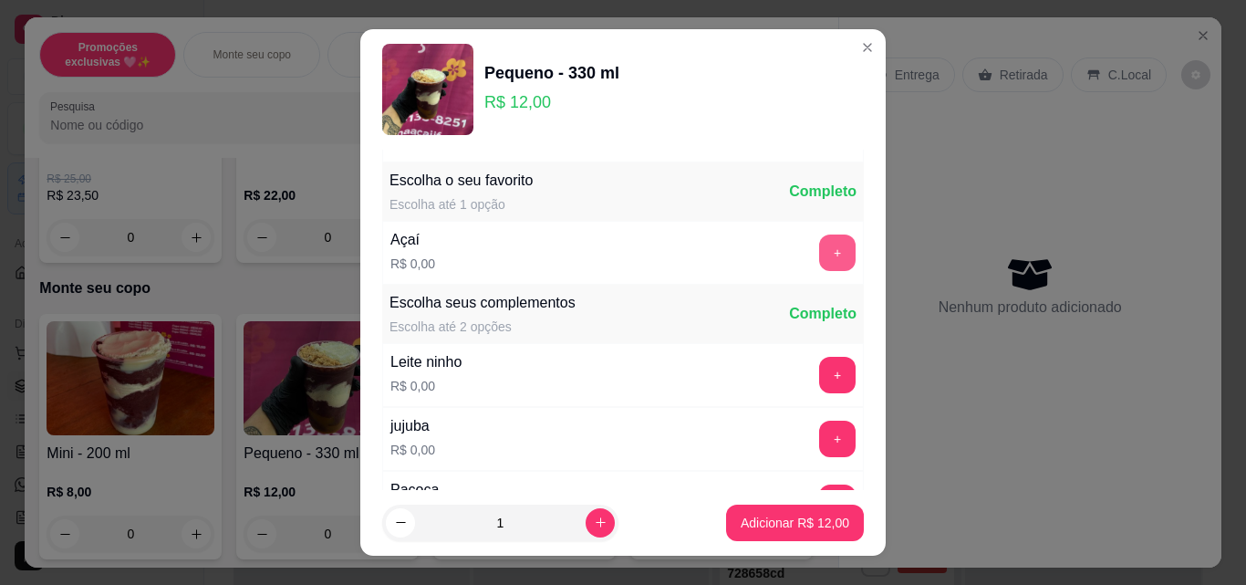
click at [819, 248] on button "+" at bounding box center [837, 252] width 36 height 36
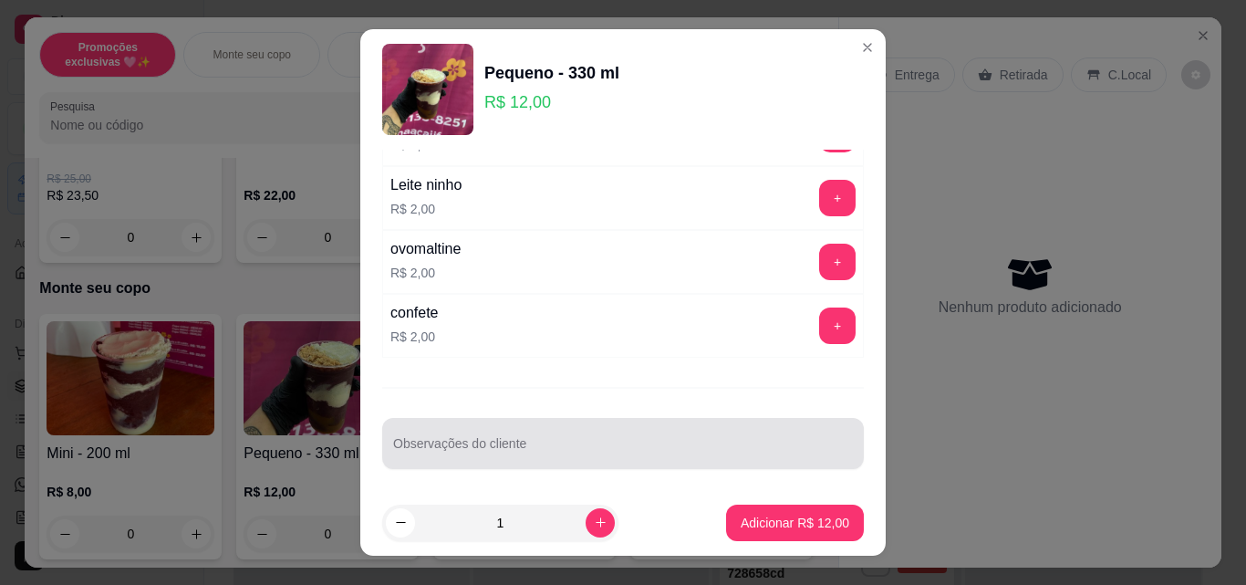
scroll to position [4108, 0]
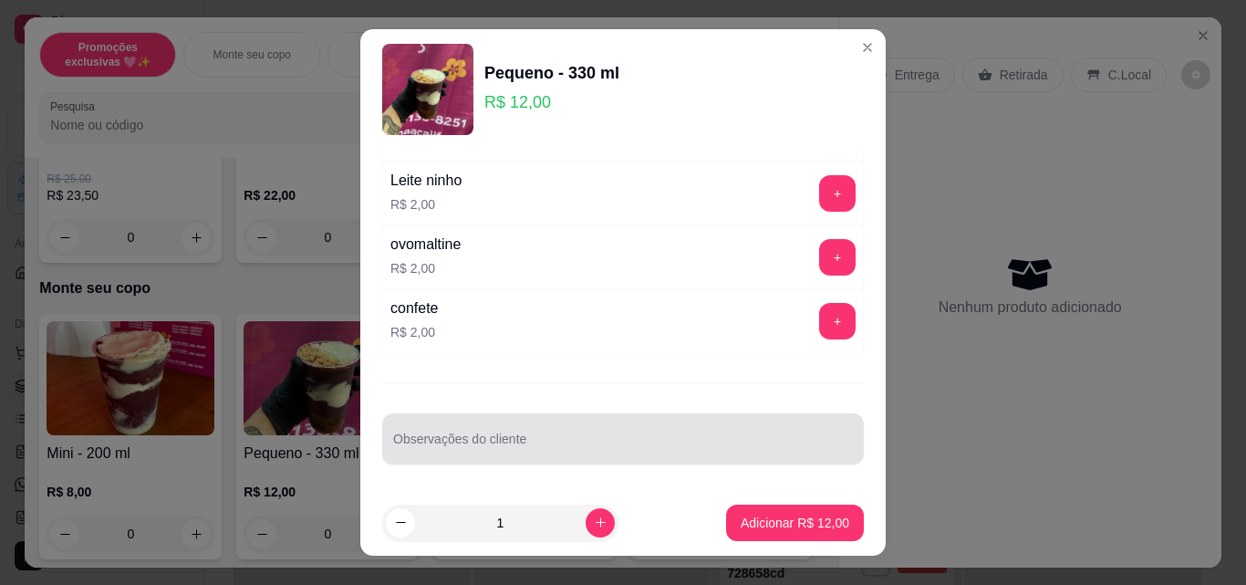
click at [514, 433] on div at bounding box center [623, 438] width 460 height 36
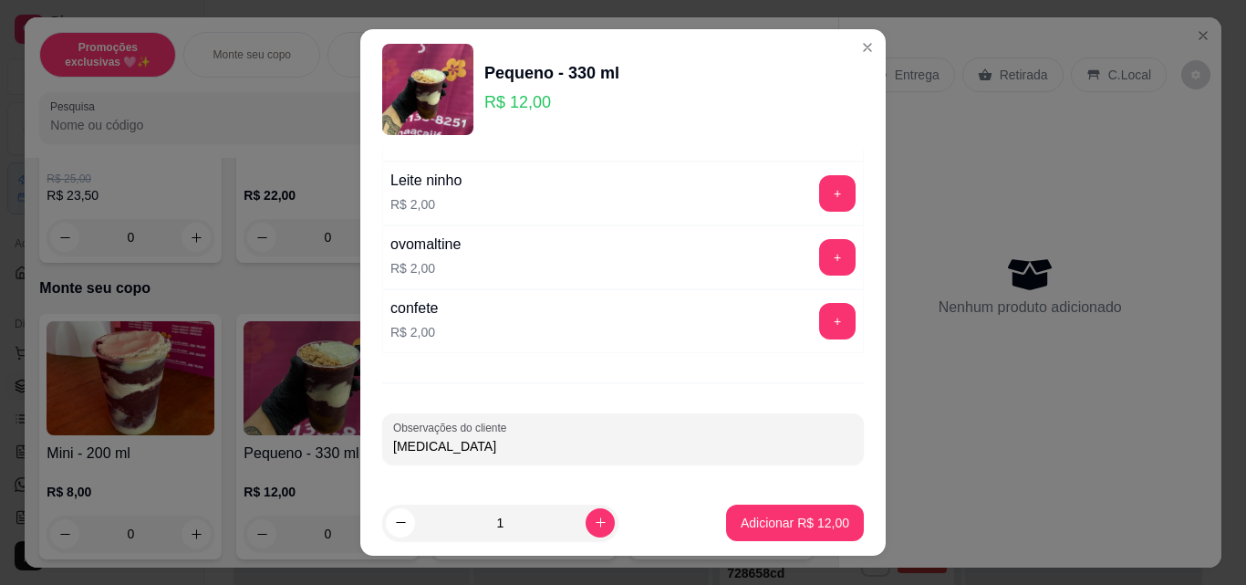
type input "banana"
click at [807, 521] on p "Adicionar R$ 12,00" at bounding box center [794, 522] width 109 height 18
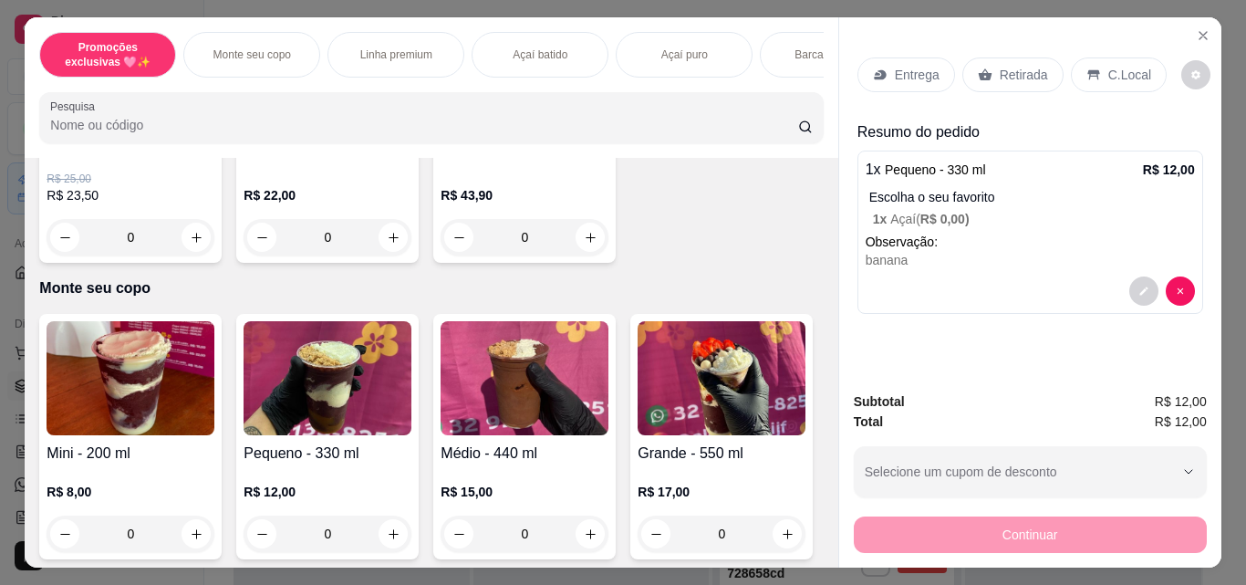
click at [305, 453] on h4 "Pequeno - 330 ml" at bounding box center [327, 453] width 168 height 22
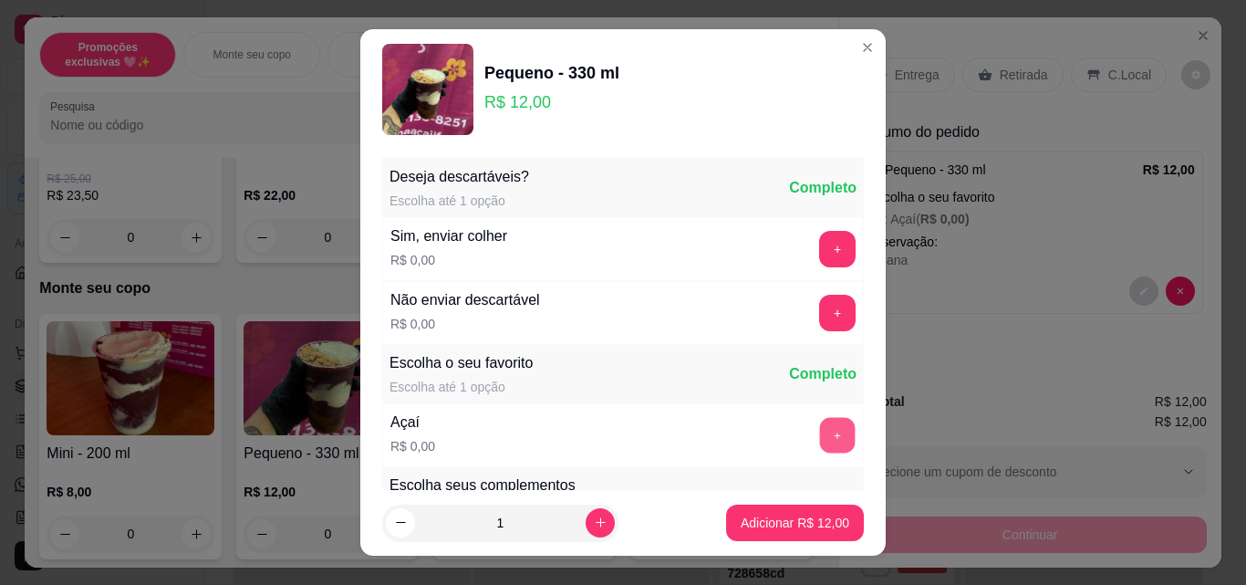
click at [820, 429] on button "+" at bounding box center [838, 436] width 36 height 36
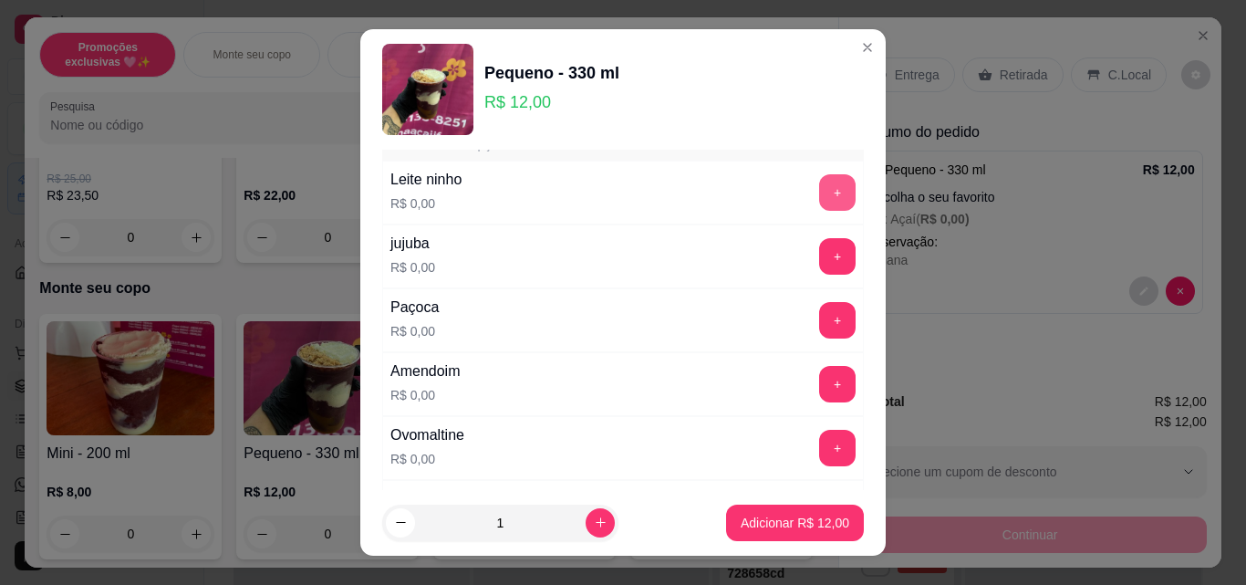
click at [819, 196] on button "+" at bounding box center [837, 192] width 36 height 36
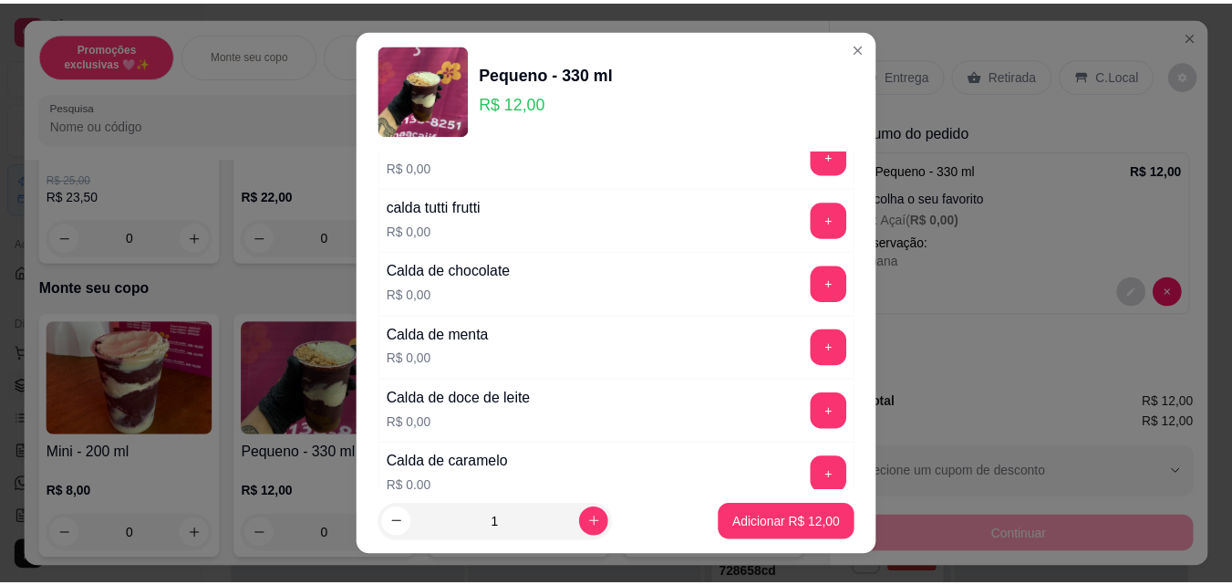
scroll to position [1641, 0]
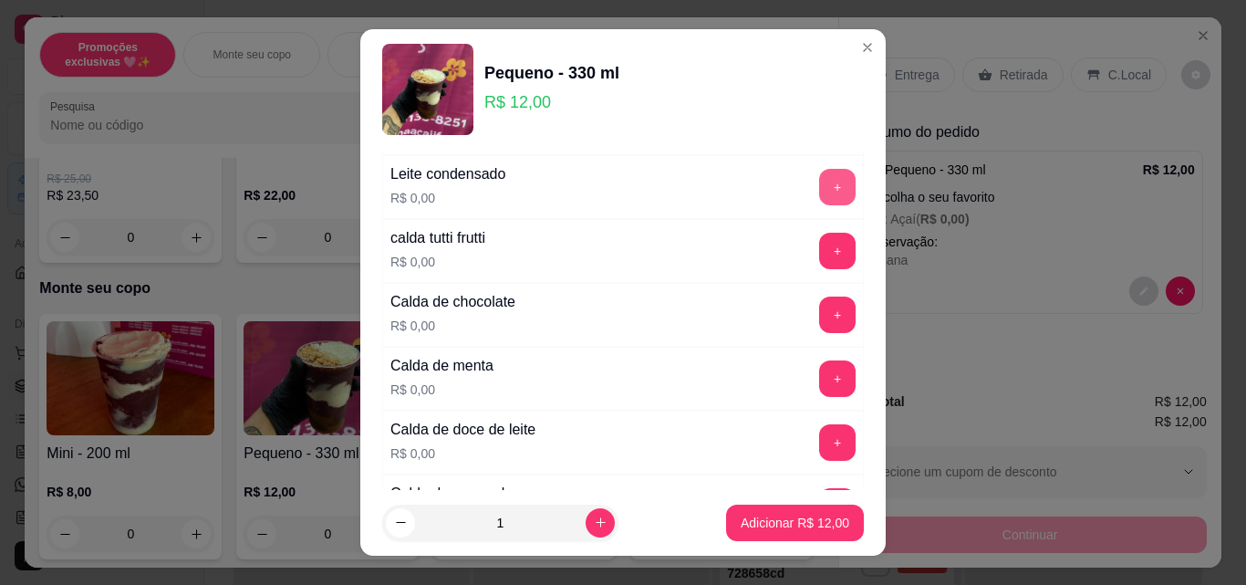
click at [819, 174] on button "+" at bounding box center [837, 187] width 36 height 36
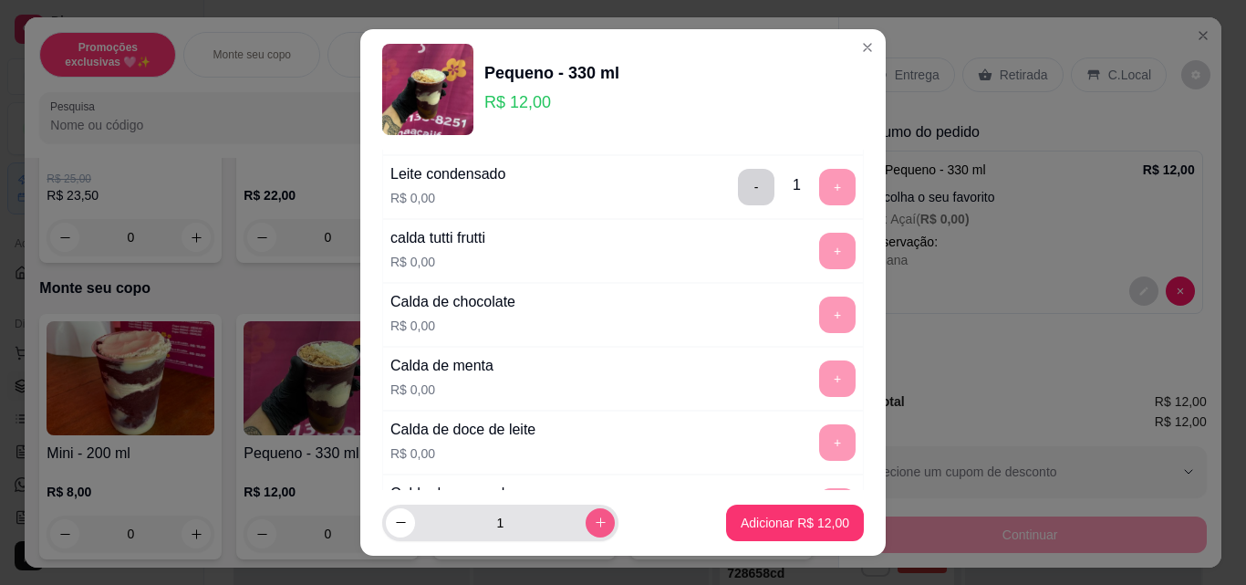
click at [594, 523] on icon "increase-product-quantity" at bounding box center [601, 522] width 14 height 14
type input "2"
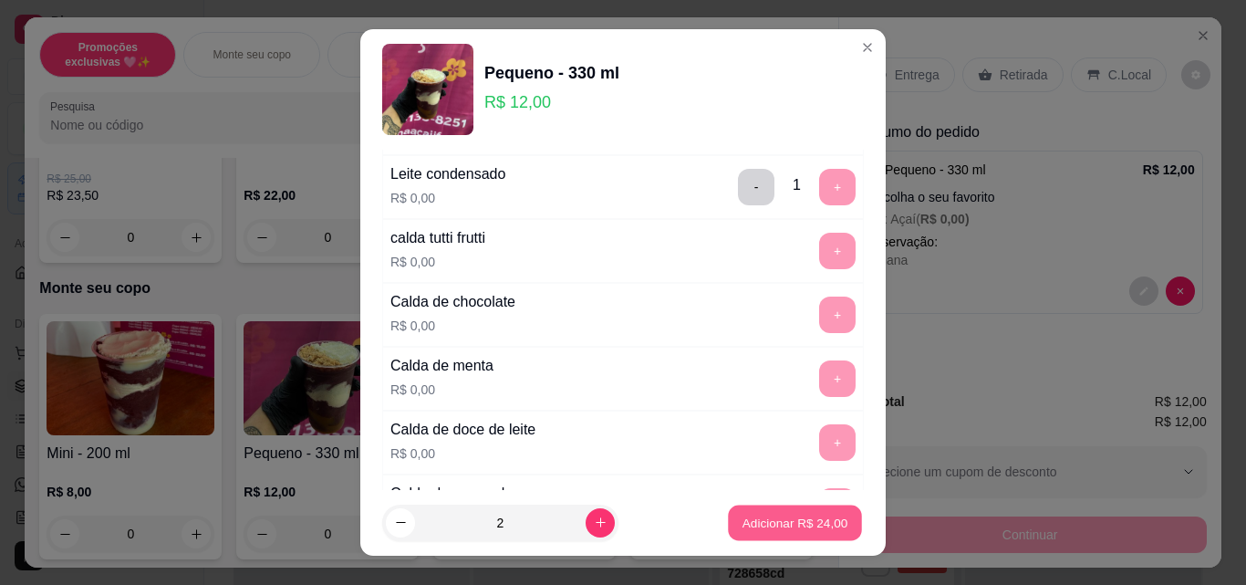
click at [767, 522] on p "Adicionar R$ 24,00" at bounding box center [795, 521] width 106 height 17
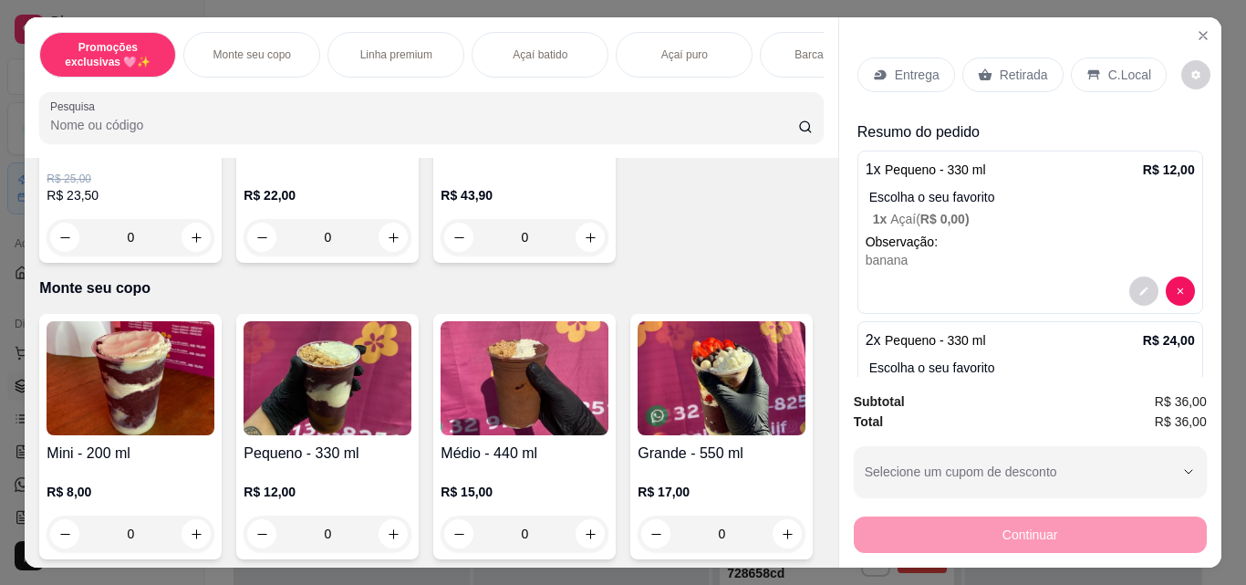
click at [1005, 72] on p "Retirada" at bounding box center [1023, 75] width 48 height 18
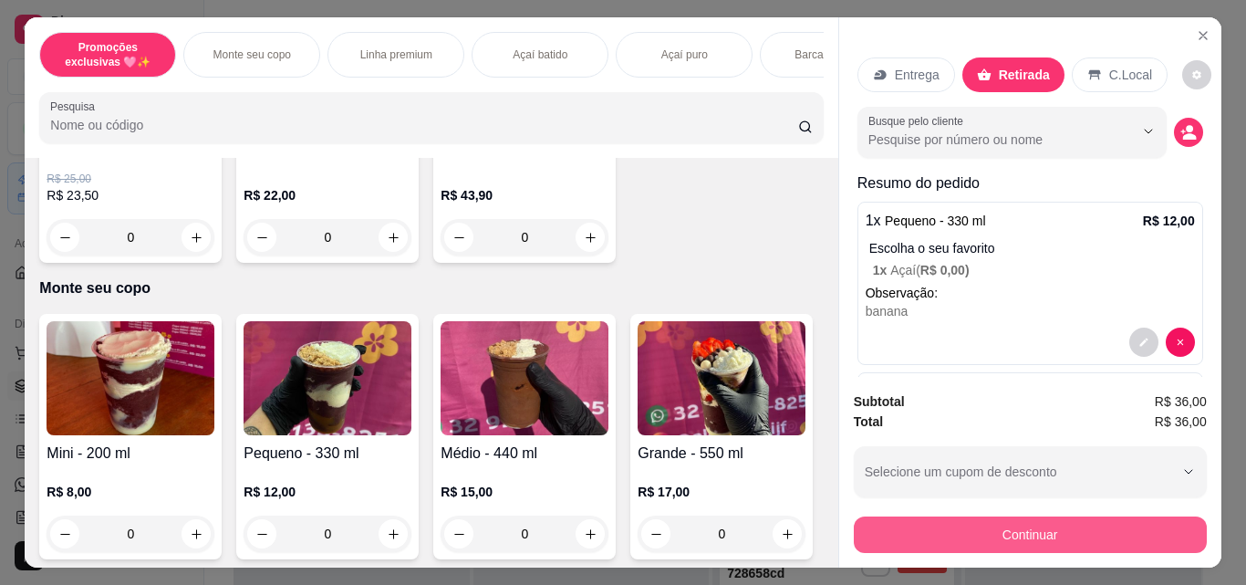
click at [973, 530] on button "Continuar" at bounding box center [1030, 534] width 353 height 36
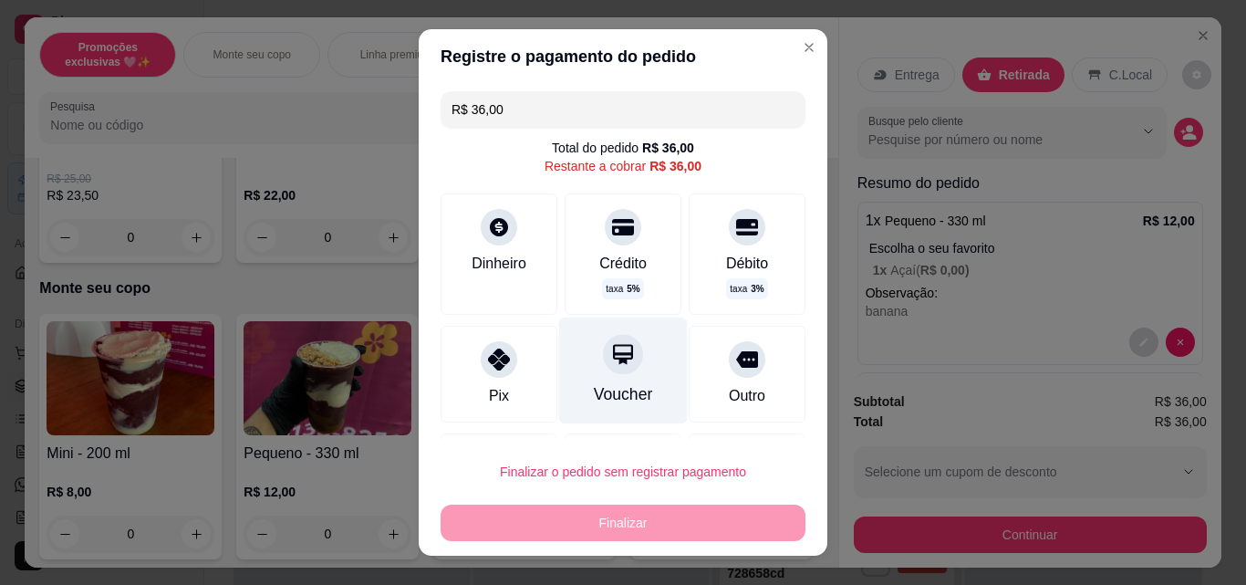
click at [614, 380] on div "Voucher" at bounding box center [623, 370] width 129 height 107
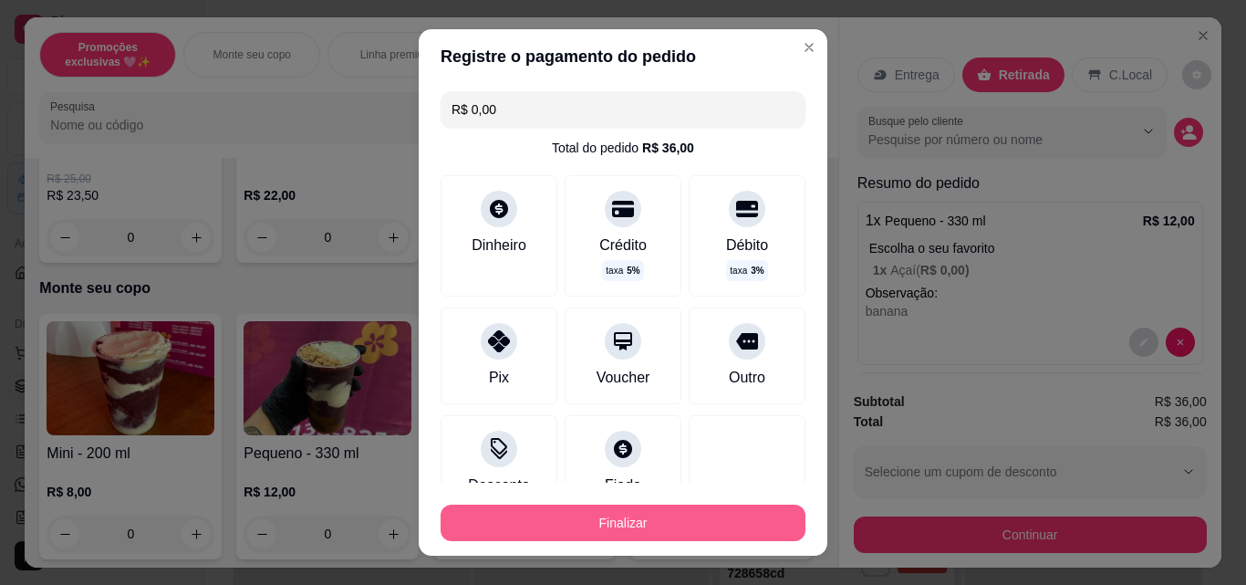
click at [647, 518] on button "Finalizar" at bounding box center [622, 522] width 365 height 36
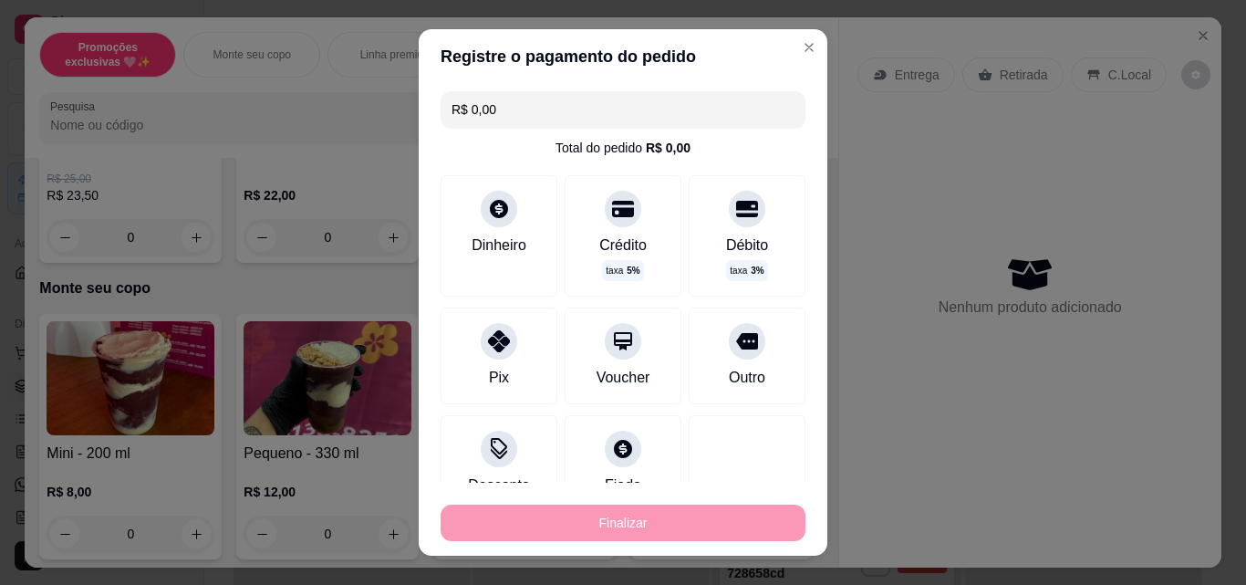
type input "-R$ 36,00"
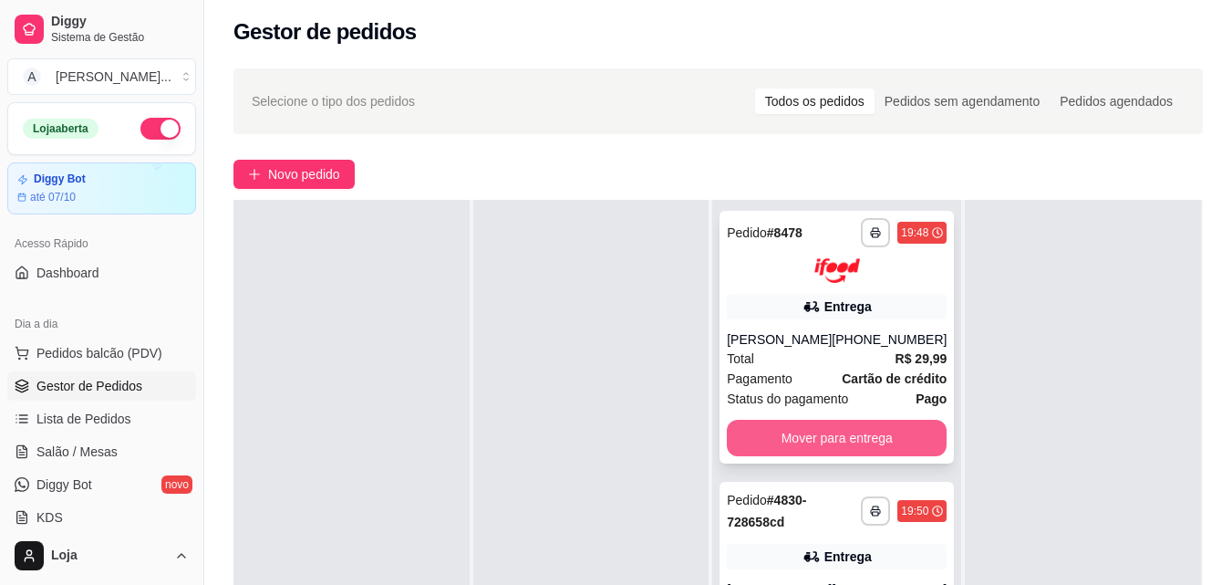
scroll to position [278, 0]
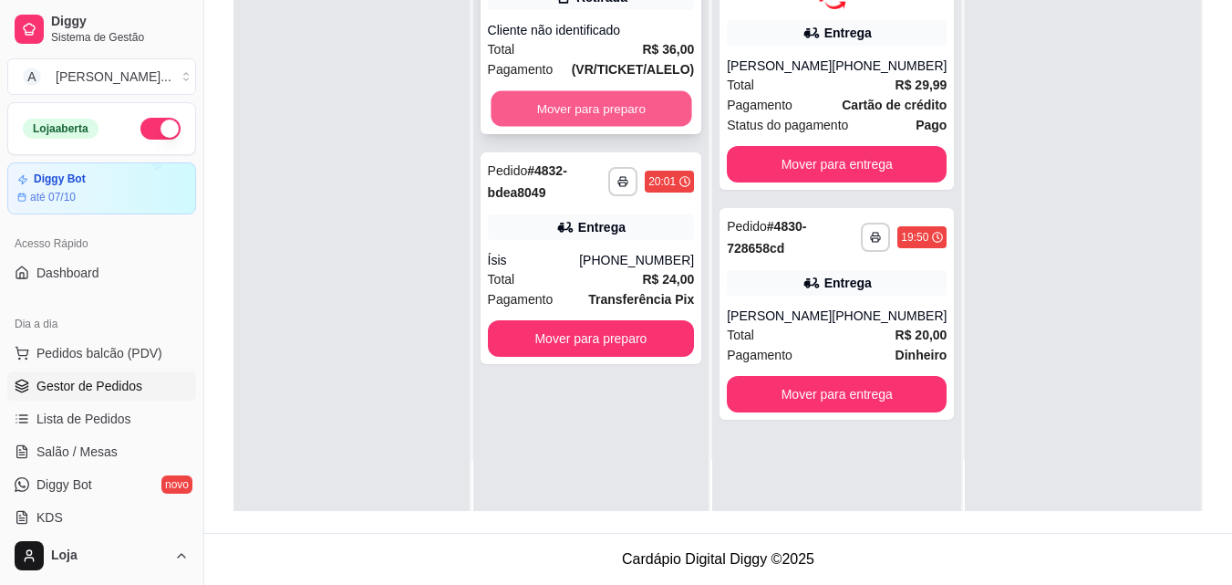
click at [592, 116] on button "Mover para preparo" at bounding box center [591, 109] width 201 height 36
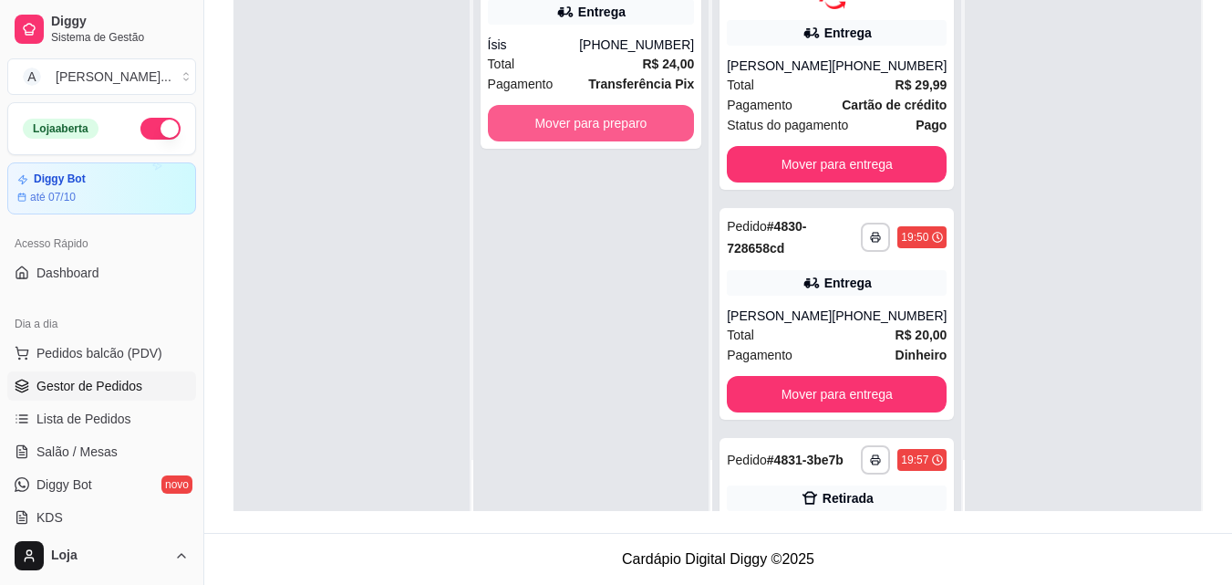
click at [592, 117] on button "Mover para preparo" at bounding box center [591, 123] width 207 height 36
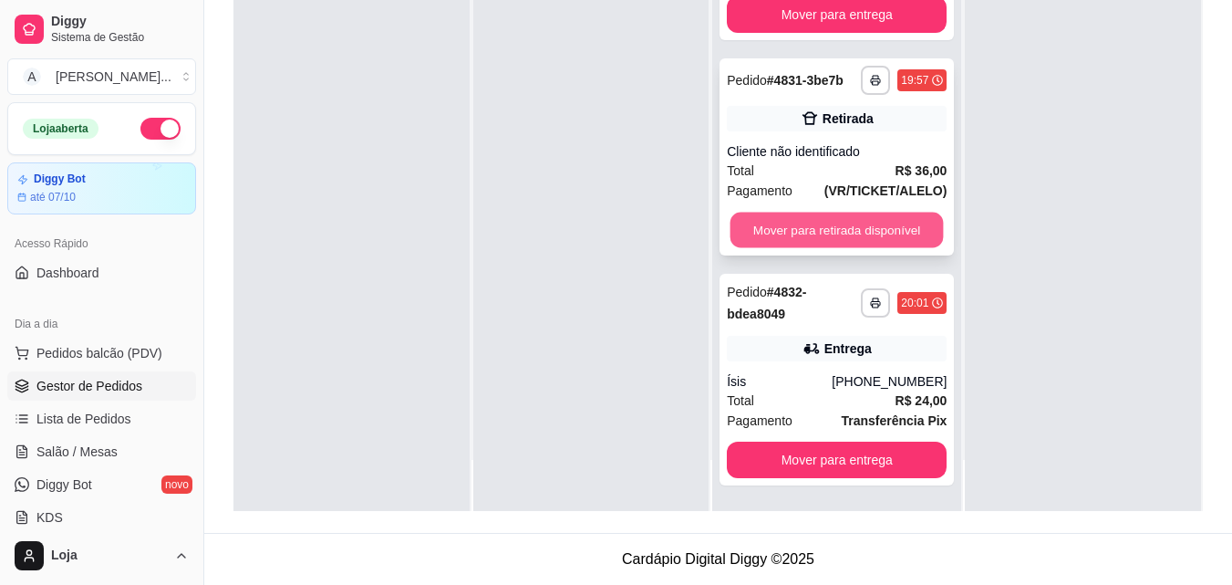
click at [876, 235] on button "Mover para retirada disponível" at bounding box center [836, 230] width 213 height 36
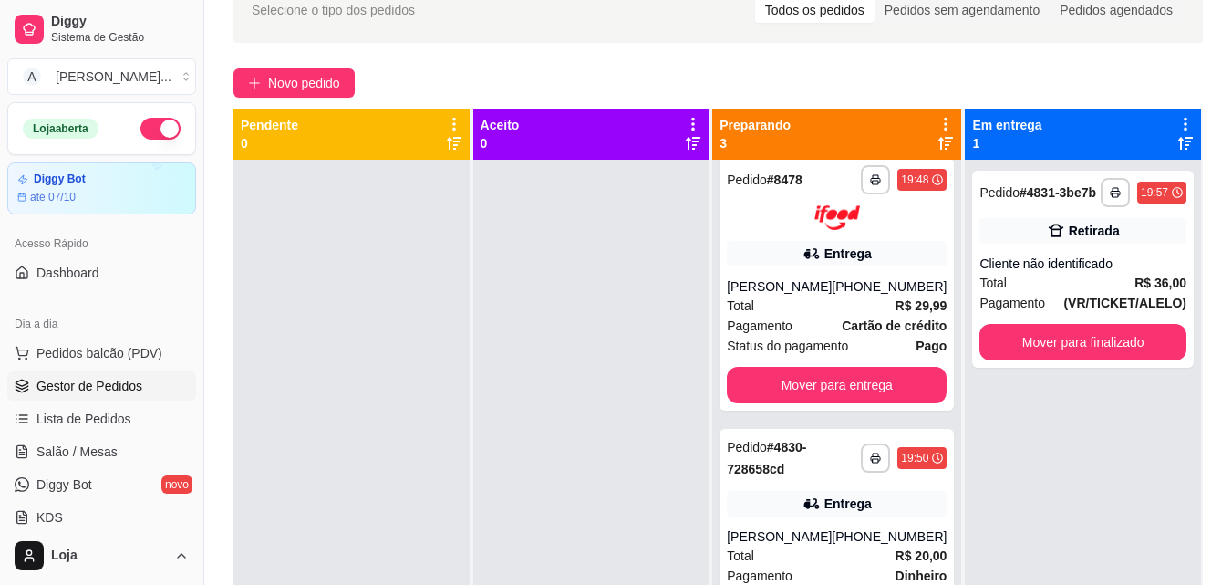
scroll to position [0, 0]
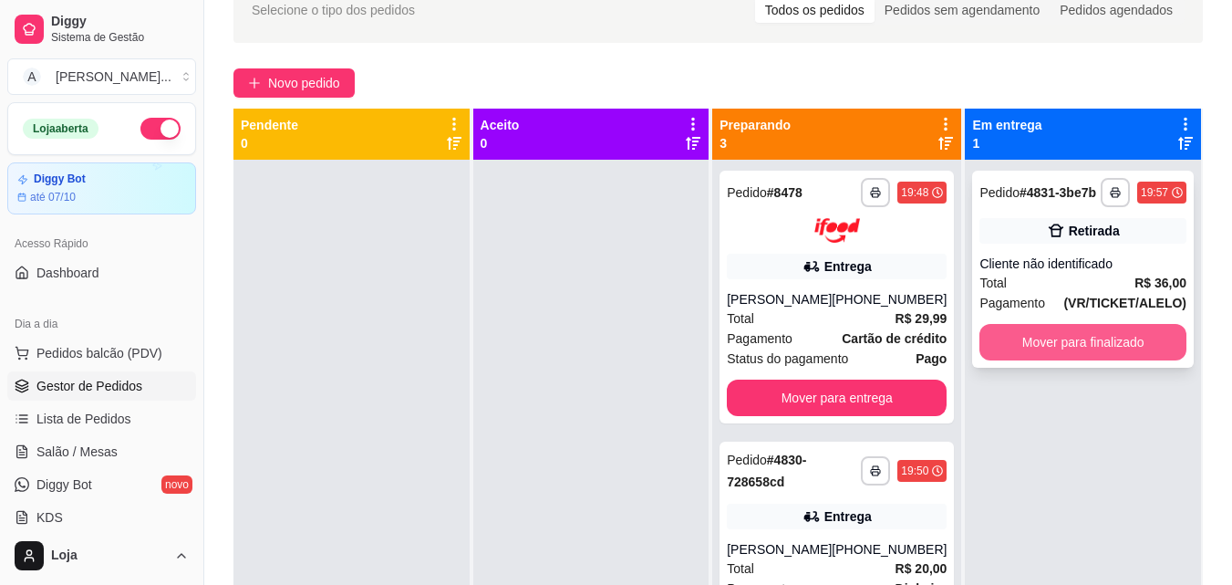
click at [1062, 345] on button "Mover para finalizado" at bounding box center [1082, 342] width 207 height 36
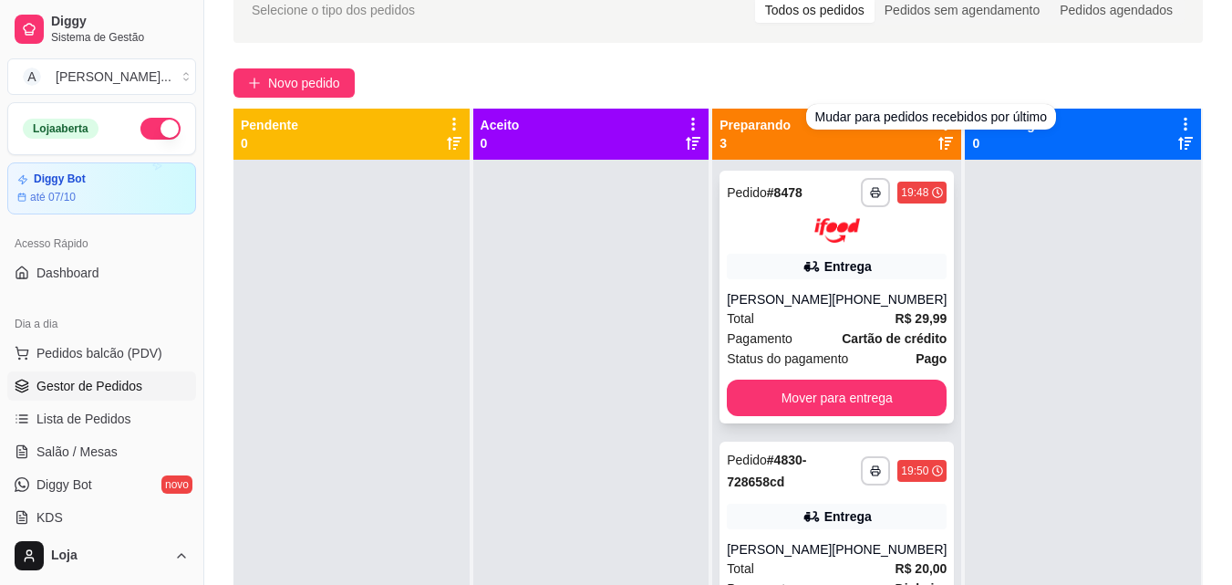
click at [847, 285] on div "**********" at bounding box center [837, 297] width 234 height 253
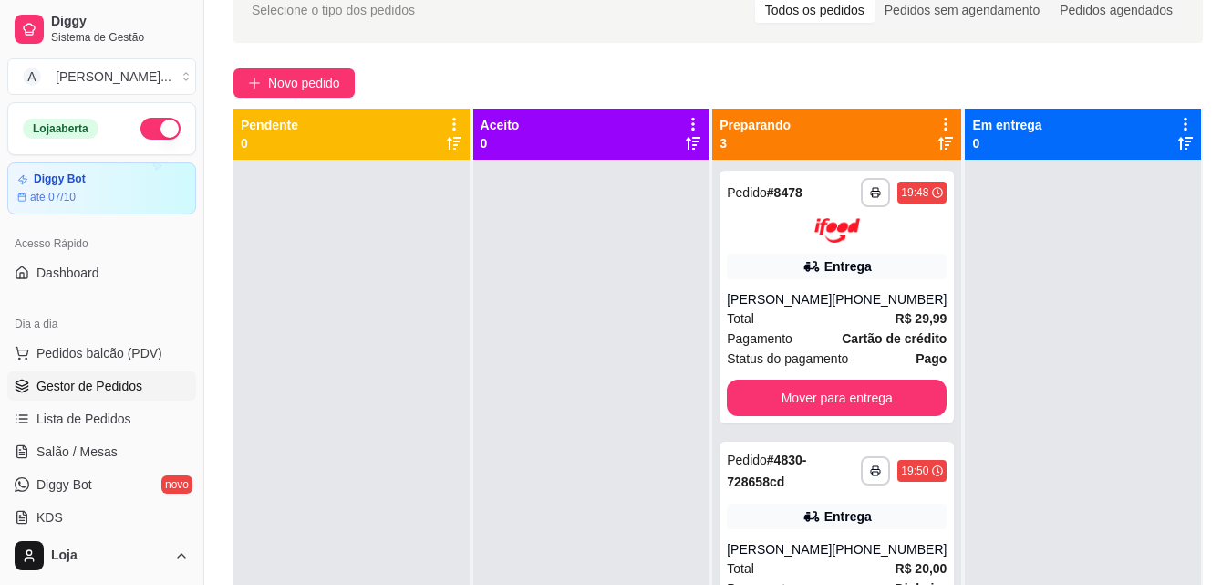
click at [933, 151] on div "Preparando 3" at bounding box center [837, 134] width 234 height 36
click at [938, 145] on icon at bounding box center [945, 143] width 15 height 13
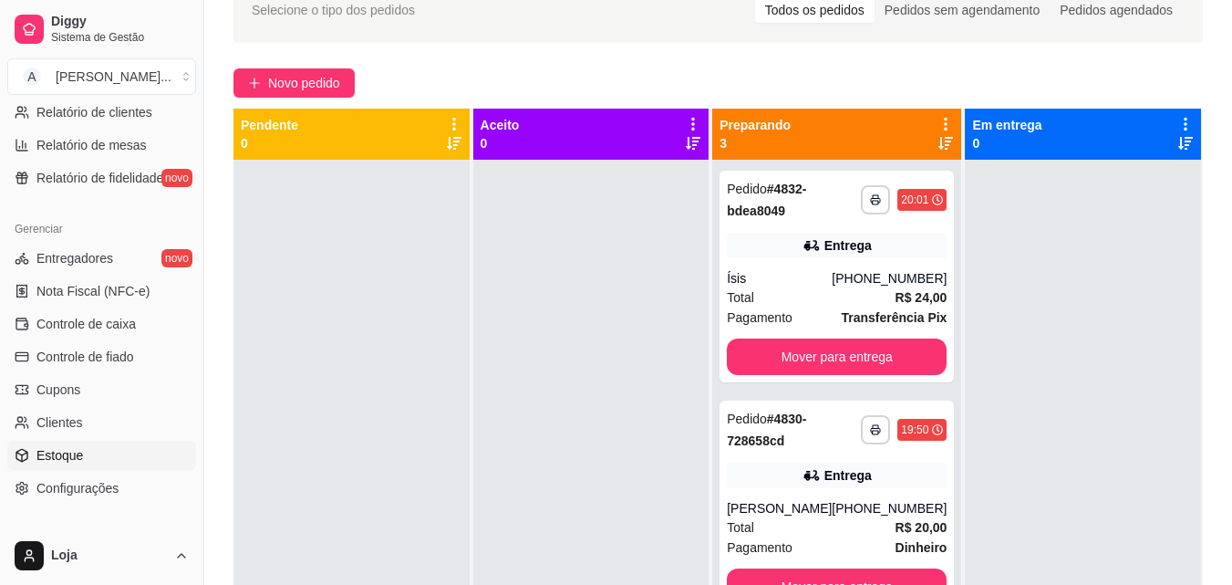
scroll to position [638, 0]
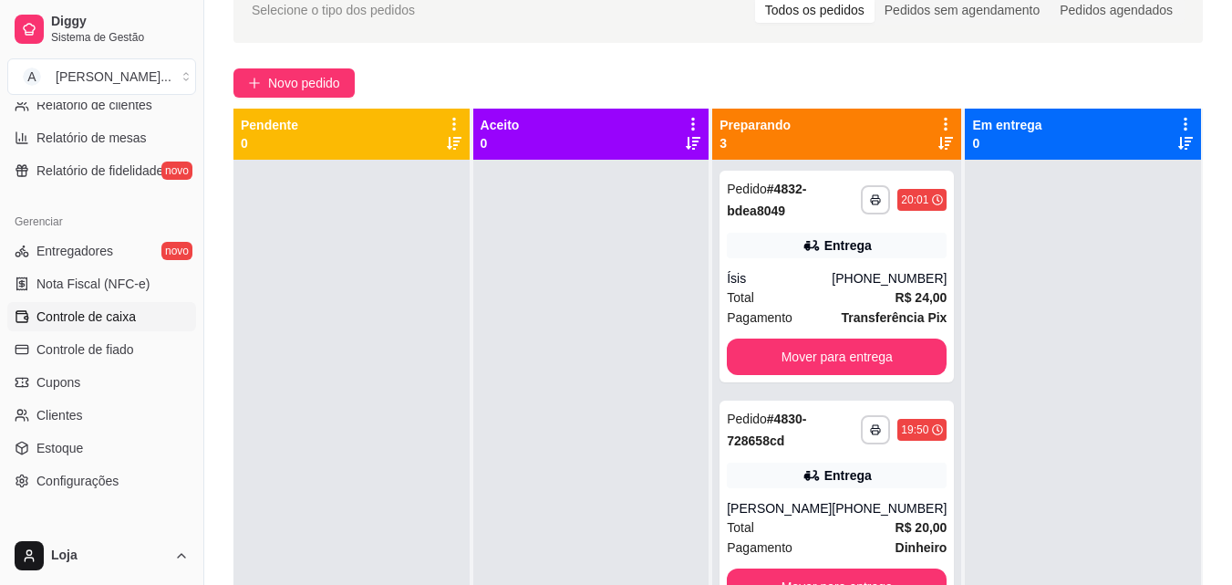
click at [125, 310] on span "Controle de caixa" at bounding box center [85, 316] width 99 height 18
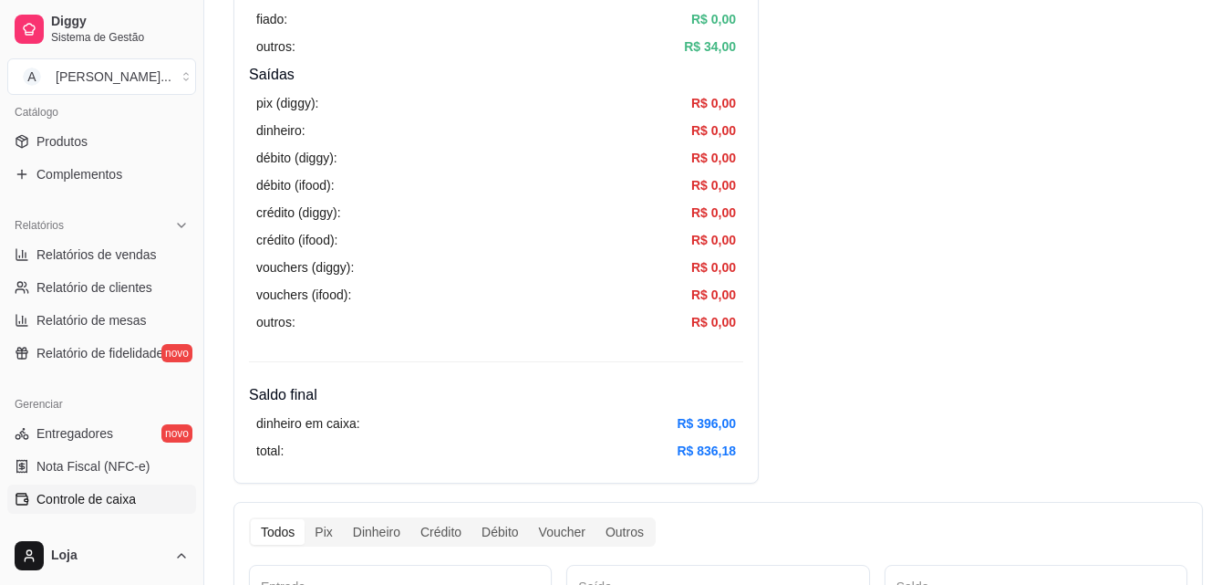
scroll to position [547, 0]
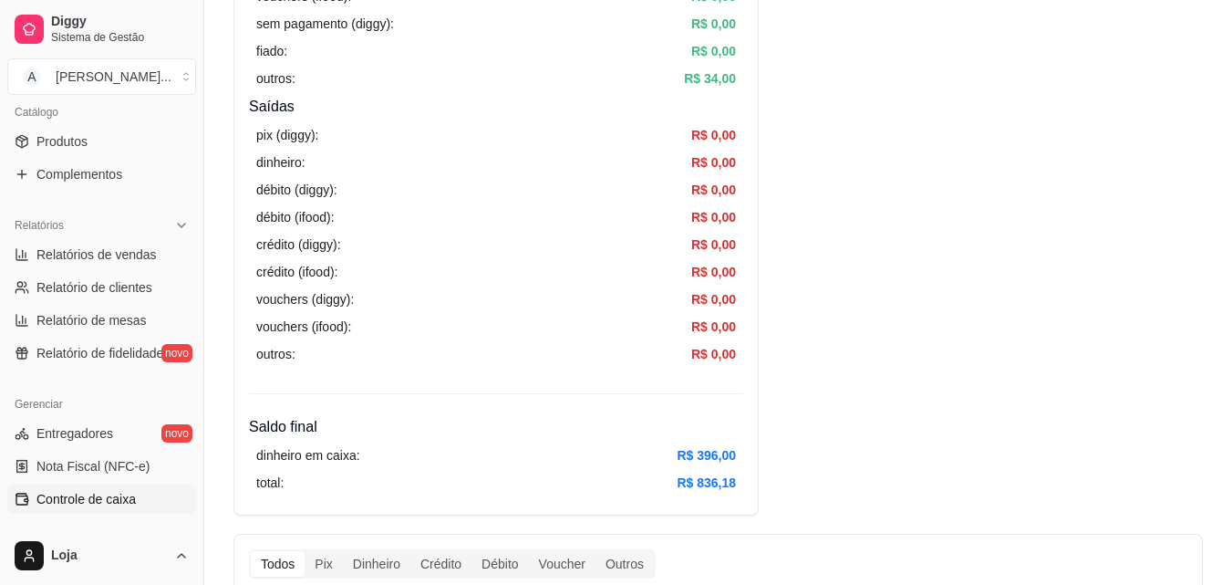
drag, startPoint x: 391, startPoint y: 395, endPoint x: 753, endPoint y: 335, distance: 367.0
click at [753, 335] on div "Resumo Adicionar entrada/saída Data de abertura: [DATE] 22:11 Saldo inícial Din…" at bounding box center [495, 33] width 525 height 964
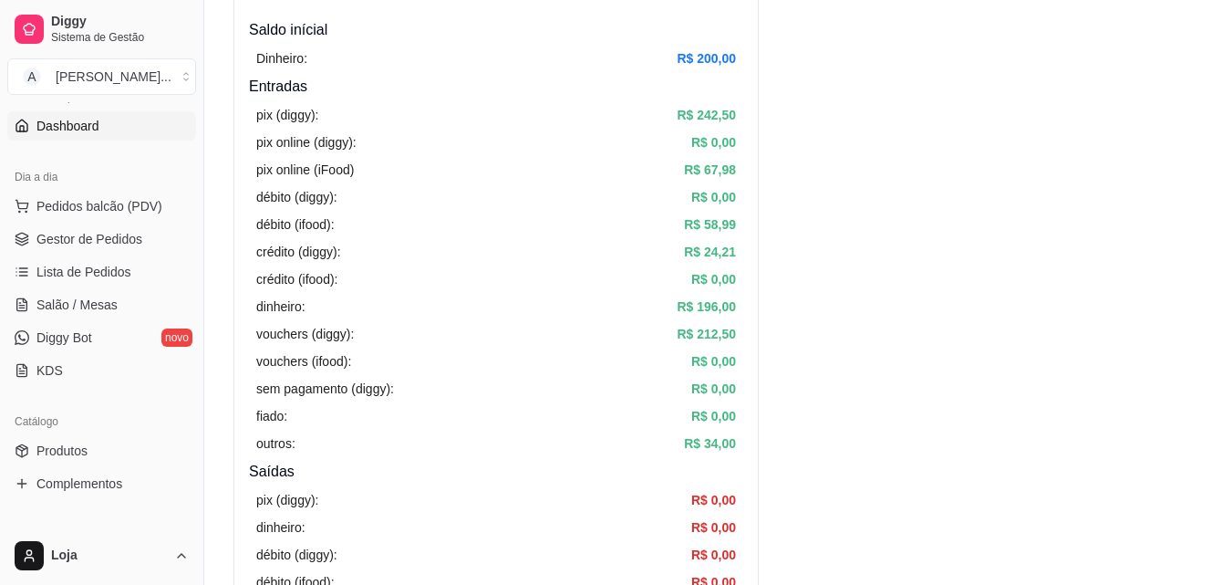
scroll to position [0, 0]
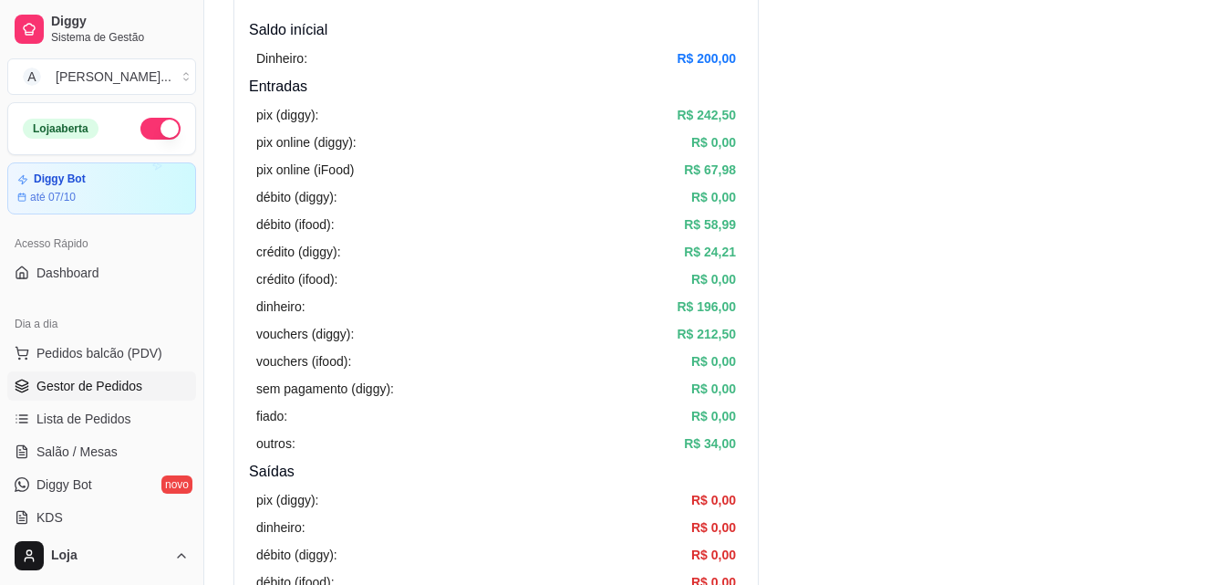
click at [119, 395] on link "Gestor de Pedidos" at bounding box center [101, 385] width 189 height 29
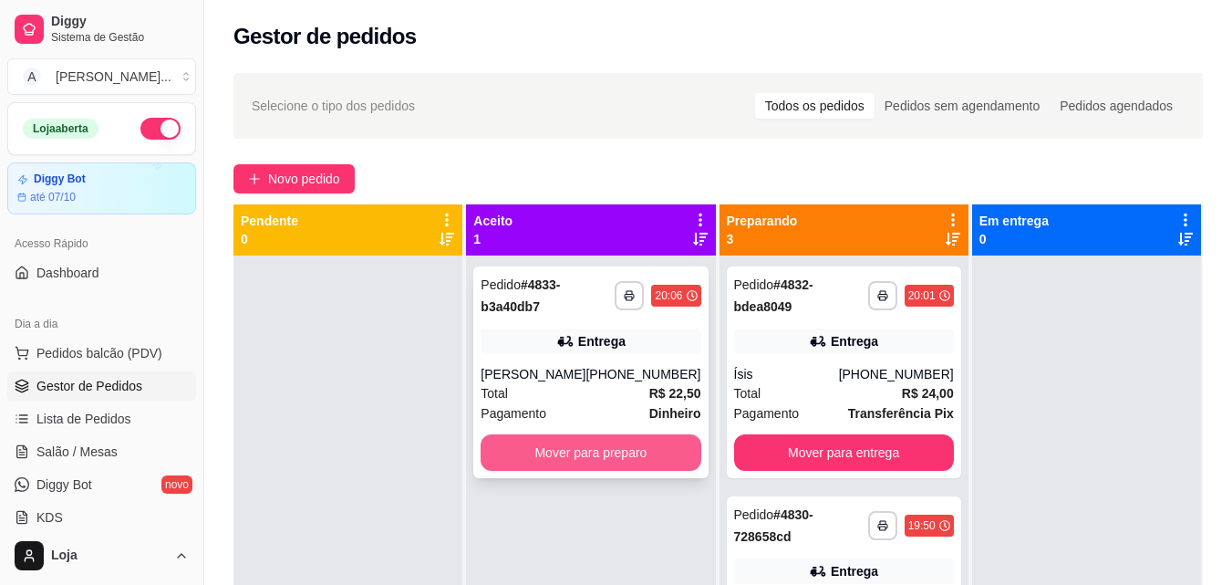
click at [570, 471] on button "Mover para preparo" at bounding box center [591, 452] width 220 height 36
click at [565, 452] on button "Mover para preparo" at bounding box center [590, 453] width 213 height 36
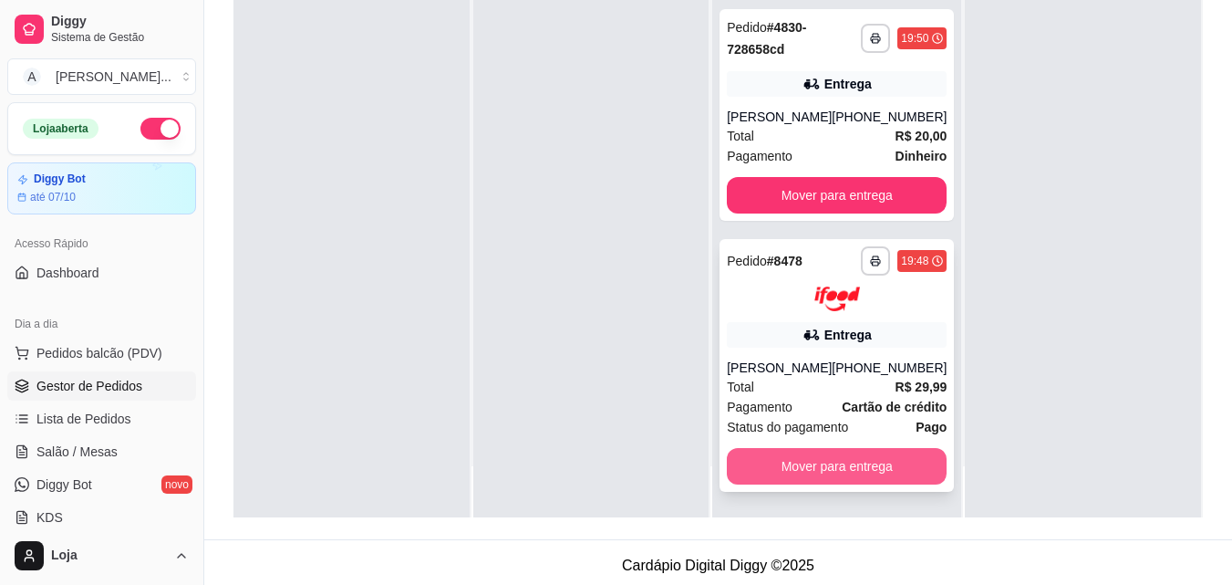
scroll to position [274, 0]
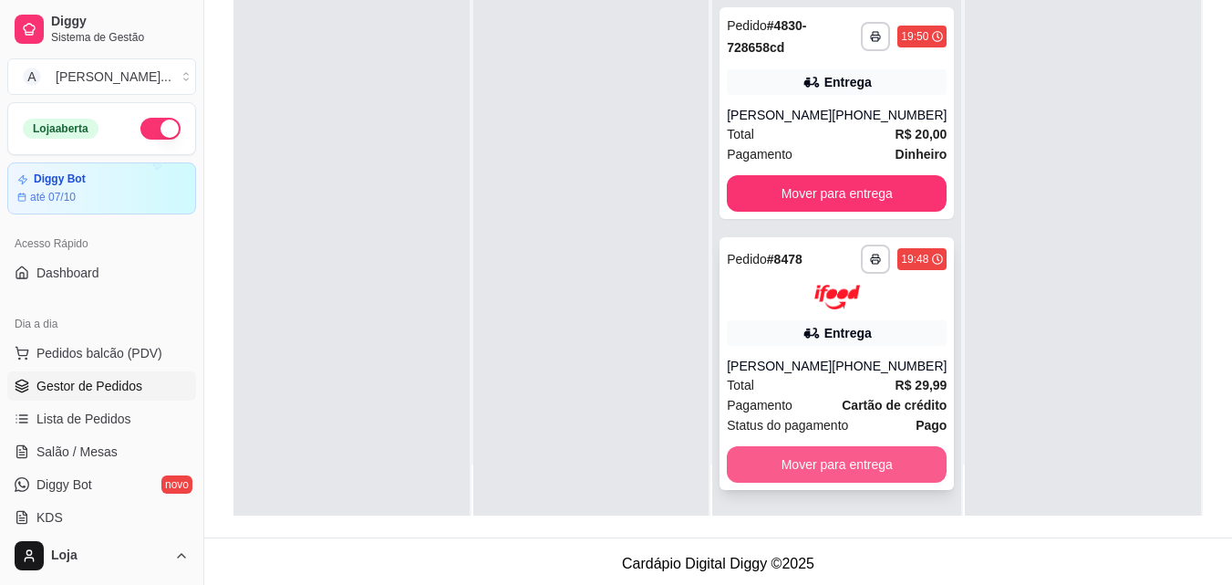
click at [771, 482] on button "Mover para entrega" at bounding box center [837, 464] width 220 height 36
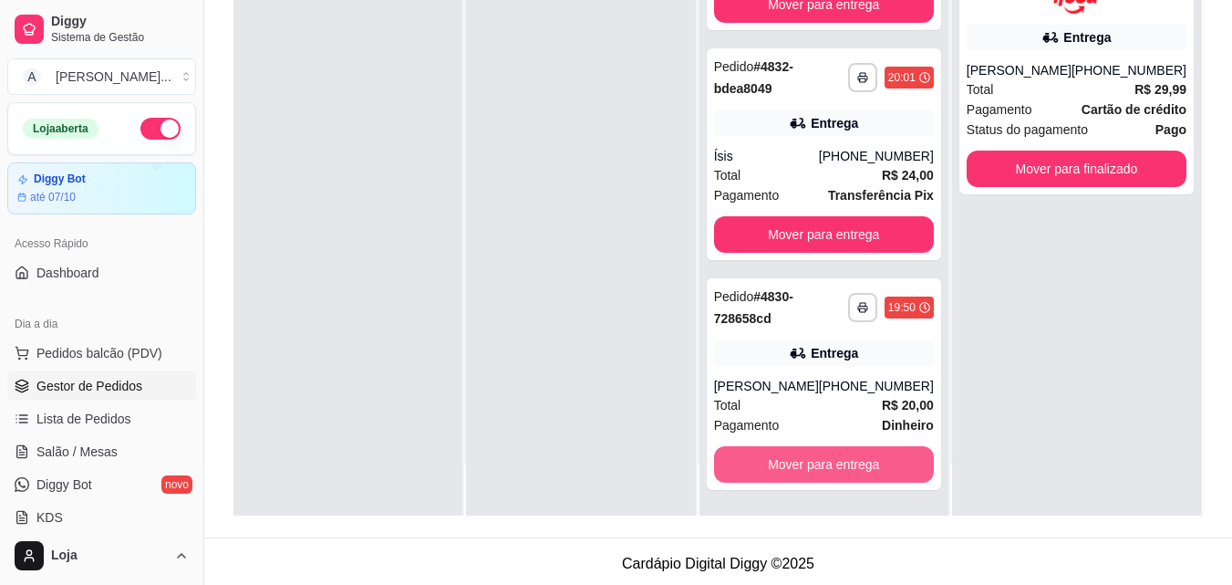
scroll to position [389, 0]
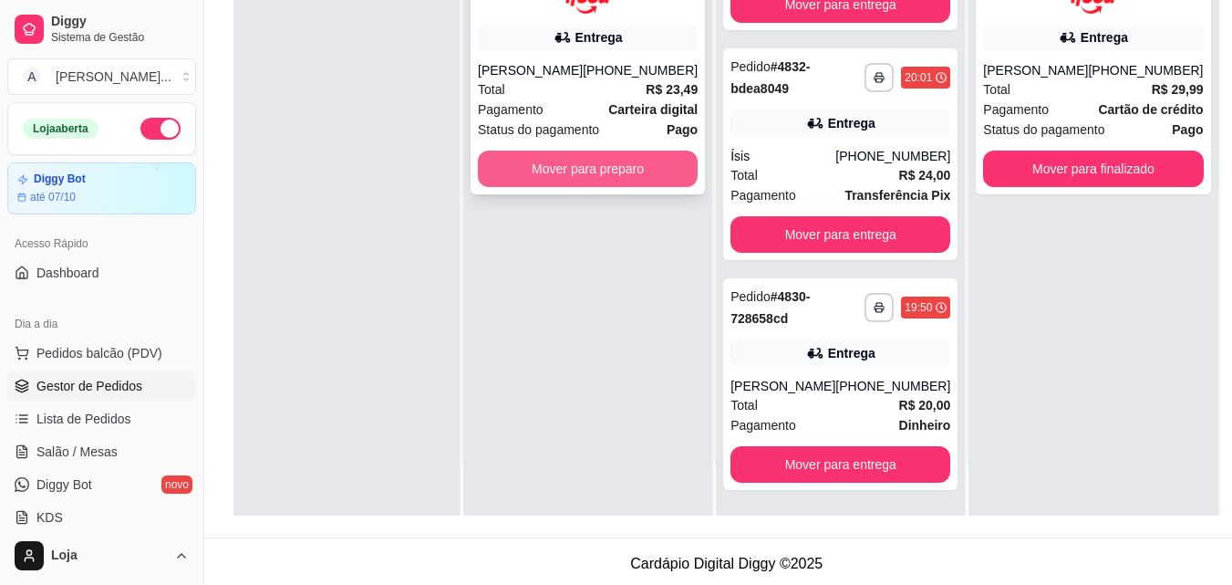
click at [527, 176] on button "Mover para preparo" at bounding box center [588, 168] width 220 height 36
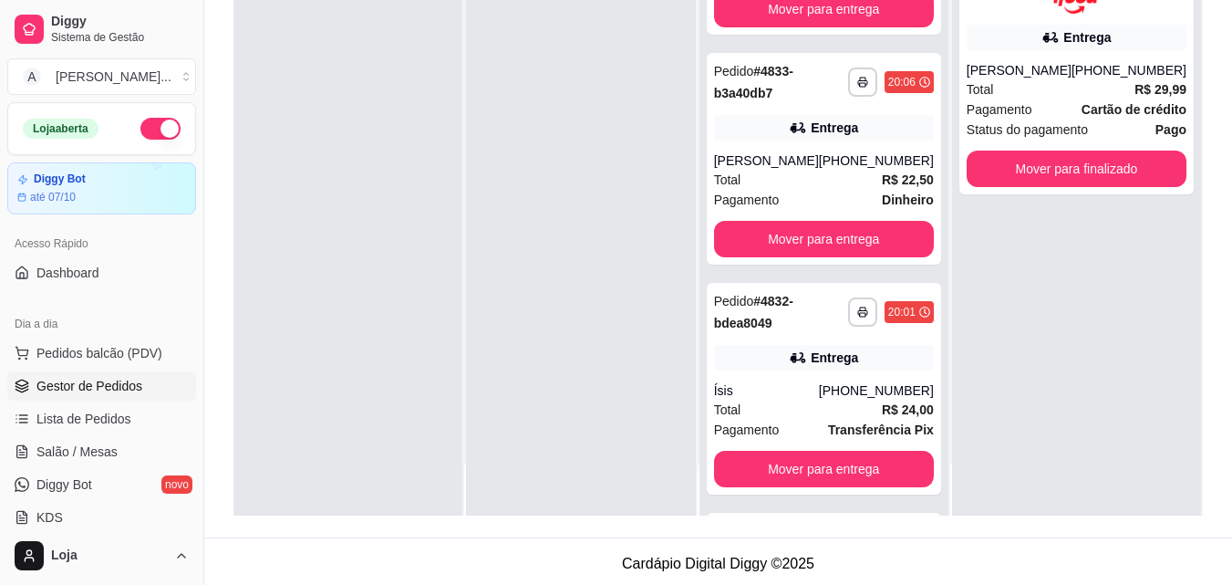
scroll to position [660, 0]
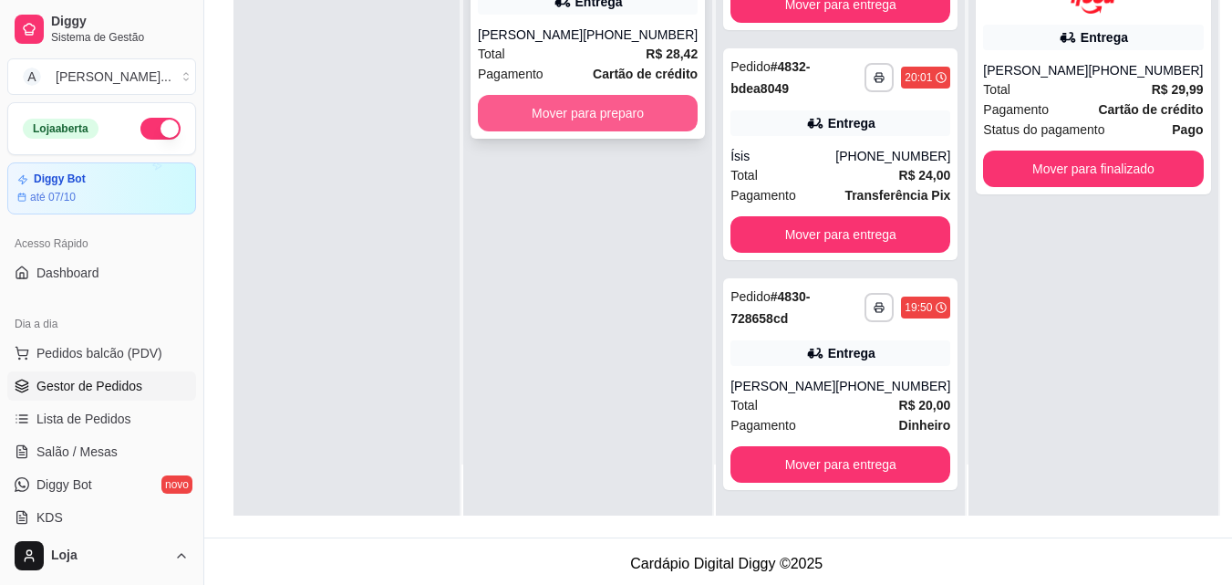
click at [552, 122] on button "Mover para preparo" at bounding box center [588, 113] width 220 height 36
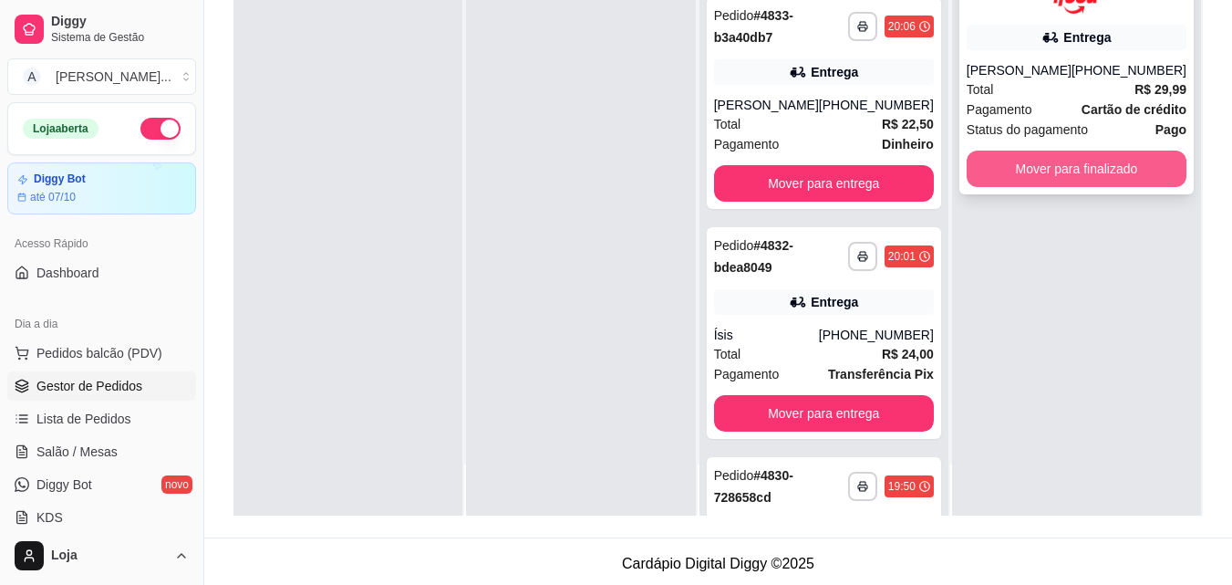
scroll to position [890, 0]
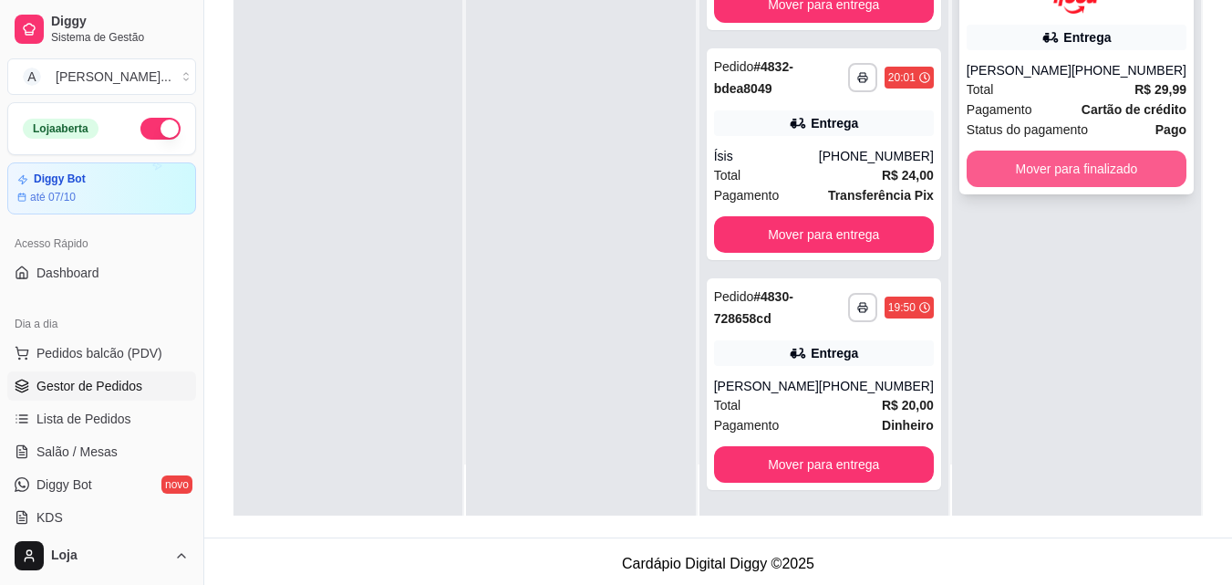
click at [1062, 174] on button "Mover para finalizado" at bounding box center [1077, 168] width 220 height 36
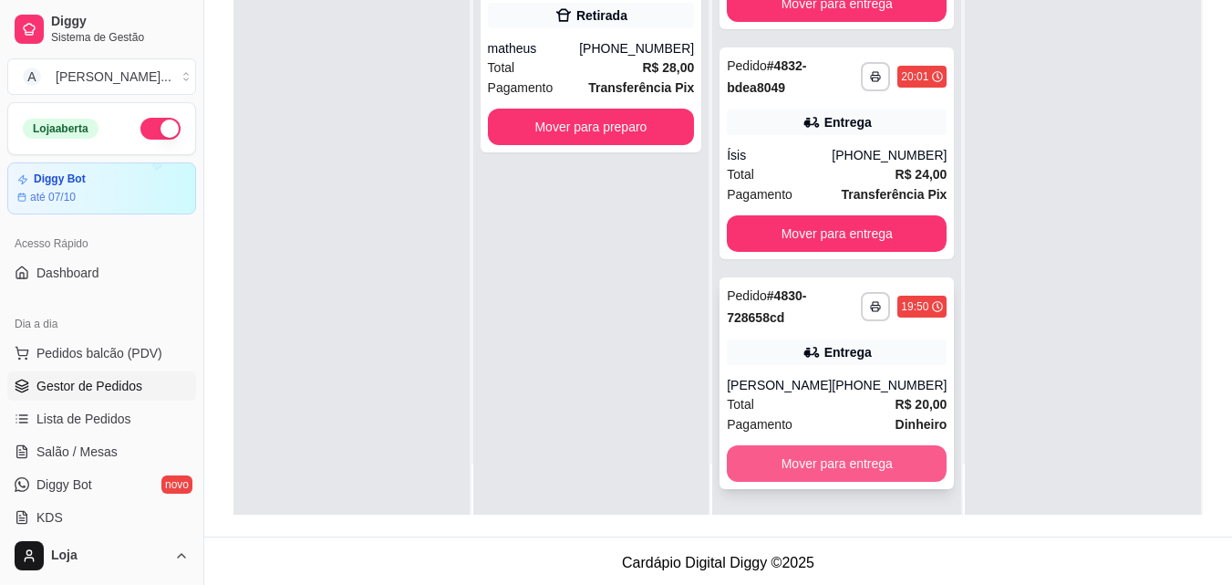
scroll to position [278, 0]
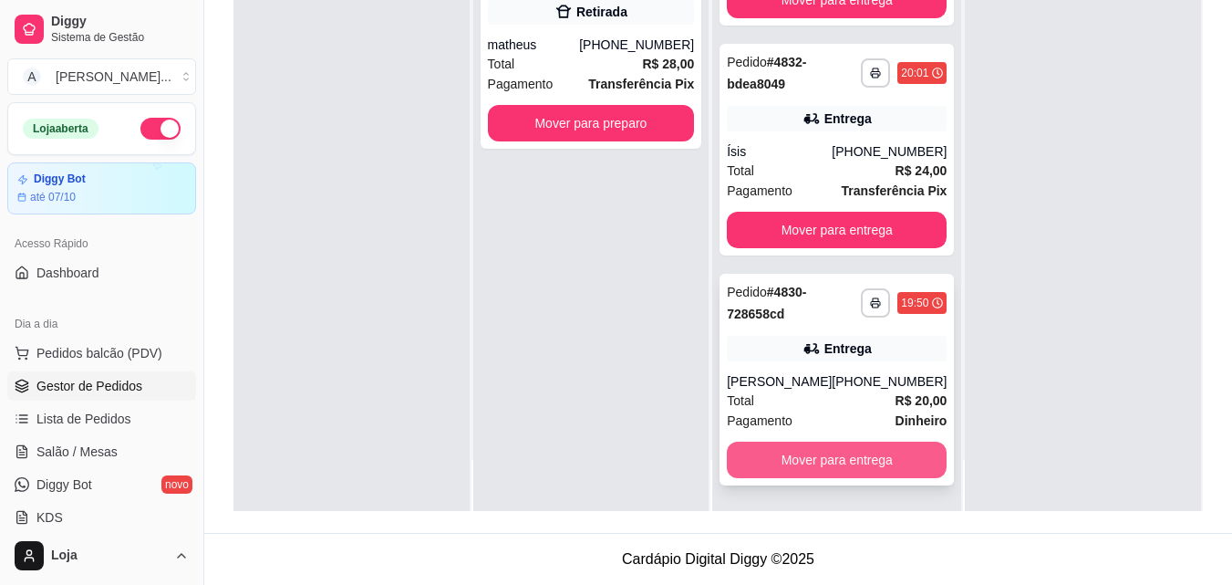
click at [844, 451] on button "Mover para entrega" at bounding box center [837, 459] width 220 height 36
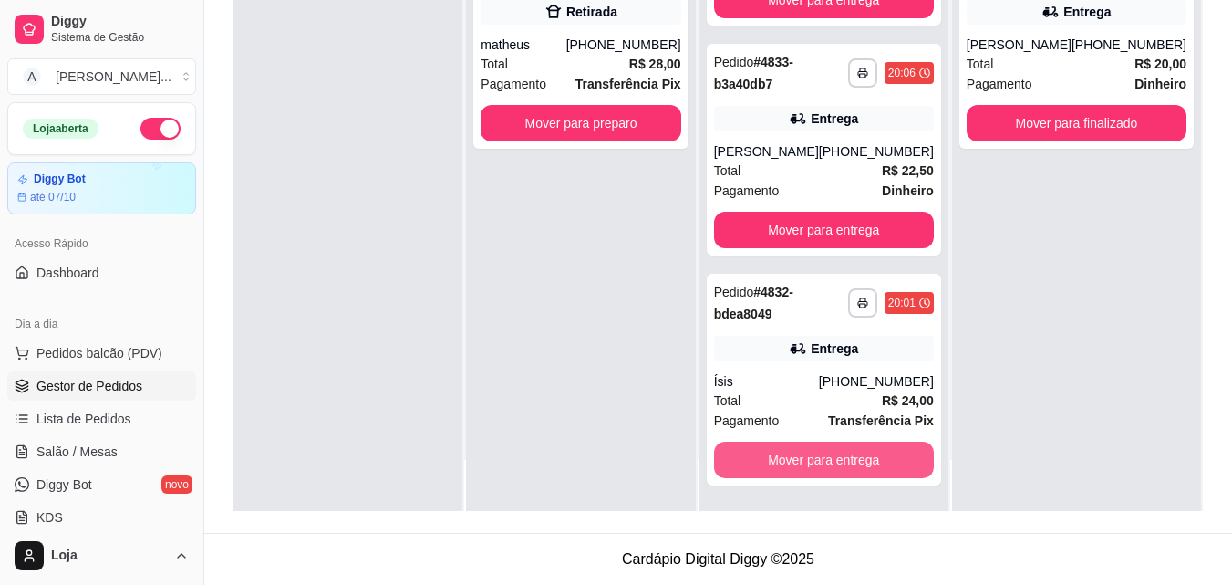
click at [844, 451] on button "Mover para entrega" at bounding box center [824, 459] width 220 height 36
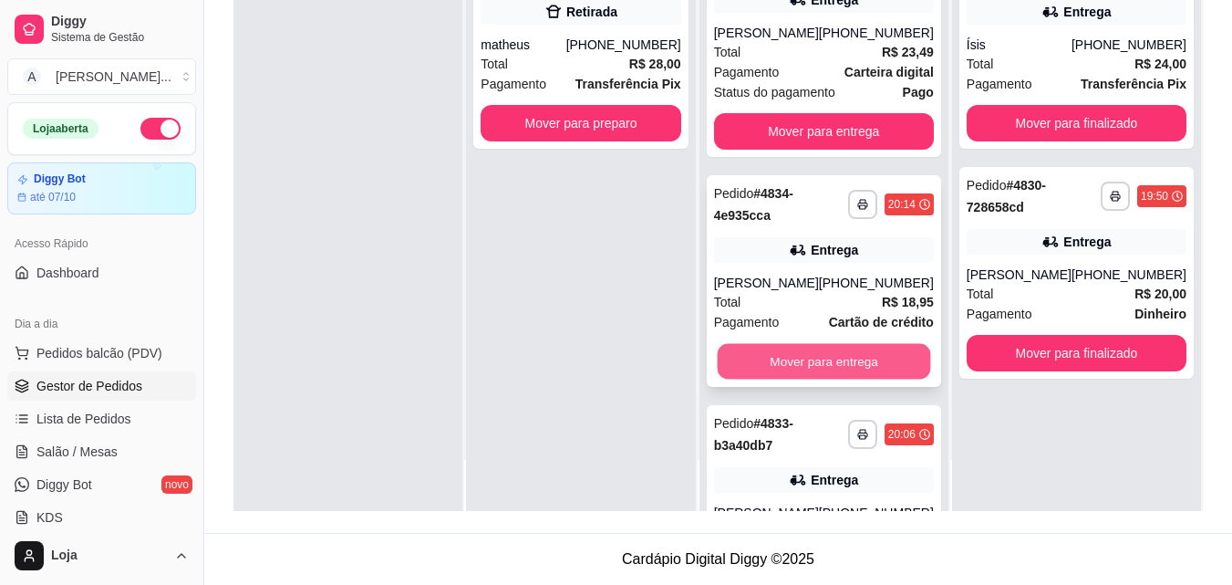
click at [855, 378] on button "Mover para entrega" at bounding box center [823, 361] width 213 height 36
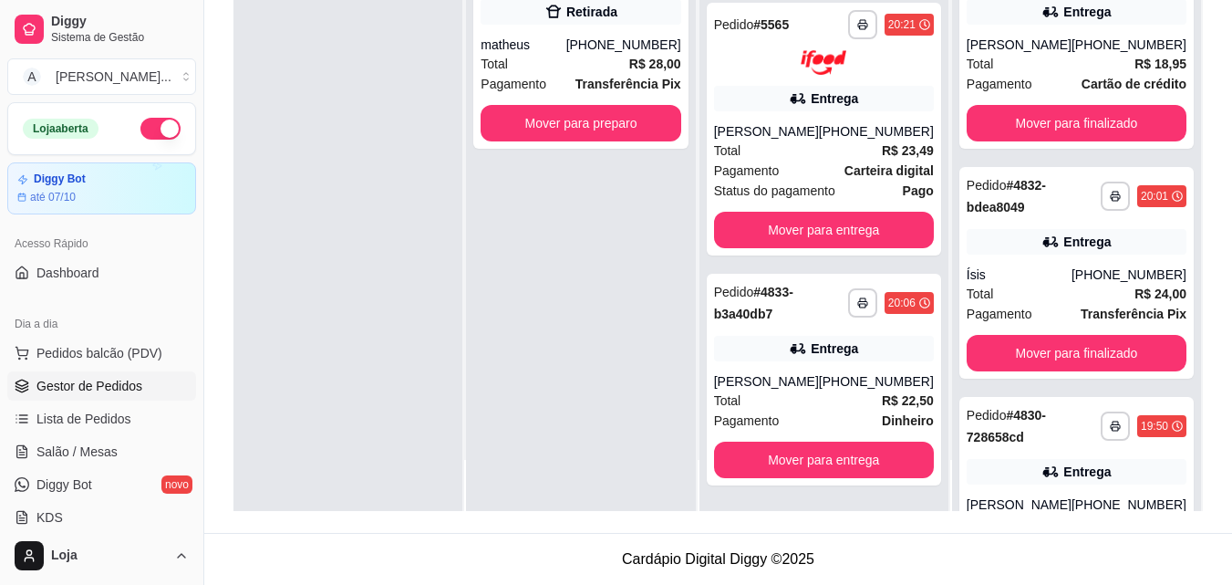
scroll to position [182, 0]
click at [656, 119] on button "Mover para preparo" at bounding box center [581, 123] width 200 height 36
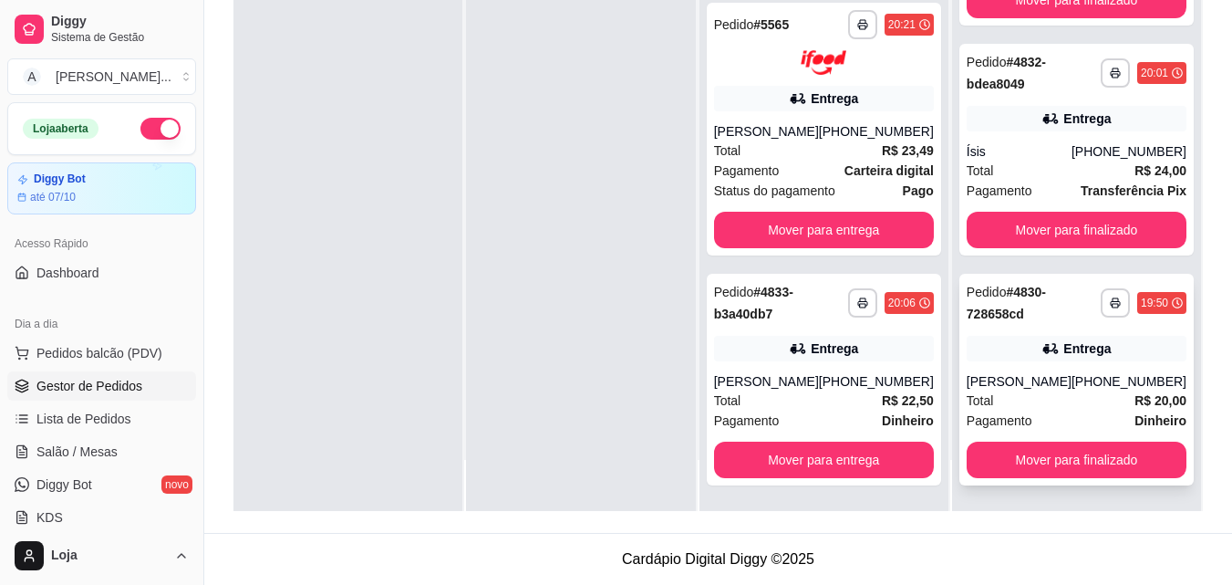
scroll to position [0, 0]
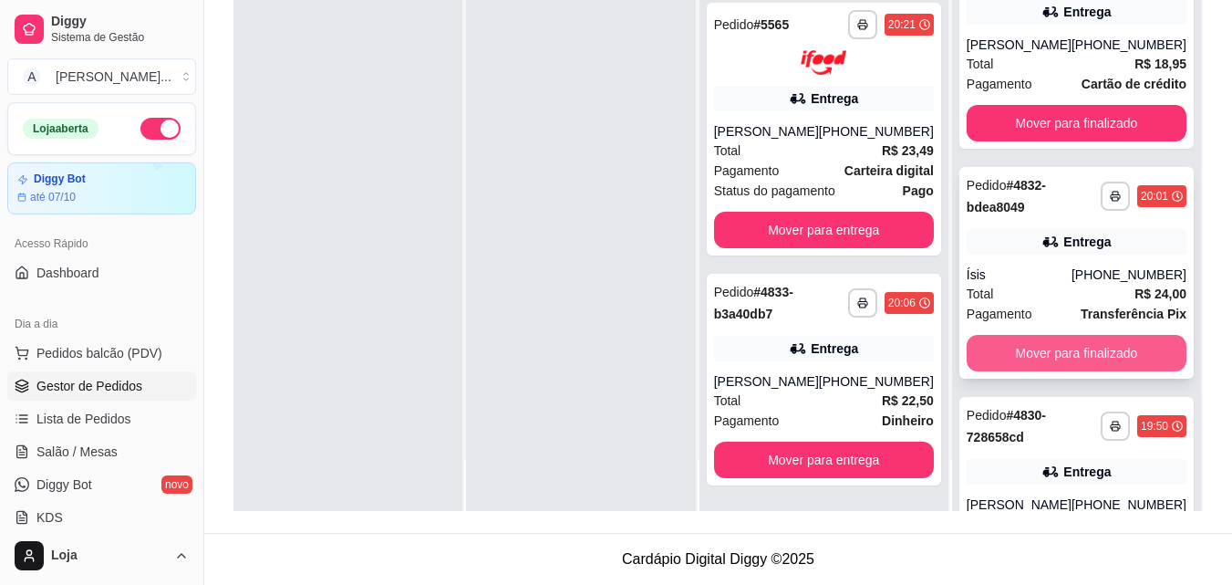
click at [1069, 368] on button "Mover para finalizado" at bounding box center [1077, 353] width 220 height 36
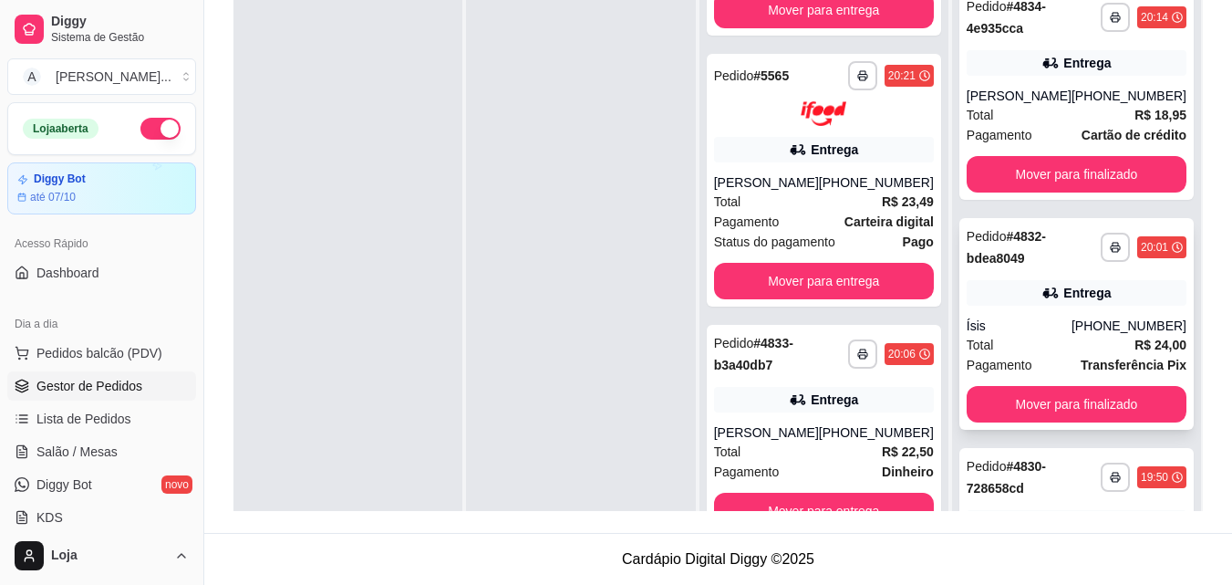
click at [1088, 192] on button "Mover para finalizado" at bounding box center [1077, 174] width 220 height 36
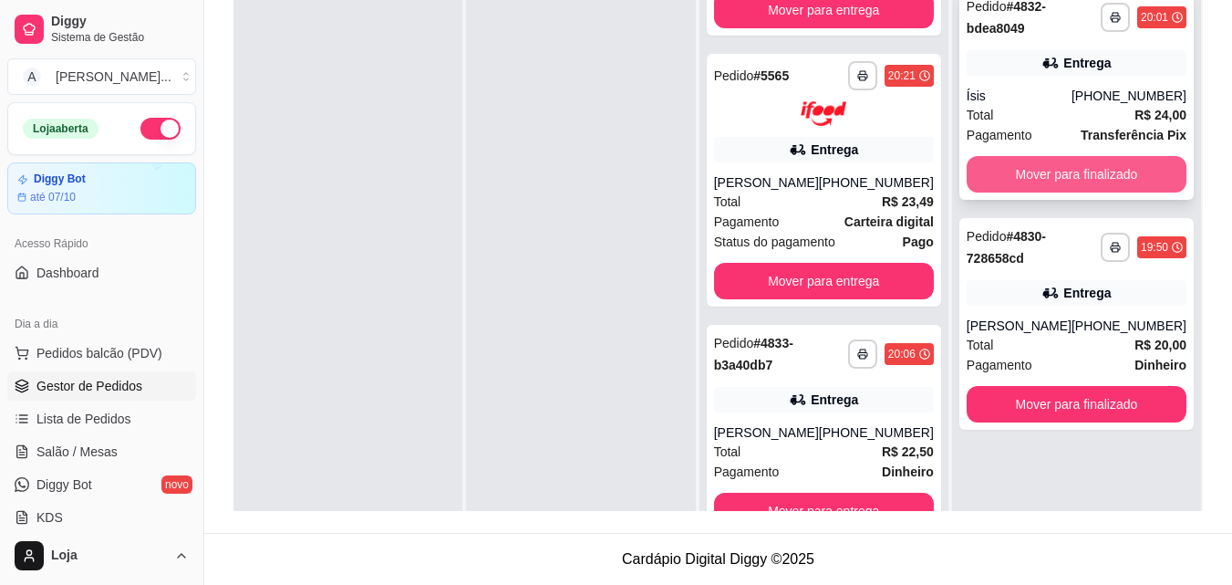
click at [1085, 181] on button "Mover para finalizado" at bounding box center [1077, 174] width 220 height 36
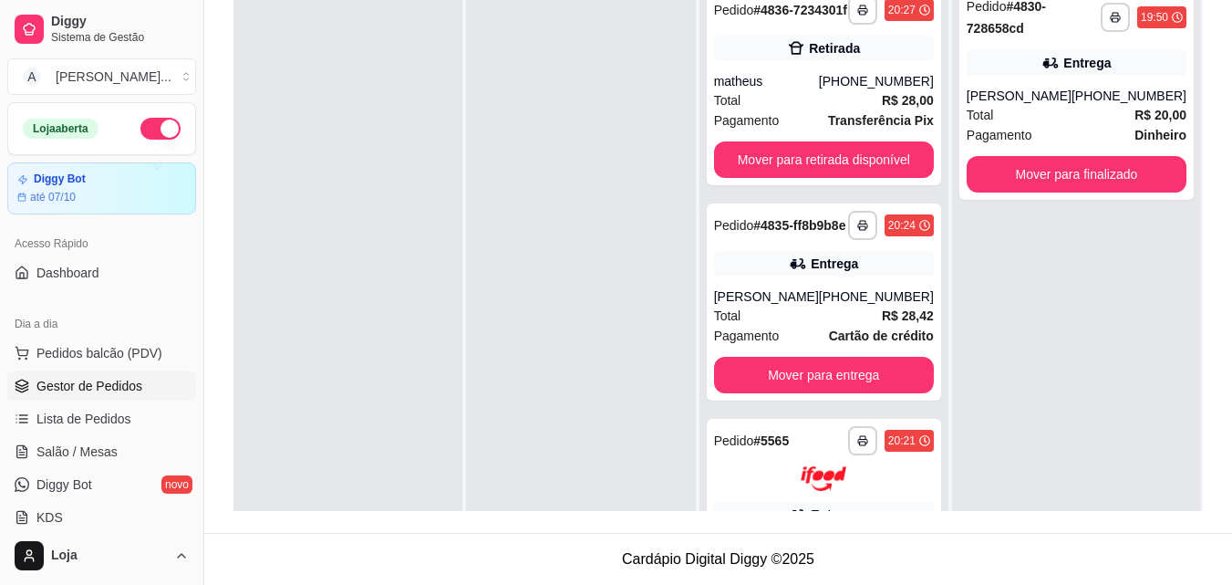
click at [1142, 454] on div "**********" at bounding box center [1076, 269] width 249 height 585
click at [861, 178] on button "Mover para retirada disponível" at bounding box center [824, 159] width 220 height 36
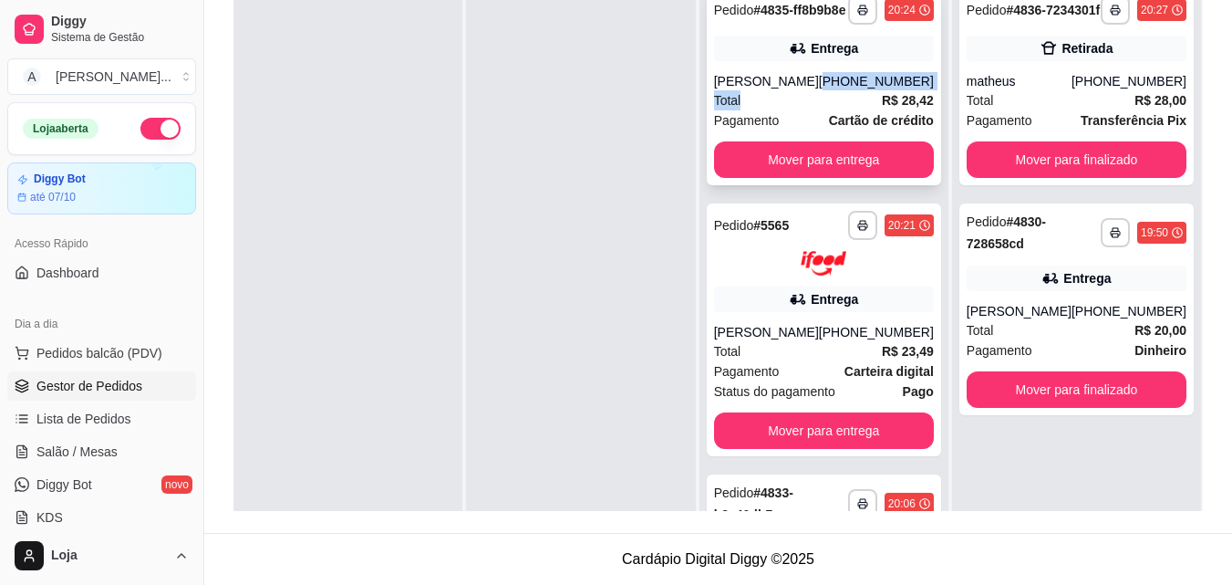
click at [830, 104] on div "**********" at bounding box center [824, 86] width 234 height 197
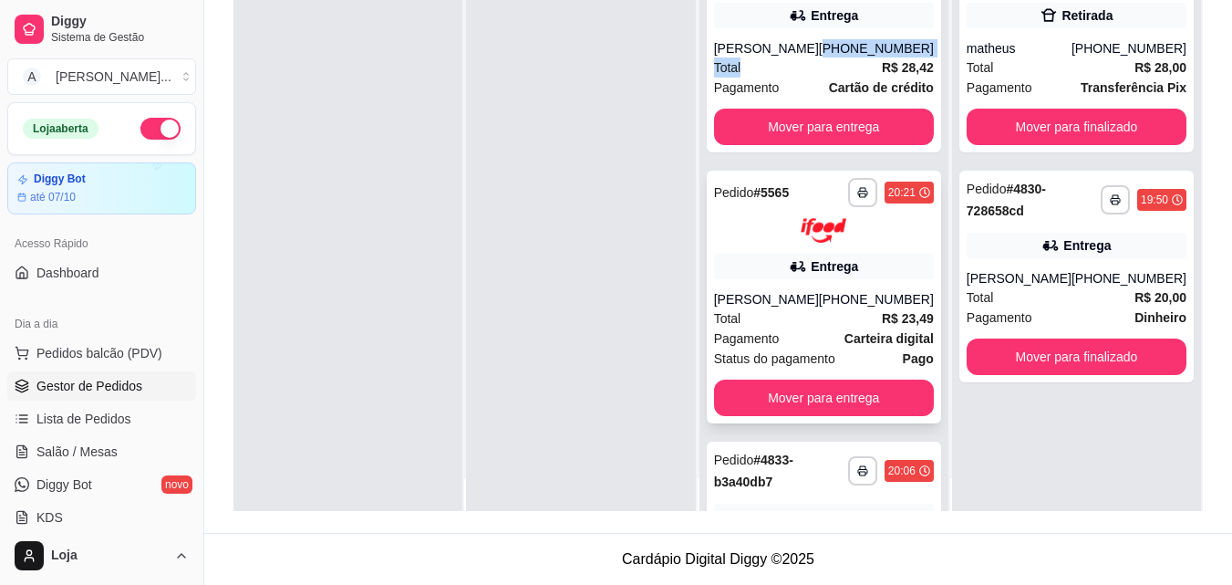
scroll to position [51, 0]
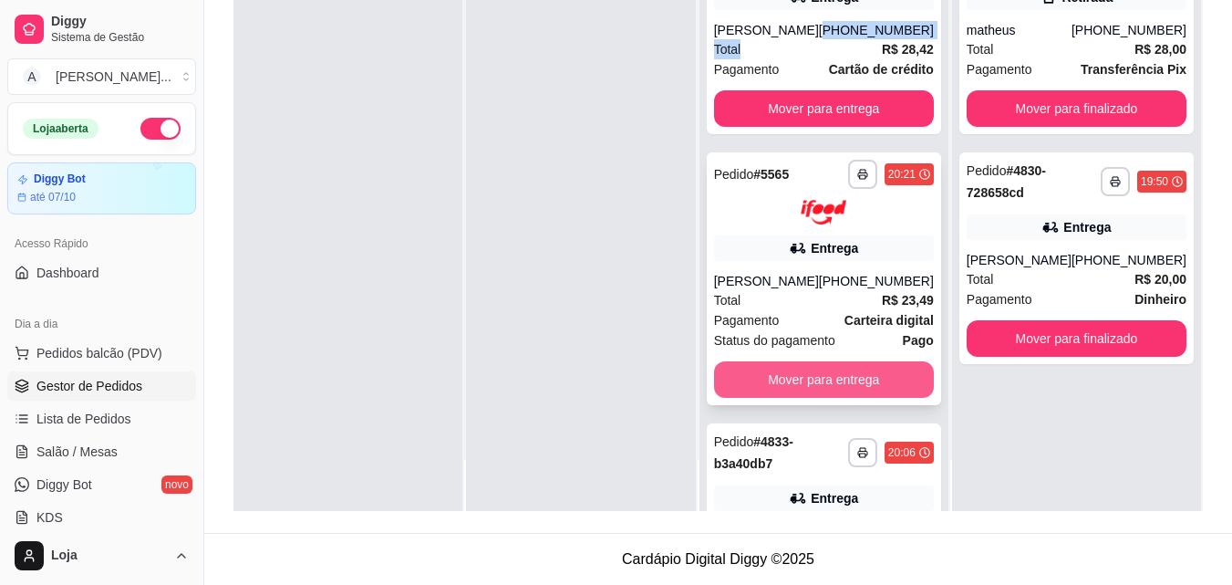
click at [781, 397] on button "Mover para entrega" at bounding box center [824, 379] width 220 height 36
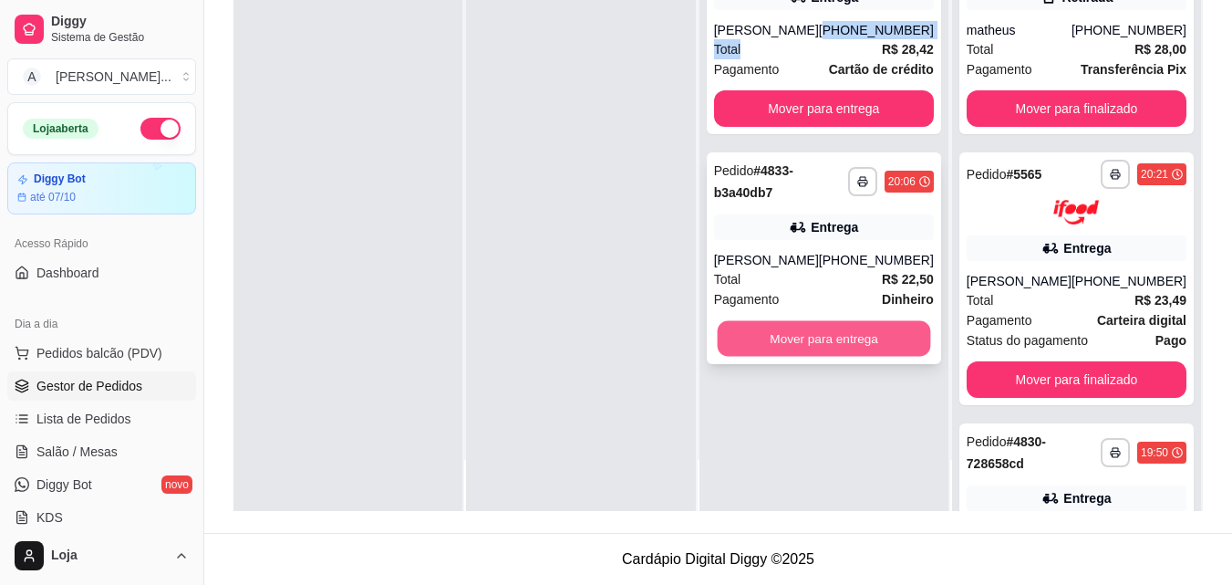
click at [792, 357] on button "Mover para entrega" at bounding box center [823, 339] width 213 height 36
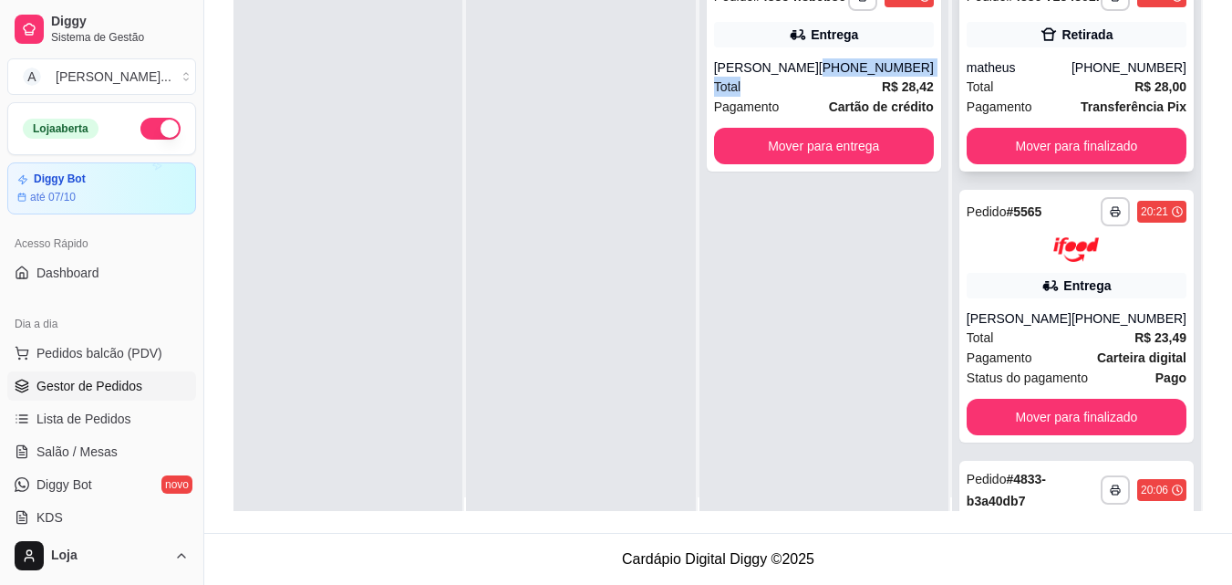
scroll to position [0, 0]
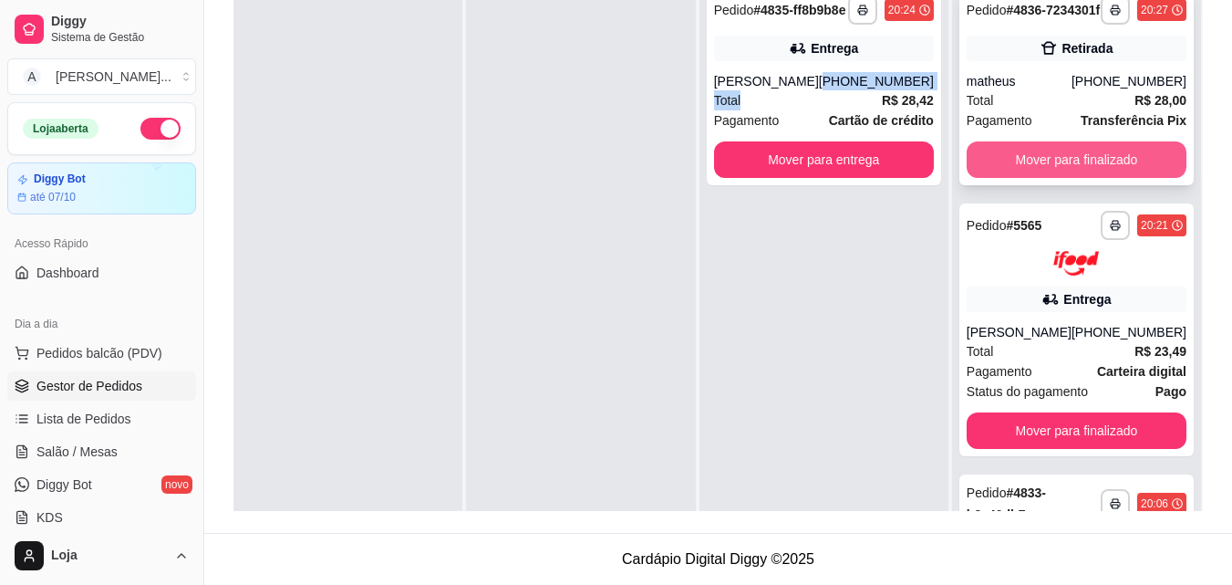
click at [1079, 168] on button "Mover para finalizado" at bounding box center [1077, 159] width 220 height 36
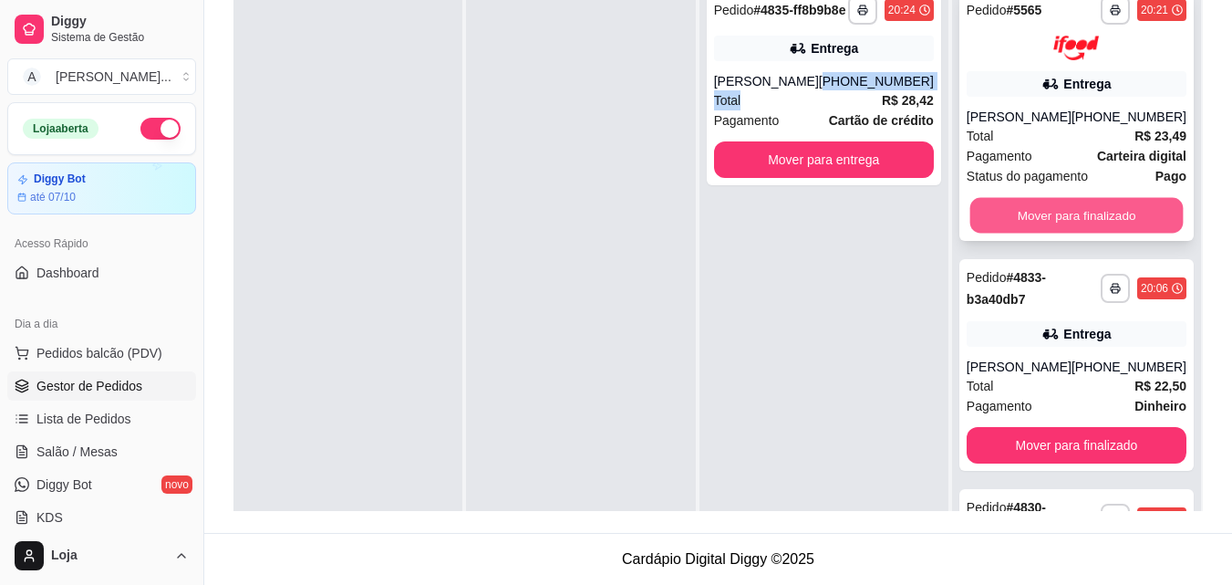
click at [1080, 208] on button "Mover para finalizado" at bounding box center [1075, 215] width 213 height 36
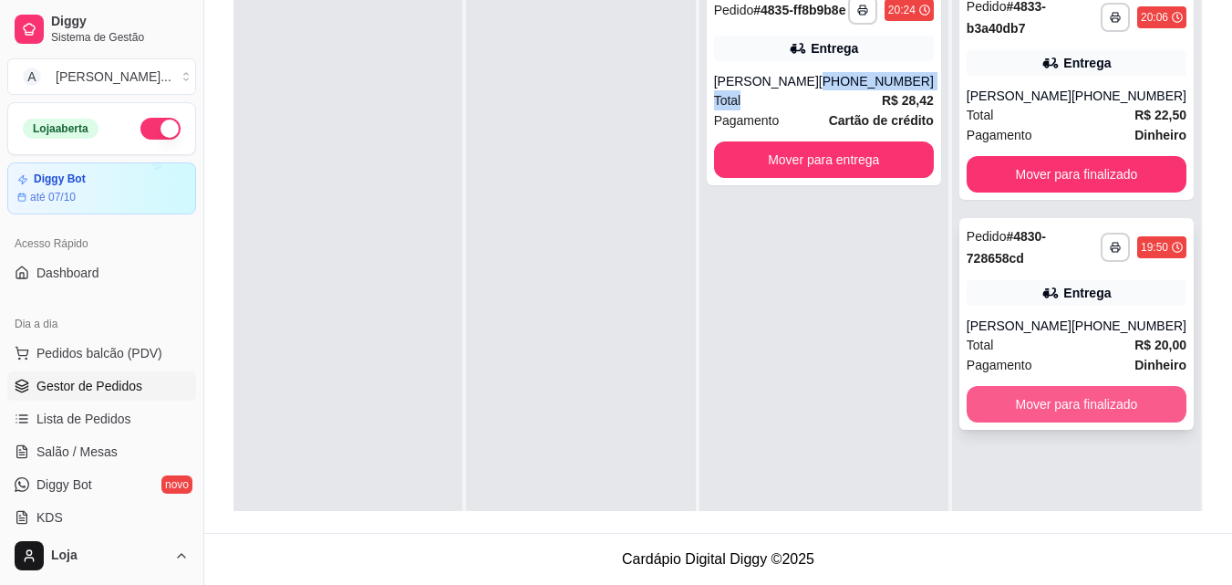
click at [1015, 421] on button "Mover para finalizado" at bounding box center [1077, 404] width 220 height 36
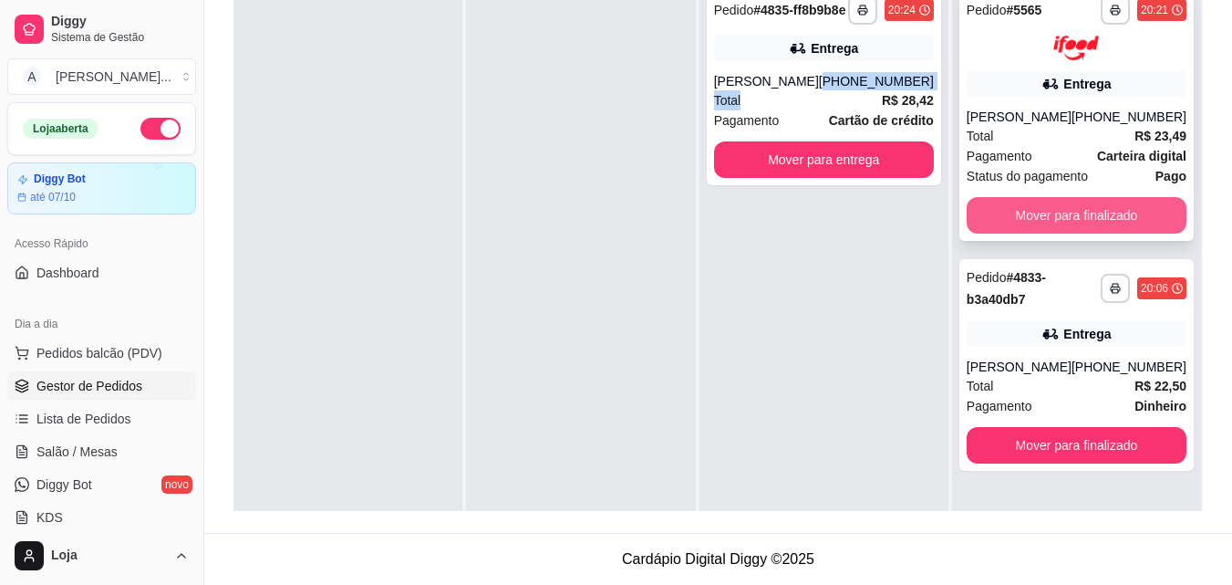
click at [1076, 213] on button "Mover para finalizado" at bounding box center [1077, 215] width 220 height 36
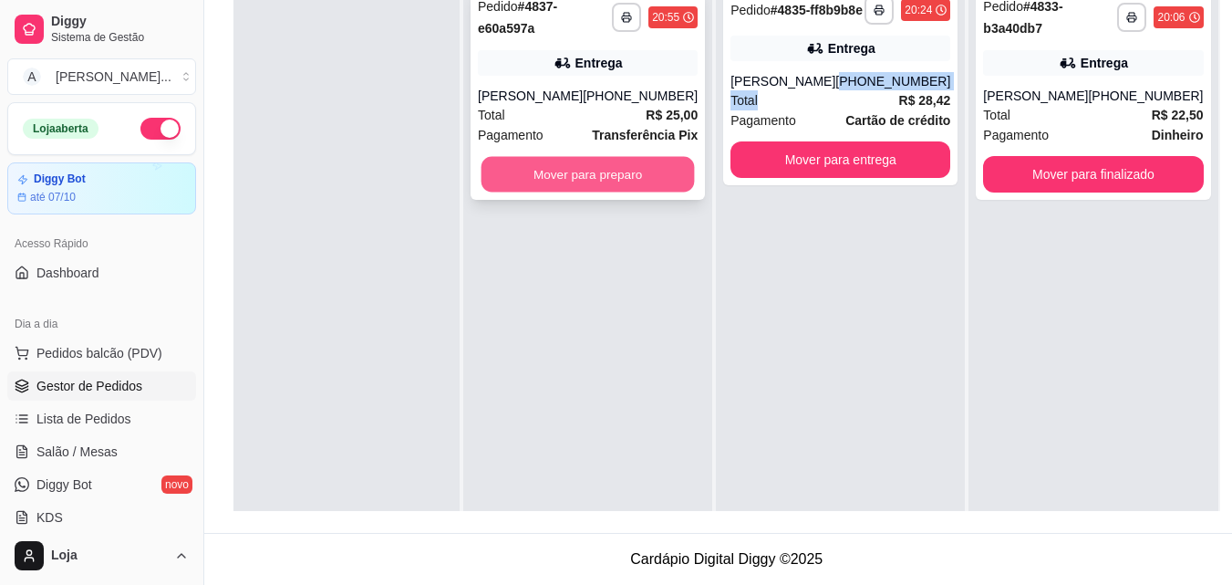
click at [509, 176] on button "Mover para preparo" at bounding box center [588, 175] width 213 height 36
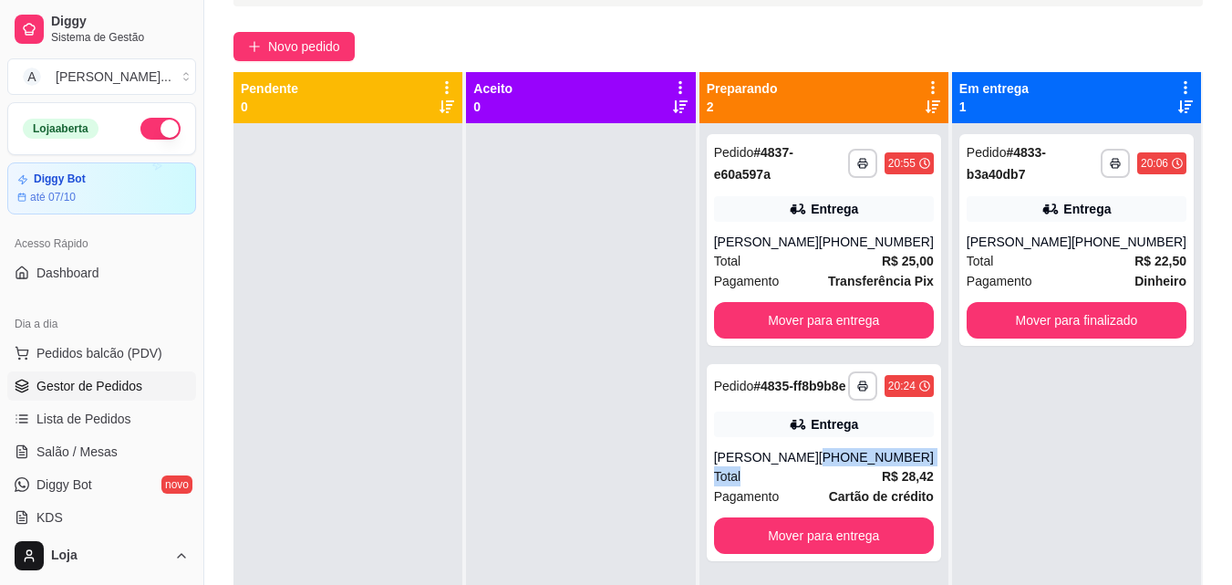
scroll to position [96, 0]
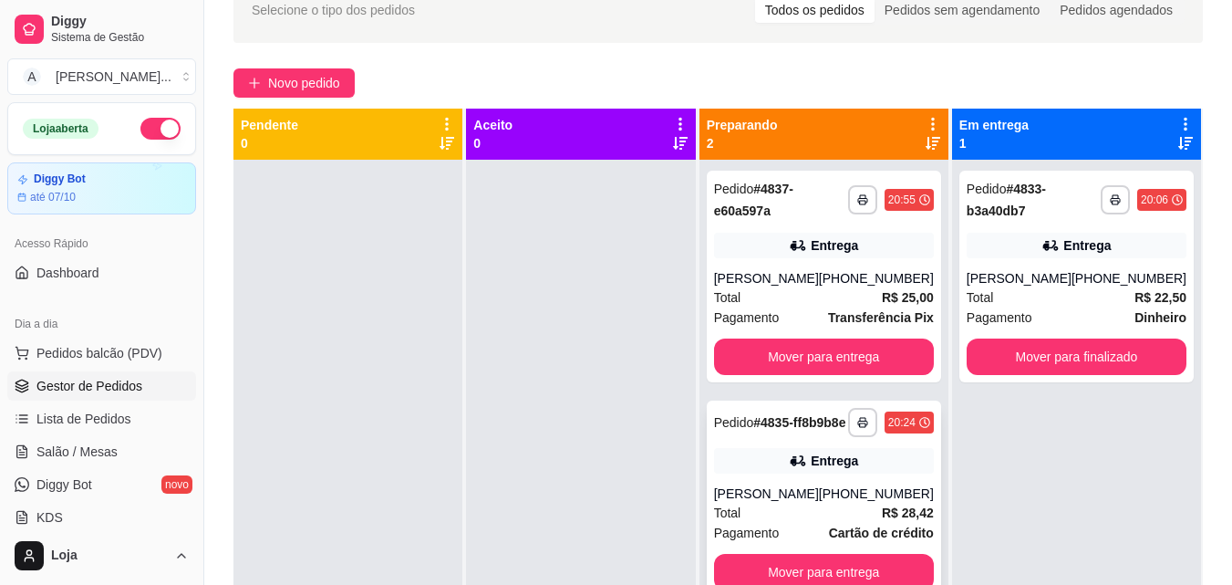
click at [787, 471] on div "Entrega" at bounding box center [824, 461] width 220 height 26
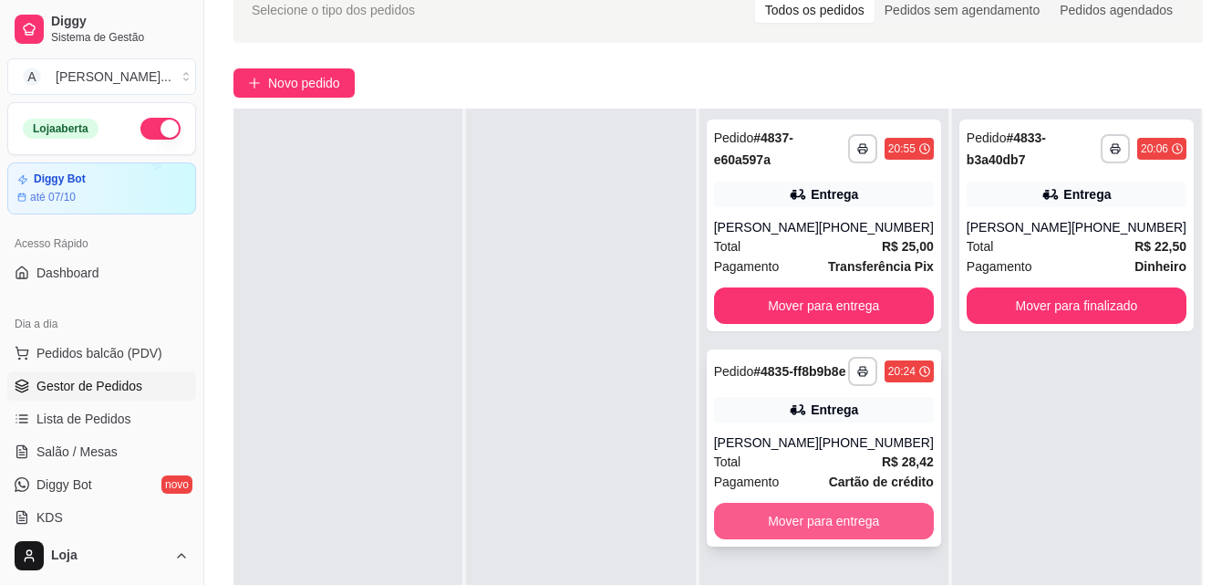
click at [854, 534] on button "Mover para entrega" at bounding box center [824, 520] width 220 height 36
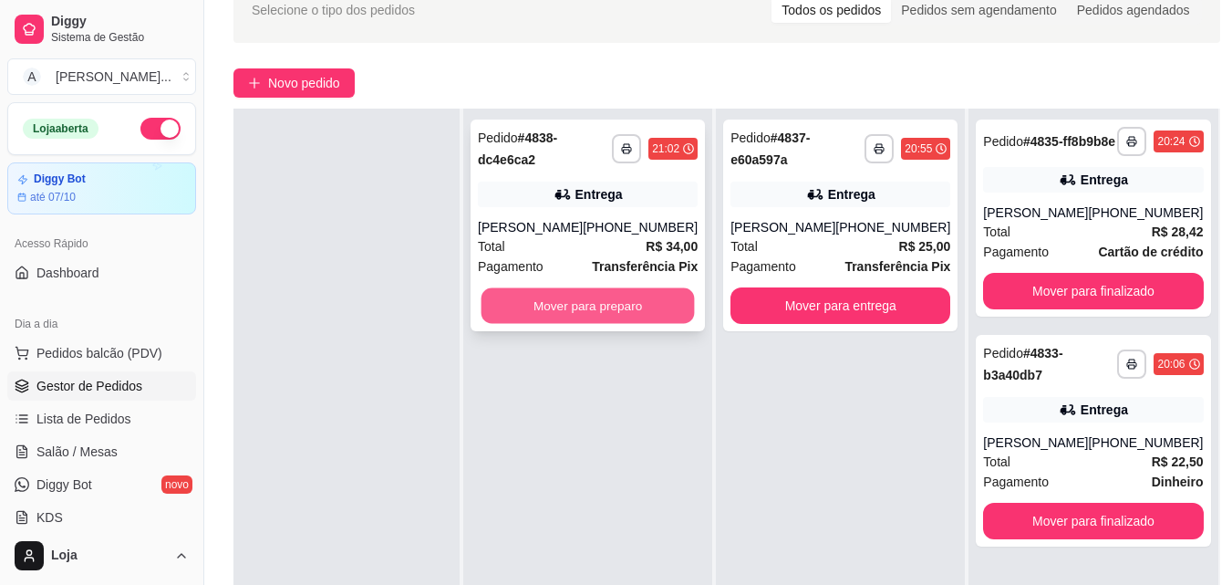
click at [664, 293] on button "Mover para preparo" at bounding box center [588, 306] width 213 height 36
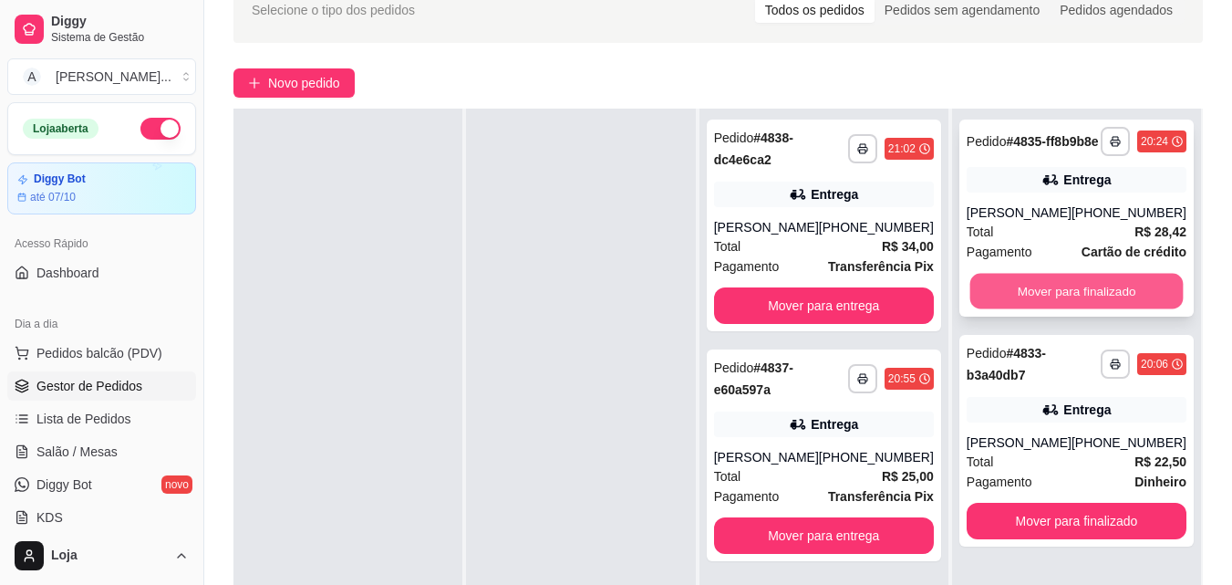
click at [1012, 309] on button "Mover para finalizado" at bounding box center [1075, 292] width 213 height 36
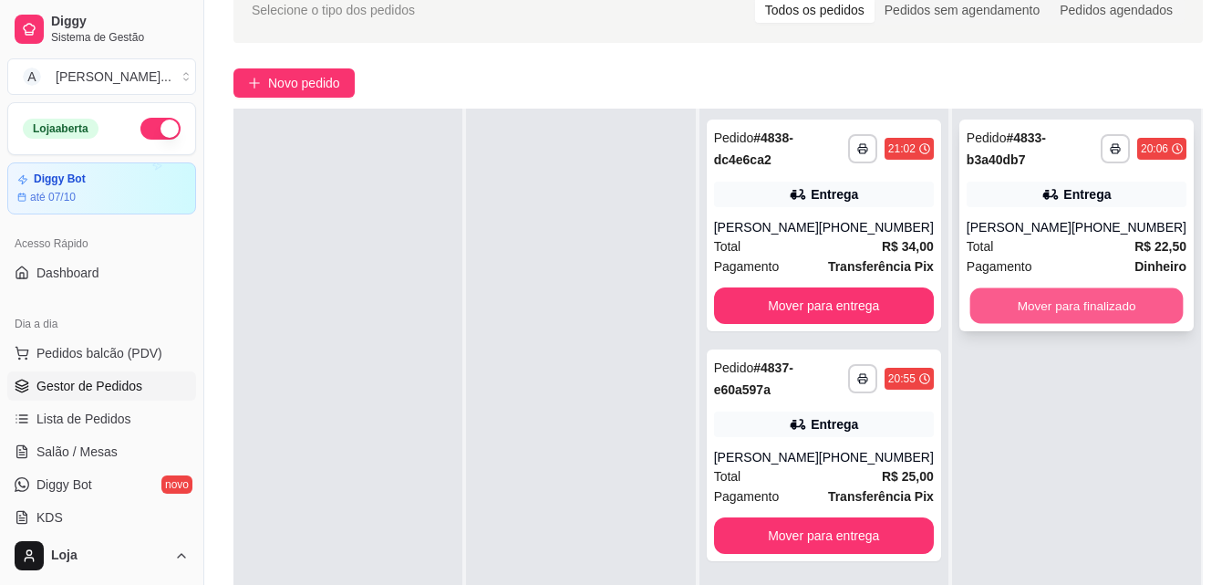
click at [1028, 322] on button "Mover para finalizado" at bounding box center [1075, 306] width 213 height 36
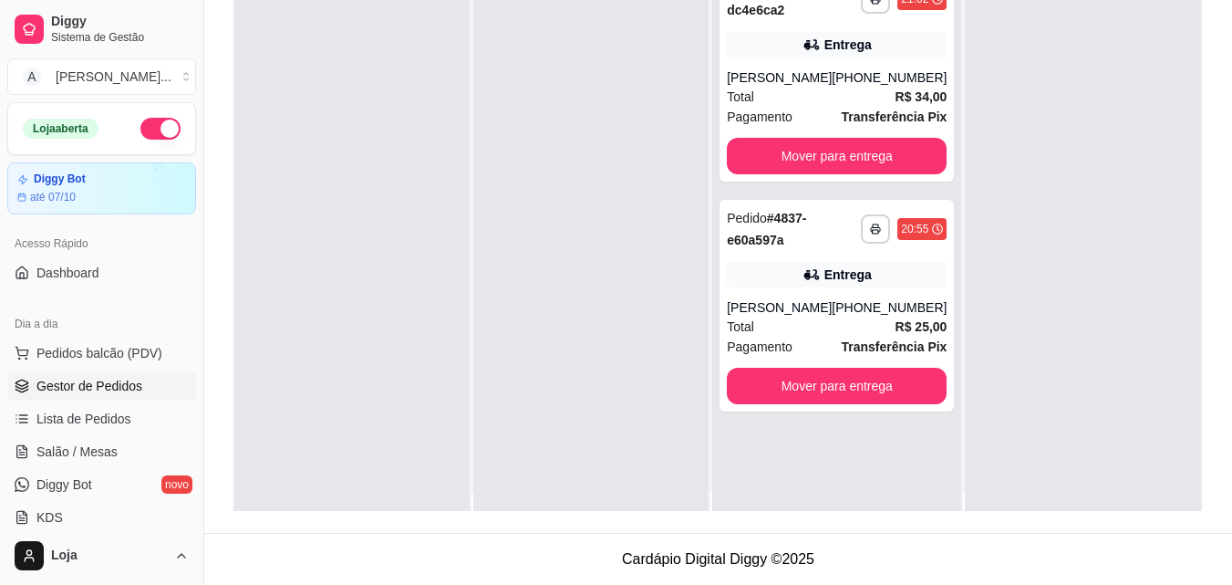
scroll to position [0, 0]
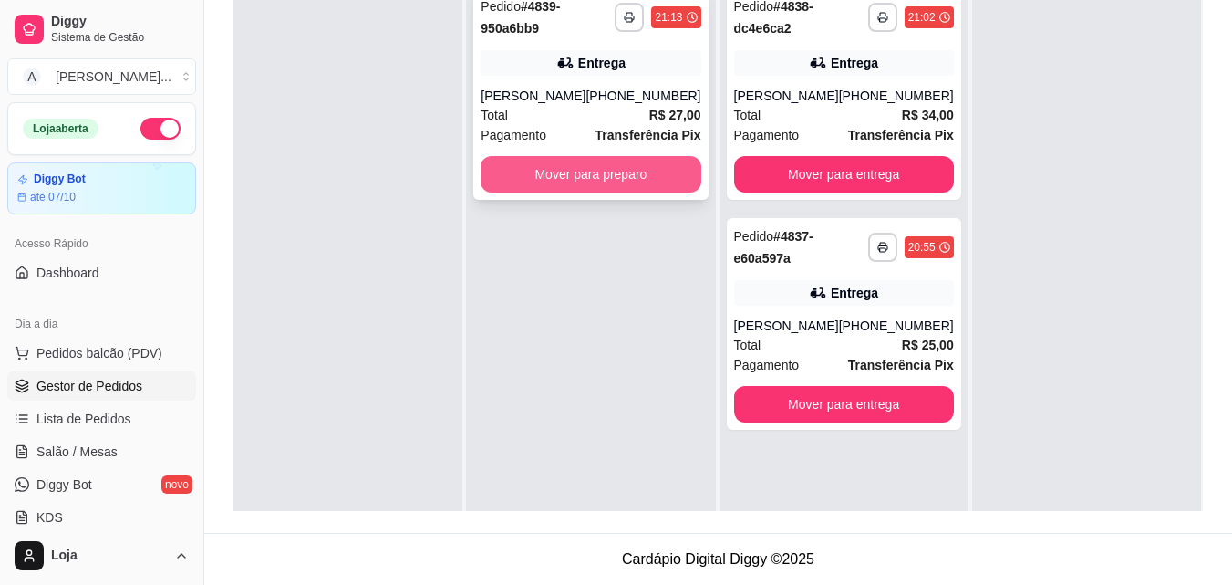
click at [522, 168] on button "Mover para preparo" at bounding box center [591, 174] width 220 height 36
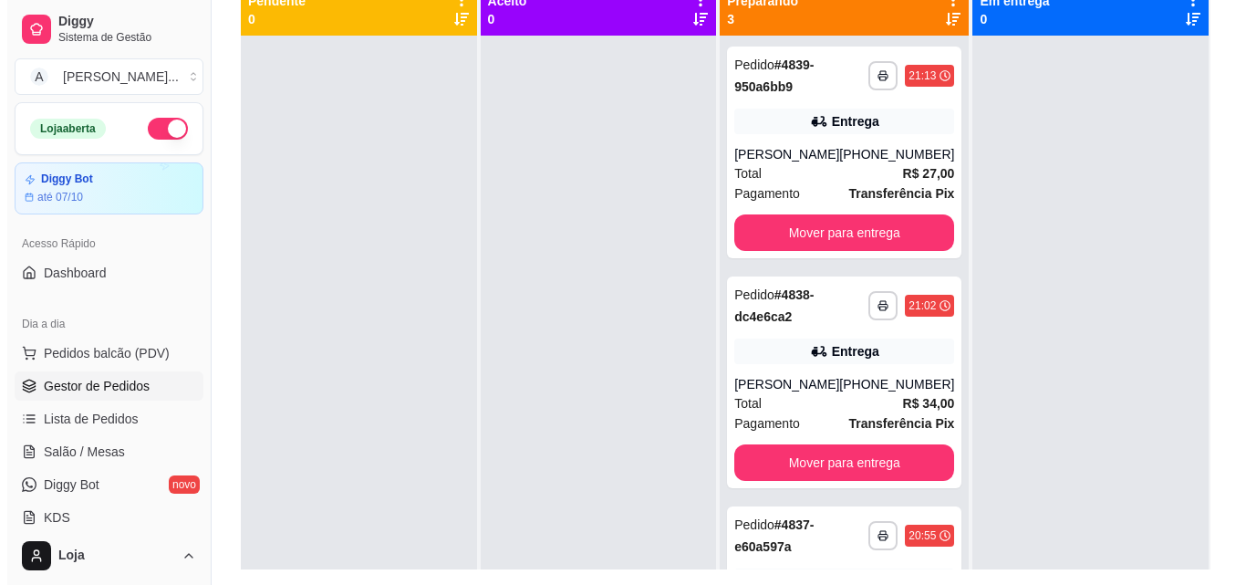
scroll to position [187, 0]
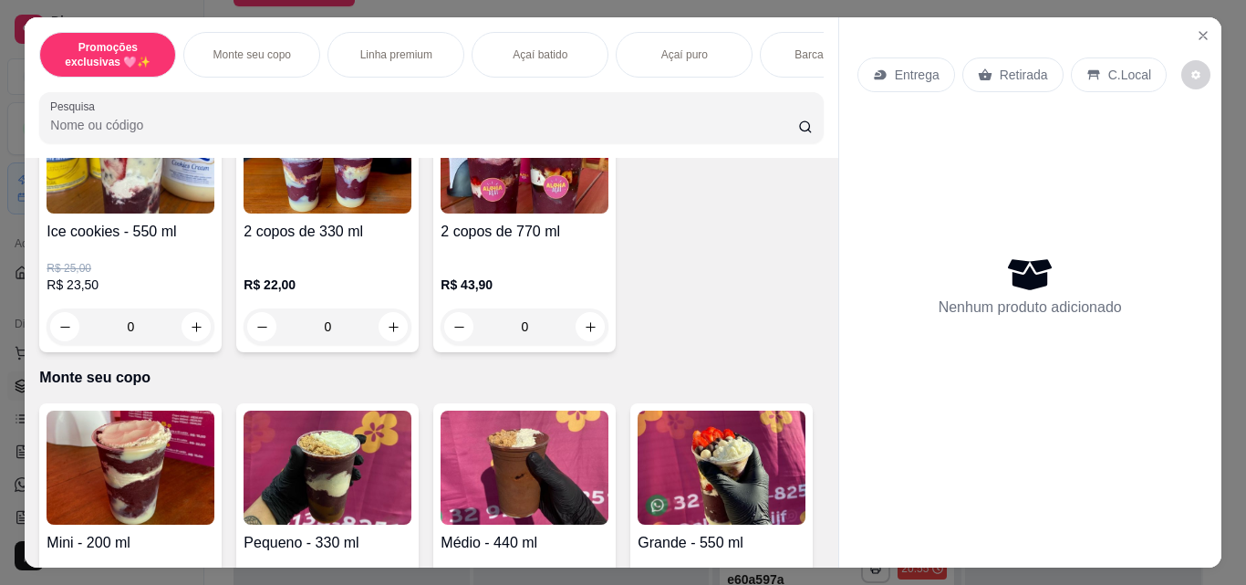
scroll to position [365, 0]
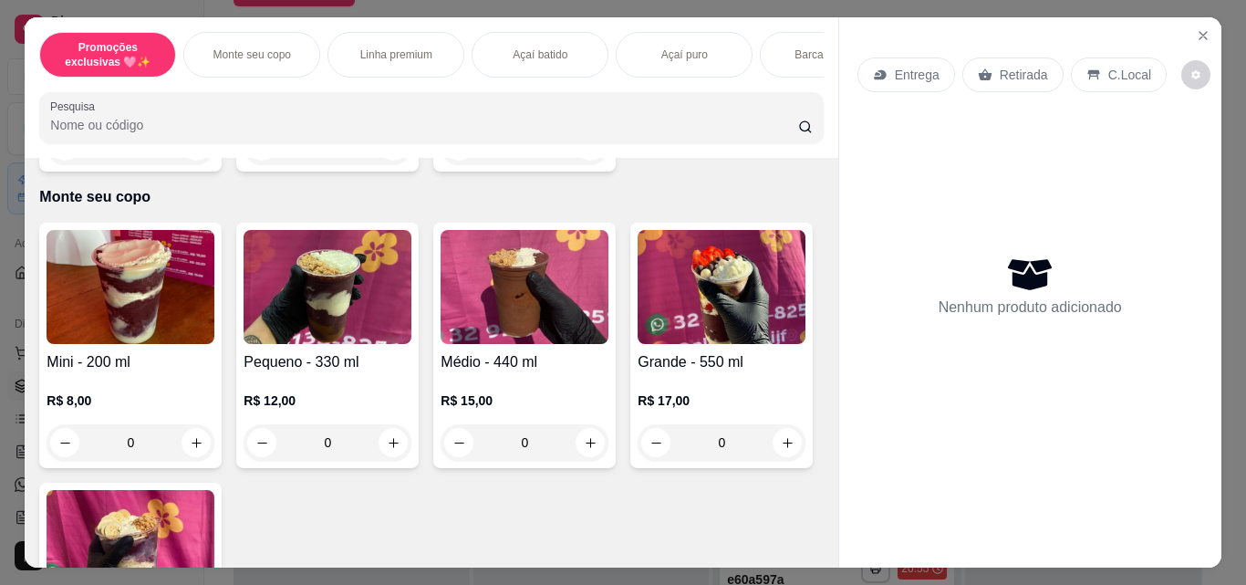
click at [469, 368] on h4 "Médio - 440 ml" at bounding box center [524, 362] width 168 height 22
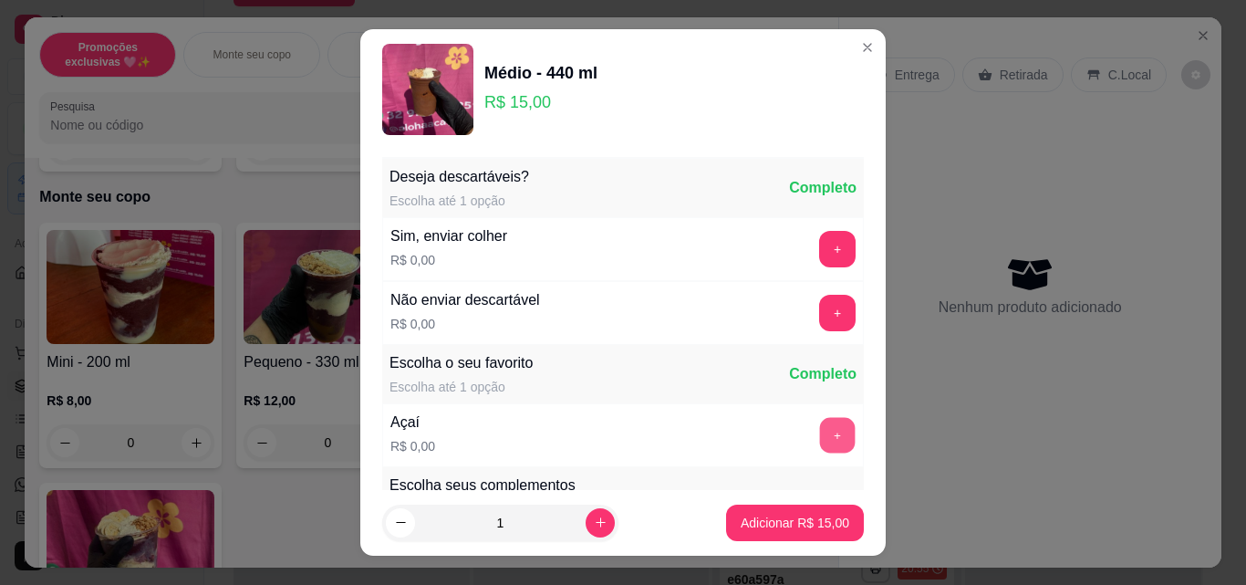
click at [820, 440] on button "+" at bounding box center [838, 436] width 36 height 36
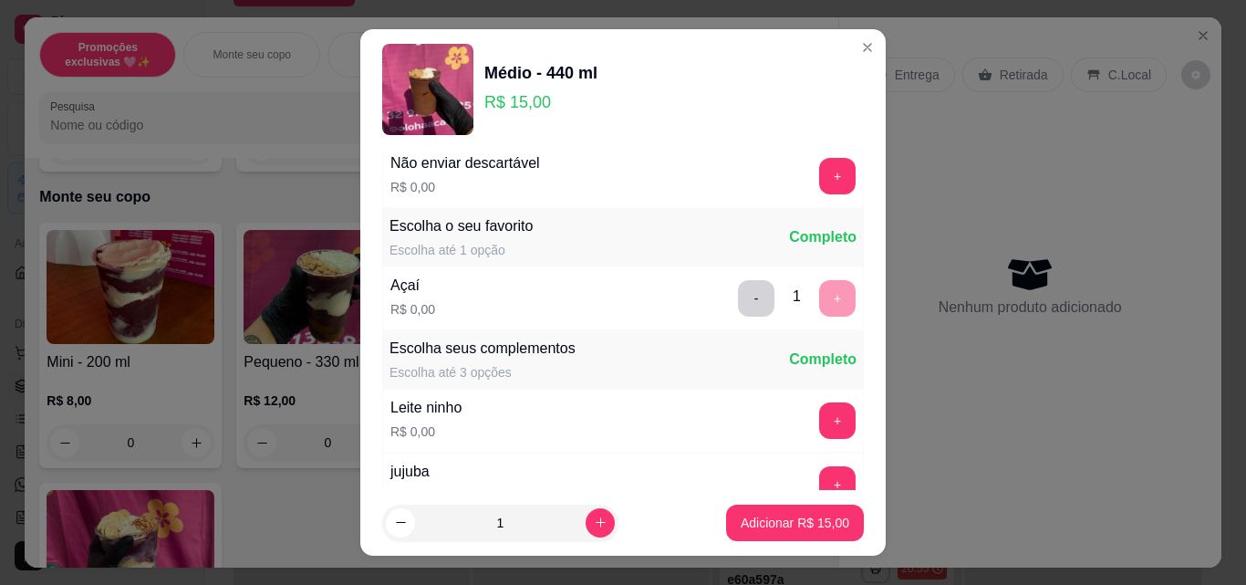
scroll to position [182, 0]
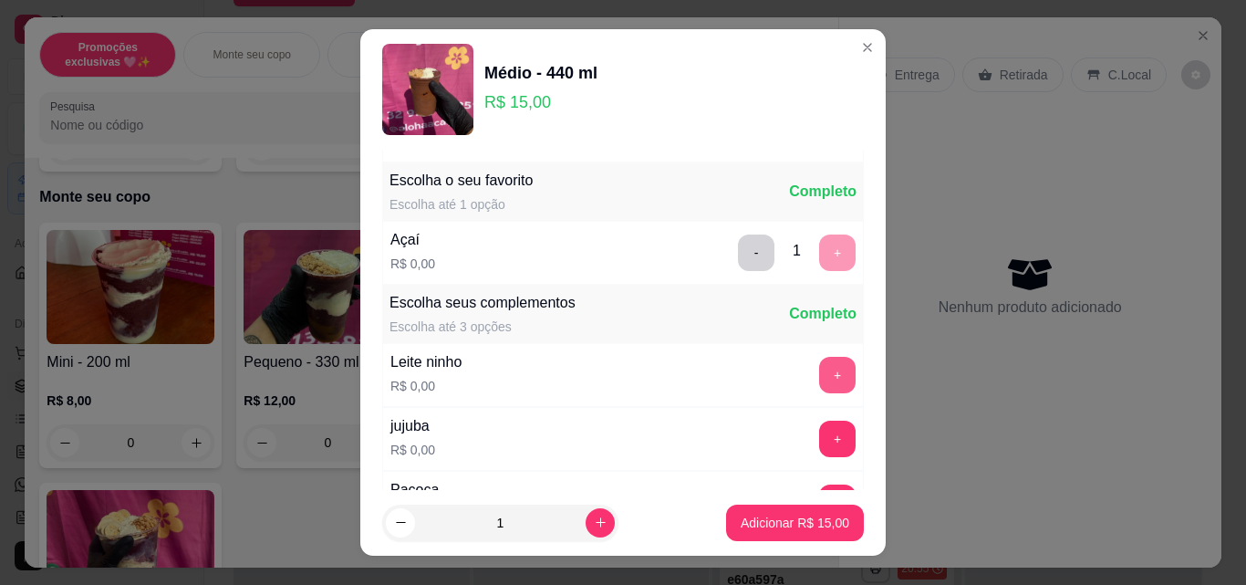
click at [819, 379] on button "+" at bounding box center [837, 375] width 36 height 36
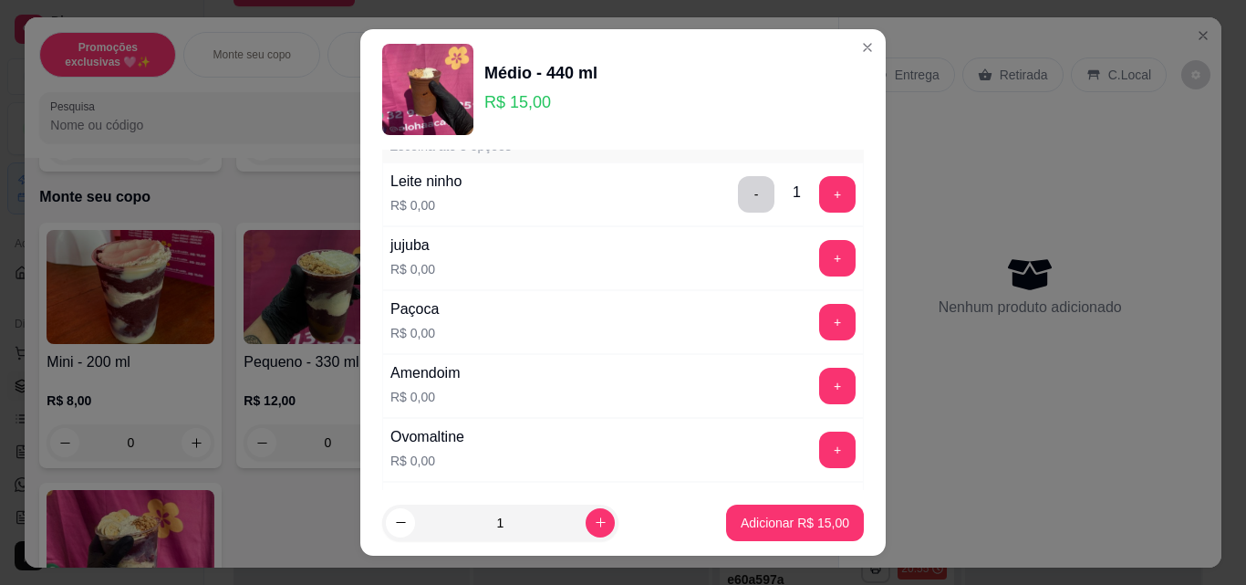
scroll to position [365, 0]
click at [819, 313] on button "+" at bounding box center [837, 320] width 36 height 36
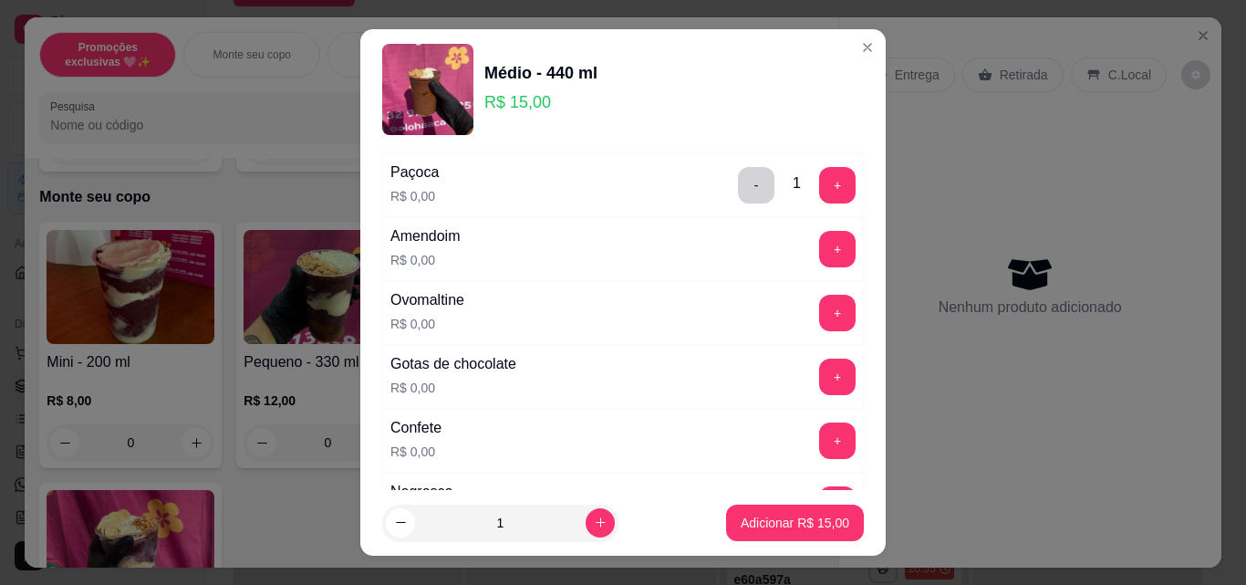
scroll to position [638, 0]
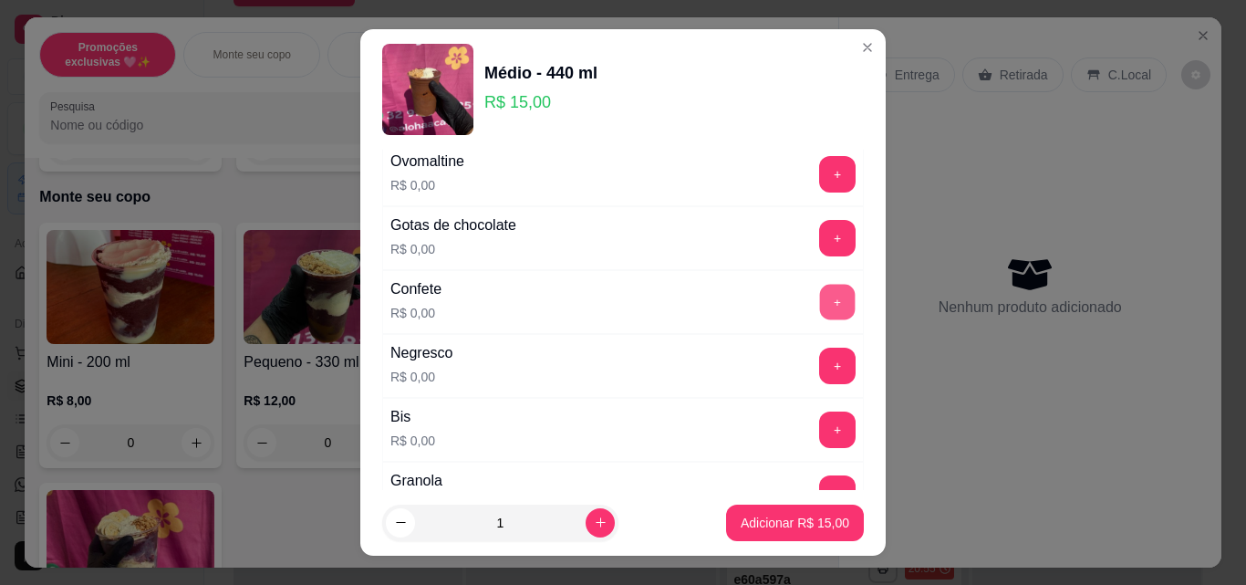
click at [820, 310] on button "+" at bounding box center [838, 303] width 36 height 36
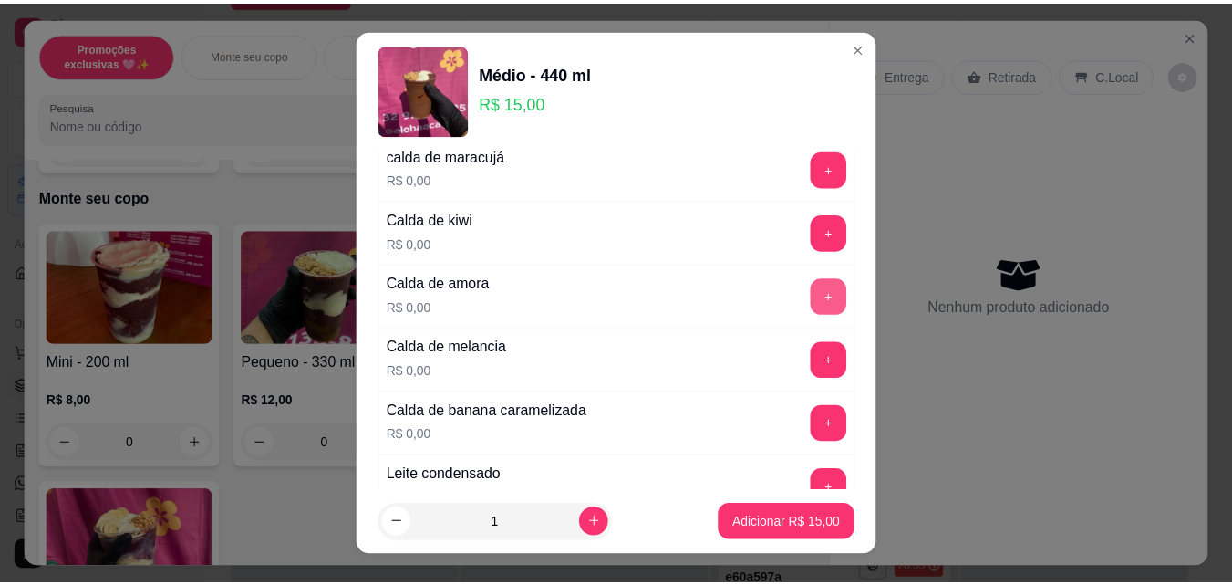
scroll to position [1368, 0]
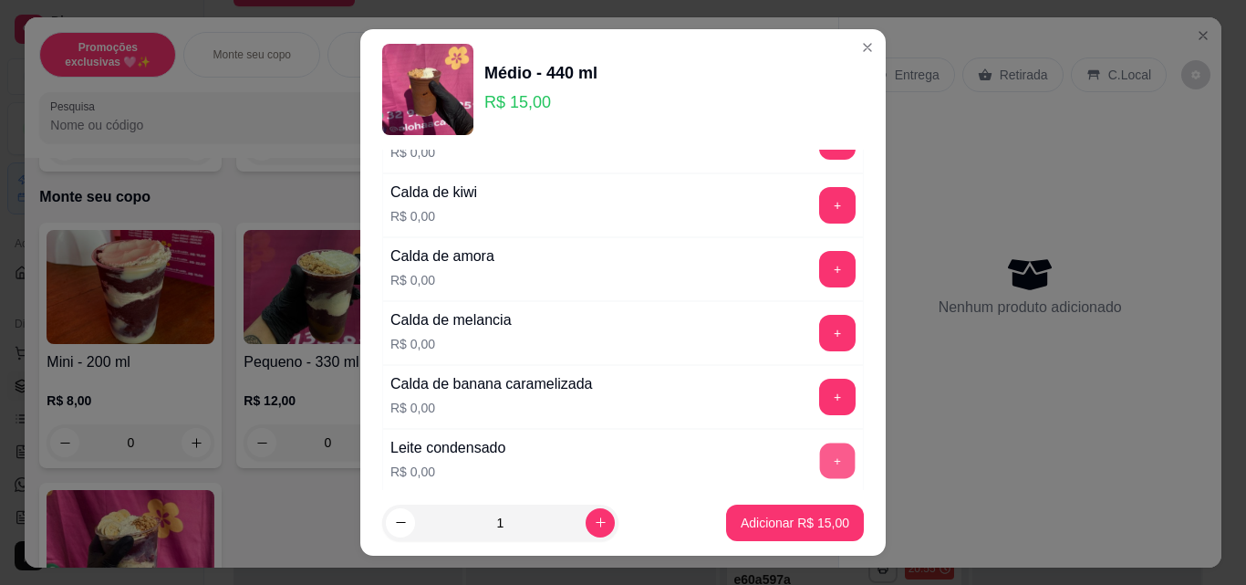
click at [820, 446] on button "+" at bounding box center [838, 461] width 36 height 36
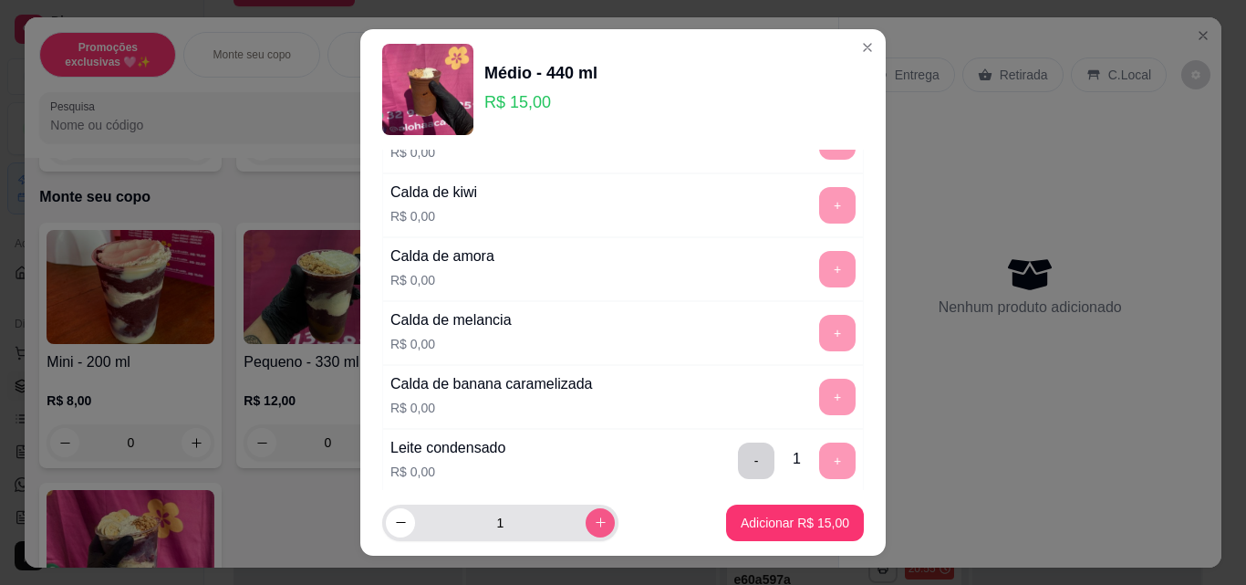
click at [585, 513] on button "increase-product-quantity" at bounding box center [599, 522] width 29 height 29
type input "2"
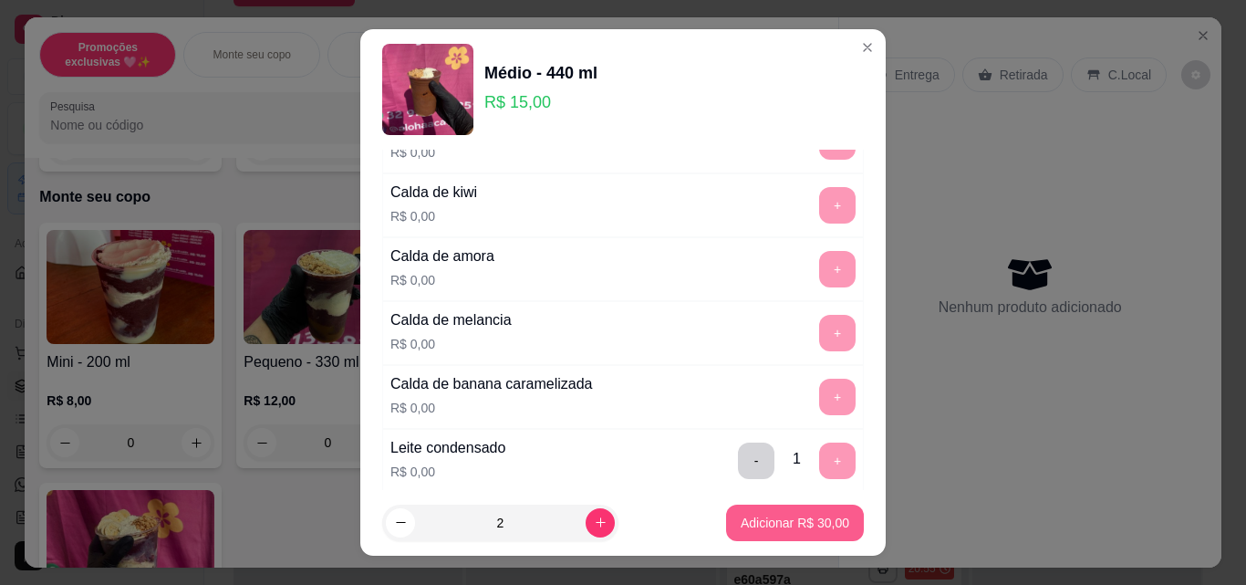
click at [784, 528] on p "Adicionar R$ 30,00" at bounding box center [794, 522] width 109 height 18
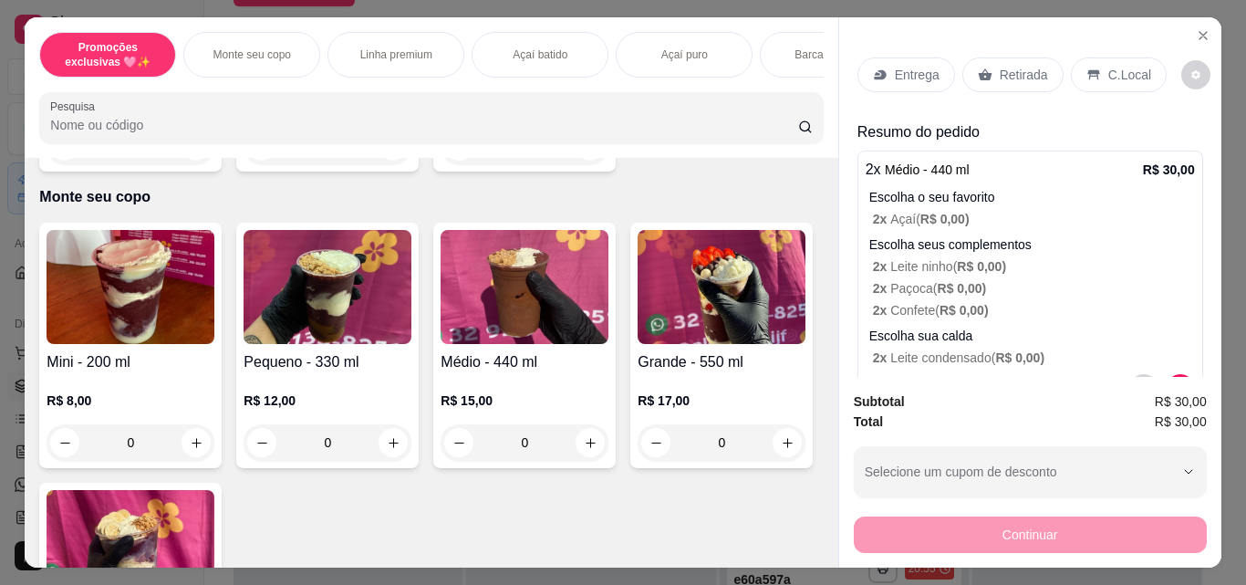
click at [967, 74] on div "Retirada" at bounding box center [1012, 74] width 101 height 35
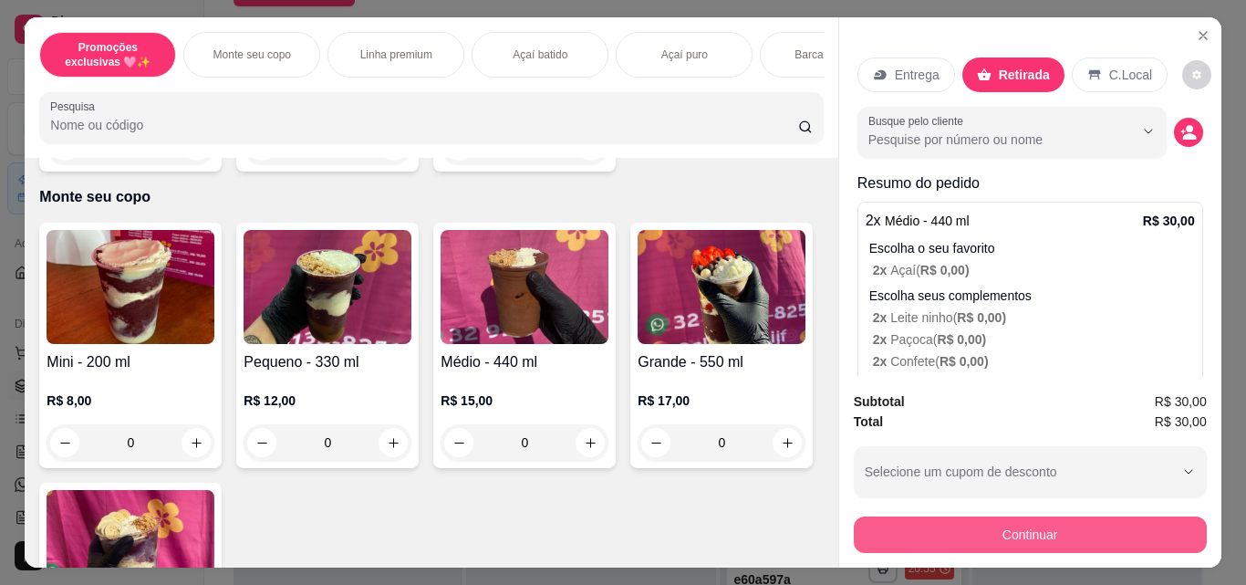
click at [977, 533] on button "Continuar" at bounding box center [1030, 534] width 353 height 36
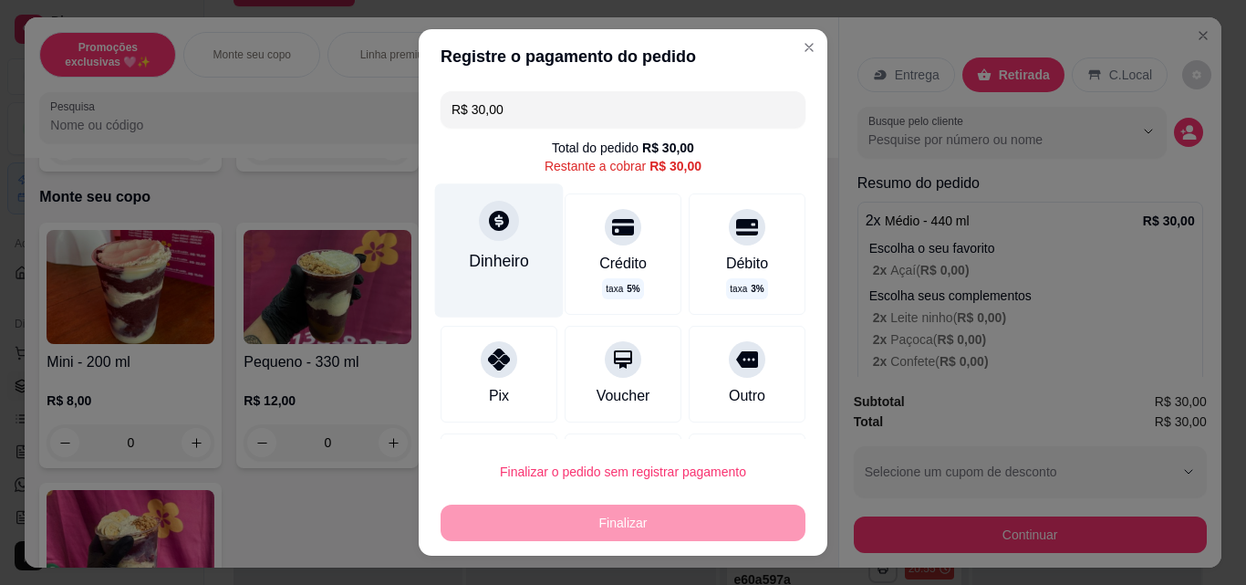
click at [471, 265] on div "Dinheiro" at bounding box center [499, 261] width 60 height 24
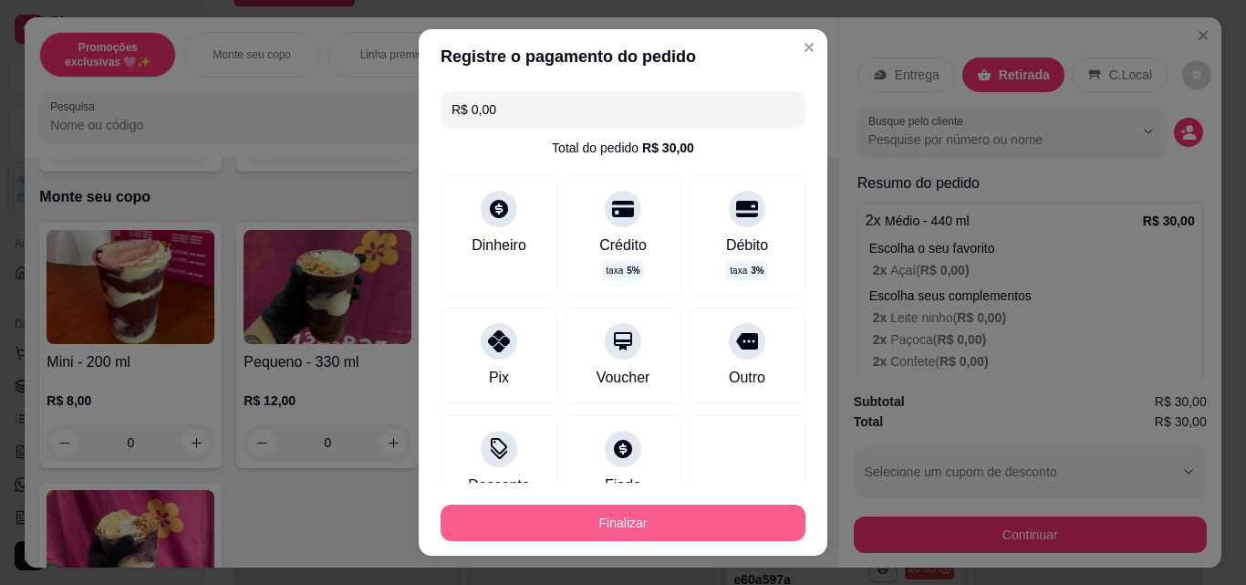
click at [637, 516] on button "Finalizar" at bounding box center [622, 522] width 365 height 36
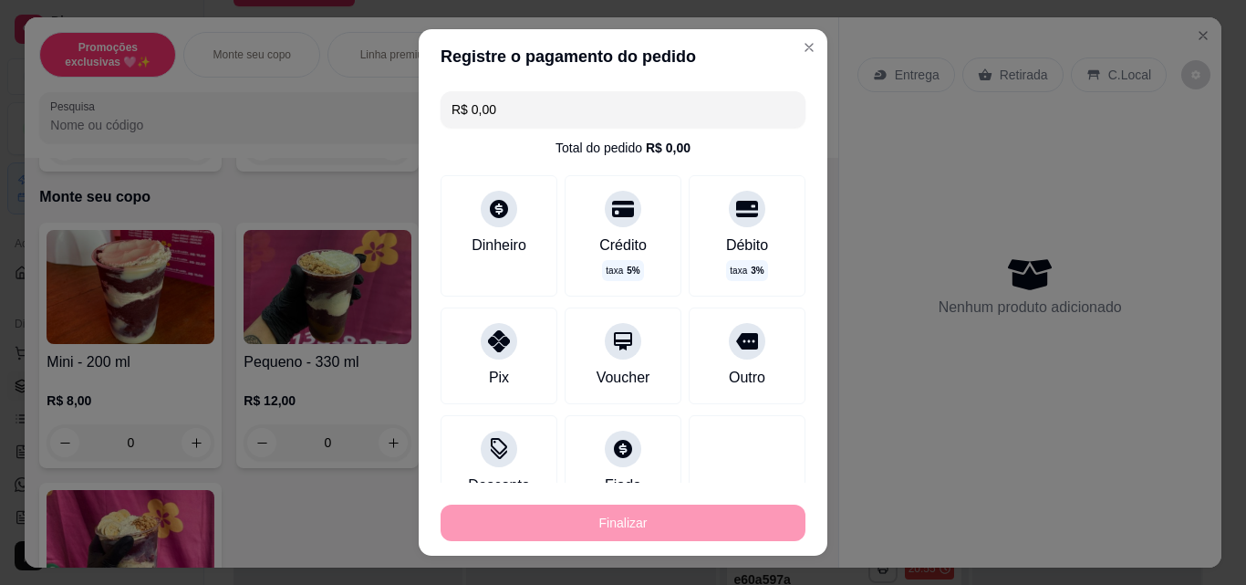
type input "-R$ 30,00"
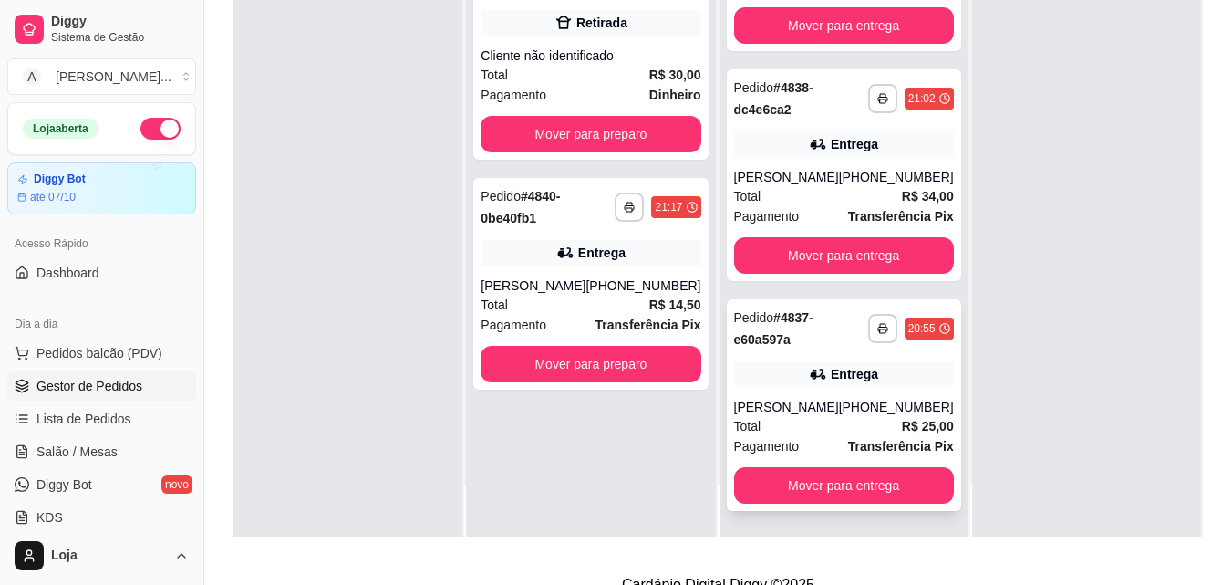
scroll to position [278, 0]
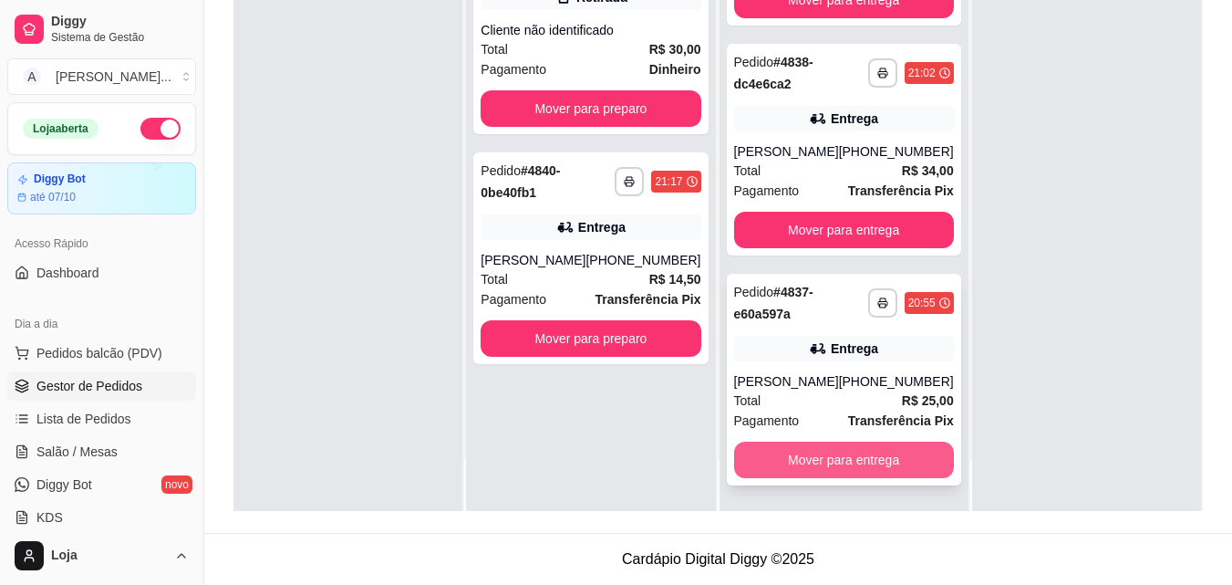
click at [792, 461] on button "Mover para entrega" at bounding box center [844, 459] width 220 height 36
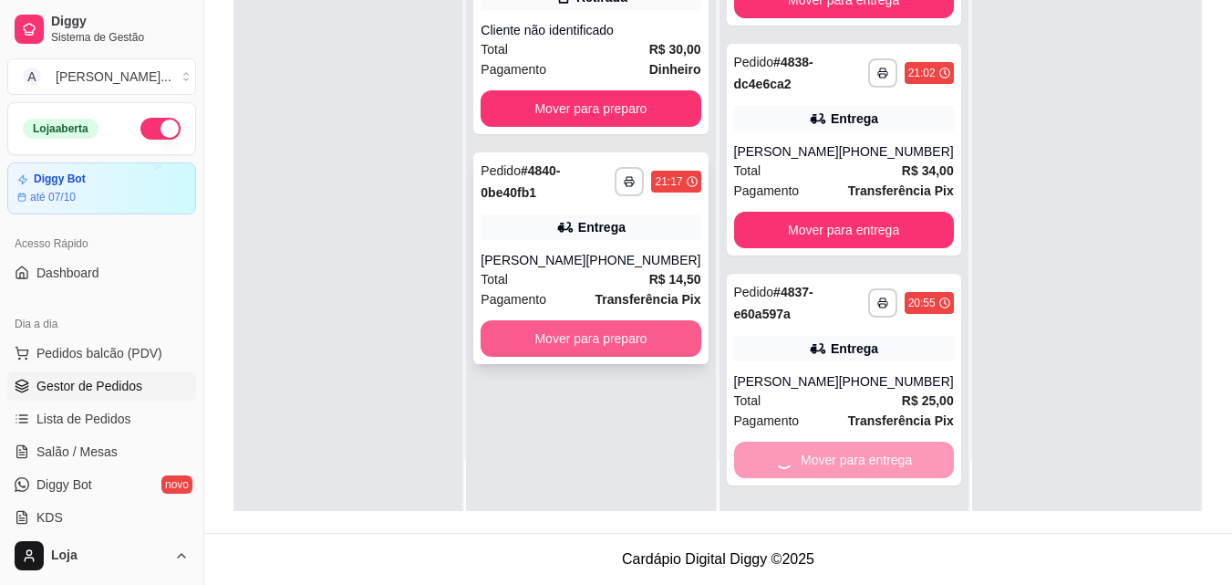
click at [643, 339] on button "Mover para preparo" at bounding box center [591, 338] width 220 height 36
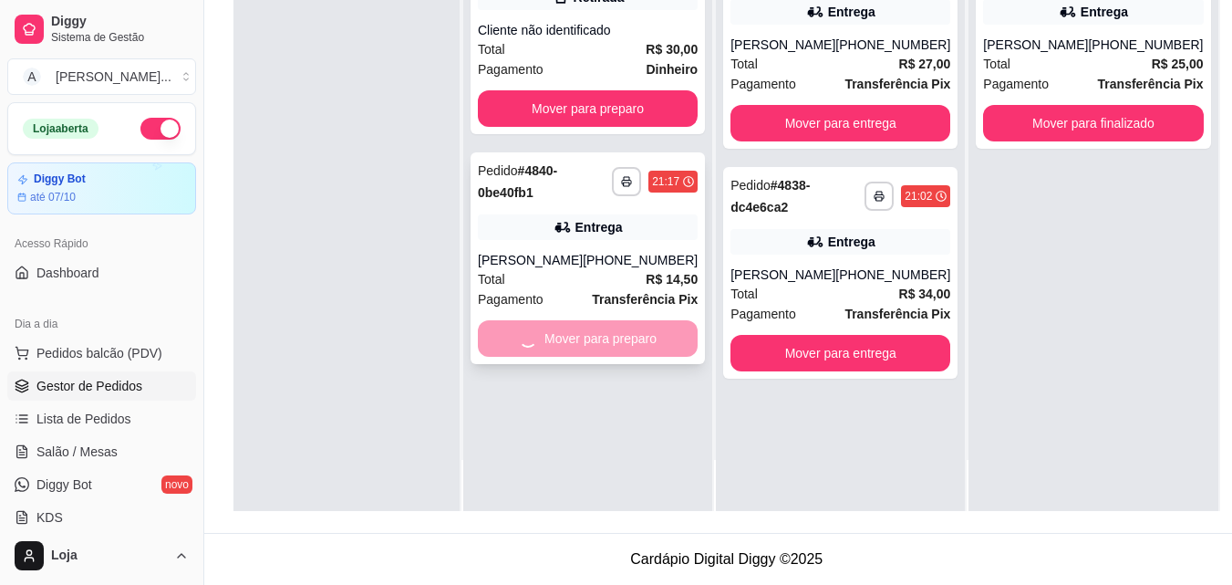
scroll to position [0, 0]
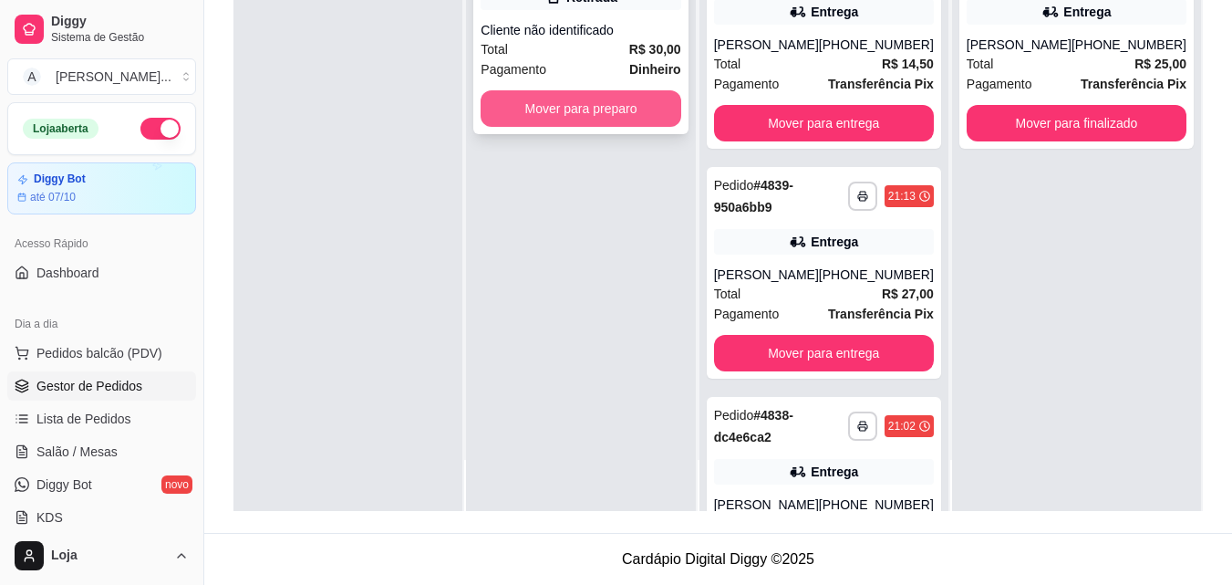
click at [660, 105] on button "Mover para preparo" at bounding box center [581, 108] width 200 height 36
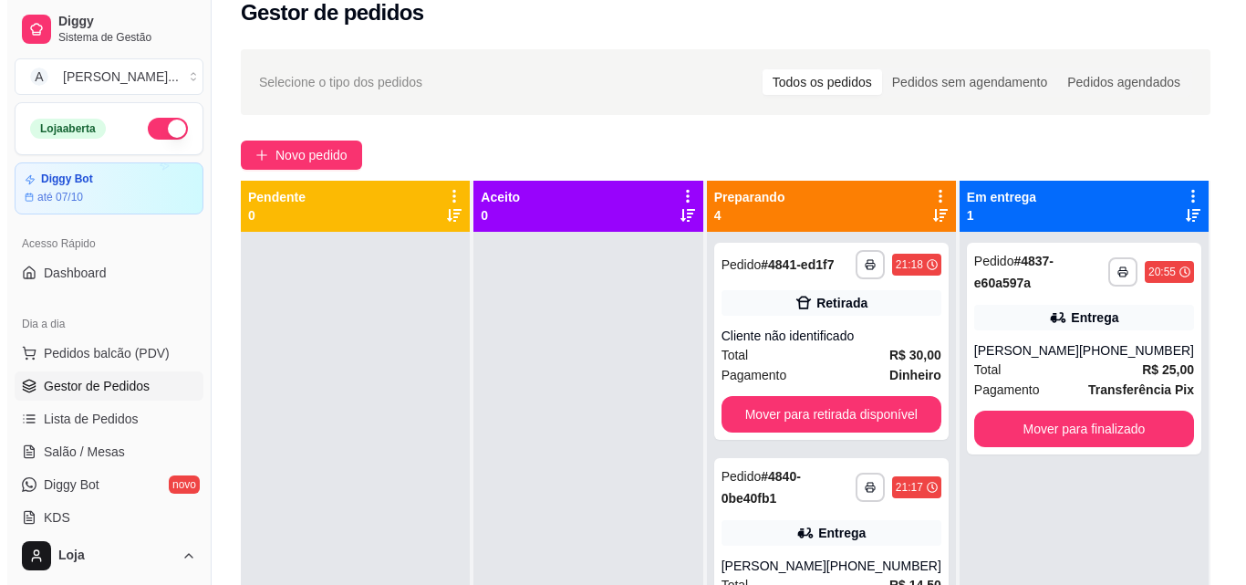
scroll to position [5, 0]
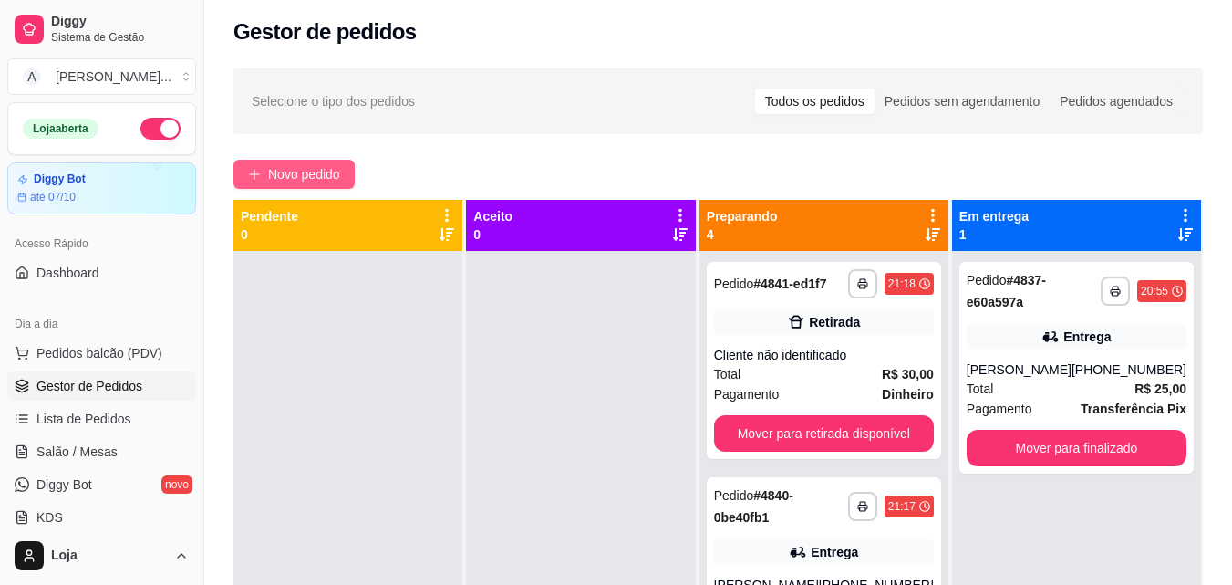
click at [289, 177] on span "Novo pedido" at bounding box center [304, 174] width 72 height 20
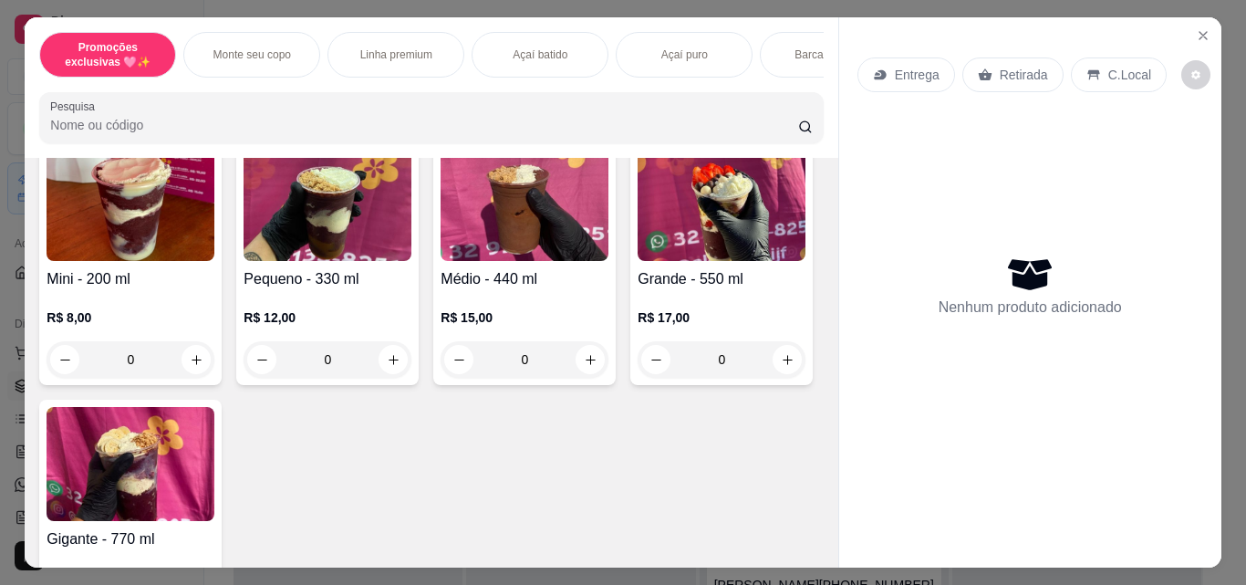
scroll to position [456, 0]
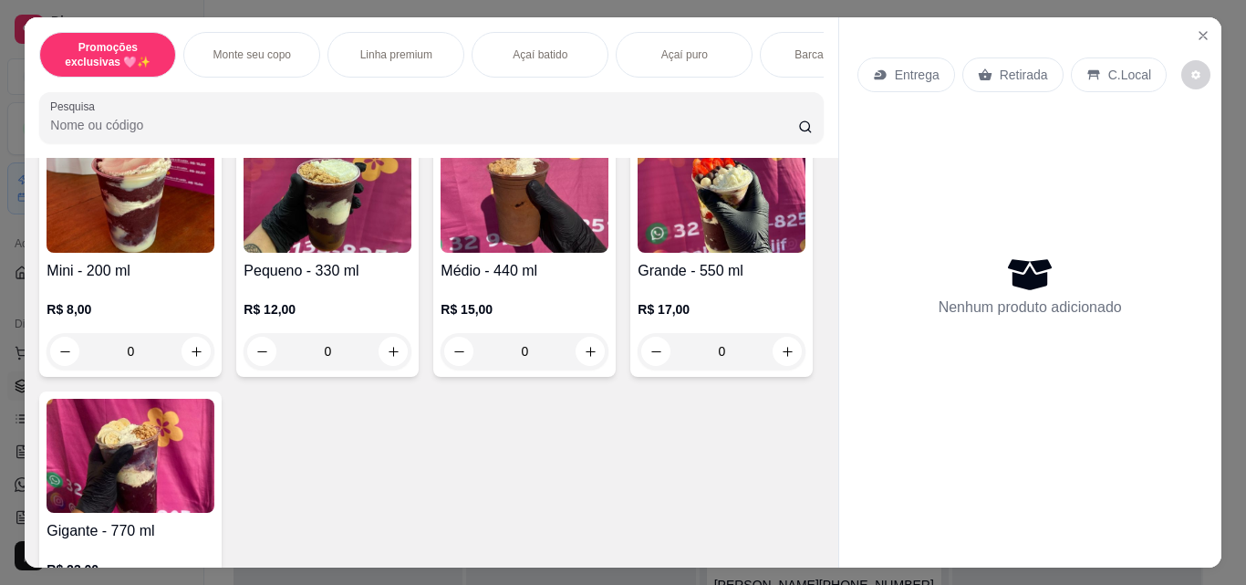
click at [637, 253] on img at bounding box center [721, 196] width 168 height 114
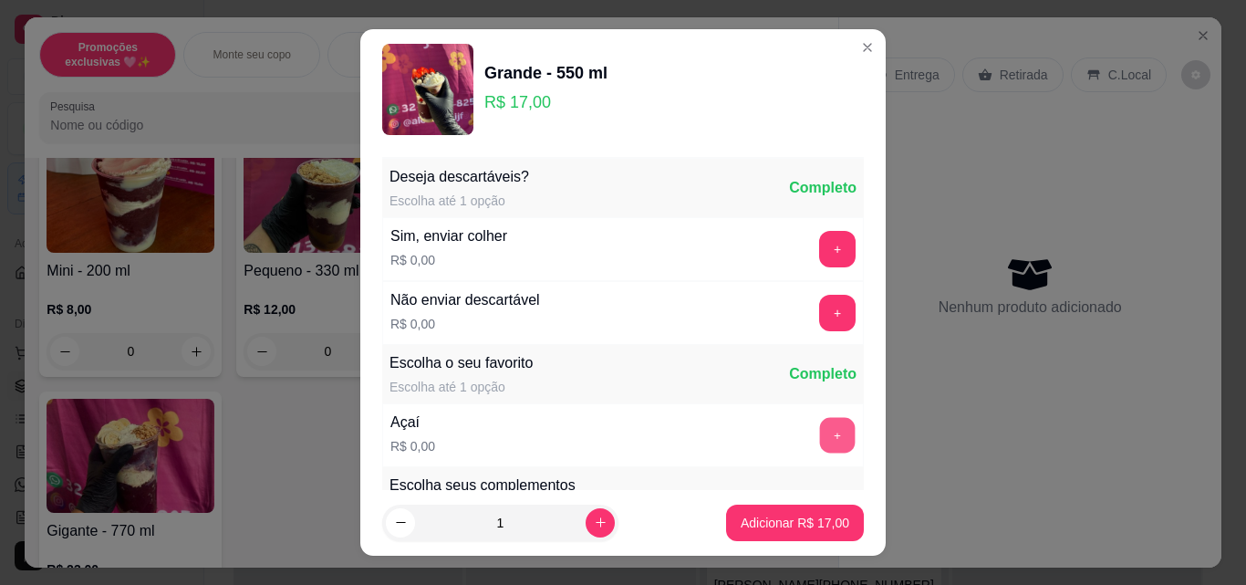
click at [820, 437] on button "+" at bounding box center [838, 436] width 36 height 36
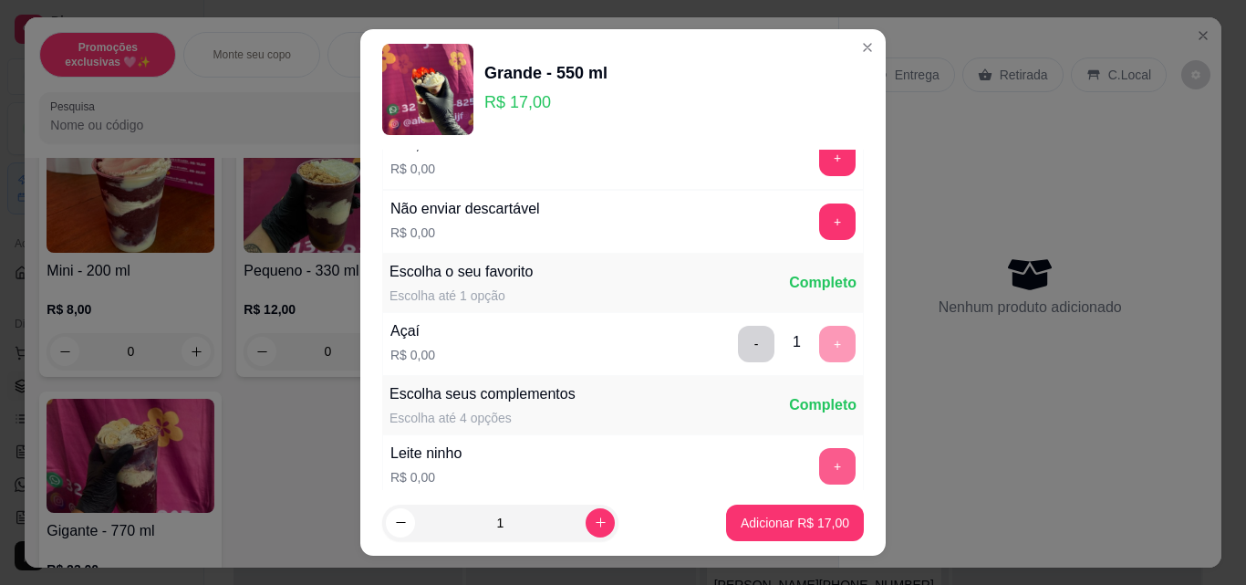
click at [819, 455] on button "+" at bounding box center [837, 466] width 36 height 36
click at [767, 522] on p "Adicionar R$ 17,00" at bounding box center [794, 522] width 109 height 18
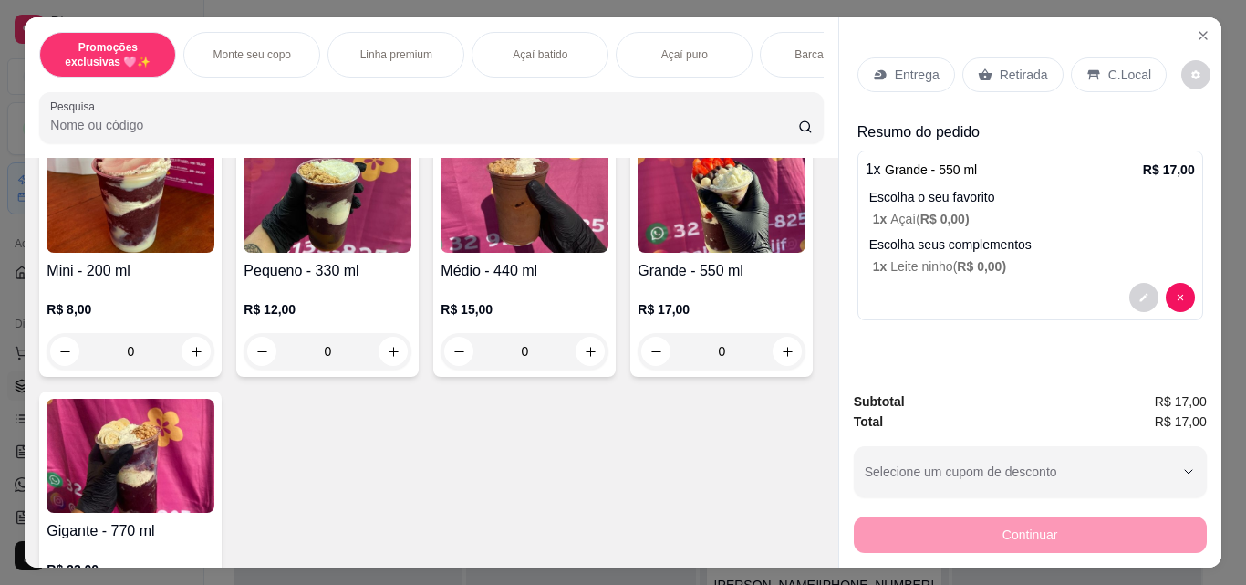
click at [989, 67] on div "Retirada" at bounding box center [1012, 74] width 101 height 35
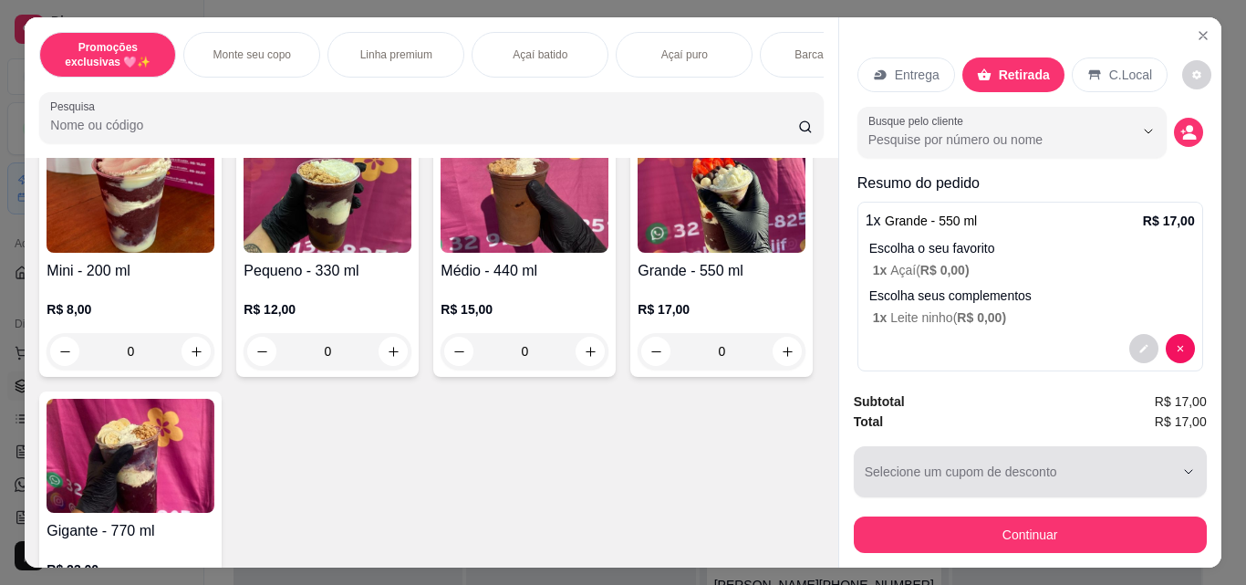
click at [967, 520] on button "Continuar" at bounding box center [1030, 534] width 353 height 36
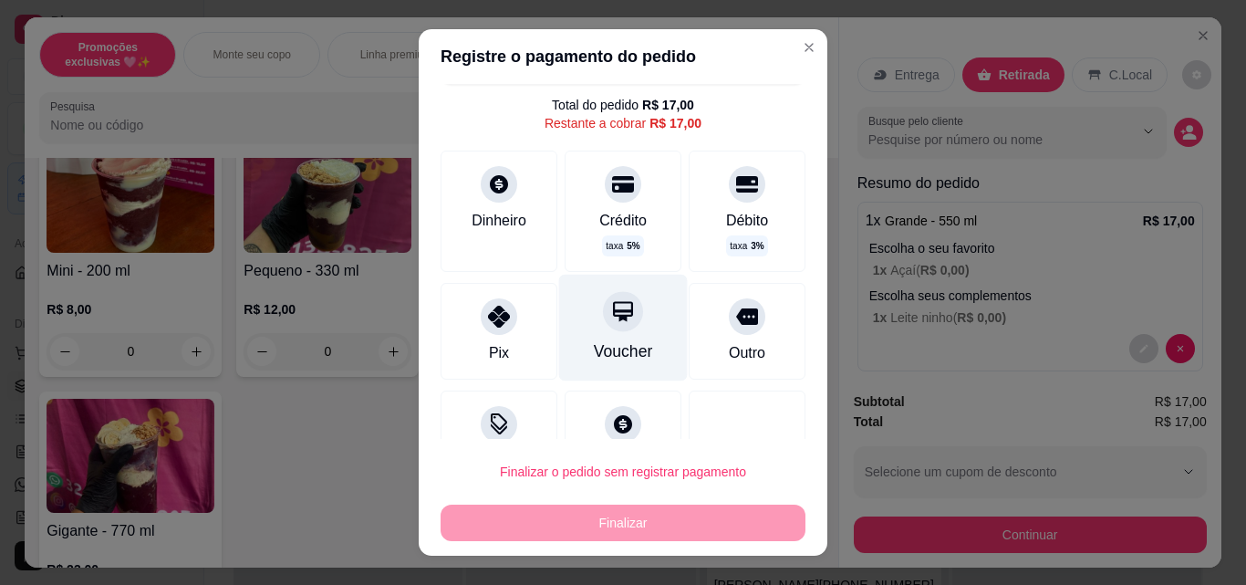
scroll to position [98, 0]
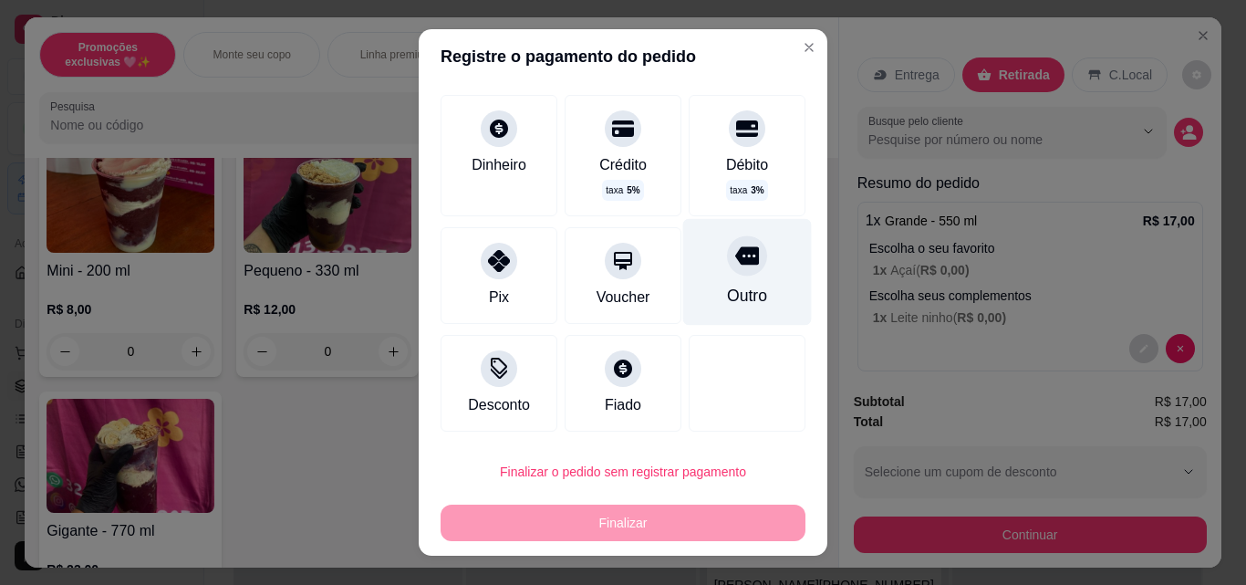
click at [727, 286] on div "Outro" at bounding box center [747, 296] width 40 height 24
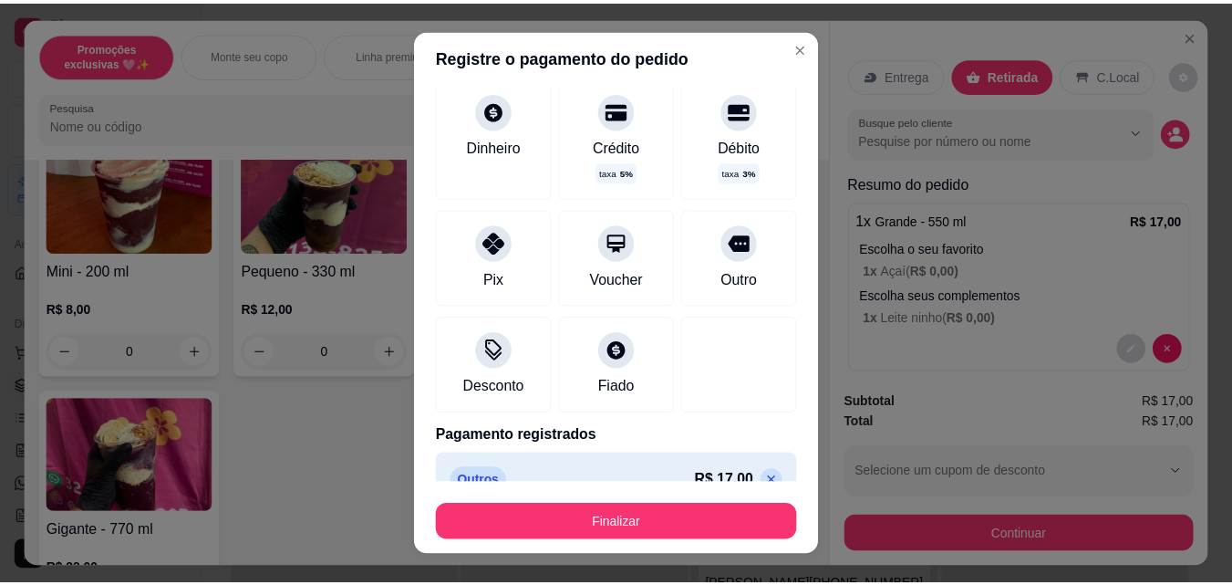
scroll to position [80, 0]
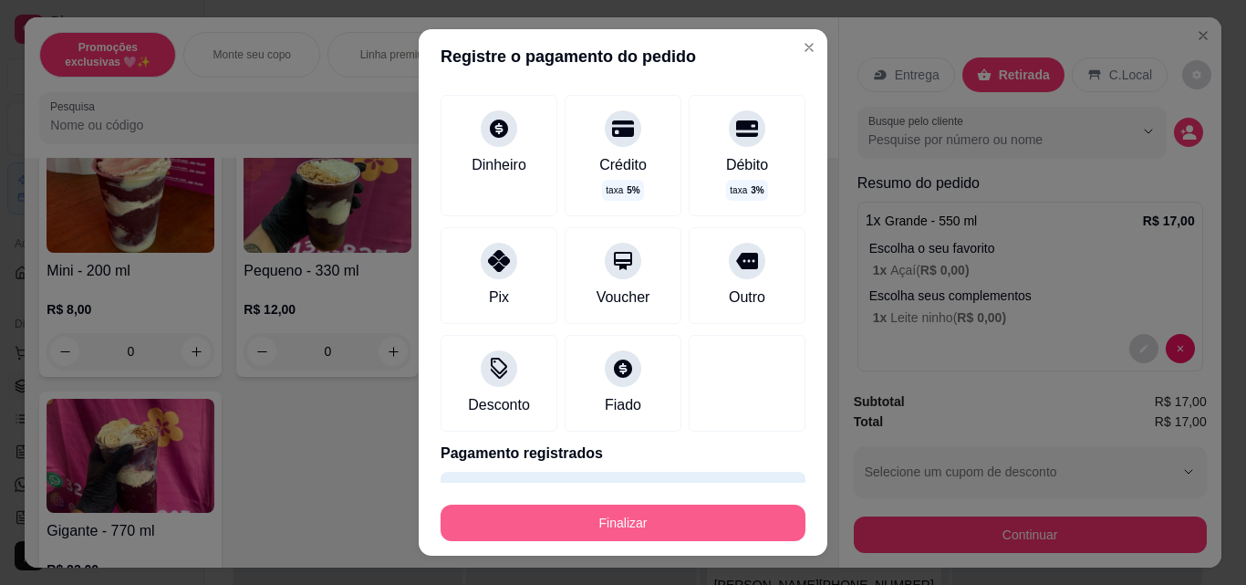
click at [668, 521] on button "Finalizar" at bounding box center [622, 522] width 365 height 36
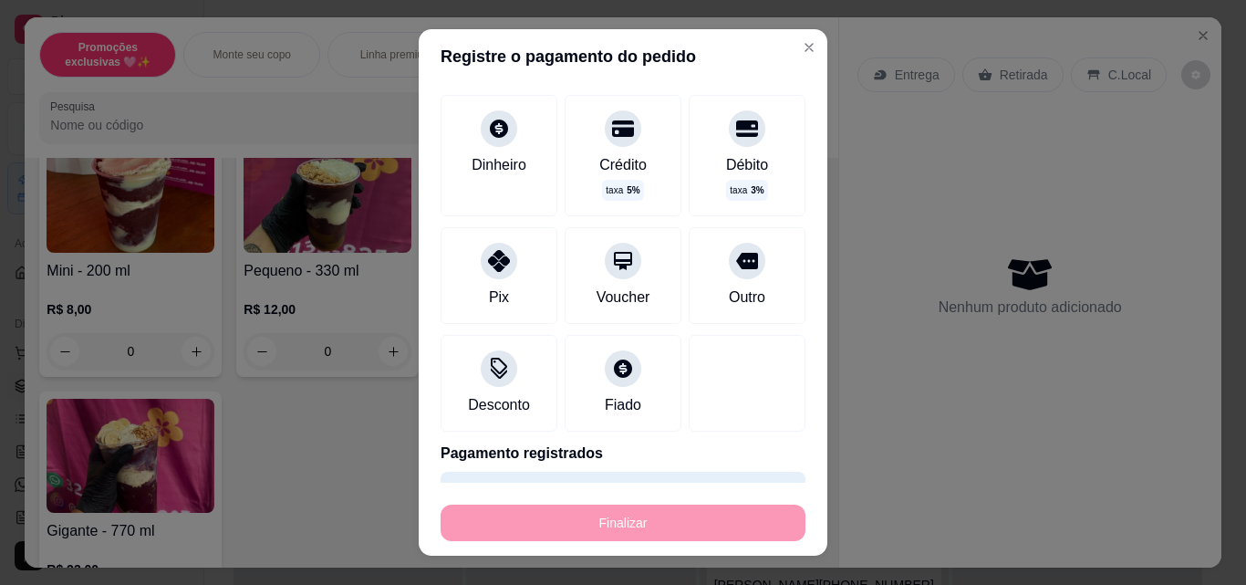
type input "-R$ 17,00"
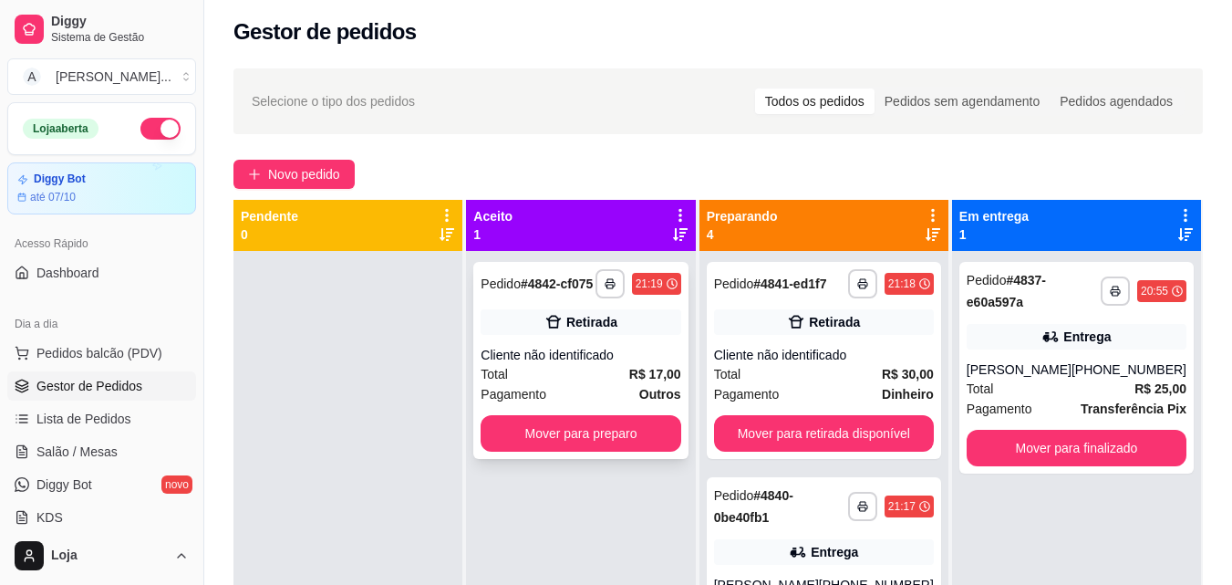
click at [624, 353] on div "Cliente não identificado" at bounding box center [581, 355] width 200 height 18
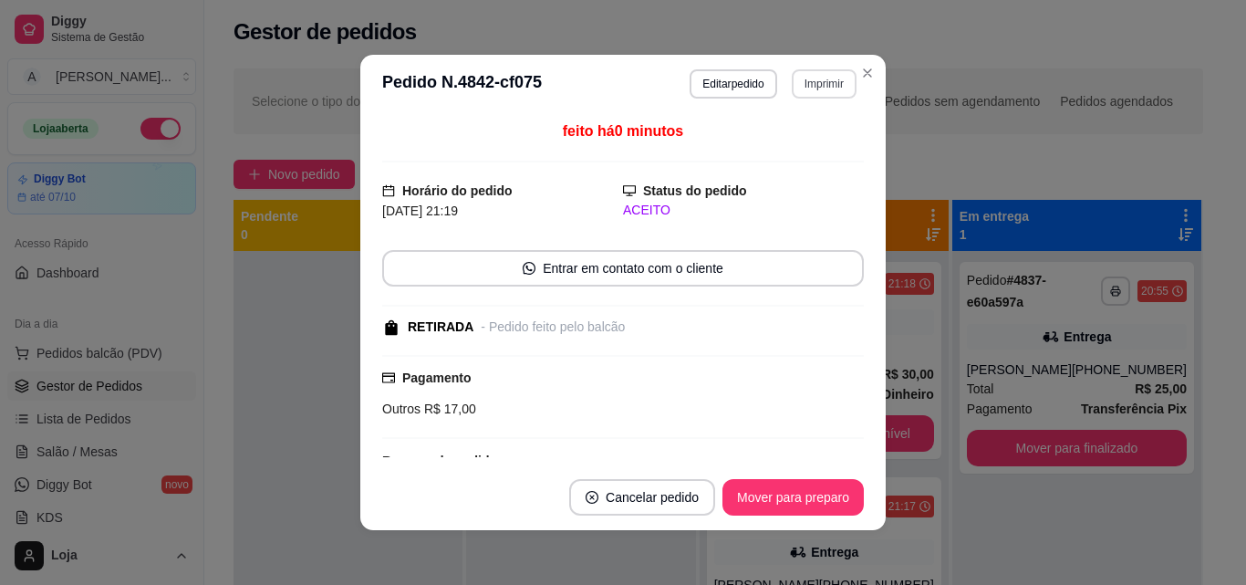
click at [829, 83] on button "Imprimir" at bounding box center [824, 83] width 65 height 29
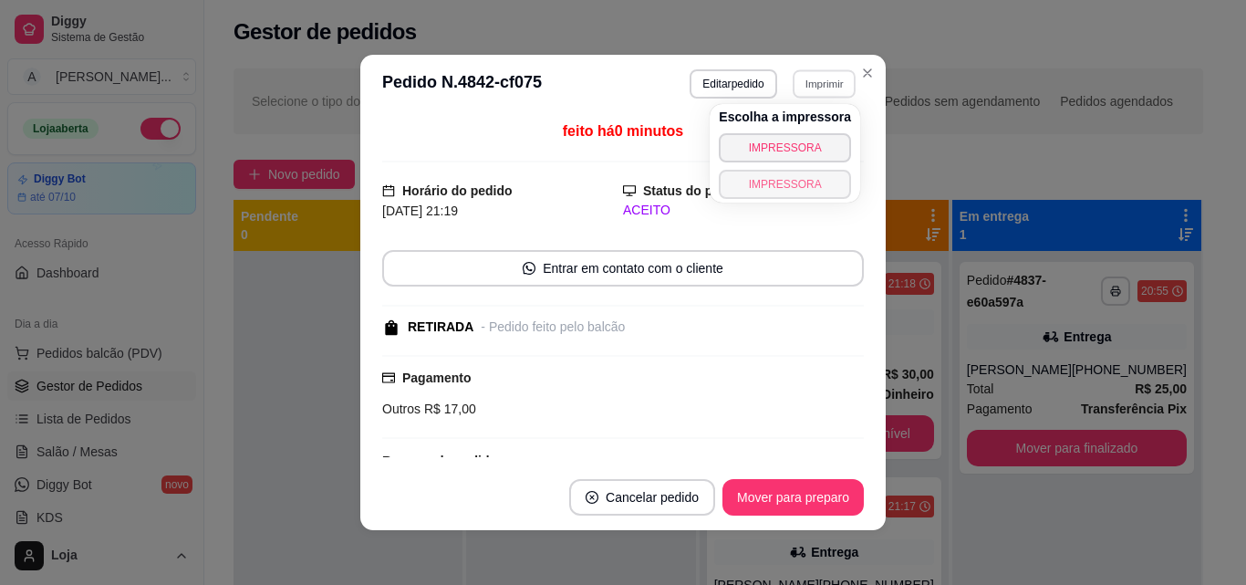
click at [800, 183] on button "IMPRESSORA" at bounding box center [785, 184] width 132 height 29
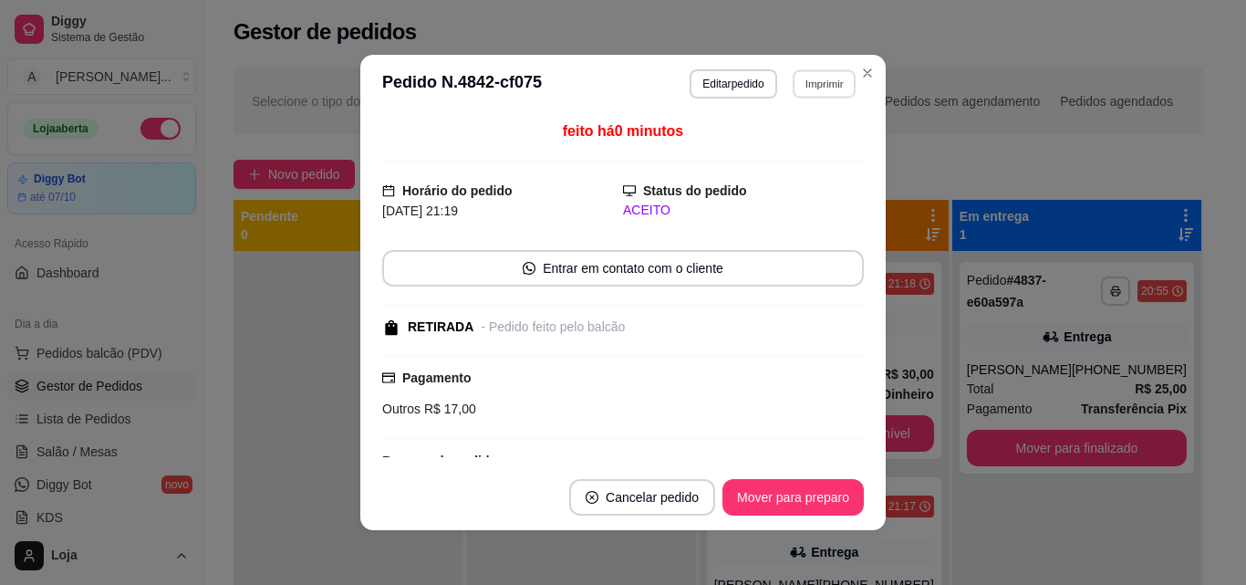
click at [817, 74] on button "Imprimir" at bounding box center [823, 83] width 63 height 28
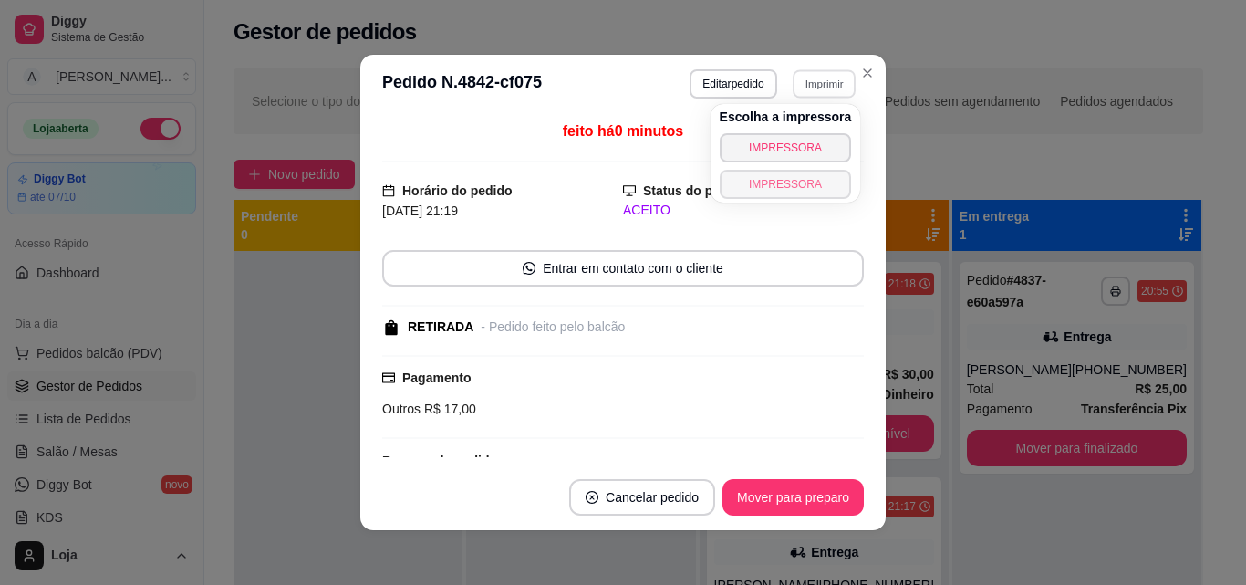
click at [823, 182] on button "IMPRESSORA" at bounding box center [786, 184] width 132 height 29
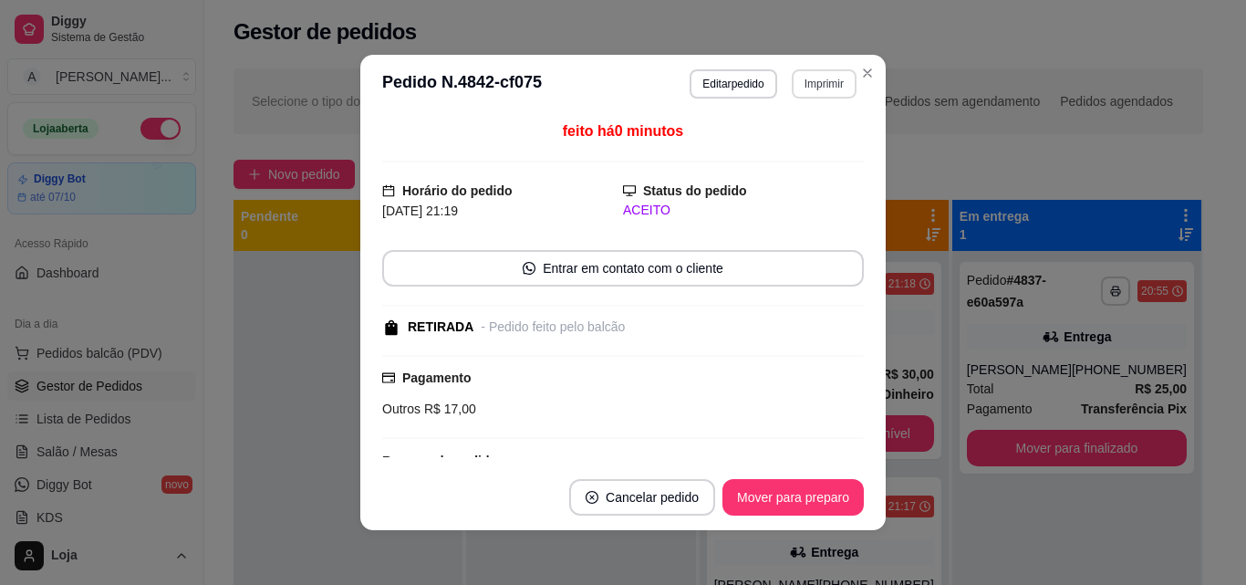
click at [816, 89] on button "Imprimir" at bounding box center [824, 83] width 65 height 29
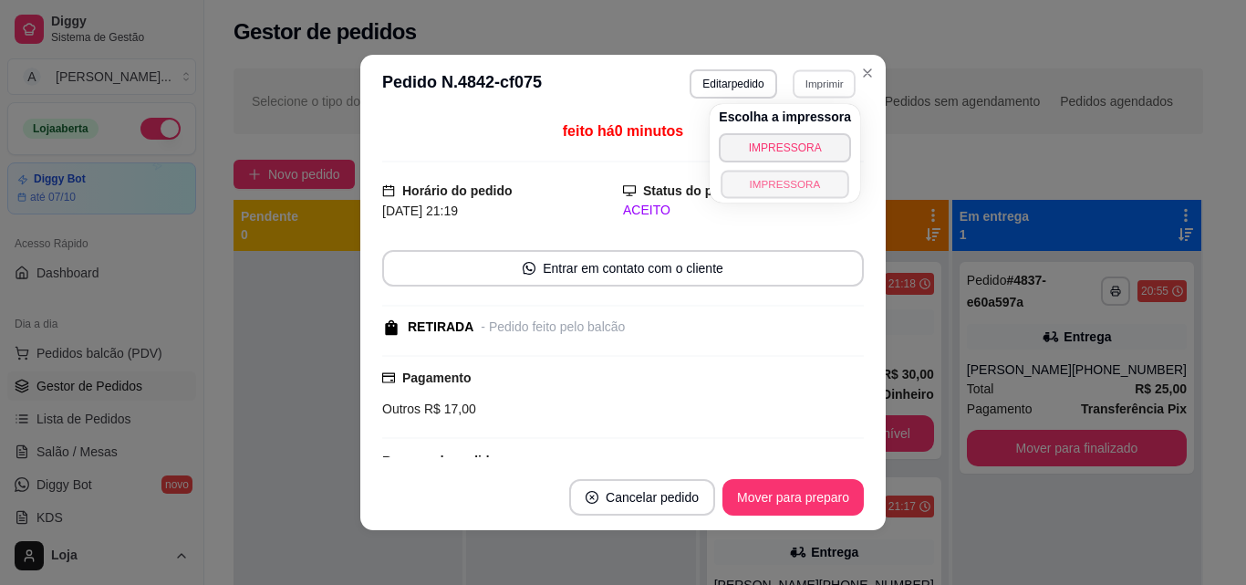
click at [813, 181] on button "IMPRESSORA" at bounding box center [784, 184] width 128 height 28
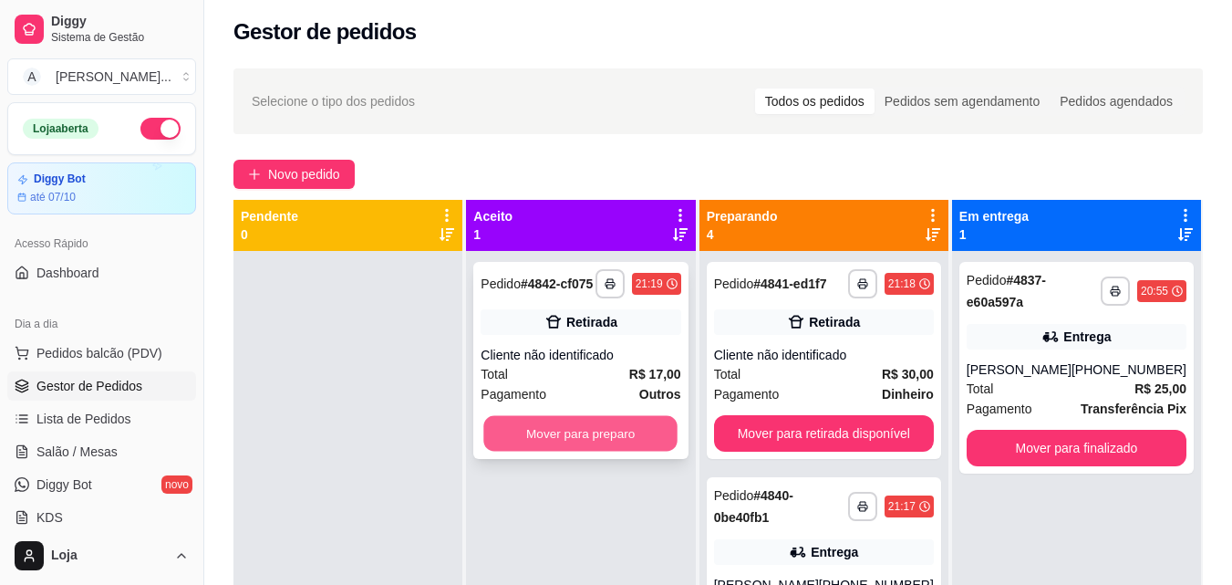
click at [542, 440] on button "Mover para preparo" at bounding box center [581, 434] width 194 height 36
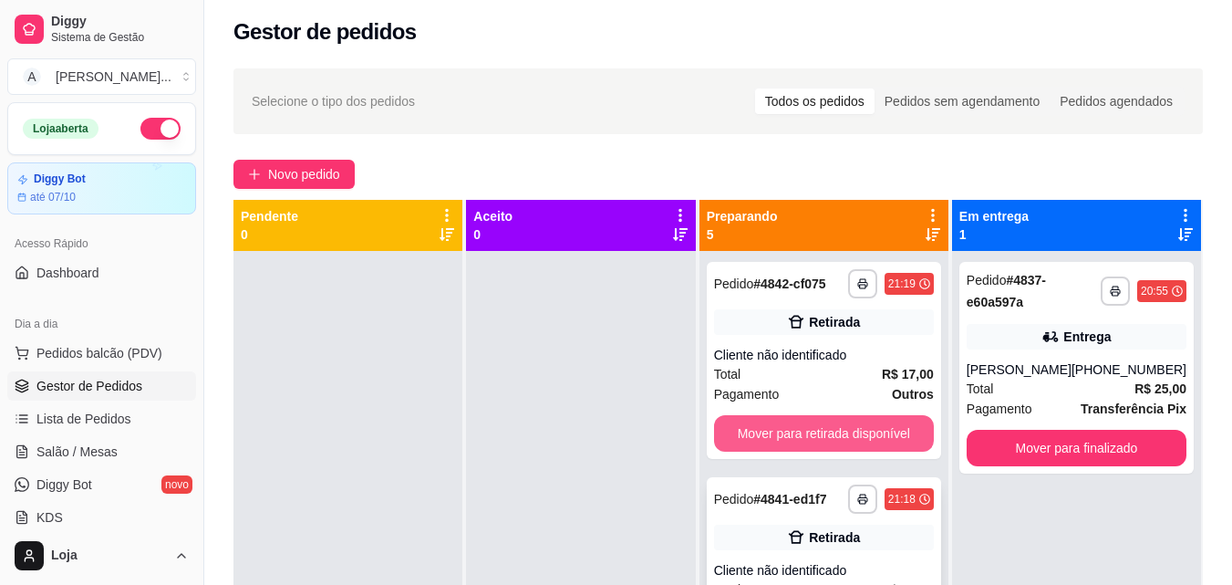
click at [874, 431] on button "Mover para retirada disponível" at bounding box center [824, 433] width 220 height 36
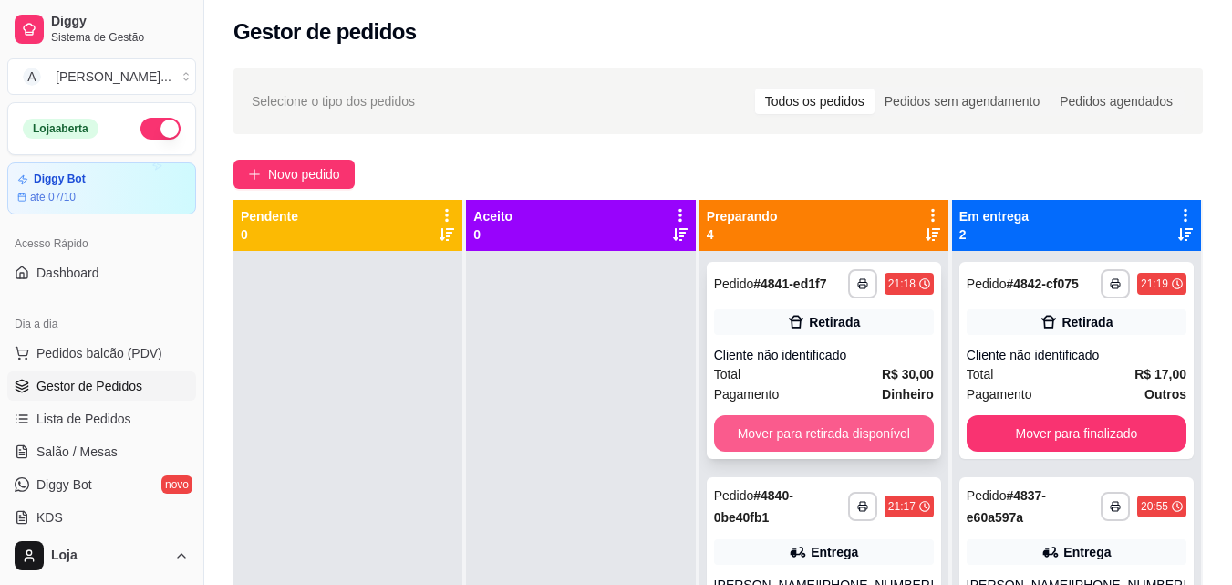
click at [874, 431] on button "Mover para retirada disponível" at bounding box center [824, 433] width 220 height 36
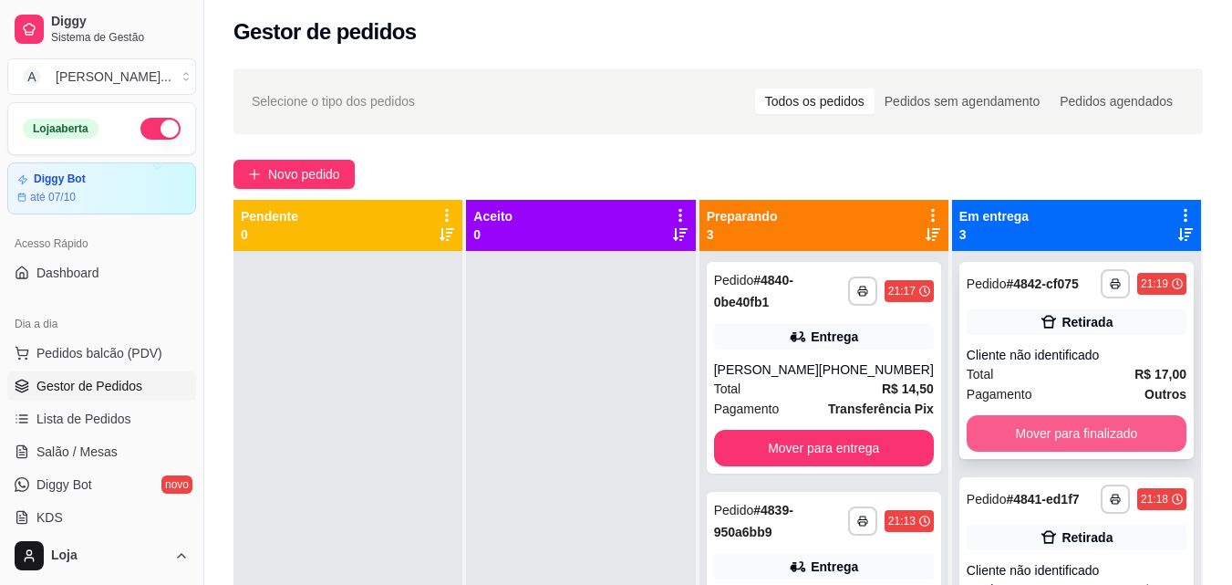
click at [1007, 445] on button "Mover para finalizado" at bounding box center [1077, 433] width 220 height 36
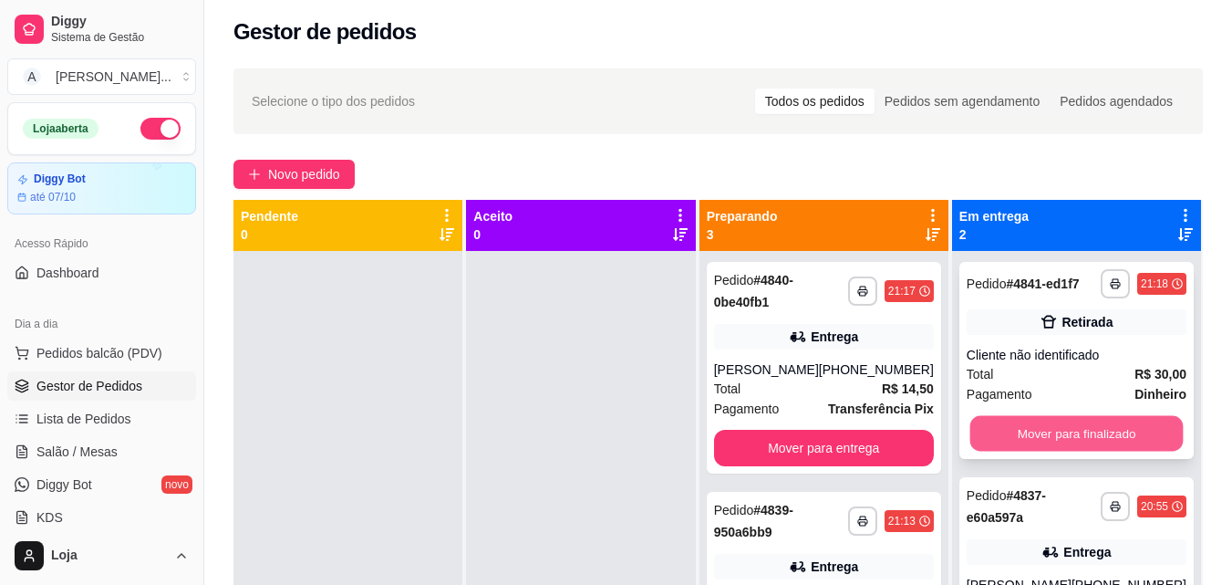
click at [993, 425] on button "Mover para finalizado" at bounding box center [1075, 434] width 213 height 36
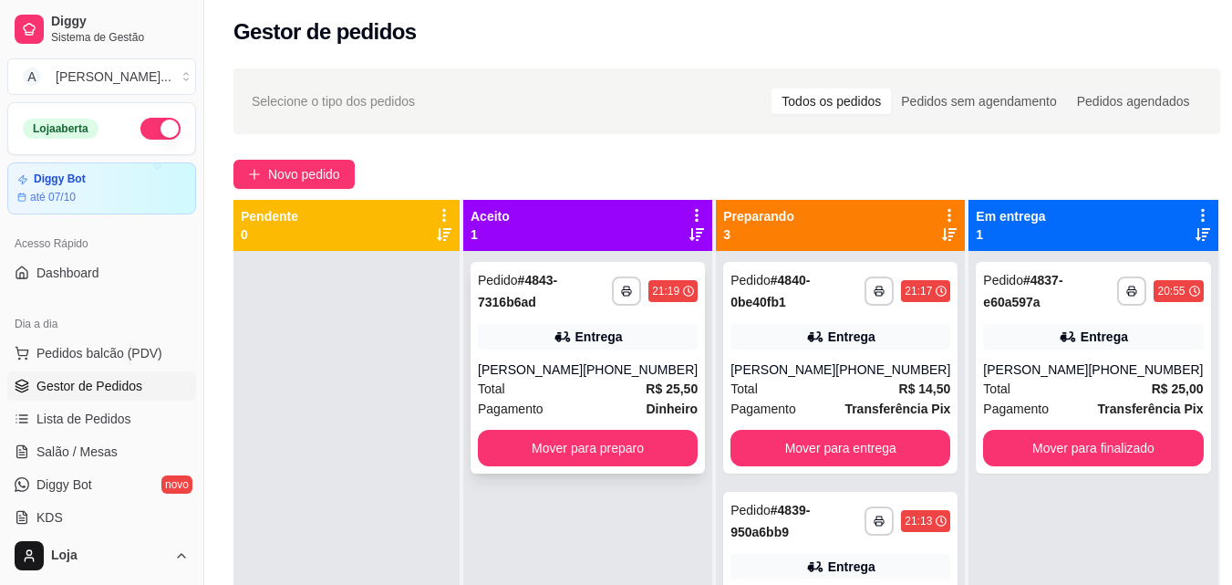
click at [550, 450] on button "Mover para preparo" at bounding box center [588, 448] width 220 height 36
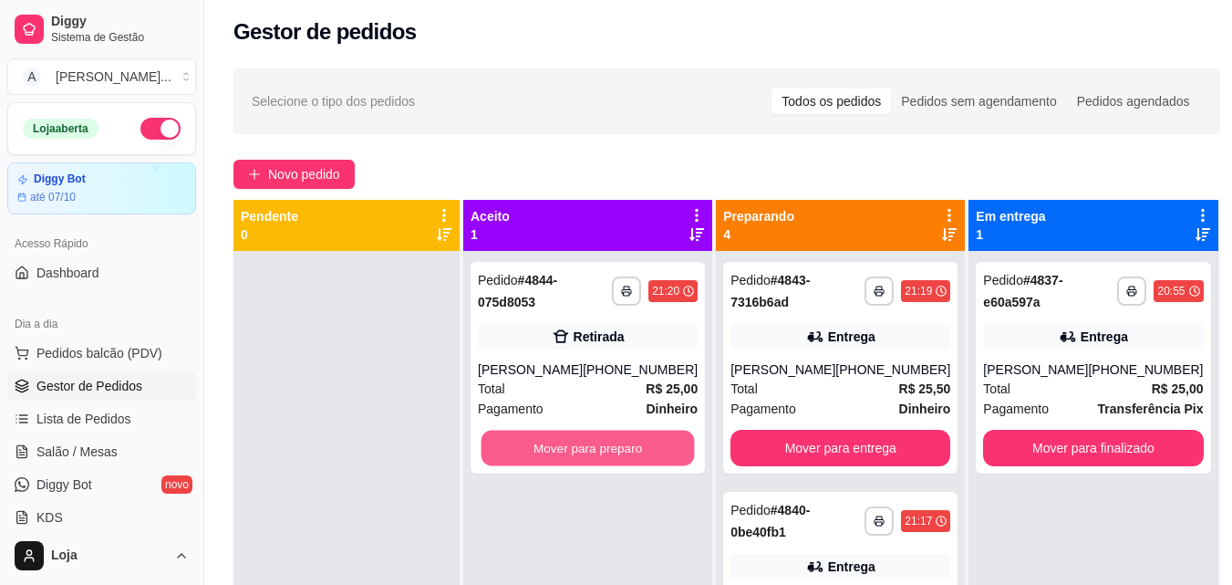
click at [550, 450] on button "Mover para preparo" at bounding box center [588, 448] width 213 height 36
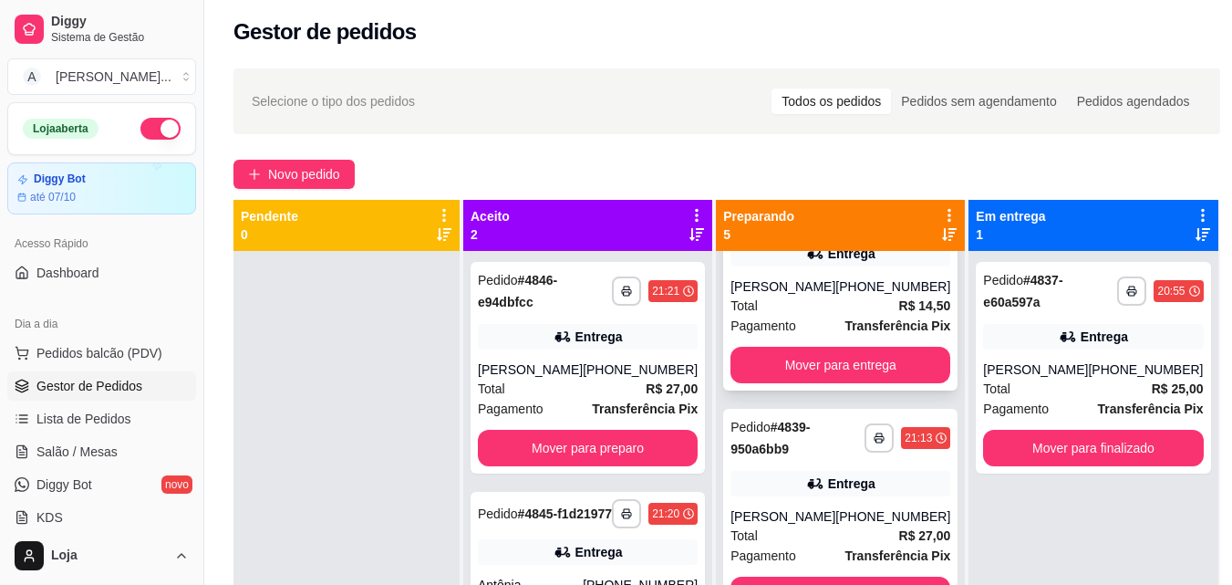
scroll to position [547, 0]
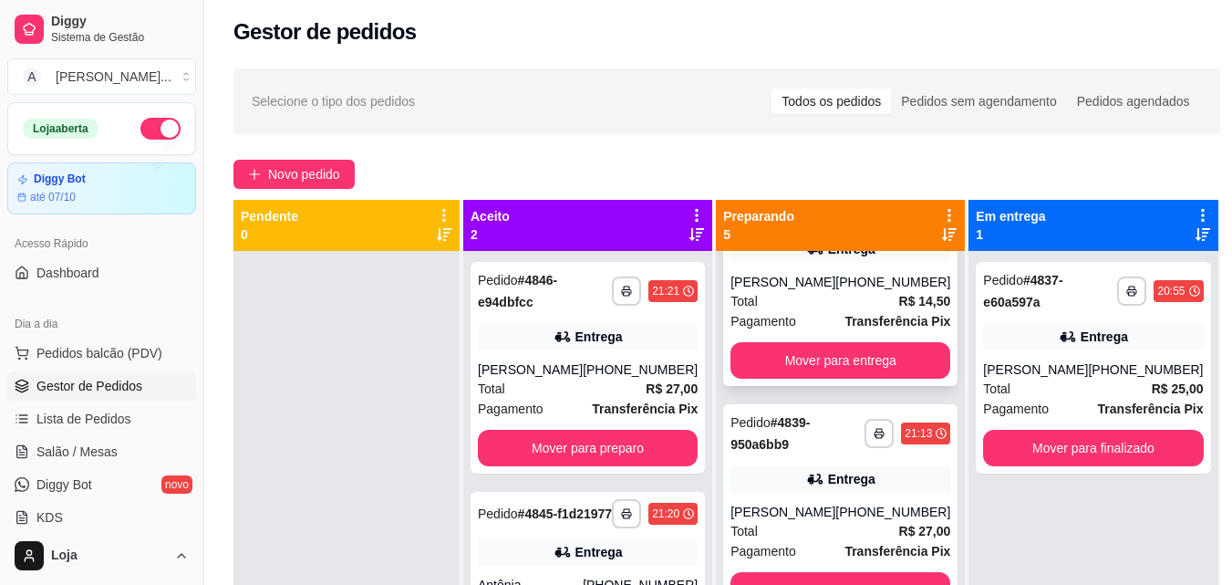
click at [790, 300] on div "Total R$ 14,50" at bounding box center [840, 301] width 220 height 20
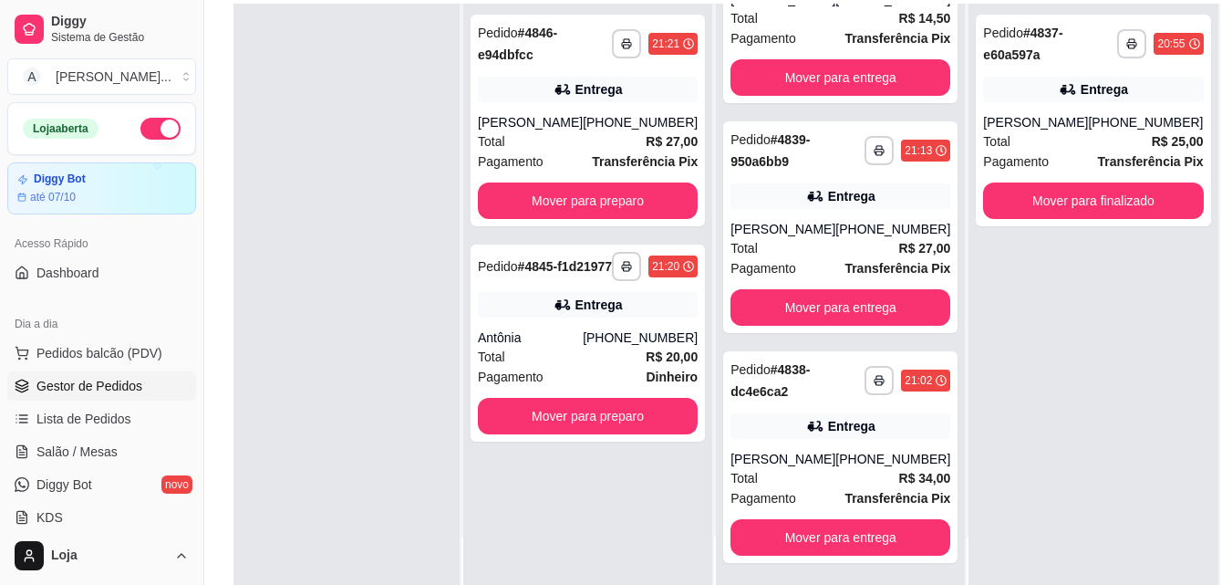
scroll to position [278, 0]
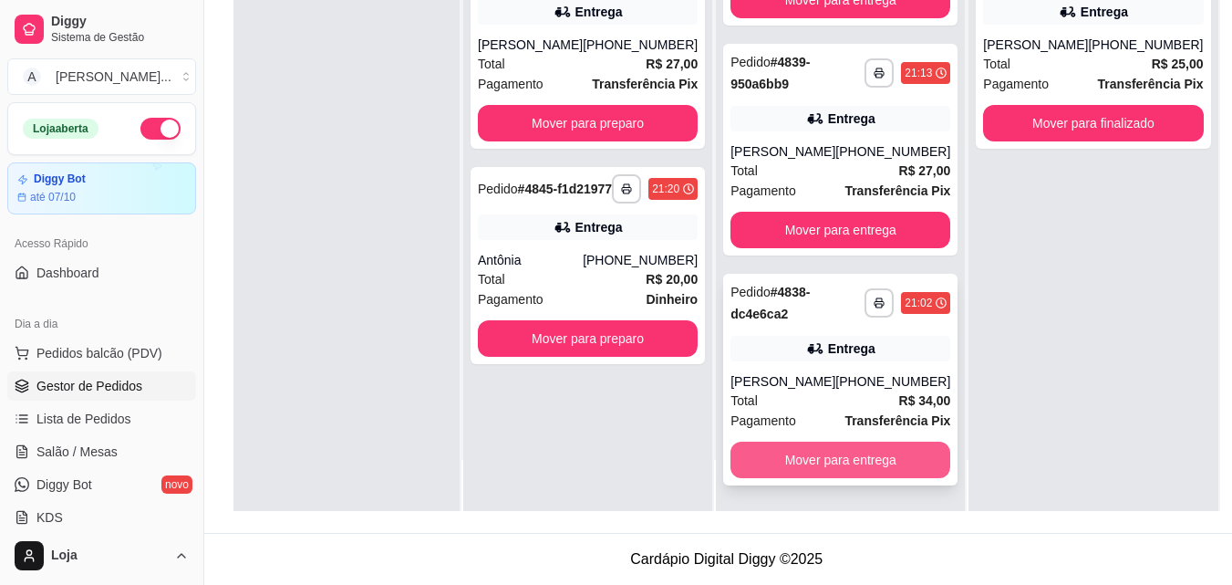
click at [803, 461] on button "Mover para entrega" at bounding box center [840, 459] width 220 height 36
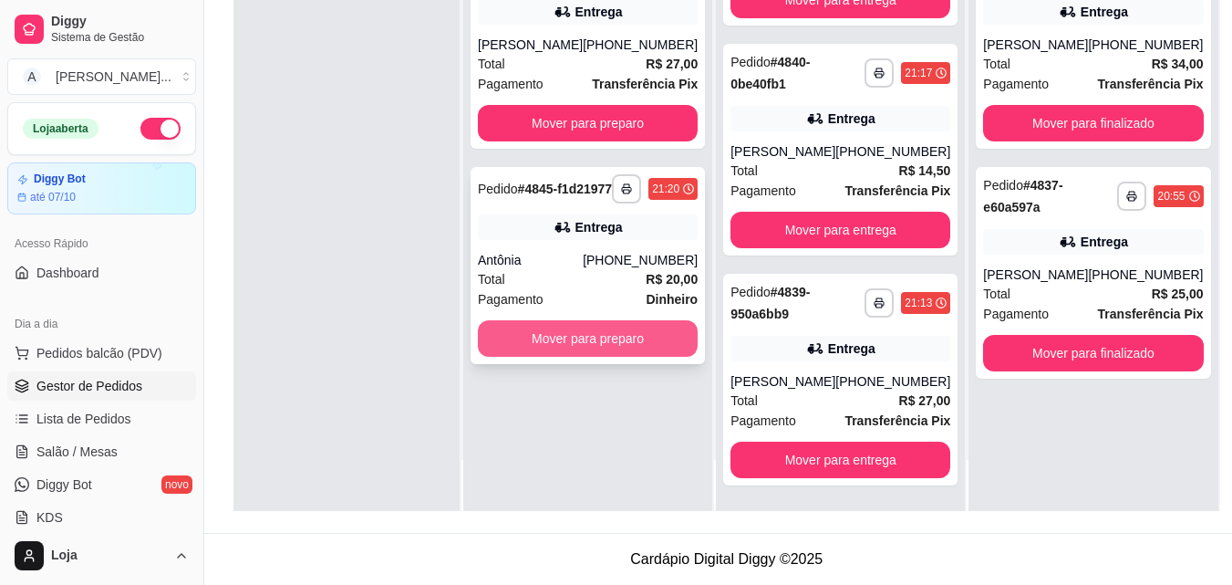
click at [659, 353] on button "Mover para preparo" at bounding box center [588, 338] width 220 height 36
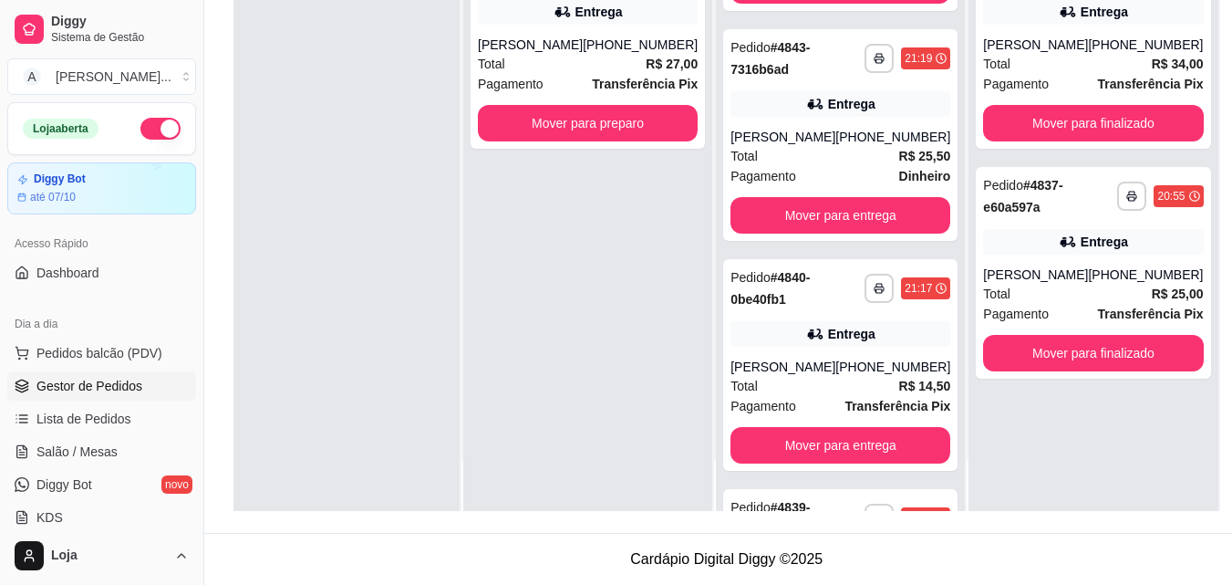
scroll to position [583, 0]
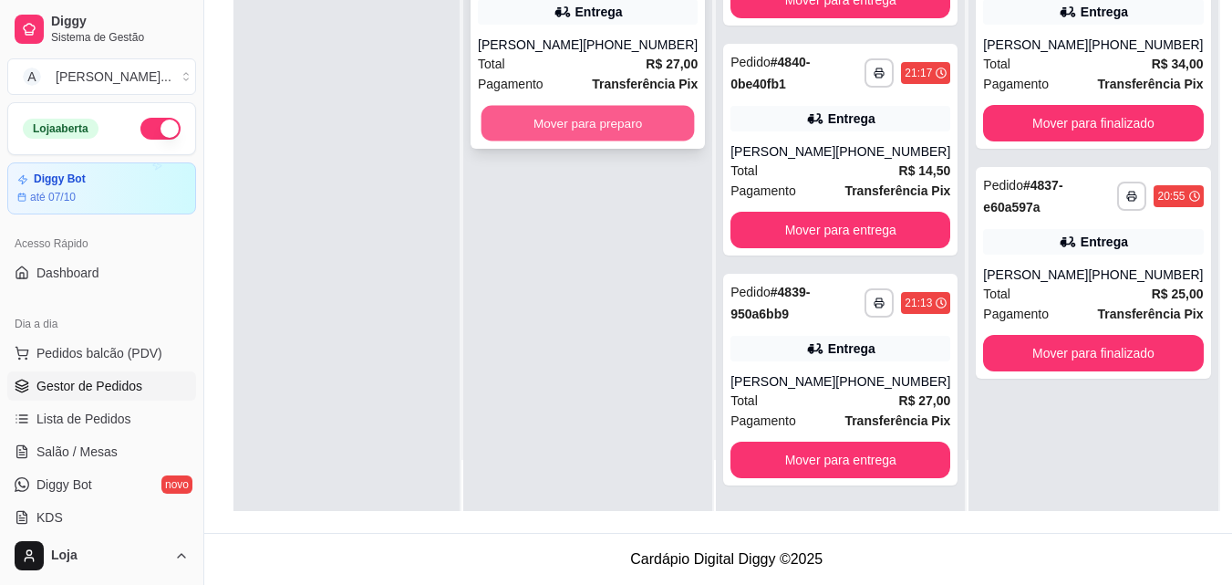
click at [605, 130] on button "Mover para preparo" at bounding box center [588, 124] width 213 height 36
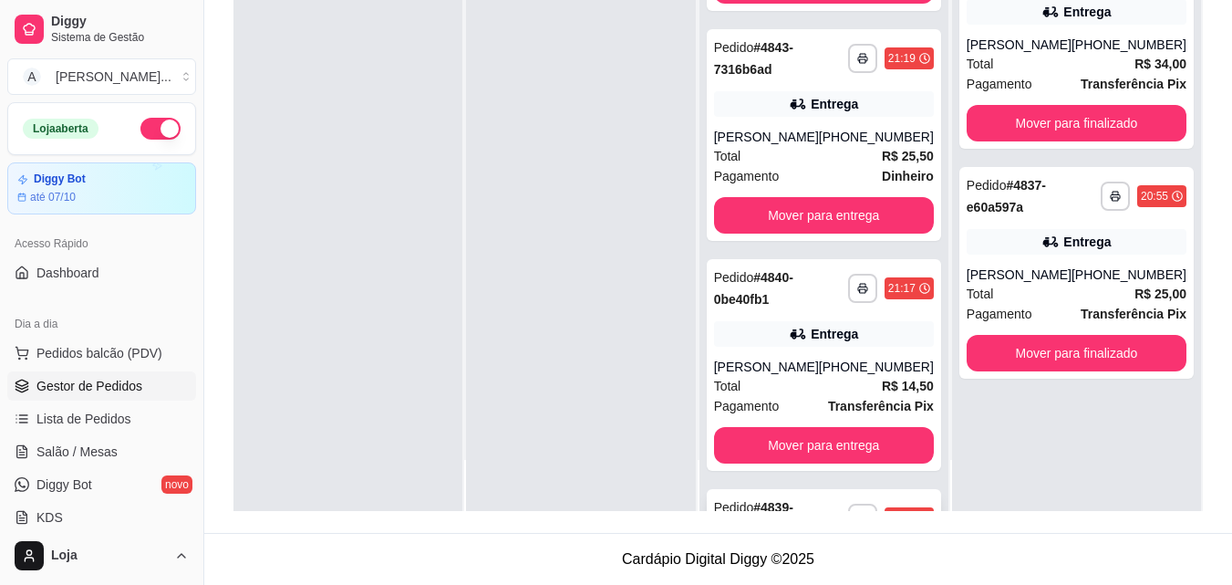
scroll to position [813, 0]
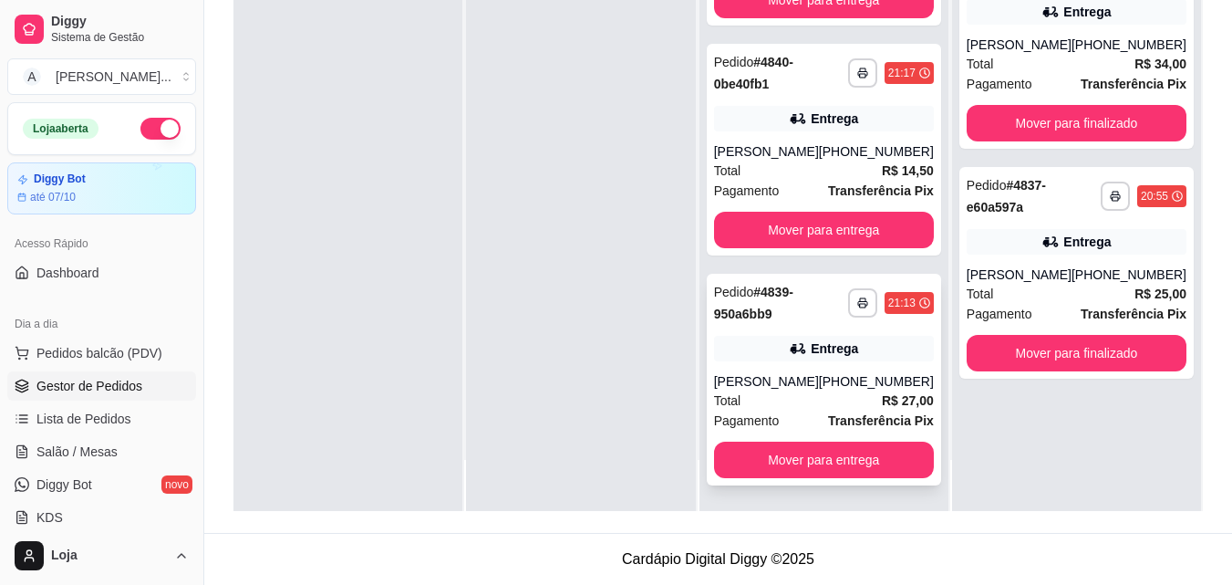
click at [785, 342] on div "Entrega" at bounding box center [824, 349] width 220 height 26
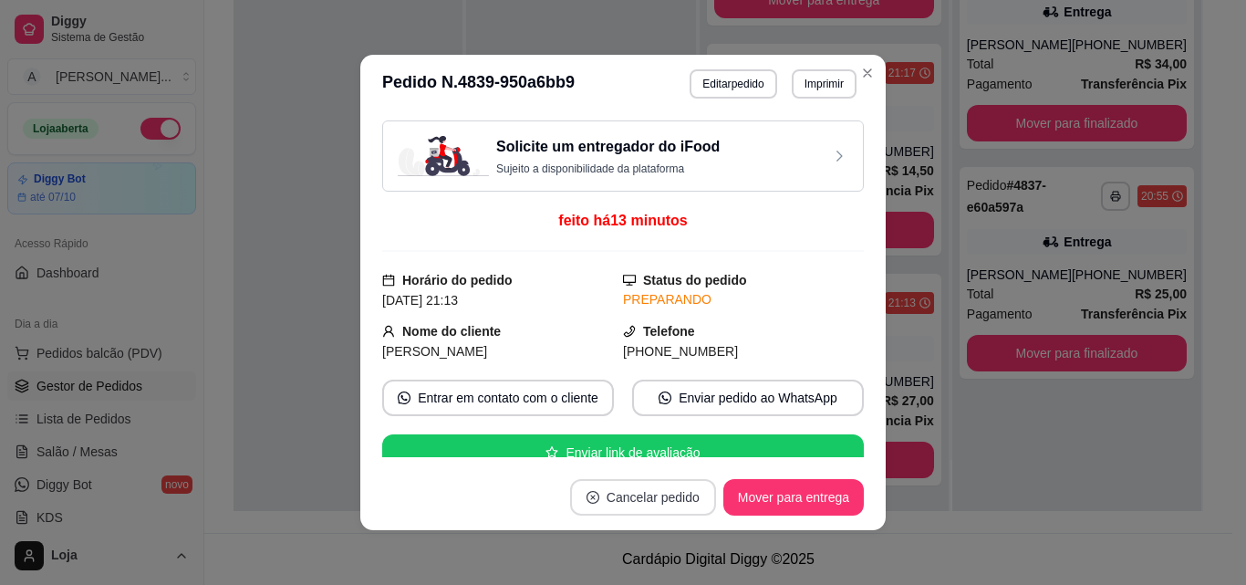
click at [646, 498] on button "Cancelar pedido" at bounding box center [643, 497] width 146 height 36
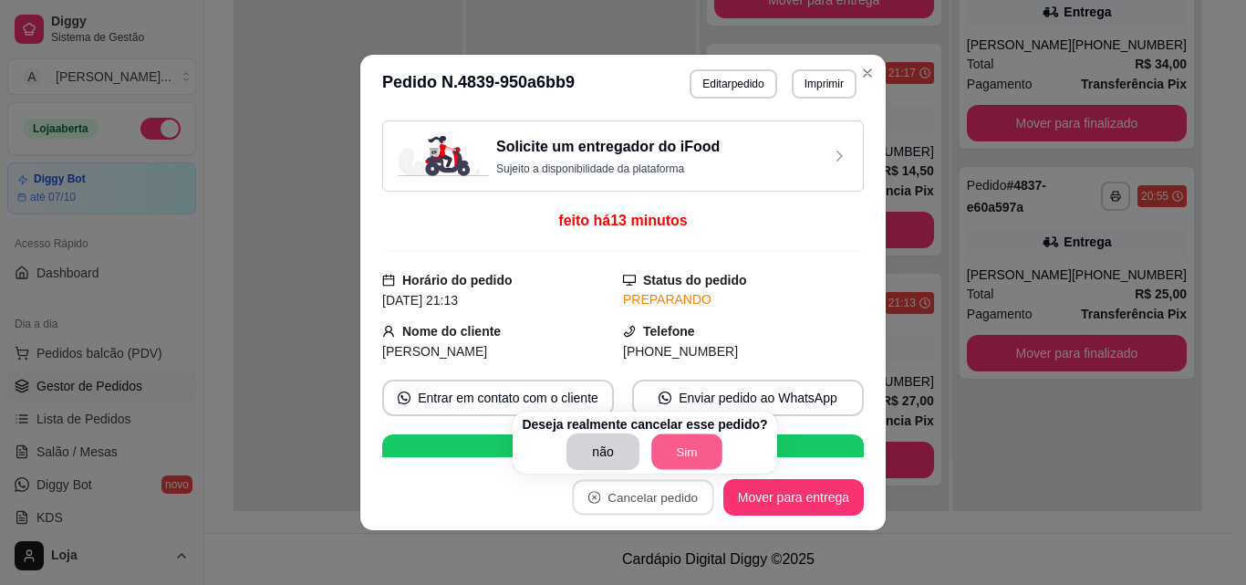
click at [704, 439] on button "Sim" at bounding box center [686, 452] width 71 height 36
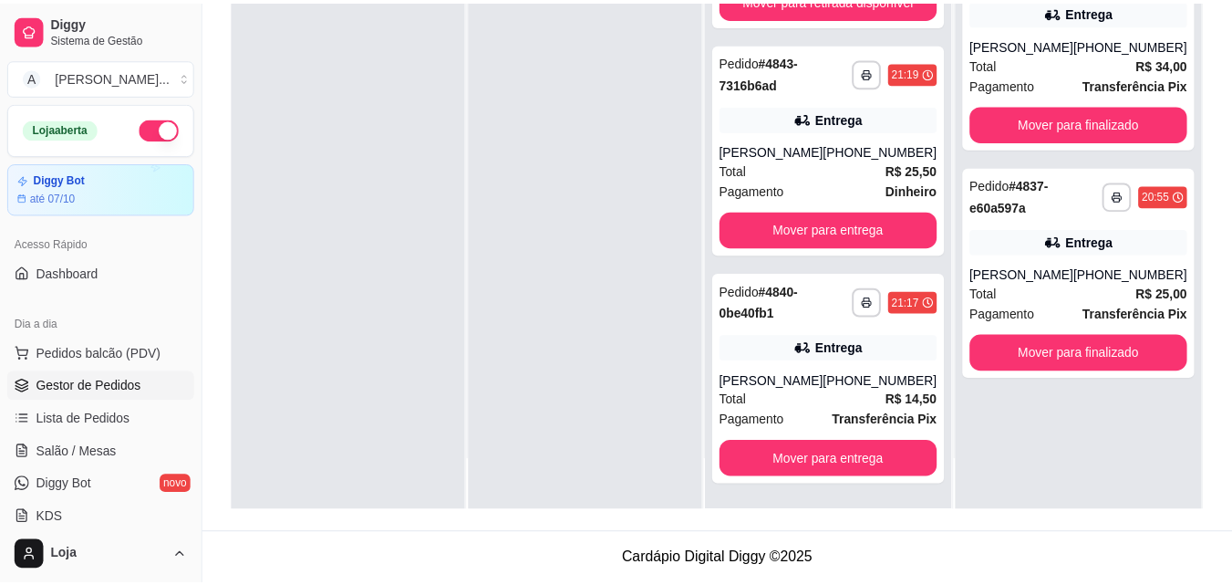
scroll to position [583, 0]
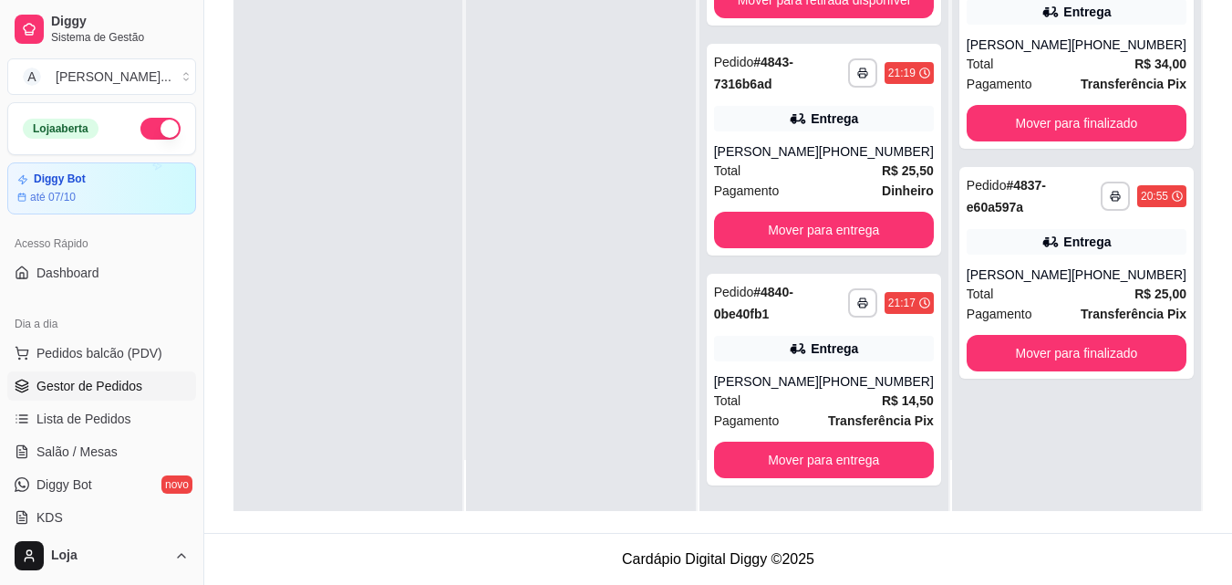
click at [646, 299] on div at bounding box center [580, 218] width 229 height 585
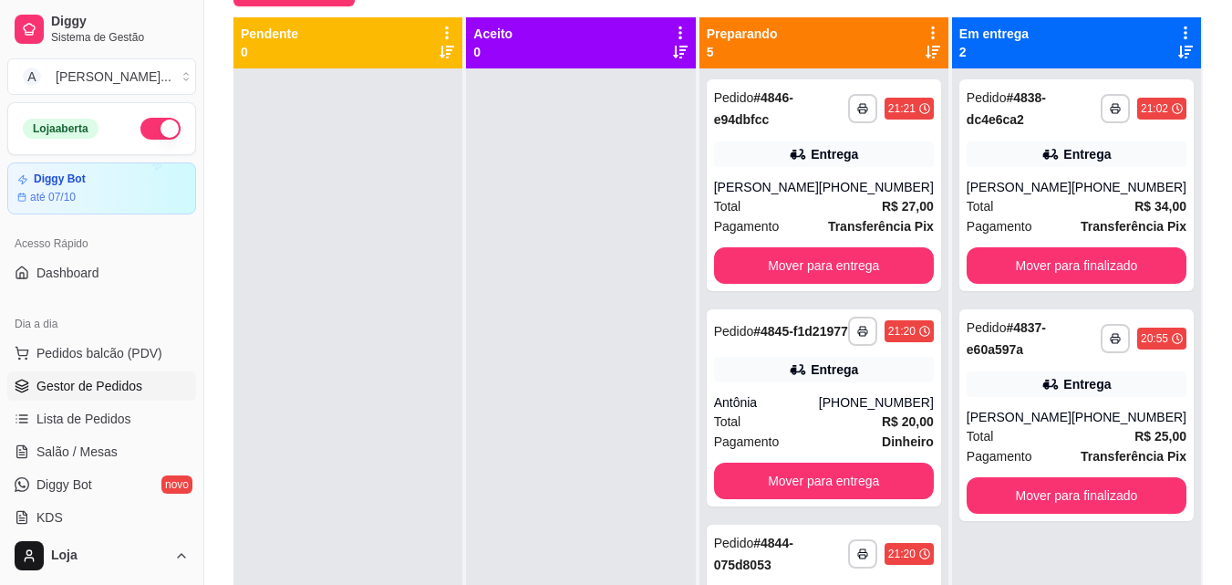
scroll to position [96, 0]
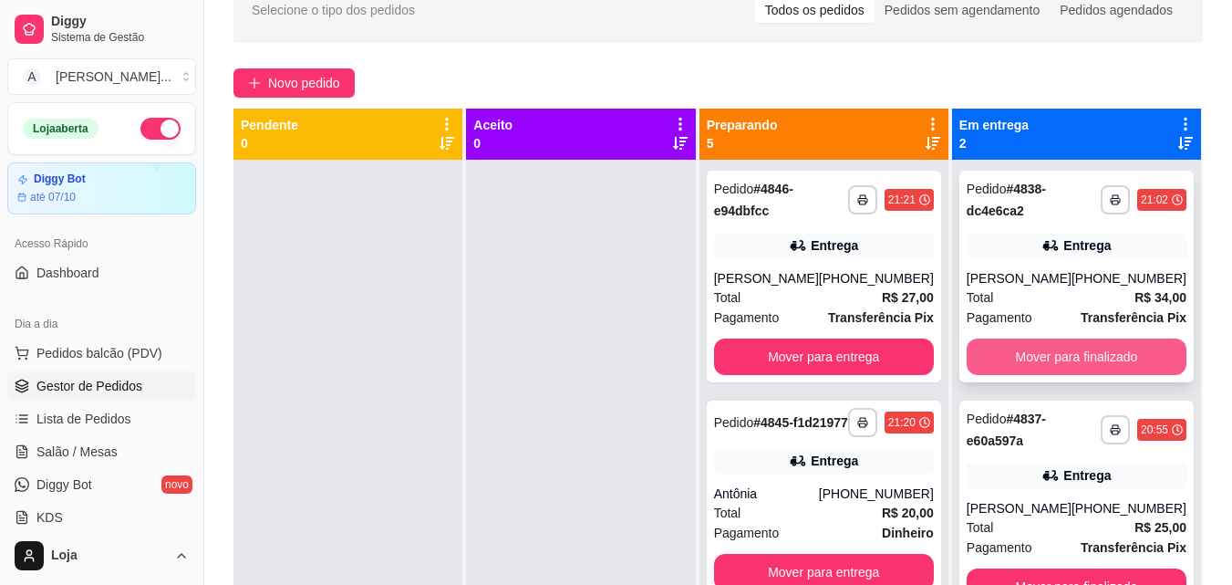
click at [1069, 346] on button "Mover para finalizado" at bounding box center [1077, 356] width 220 height 36
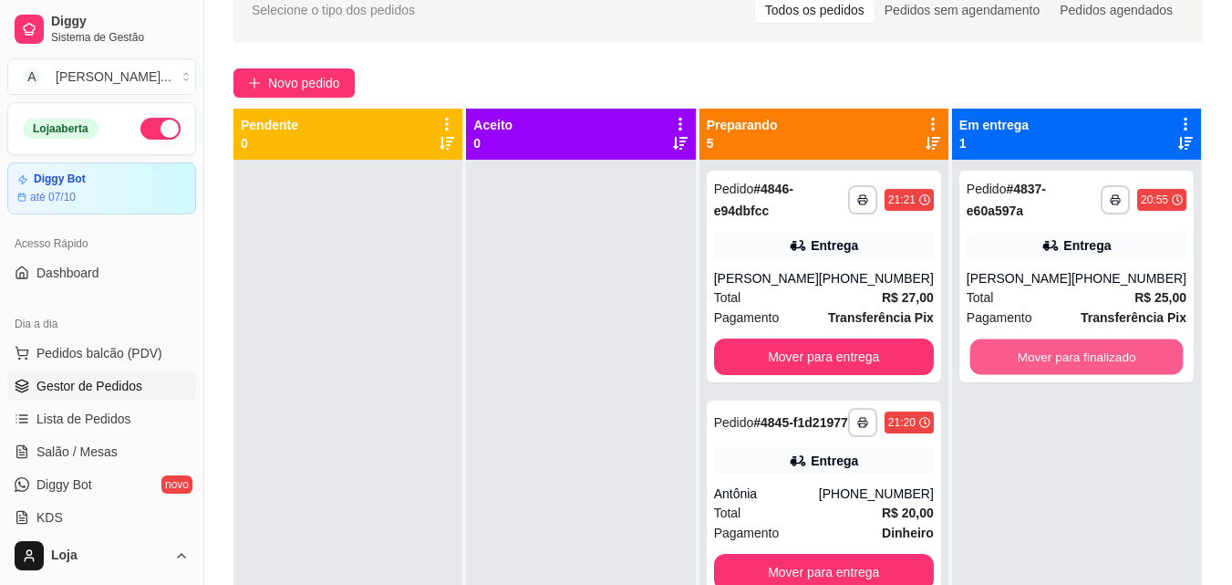
click at [1066, 352] on button "Mover para finalizado" at bounding box center [1075, 357] width 213 height 36
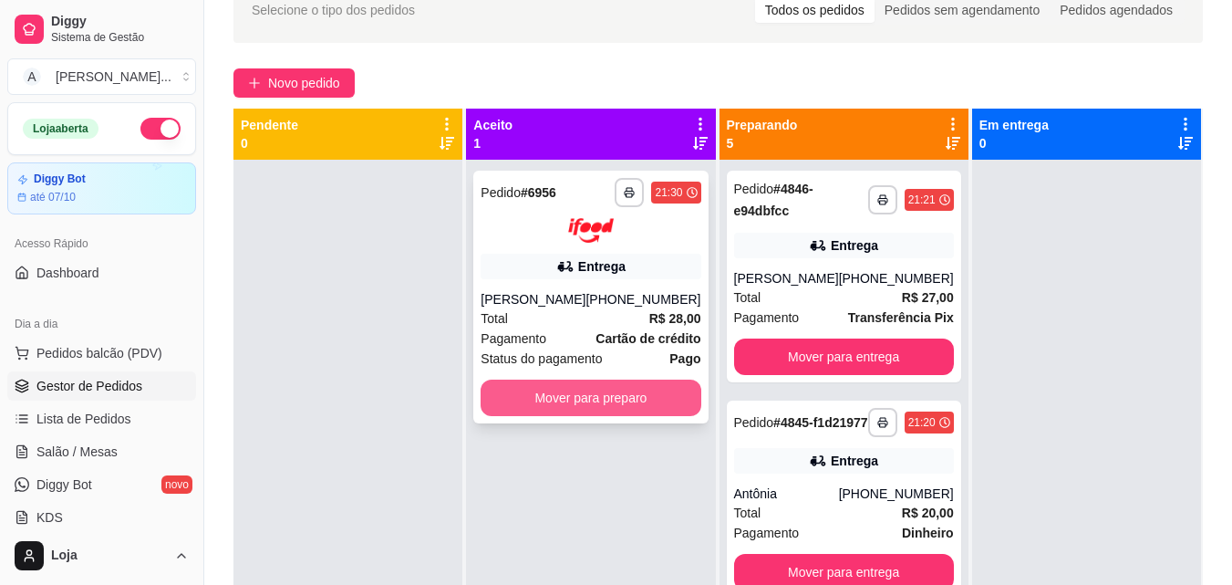
click at [678, 398] on button "Mover para preparo" at bounding box center [591, 397] width 220 height 36
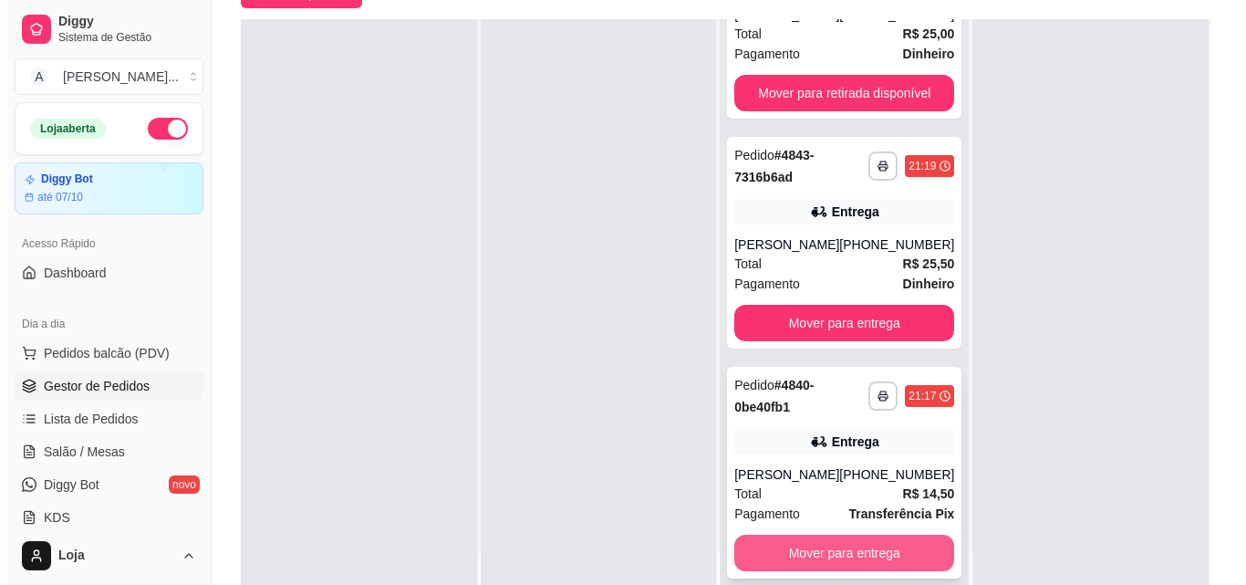
scroll to position [278, 0]
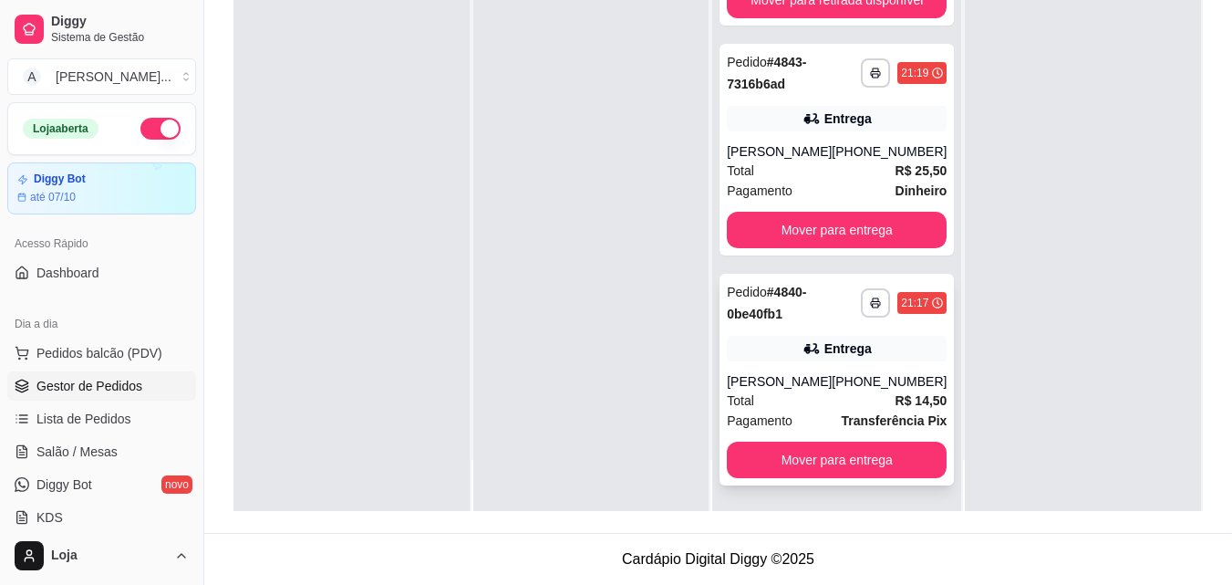
click at [751, 408] on div "Total R$ 14,50" at bounding box center [837, 400] width 220 height 20
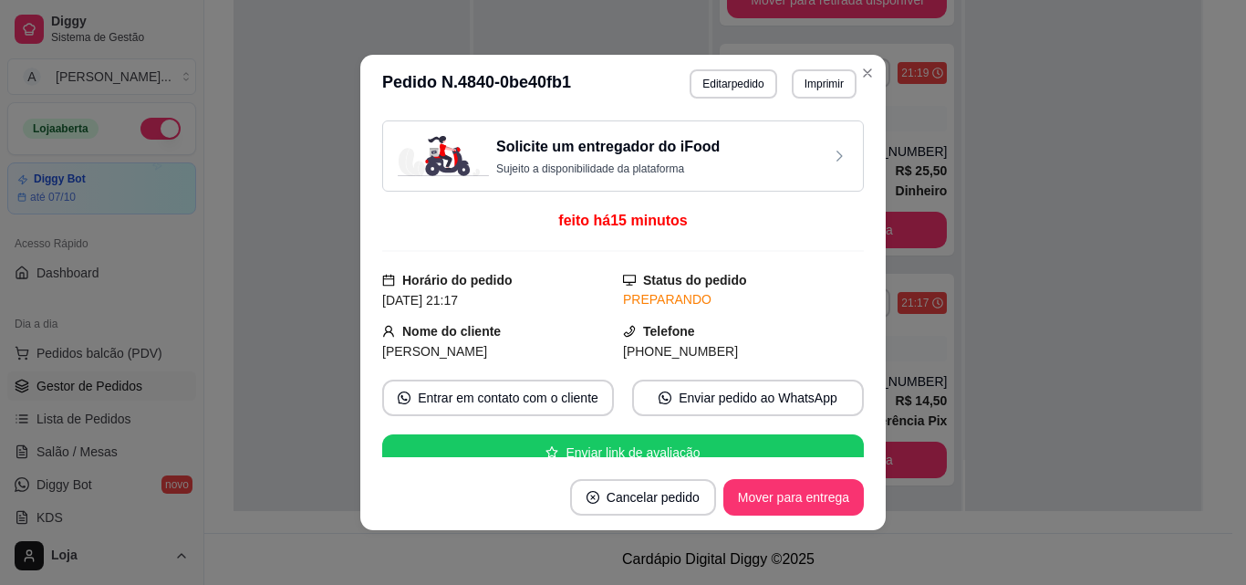
click at [865, 400] on div "Solicite um entregador do iFood Sujeito a disponibilidade da plataforma feito h…" at bounding box center [622, 288] width 525 height 351
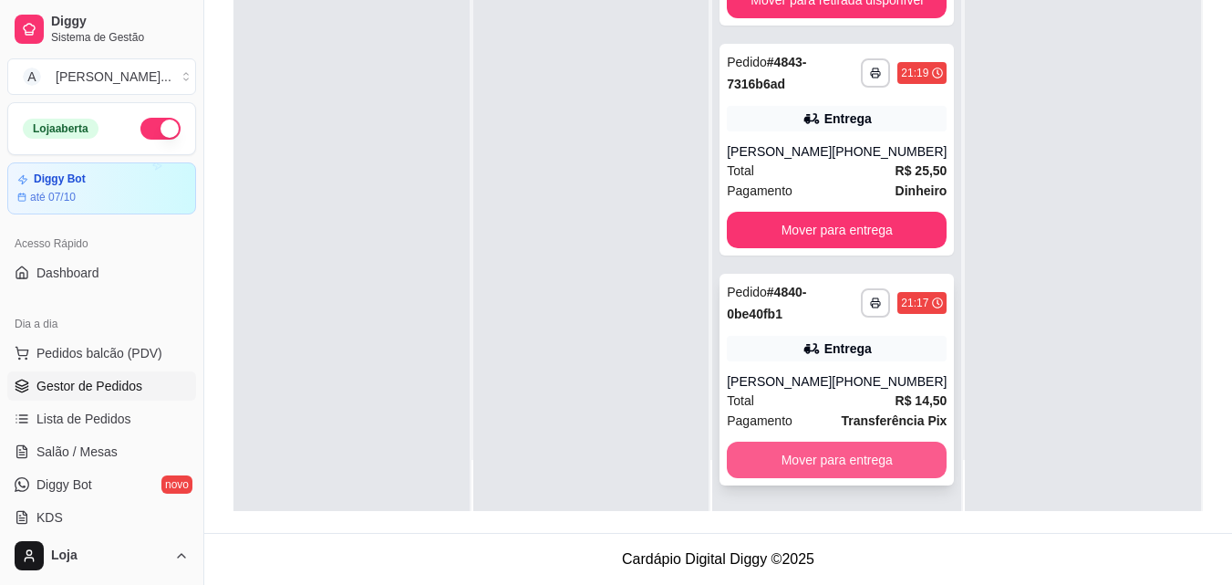
click at [882, 388] on div "[PHONE_NUMBER]" at bounding box center [889, 381] width 115 height 18
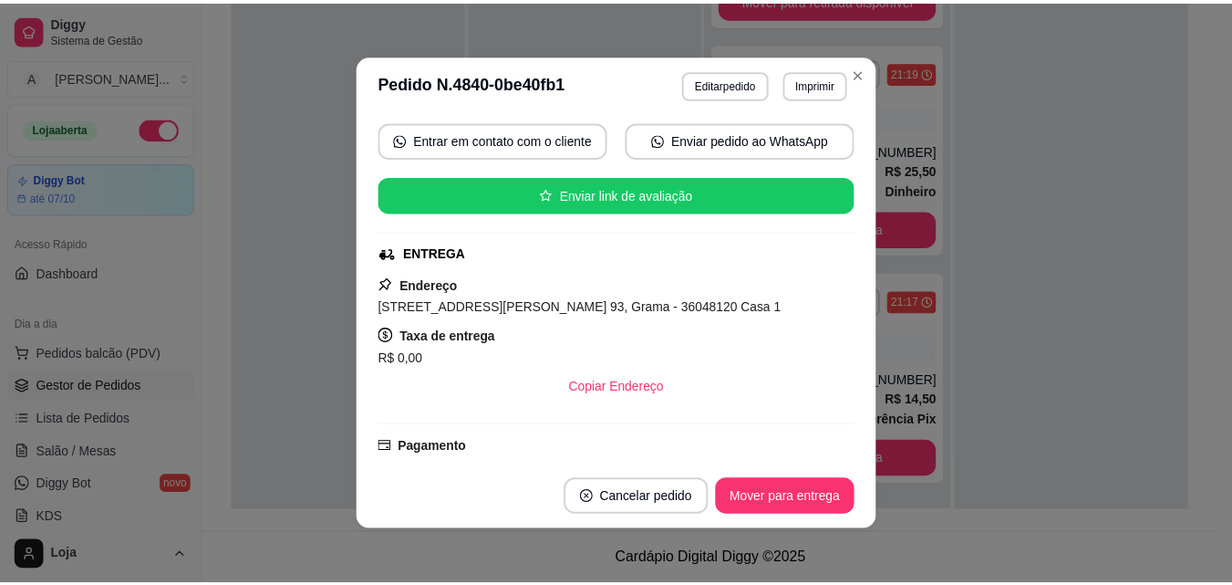
scroll to position [274, 0]
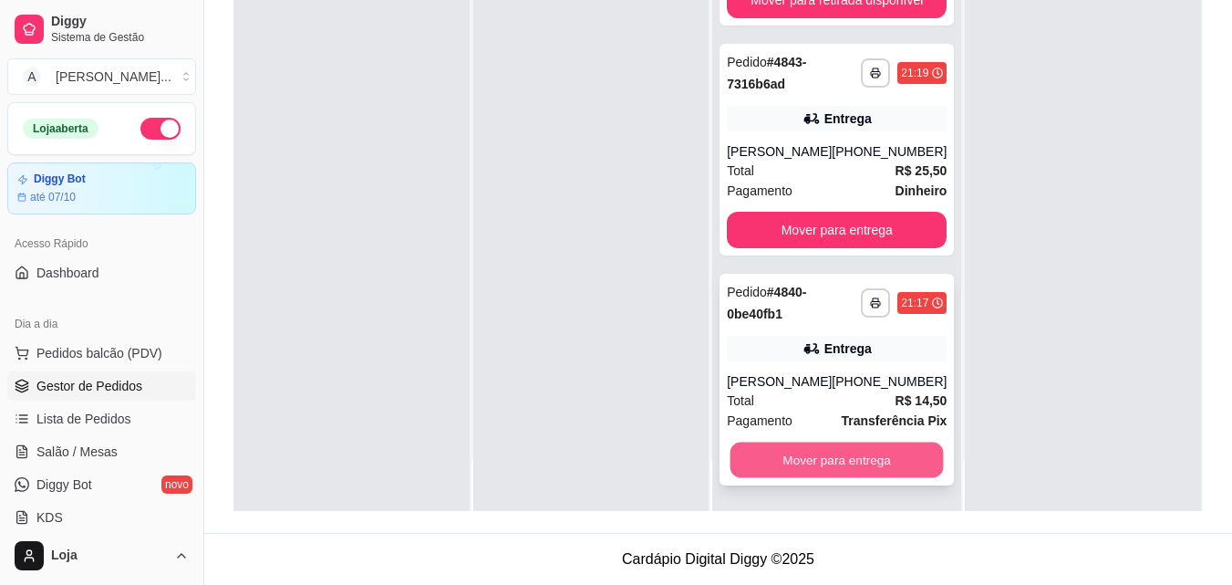
click at [905, 476] on button "Mover para entrega" at bounding box center [836, 459] width 213 height 36
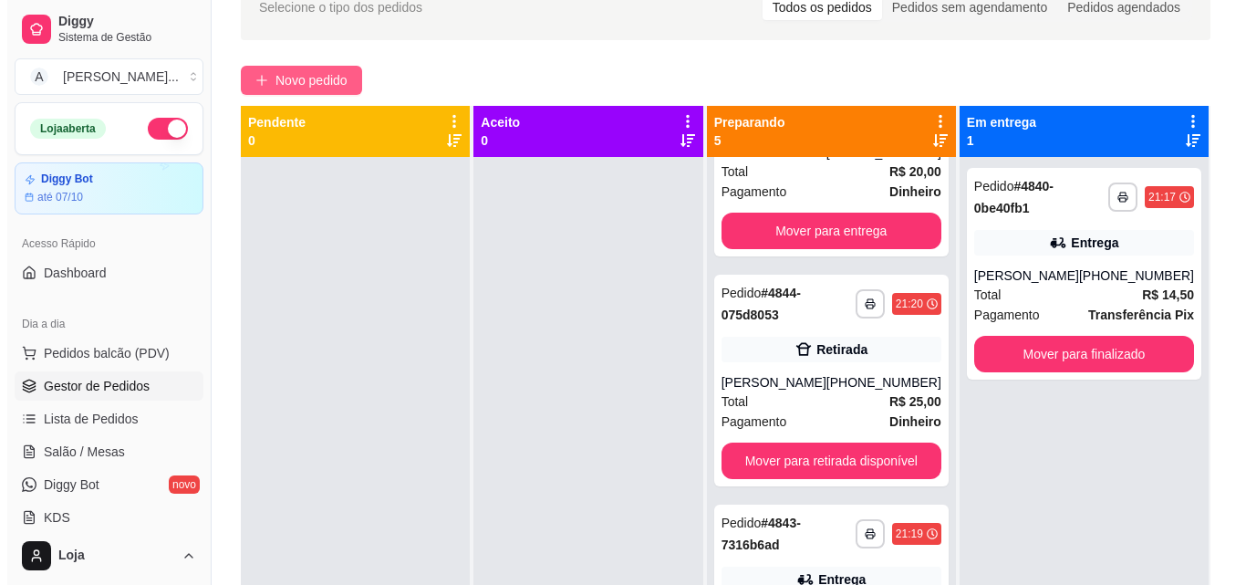
scroll to position [0, 0]
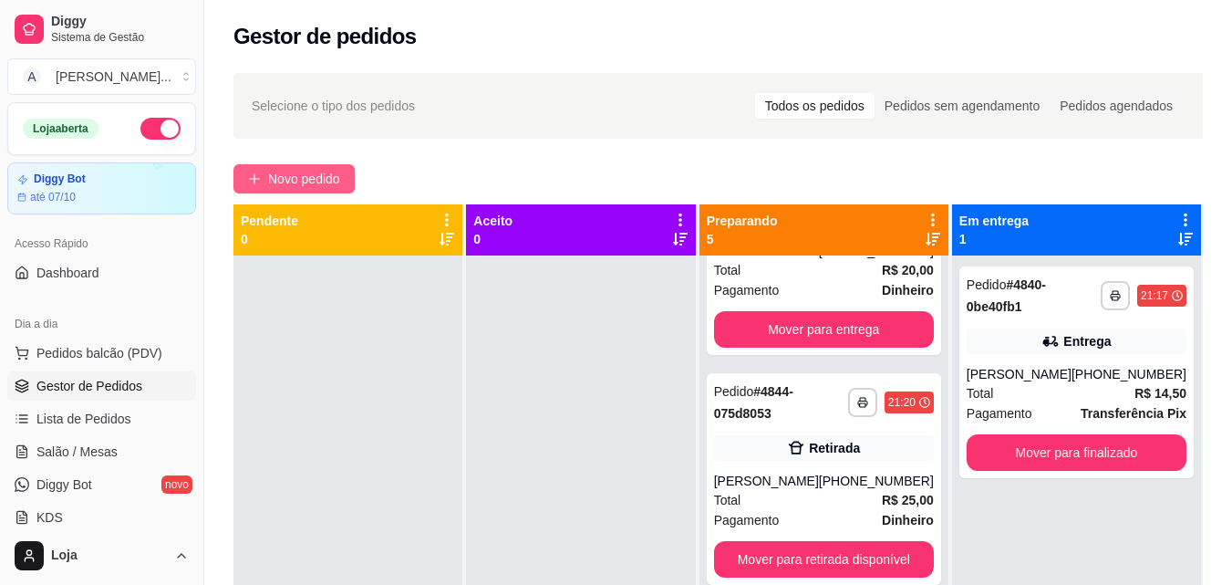
click at [337, 171] on span "Novo pedido" at bounding box center [304, 179] width 72 height 20
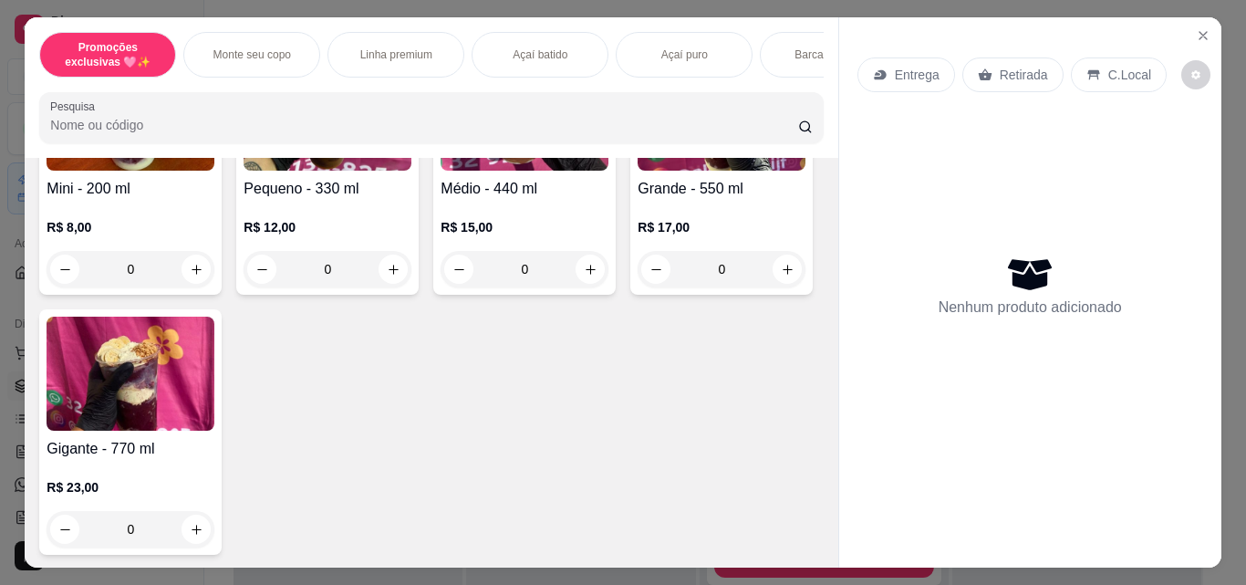
scroll to position [547, 0]
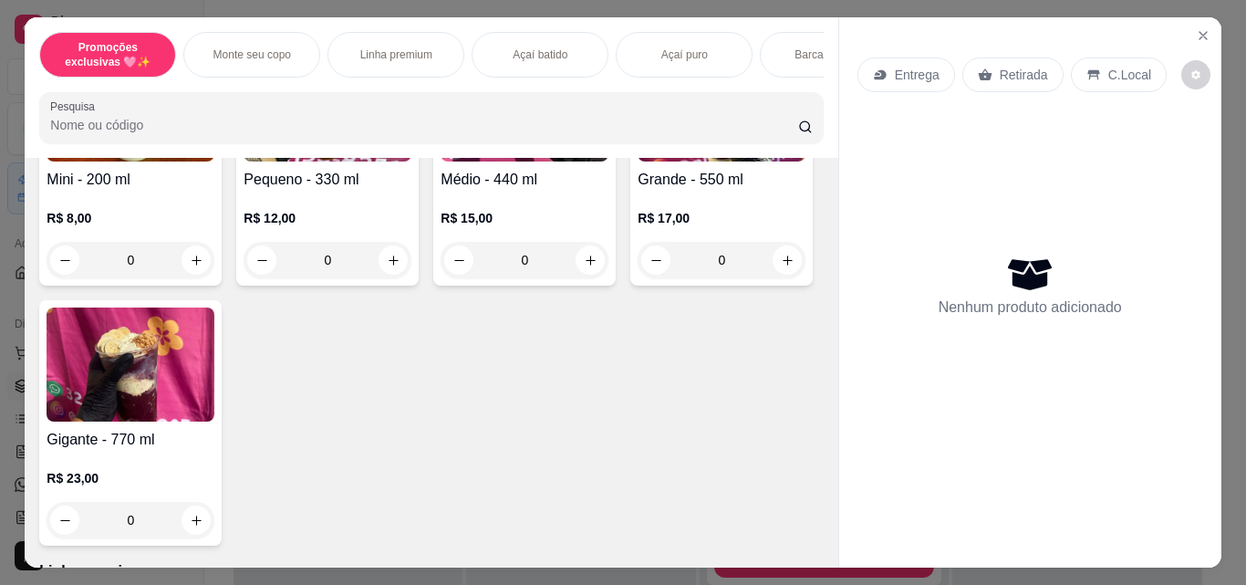
click at [637, 161] on img at bounding box center [721, 104] width 168 height 114
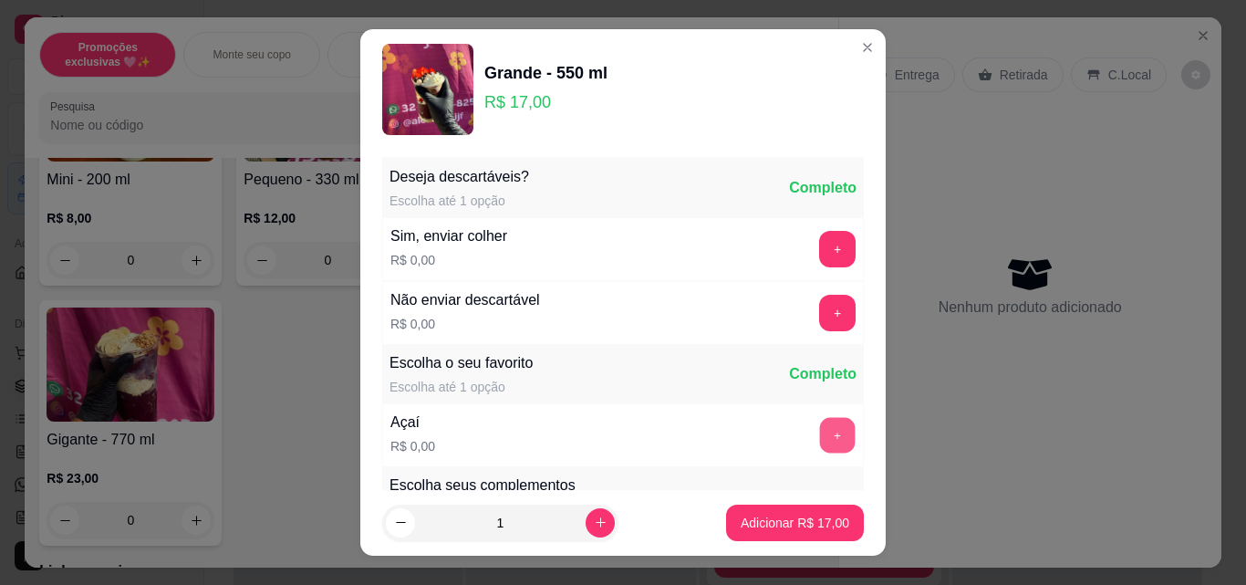
click at [820, 438] on button "+" at bounding box center [838, 436] width 36 height 36
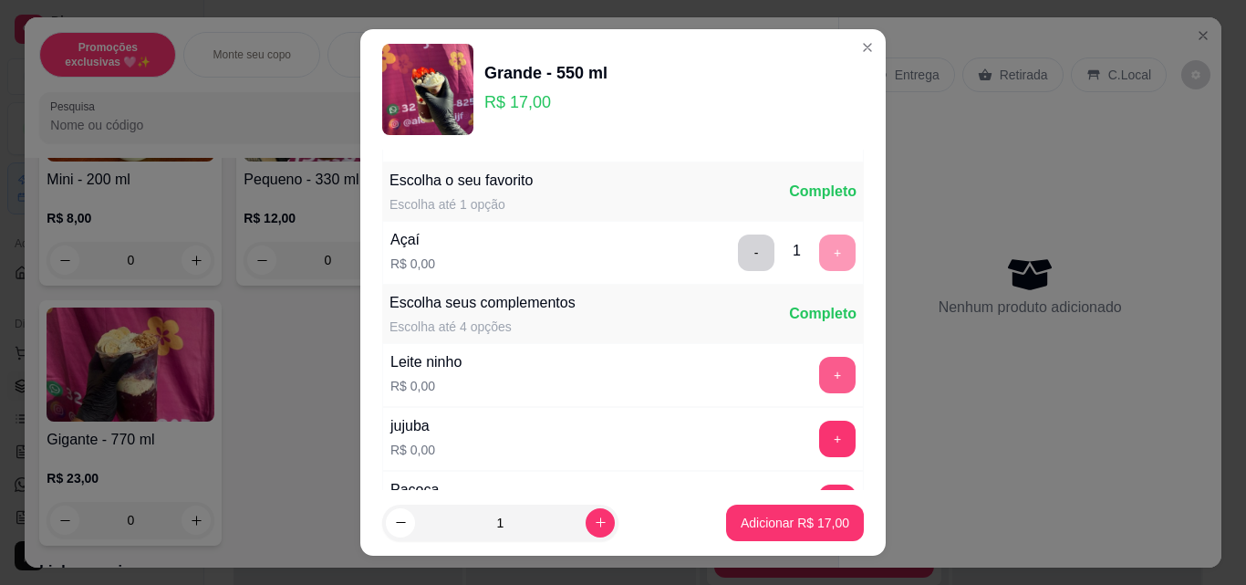
click at [819, 380] on button "+" at bounding box center [837, 375] width 36 height 36
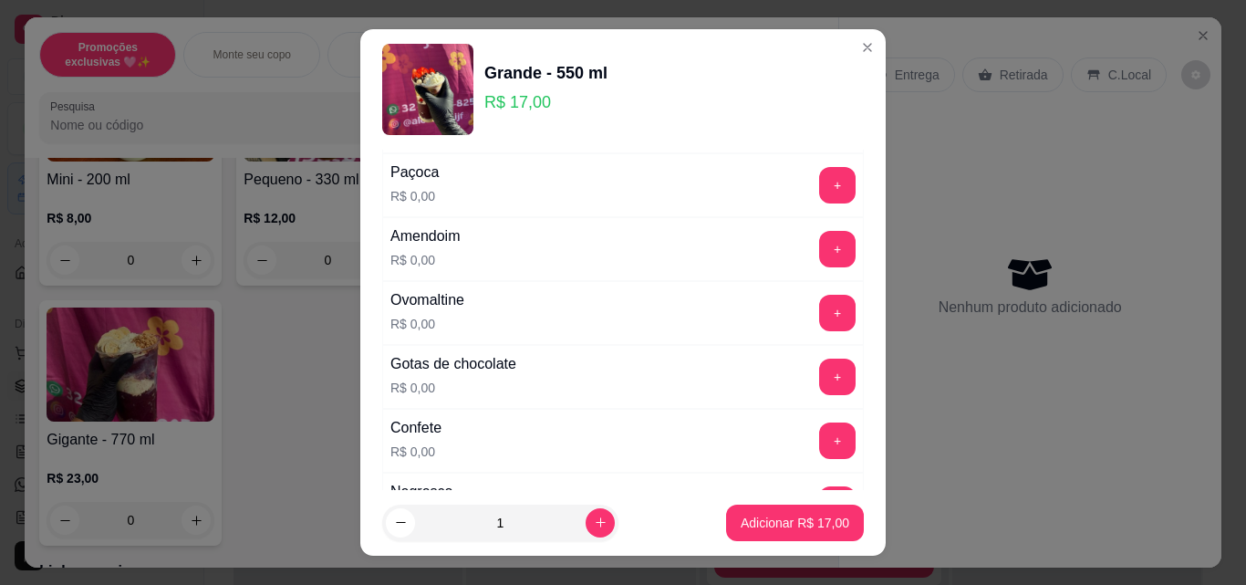
scroll to position [547, 0]
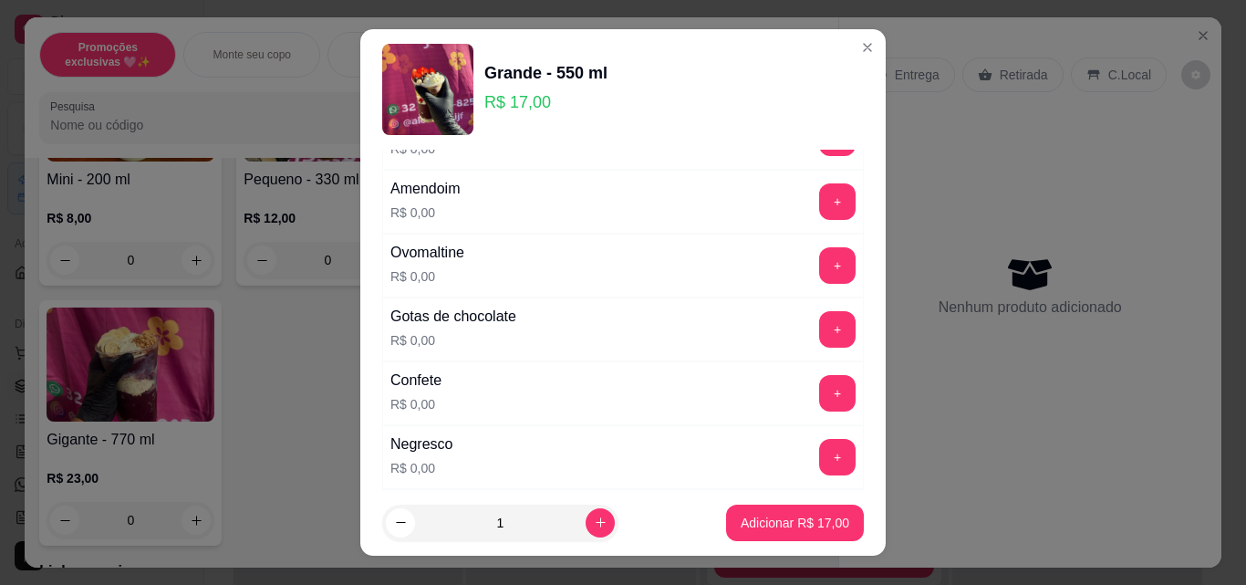
click at [819, 339] on button "+" at bounding box center [837, 329] width 36 height 36
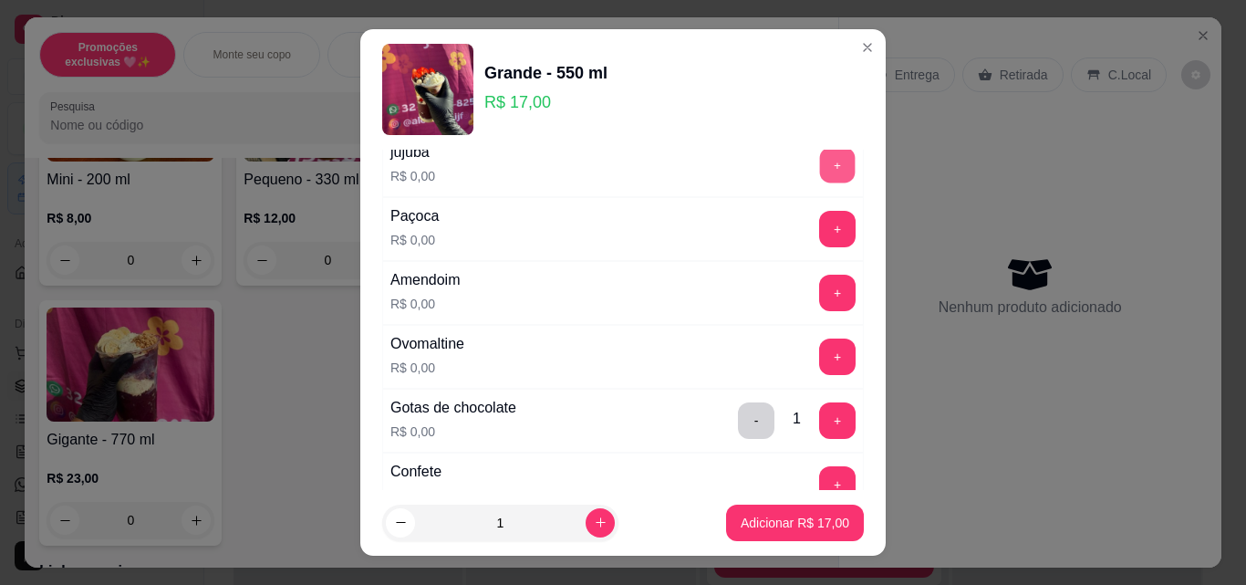
click at [820, 167] on button "+" at bounding box center [838, 166] width 36 height 36
click at [819, 224] on button "+" at bounding box center [837, 229] width 36 height 36
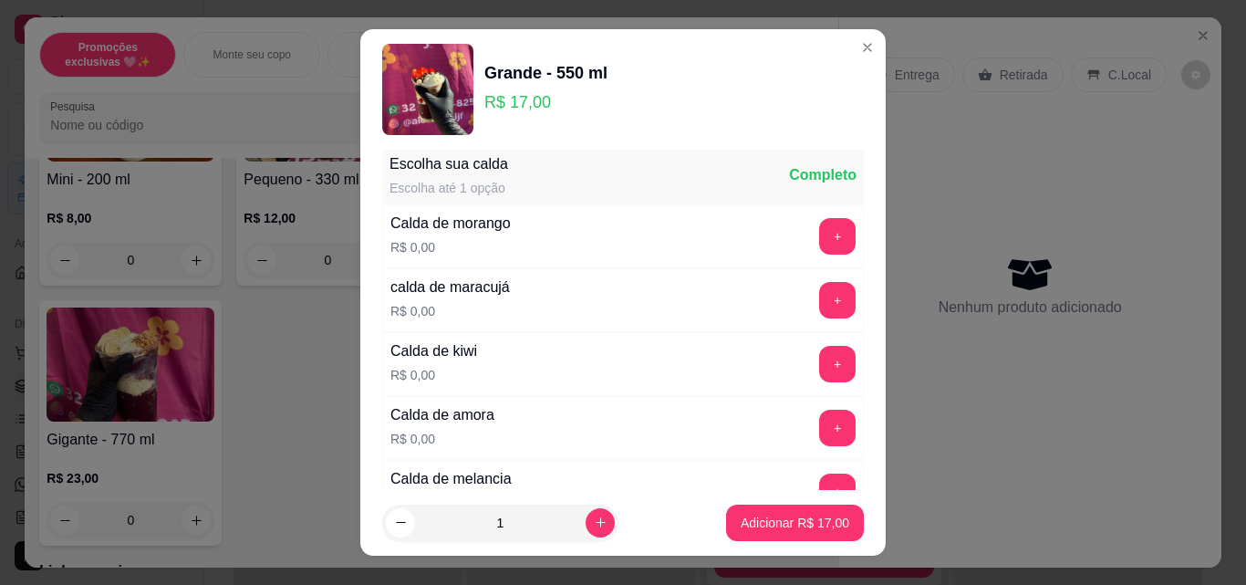
scroll to position [1186, 0]
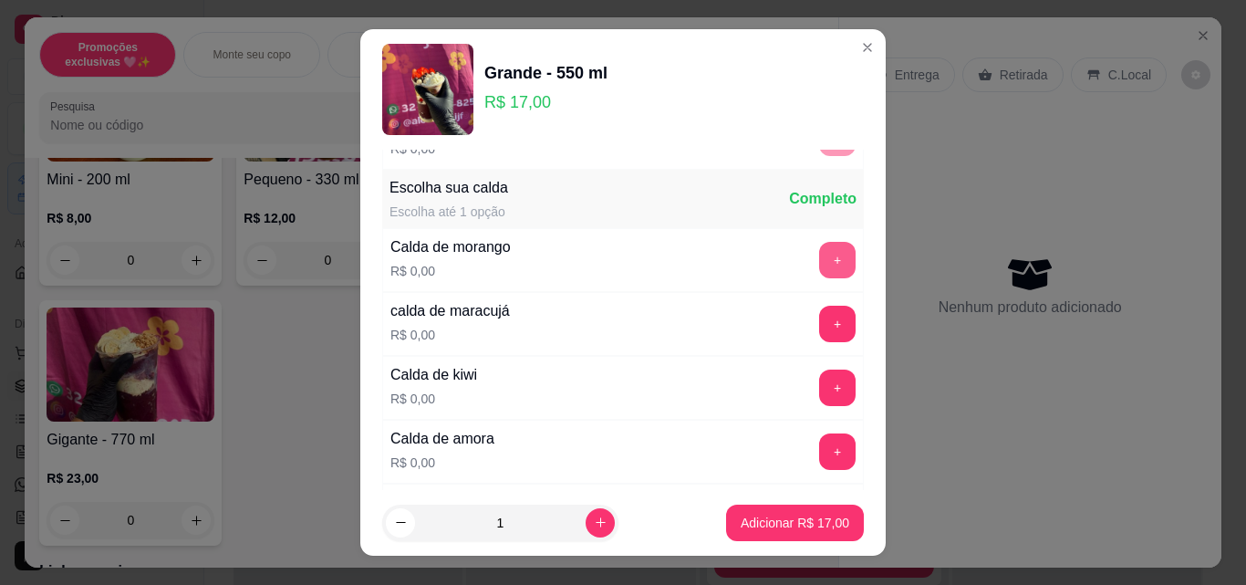
click at [819, 261] on button "+" at bounding box center [837, 260] width 36 height 36
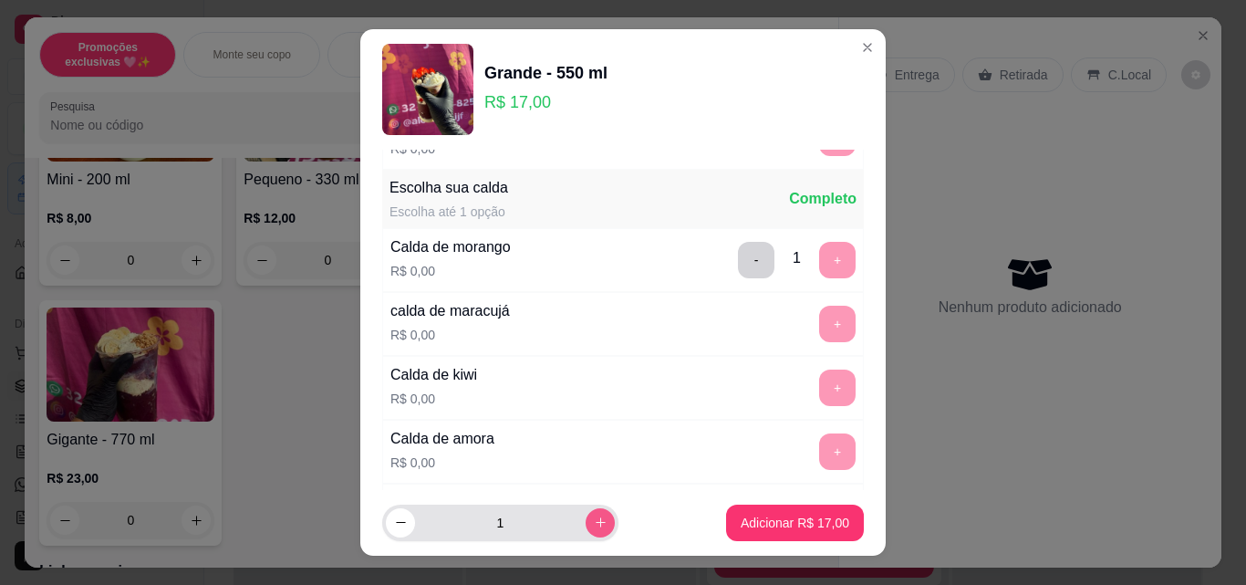
click at [594, 519] on icon "increase-product-quantity" at bounding box center [601, 522] width 14 height 14
type input "2"
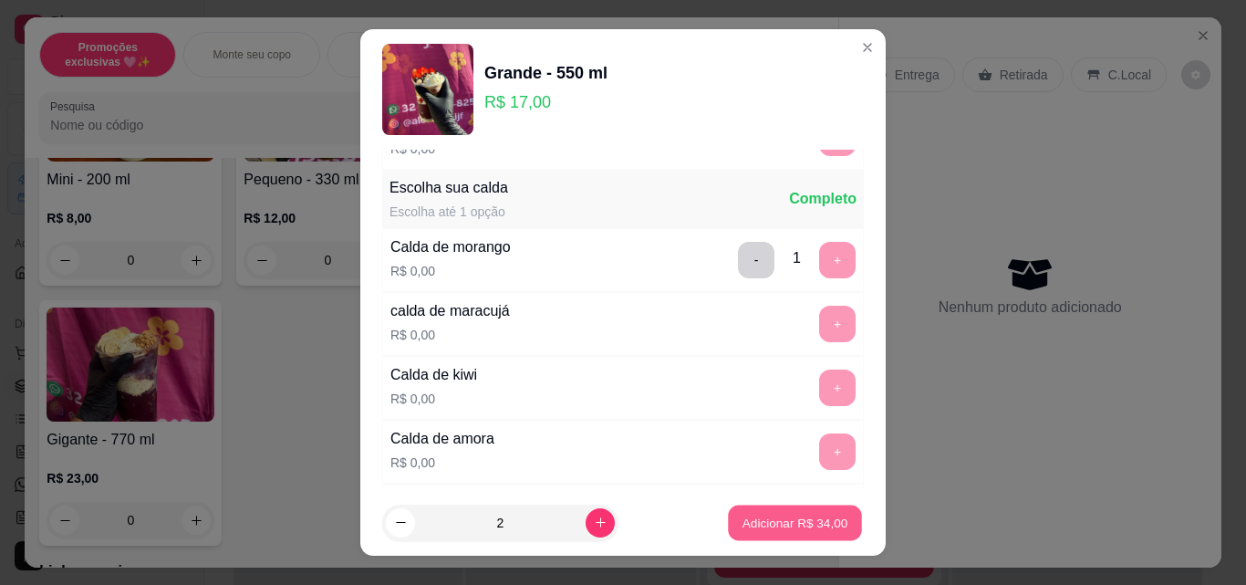
click at [750, 520] on p "Adicionar R$ 34,00" at bounding box center [795, 521] width 106 height 17
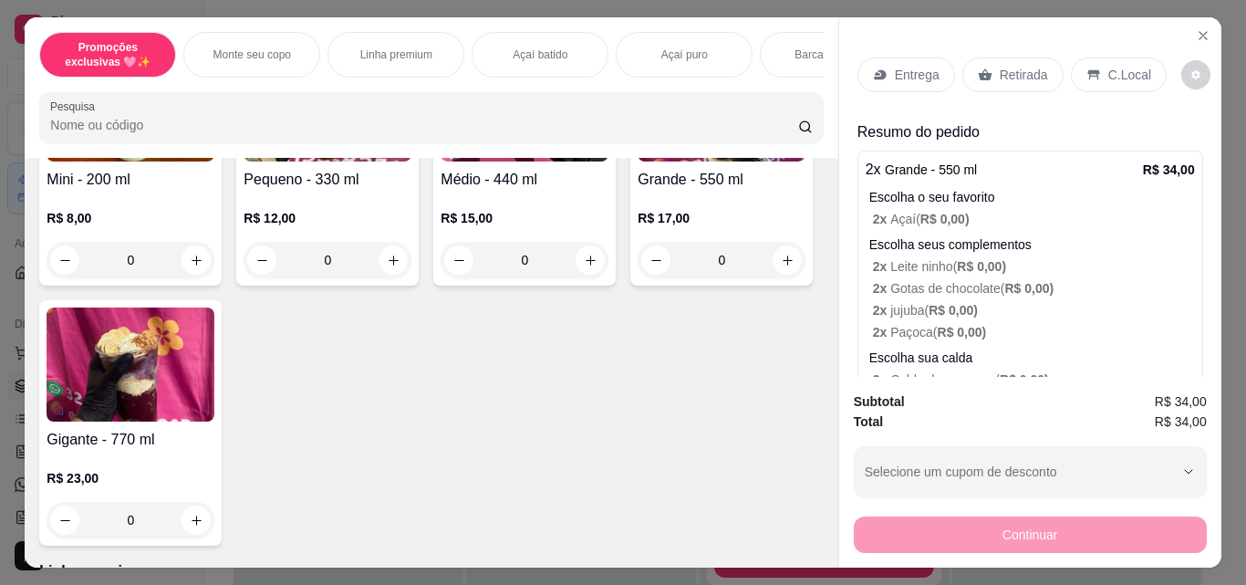
scroll to position [274, 0]
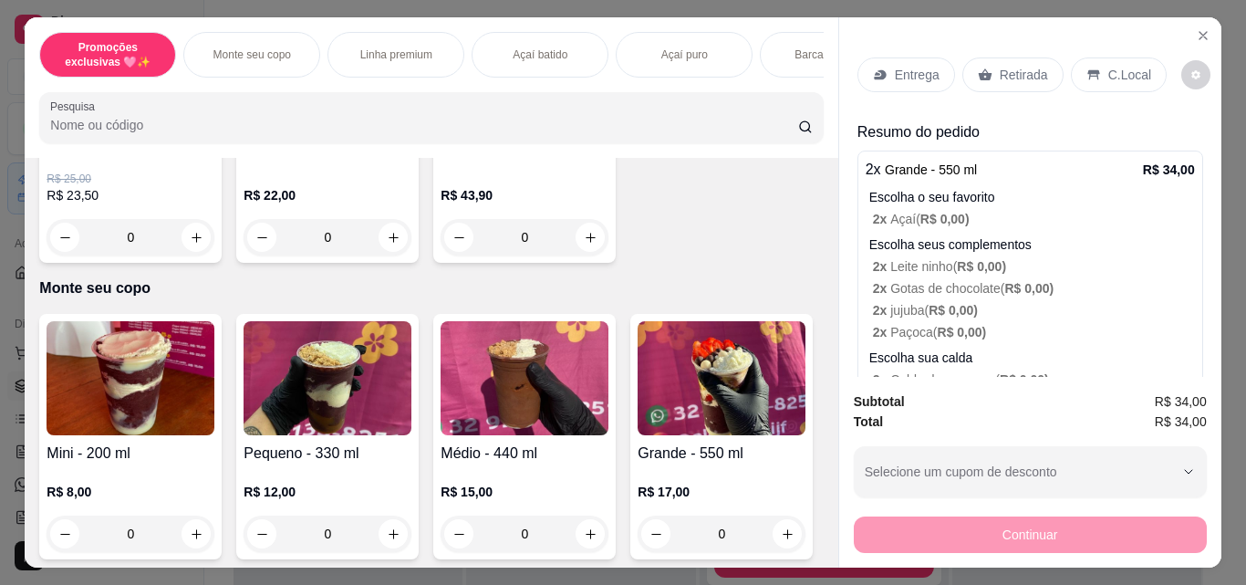
click at [345, 357] on img at bounding box center [327, 378] width 168 height 114
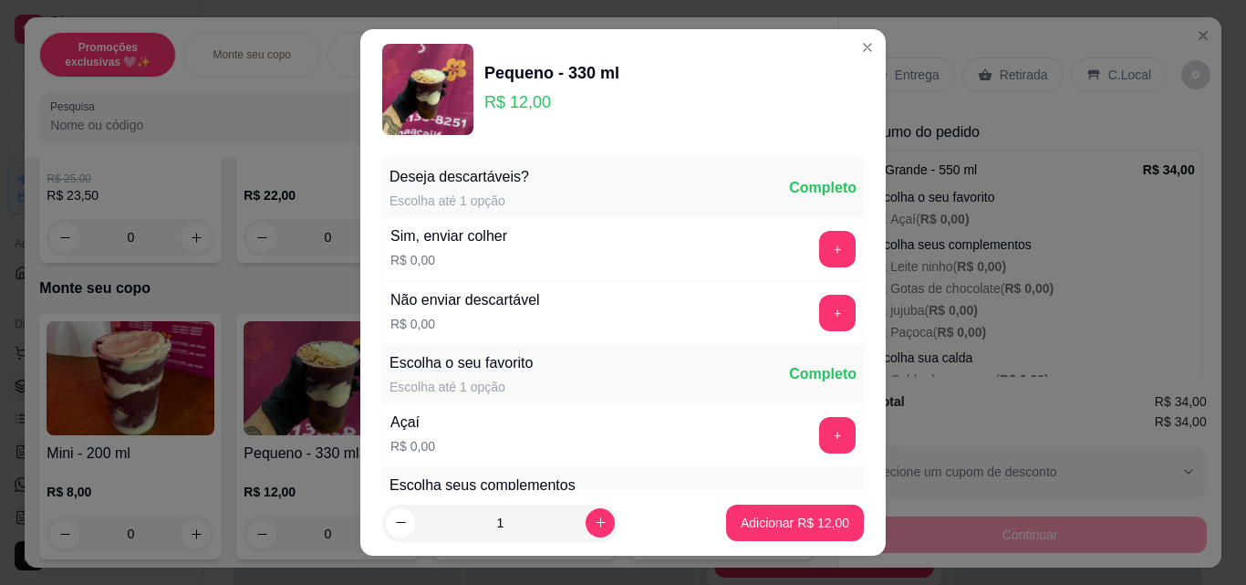
click at [819, 433] on button "+" at bounding box center [837, 435] width 36 height 36
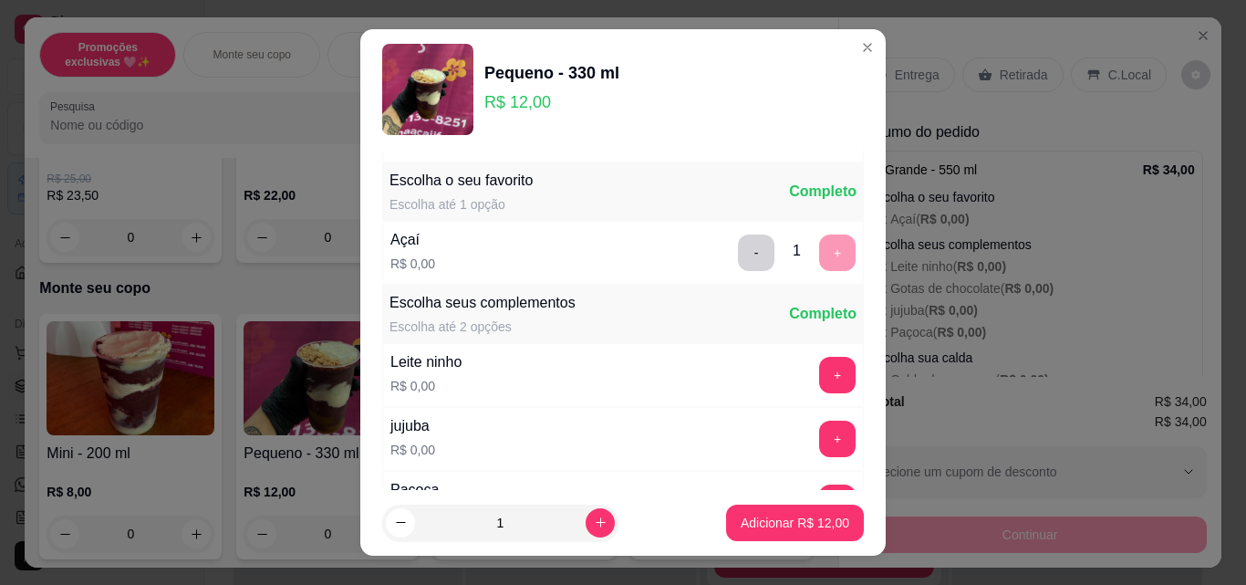
scroll to position [365, 0]
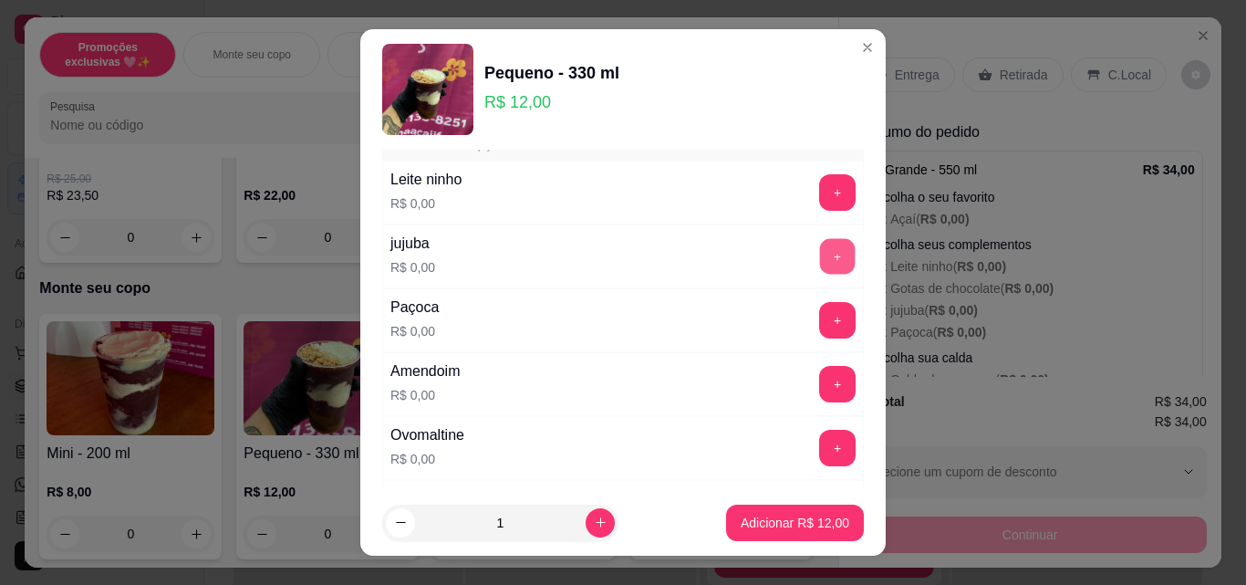
click at [820, 260] on button "+" at bounding box center [838, 257] width 36 height 36
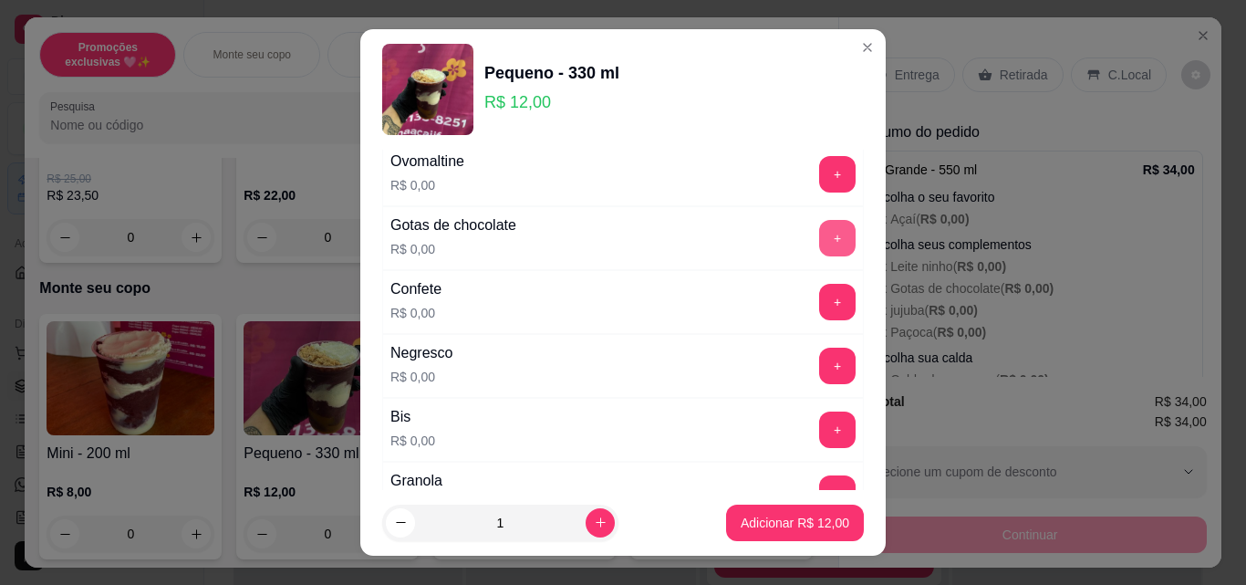
click at [819, 231] on button "+" at bounding box center [837, 238] width 36 height 36
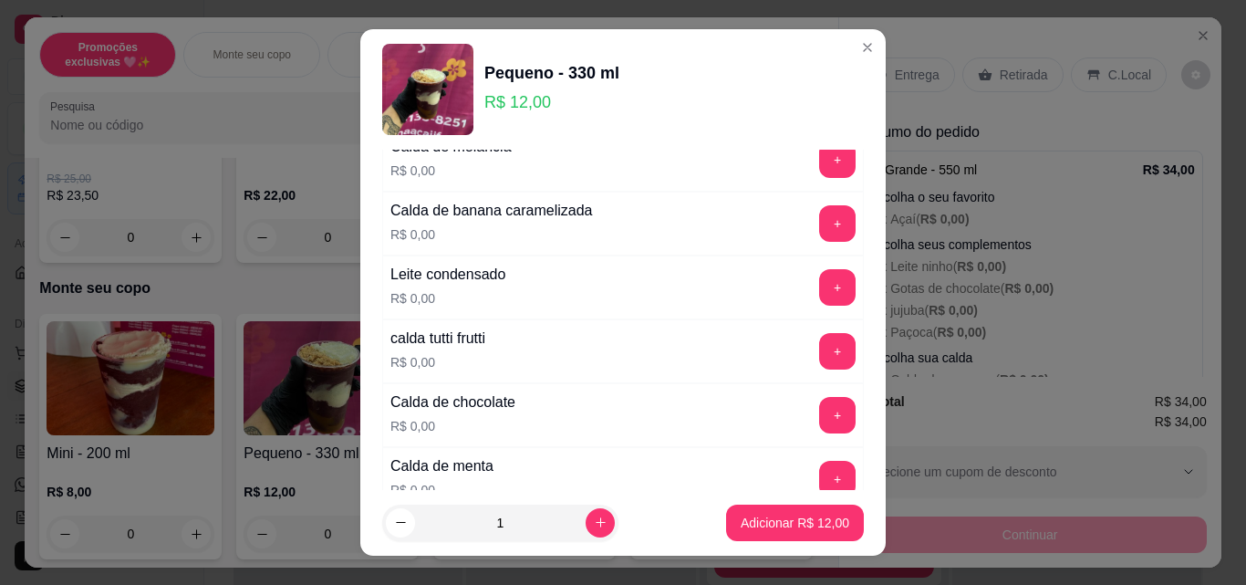
scroll to position [1550, 0]
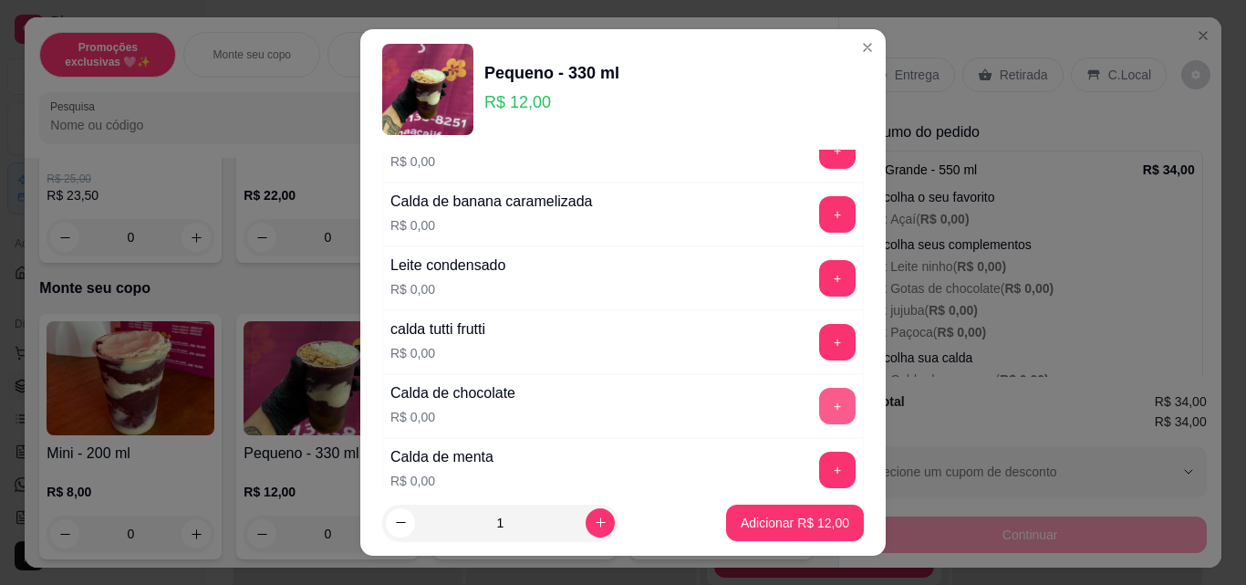
click at [819, 415] on button "+" at bounding box center [837, 406] width 36 height 36
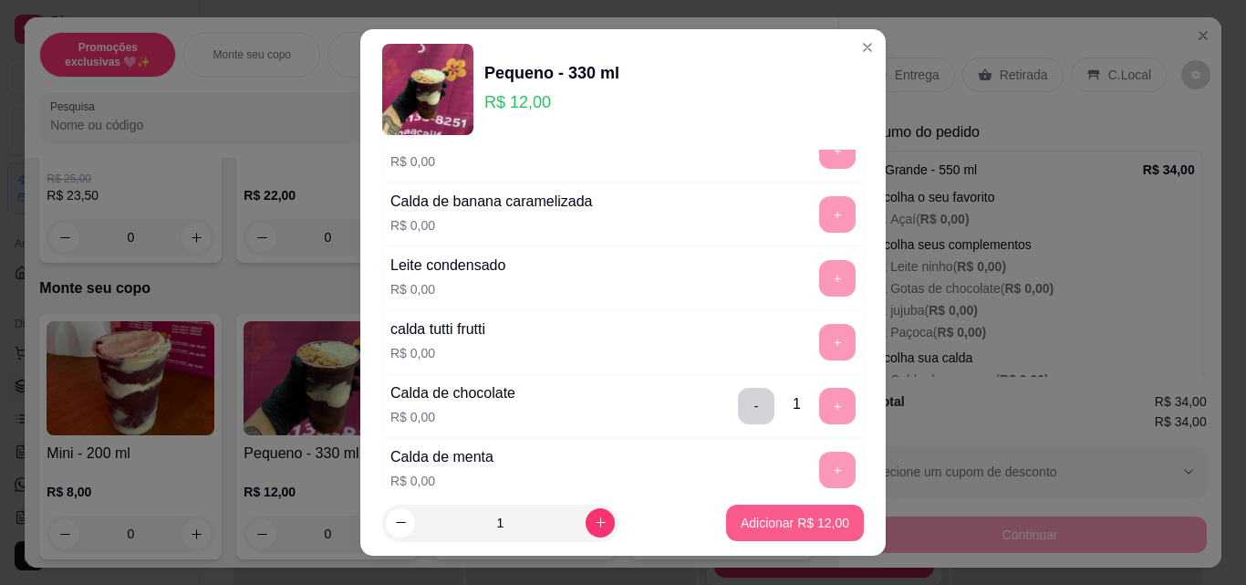
click at [789, 519] on p "Adicionar R$ 12,00" at bounding box center [794, 522] width 109 height 18
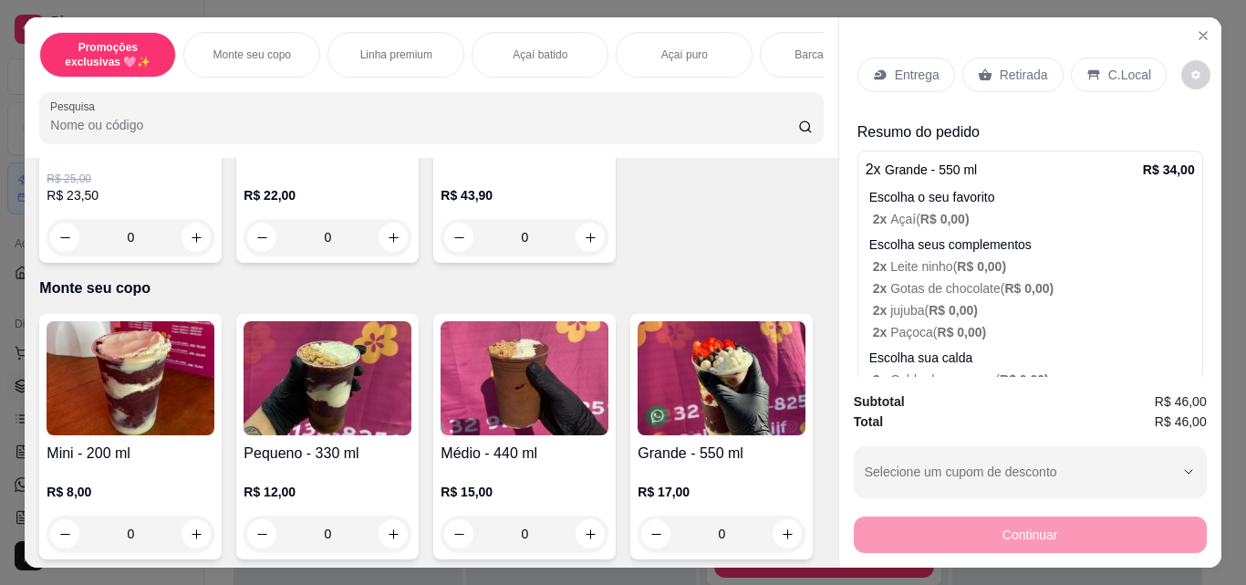
click at [1014, 78] on div "Retirada" at bounding box center [1012, 74] width 101 height 35
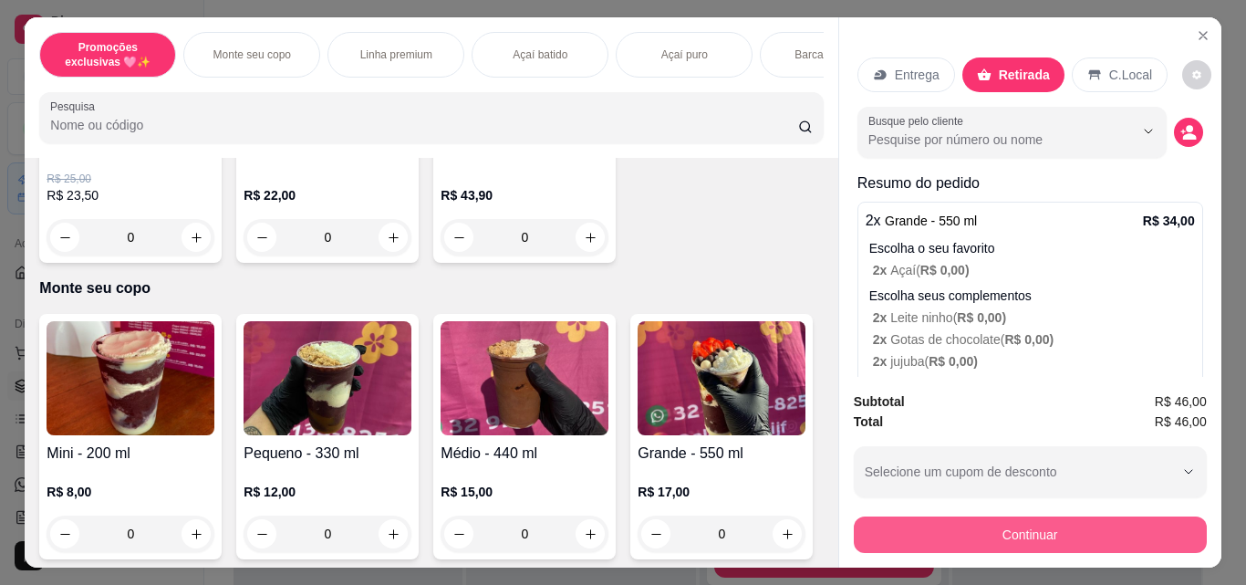
click at [968, 529] on button "Continuar" at bounding box center [1030, 534] width 353 height 36
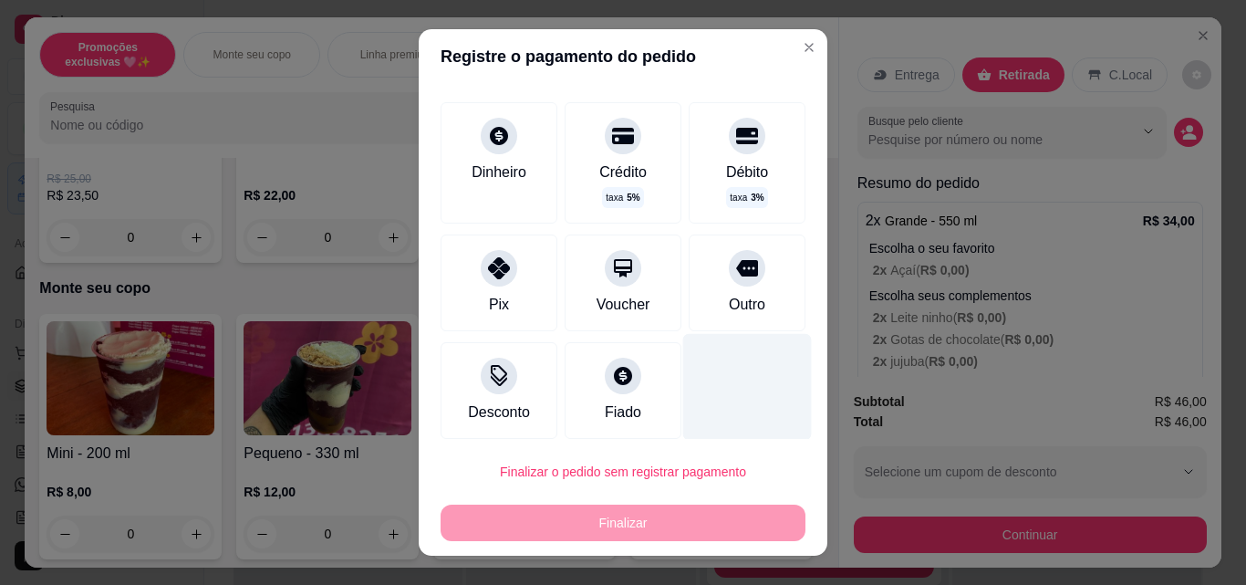
scroll to position [98, 0]
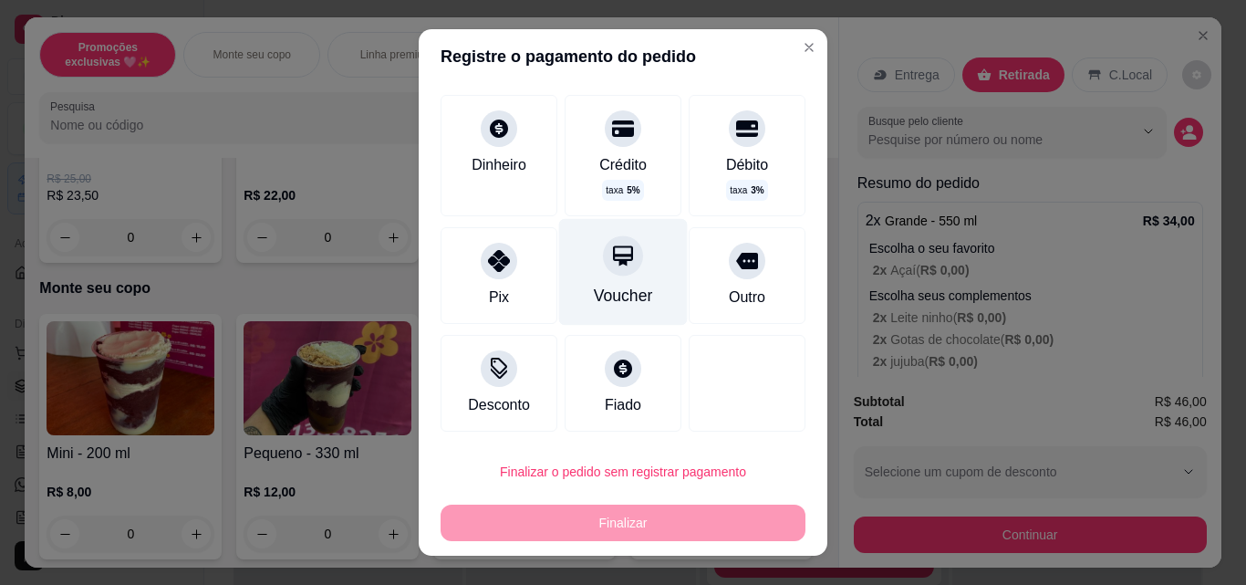
click at [633, 274] on div "Voucher" at bounding box center [623, 272] width 129 height 107
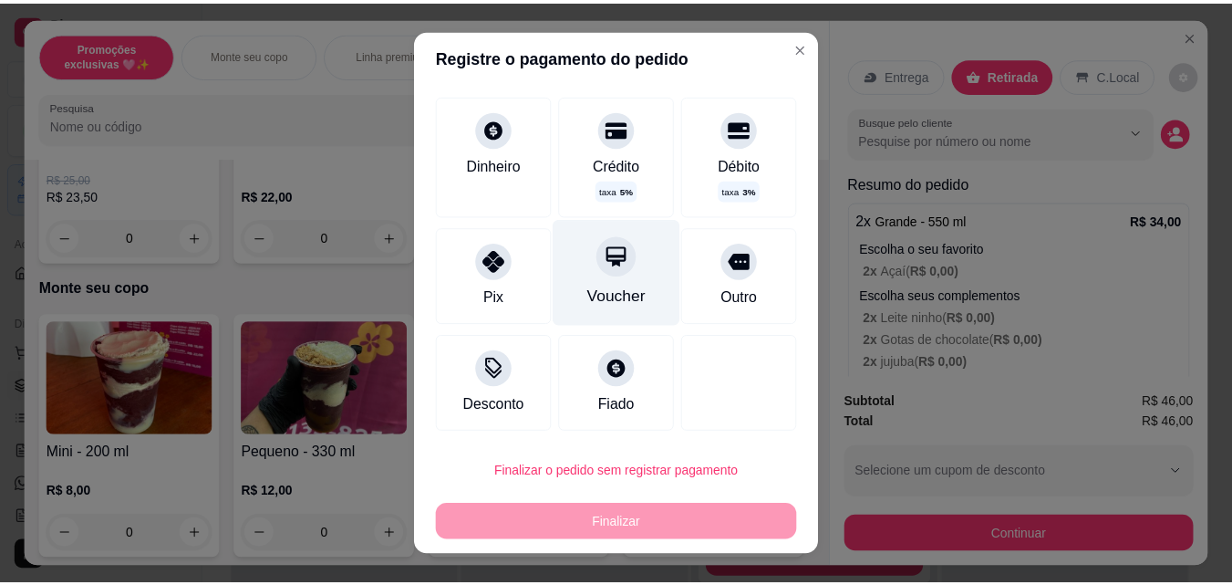
scroll to position [80, 0]
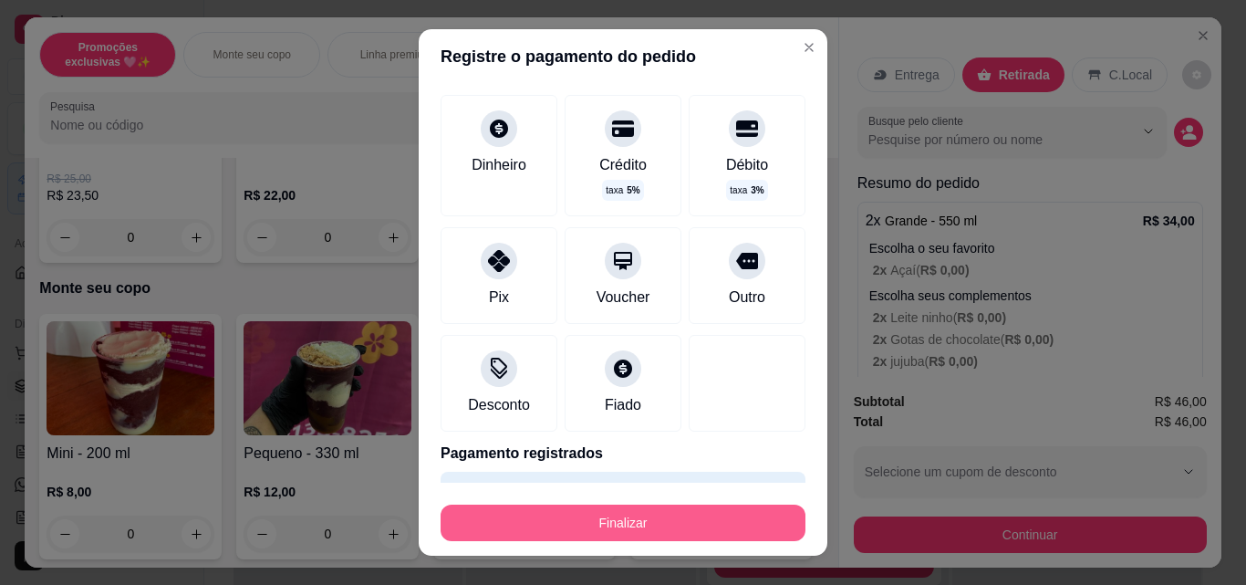
click at [693, 533] on button "Finalizar" at bounding box center [622, 522] width 365 height 36
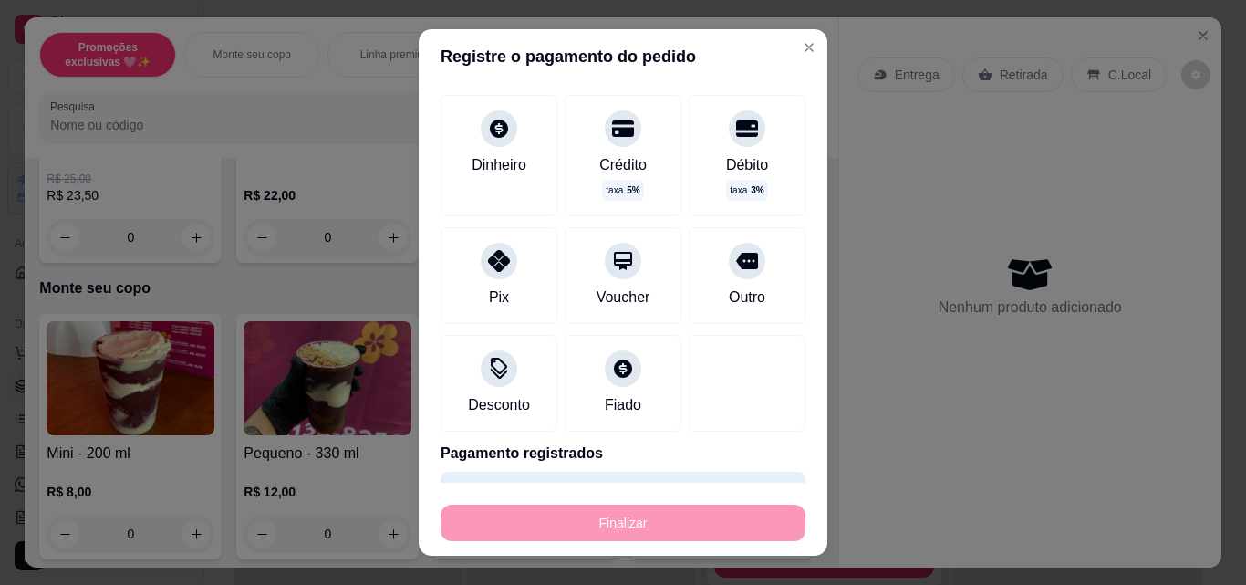
type input "-R$ 46,00"
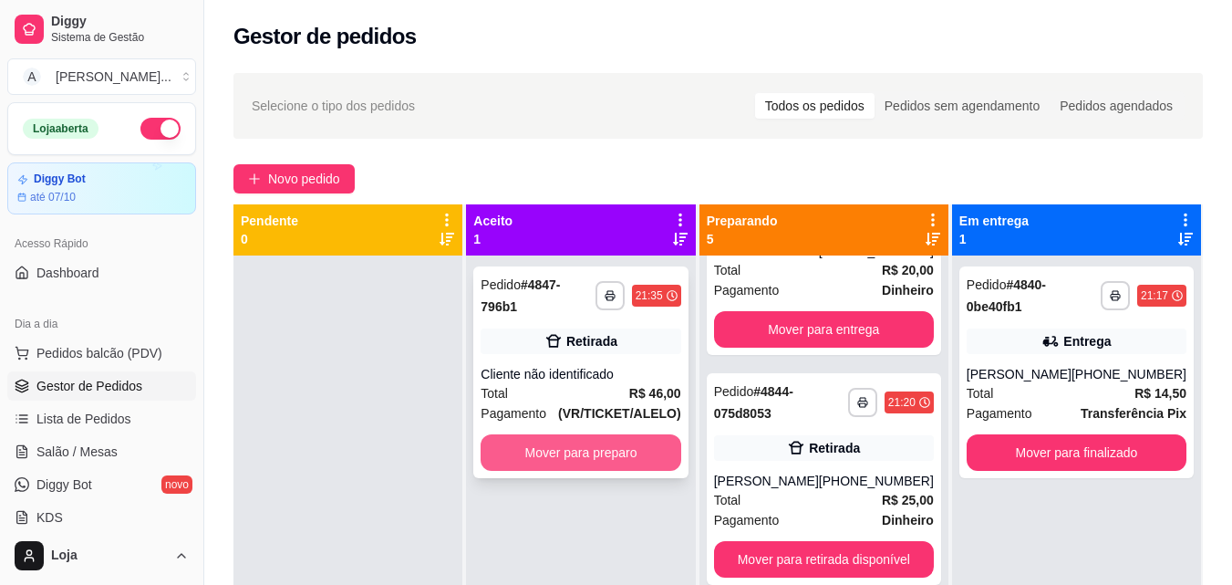
click at [608, 435] on button "Mover para preparo" at bounding box center [581, 452] width 200 height 36
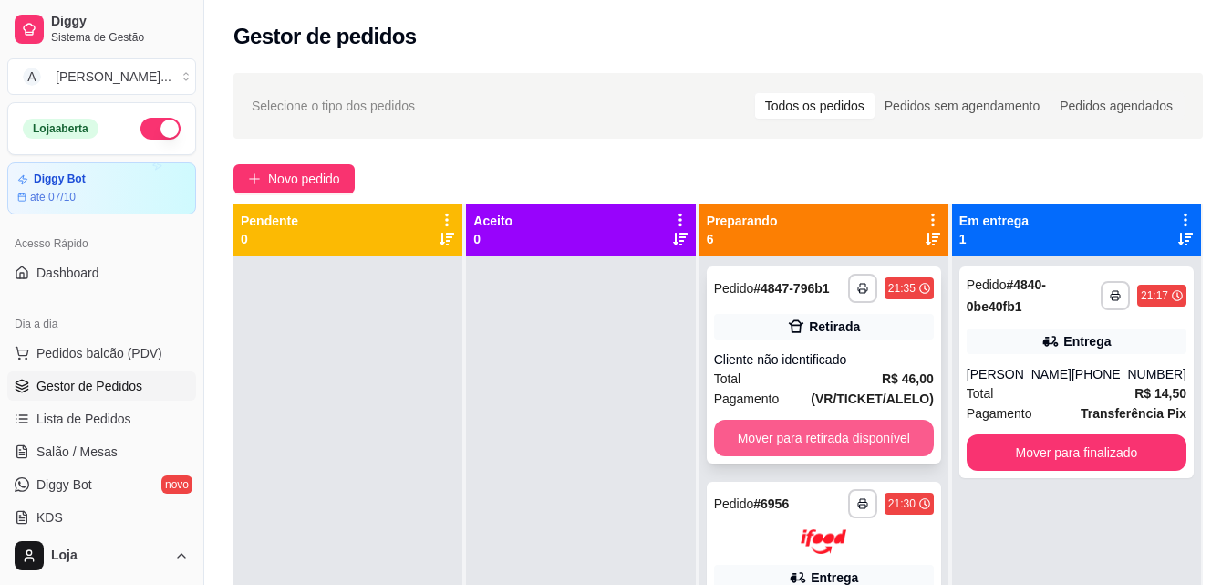
click at [818, 456] on button "Mover para retirada disponível" at bounding box center [824, 437] width 220 height 36
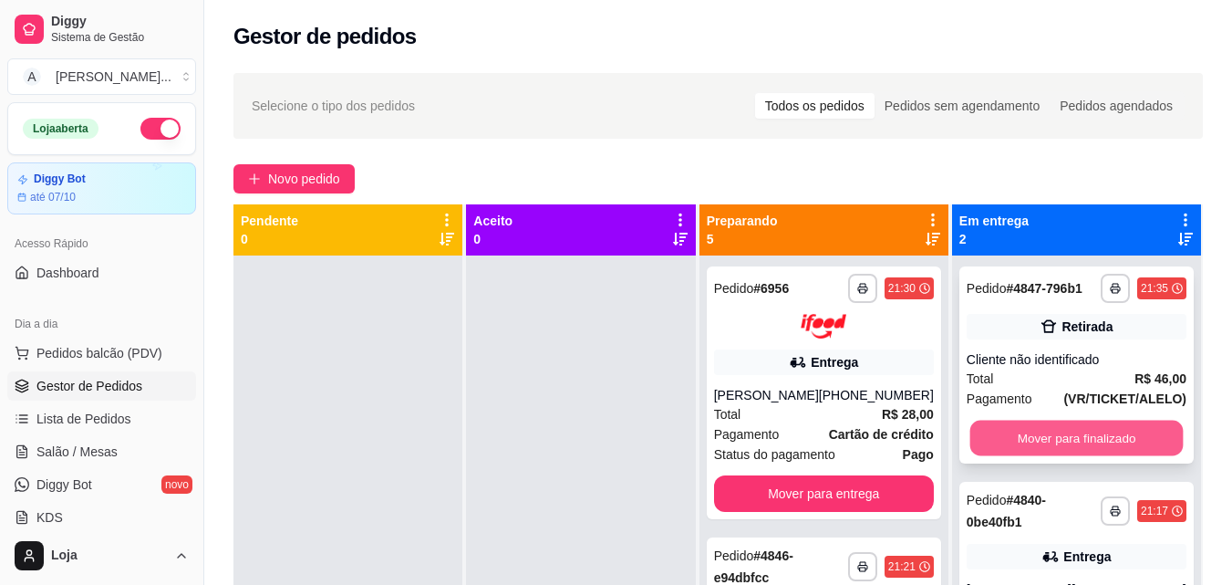
click at [1029, 444] on button "Mover para finalizado" at bounding box center [1075, 438] width 213 height 36
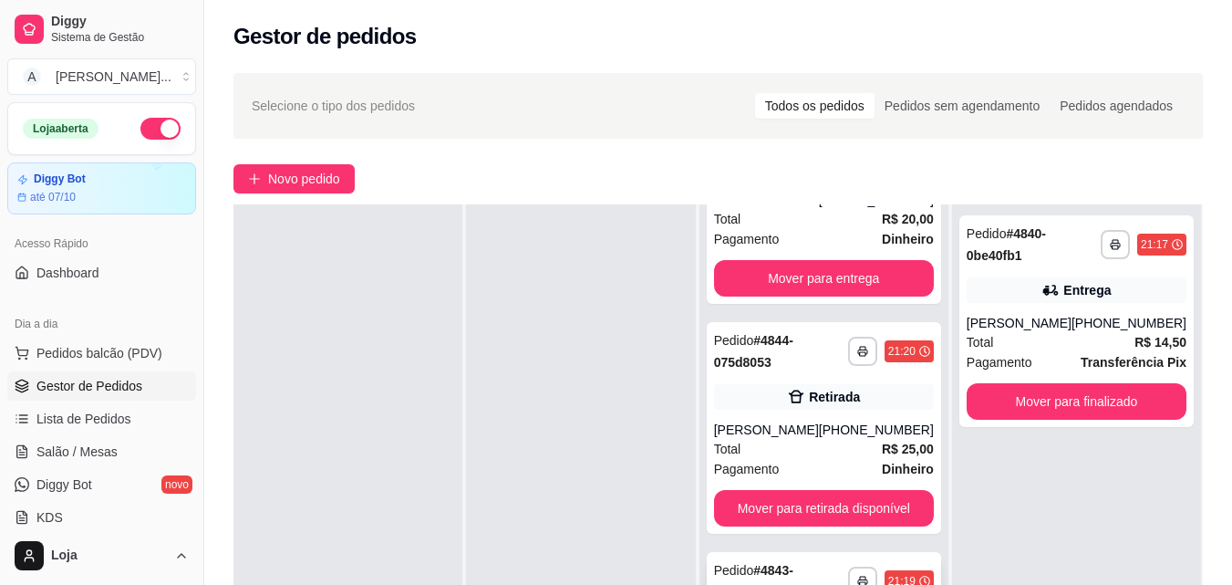
scroll to position [278, 0]
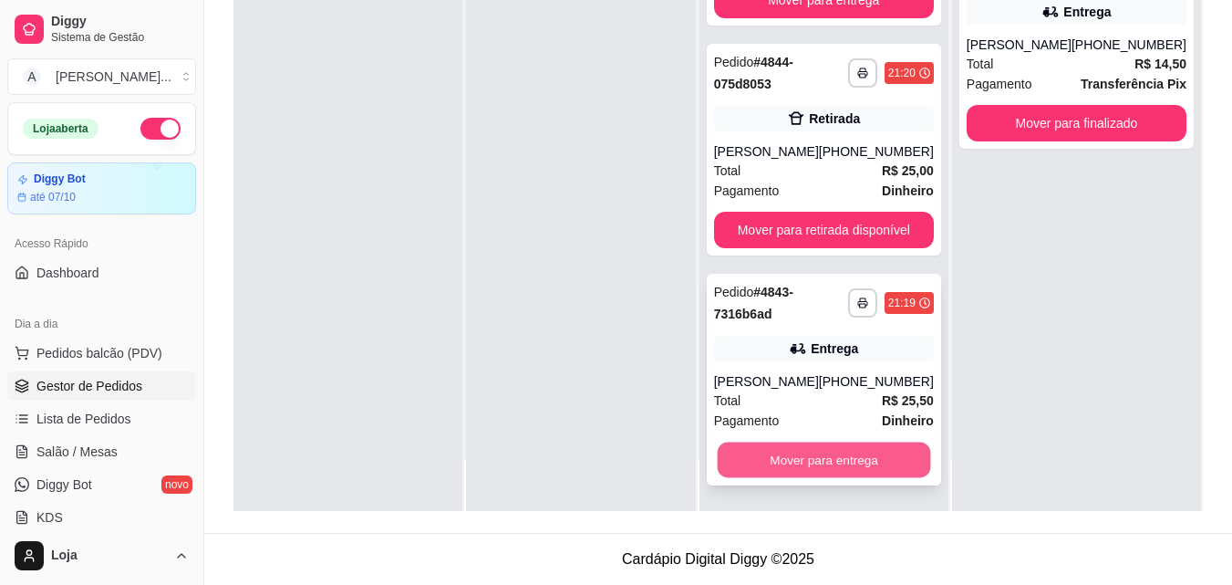
click at [824, 453] on button "Mover para entrega" at bounding box center [823, 459] width 213 height 36
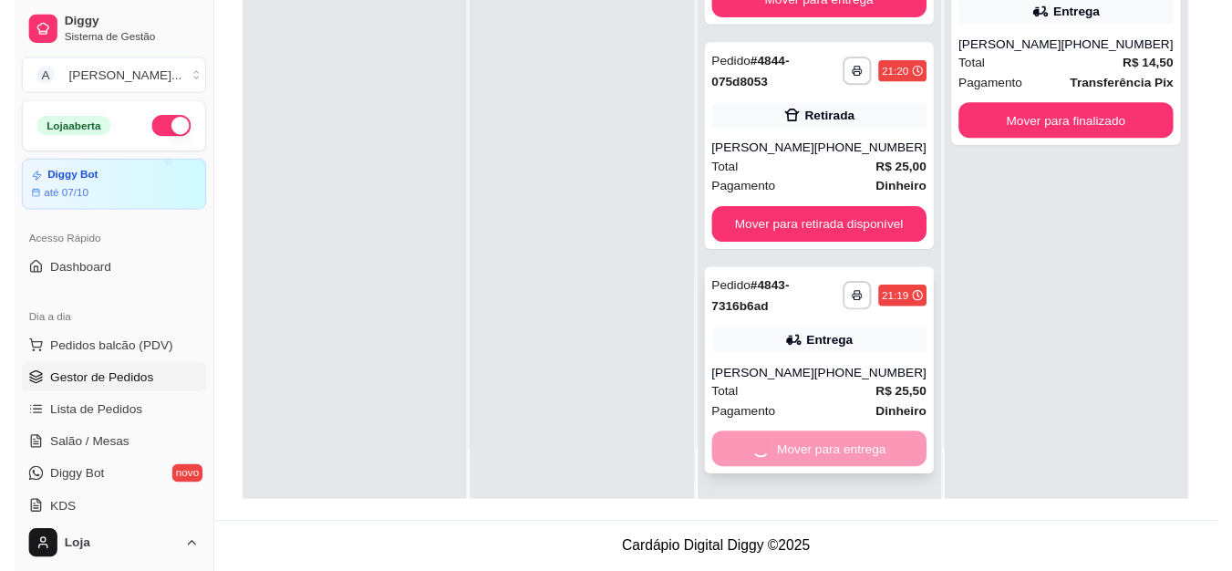
scroll to position [394, 0]
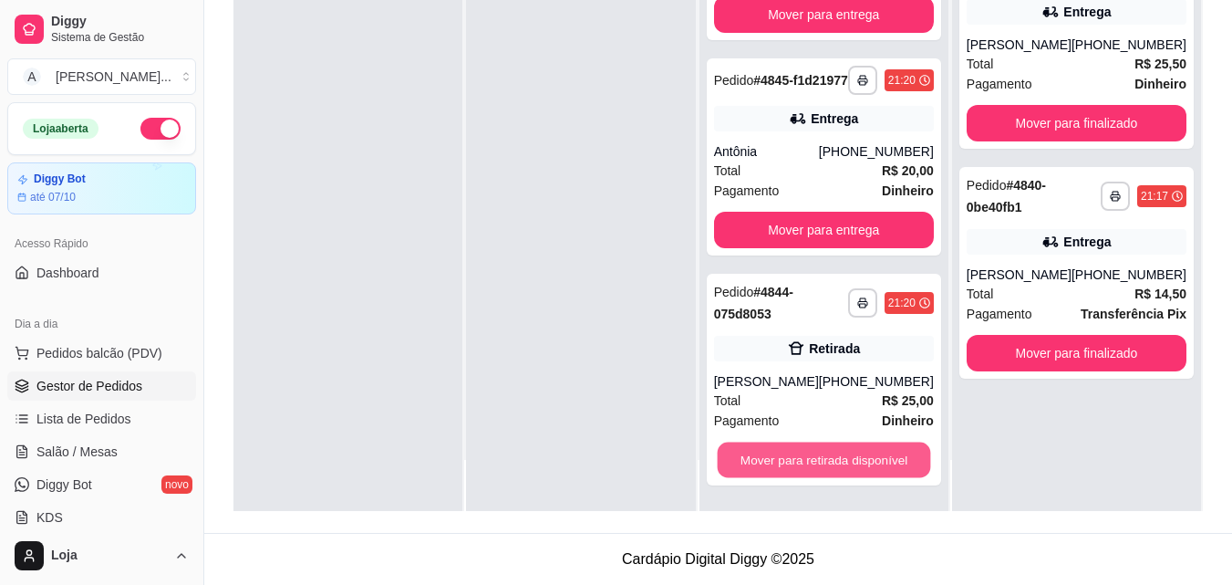
click at [824, 453] on button "Mover para retirada disponível" at bounding box center [823, 459] width 213 height 36
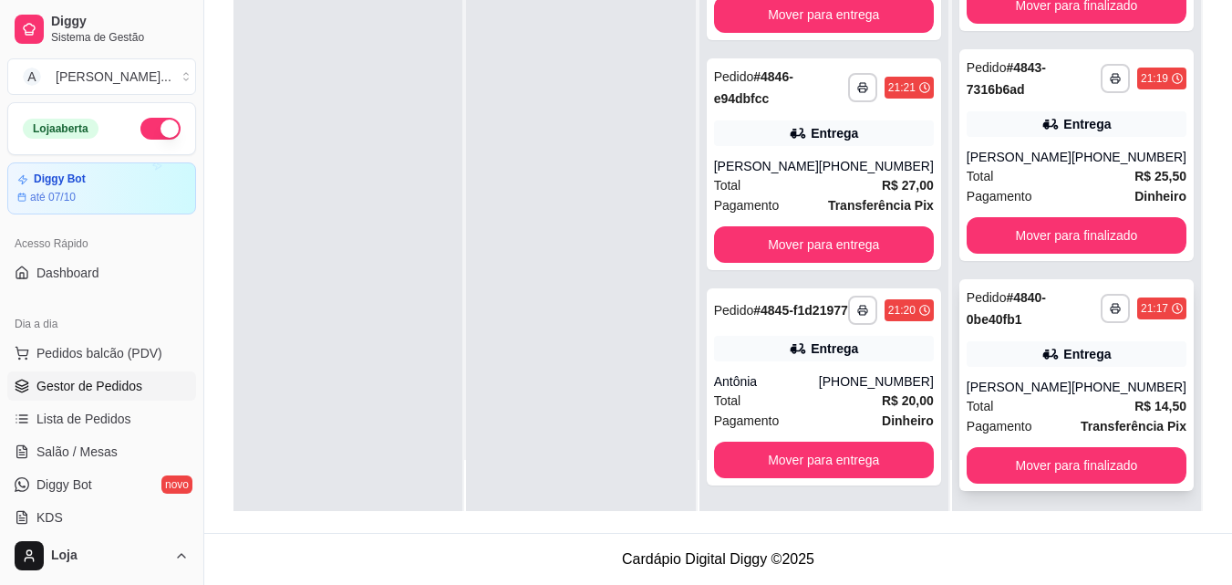
scroll to position [123, 0]
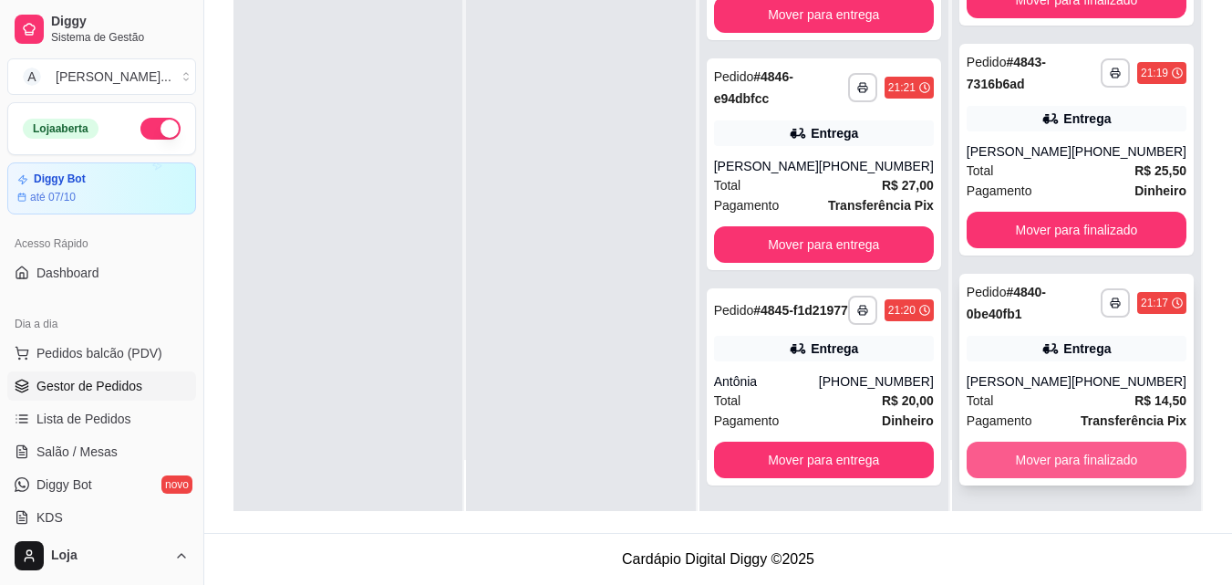
click at [1062, 457] on button "Mover para finalizado" at bounding box center [1077, 459] width 220 height 36
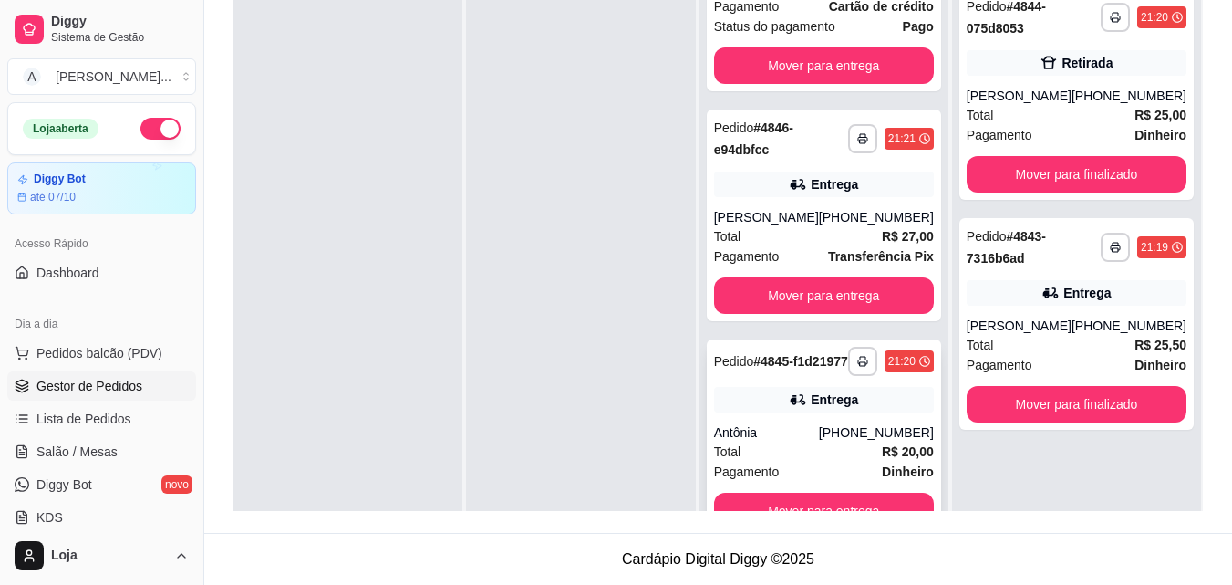
scroll to position [51, 0]
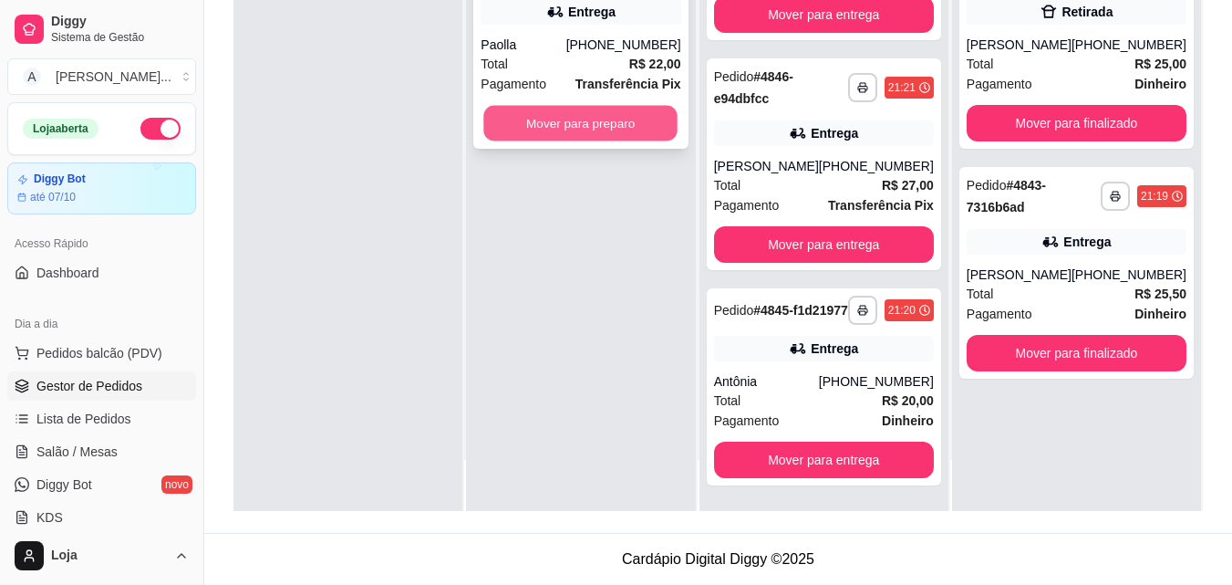
click at [526, 109] on button "Mover para preparo" at bounding box center [581, 124] width 194 height 36
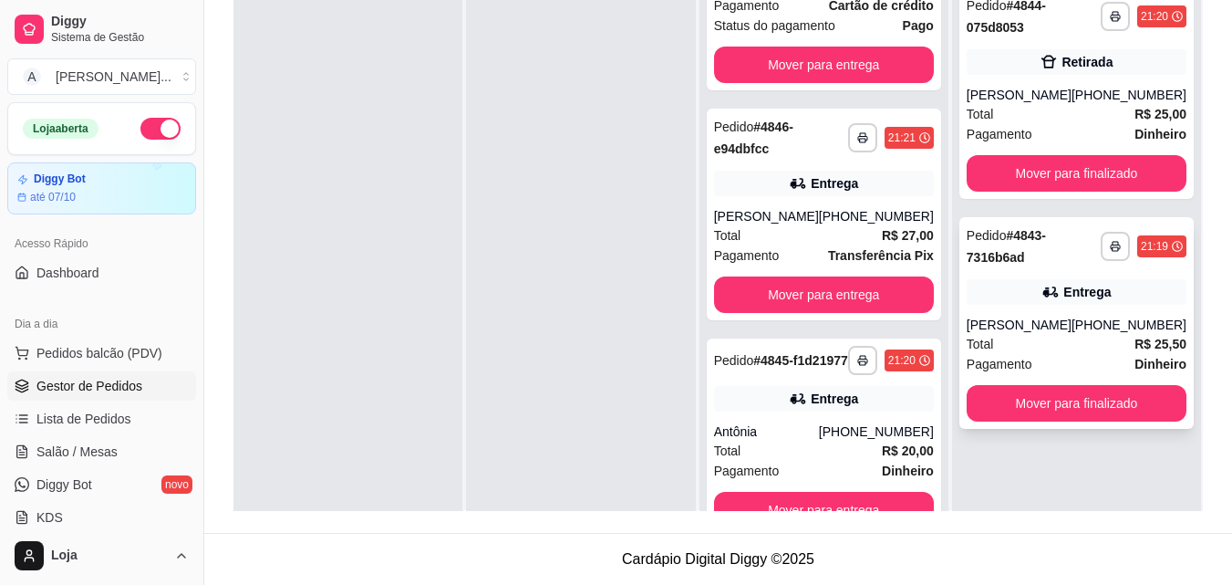
scroll to position [0, 0]
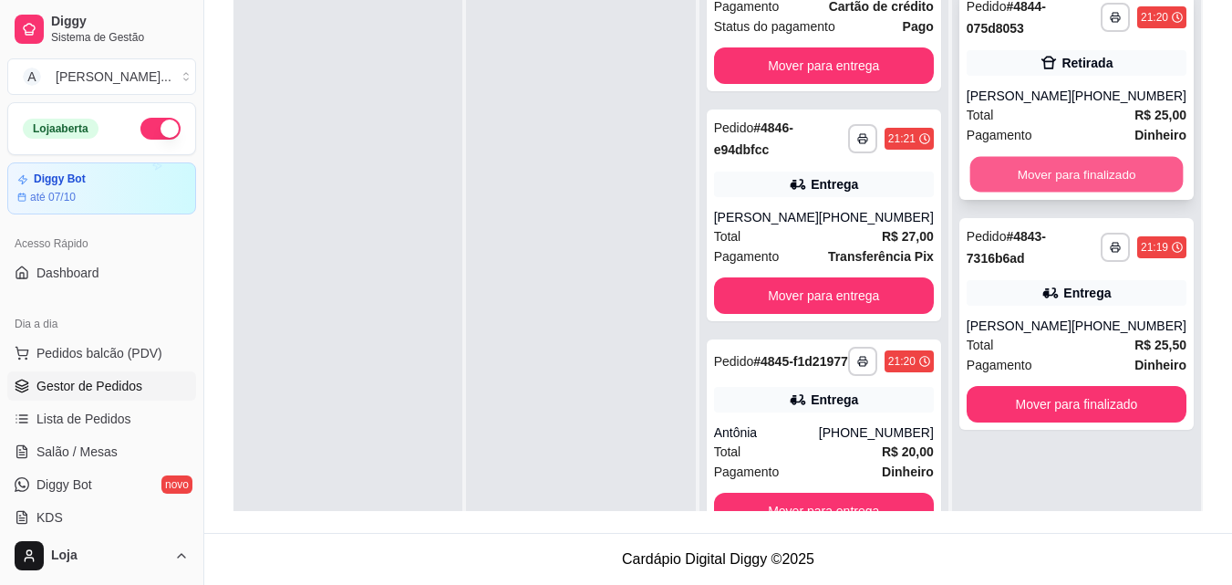
click at [1129, 181] on button "Mover para finalizado" at bounding box center [1075, 175] width 213 height 36
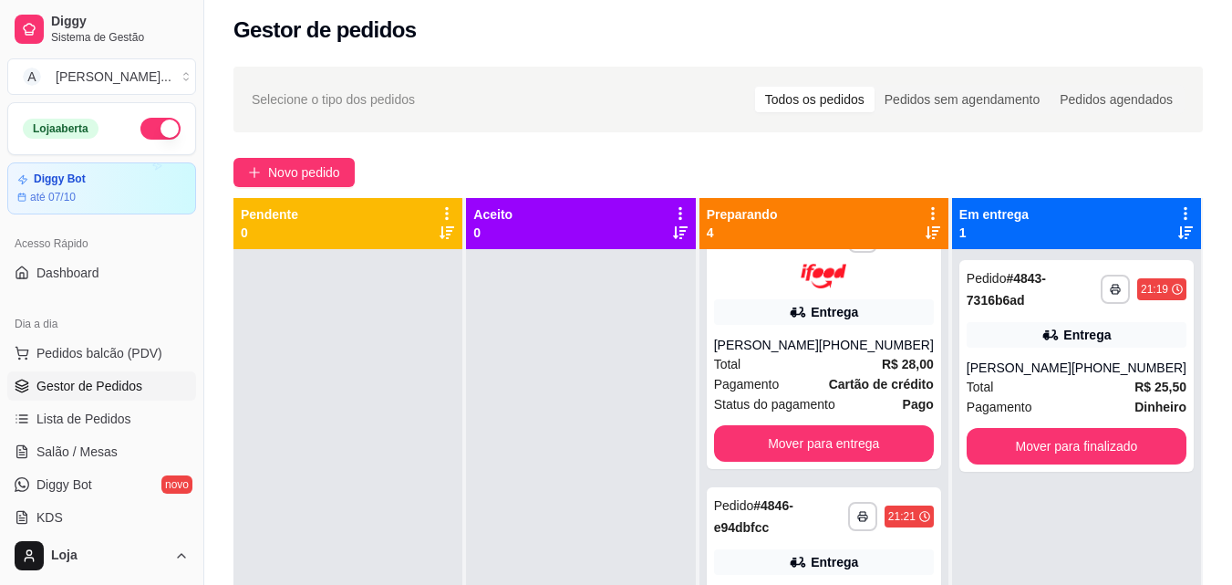
scroll to position [5, 0]
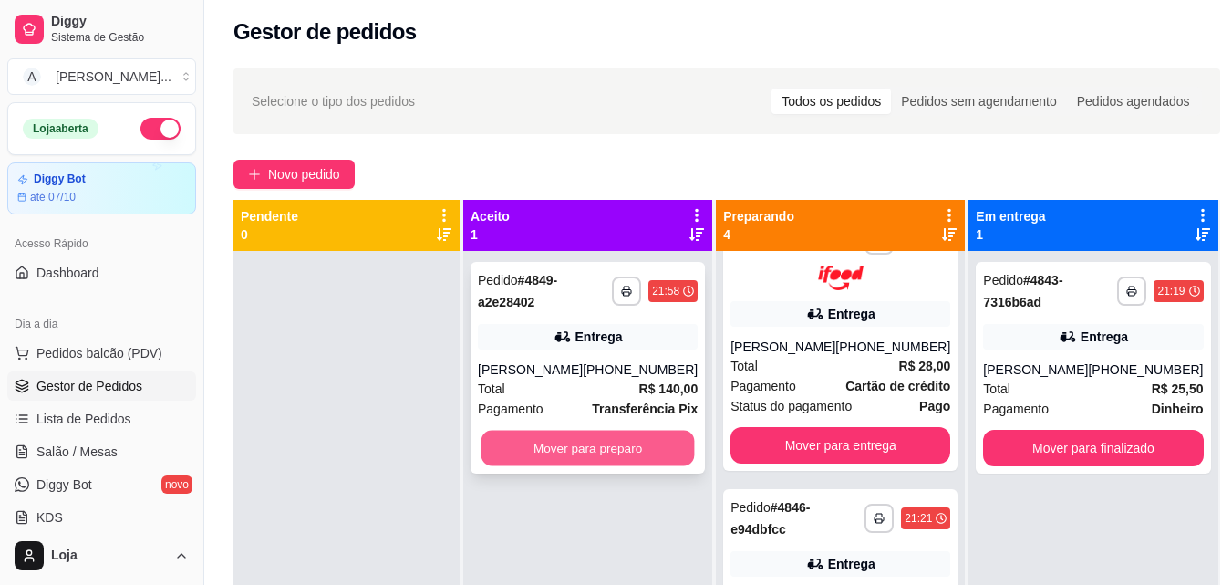
click at [579, 443] on button "Mover para preparo" at bounding box center [588, 448] width 213 height 36
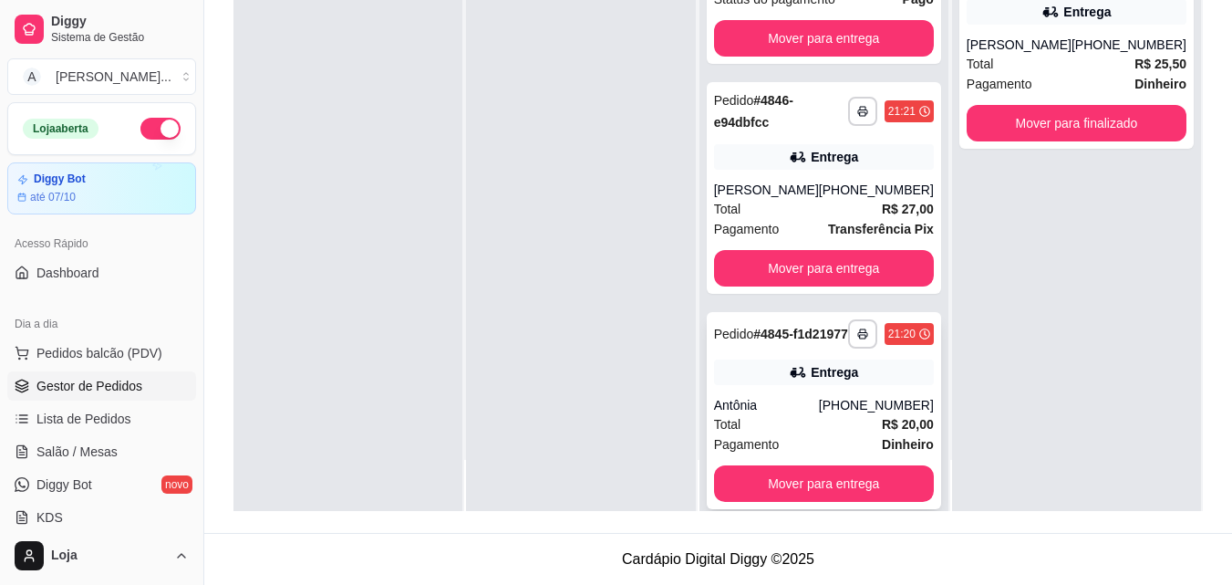
scroll to position [624, 0]
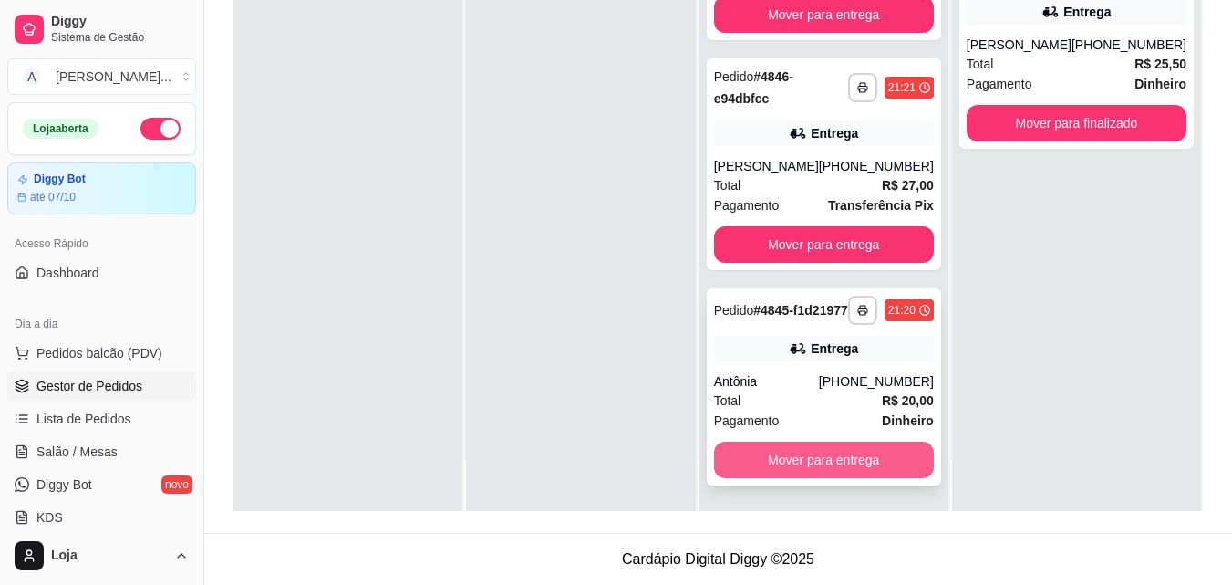
click at [785, 448] on button "Mover para entrega" at bounding box center [824, 459] width 220 height 36
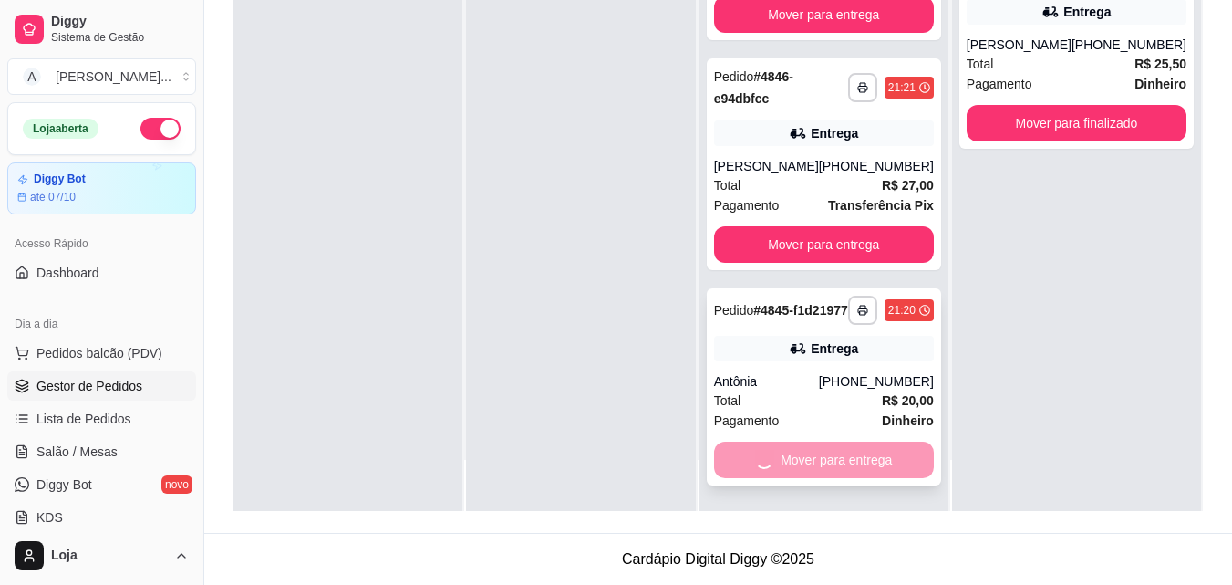
scroll to position [394, 0]
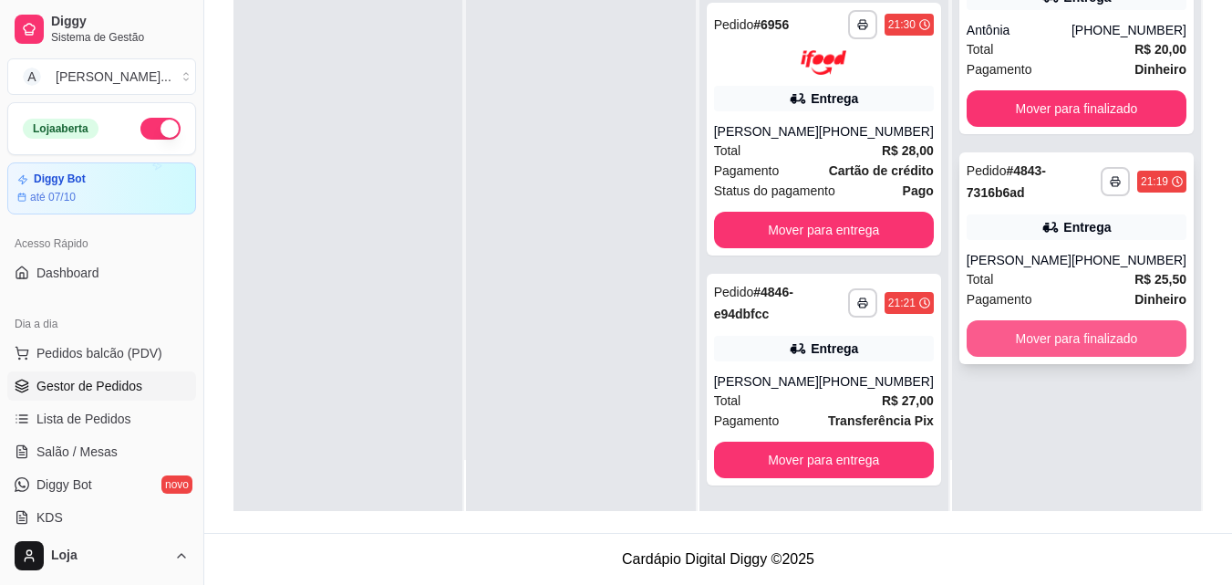
click at [1014, 351] on button "Mover para finalizado" at bounding box center [1077, 338] width 220 height 36
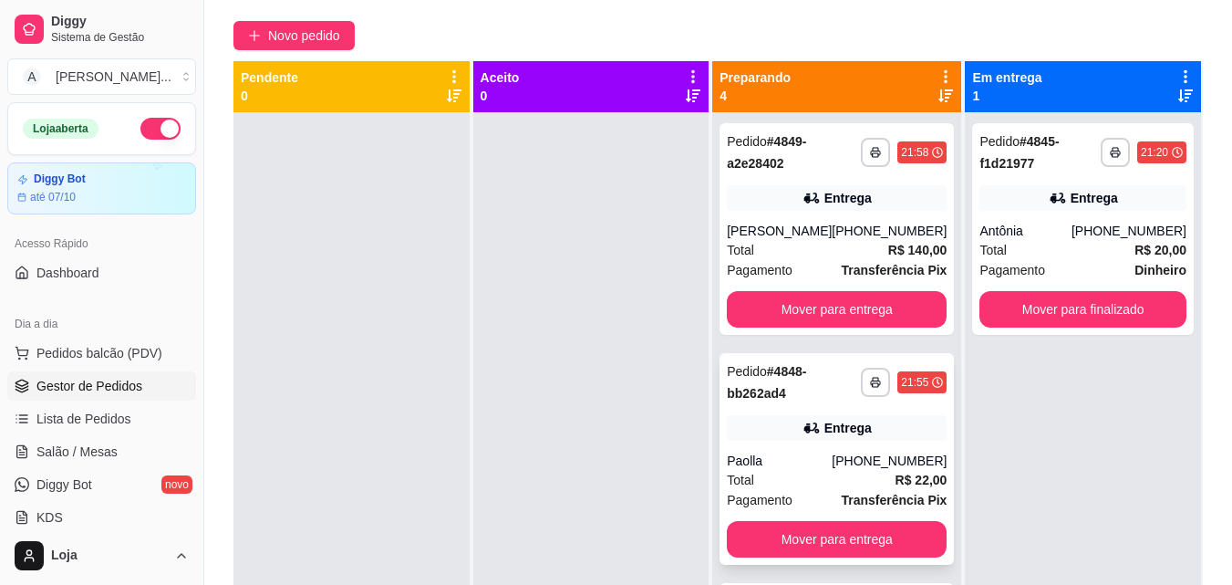
scroll to position [96, 0]
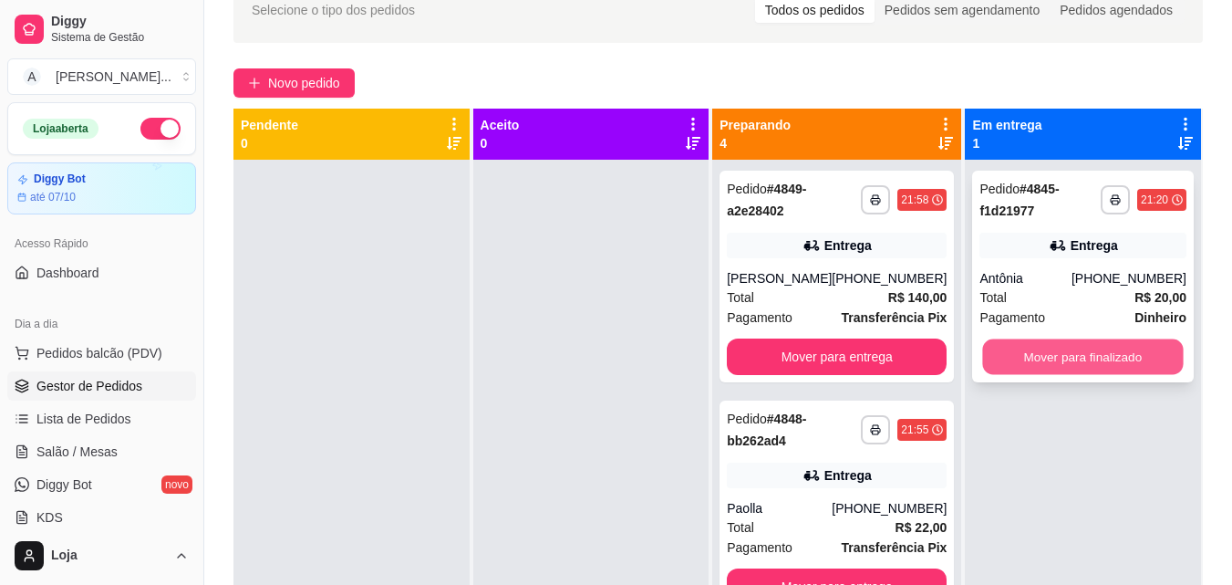
click at [1004, 356] on button "Mover para finalizado" at bounding box center [1083, 357] width 201 height 36
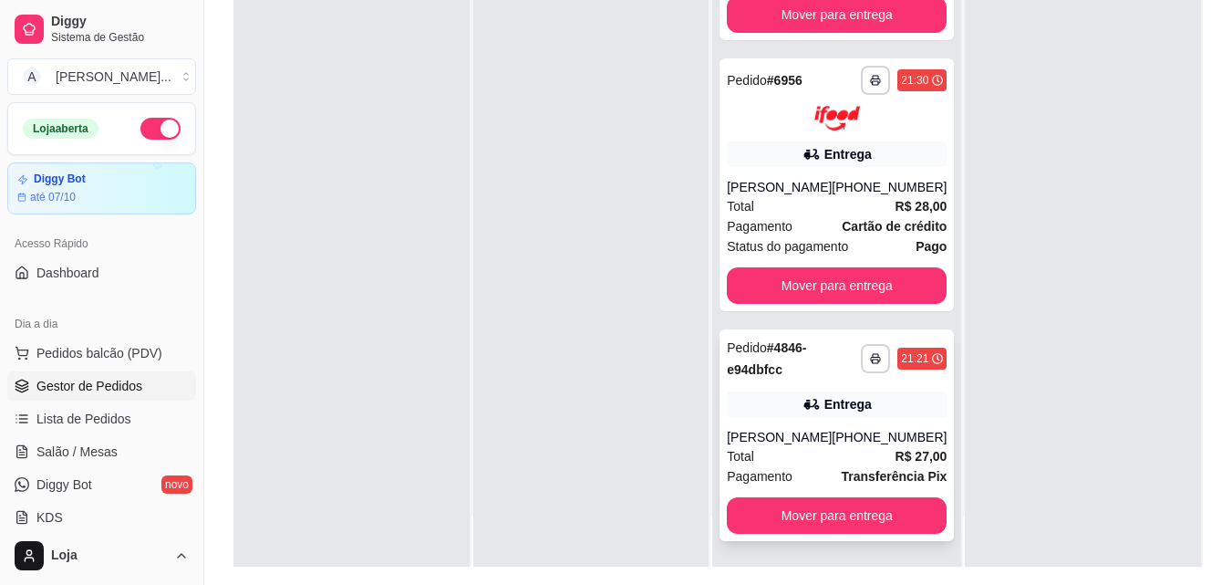
scroll to position [278, 0]
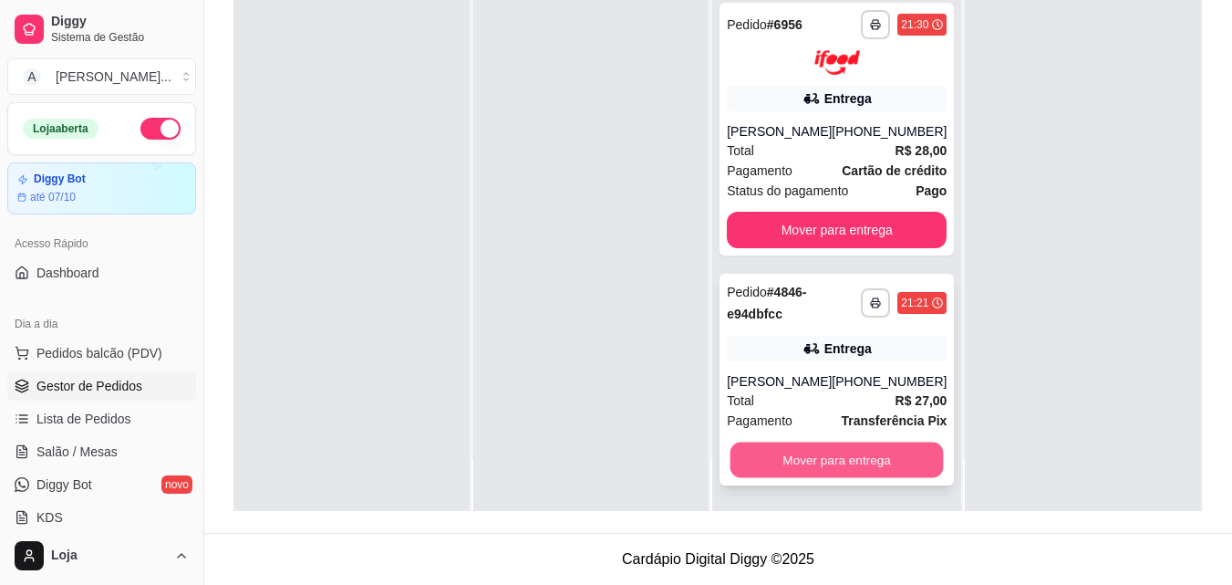
click at [825, 470] on button "Mover para entrega" at bounding box center [836, 459] width 213 height 36
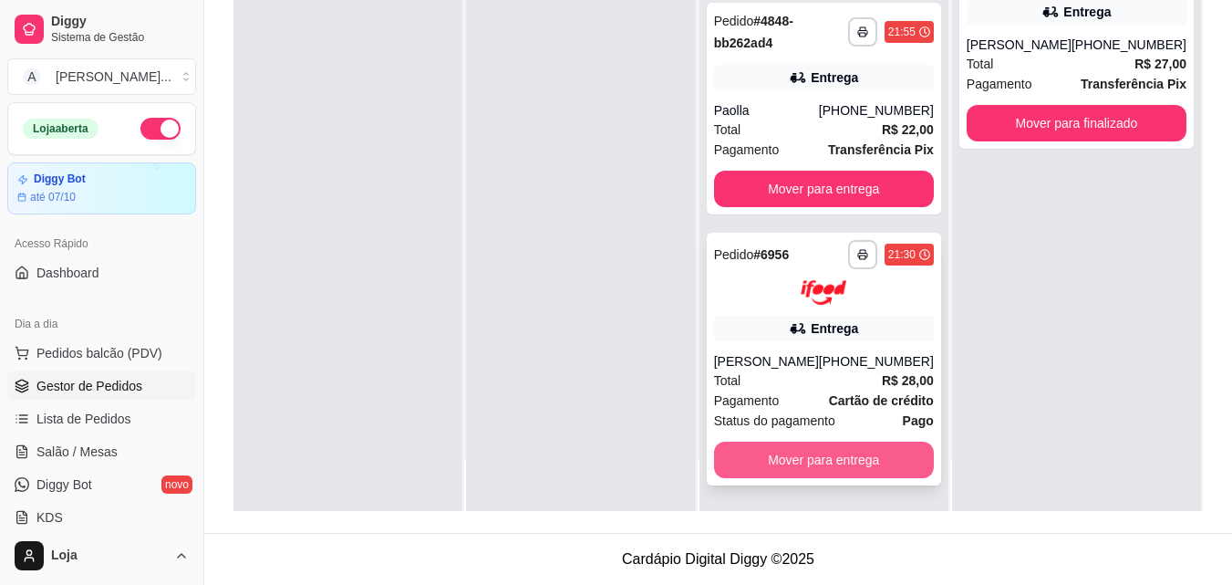
scroll to position [164, 0]
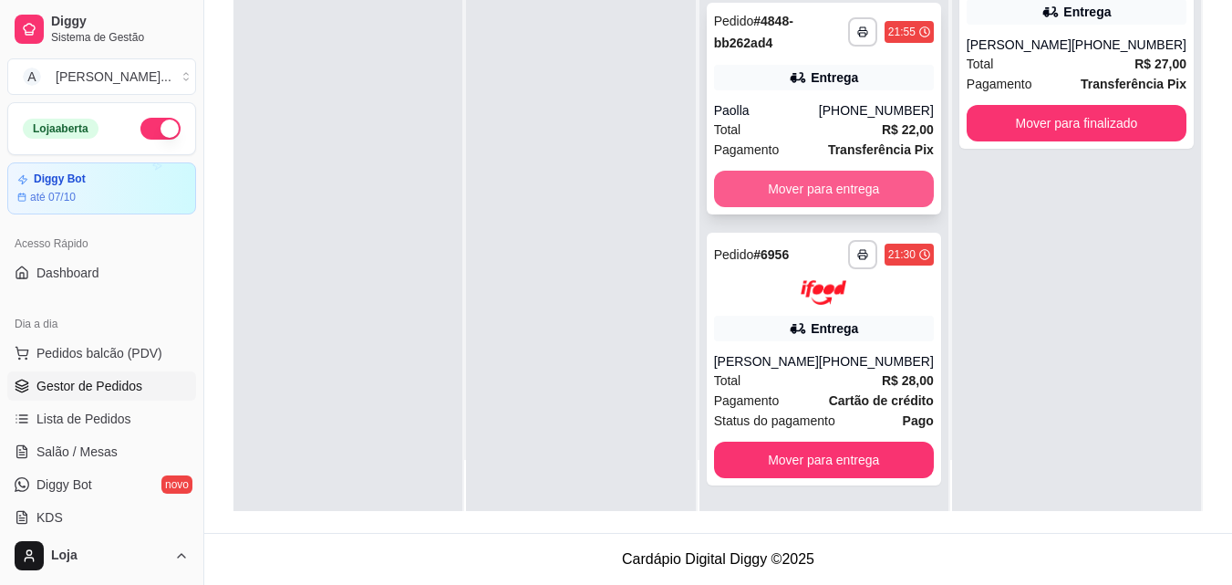
click at [781, 185] on button "Mover para entrega" at bounding box center [824, 189] width 220 height 36
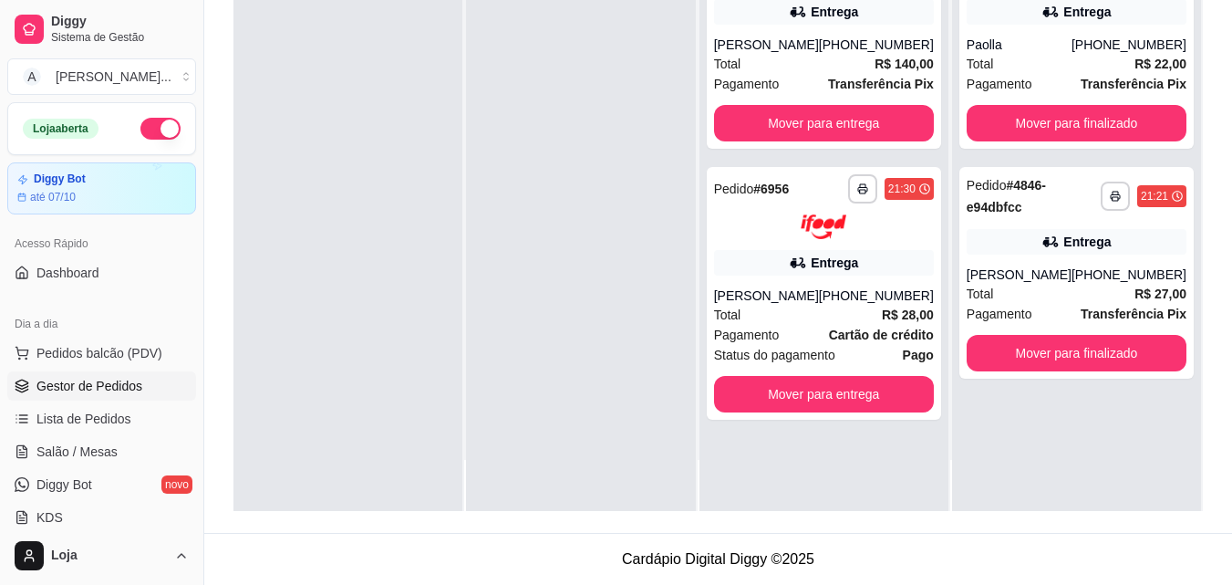
scroll to position [0, 0]
click at [1003, 113] on button "Mover para finalizado" at bounding box center [1077, 123] width 220 height 36
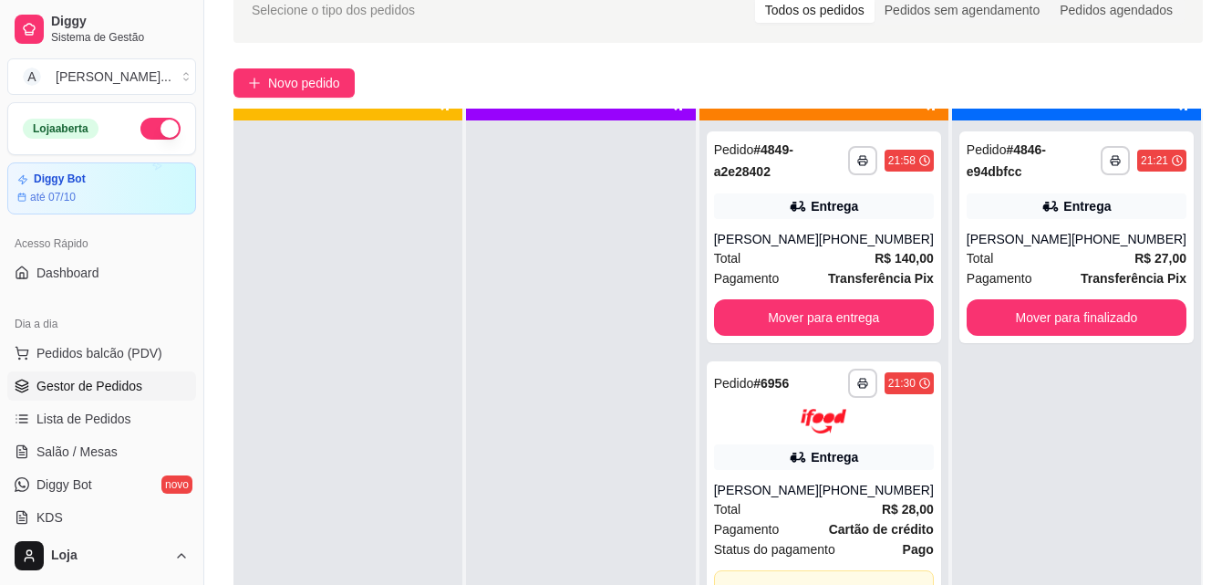
scroll to position [51, 0]
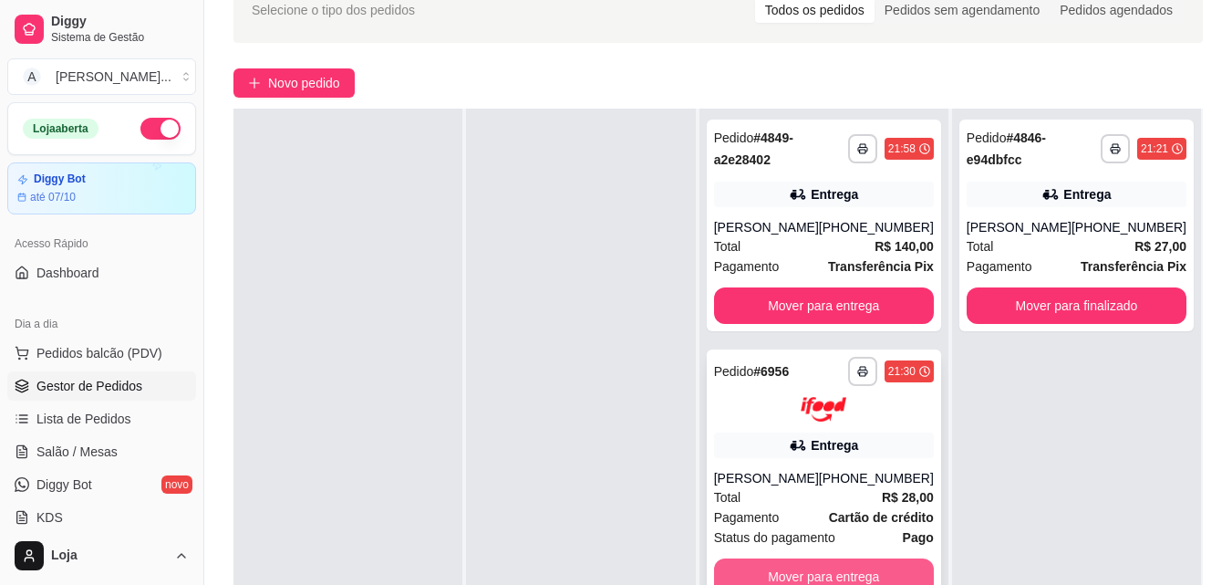
click at [813, 572] on button "Mover para entrega" at bounding box center [824, 576] width 220 height 36
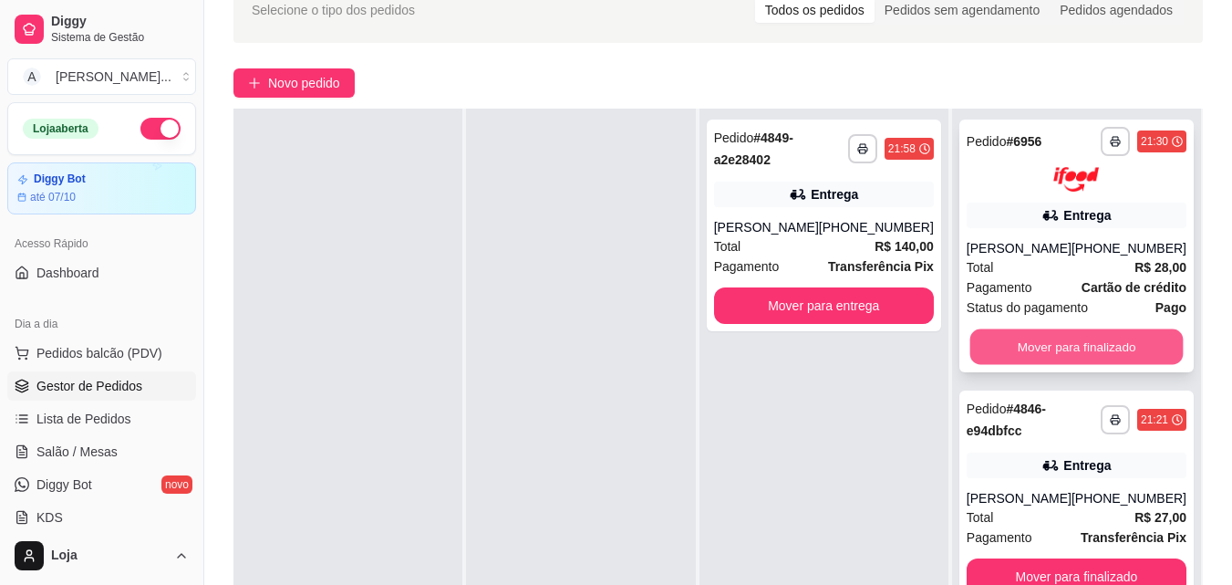
click at [1027, 347] on button "Mover para finalizado" at bounding box center [1075, 346] width 213 height 36
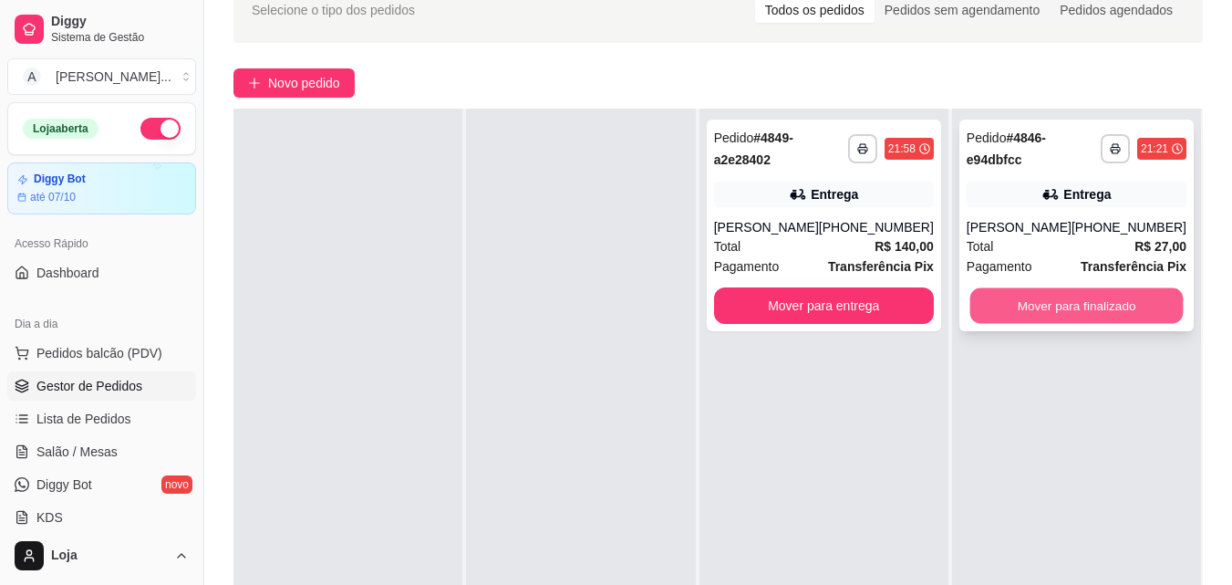
click at [1023, 292] on button "Mover para finalizado" at bounding box center [1075, 306] width 213 height 36
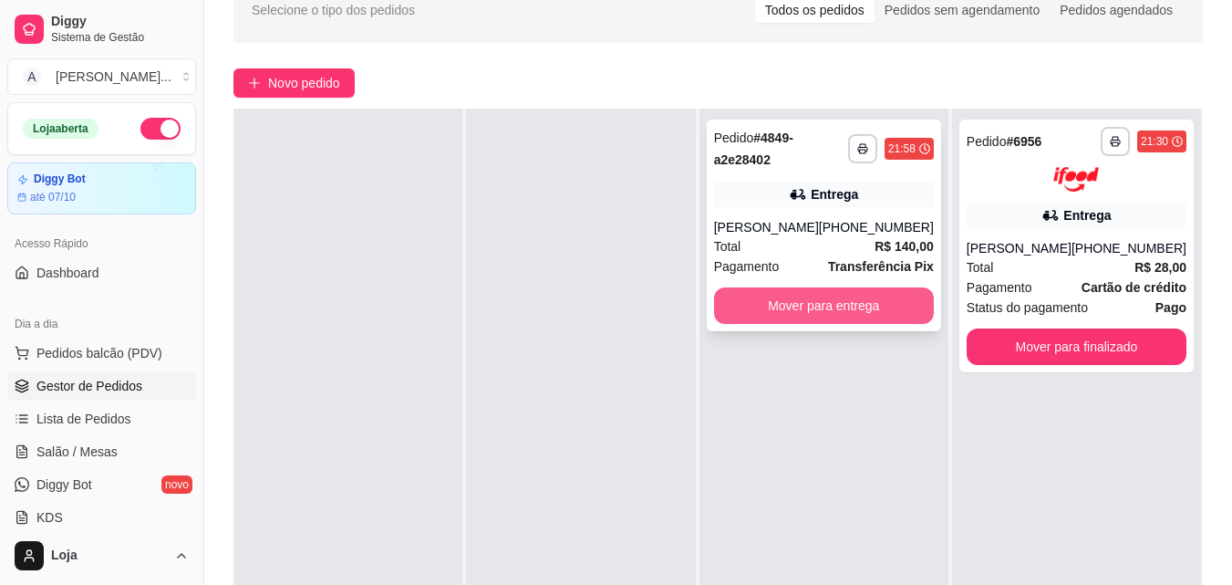
click at [895, 292] on button "Mover para entrega" at bounding box center [824, 305] width 220 height 36
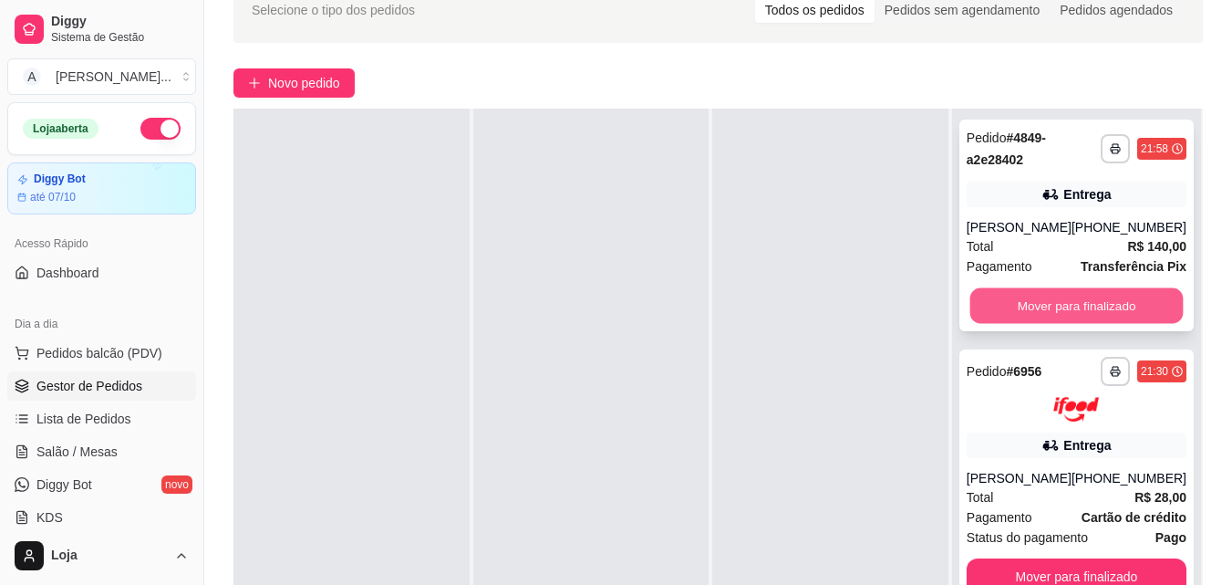
click at [1031, 302] on button "Mover para finalizado" at bounding box center [1075, 306] width 213 height 36
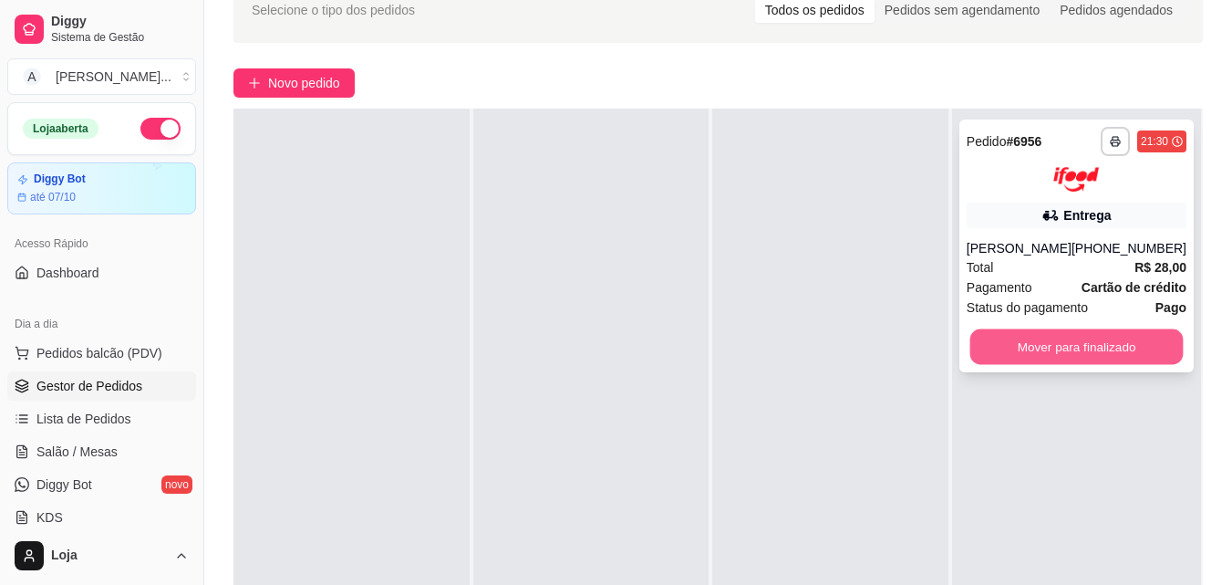
click at [1035, 338] on button "Mover para finalizado" at bounding box center [1075, 346] width 213 height 36
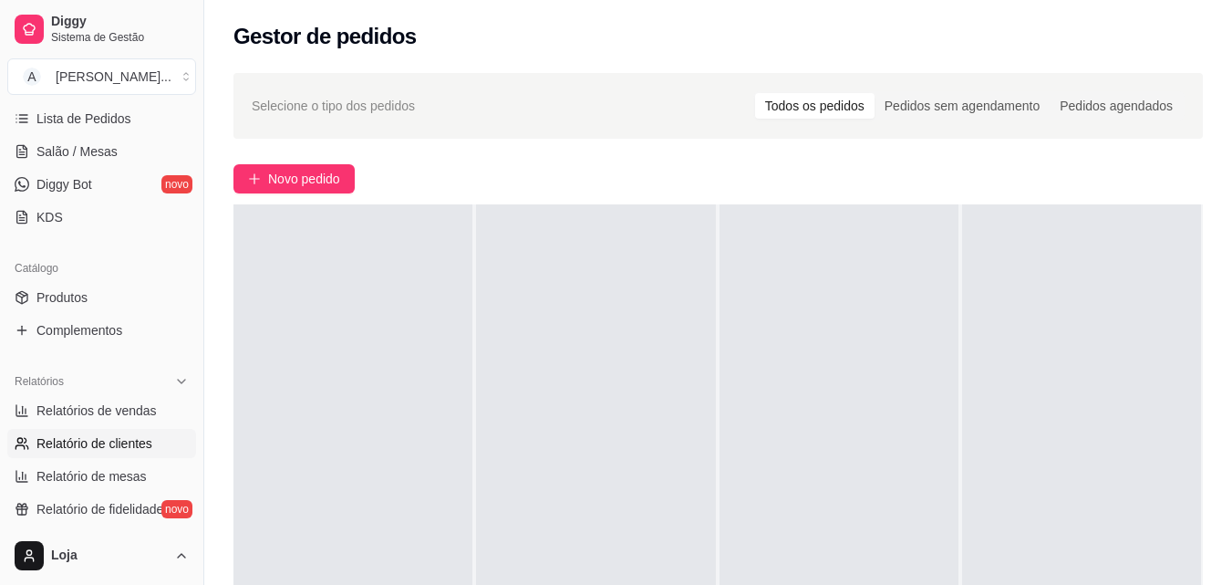
scroll to position [365, 0]
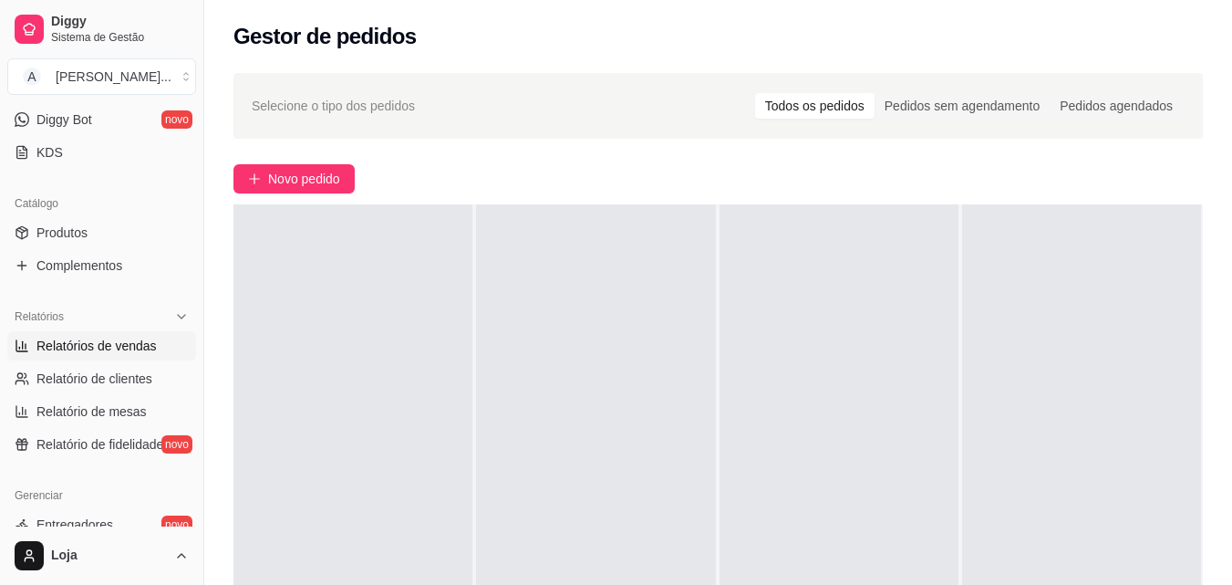
click at [145, 346] on span "Relatórios de vendas" at bounding box center [96, 346] width 120 height 18
select select "ALL"
select select "0"
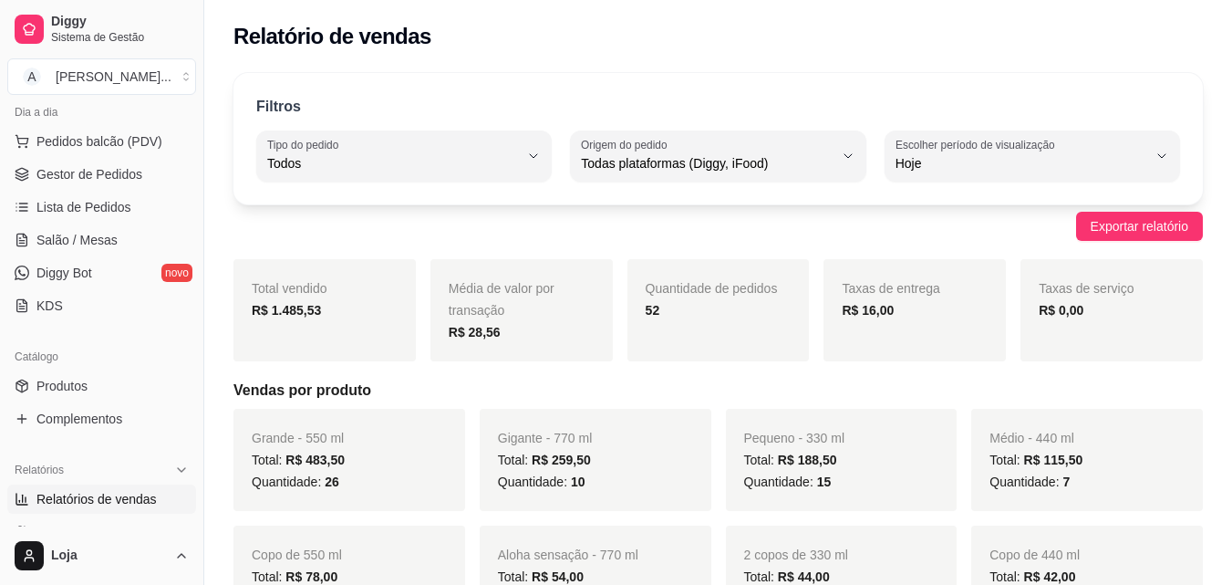
scroll to position [182, 0]
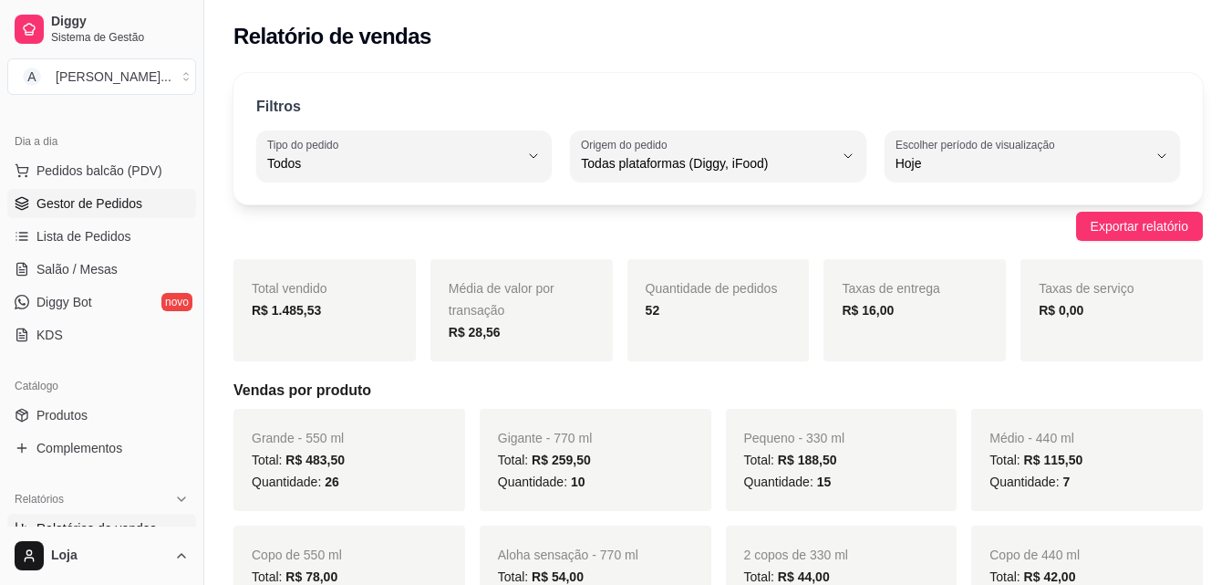
click at [125, 210] on span "Gestor de Pedidos" at bounding box center [89, 203] width 106 height 18
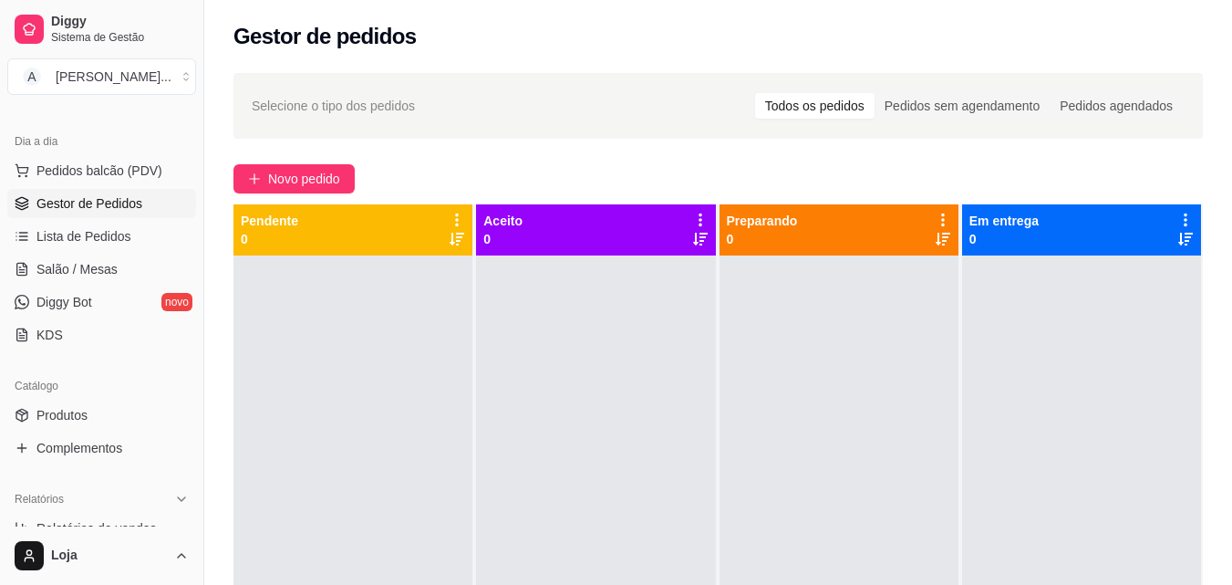
drag, startPoint x: 360, startPoint y: 6, endPoint x: 882, endPoint y: 428, distance: 670.5
click at [882, 428] on div at bounding box center [839, 547] width 239 height 585
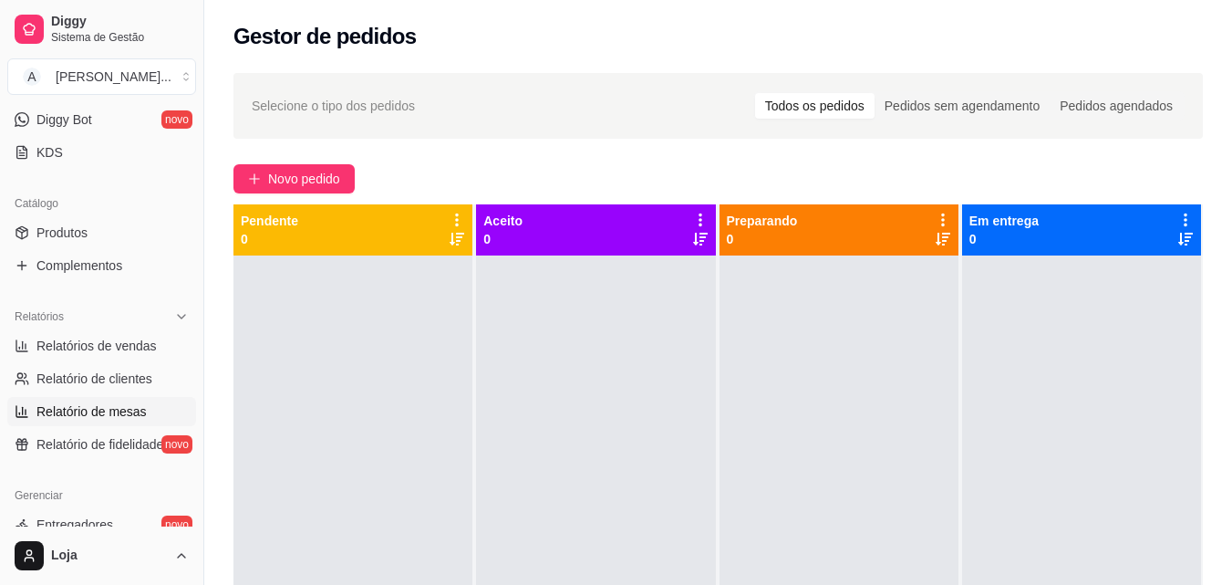
scroll to position [456, 0]
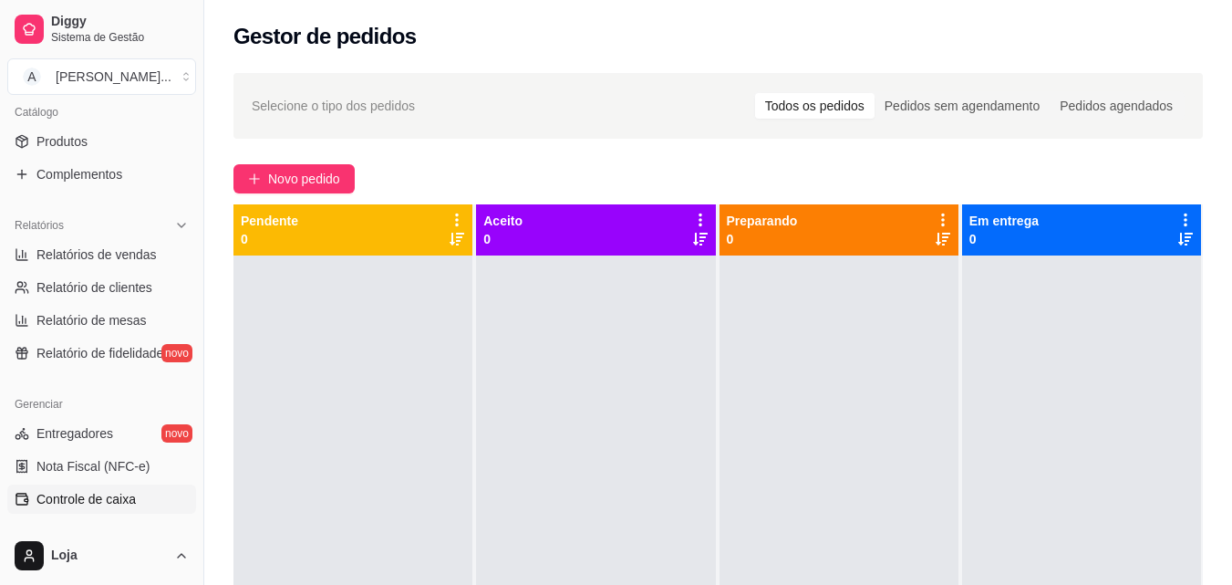
click at [117, 495] on span "Controle de caixa" at bounding box center [85, 499] width 99 height 18
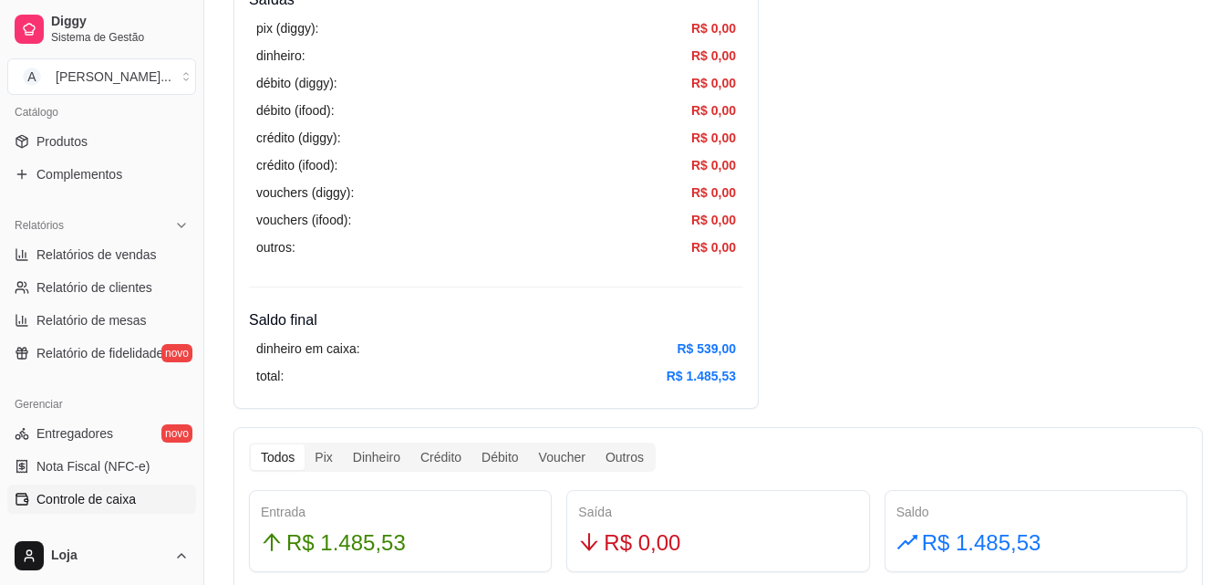
scroll to position [730, 0]
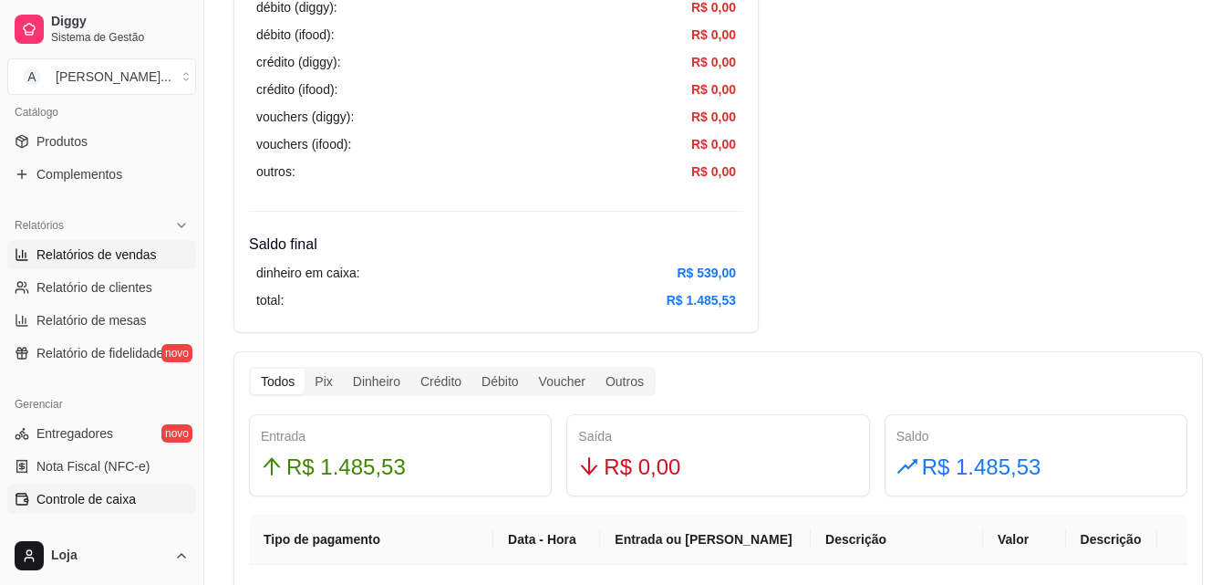
click at [131, 255] on span "Relatórios de vendas" at bounding box center [96, 254] width 120 height 18
select select "ALL"
select select "0"
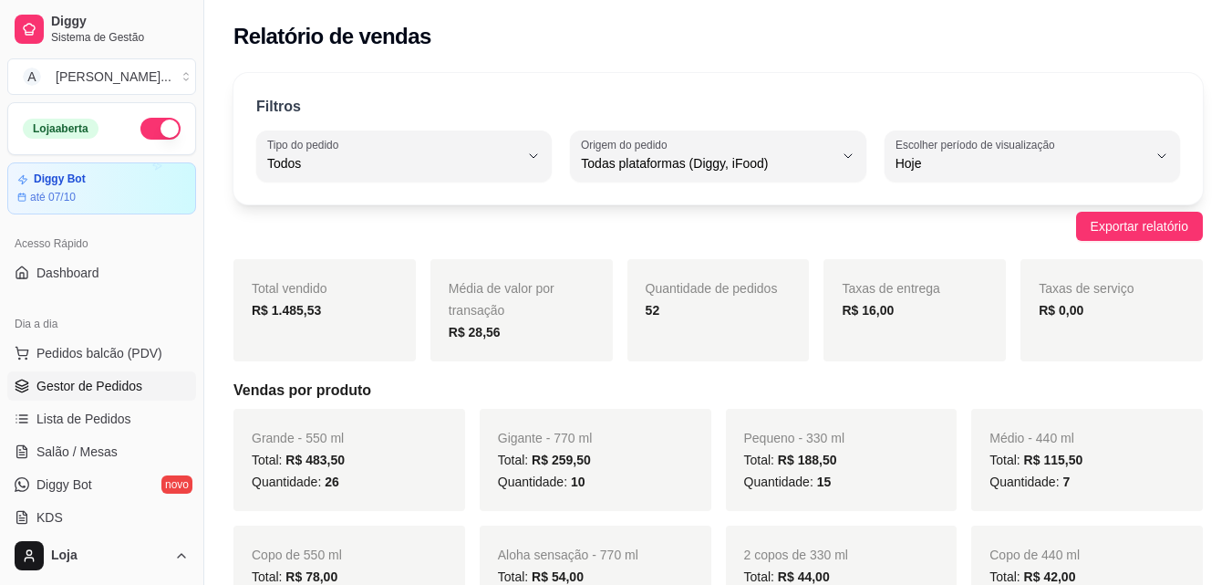
click at [95, 382] on span "Gestor de Pedidos" at bounding box center [89, 386] width 106 height 18
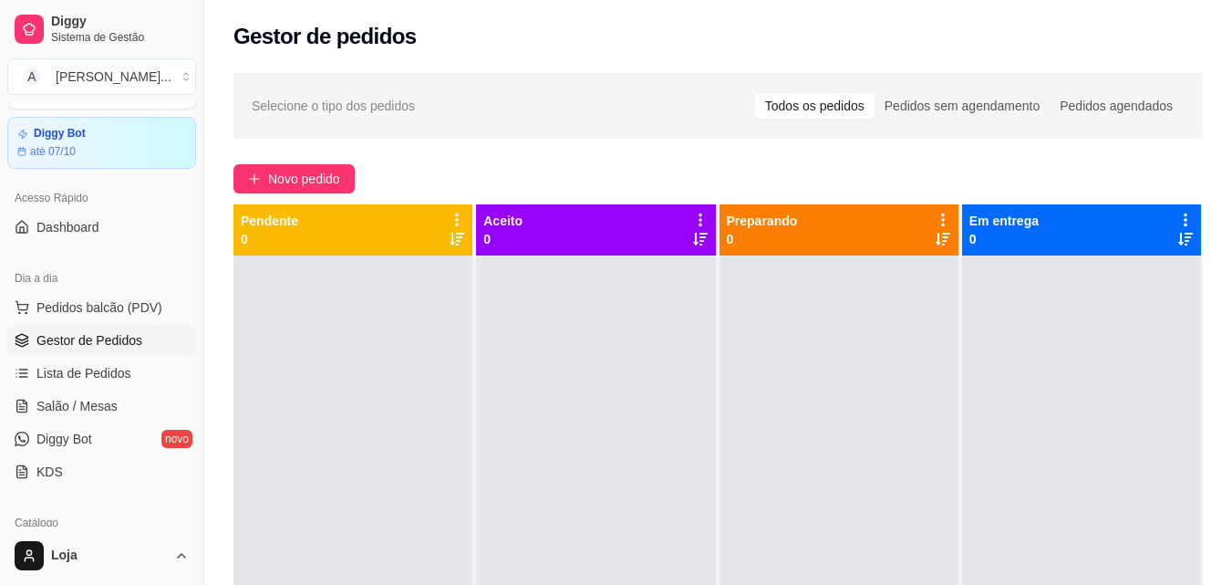
scroll to position [274, 0]
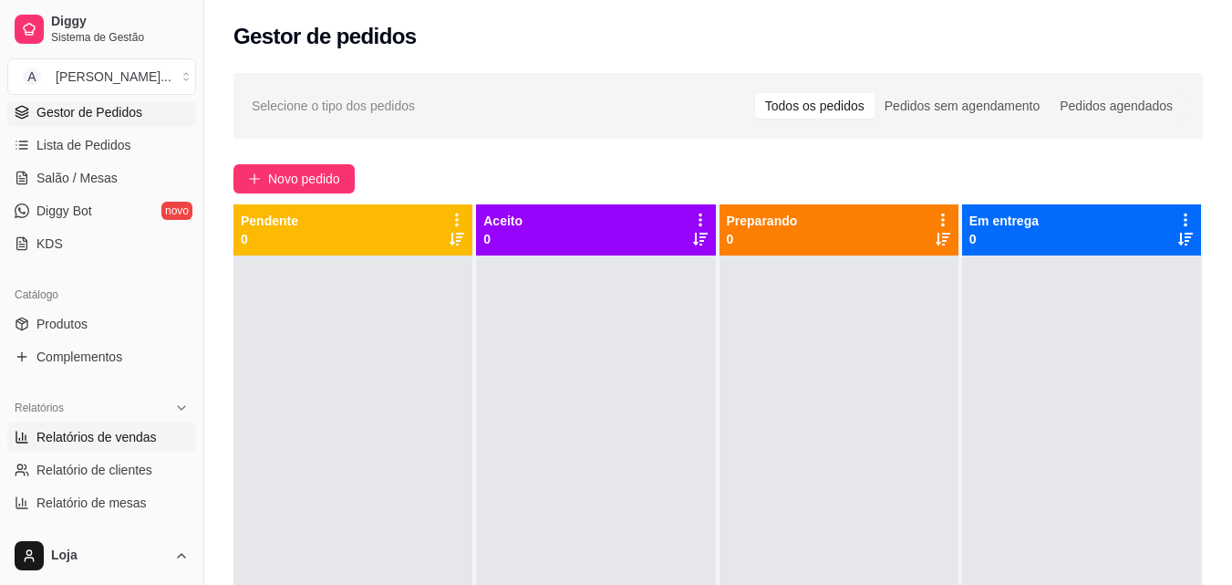
click at [117, 423] on link "Relatórios de vendas" at bounding box center [101, 436] width 189 height 29
select select "ALL"
select select "0"
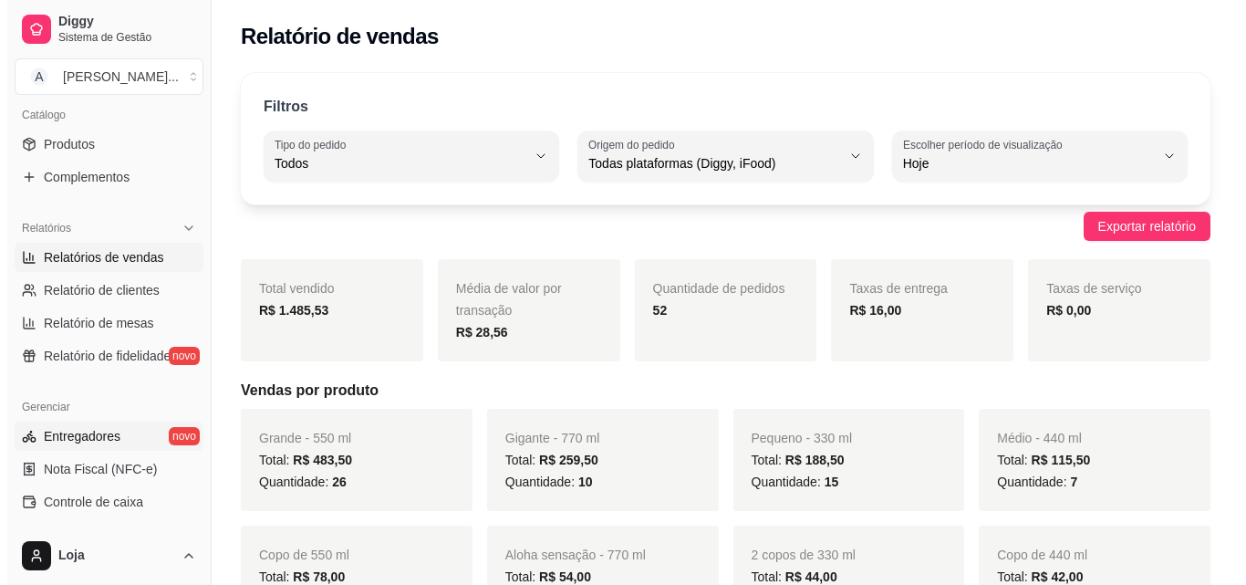
scroll to position [456, 0]
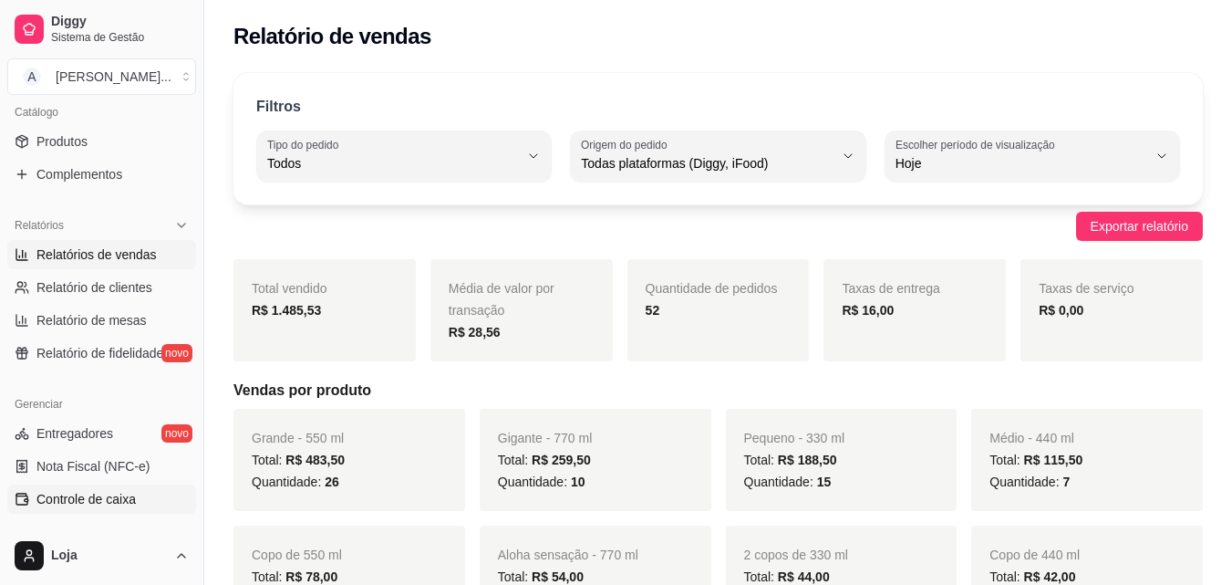
click at [101, 491] on span "Controle de caixa" at bounding box center [85, 499] width 99 height 18
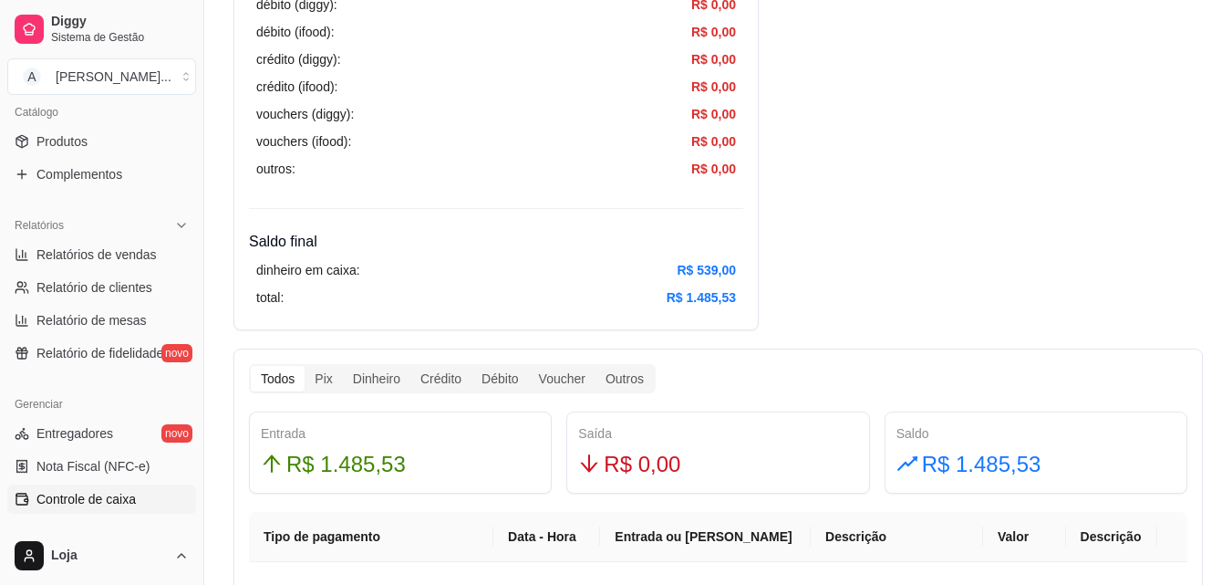
scroll to position [912, 0]
